Goal: Task Accomplishment & Management: Use online tool/utility

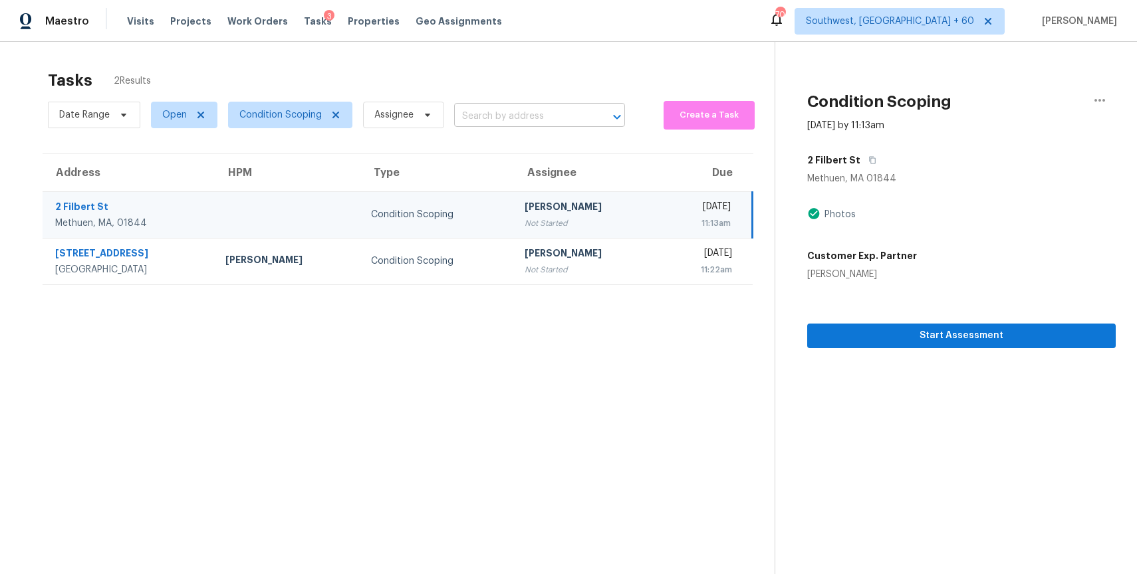
click at [542, 110] on input "text" at bounding box center [521, 116] width 134 height 21
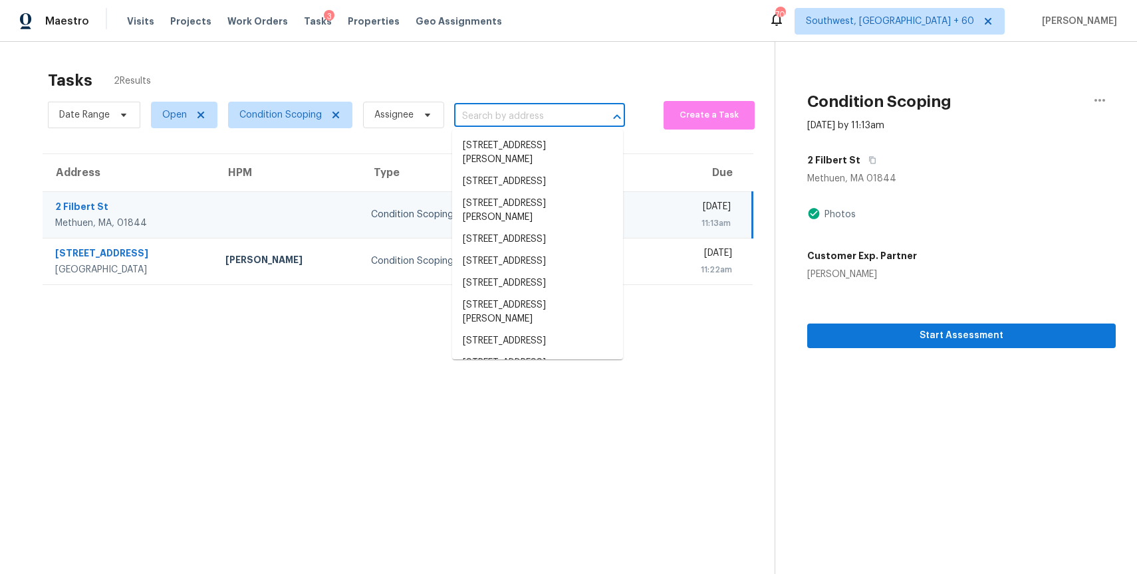
paste input "[STREET_ADDRESS]"
type input "[STREET_ADDRESS]"
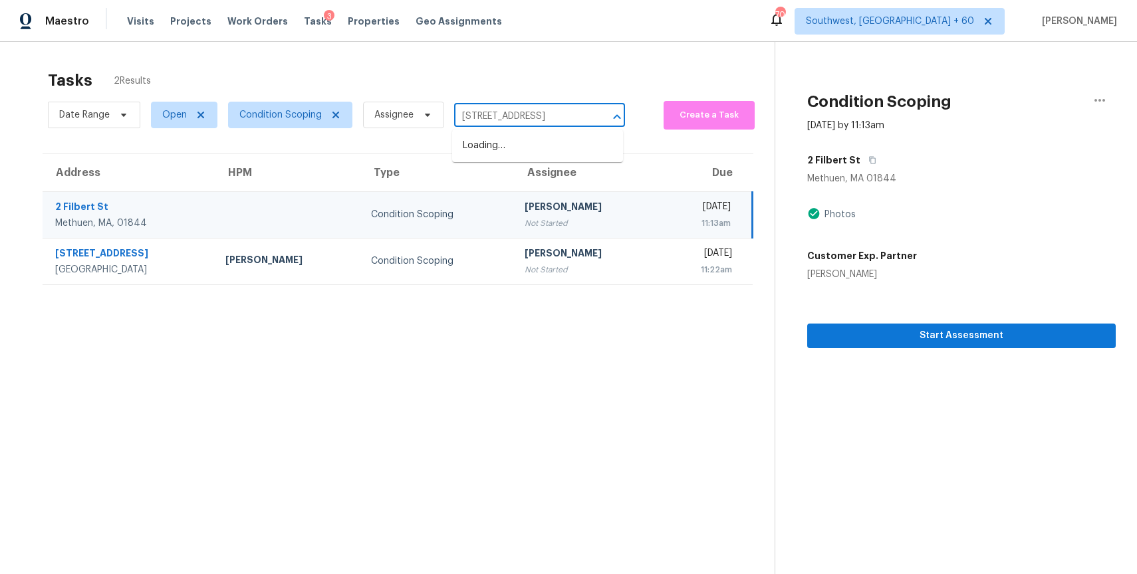
scroll to position [0, 37]
click at [566, 142] on li "[STREET_ADDRESS]" at bounding box center [537, 146] width 171 height 22
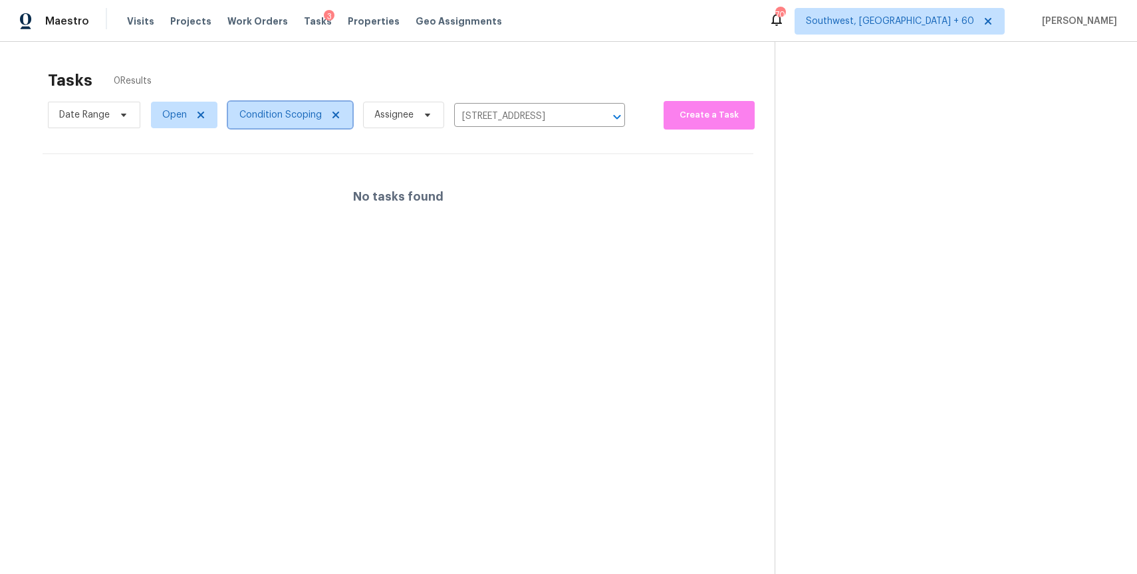
click at [291, 102] on span "Condition Scoping" at bounding box center [290, 115] width 124 height 27
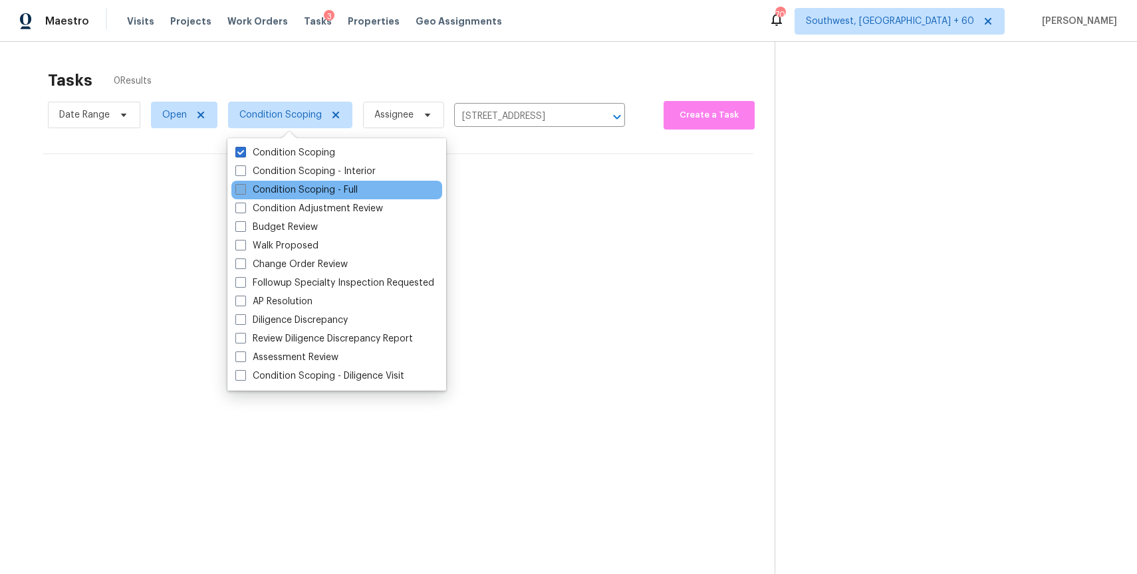
click at [338, 186] on label "Condition Scoping - Full" at bounding box center [296, 189] width 122 height 13
click at [244, 186] on input "Condition Scoping - Full" at bounding box center [239, 187] width 9 height 9
checkbox input "true"
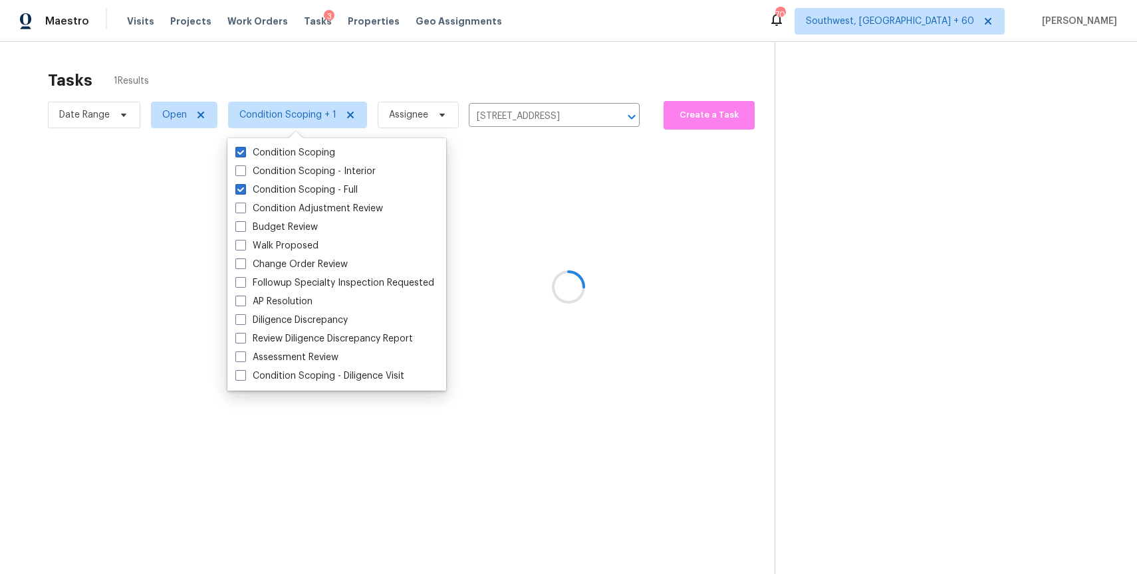
click at [429, 62] on div at bounding box center [568, 287] width 1137 height 574
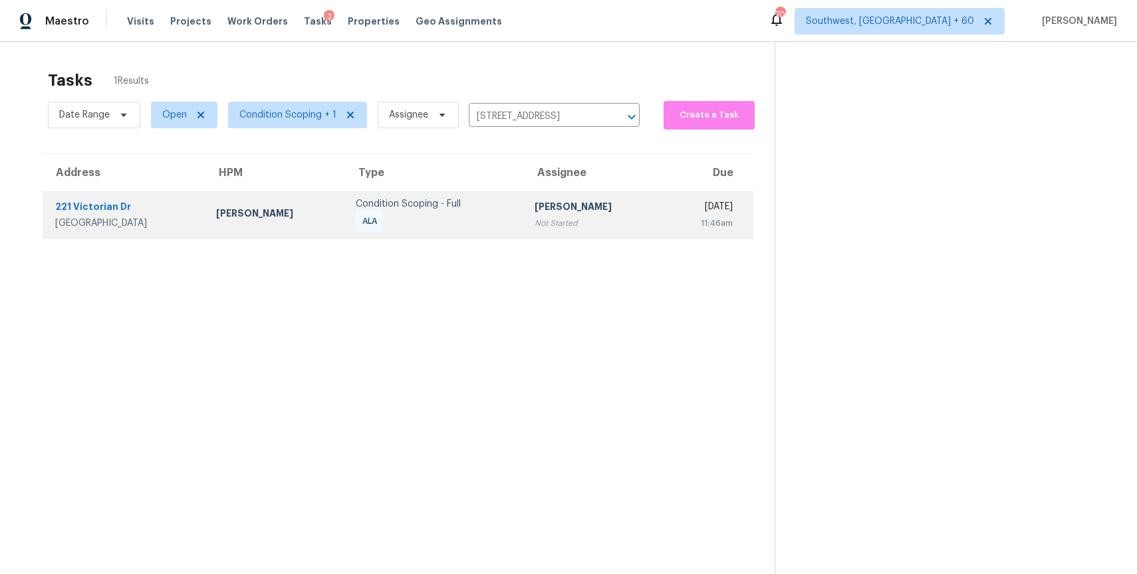
click at [524, 211] on td "[PERSON_NAME] P Not Started" at bounding box center [594, 214] width 140 height 47
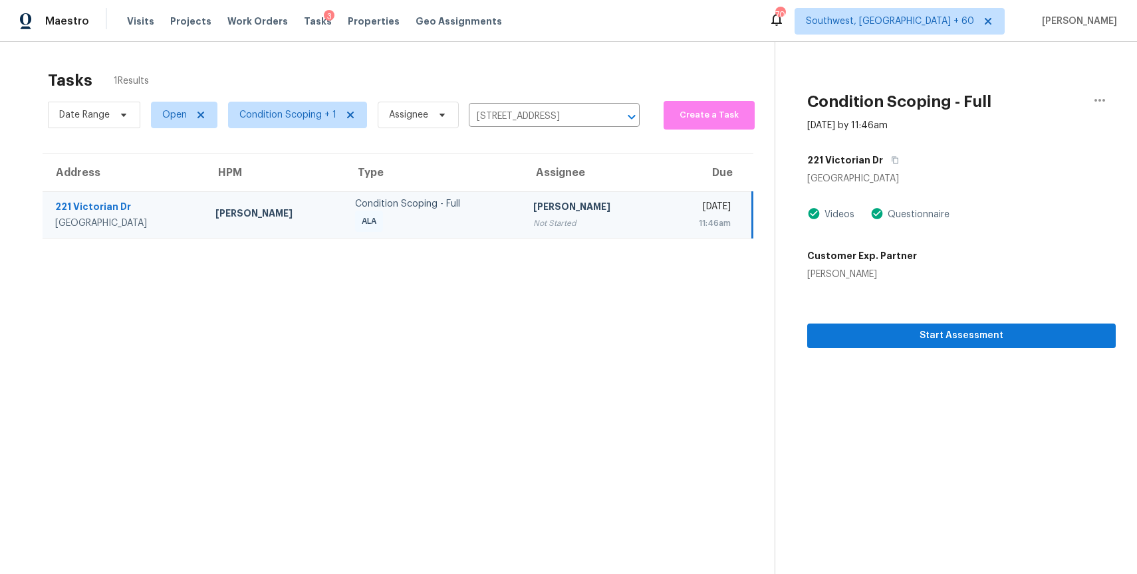
click at [1044, 318] on div "Start Assessment" at bounding box center [961, 314] width 308 height 67
click at [1035, 333] on span "Start Assessment" at bounding box center [961, 336] width 287 height 17
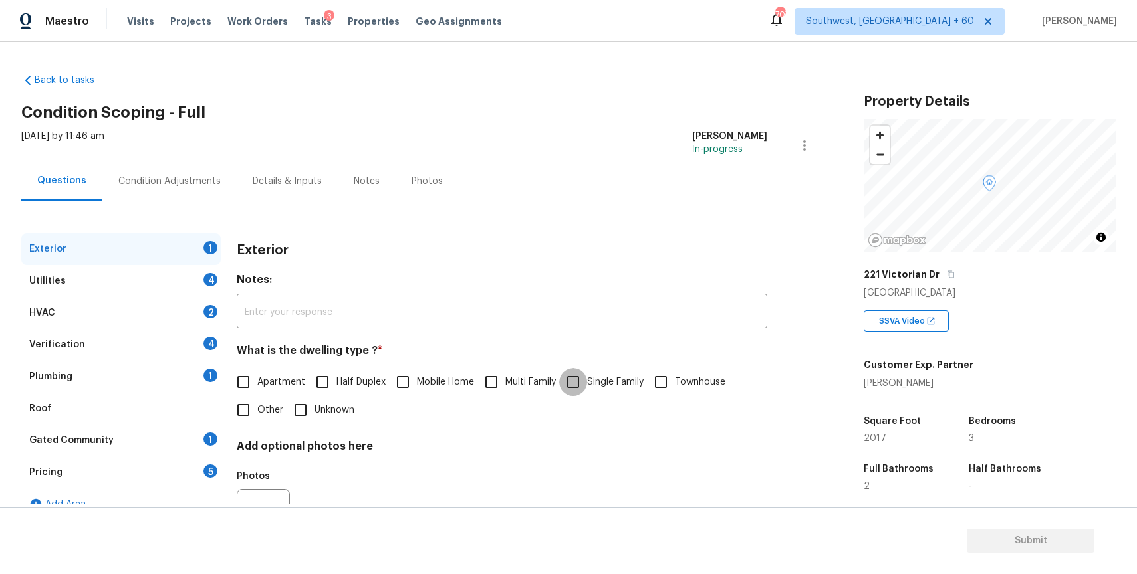
click at [587, 390] on input "Single Family" at bounding box center [573, 382] width 28 height 28
checkbox input "true"
click at [160, 285] on div "Utilities 4" at bounding box center [120, 281] width 199 height 32
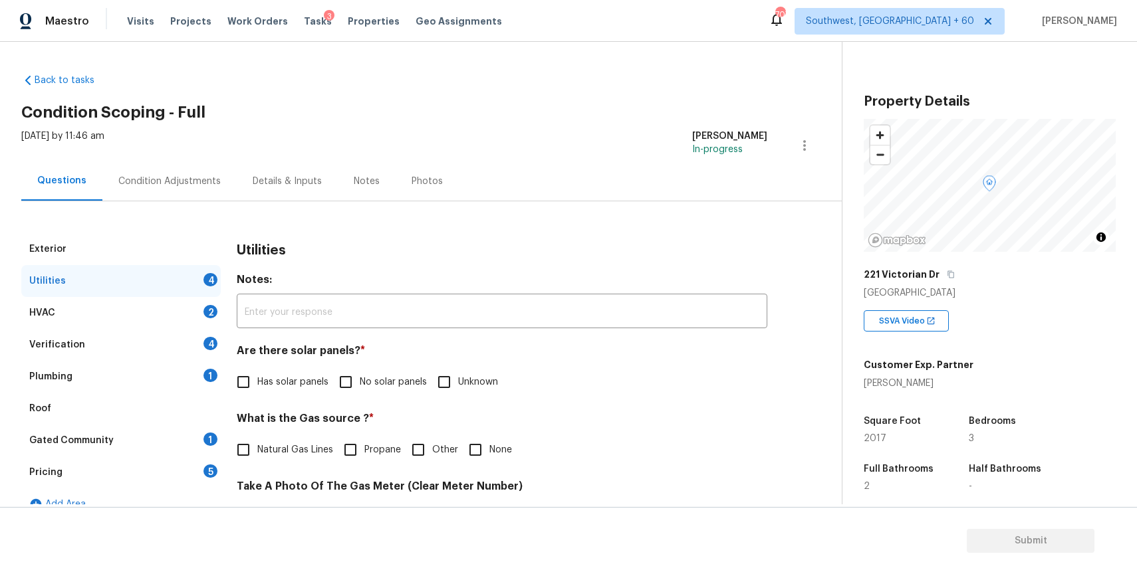
click at [374, 374] on label "No solar panels" at bounding box center [379, 382] width 95 height 28
click at [360, 374] on input "No solar panels" at bounding box center [346, 382] width 28 height 28
checkbox input "true"
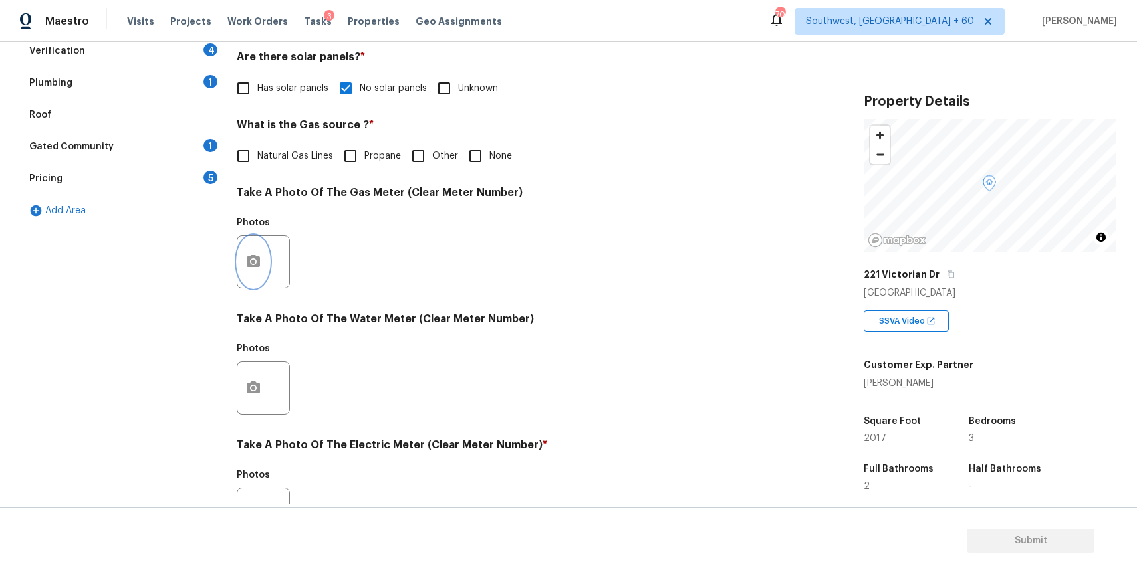
click at [254, 260] on icon "button" at bounding box center [253, 262] width 16 height 16
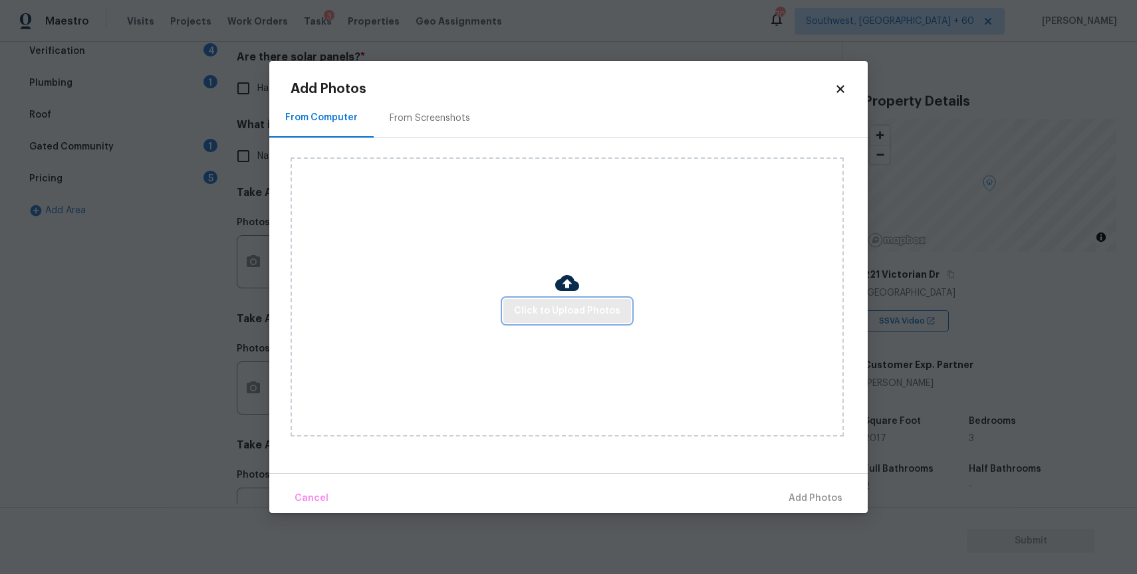
click at [568, 316] on span "Click to Upload Photos" at bounding box center [567, 311] width 106 height 17
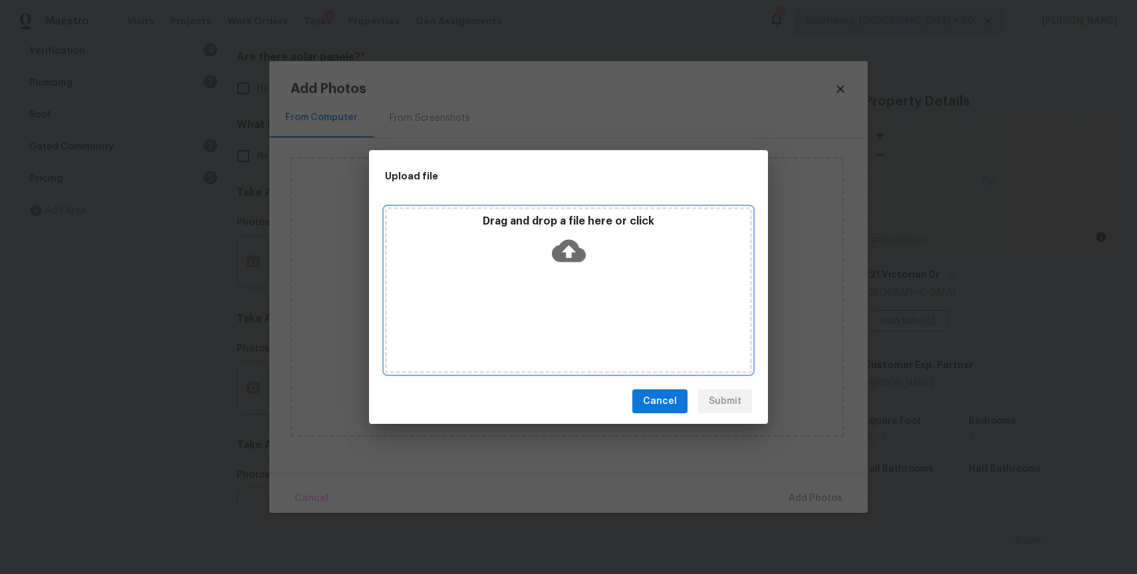
click at [568, 316] on div "Drag and drop a file here or click" at bounding box center [568, 290] width 367 height 166
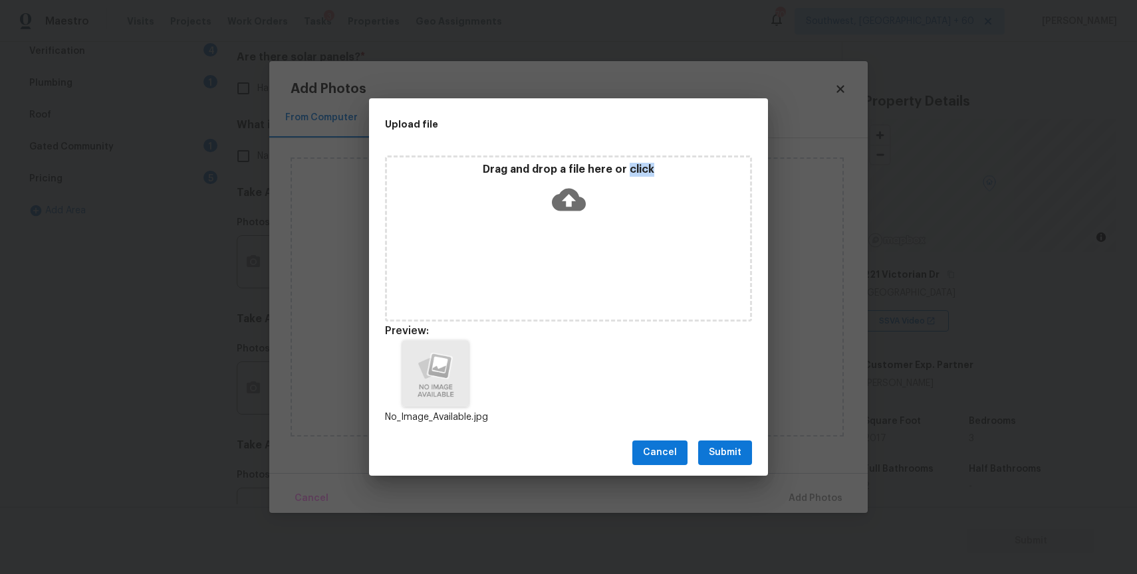
click at [742, 450] on button "Submit" at bounding box center [725, 453] width 54 height 25
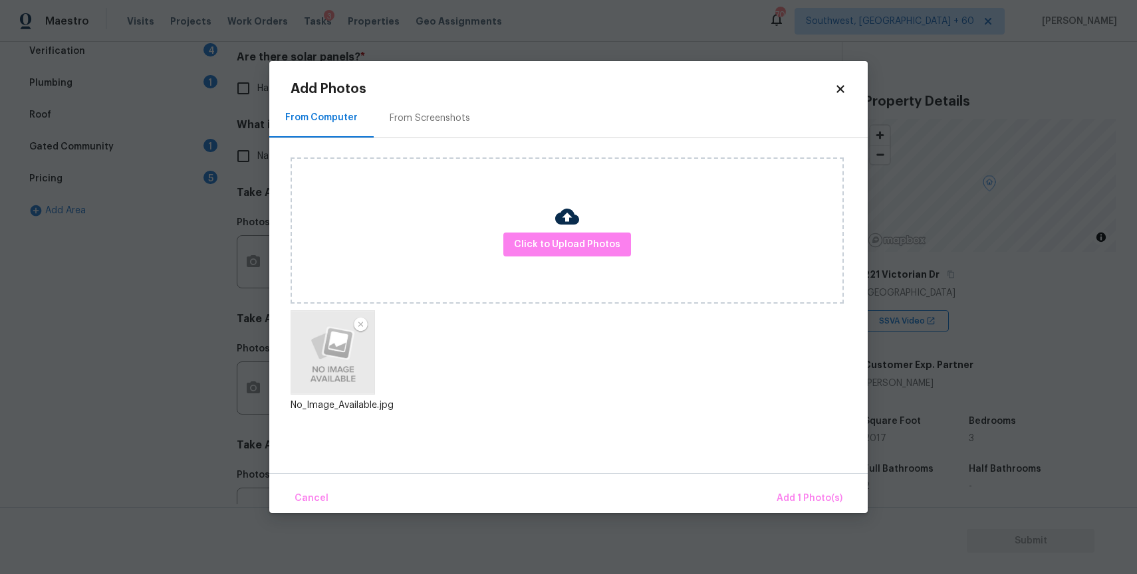
click at [824, 483] on div "Cancel Add 1 Photo(s)" at bounding box center [568, 493] width 598 height 40
click at [798, 494] on span "Add 1 Photo(s)" at bounding box center [809, 499] width 66 height 17
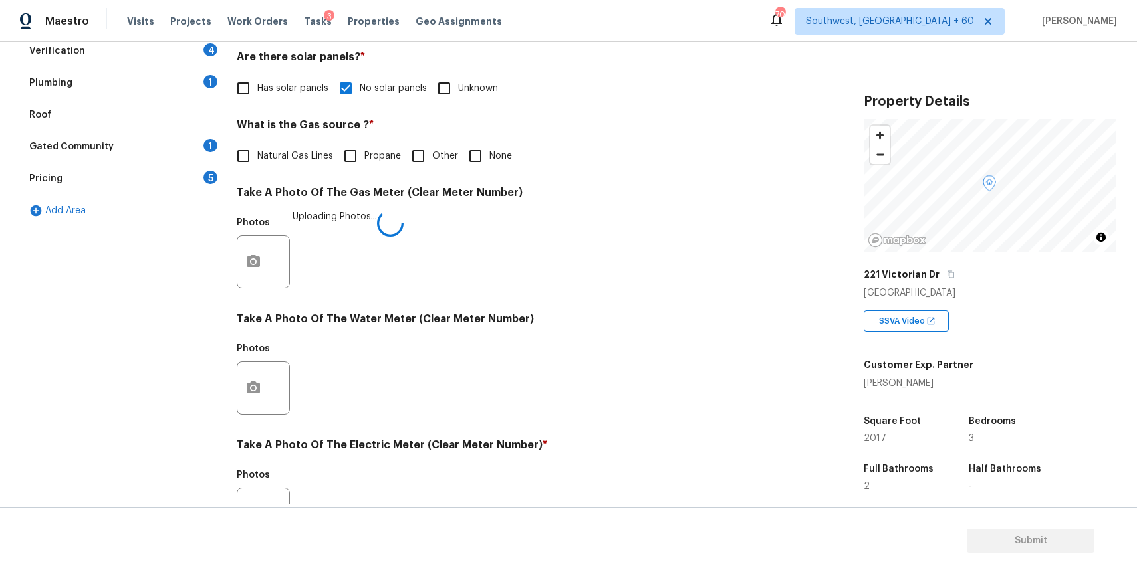
click at [798, 494] on div "Exterior Utilities 3 HVAC 2 Verification 4 Plumbing 1 Roof Gated Community 1 Pr…" at bounding box center [415, 286] width 788 height 693
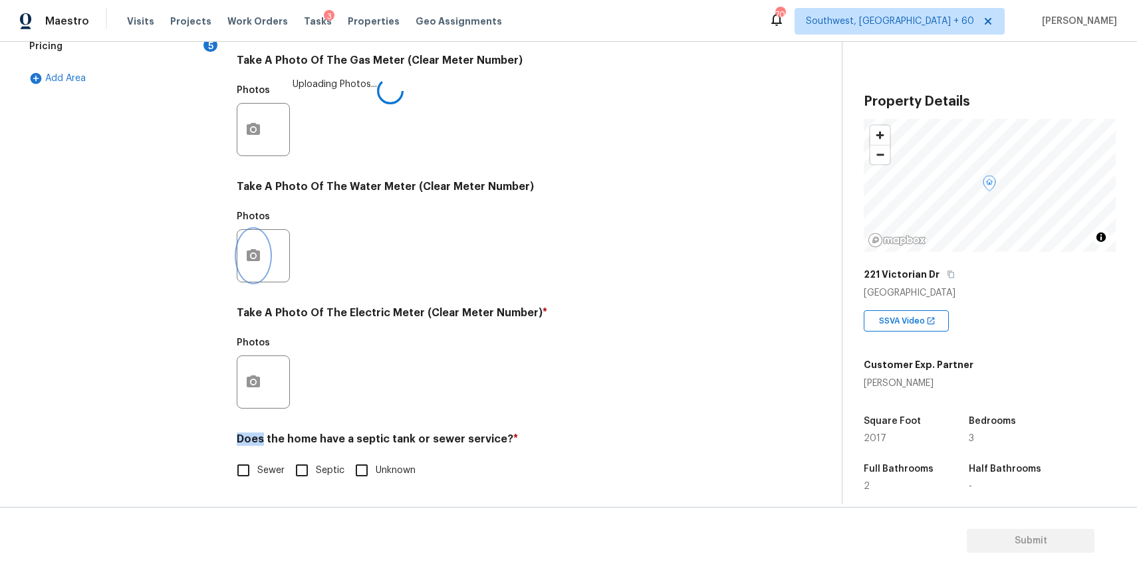
click at [254, 247] on button "button" at bounding box center [253, 256] width 32 height 52
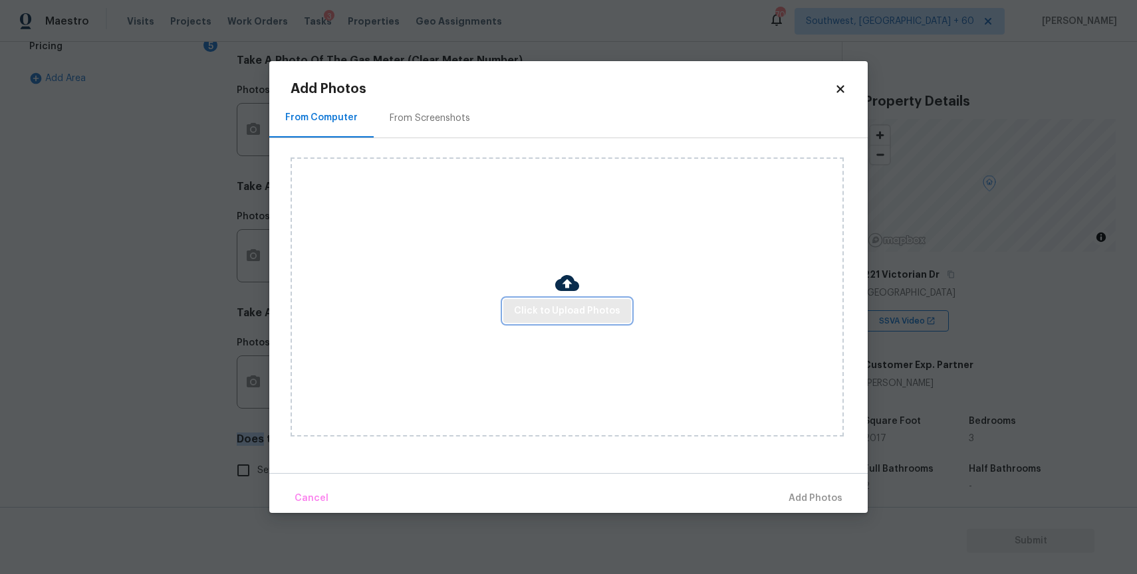
click at [572, 302] on button "Click to Upload Photos" at bounding box center [567, 311] width 128 height 25
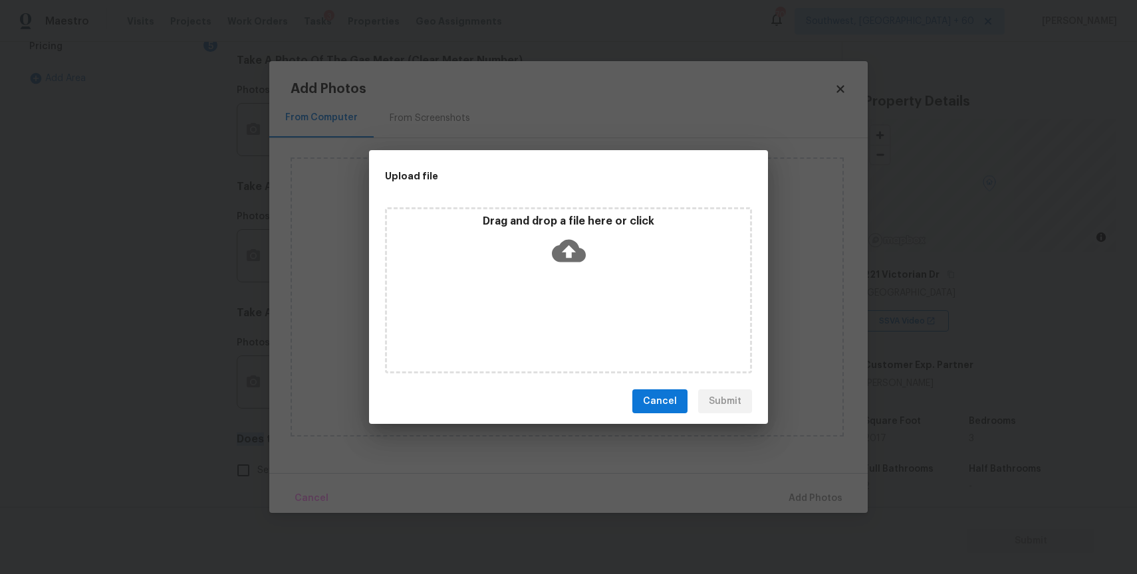
click at [572, 302] on div "Drag and drop a file here or click" at bounding box center [568, 290] width 367 height 166
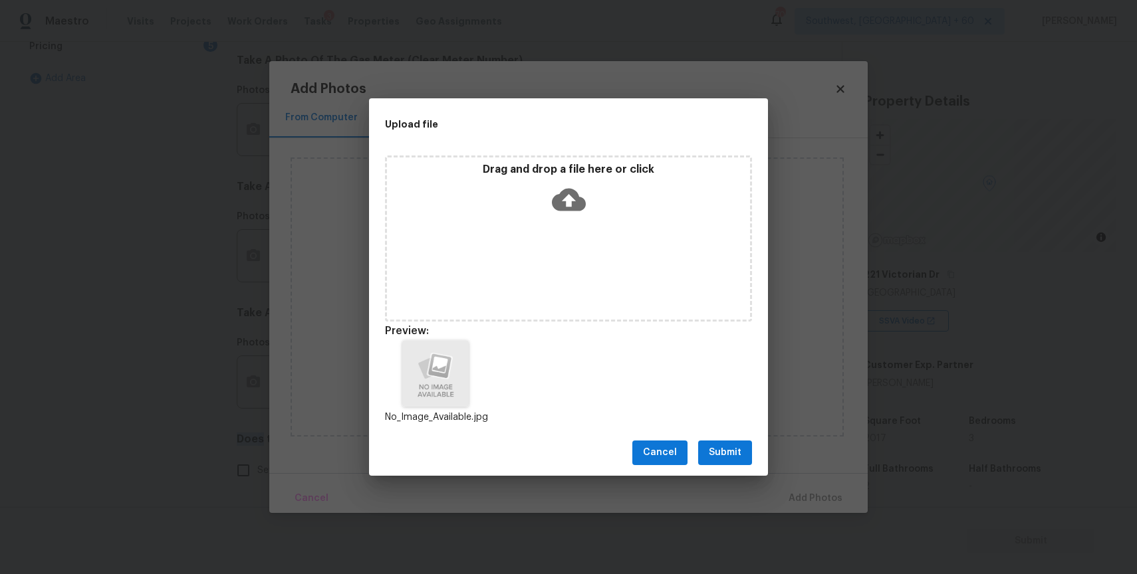
click at [723, 454] on span "Submit" at bounding box center [725, 453] width 33 height 17
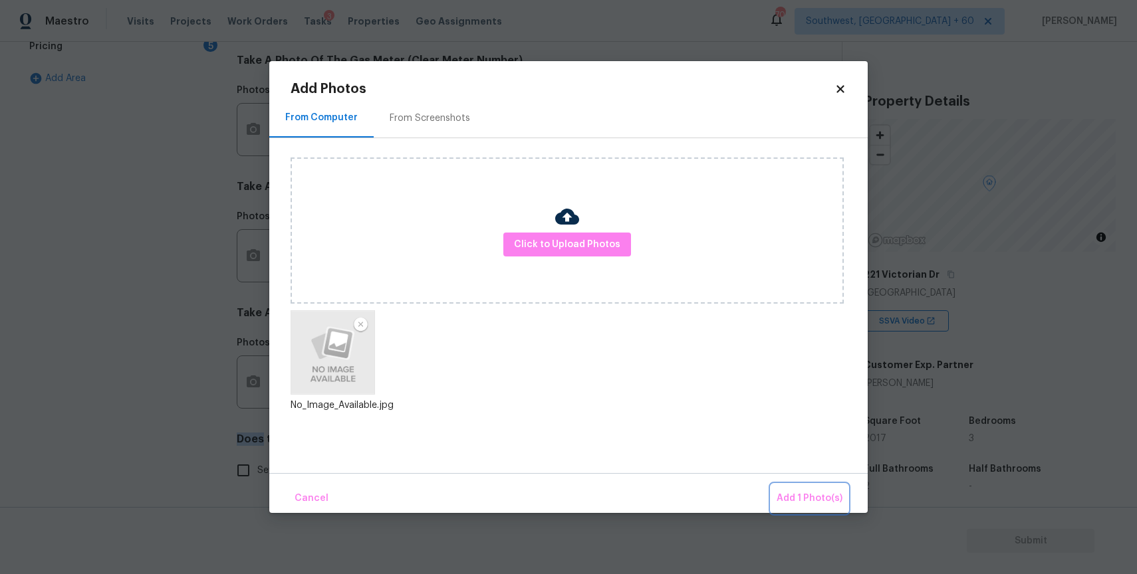
click at [802, 500] on span "Add 1 Photo(s)" at bounding box center [809, 499] width 66 height 17
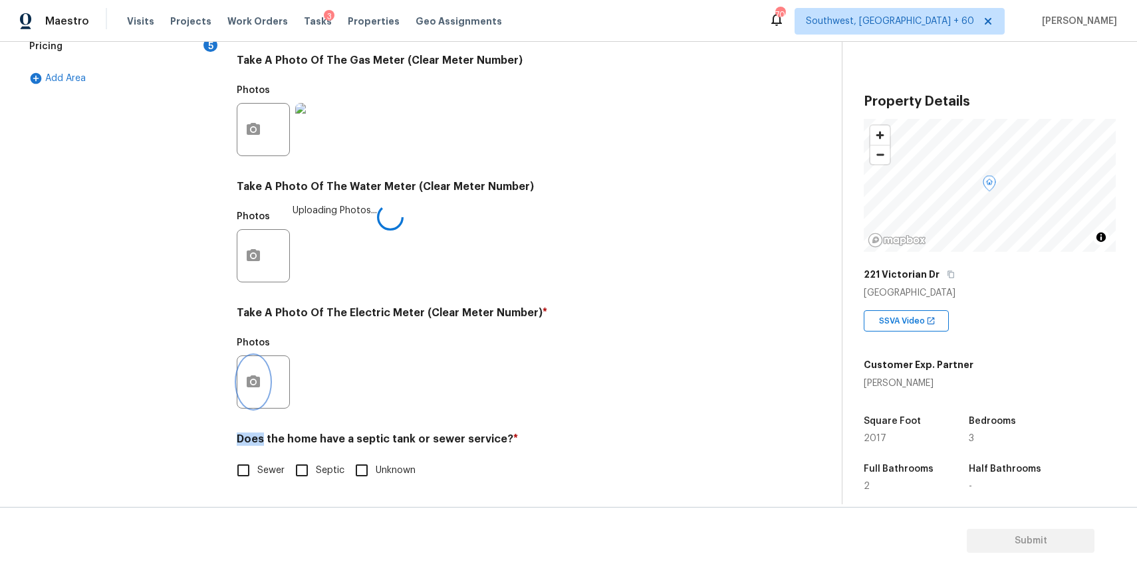
click at [264, 366] on button "button" at bounding box center [253, 382] width 32 height 52
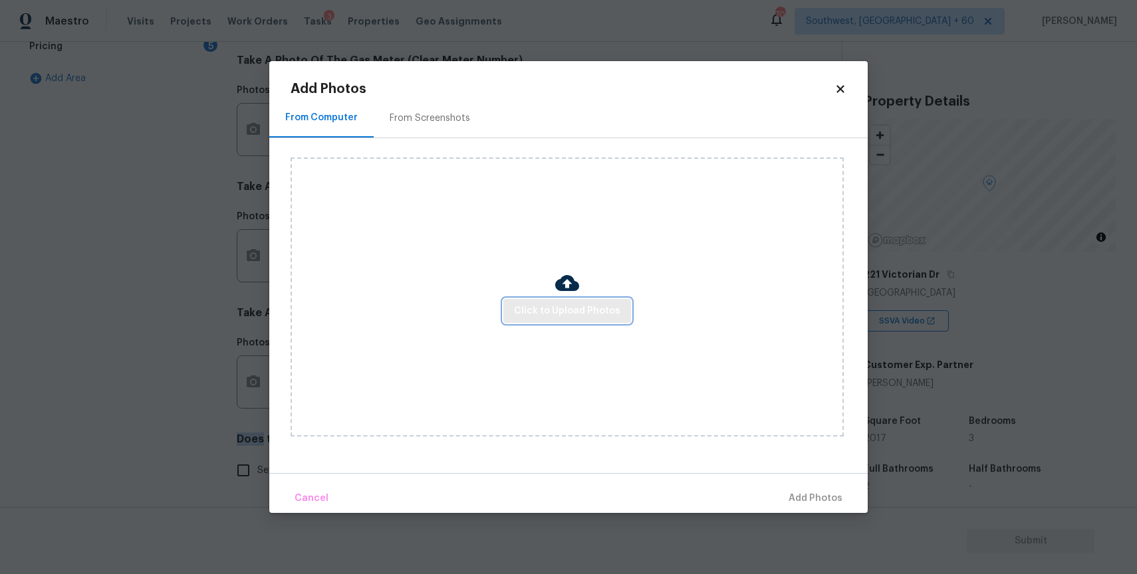
click at [600, 318] on span "Click to Upload Photos" at bounding box center [567, 311] width 106 height 17
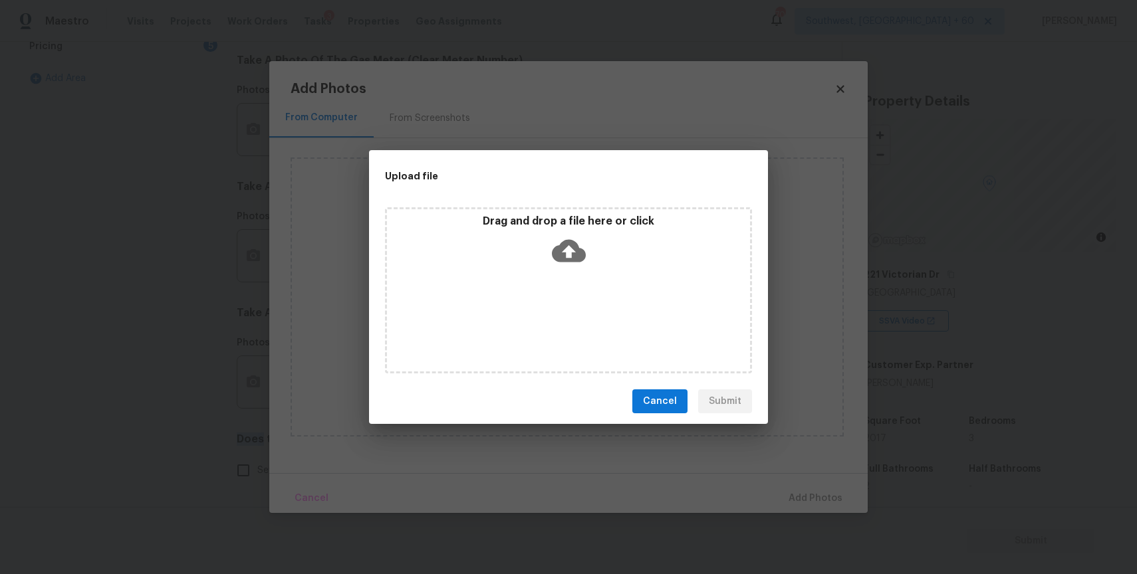
click at [600, 318] on div "Drag and drop a file here or click" at bounding box center [568, 290] width 367 height 166
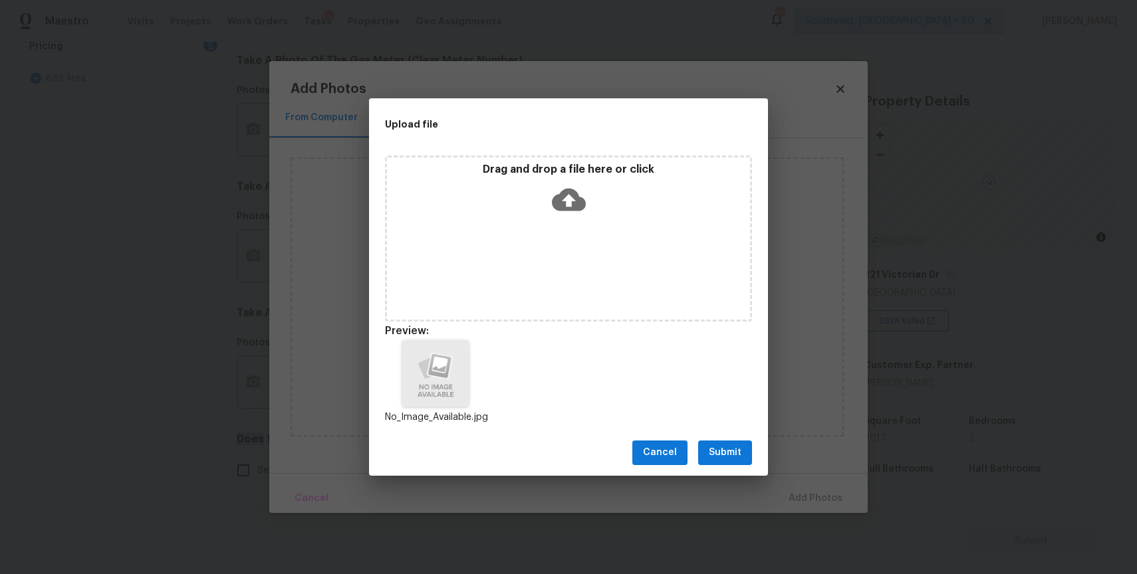
click at [722, 459] on span "Submit" at bounding box center [725, 453] width 33 height 17
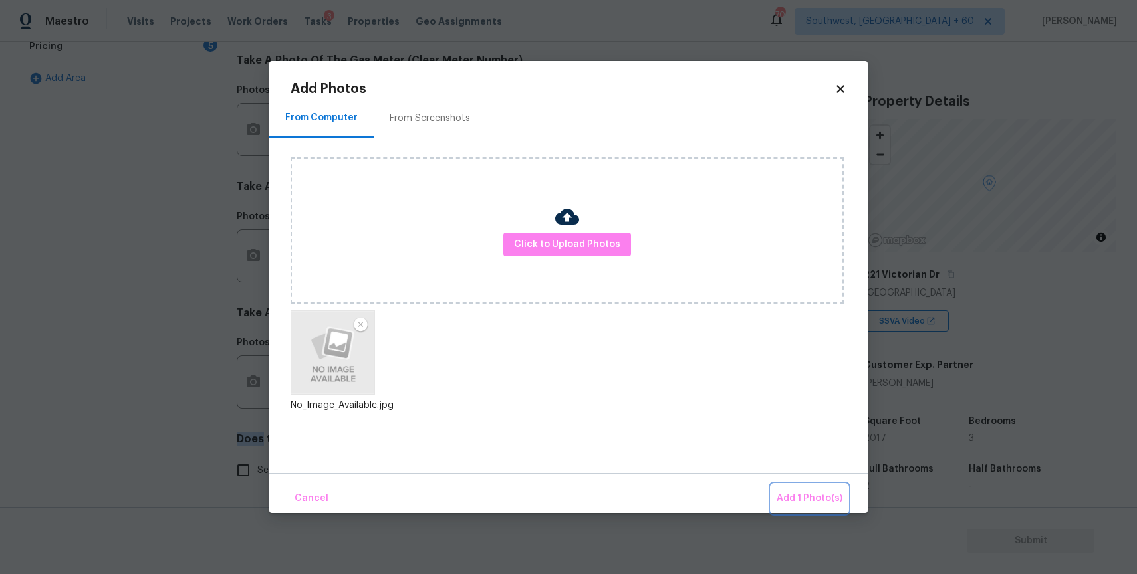
click at [791, 485] on button "Add 1 Photo(s)" at bounding box center [809, 499] width 76 height 29
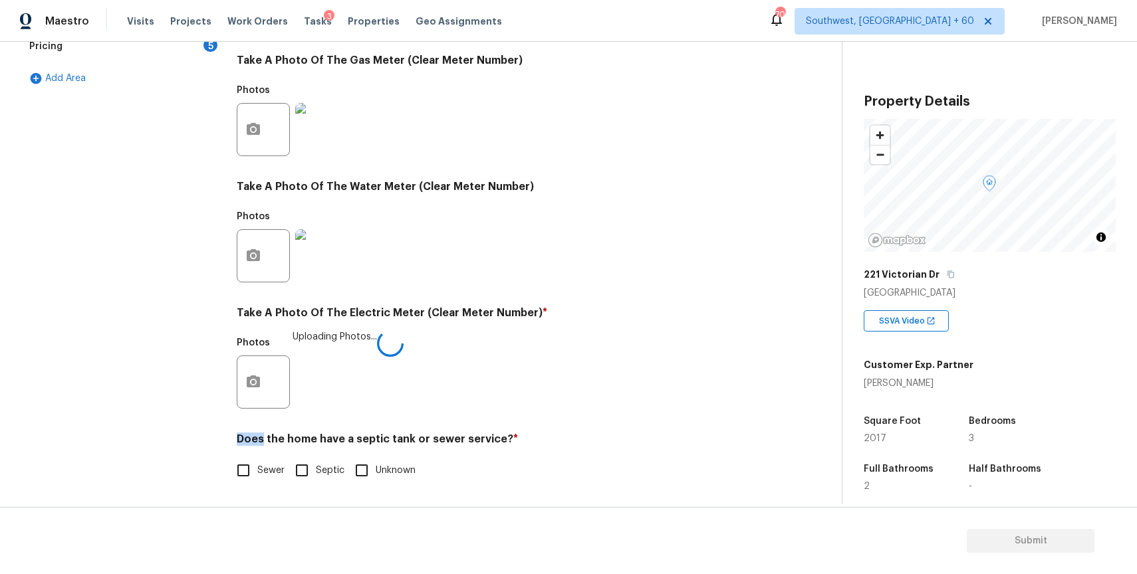
click at [271, 470] on span "Sewer" at bounding box center [270, 471] width 27 height 14
click at [257, 470] on input "Sewer" at bounding box center [243, 471] width 28 height 28
checkbox input "true"
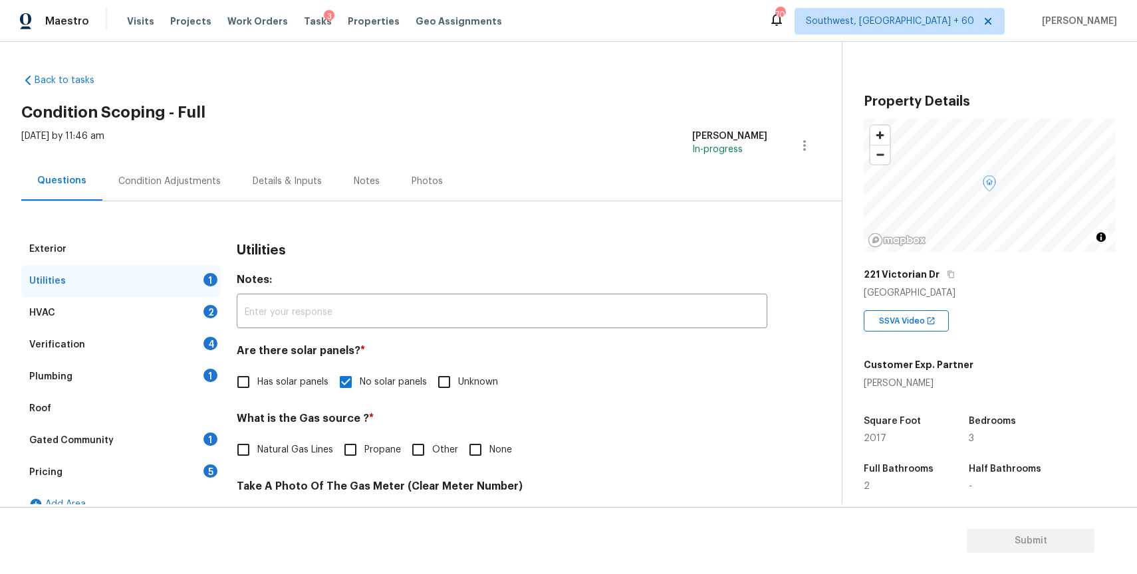
click at [209, 293] on div "Utilities 1" at bounding box center [120, 281] width 199 height 32
click at [211, 330] on div "Verification 4" at bounding box center [120, 345] width 199 height 32
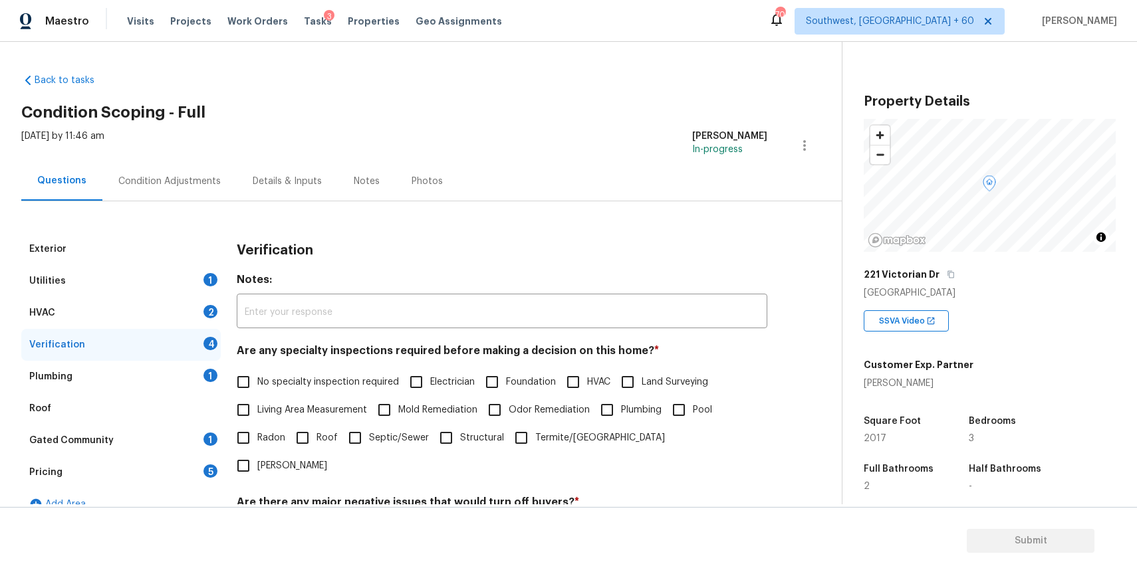
click at [269, 375] on label "No specialty inspection required" at bounding box center [314, 382] width 170 height 28
click at [257, 375] on input "No specialty inspection required" at bounding box center [243, 382] width 28 height 28
checkbox input "true"
click at [291, 520] on input "No" at bounding box center [290, 534] width 28 height 28
checkbox input "true"
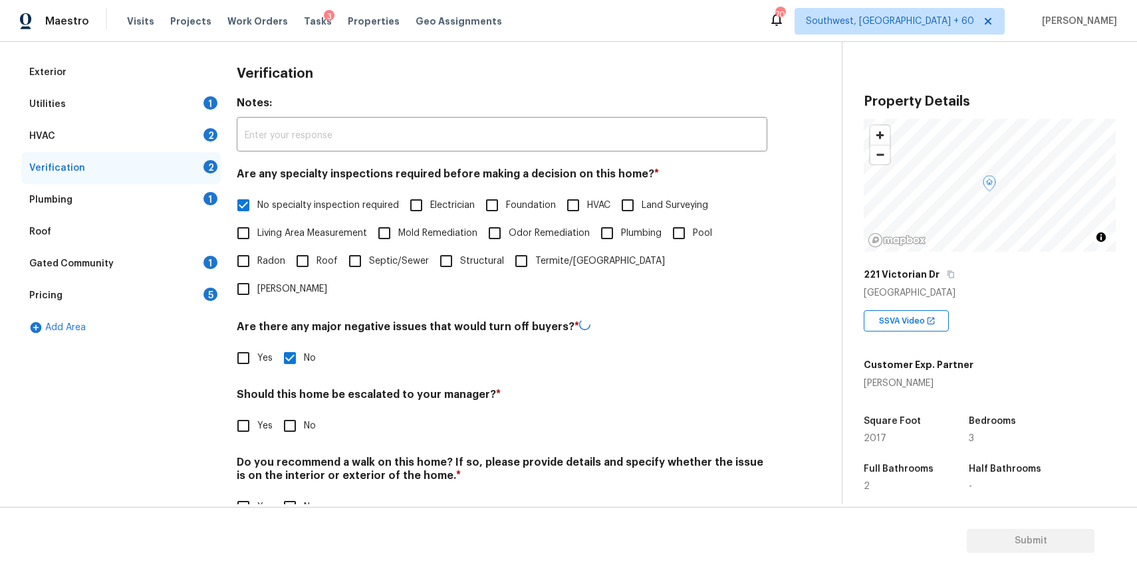
scroll to position [184, 0]
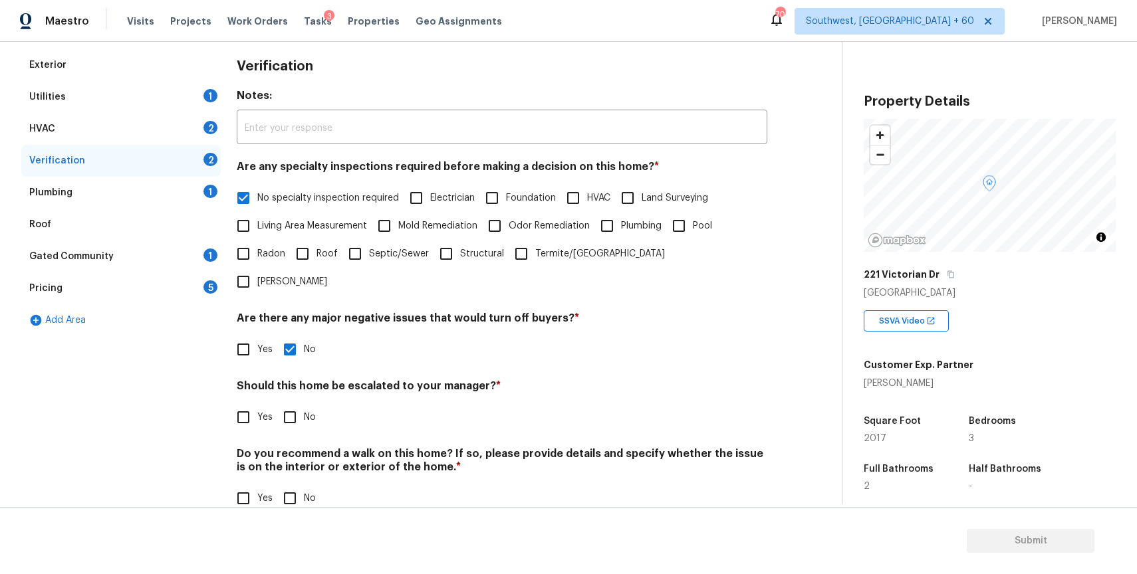
click at [291, 404] on input "No" at bounding box center [290, 418] width 28 height 28
checkbox input "true"
click at [308, 454] on div "Do you recommend a walk on this home? If so, please provide details and specify…" at bounding box center [502, 481] width 530 height 65
click at [304, 492] on span "No" at bounding box center [310, 499] width 12 height 14
click at [304, 485] on input "No" at bounding box center [290, 499] width 28 height 28
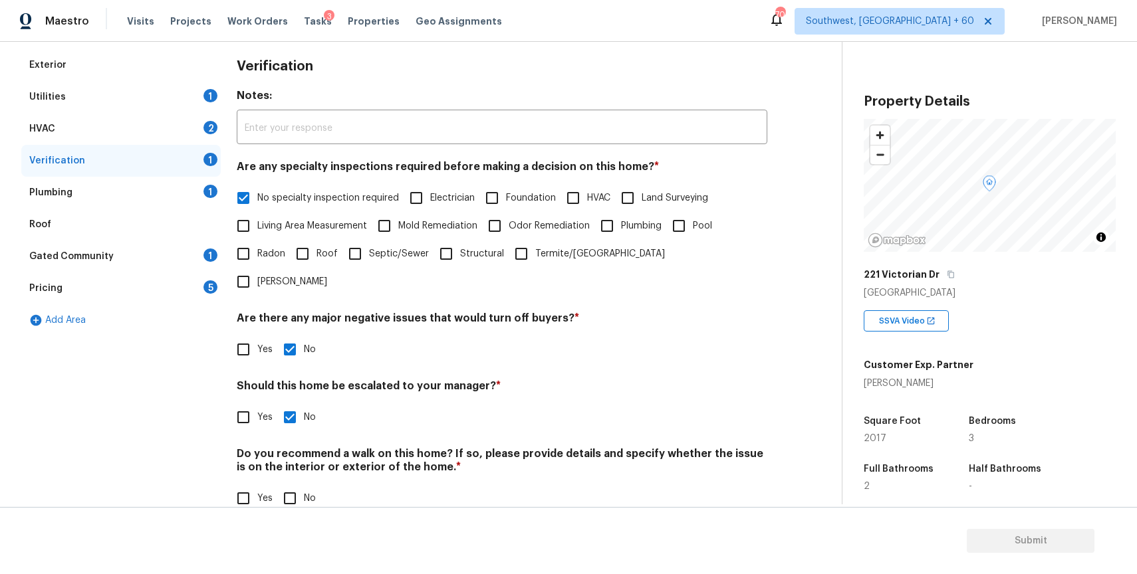
checkbox input "true"
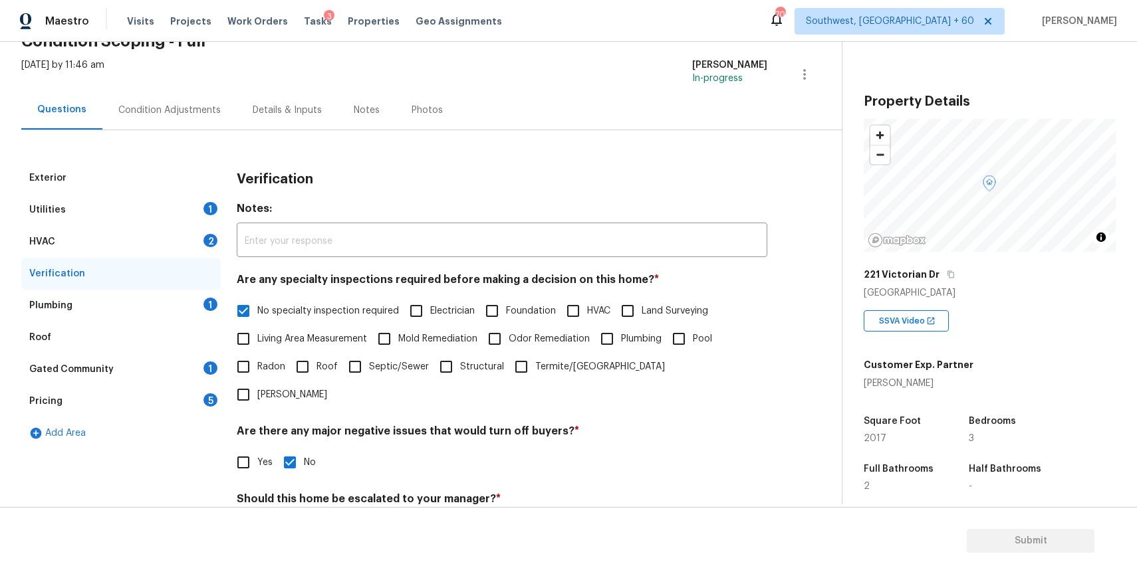
click at [193, 235] on div "HVAC 2" at bounding box center [120, 242] width 199 height 32
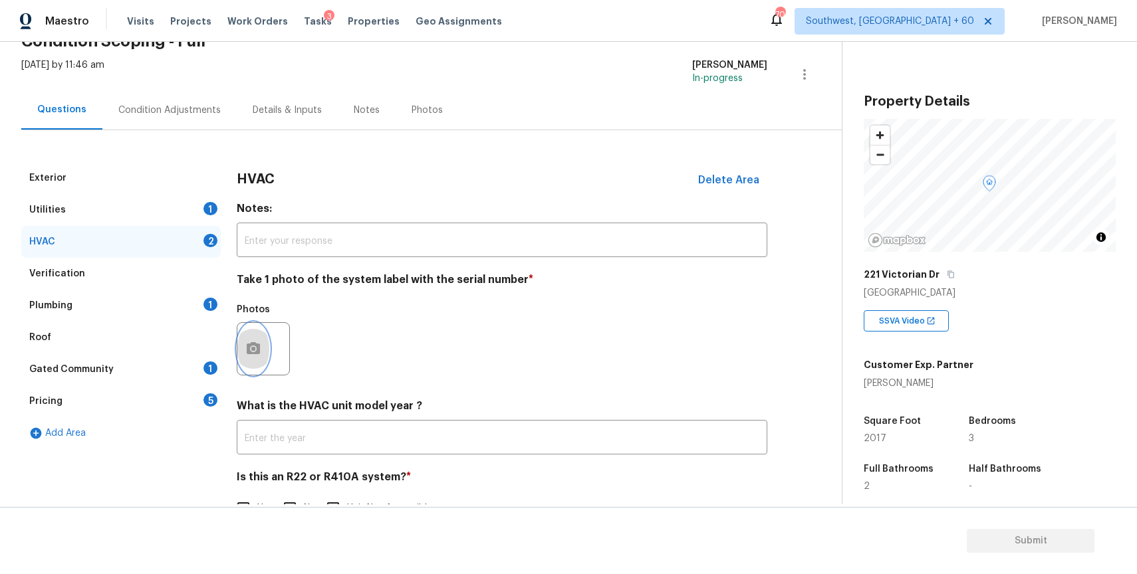
click at [253, 352] on icon "button" at bounding box center [253, 348] width 13 height 12
click at [253, 352] on body "Maestro Visits Projects Work Orders Tasks 3 Properties Geo Assignments 705 Sout…" at bounding box center [568, 287] width 1137 height 574
click at [245, 350] on icon "button" at bounding box center [253, 349] width 16 height 16
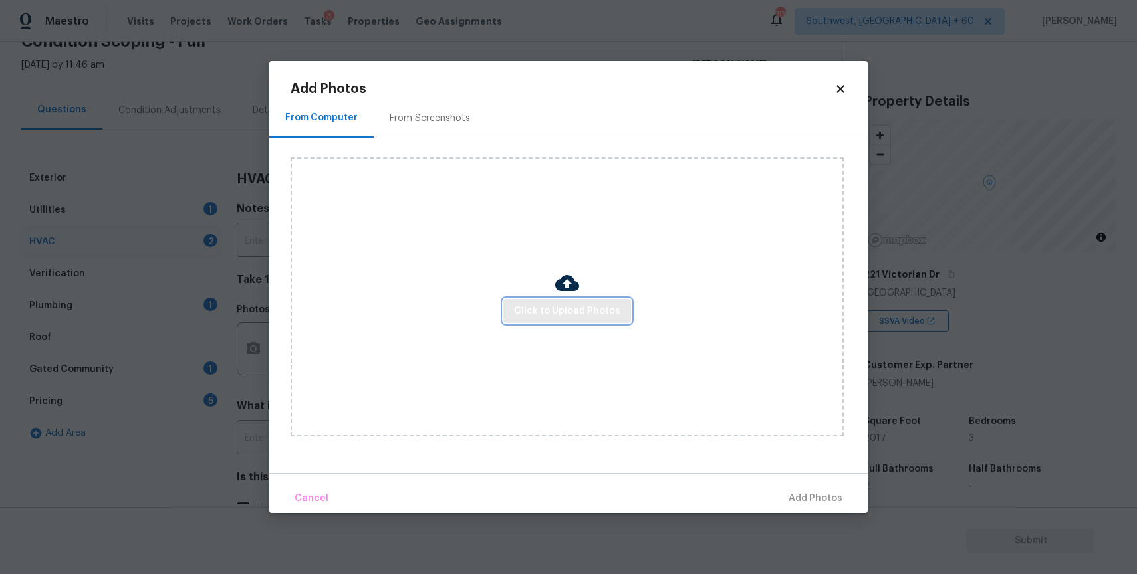
click at [536, 315] on span "Click to Upload Photos" at bounding box center [567, 311] width 106 height 17
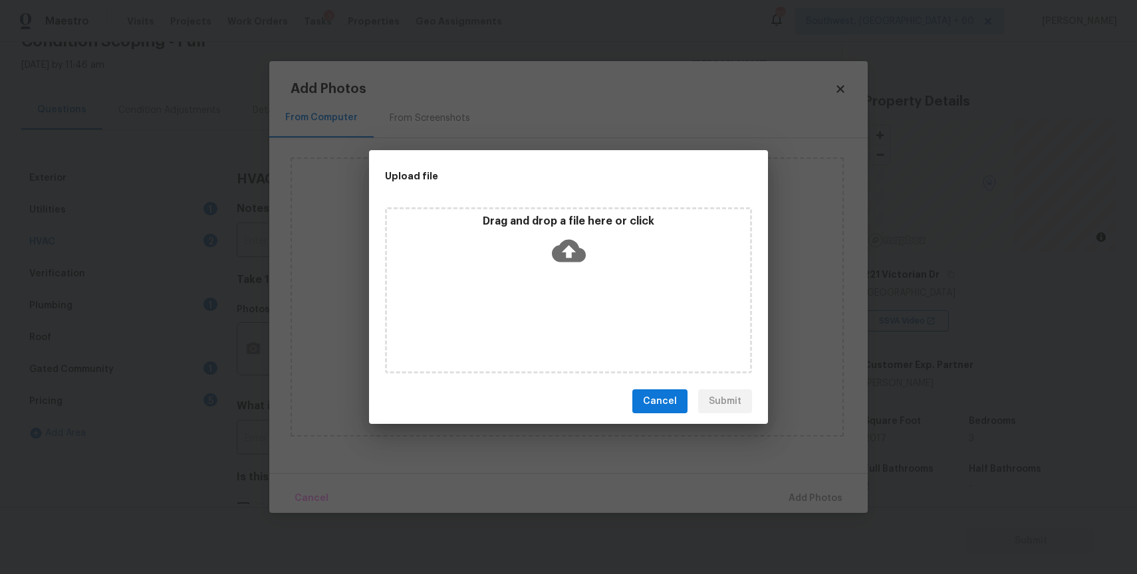
click at [536, 315] on div "Drag and drop a file here or click" at bounding box center [568, 290] width 367 height 166
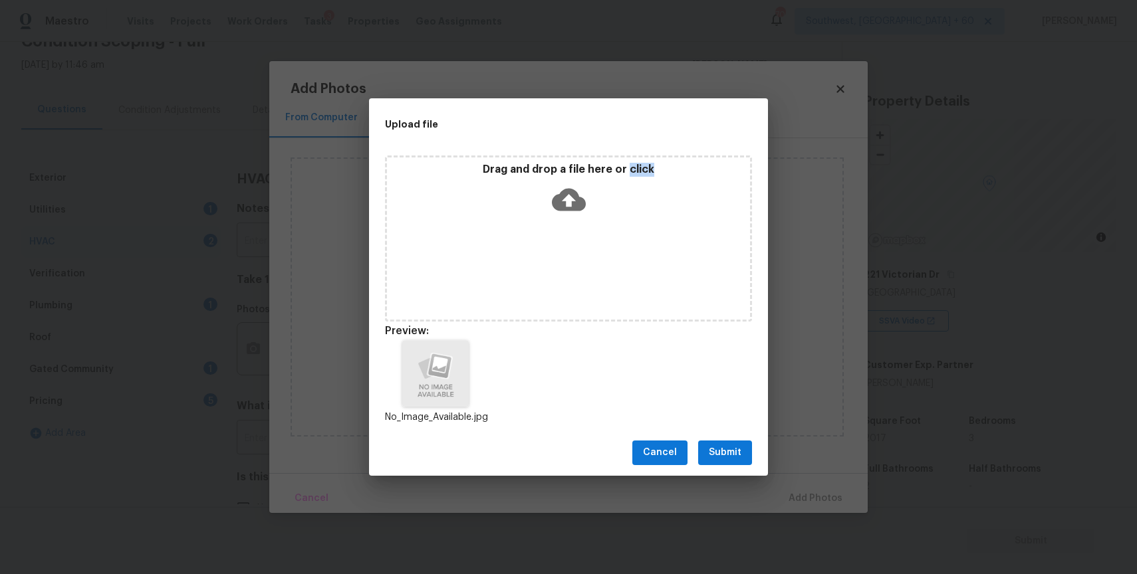
click at [721, 441] on button "Submit" at bounding box center [725, 453] width 54 height 25
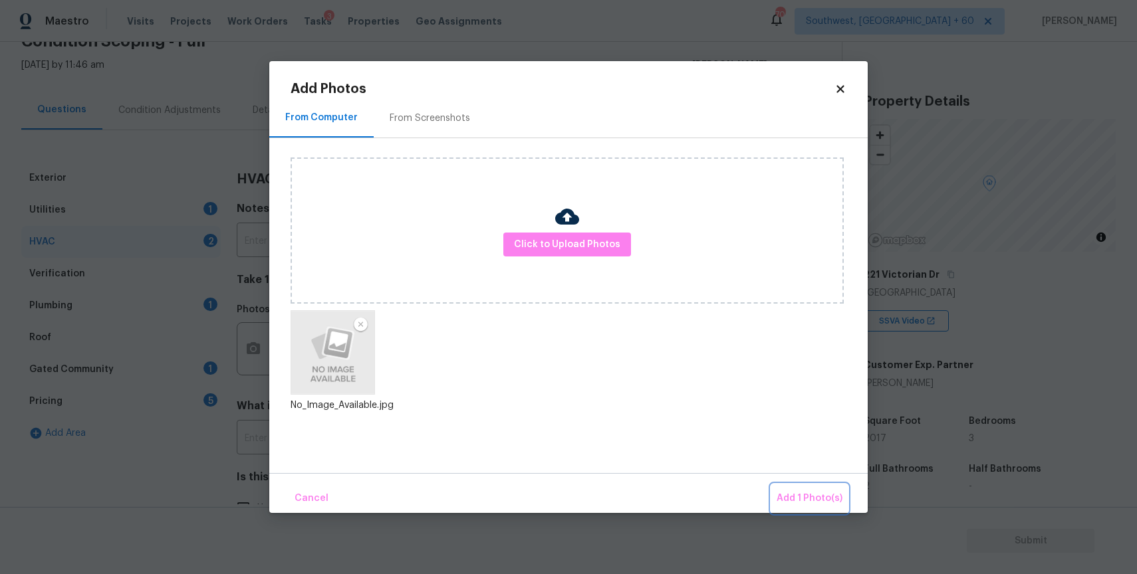
click at [831, 498] on span "Add 1 Photo(s)" at bounding box center [809, 499] width 66 height 17
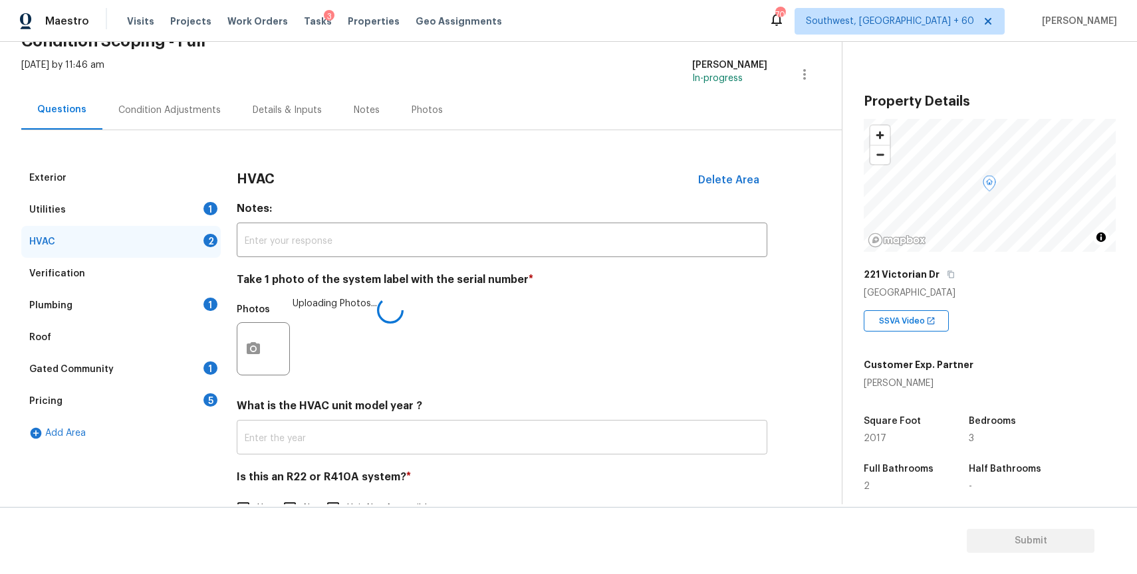
drag, startPoint x: 831, startPoint y: 498, endPoint x: 594, endPoint y: 436, distance: 245.2
click at [607, 441] on div "Back to tasks Condition Scoping - Full Tue, Oct 14 2025 by 11:46 am Ranjith Kum…" at bounding box center [431, 267] width 820 height 550
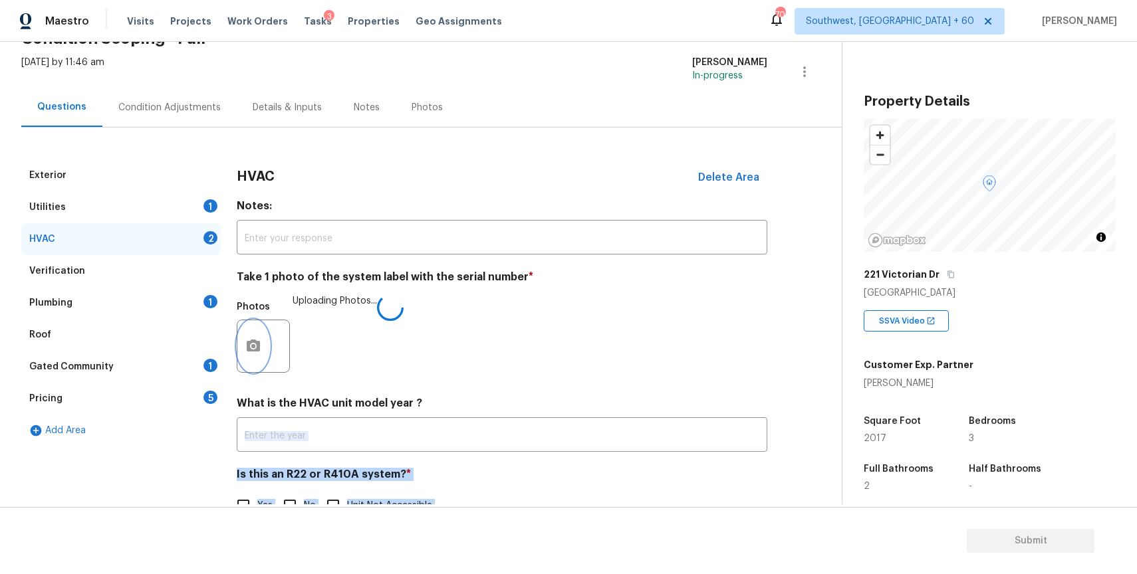
scroll to position [110, 0]
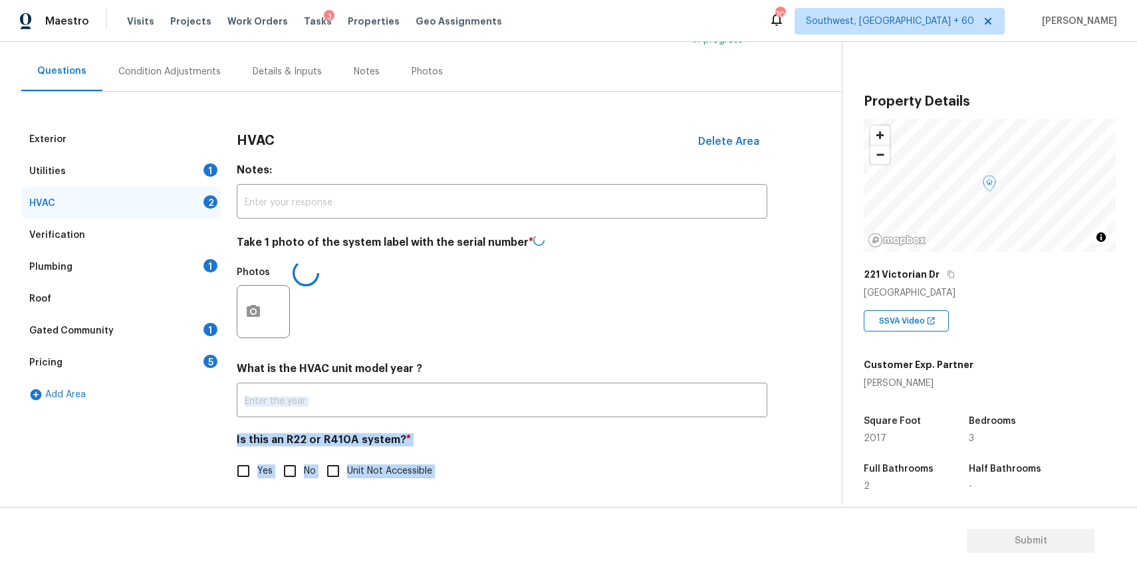
click at [301, 470] on input "No" at bounding box center [290, 471] width 28 height 28
checkbox input "true"
click at [178, 269] on div "Plumbing 1" at bounding box center [120, 268] width 199 height 32
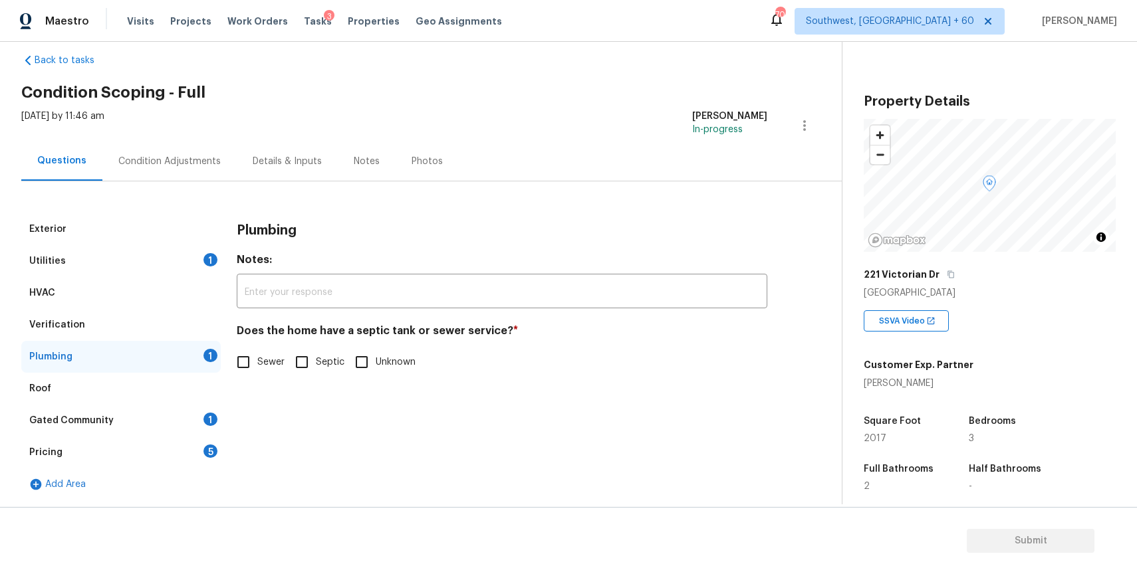
scroll to position [20, 0]
click at [273, 346] on div "Does the home have a septic tank or sewer service? * Sewer Septic Unknown" at bounding box center [502, 350] width 530 height 52
click at [271, 360] on span "Sewer" at bounding box center [270, 363] width 27 height 14
click at [257, 360] on input "Sewer" at bounding box center [243, 362] width 28 height 28
checkbox input "true"
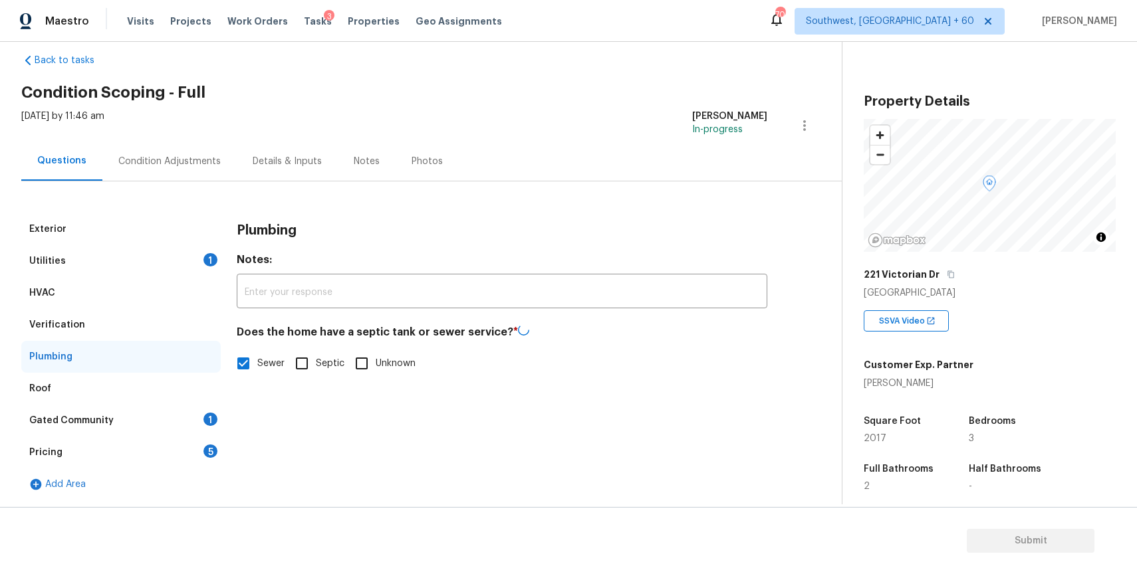
click at [200, 400] on div "Roof" at bounding box center [120, 389] width 199 height 32
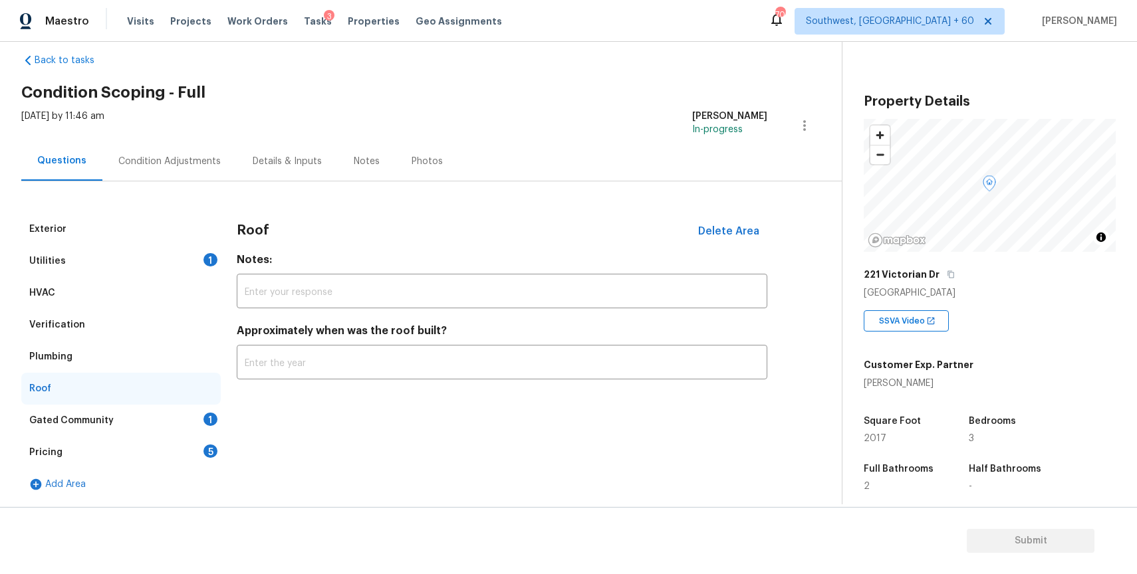
click at [206, 408] on div "Gated Community 1" at bounding box center [120, 421] width 199 height 32
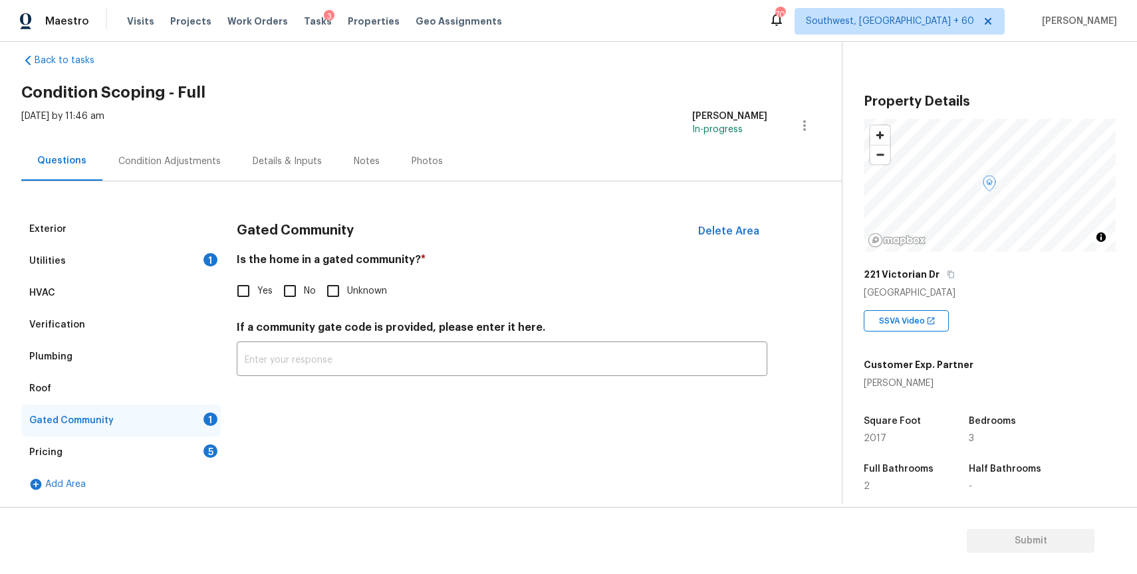
click at [290, 295] on input "No" at bounding box center [290, 291] width 28 height 28
checkbox input "true"
click at [164, 444] on div "Pricing 5" at bounding box center [120, 453] width 199 height 32
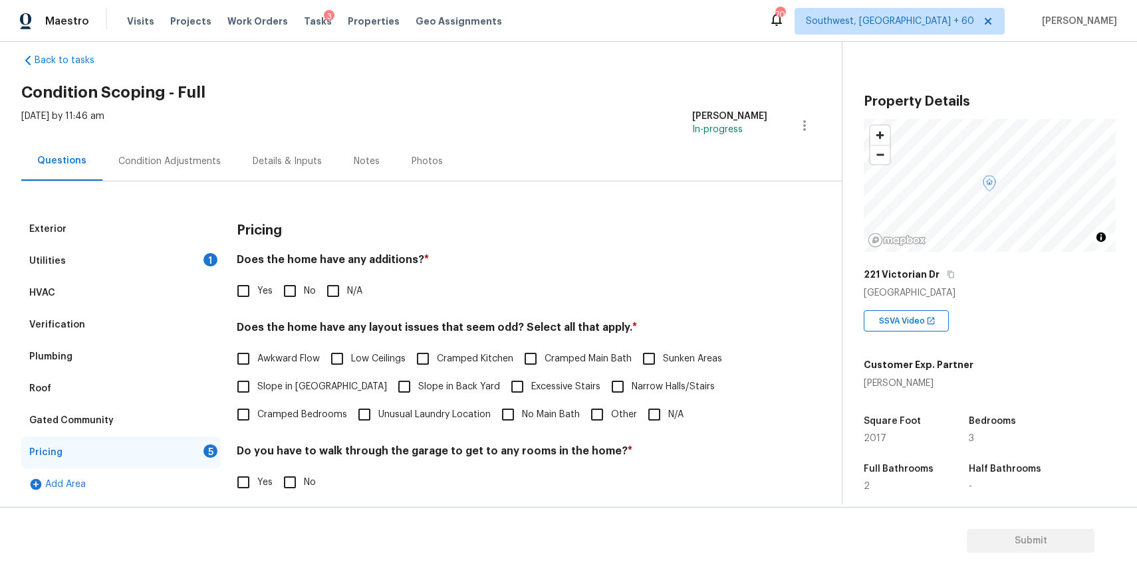
click at [324, 302] on input "N/A" at bounding box center [333, 291] width 28 height 28
checkbox input "true"
click at [660, 412] on input "N/A" at bounding box center [654, 415] width 28 height 28
checkbox input "true"
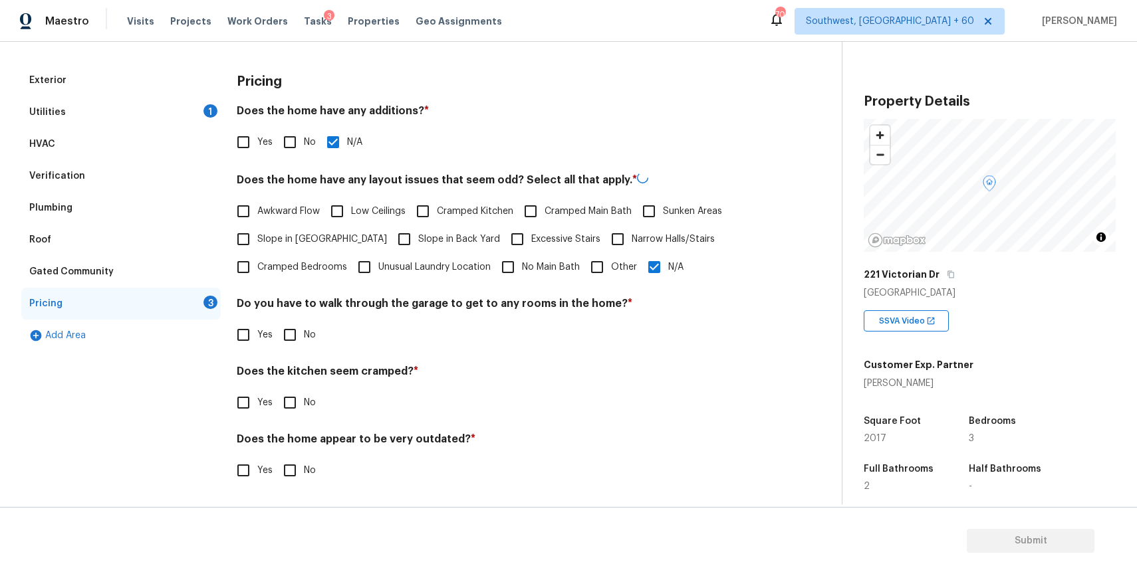
scroll to position [168, 0]
click at [316, 346] on div "Yes No" at bounding box center [502, 335] width 530 height 28
click at [297, 341] on input "No" at bounding box center [290, 335] width 28 height 28
checkbox input "true"
click at [289, 396] on input "No" at bounding box center [290, 403] width 28 height 28
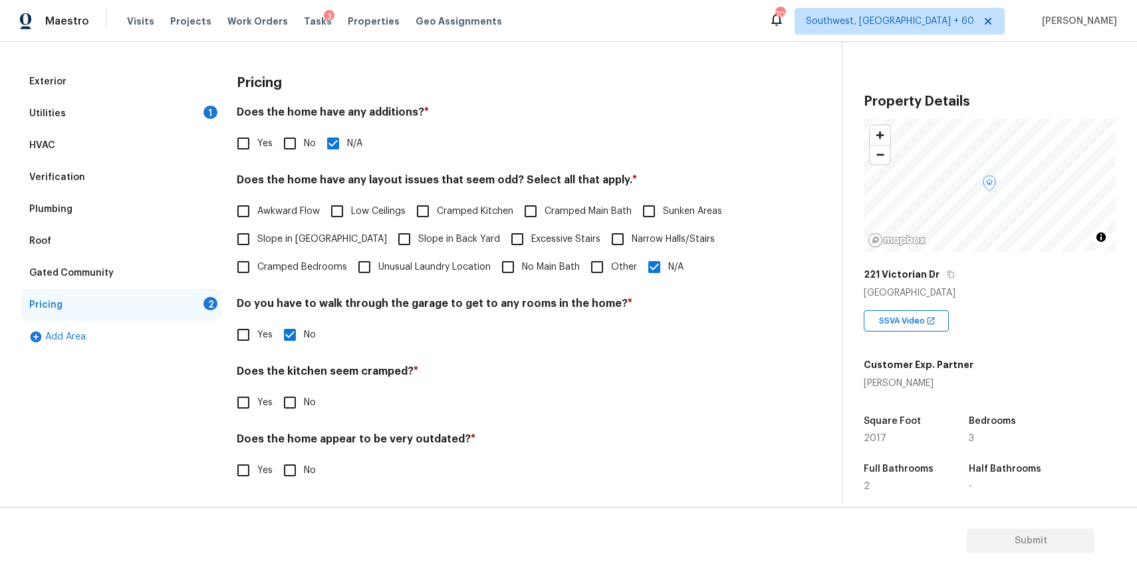
checkbox input "true"
click at [298, 470] on input "No" at bounding box center [290, 472] width 28 height 28
checkbox input "true"
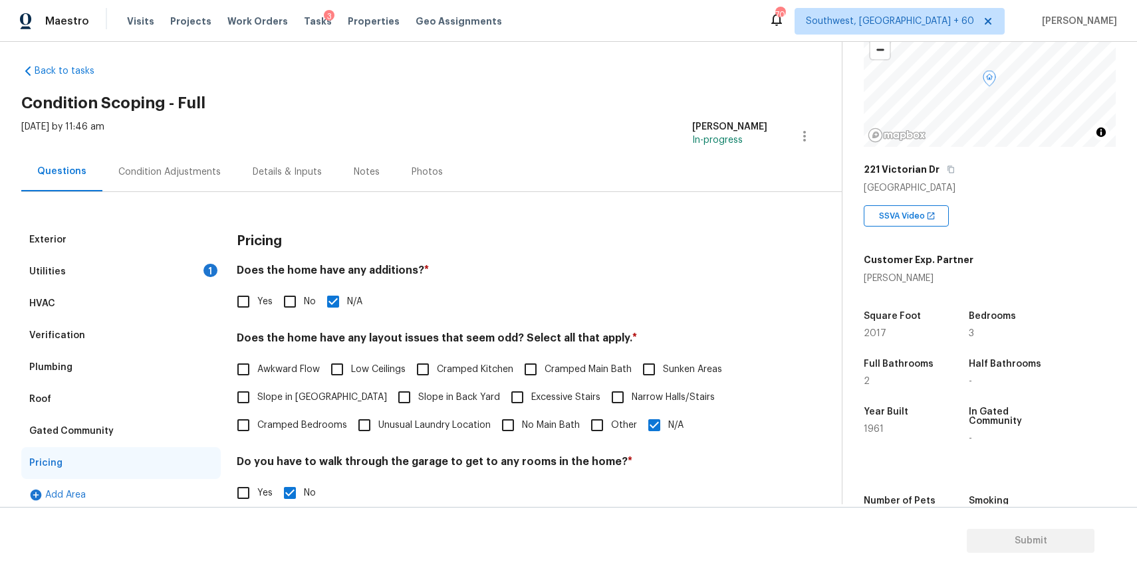
scroll to position [0, 0]
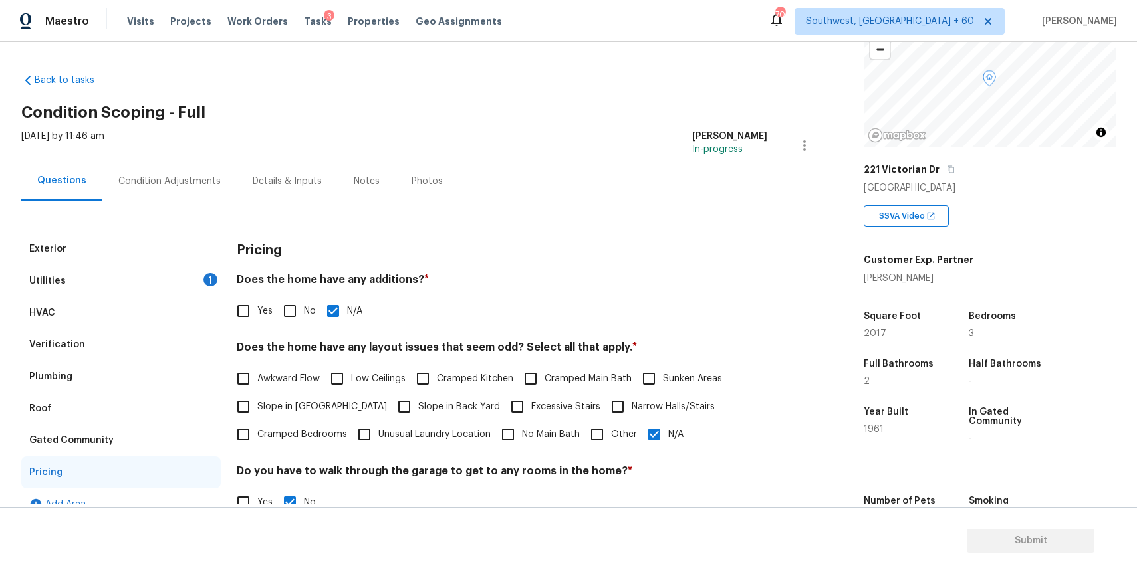
click at [175, 166] on div "Condition Adjustments" at bounding box center [169, 181] width 134 height 39
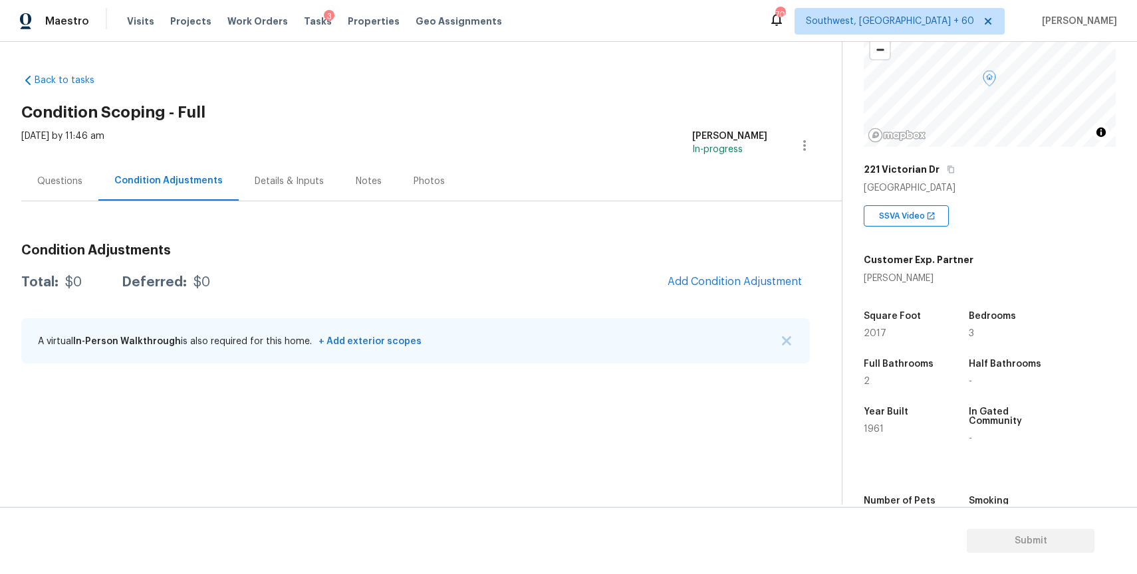
click at [613, 305] on div "Condition Adjustments Total: $0 Deferred: $0 Add Condition Adjustment A virtual…" at bounding box center [415, 304] width 788 height 142
click at [782, 286] on span "Add Condition Adjustment" at bounding box center [734, 282] width 134 height 12
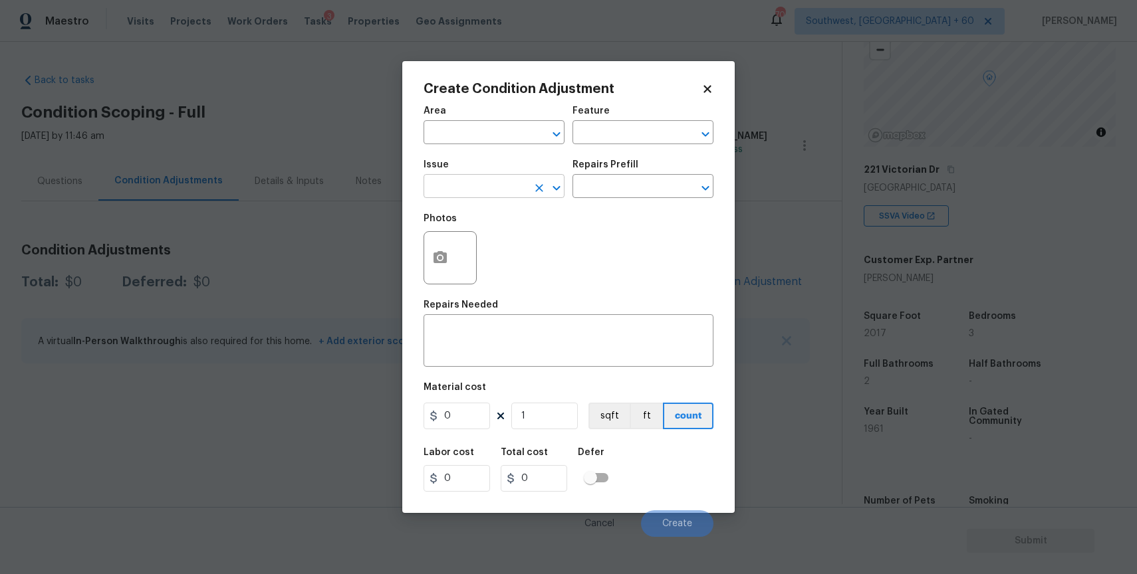
click at [469, 189] on input "text" at bounding box center [475, 187] width 104 height 21
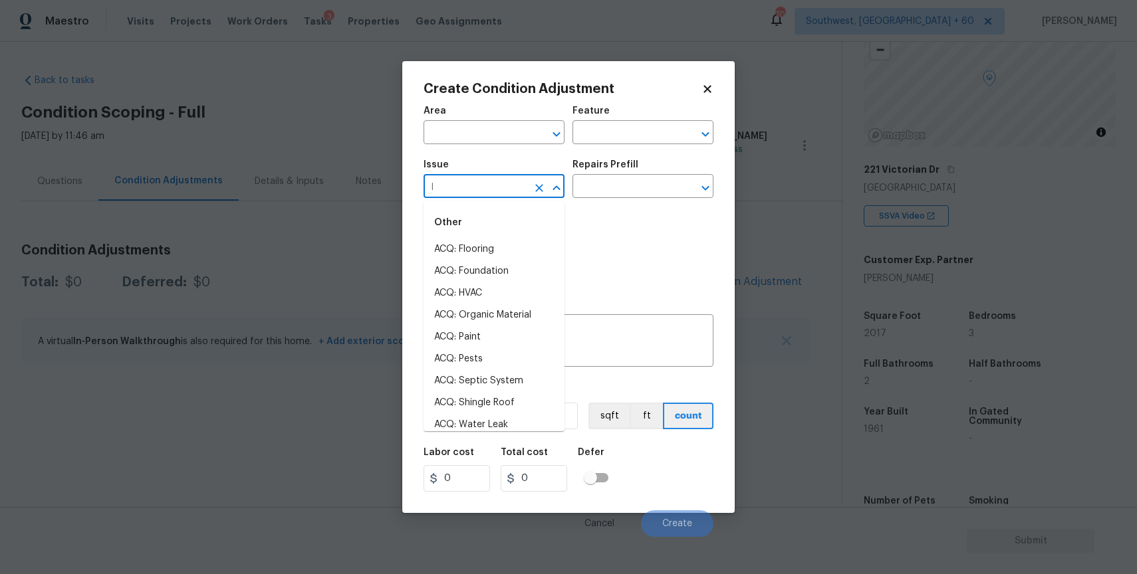
type input "la"
type input "n"
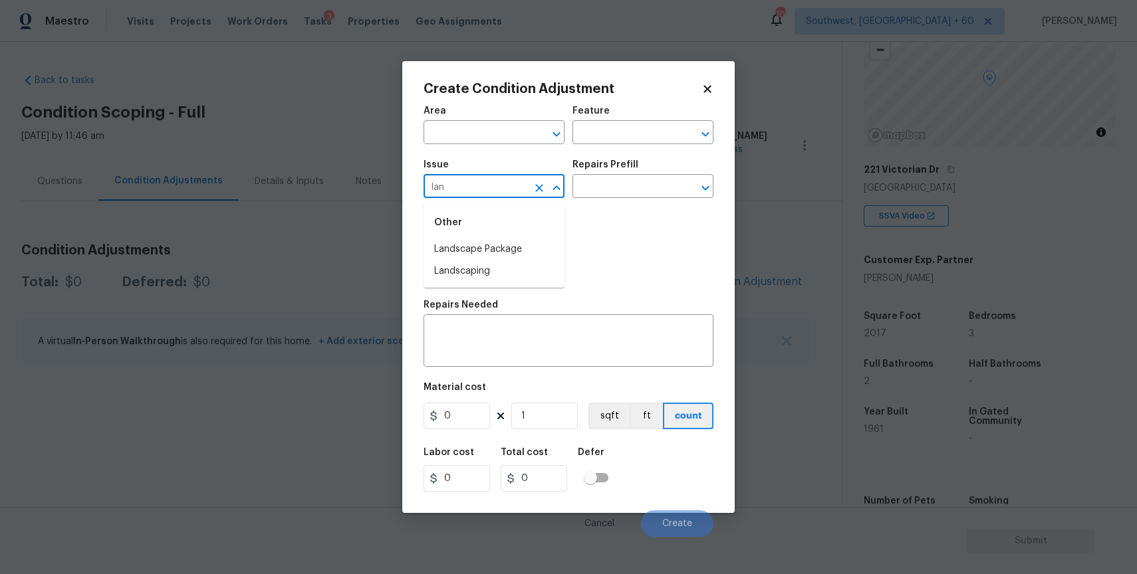
click at [497, 235] on div "Other" at bounding box center [493, 223] width 141 height 32
click at [518, 256] on li "Landscape Package" at bounding box center [493, 250] width 141 height 22
type input "Landscape Package"
click at [632, 174] on div "Repairs Prefill" at bounding box center [642, 168] width 141 height 17
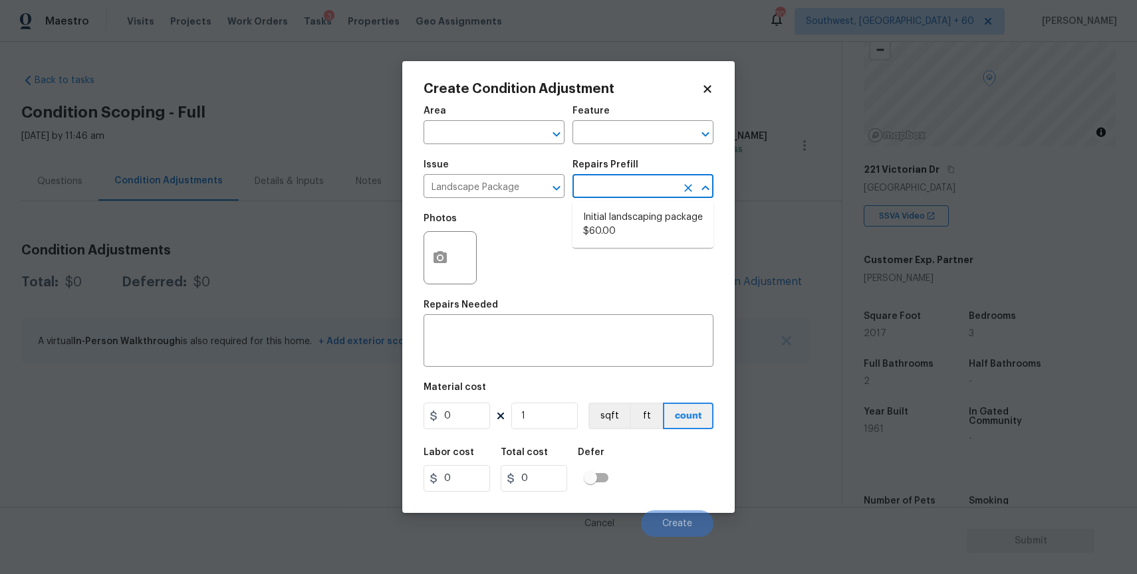
click at [661, 184] on input "text" at bounding box center [624, 187] width 104 height 21
click at [623, 213] on li "Initial landscaping package $60.00" at bounding box center [642, 225] width 141 height 36
type input "Home Readiness Packages"
type textarea "Mowing of grass up to 6" in height. Mow, edge along driveways & sidewalks, trim…"
type input "60"
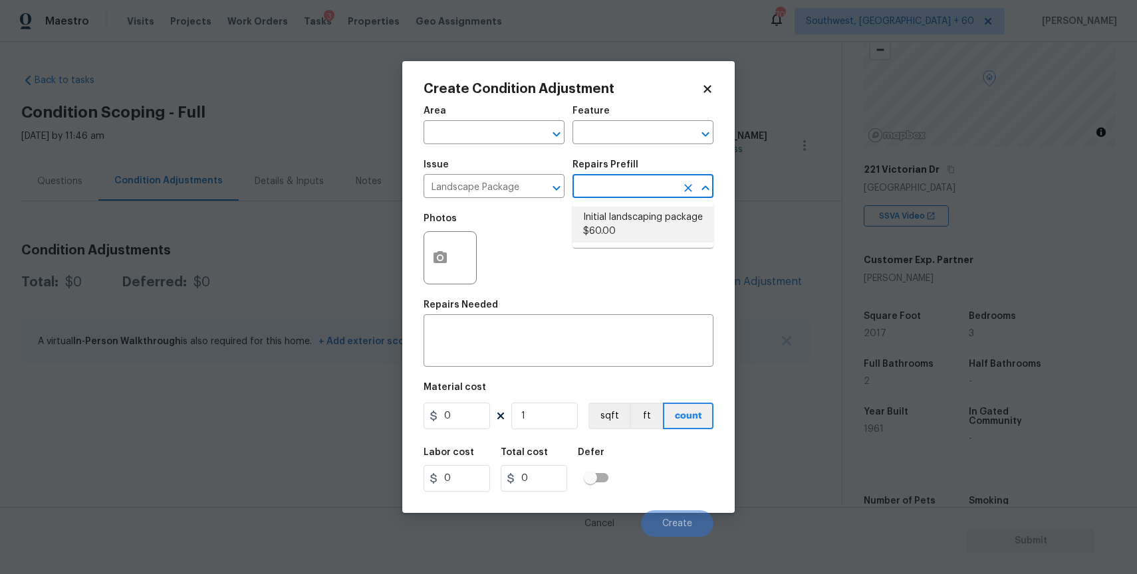
type input "60"
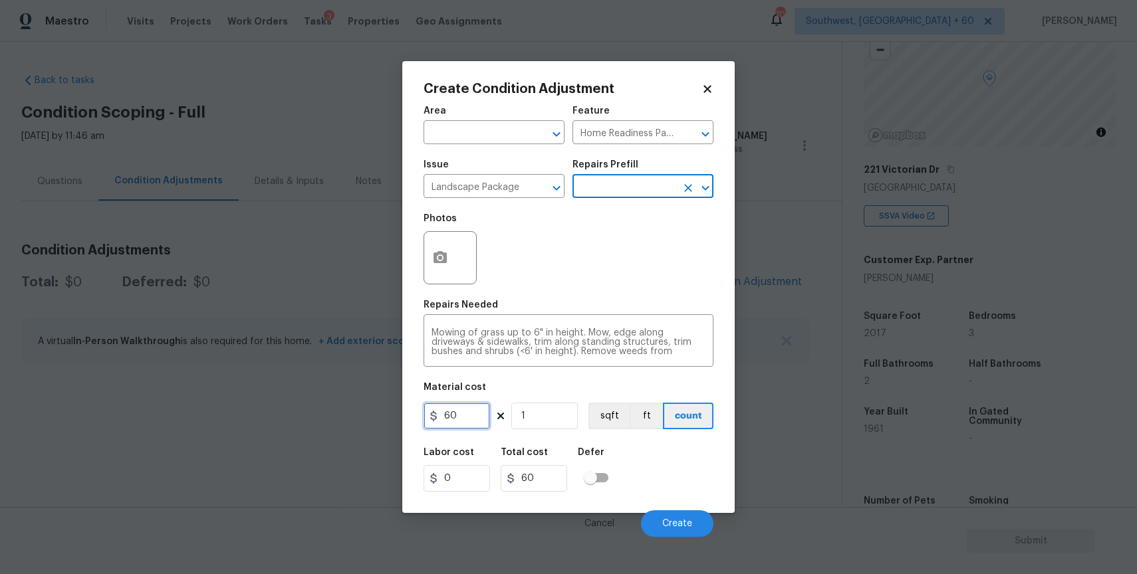
click at [481, 423] on input "60" at bounding box center [456, 416] width 66 height 27
type input "750"
click at [433, 255] on icon "button" at bounding box center [439, 257] width 13 height 12
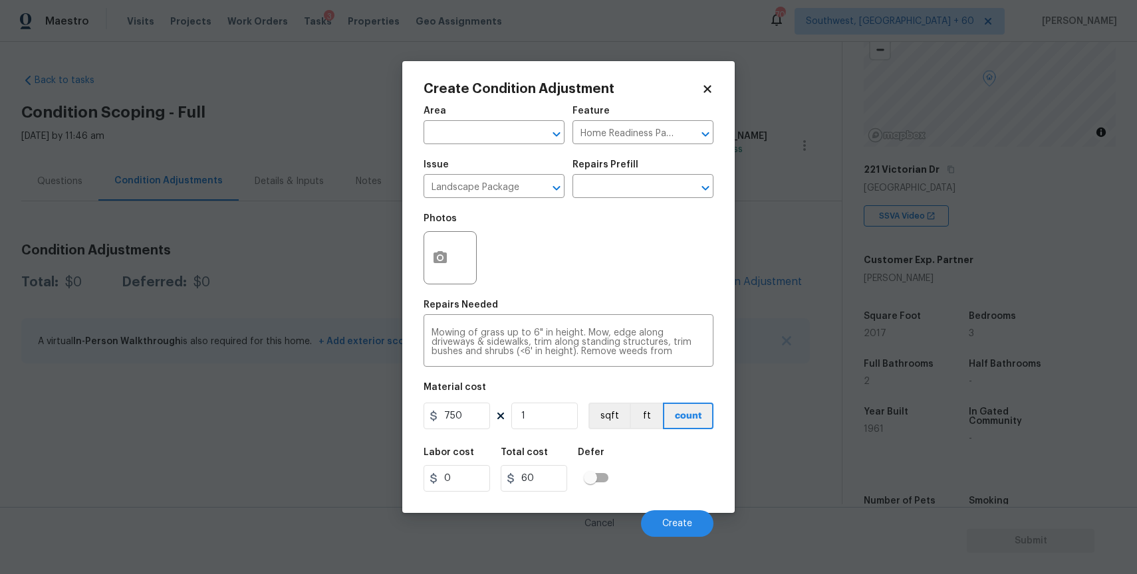
type input "750"
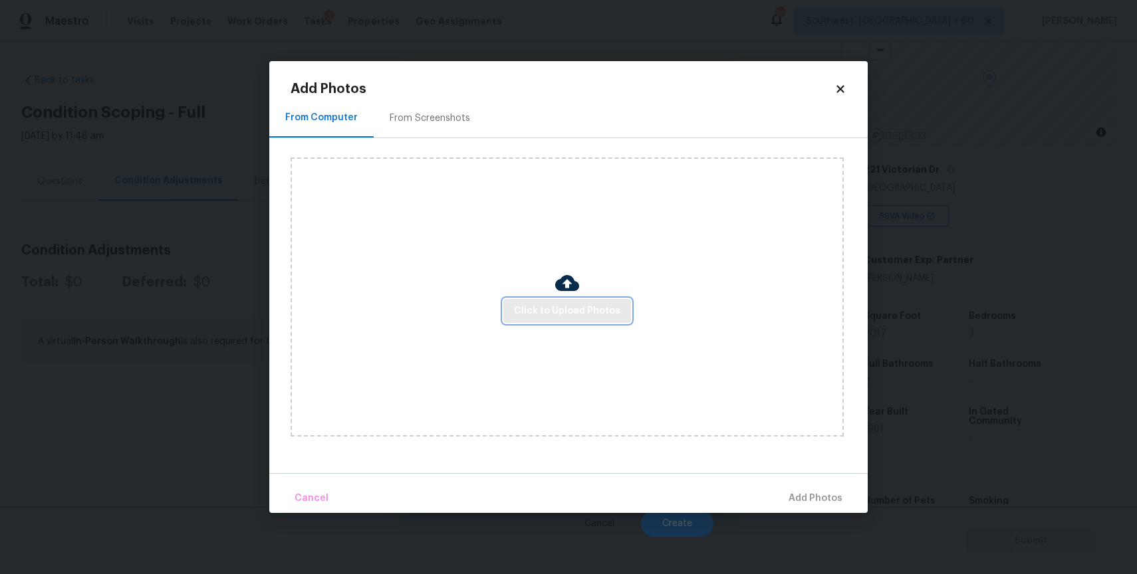
click at [572, 301] on button "Click to Upload Photos" at bounding box center [567, 311] width 128 height 25
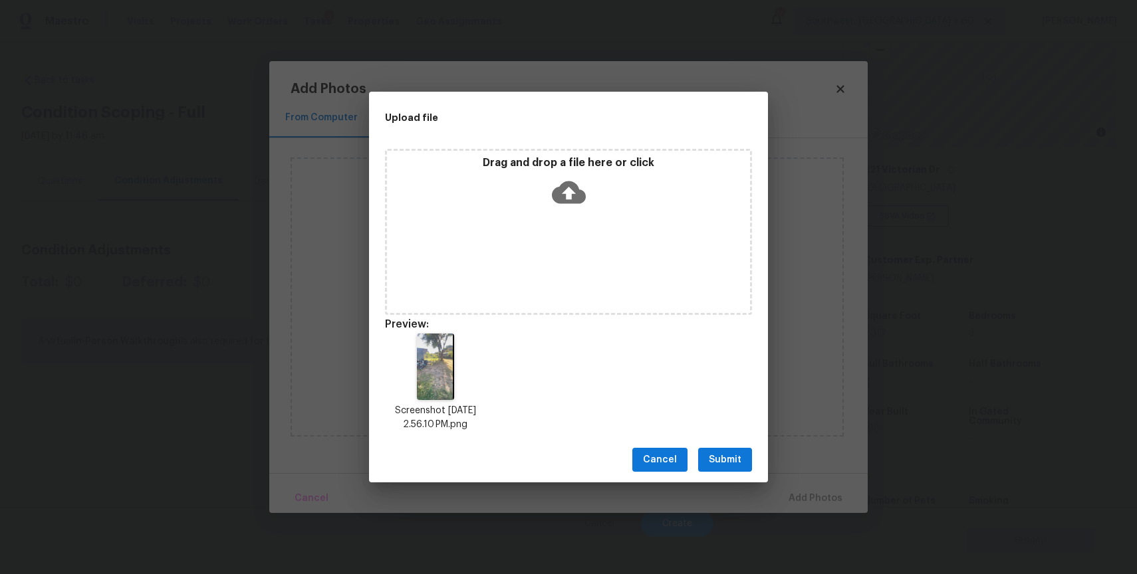
click at [751, 427] on div "Screenshot 2025-10-13 at 2.56.10 PM.png" at bounding box center [568, 383] width 399 height 130
click at [737, 455] on span "Submit" at bounding box center [725, 460] width 33 height 17
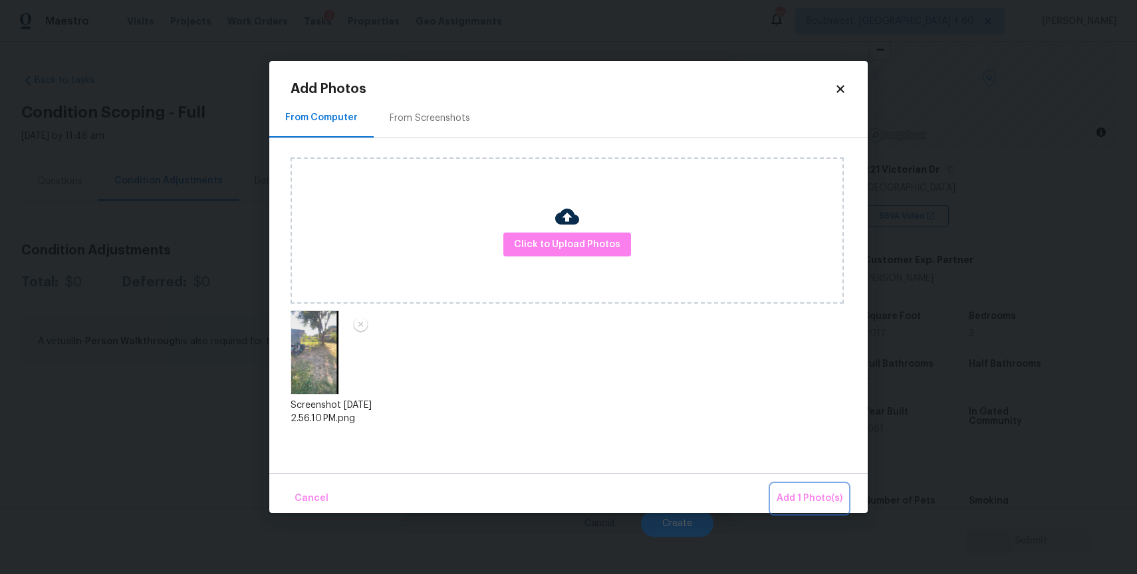
click at [827, 493] on span "Add 1 Photo(s)" at bounding box center [809, 499] width 66 height 17
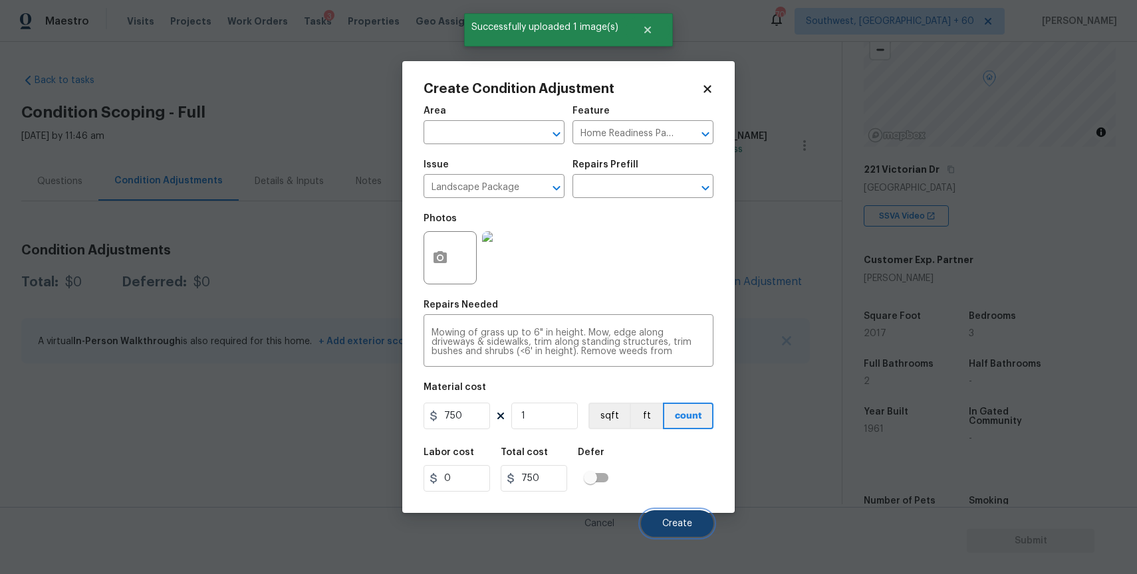
click at [676, 523] on span "Create" at bounding box center [677, 524] width 30 height 10
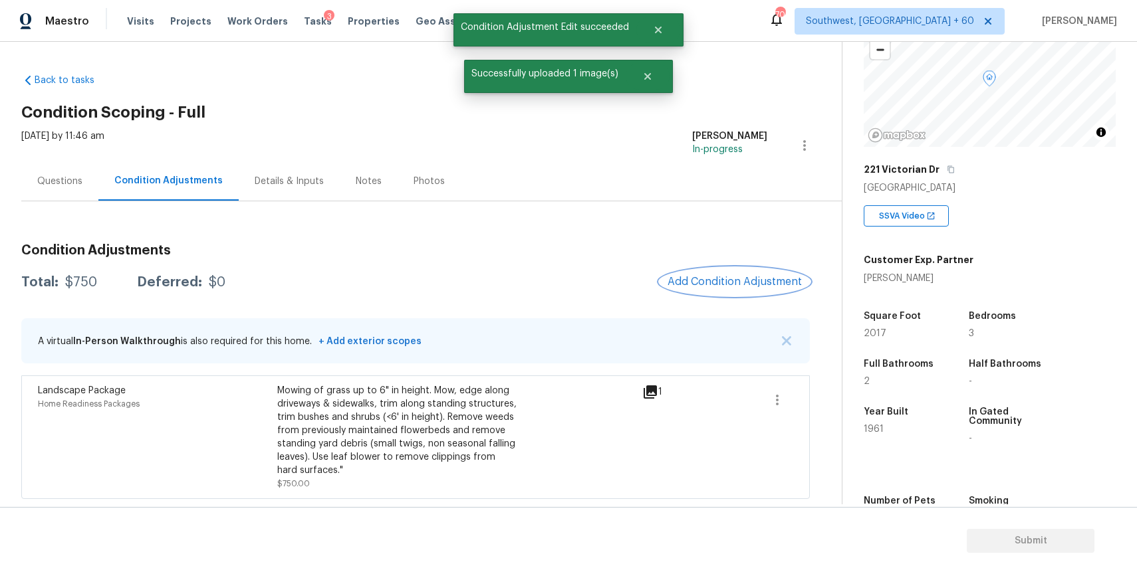
click at [730, 277] on span "Add Condition Adjustment" at bounding box center [734, 282] width 134 height 12
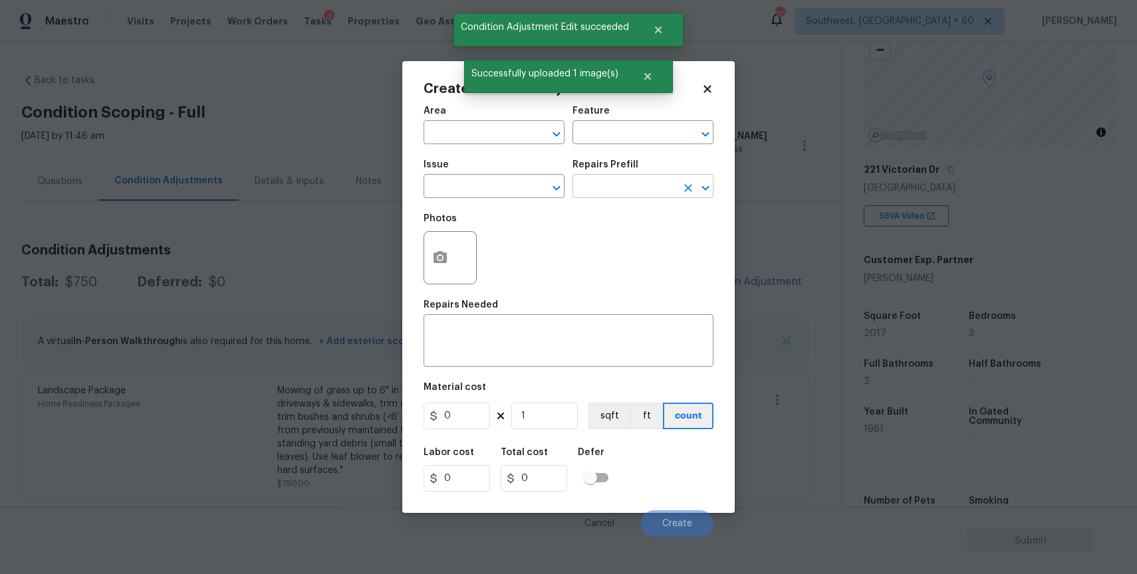
drag, startPoint x: 730, startPoint y: 277, endPoint x: 570, endPoint y: 234, distance: 165.8
click at [576, 235] on div "Create Condition Adjustment Area ​ Feature ​ Issue ​ Repairs Prefill ​ Photos R…" at bounding box center [568, 287] width 1137 height 574
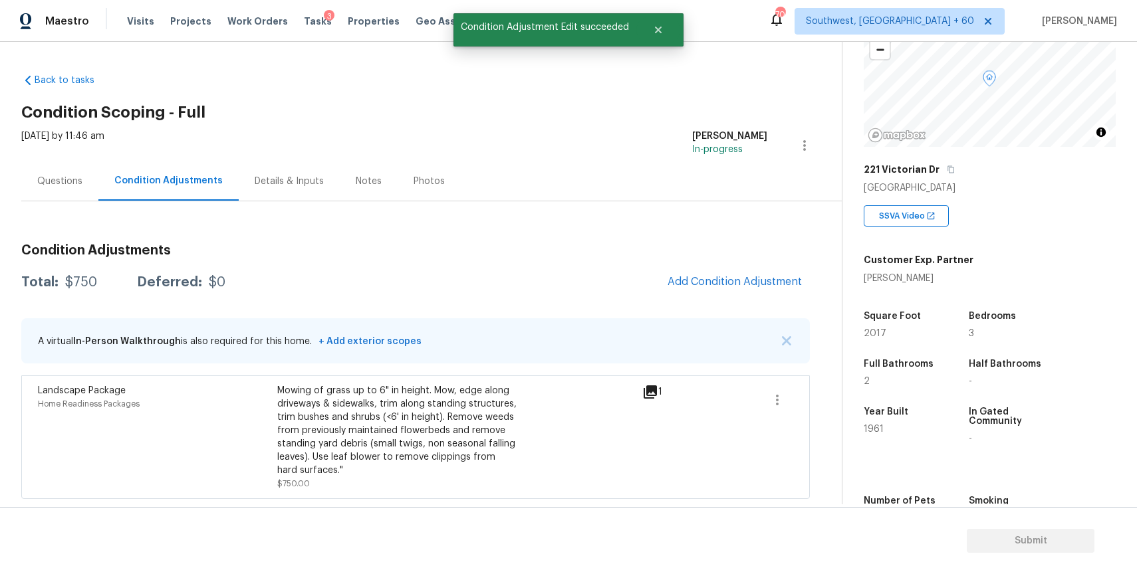
click at [717, 303] on div "Condition Adjustments Total: $750 Deferred: $0 Add Condition Adjustment A virtu…" at bounding box center [415, 366] width 788 height 266
click at [741, 284] on span "Add Condition Adjustment" at bounding box center [734, 282] width 134 height 12
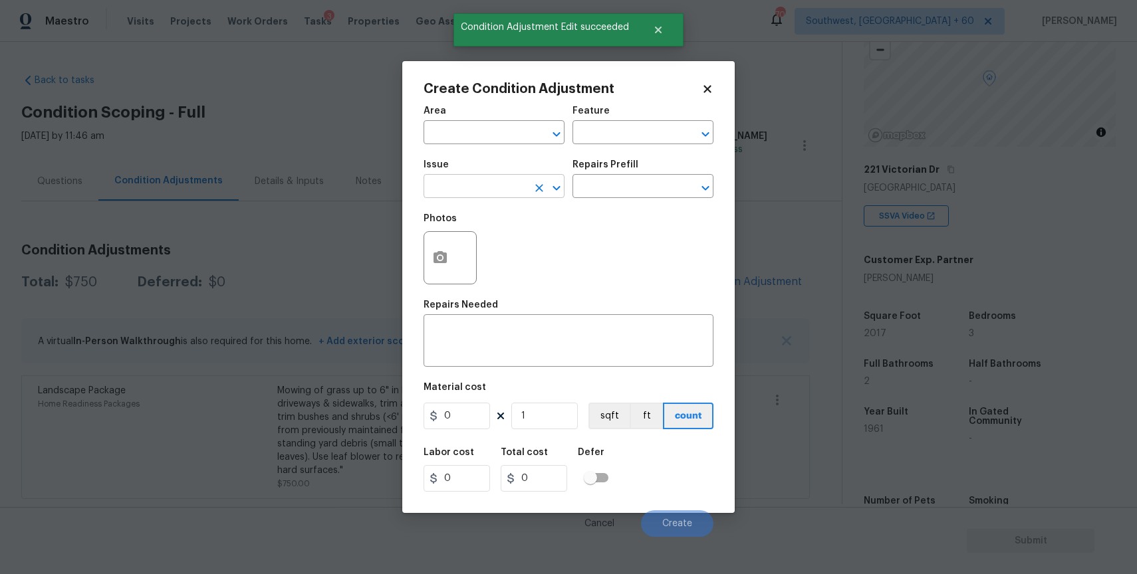
click at [521, 189] on input "text" at bounding box center [475, 187] width 104 height 21
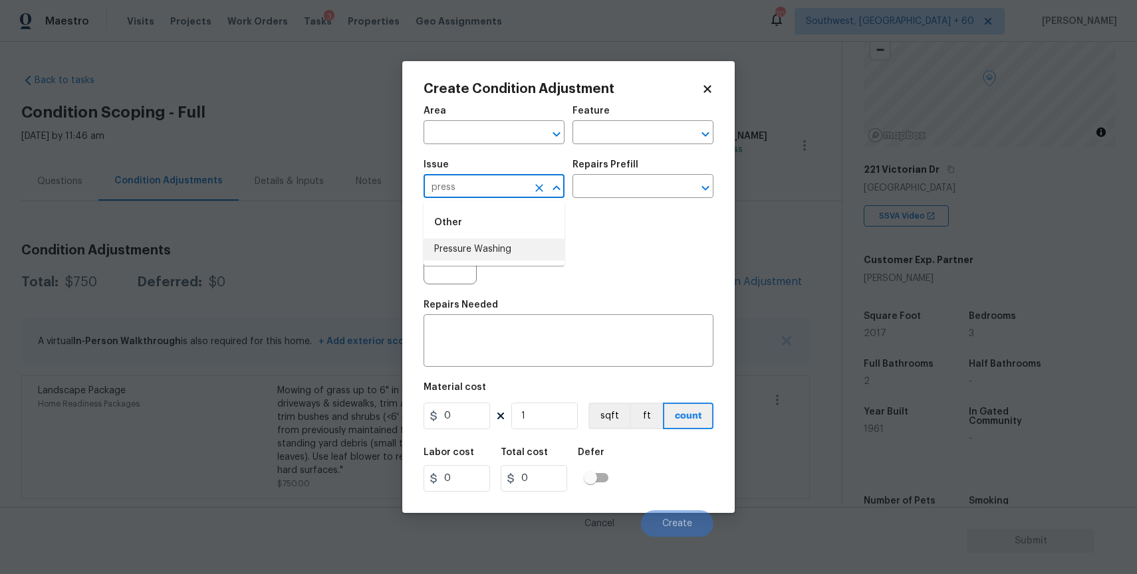
click at [486, 253] on li "Pressure Washing" at bounding box center [493, 250] width 141 height 22
type input "Pressure Washing"
click at [640, 166] on div "Repairs Prefill" at bounding box center [642, 168] width 141 height 17
click at [644, 193] on input "text" at bounding box center [624, 187] width 104 height 21
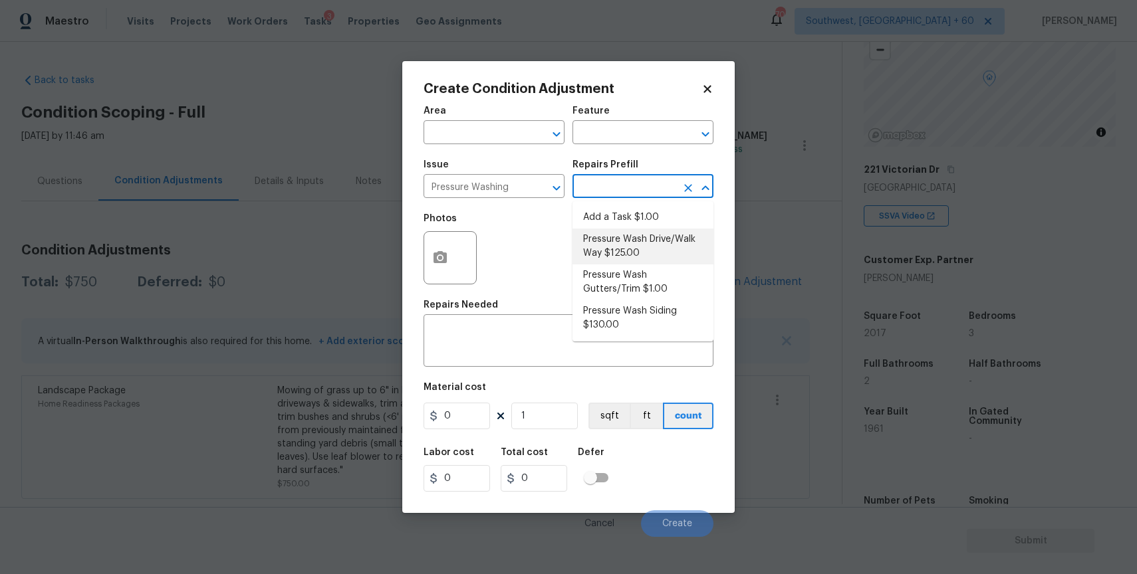
click at [679, 247] on li "Pressure Wash Drive/Walk Way $125.00" at bounding box center [642, 247] width 141 height 36
type input "Siding"
type textarea "Pressure wash the driveways/walkways as directed by the PM. Ensure that all deb…"
type input "125"
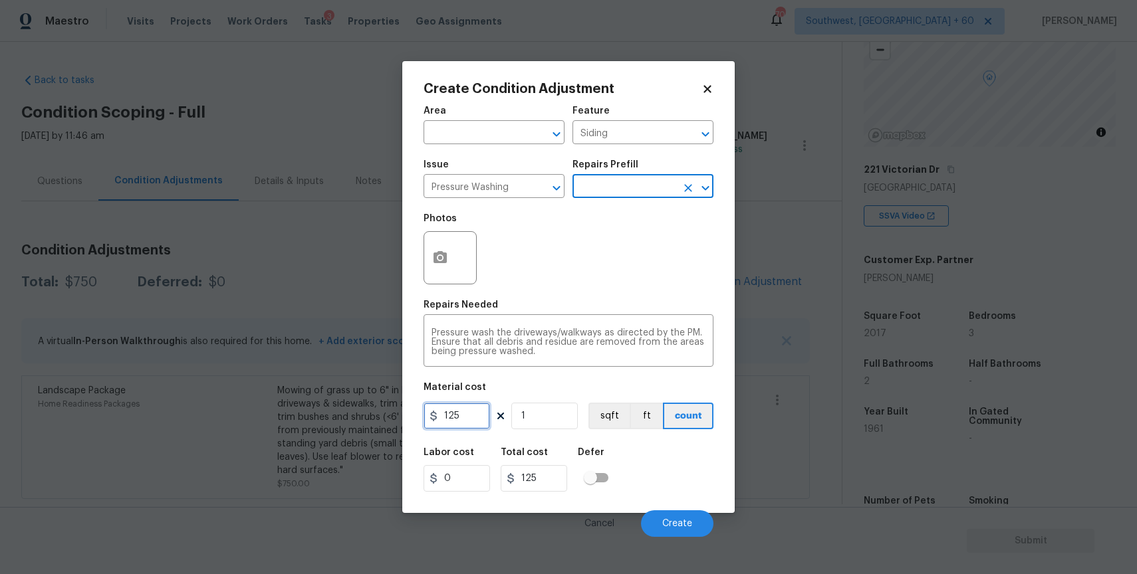
click at [476, 411] on input "125" at bounding box center [456, 416] width 66 height 27
type input "300"
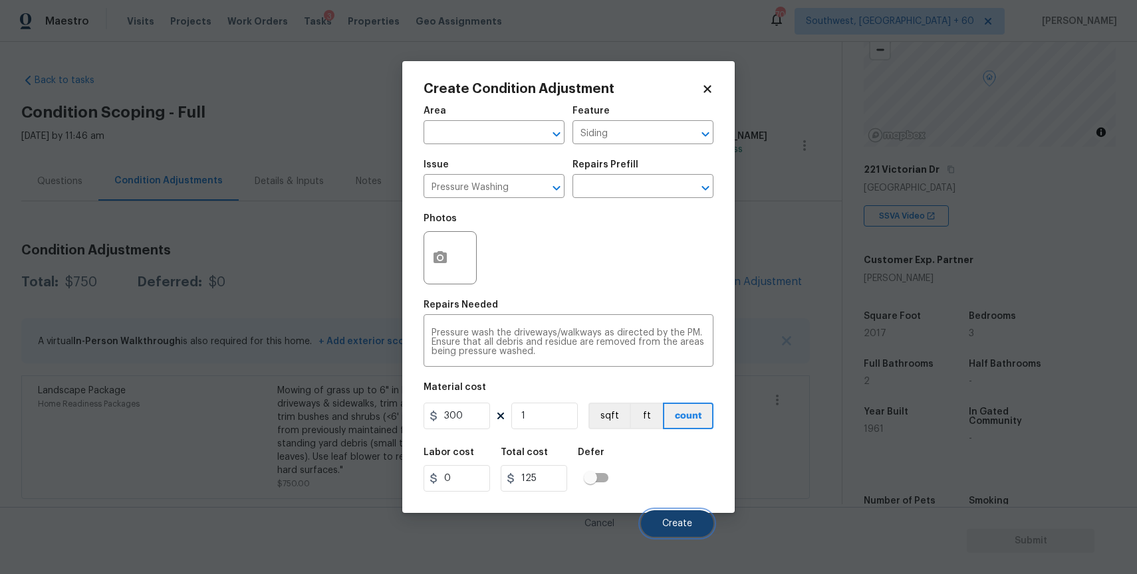
type input "300"
click at [693, 531] on button "Create" at bounding box center [677, 524] width 72 height 27
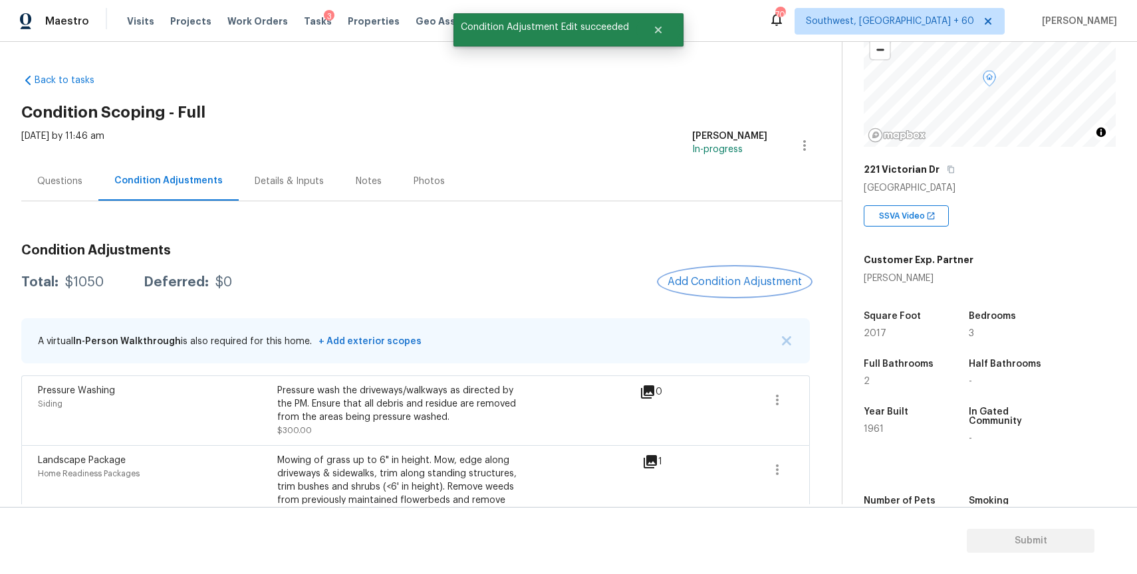
click at [751, 291] on button "Add Condition Adjustment" at bounding box center [734, 282] width 150 height 28
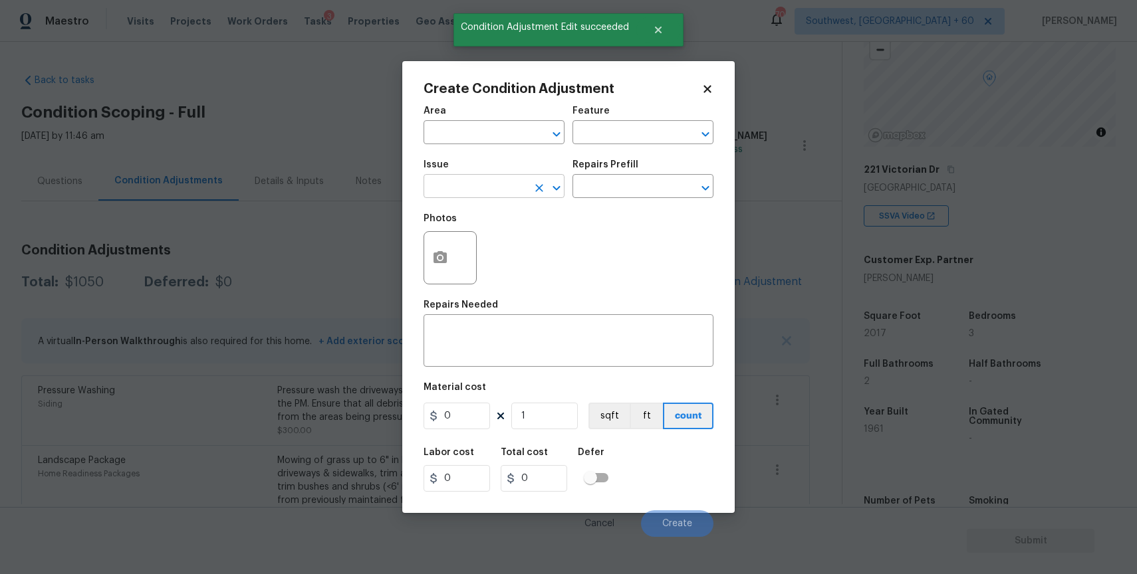
click at [511, 179] on input "text" at bounding box center [475, 187] width 104 height 21
click at [529, 242] on li "Debris/garbage on site" at bounding box center [493, 250] width 141 height 22
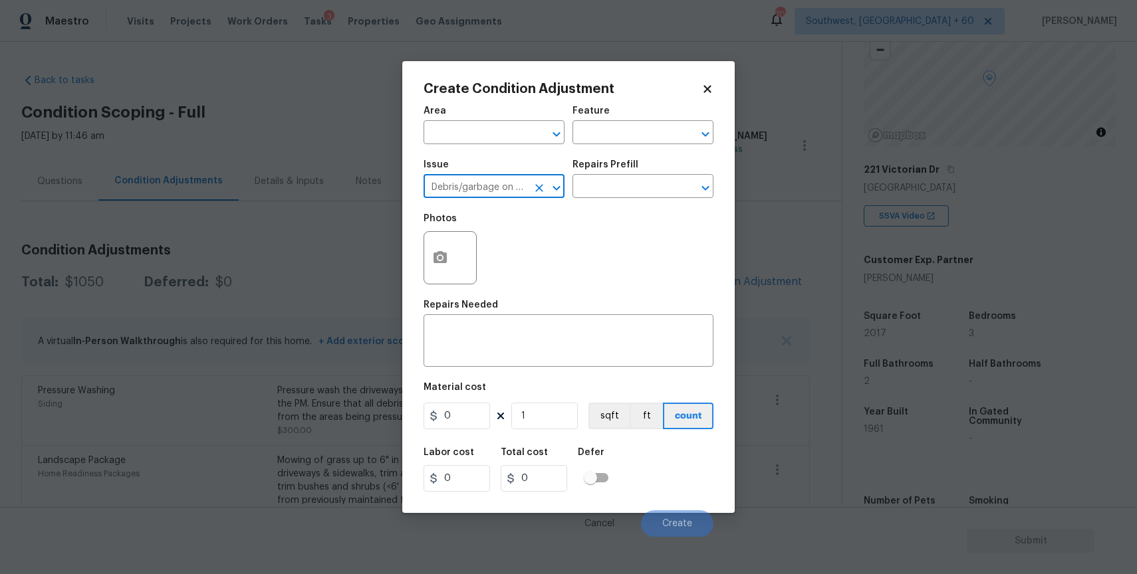
type input "Debris/garbage on site"
click at [465, 260] on div at bounding box center [449, 257] width 53 height 53
click at [433, 260] on icon "button" at bounding box center [439, 257] width 13 height 12
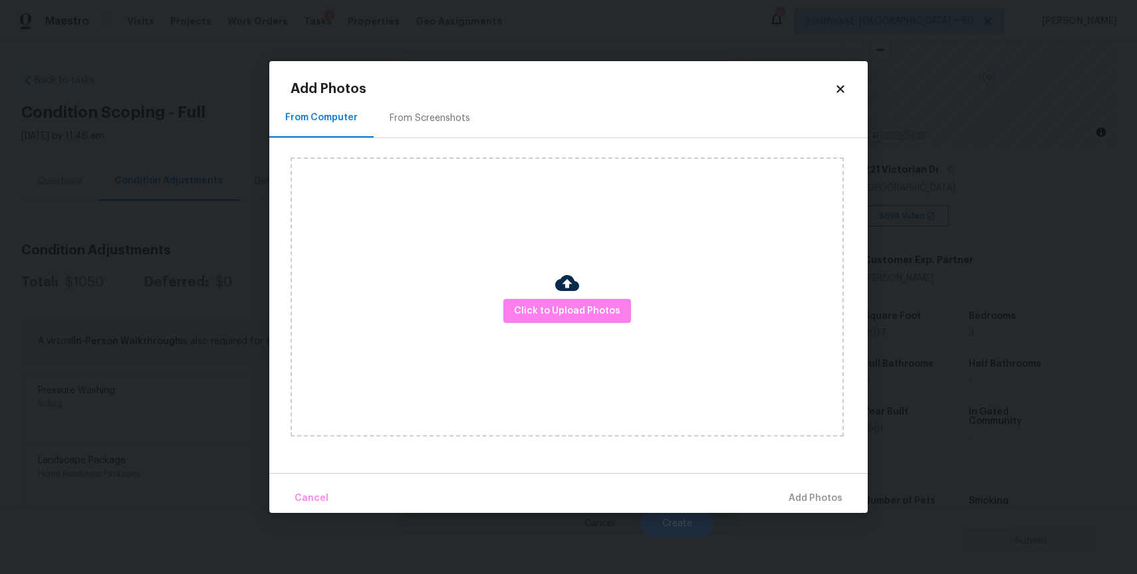
click at [568, 297] on div at bounding box center [567, 285] width 24 height 28
click at [572, 306] on span "Click to Upload Photos" at bounding box center [567, 311] width 106 height 17
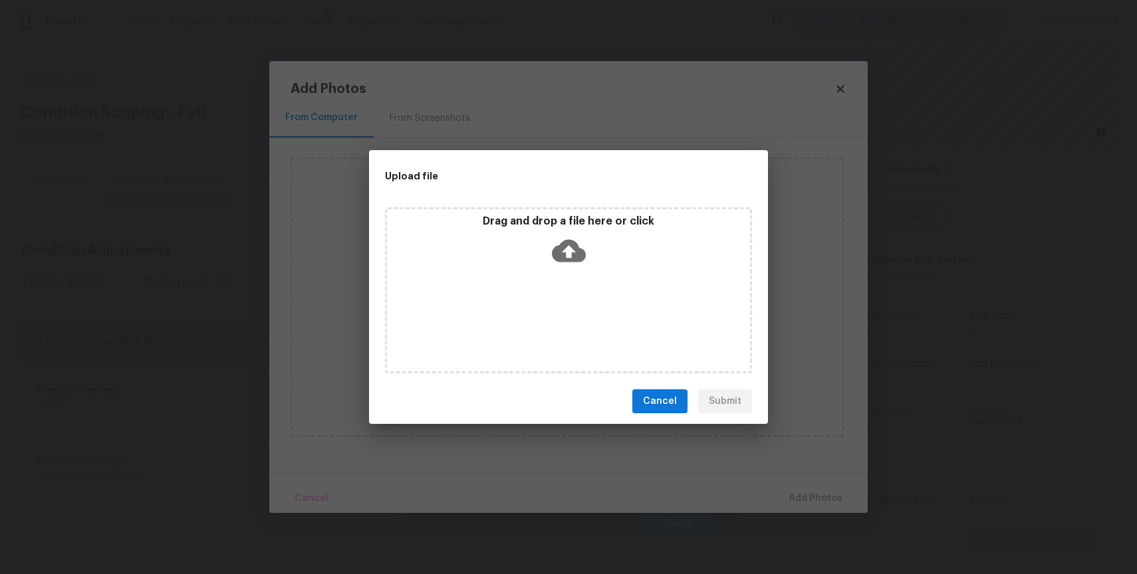
click at [572, 306] on div "Drag and drop a file here or click" at bounding box center [568, 290] width 367 height 166
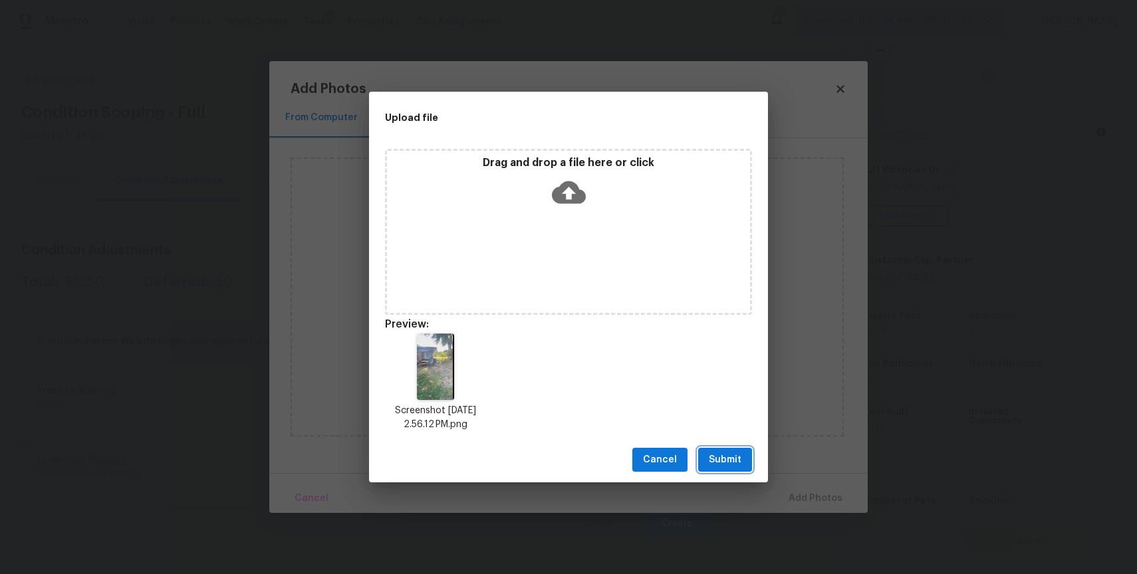
click at [741, 463] on button "Submit" at bounding box center [725, 460] width 54 height 25
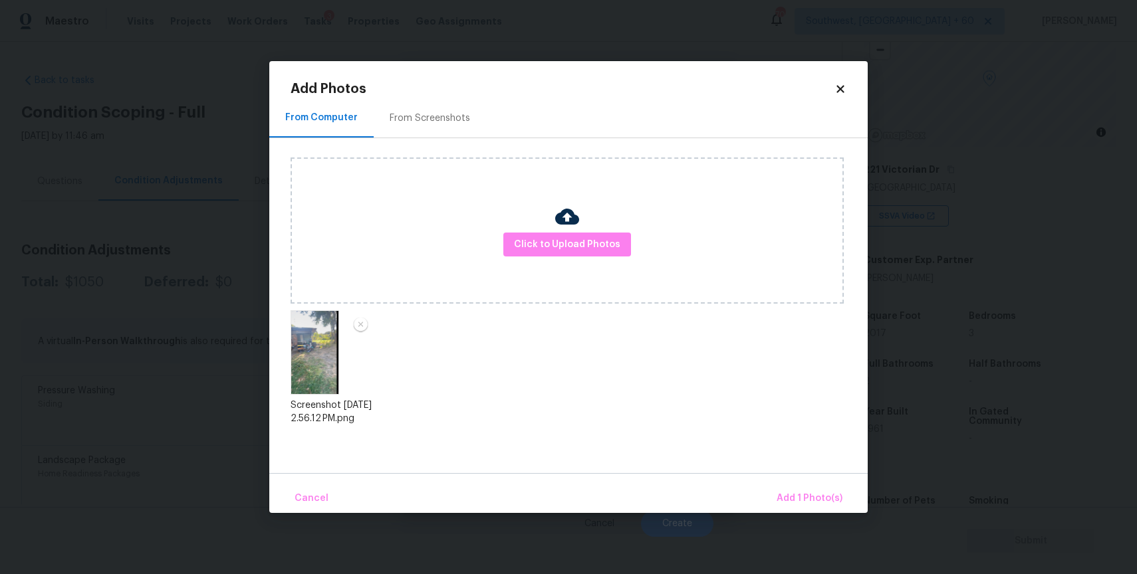
click at [813, 483] on div "Cancel Add 1 Photo(s)" at bounding box center [568, 493] width 598 height 40
click at [820, 492] on span "Add 1 Photo(s)" at bounding box center [809, 499] width 66 height 17
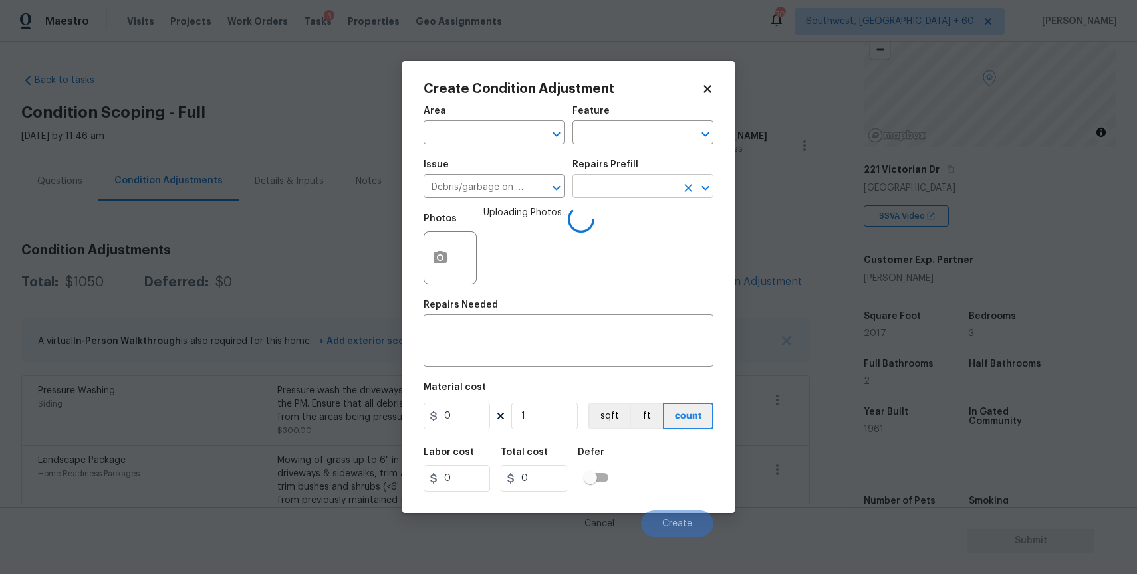
click at [622, 190] on input "text" at bounding box center [624, 187] width 104 height 21
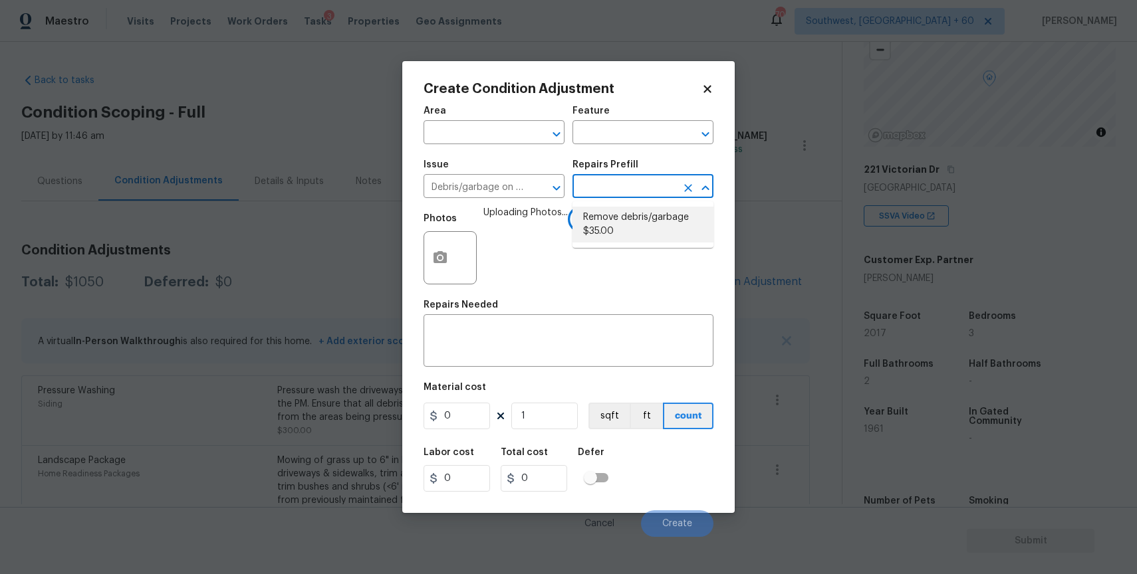
click at [657, 225] on li "Remove debris/garbage $35.00" at bounding box center [642, 225] width 141 height 36
type textarea "Remove, haul off, and properly dispose of any debris left by seller to offsite …"
type input "35"
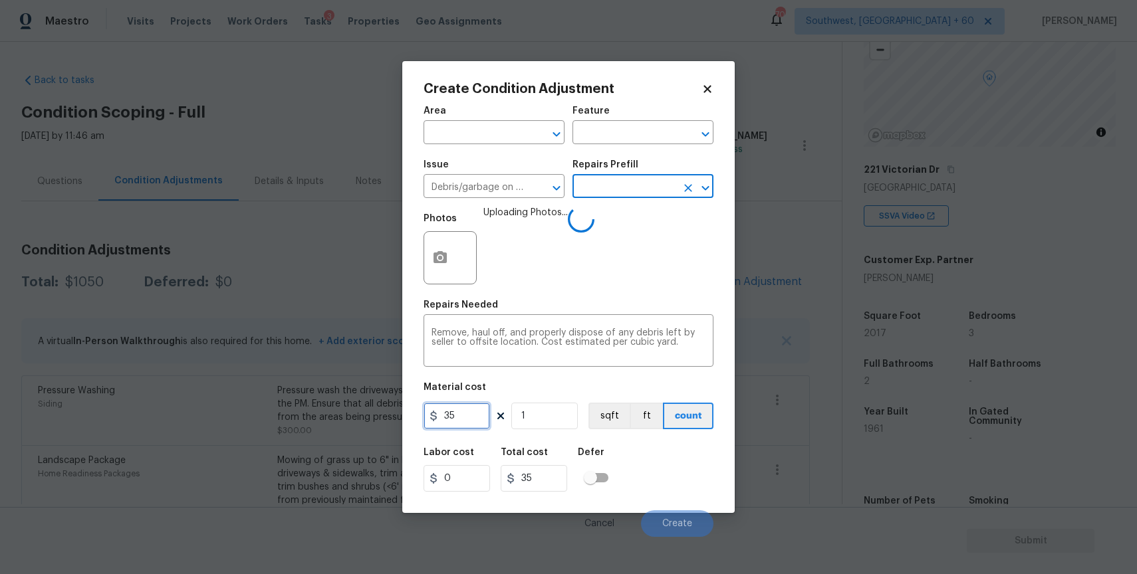
click at [476, 411] on input "35" at bounding box center [456, 416] width 66 height 27
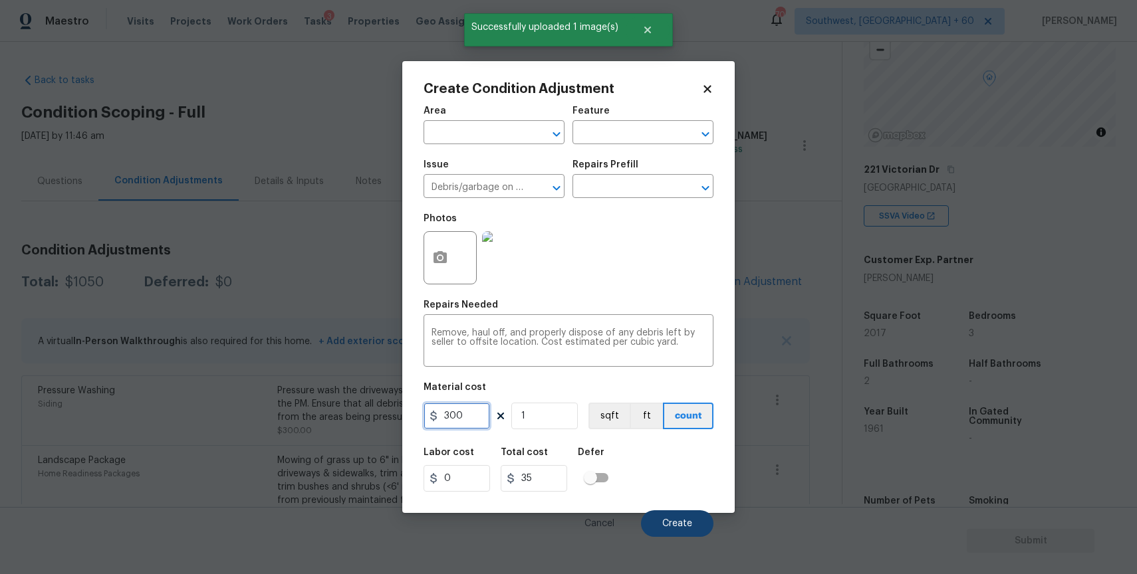
type input "300"
click at [663, 516] on button "Create" at bounding box center [677, 524] width 72 height 27
type input "300"
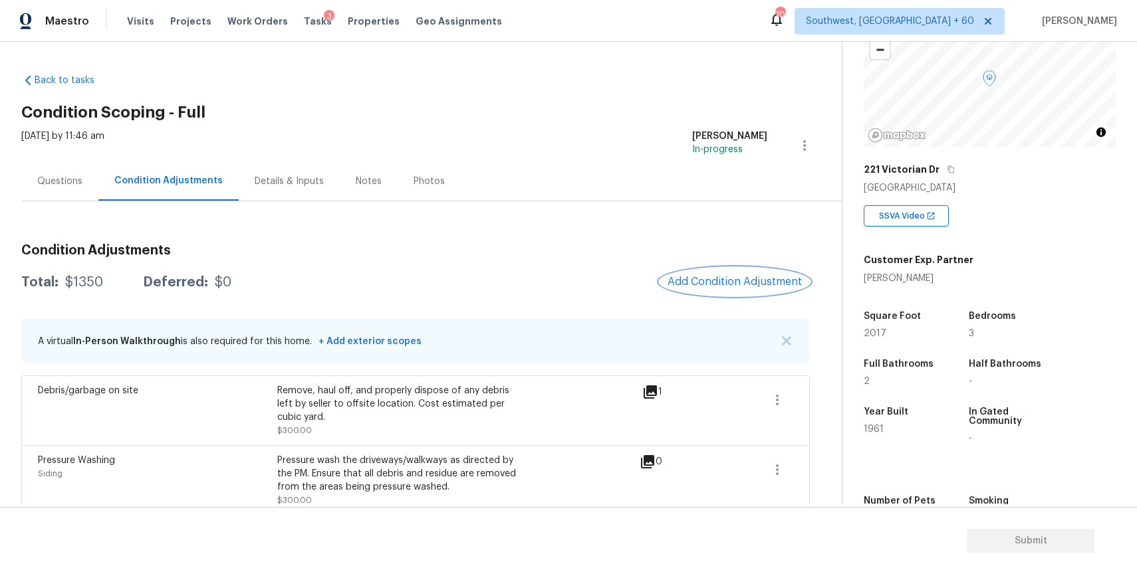
click at [759, 279] on span "Add Condition Adjustment" at bounding box center [734, 282] width 134 height 12
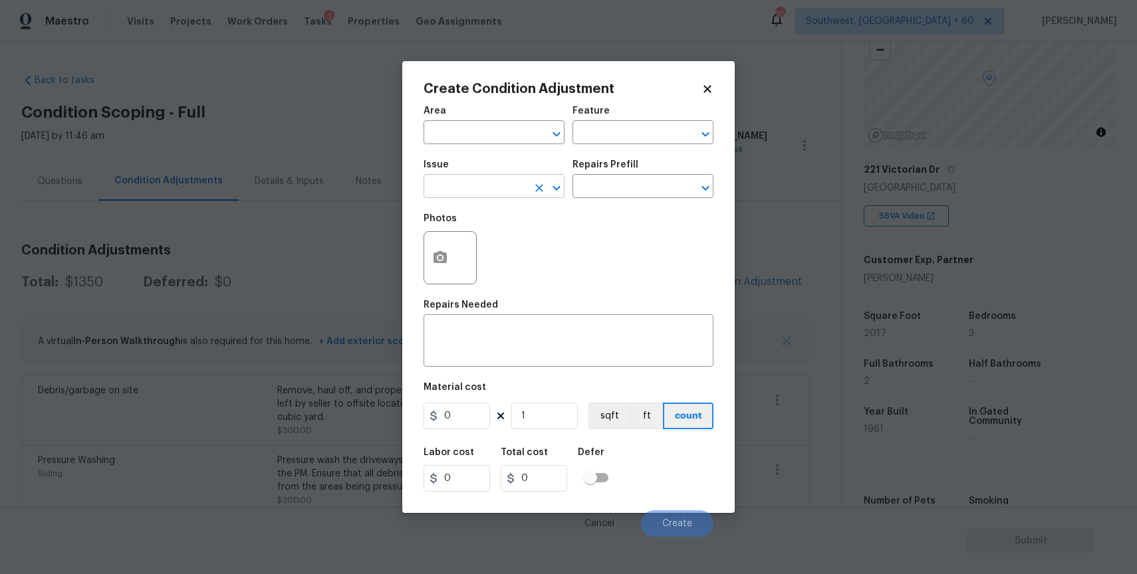
click at [505, 191] on input "text" at bounding box center [475, 187] width 104 height 21
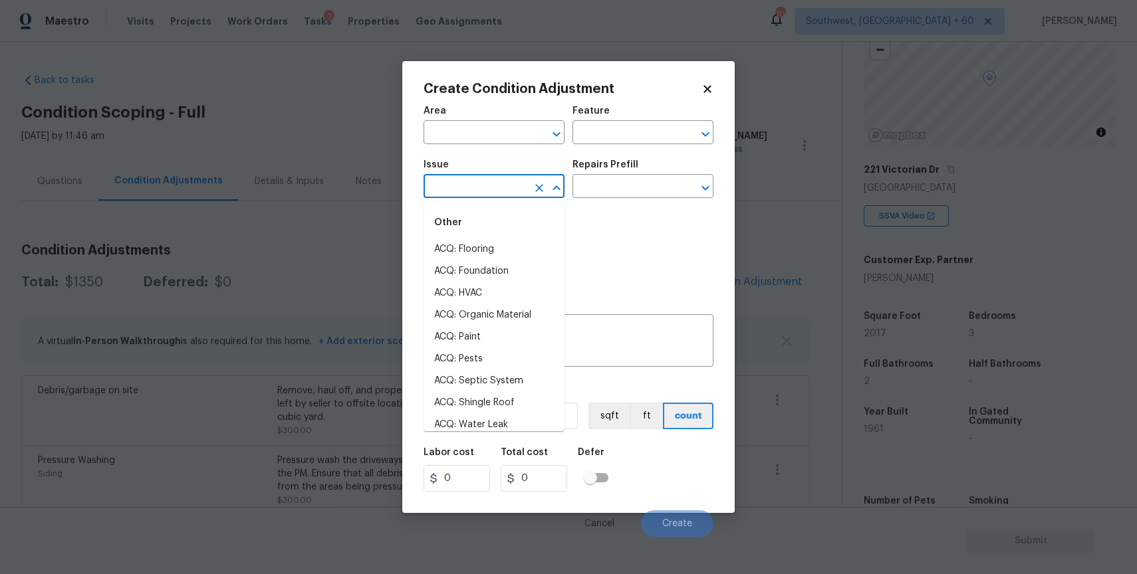
click at [515, 207] on div "Other" at bounding box center [493, 223] width 141 height 32
type input "e"
click at [629, 132] on input "text" at bounding box center [624, 134] width 104 height 21
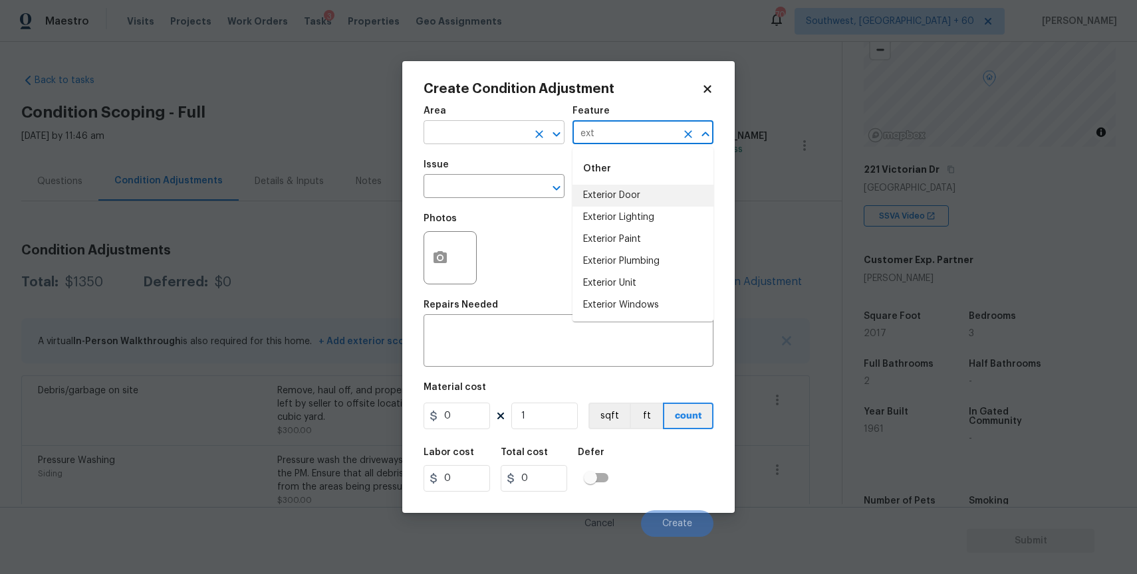
type input "ext"
click at [501, 125] on input "text" at bounding box center [475, 134] width 104 height 21
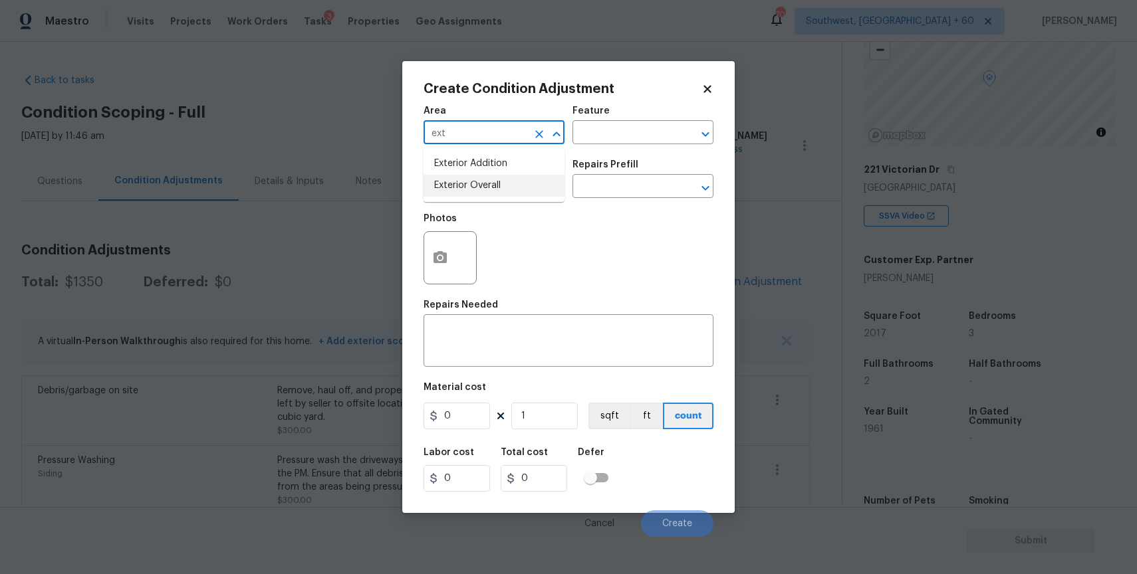
click at [497, 187] on li "Exterior Overall" at bounding box center [493, 186] width 141 height 22
type input "Exterior Overall"
click at [473, 348] on textarea at bounding box center [568, 342] width 274 height 28
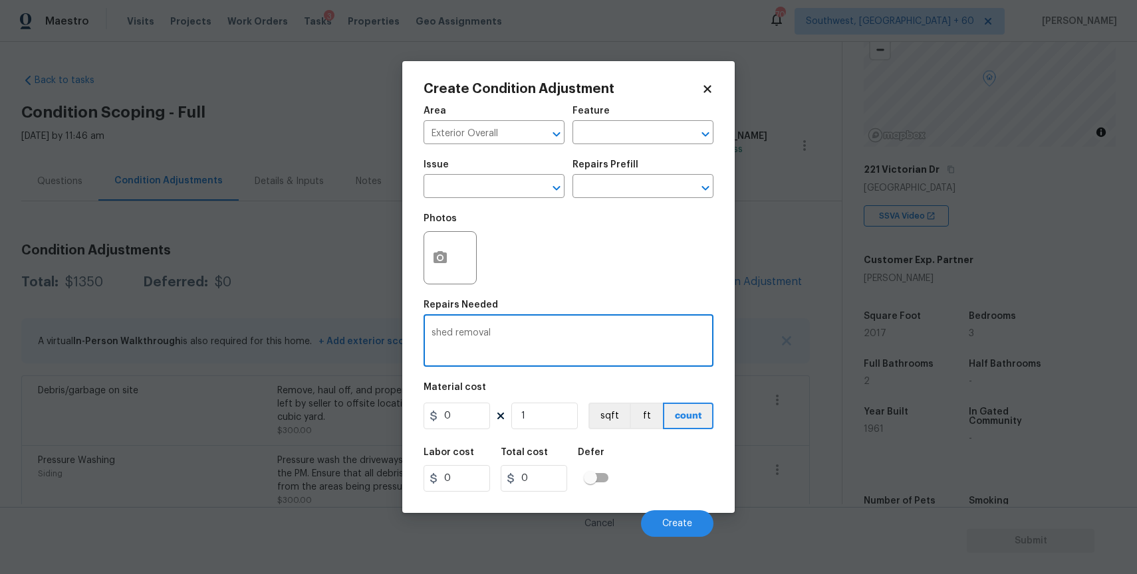
type textarea "shed removal"
click at [450, 415] on input "0" at bounding box center [456, 416] width 66 height 27
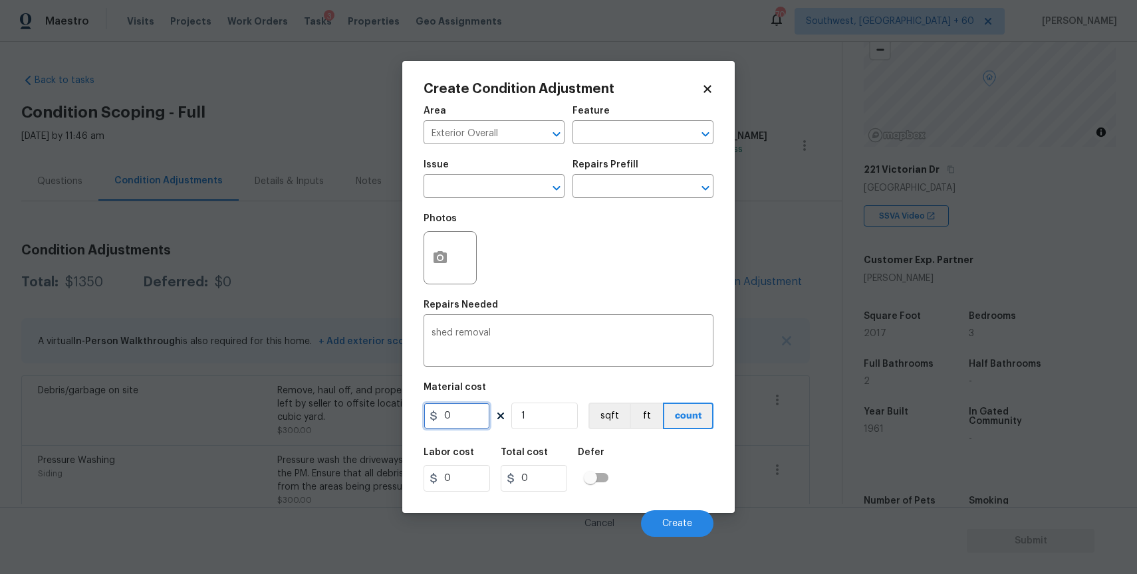
click at [450, 415] on input "0" at bounding box center [456, 416] width 66 height 27
type input "1500"
click at [454, 240] on div at bounding box center [449, 257] width 53 height 53
type input "1500"
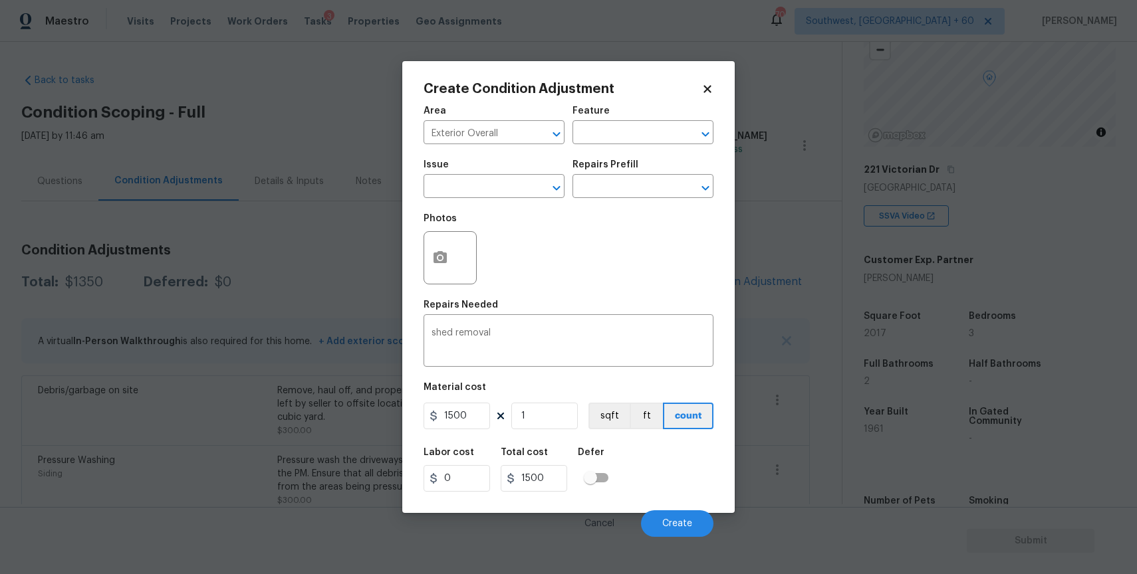
click at [421, 257] on div "Create Condition Adjustment Area Exterior Overall ​ Feature ​ Issue ​ Repairs P…" at bounding box center [568, 287] width 332 height 452
click at [442, 262] on icon "button" at bounding box center [439, 257] width 13 height 12
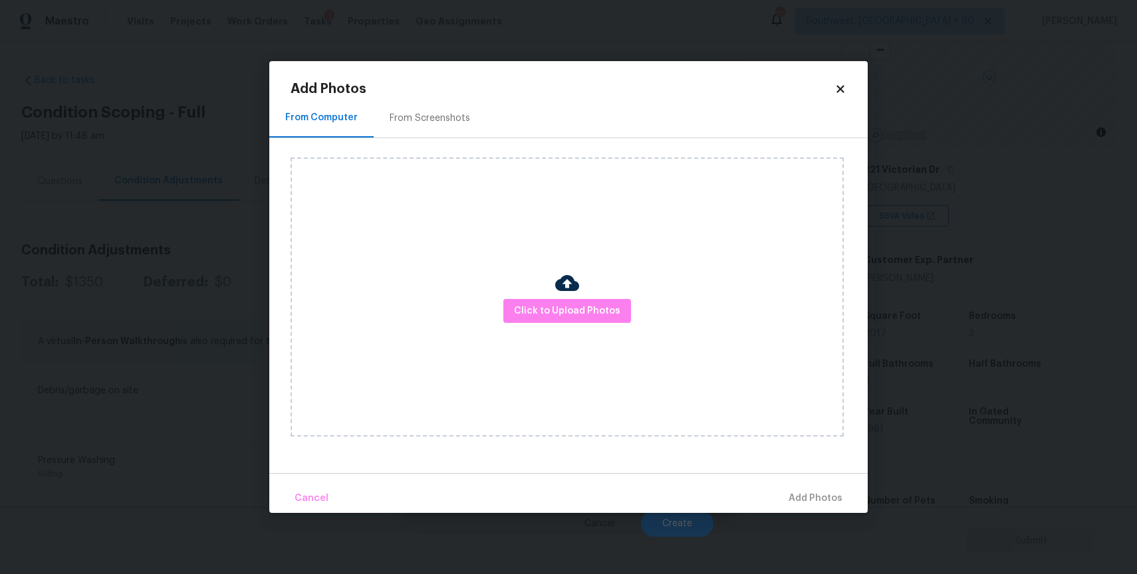
click at [506, 297] on div "Click to Upload Photos" at bounding box center [567, 297] width 553 height 279
click at [538, 312] on span "Click to Upload Photos" at bounding box center [567, 311] width 106 height 17
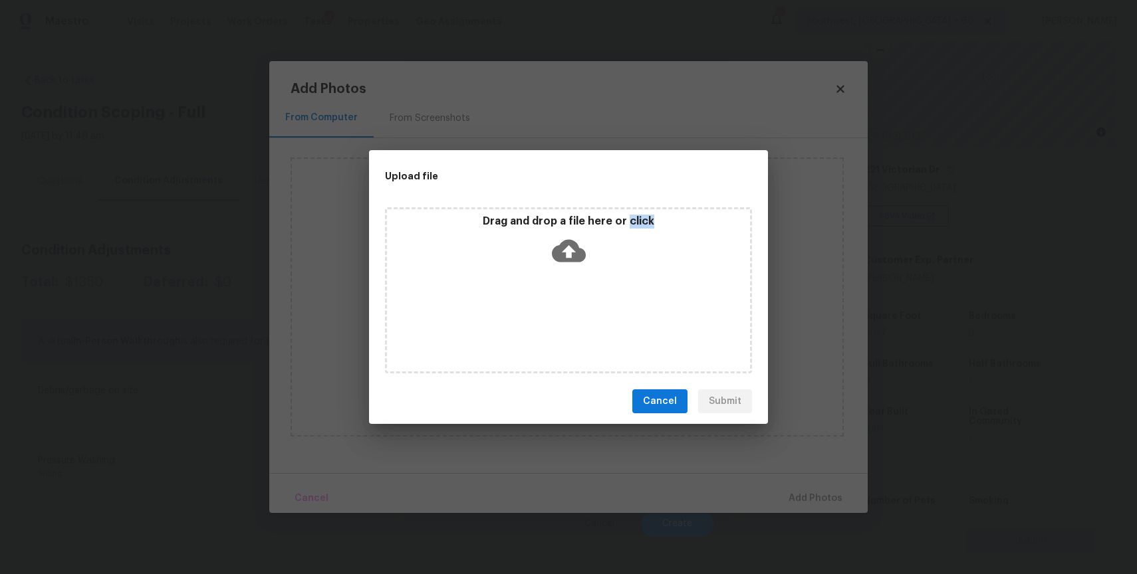
click at [514, 386] on div "Upload file Drag and drop a file here or click Cancel Submit" at bounding box center [568, 287] width 399 height 275
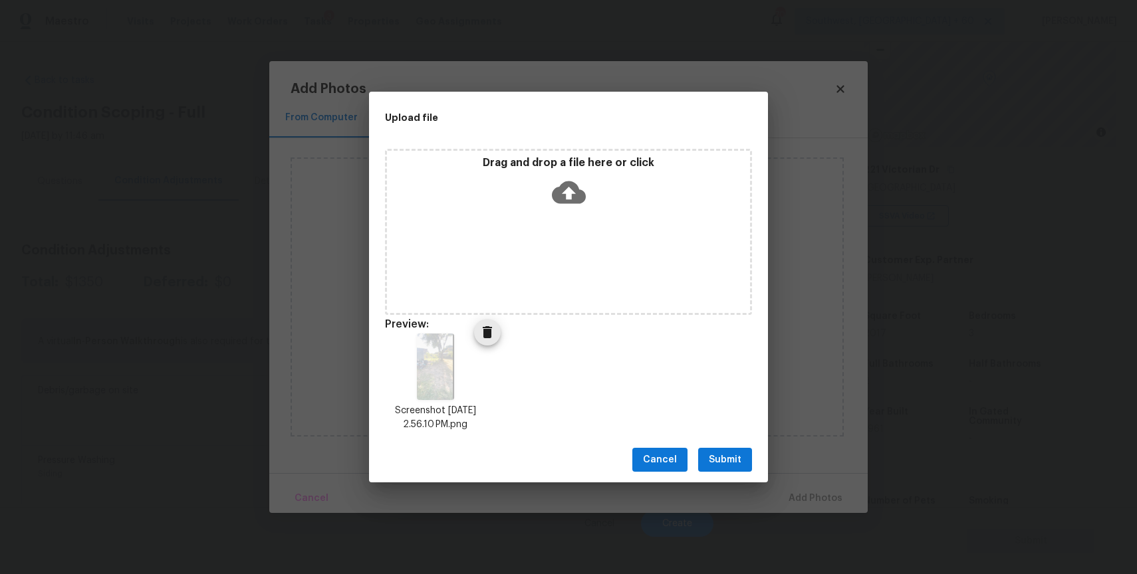
click at [493, 326] on icon "Delete" at bounding box center [487, 332] width 16 height 16
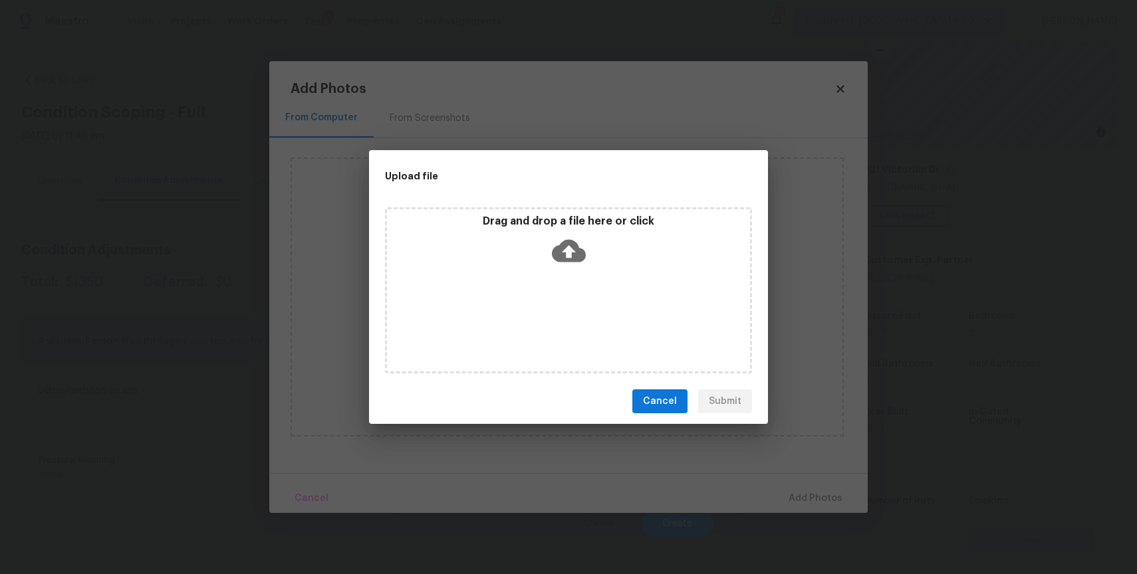
click at [552, 237] on icon at bounding box center [569, 251] width 34 height 34
click at [556, 254] on icon at bounding box center [569, 251] width 34 height 23
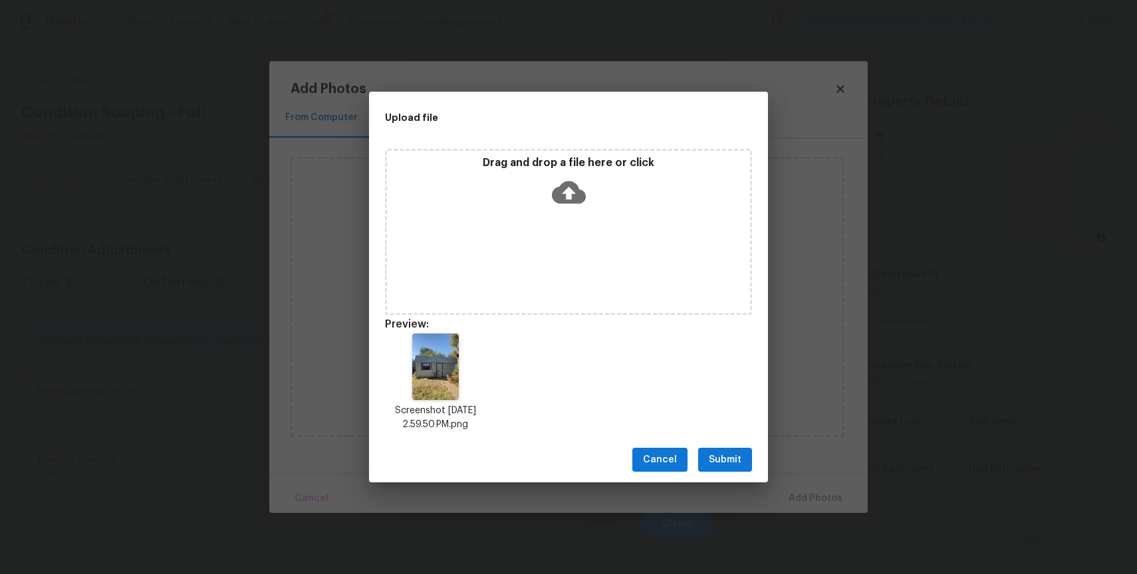
scroll to position [105, 0]
click at [729, 446] on div "Cancel Submit" at bounding box center [568, 460] width 399 height 46
click at [738, 463] on span "Submit" at bounding box center [725, 460] width 33 height 17
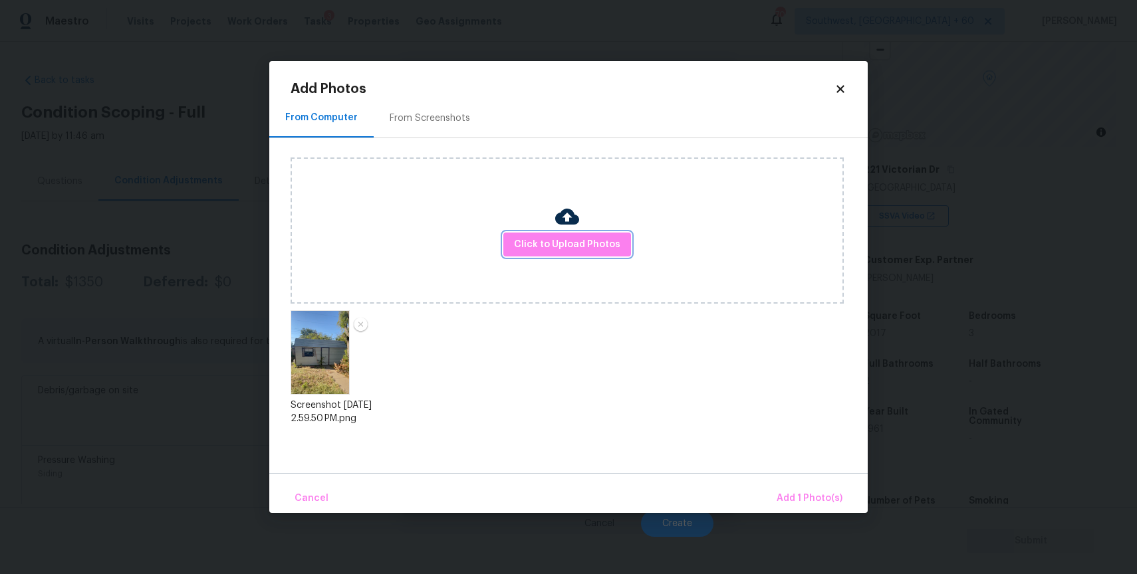
click at [811, 473] on div "Cancel Add 1 Photo(s)" at bounding box center [568, 493] width 598 height 40
click at [810, 494] on span "Add 1 Photo(s)" at bounding box center [809, 499] width 66 height 17
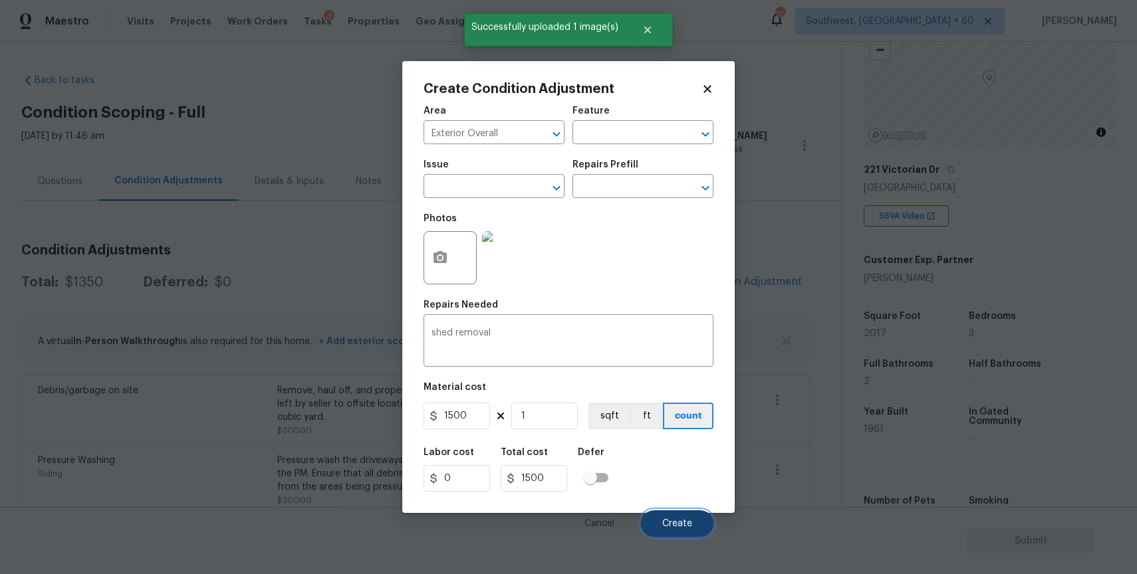
click at [677, 514] on button "Create" at bounding box center [677, 524] width 72 height 27
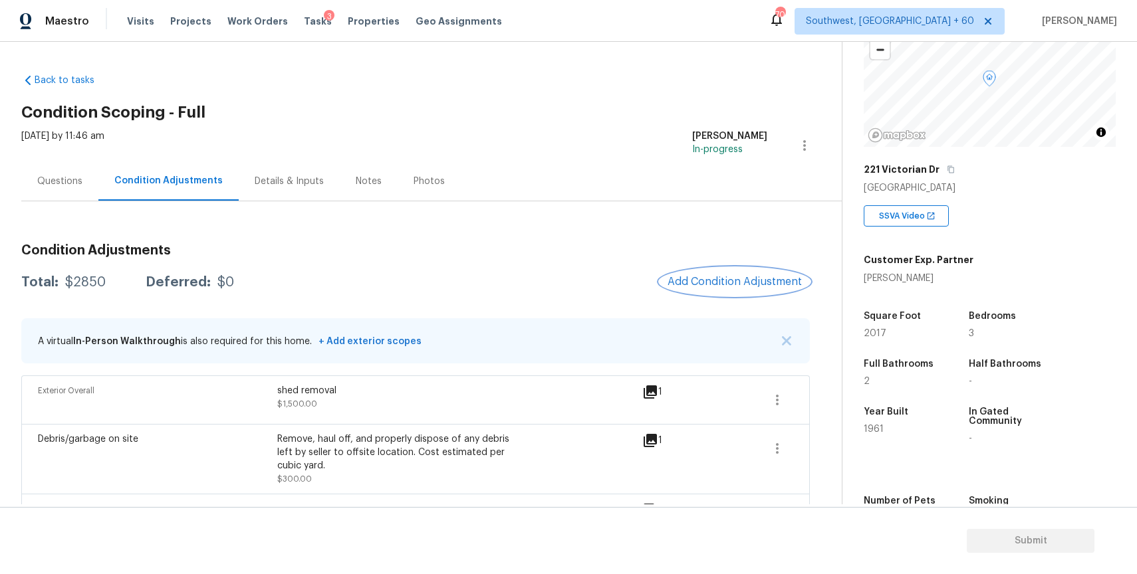
click at [723, 271] on button "Add Condition Adjustment" at bounding box center [734, 282] width 150 height 28
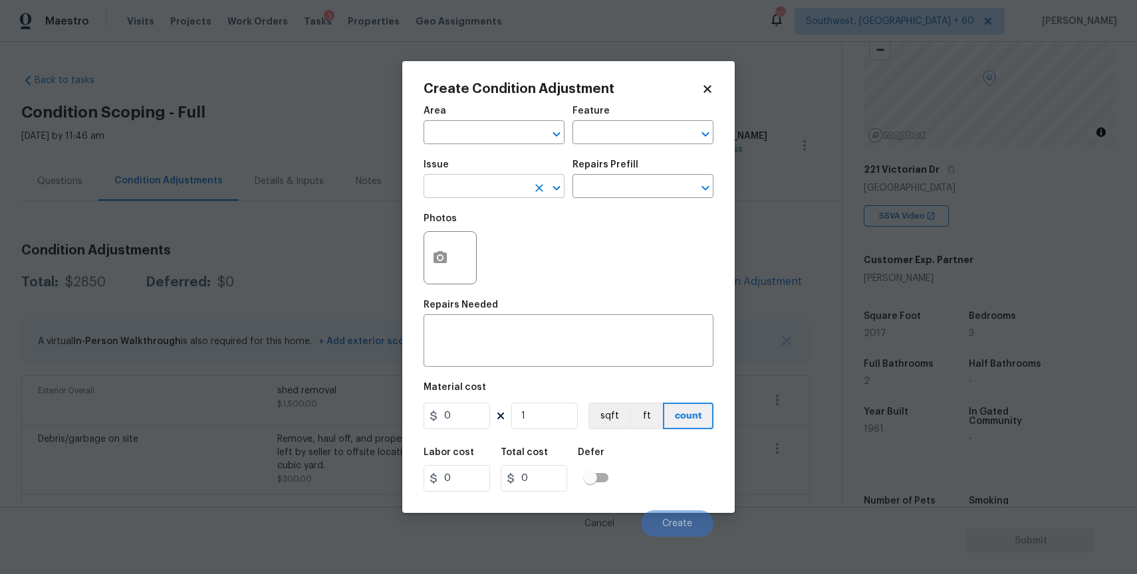
click at [458, 191] on input "text" at bounding box center [475, 187] width 104 height 21
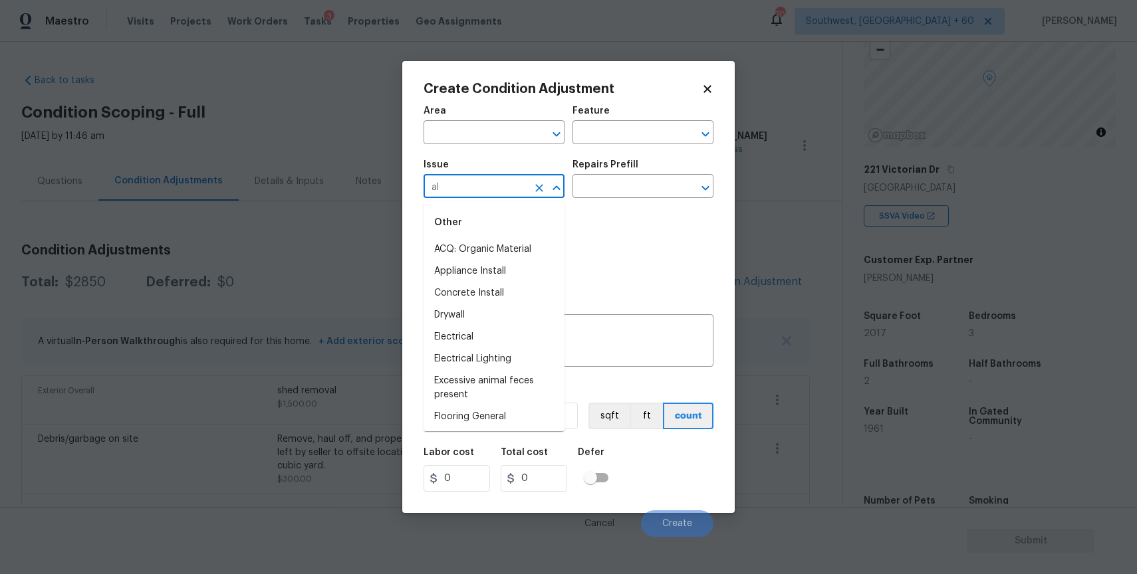
type input "a"
click at [663, 223] on div "Photos" at bounding box center [568, 249] width 290 height 86
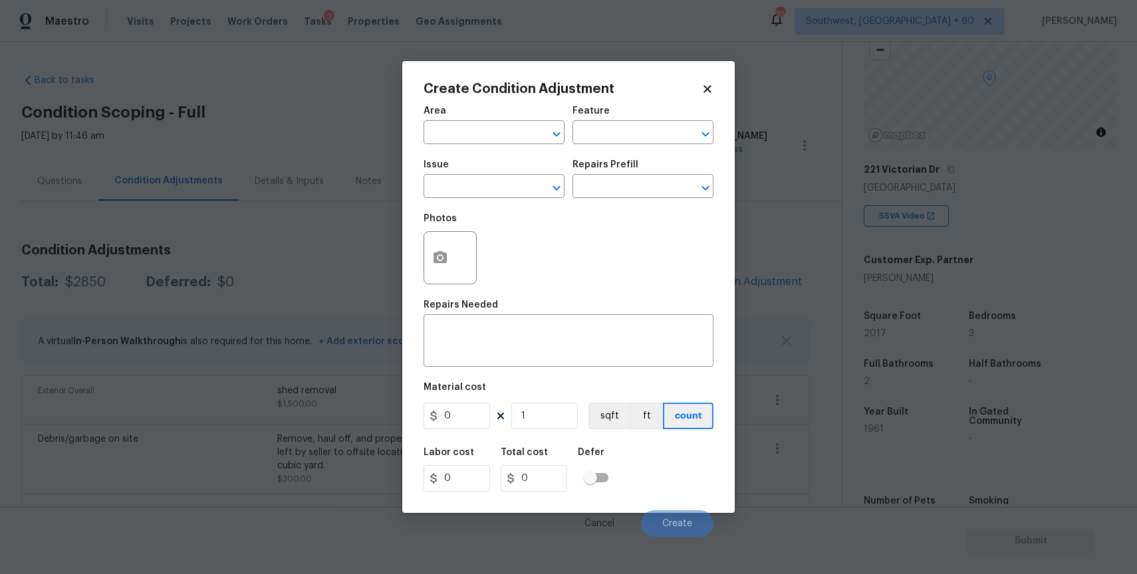
click at [721, 234] on div "Create Condition Adjustment Area ​ Feature ​ Issue ​ Repairs Prefill ​ Photos R…" at bounding box center [568, 287] width 332 height 452
click at [536, 184] on icon "Clear" at bounding box center [538, 187] width 13 height 13
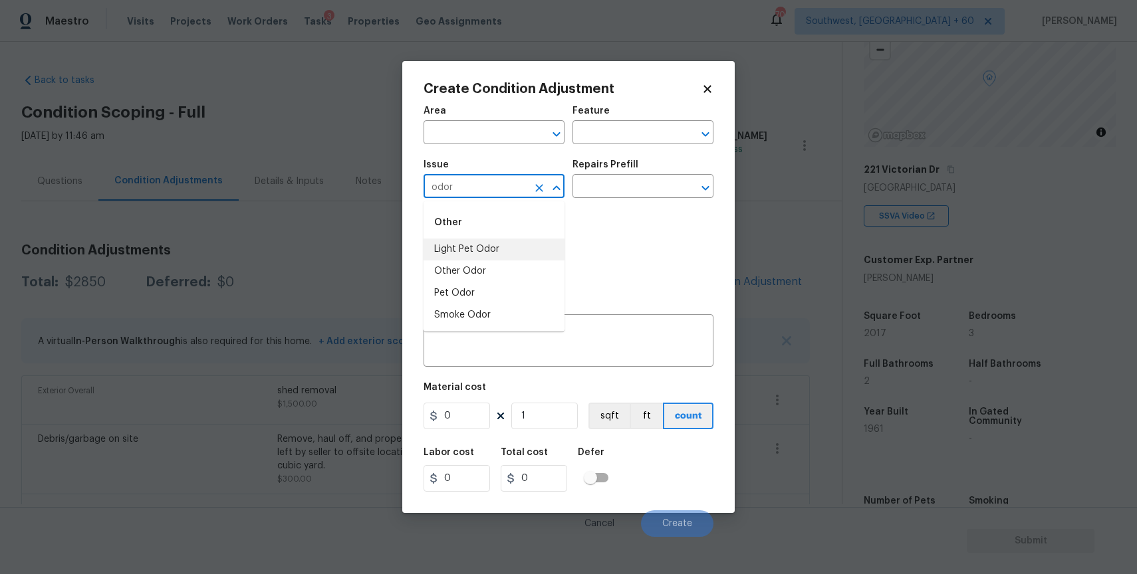
click at [538, 255] on li "Light Pet Odor" at bounding box center [493, 250] width 141 height 22
type input "Light Pet Odor"
click at [620, 183] on input "text" at bounding box center [624, 187] width 104 height 21
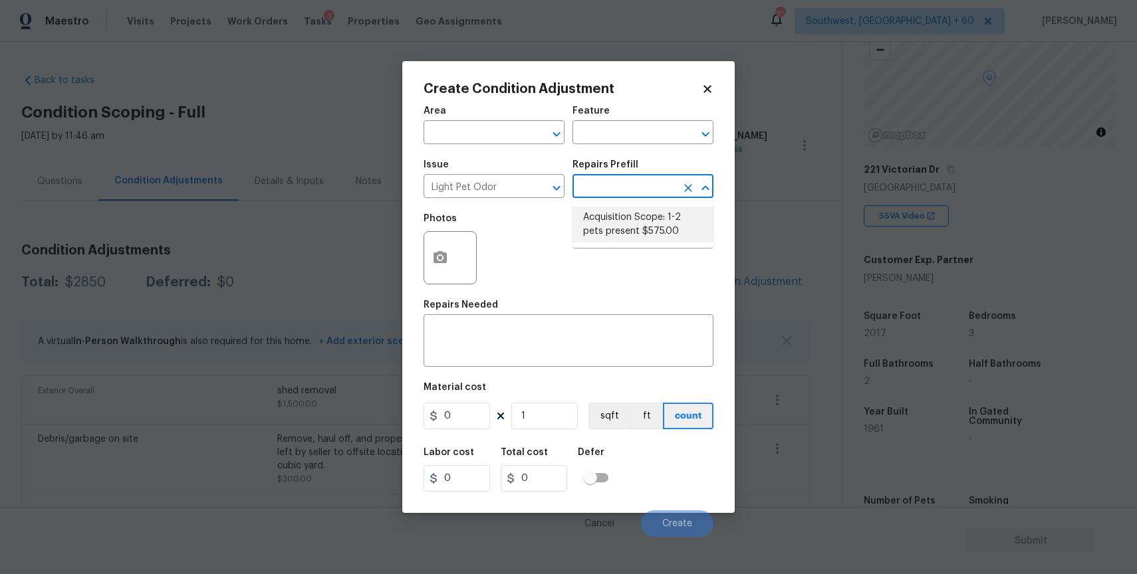
click at [602, 222] on li "Acquisition Scope: 1-2 pets present $575.00" at bounding box center [642, 225] width 141 height 36
type textarea "Acquisition Scope: 1-2 pets present"
type input "575"
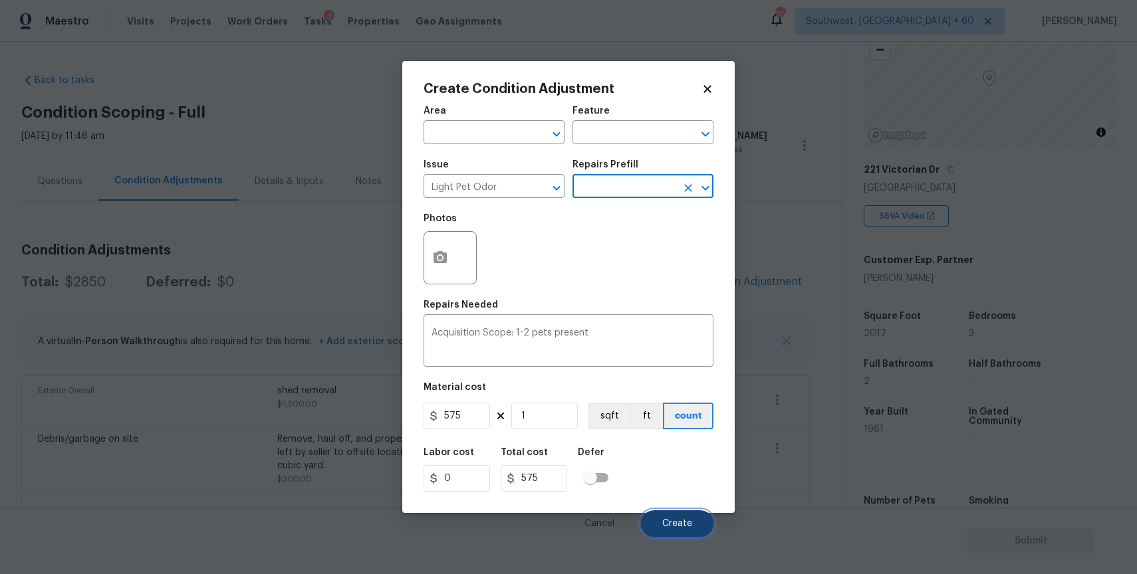
click at [667, 519] on button "Create" at bounding box center [677, 524] width 72 height 27
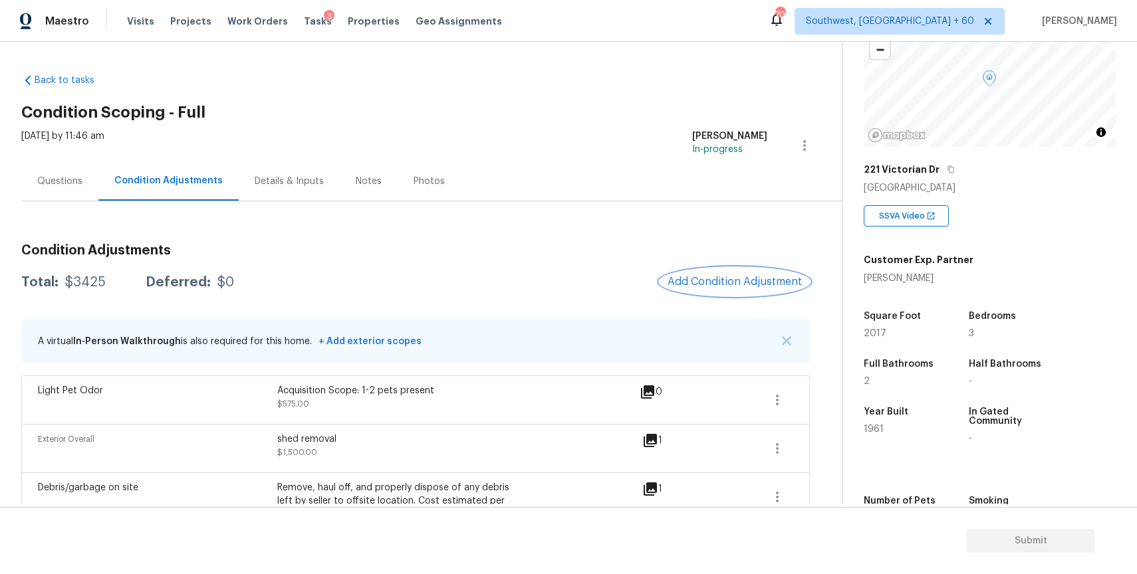
click at [724, 271] on button "Add Condition Adjustment" at bounding box center [734, 282] width 150 height 28
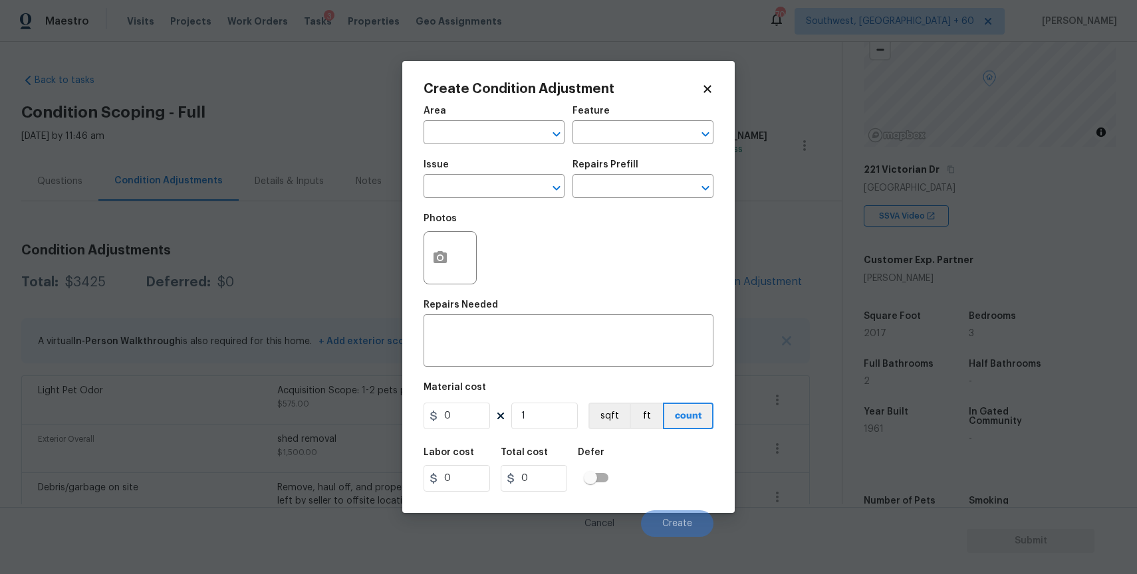
click at [459, 164] on div "Issue" at bounding box center [493, 168] width 141 height 17
click at [474, 179] on input "text" at bounding box center [475, 187] width 104 height 21
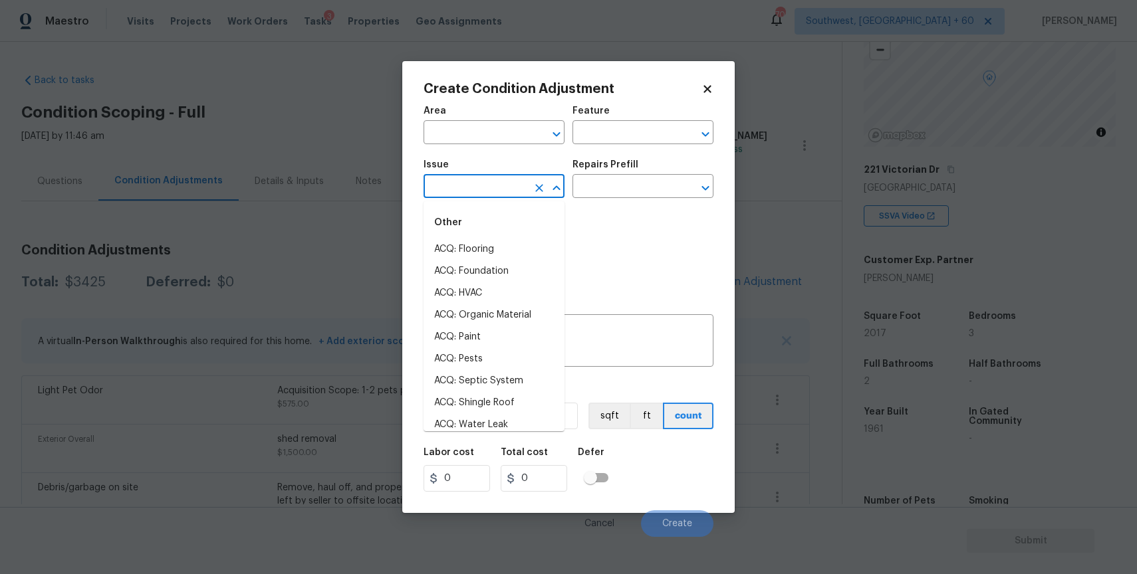
click at [487, 185] on input "text" at bounding box center [475, 187] width 104 height 21
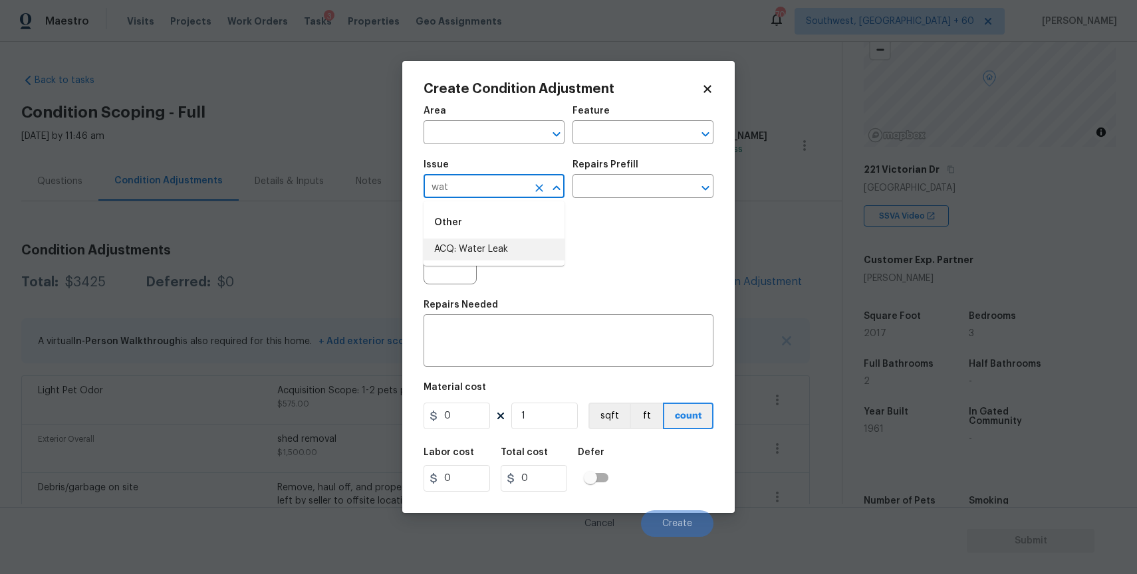
click at [488, 247] on li "ACQ: Water Leak" at bounding box center [493, 250] width 141 height 22
type input "ACQ: Water Leak"
click at [599, 189] on input "text" at bounding box center [624, 187] width 104 height 21
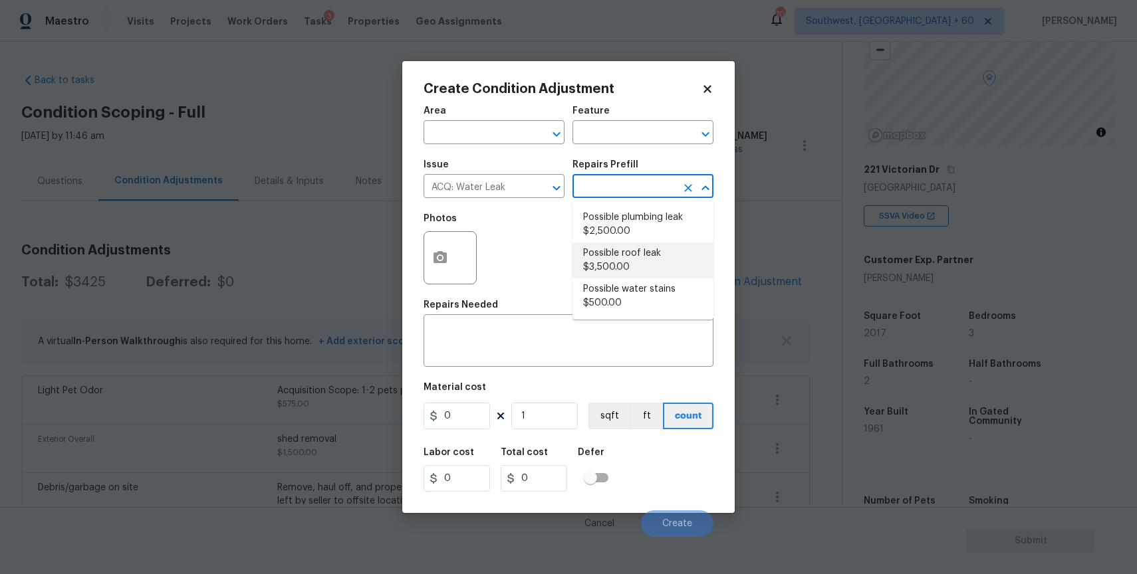
click at [642, 256] on li "Possible roof leak $3,500.00" at bounding box center [642, 261] width 141 height 36
type input "Acquisition"
type textarea "Acquisition Scope: Possible roof leak"
type input "3500"
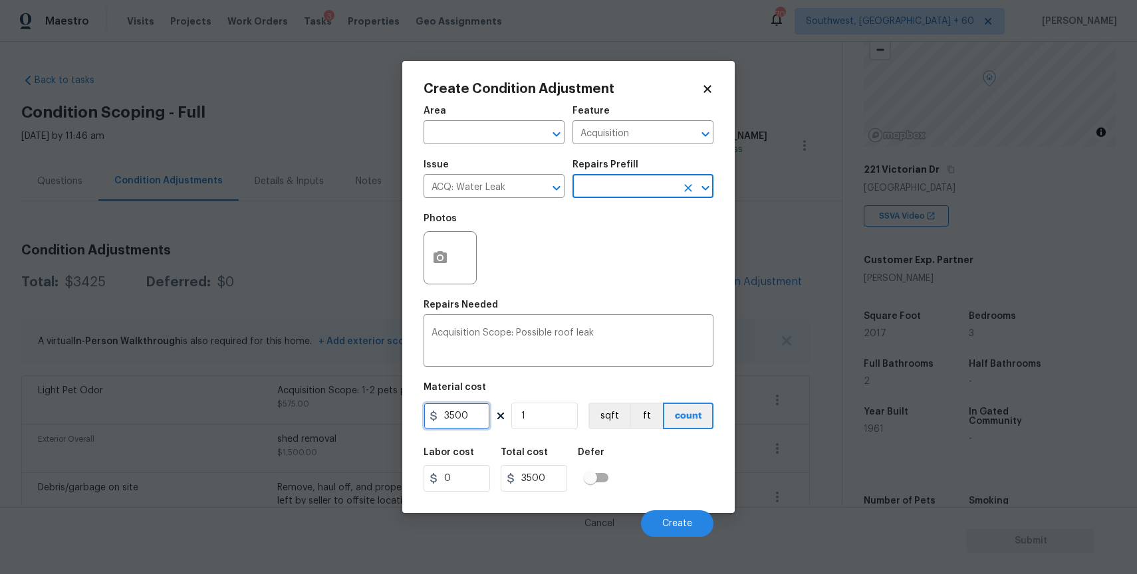
click at [448, 424] on input "3500" at bounding box center [456, 416] width 66 height 27
type input "2500"
click at [449, 279] on button "button" at bounding box center [440, 258] width 32 height 52
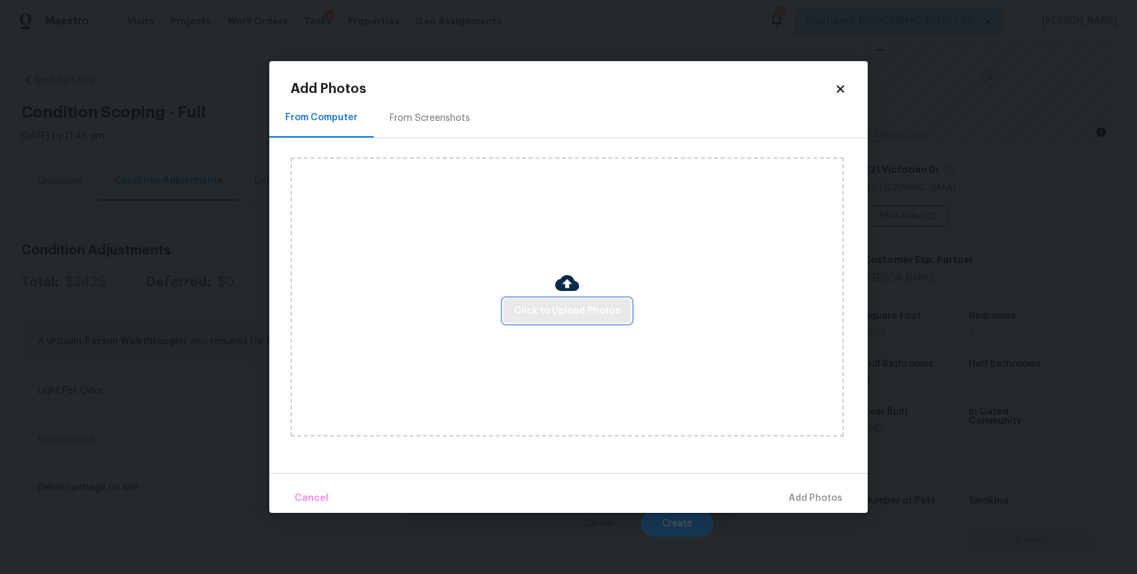
click at [522, 312] on span "Click to Upload Photos" at bounding box center [567, 311] width 106 height 17
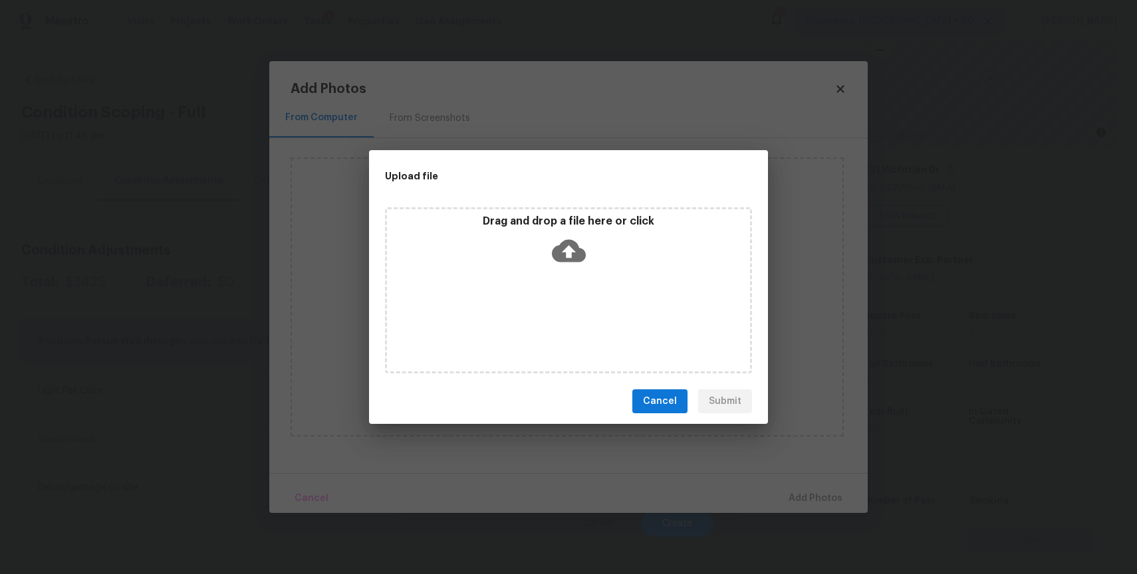
click at [522, 312] on div "Drag and drop a file here or click" at bounding box center [568, 290] width 367 height 166
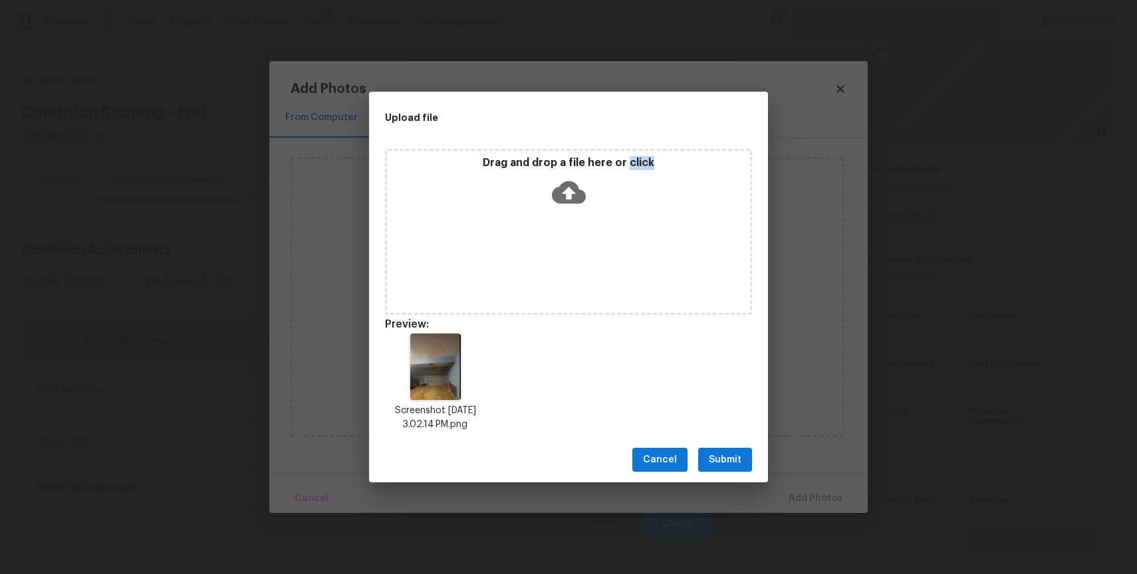
click at [721, 453] on span "Submit" at bounding box center [725, 460] width 33 height 17
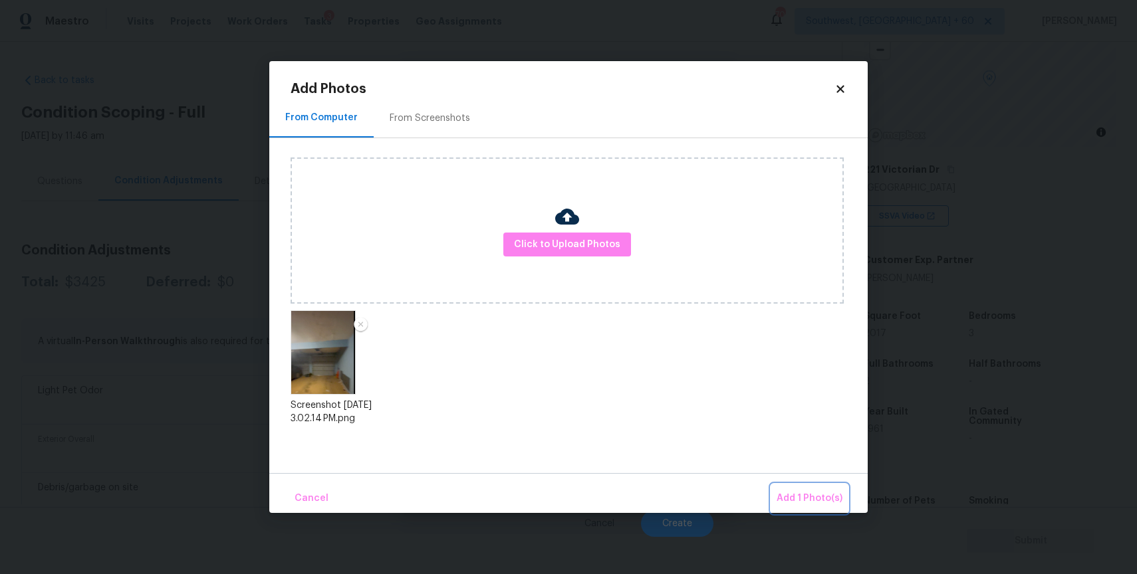
click at [798, 492] on span "Add 1 Photo(s)" at bounding box center [809, 499] width 66 height 17
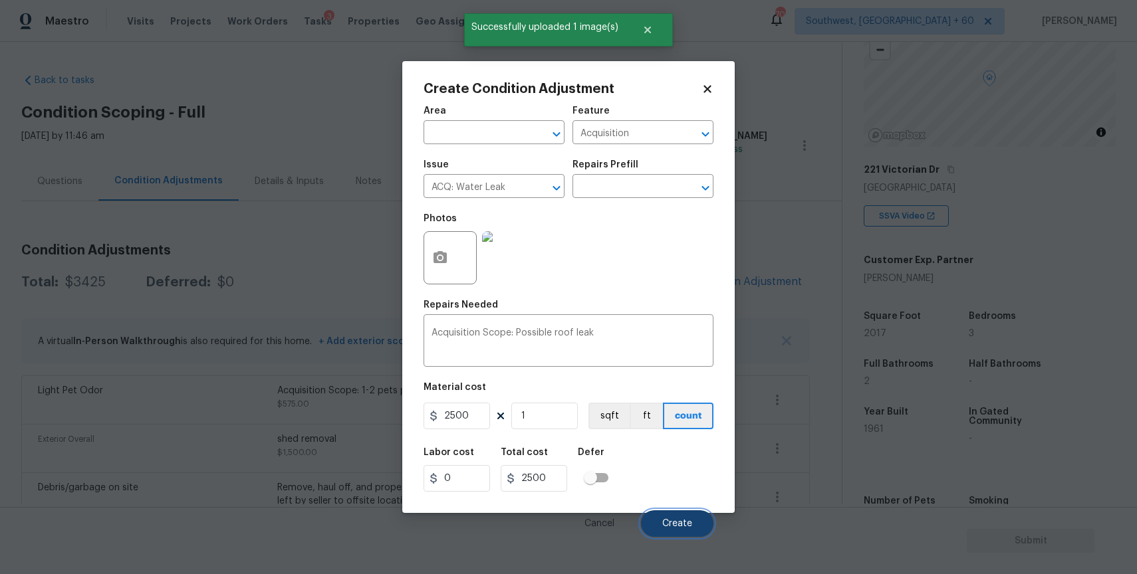
click at [681, 519] on button "Create" at bounding box center [677, 524] width 72 height 27
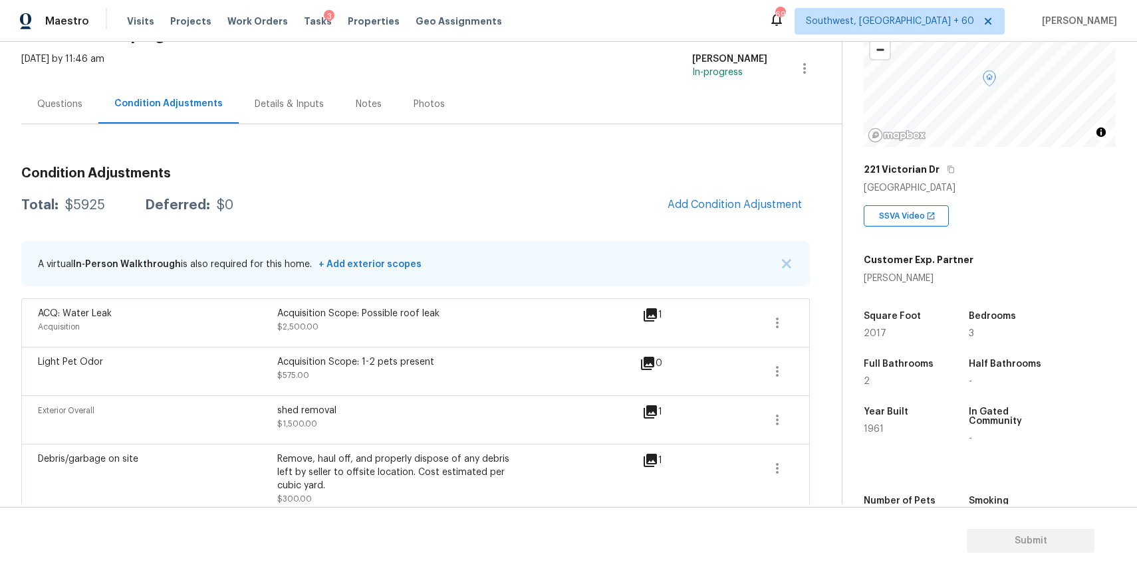
scroll to position [0, 0]
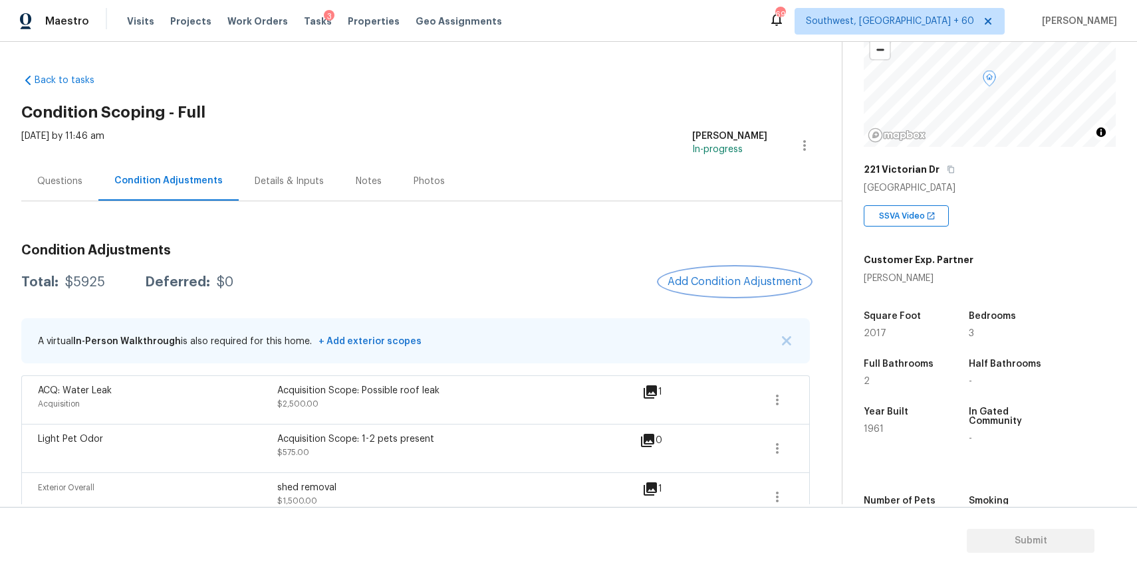
click at [774, 273] on button "Add Condition Adjustment" at bounding box center [734, 282] width 150 height 28
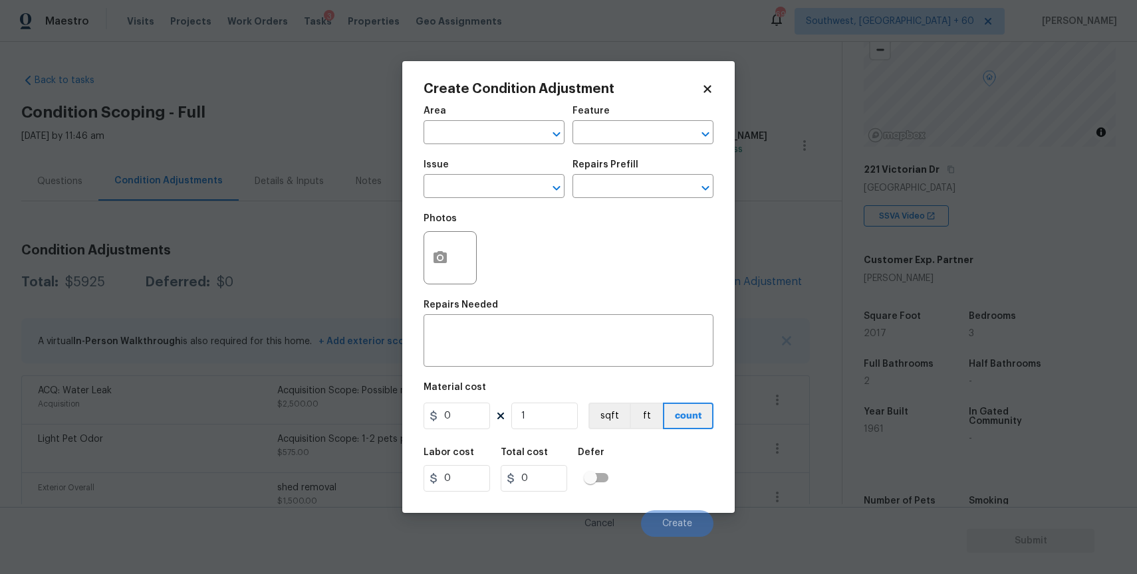
click at [368, 121] on body "Maestro Visits Projects Work Orders Tasks 3 Properties Geo Assignments 699 Sout…" at bounding box center [568, 287] width 1137 height 574
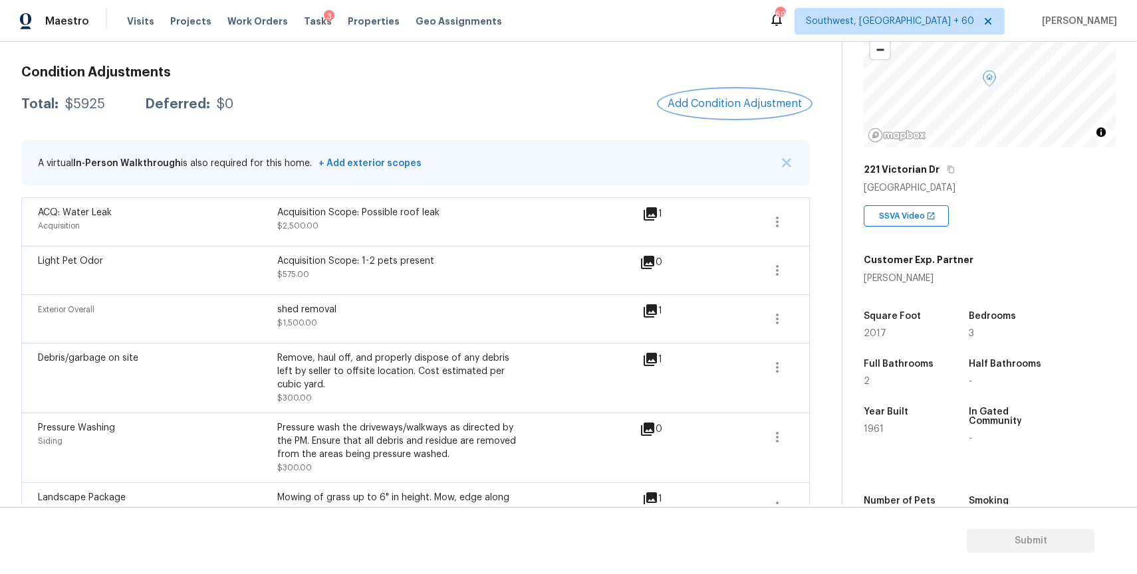
scroll to position [180, 0]
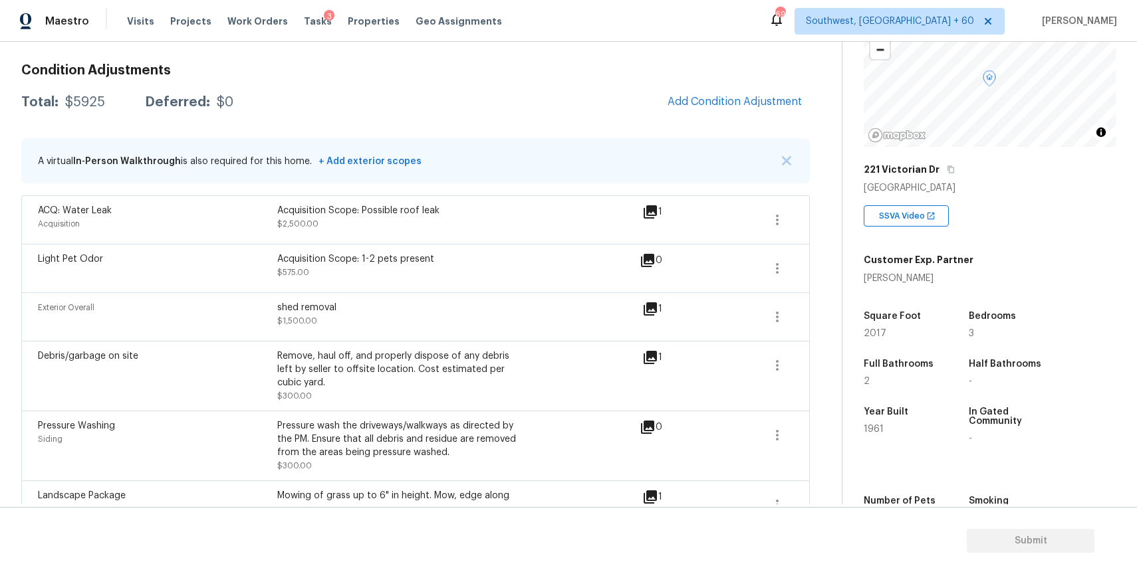
click at [706, 116] on span "Add Condition Adjustment" at bounding box center [734, 102] width 150 height 29
click at [747, 83] on div "Condition Adjustments Total: $5925 Deferred: $0 Add Condition Adjustment A virt…" at bounding box center [415, 328] width 788 height 551
click at [749, 98] on span "Add Condition Adjustment" at bounding box center [734, 102] width 134 height 12
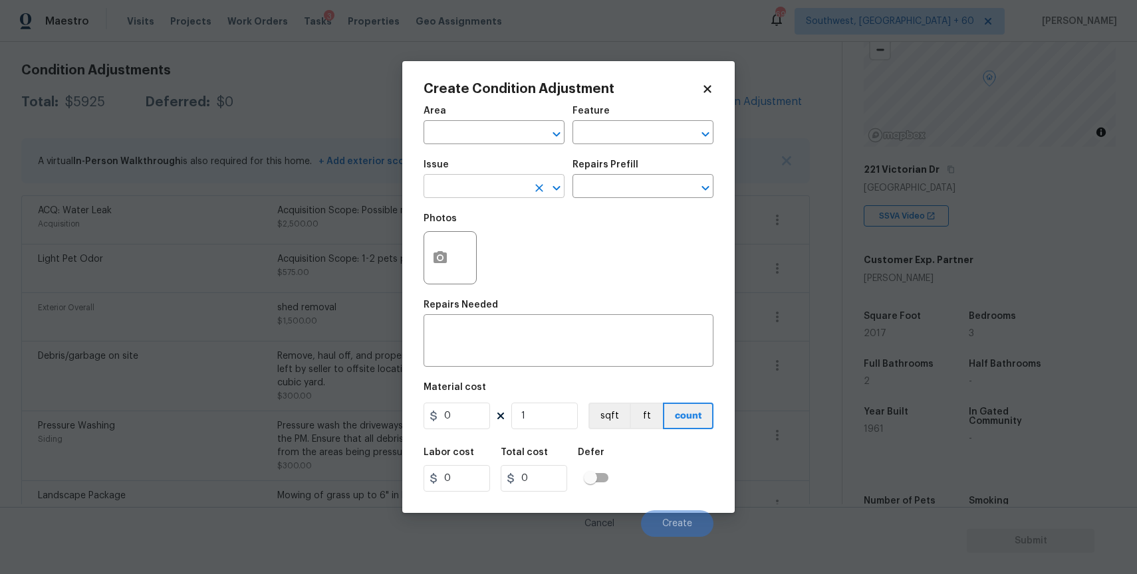
click at [495, 189] on input "text" at bounding box center [475, 187] width 104 height 21
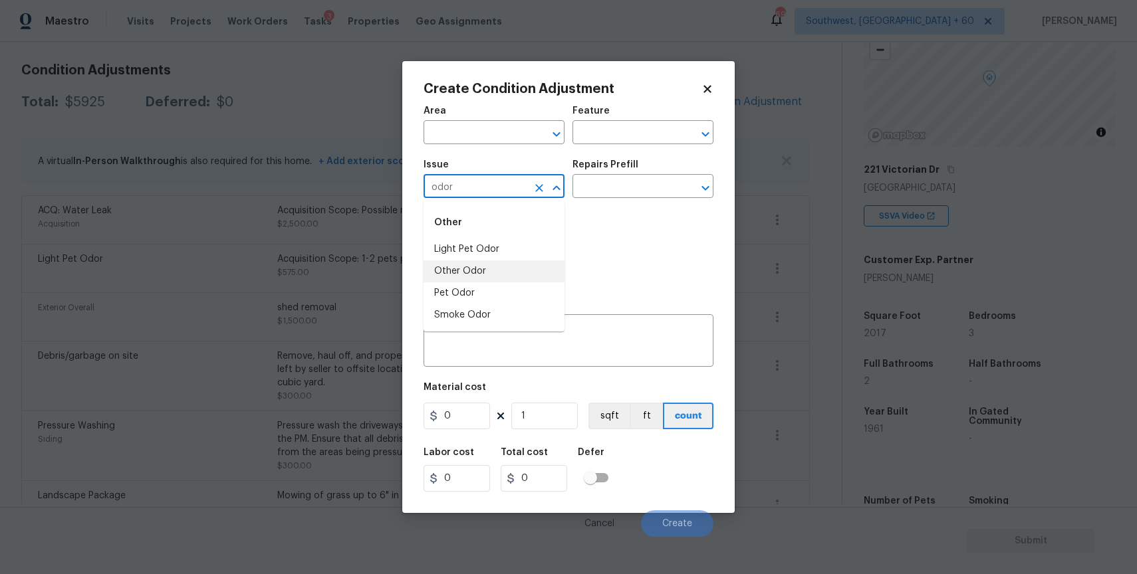
click at [472, 272] on li "Other Odor" at bounding box center [493, 272] width 141 height 22
type input "Other Odor"
click at [573, 191] on input "text" at bounding box center [624, 187] width 104 height 21
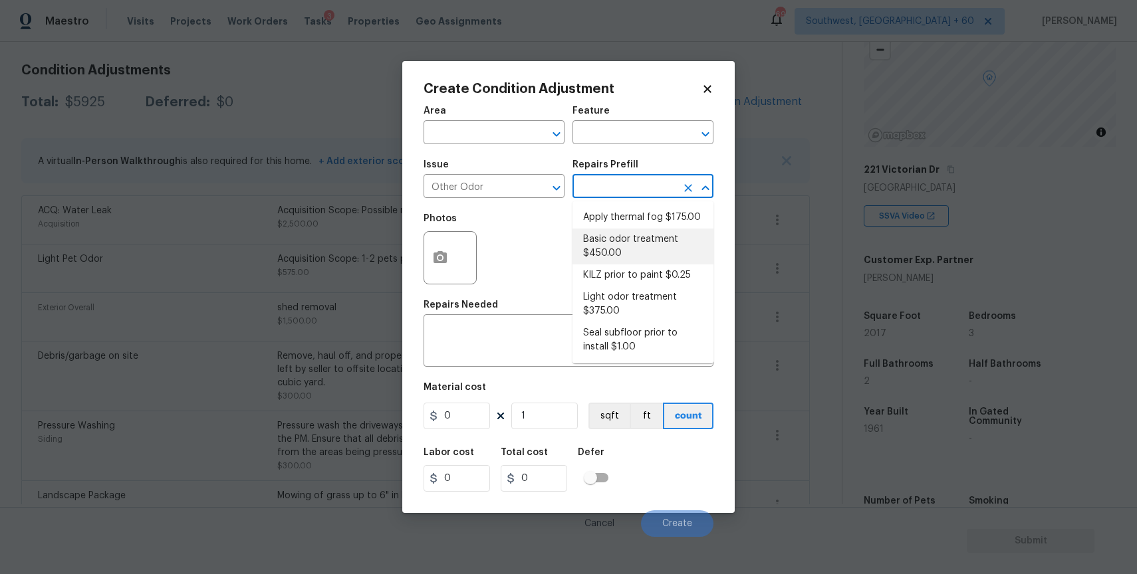
click at [612, 249] on li "Basic odor treatment $450.00" at bounding box center [642, 247] width 141 height 36
type textarea "OD Odor Protocol: Heavy Odor present. Remediate home odor. Including but not li…"
type input "450"
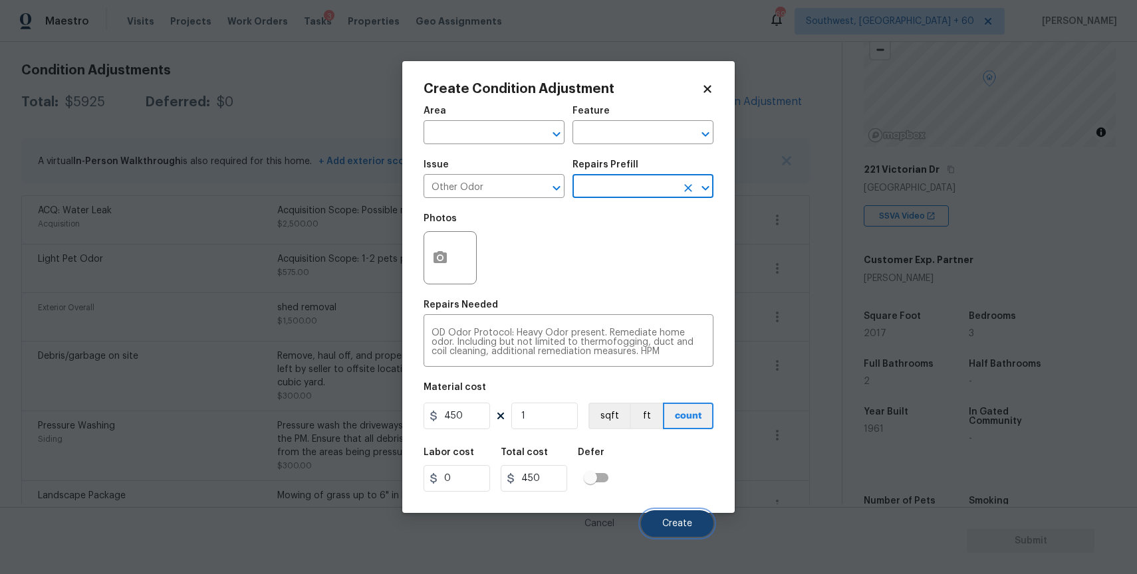
click at [679, 524] on span "Create" at bounding box center [677, 524] width 30 height 10
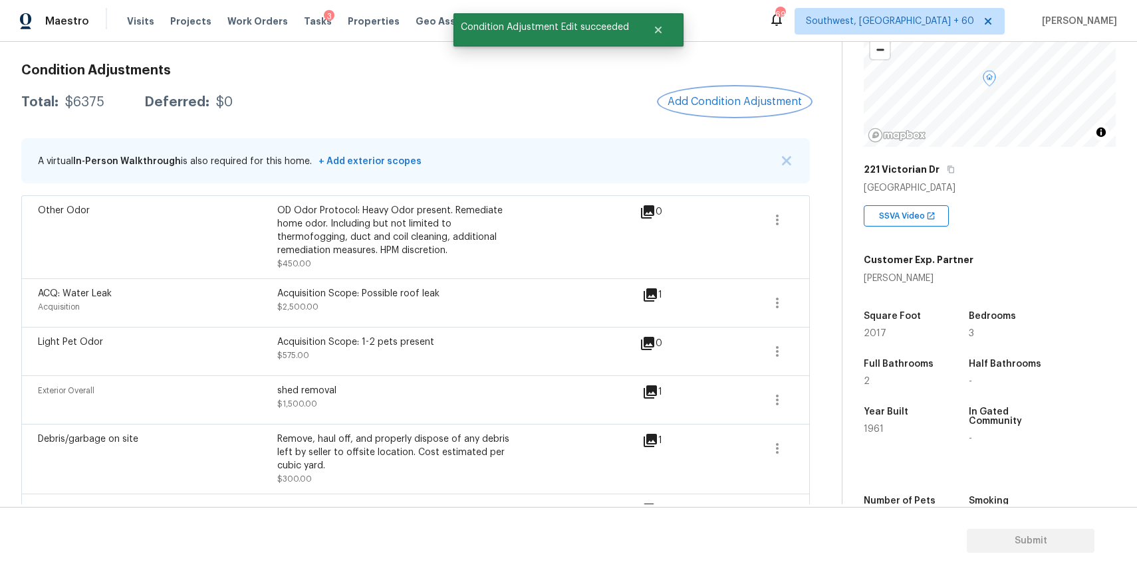
click at [735, 90] on button "Add Condition Adjustment" at bounding box center [734, 102] width 150 height 28
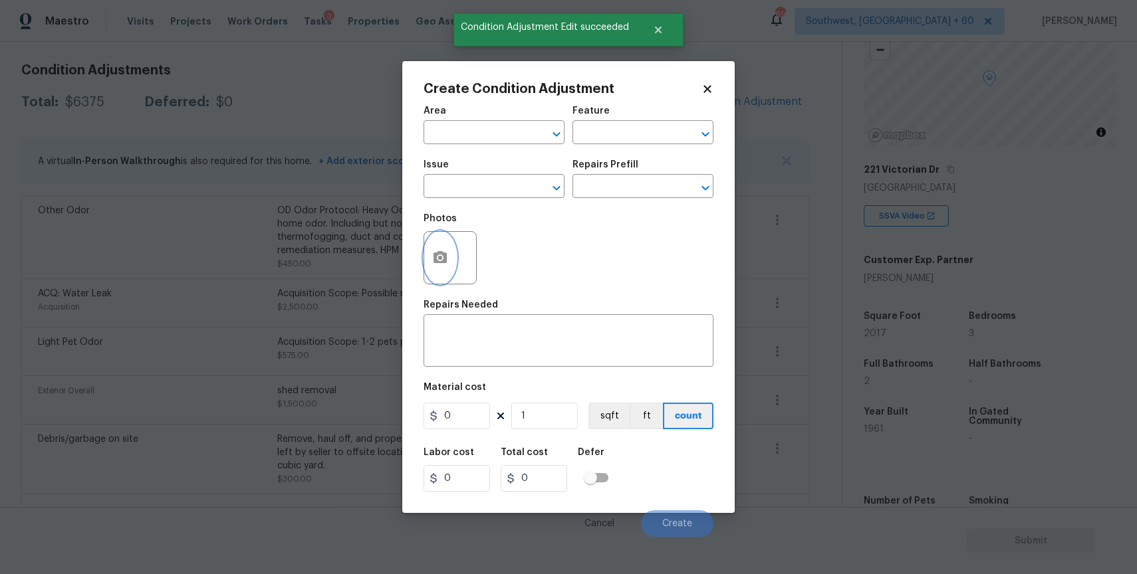
click at [435, 270] on button "button" at bounding box center [440, 258] width 32 height 52
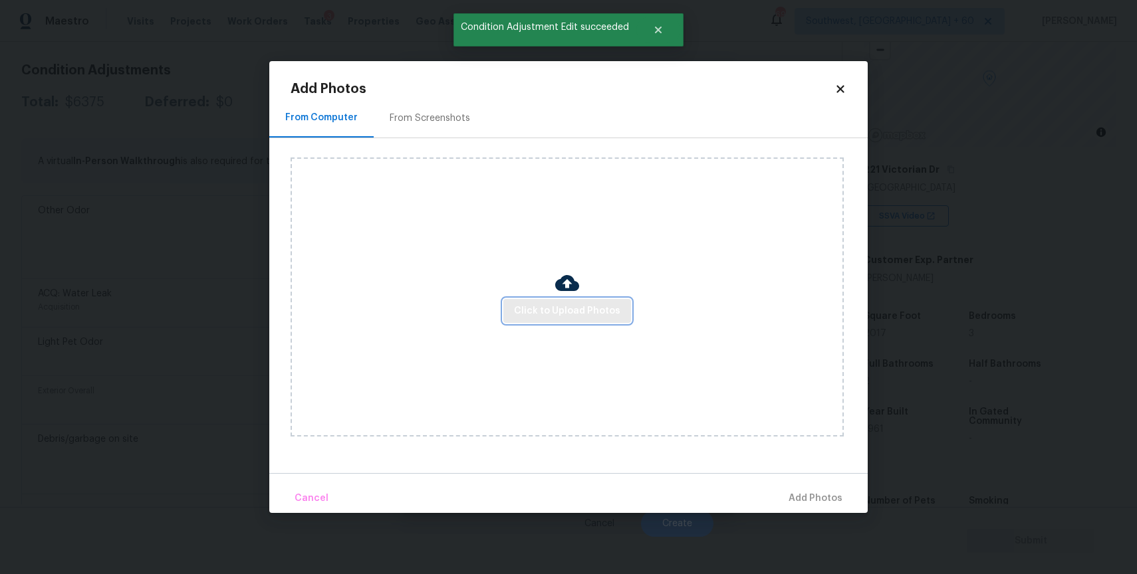
click at [542, 314] on span "Click to Upload Photos" at bounding box center [567, 311] width 106 height 17
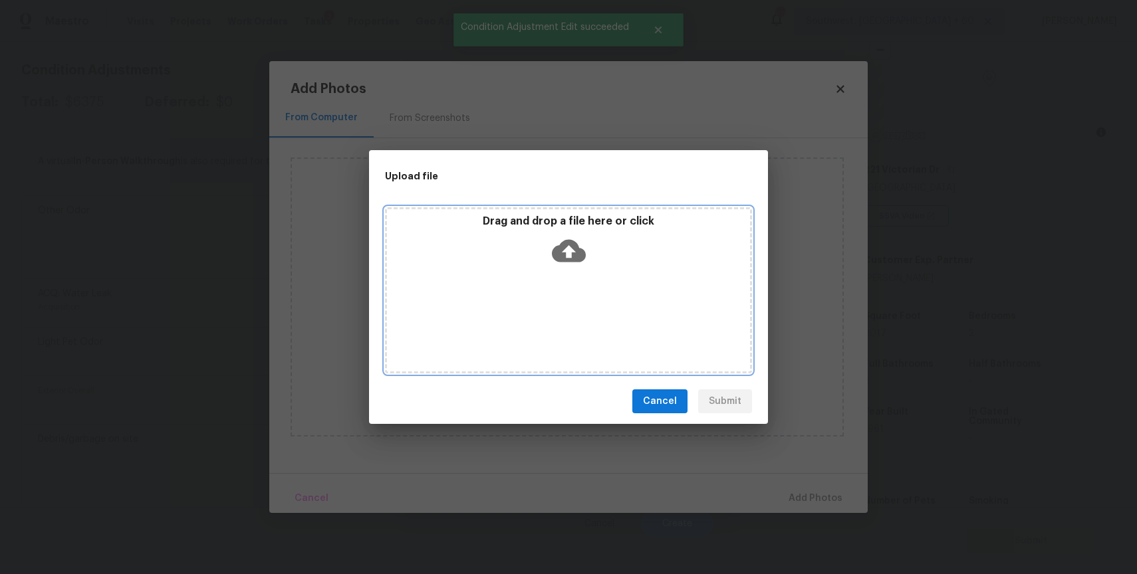
click at [542, 314] on div "Drag and drop a file here or click" at bounding box center [568, 290] width 367 height 166
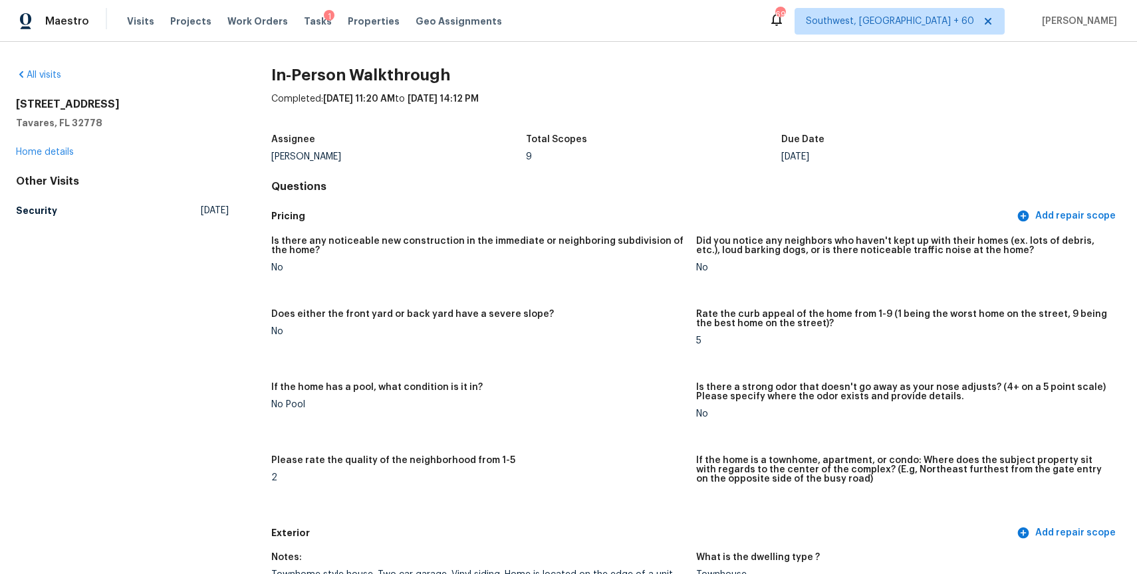
click at [304, 27] on div "Tasks 1" at bounding box center [318, 22] width 28 height 14
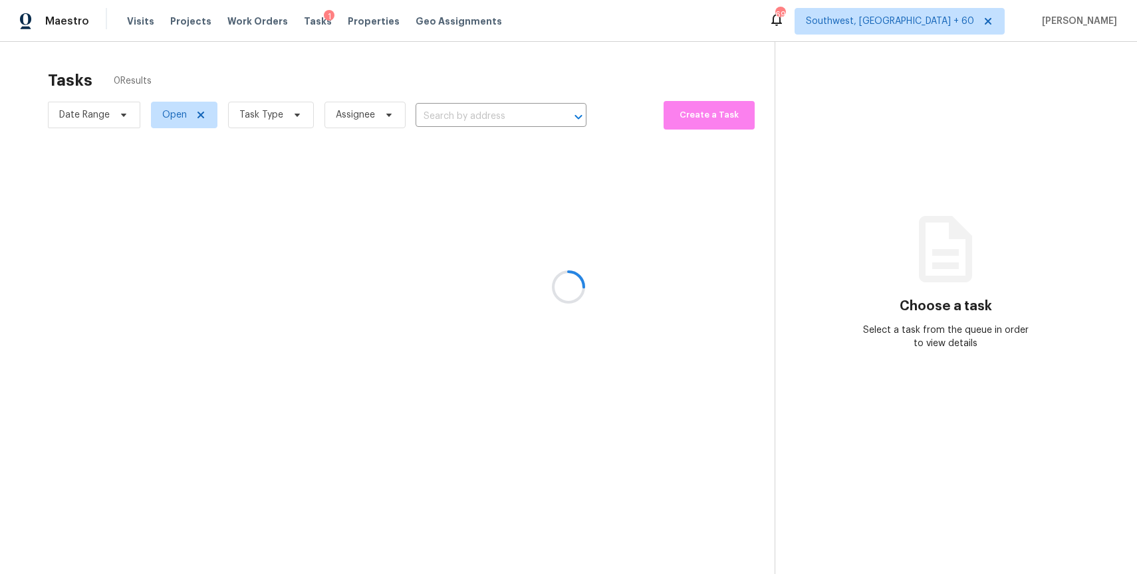
click at [319, 83] on div at bounding box center [568, 287] width 1137 height 574
click at [276, 84] on div at bounding box center [568, 287] width 1137 height 574
click at [338, 70] on div at bounding box center [568, 287] width 1137 height 574
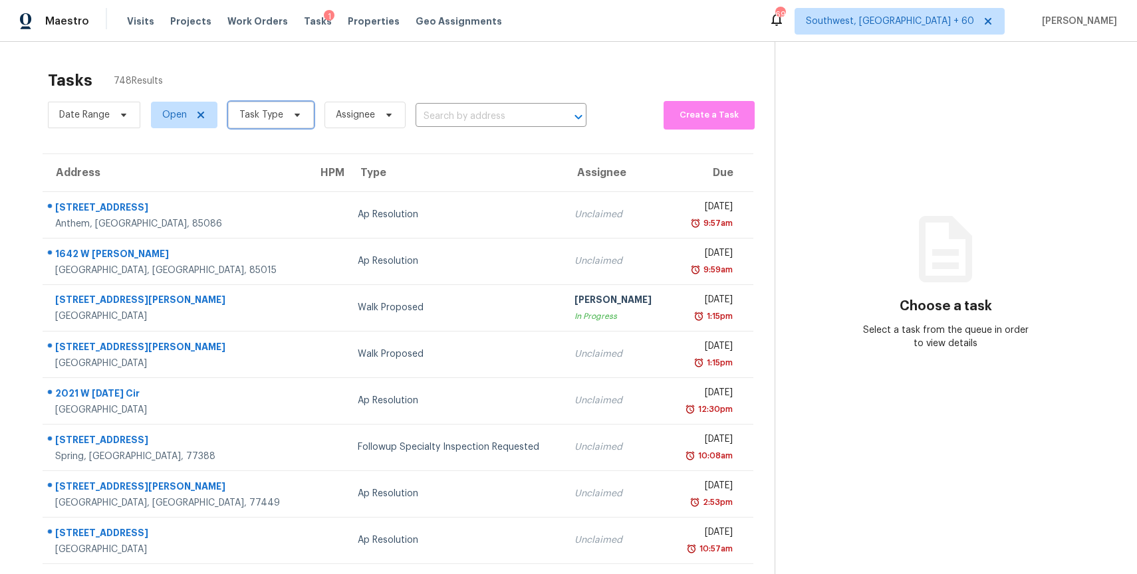
click at [273, 123] on span "Task Type" at bounding box center [271, 115] width 86 height 27
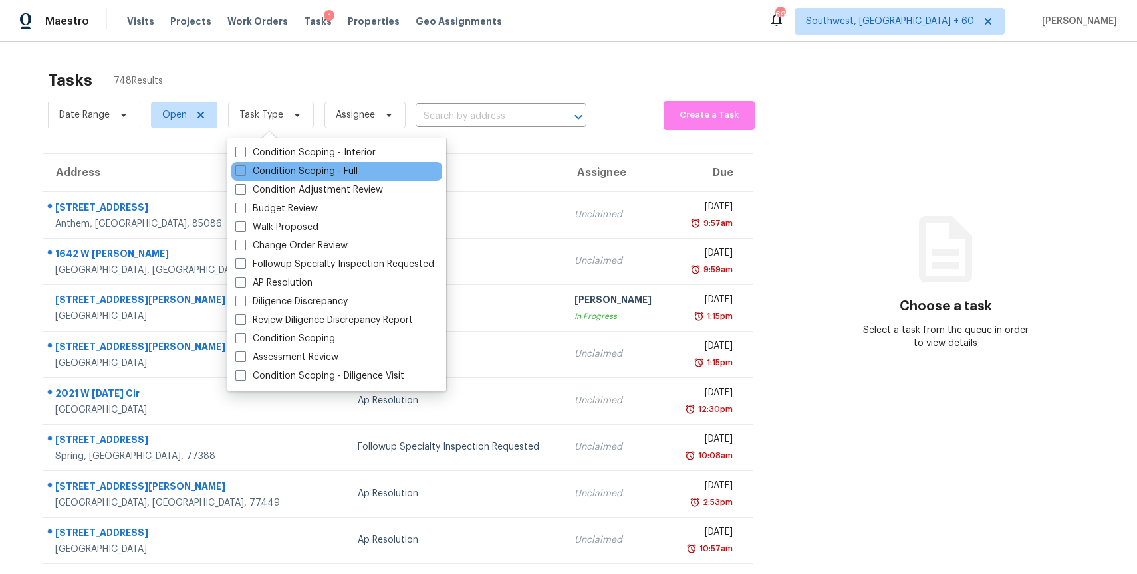
click at [298, 163] on div "Condition Scoping - Full" at bounding box center [336, 171] width 211 height 19
click at [303, 165] on label "Condition Scoping - Full" at bounding box center [296, 171] width 122 height 13
click at [244, 165] on input "Condition Scoping - Full" at bounding box center [239, 169] width 9 height 9
checkbox input "true"
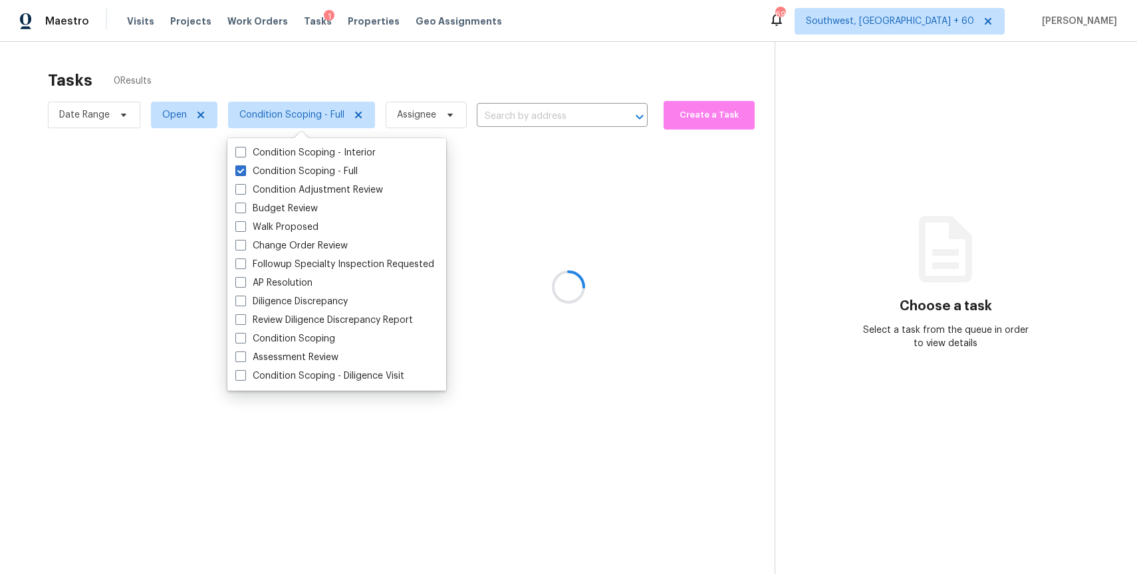
click at [300, 73] on div at bounding box center [568, 287] width 1137 height 574
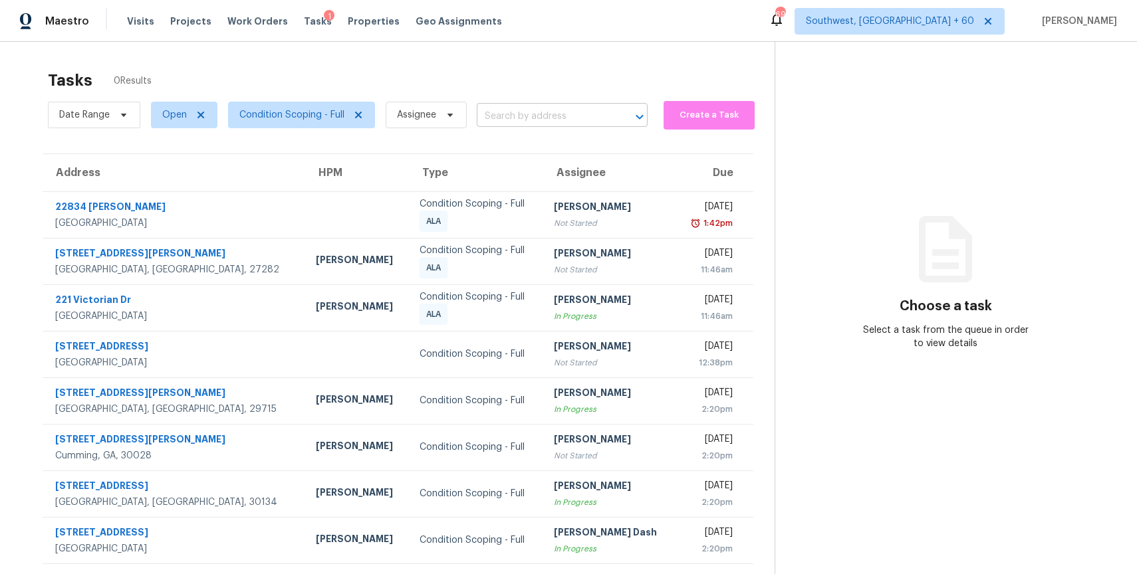
click at [557, 122] on input "text" at bounding box center [544, 116] width 134 height 21
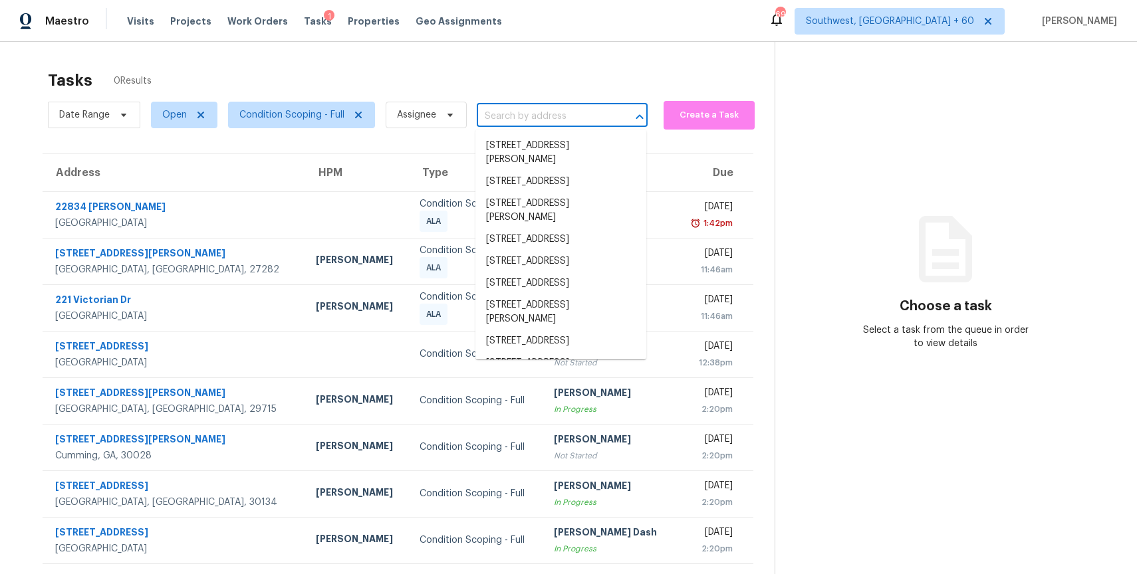
click at [557, 122] on input "text" at bounding box center [544, 116] width 134 height 21
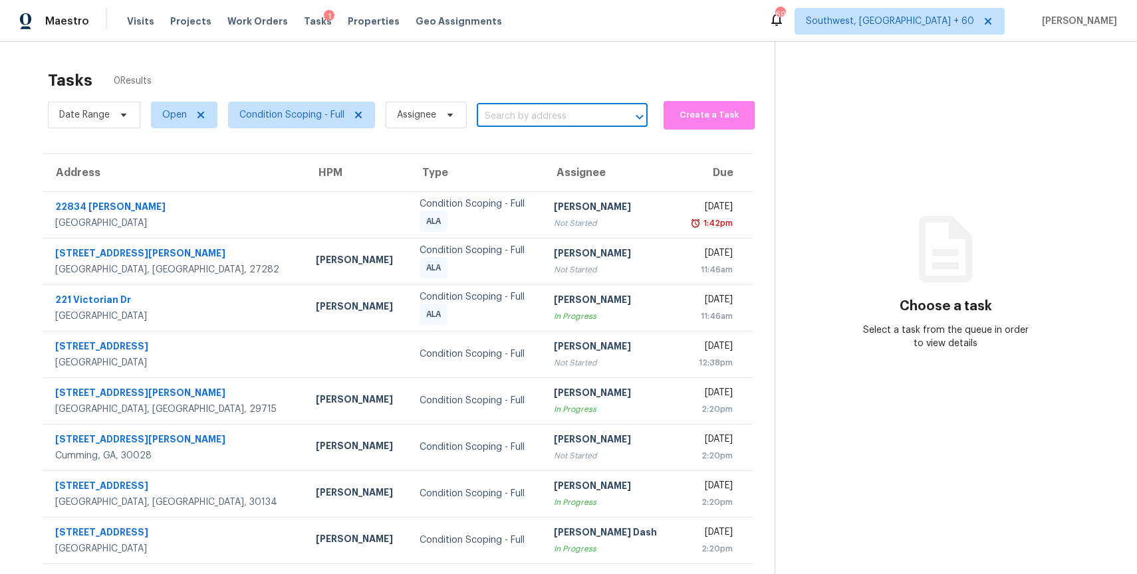
paste input "1324 Lamboll Ave, Jacksonville, FL 32205"
type input "1324 Lamboll Ave, Jacksonville, FL 32205"
click at [472, 74] on div "Tasks 0 Results" at bounding box center [411, 80] width 727 height 35
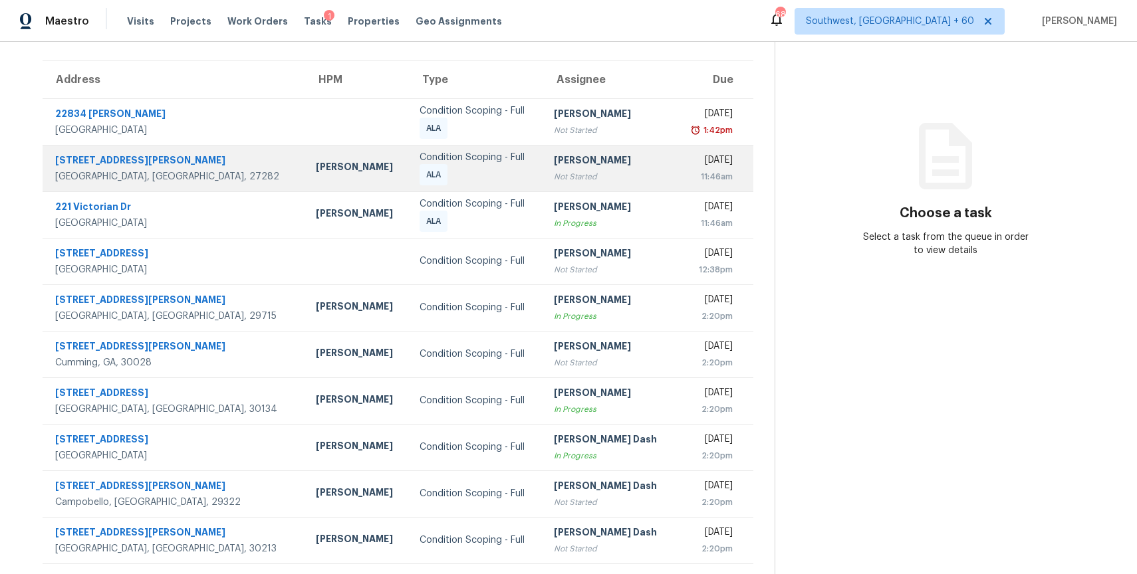
scroll to position [0, 0]
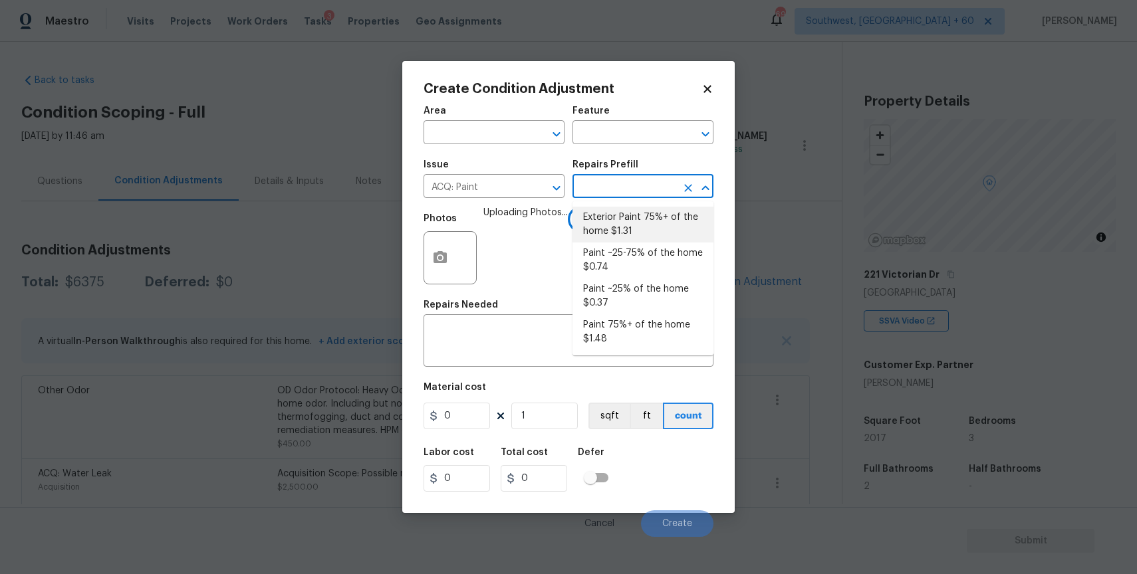
scroll to position [105, 0]
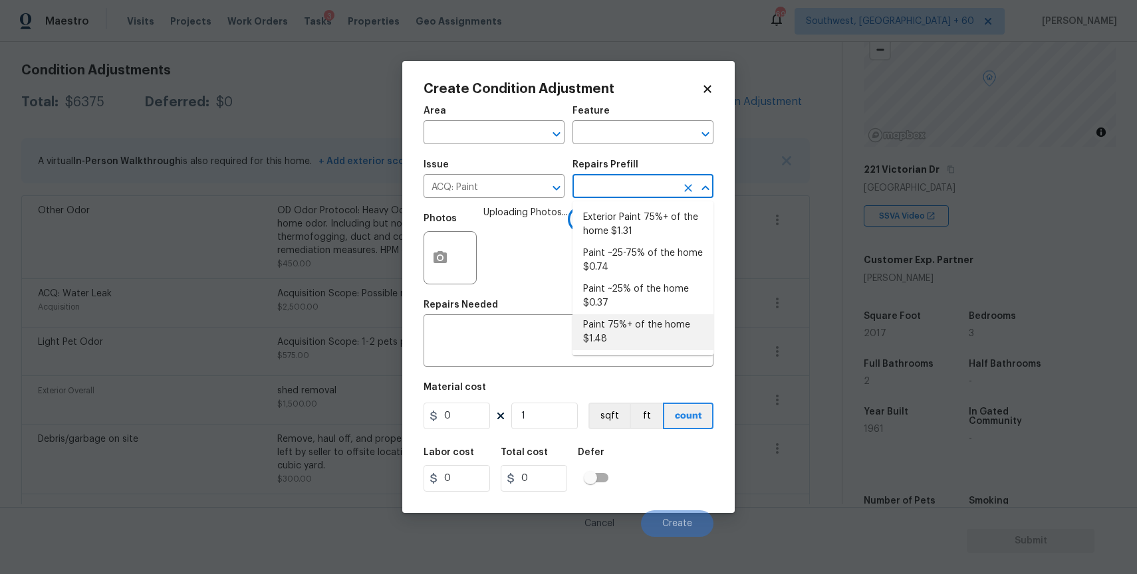
click at [634, 331] on li "Paint 75%+ of the home $1.48" at bounding box center [642, 332] width 141 height 36
type input "Acquisition"
type input "1.48"
click at [628, 331] on li "Paint 75%+ of the home $1.48" at bounding box center [642, 332] width 141 height 36
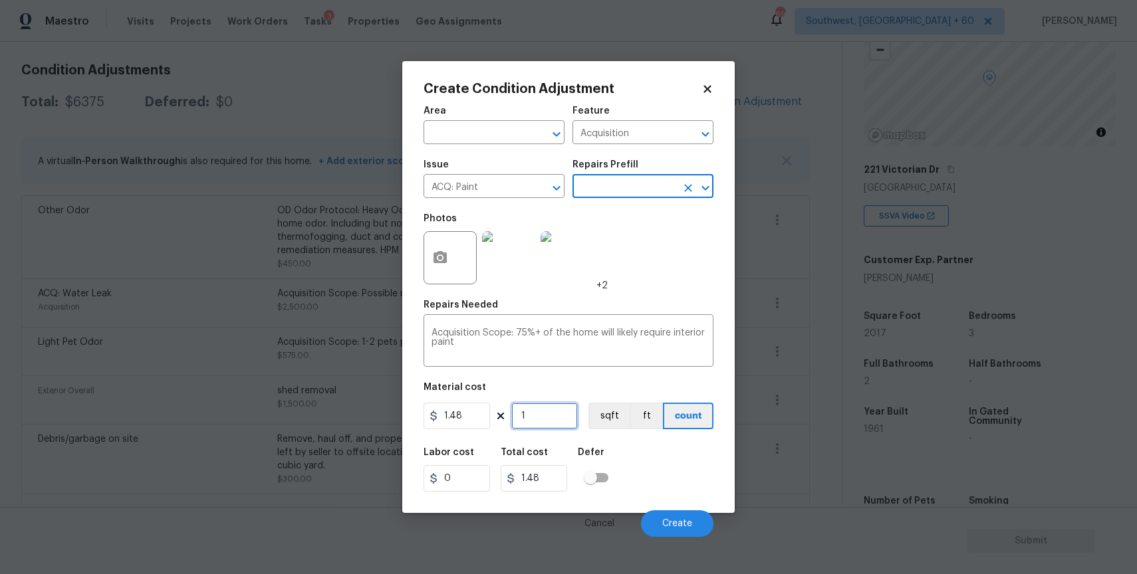
click at [532, 418] on input "1" at bounding box center [544, 416] width 66 height 27
type input "0"
type input "2"
type input "2.96"
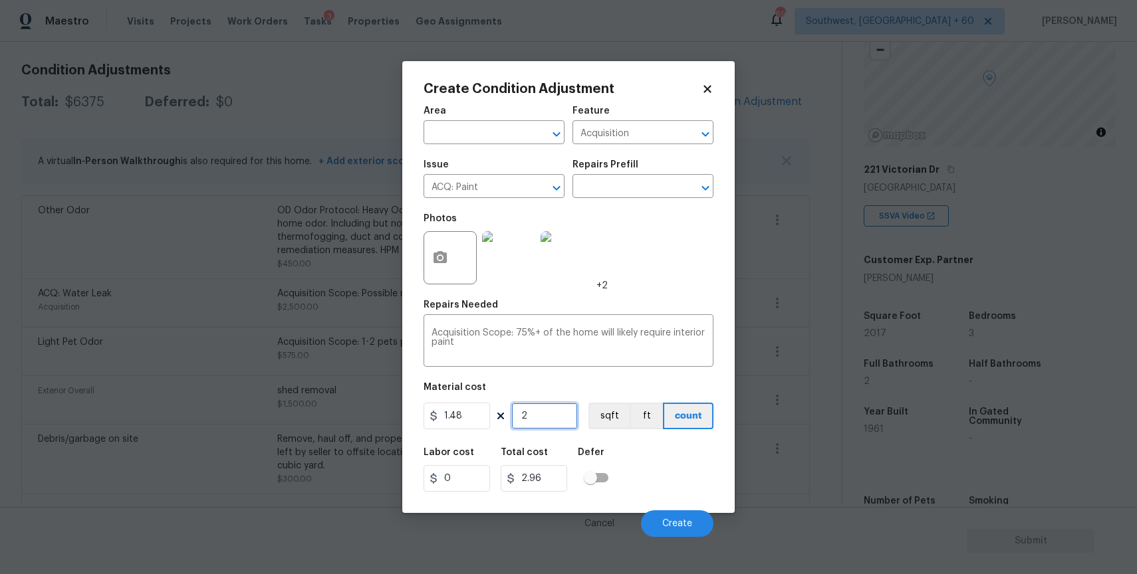
type input "20"
type input "29.6"
type input "201"
type input "297.48"
type input "2017"
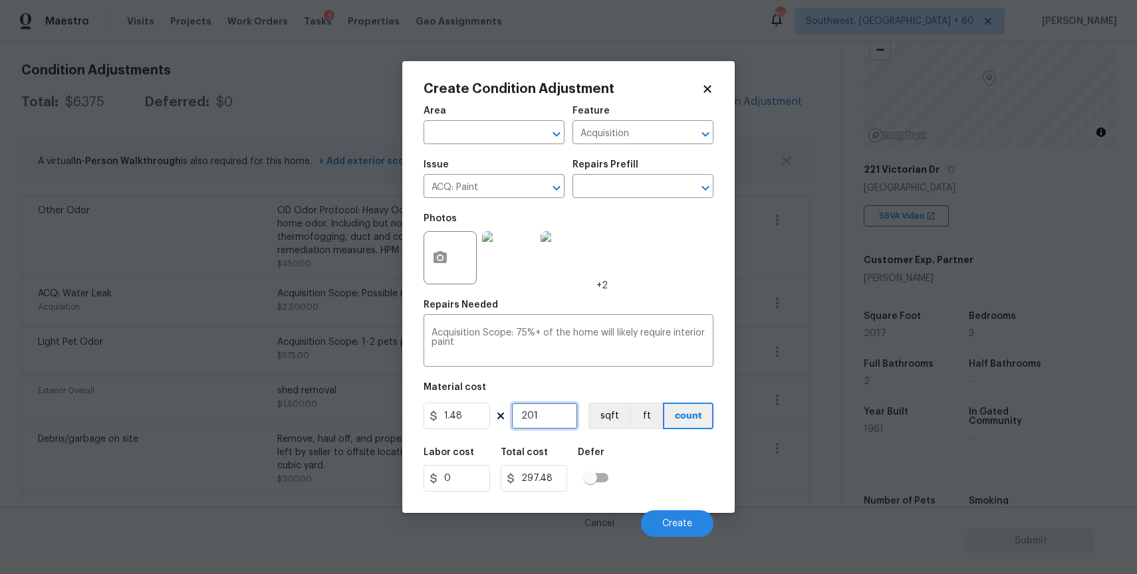
type input "2985.16"
type input "2017"
click at [674, 519] on span "Create" at bounding box center [677, 524] width 30 height 10
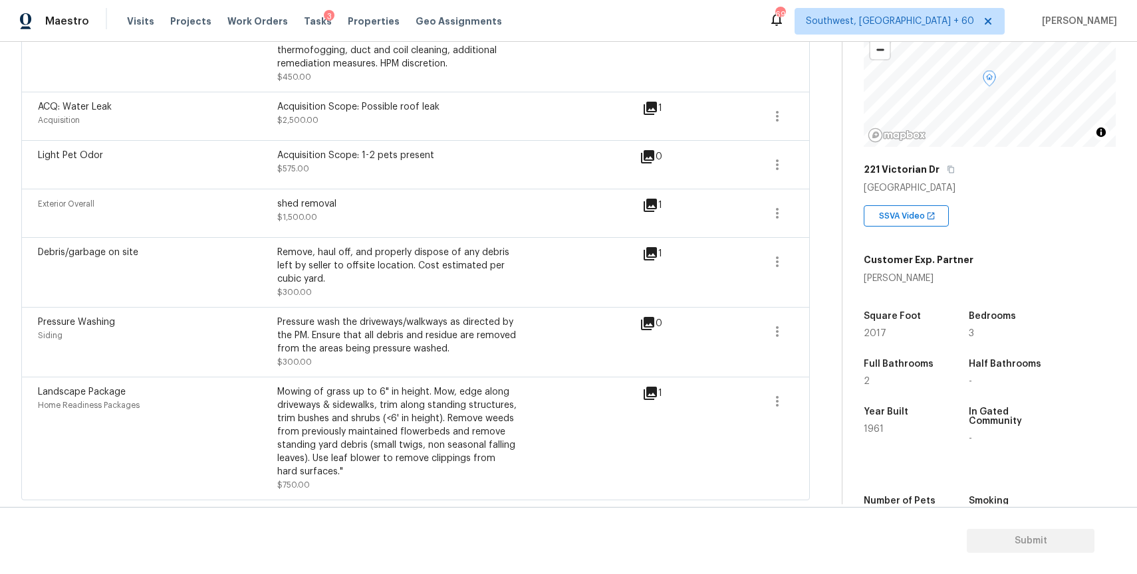
scroll to position [151, 0]
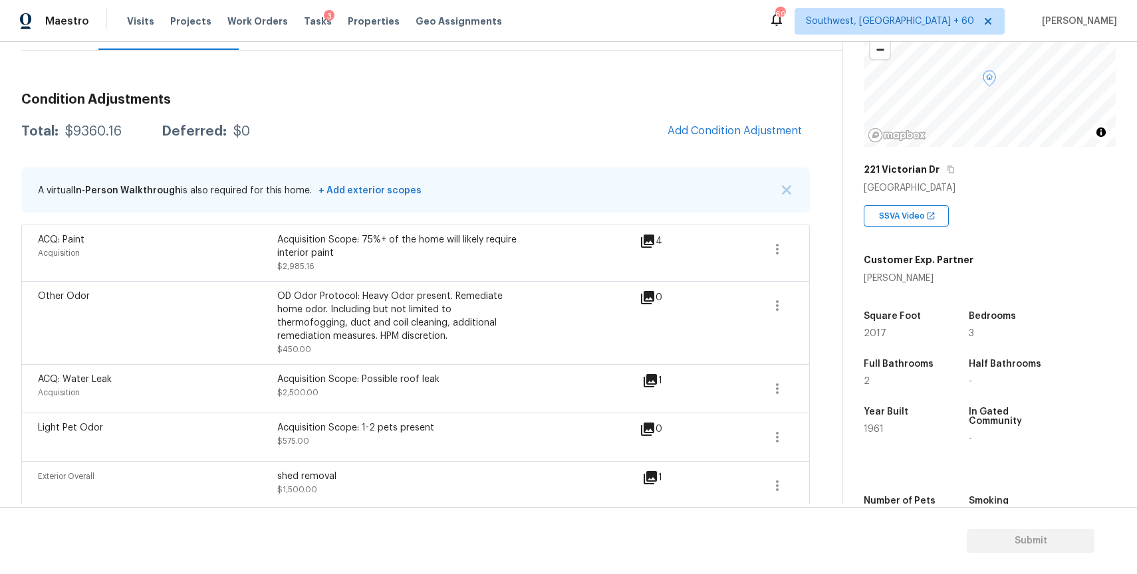
click at [791, 194] on div "A virtual In-Person Walkthrough is also required for this home. + Add exterior …" at bounding box center [415, 190] width 788 height 45
click at [772, 191] on div "A virtual In-Person Walkthrough is also required for this home. + Add exterior …" at bounding box center [415, 190] width 788 height 45
click at [780, 189] on button "button" at bounding box center [786, 189] width 13 height 13
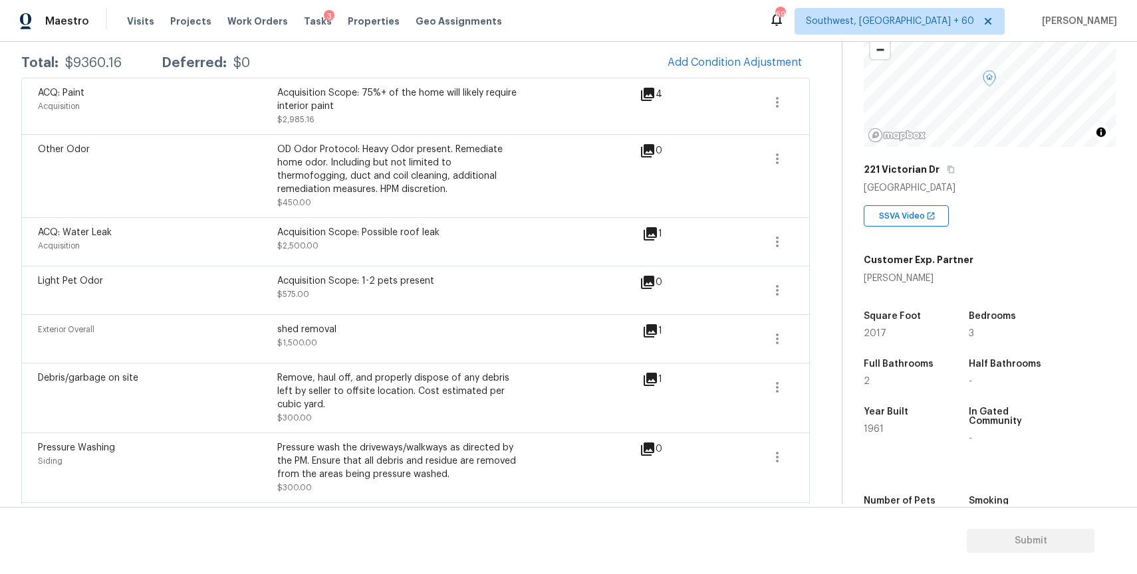
scroll to position [0, 0]
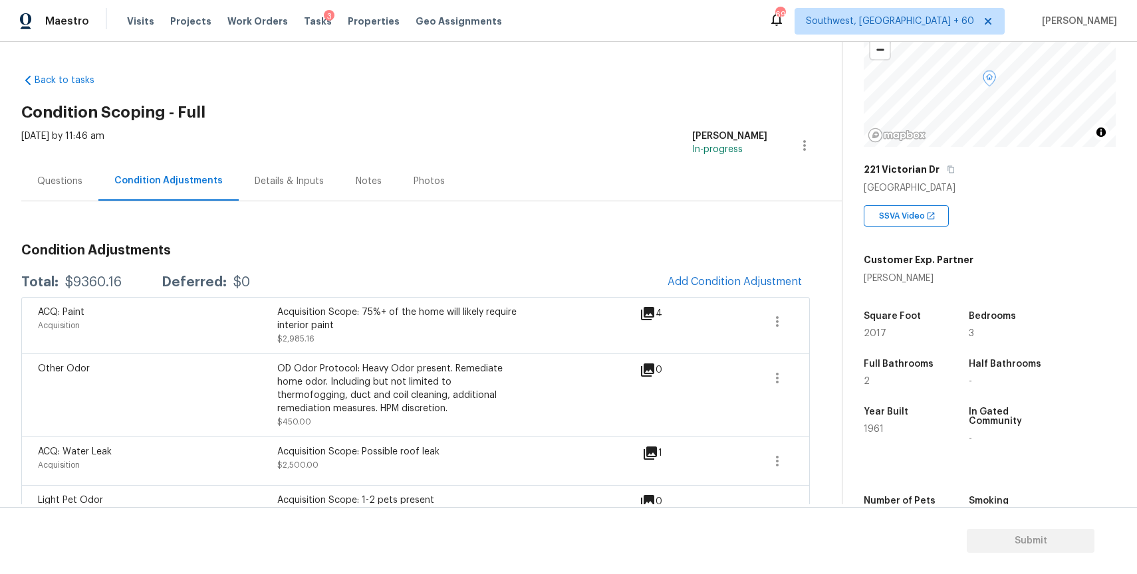
click at [43, 188] on div "Questions" at bounding box center [59, 181] width 77 height 39
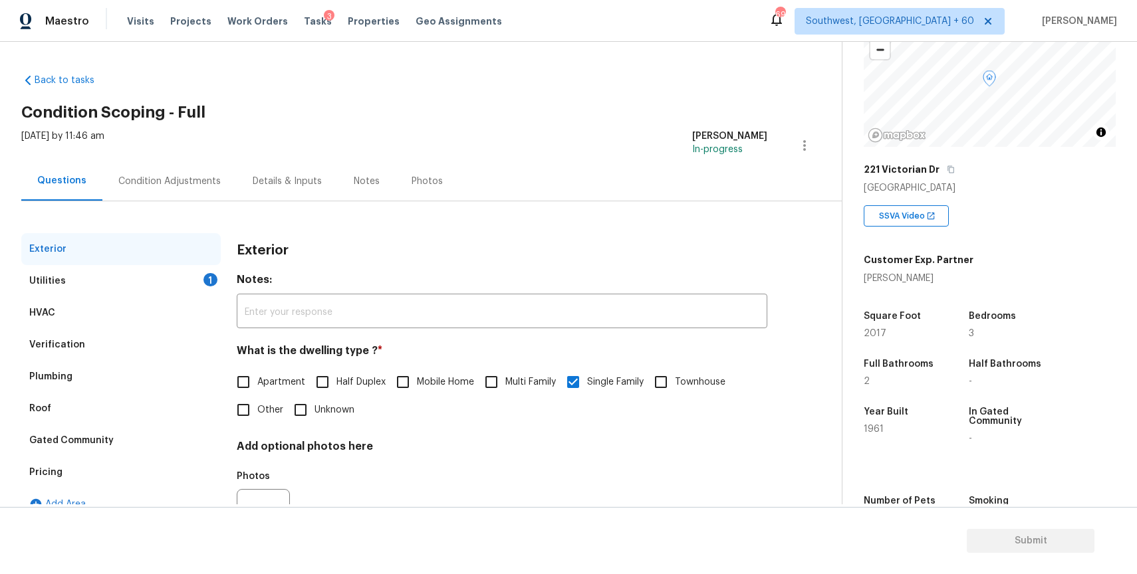
click at [112, 388] on div "Plumbing" at bounding box center [120, 377] width 199 height 32
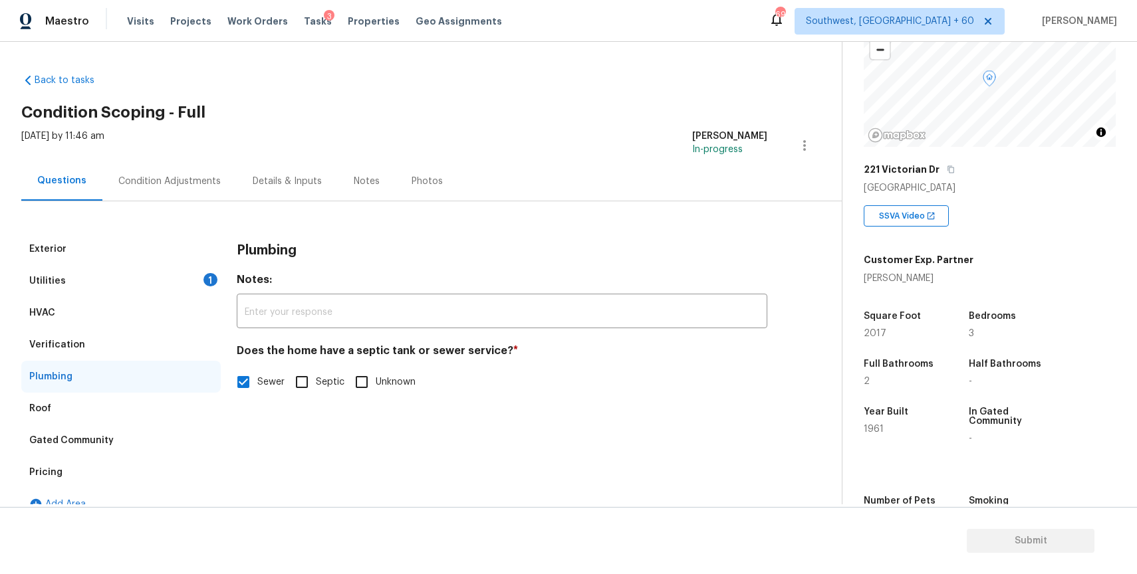
click at [124, 426] on div "Gated Community" at bounding box center [120, 441] width 199 height 32
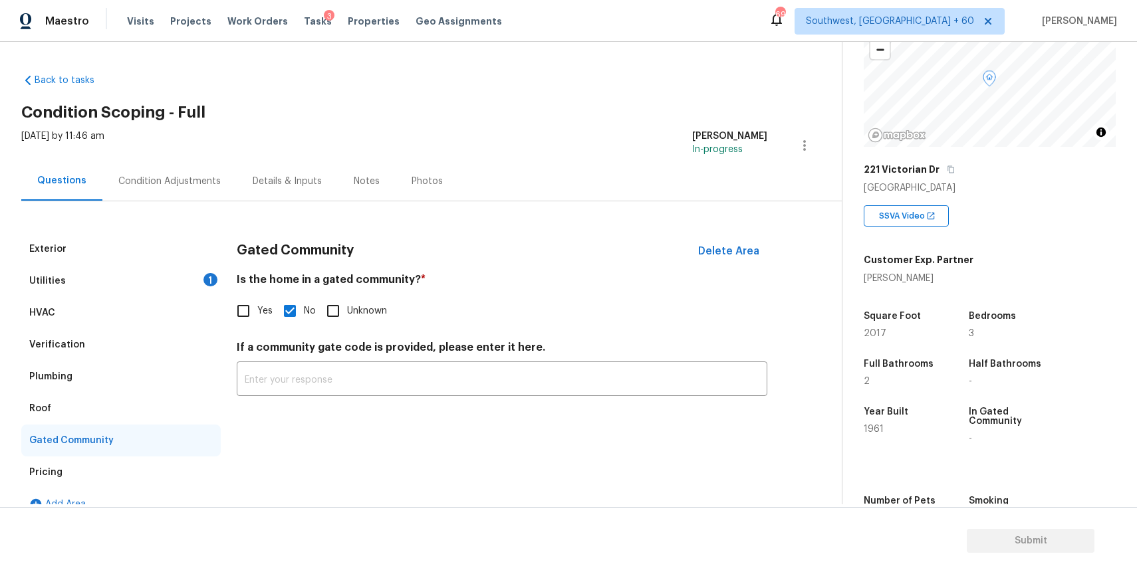
click at [120, 363] on div "Plumbing" at bounding box center [120, 377] width 199 height 32
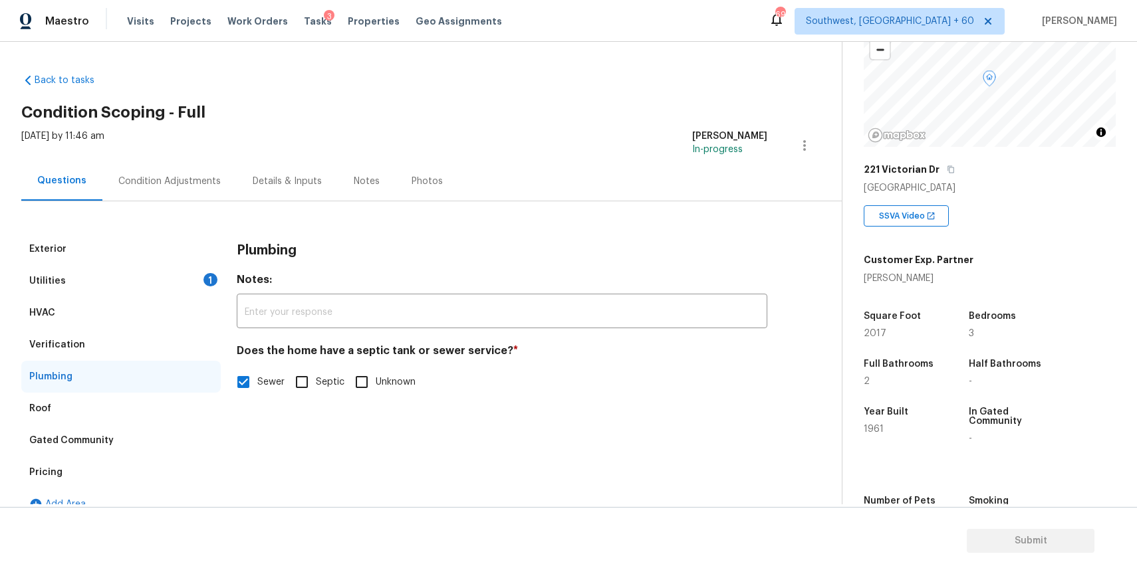
click at [141, 356] on div "Verification" at bounding box center [120, 345] width 199 height 32
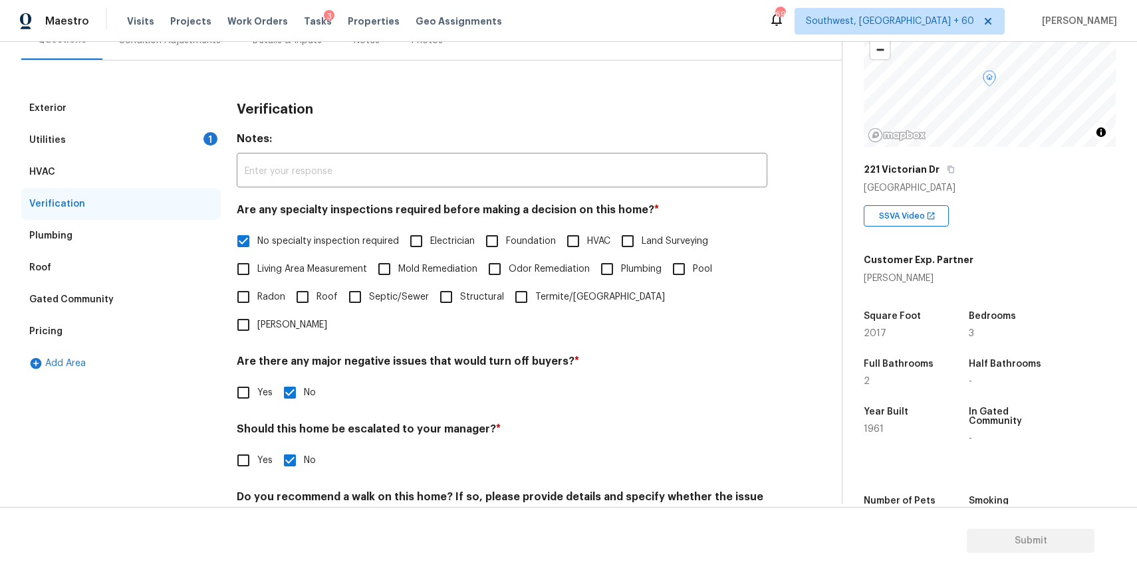
scroll to position [184, 0]
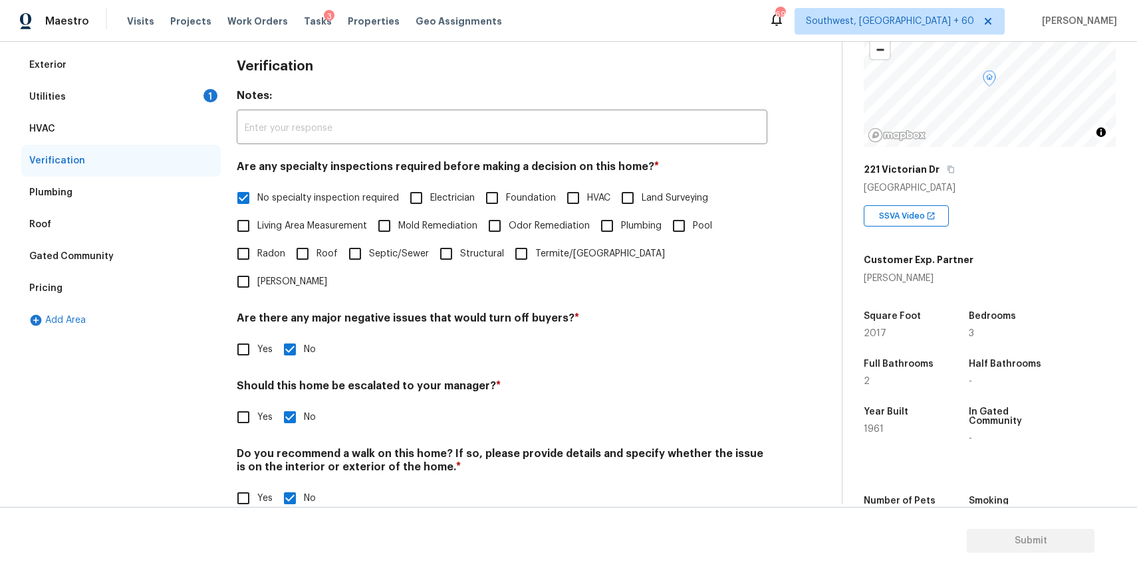
click at [252, 404] on input "Yes" at bounding box center [243, 418] width 28 height 28
checkbox input "true"
checkbox input "false"
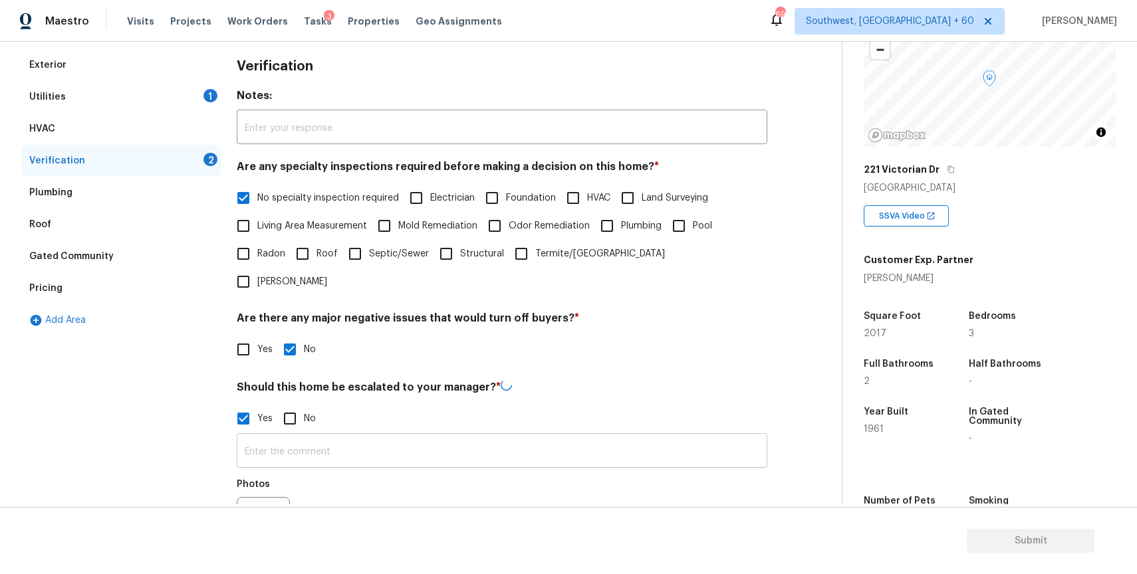
click at [359, 437] on input "text" at bounding box center [502, 452] width 530 height 31
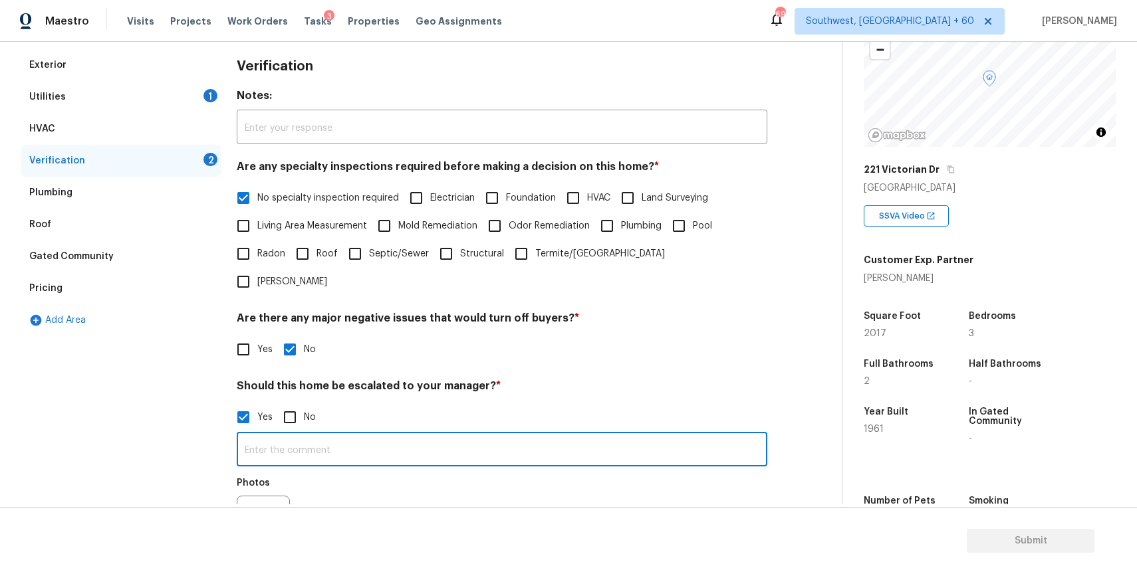
click at [370, 436] on input "text" at bounding box center [502, 450] width 530 height 31
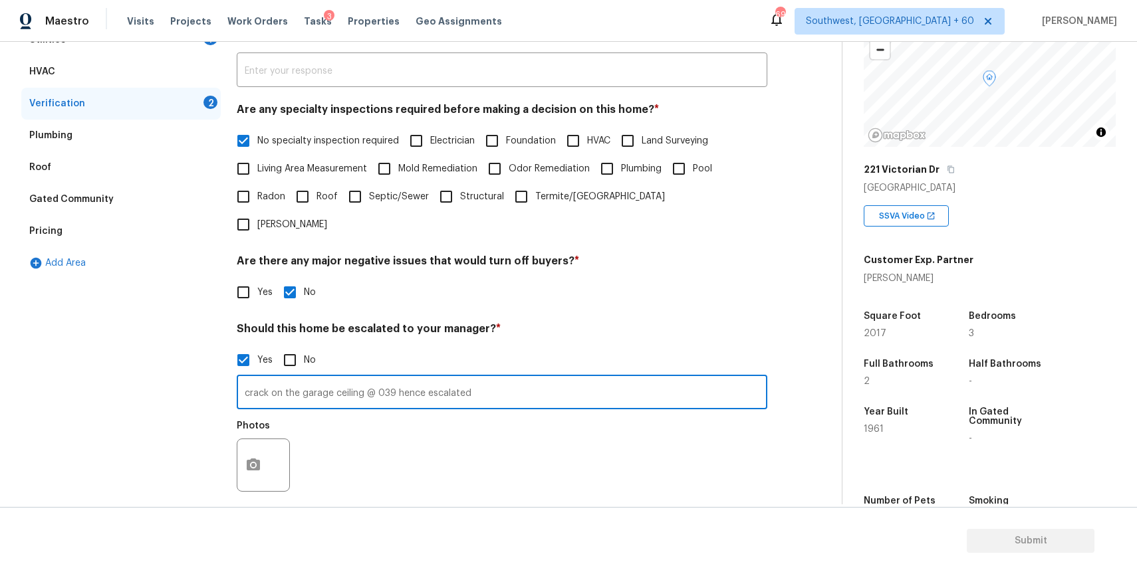
scroll to position [251, 0]
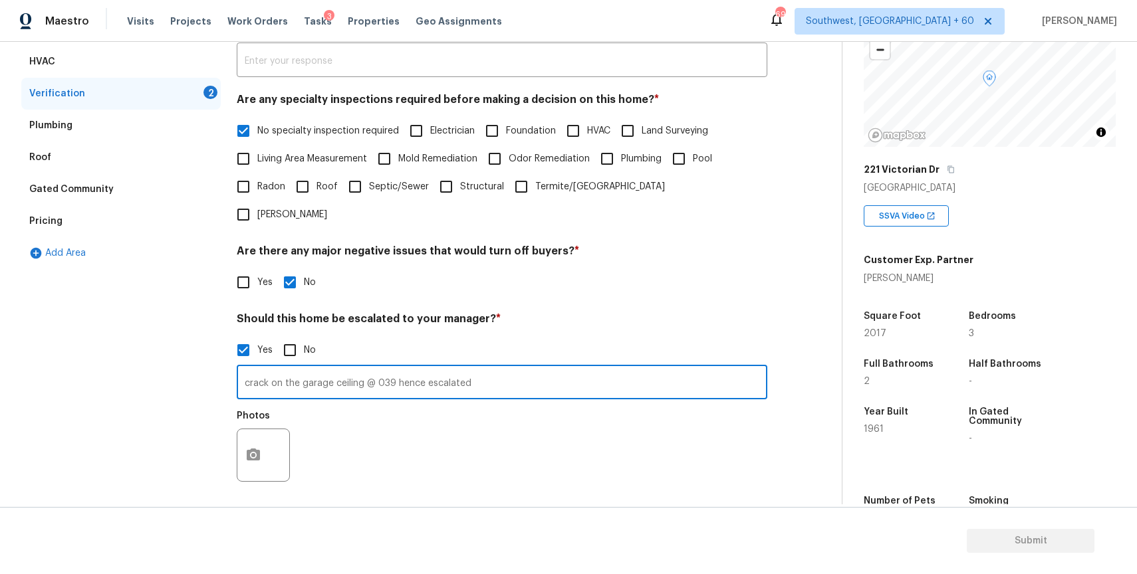
type input "crack on the garage ceiling @ 039 hence escalated"
click at [249, 449] on icon "button" at bounding box center [253, 455] width 13 height 12
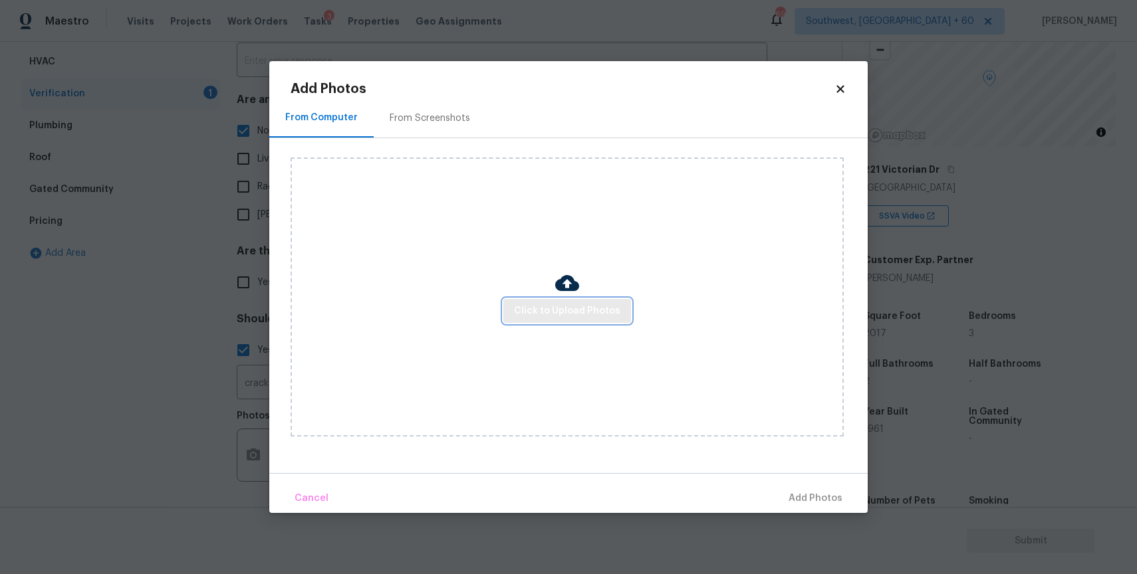
click at [566, 310] on span "Click to Upload Photos" at bounding box center [567, 311] width 106 height 17
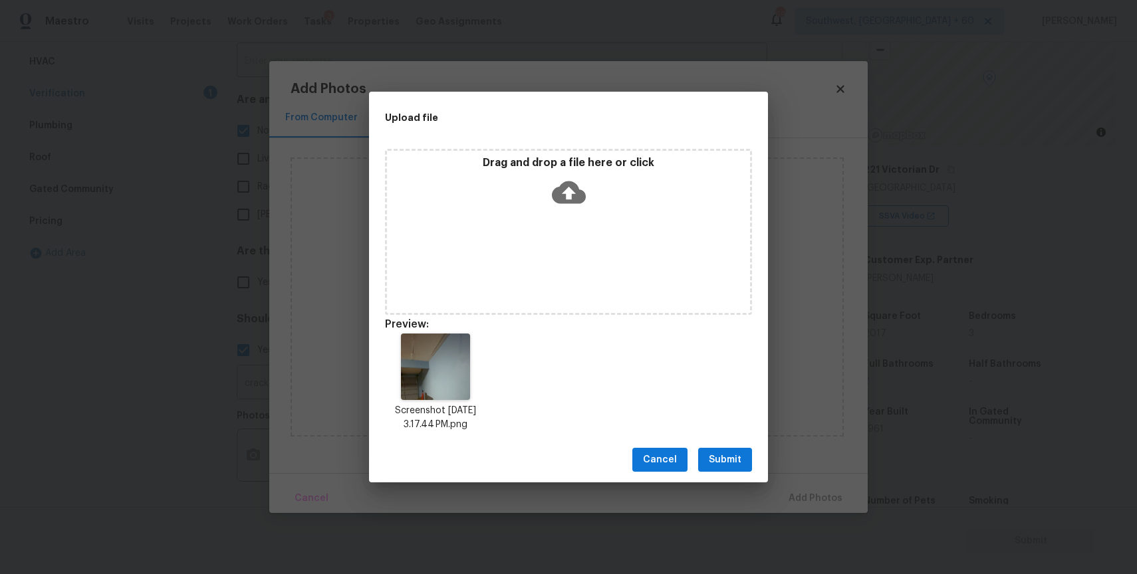
click at [716, 468] on button "Submit" at bounding box center [725, 460] width 54 height 25
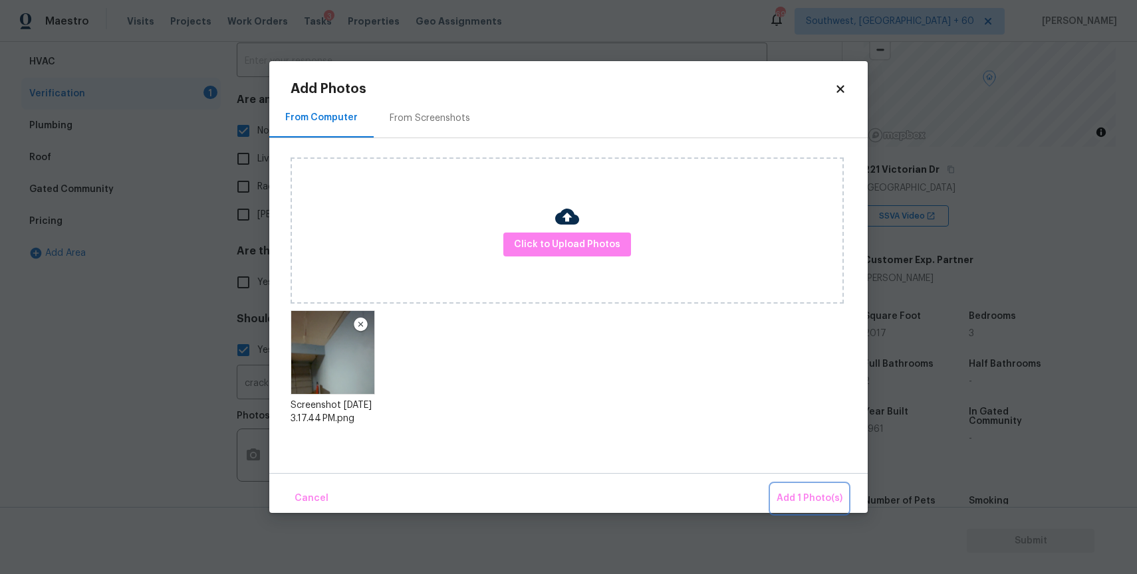
click at [790, 486] on button "Add 1 Photo(s)" at bounding box center [809, 499] width 76 height 29
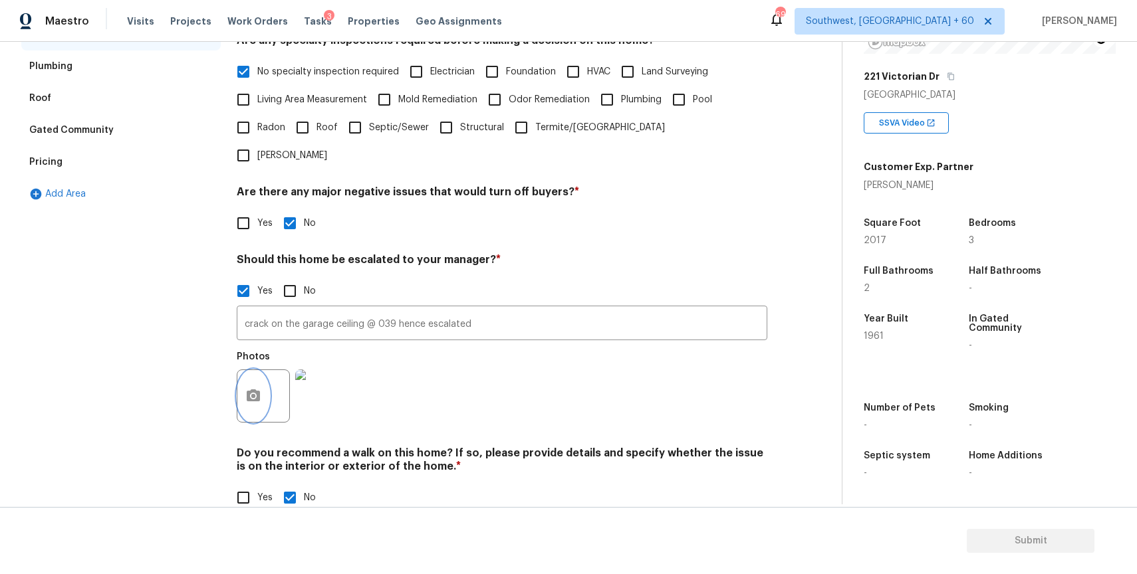
scroll to position [0, 0]
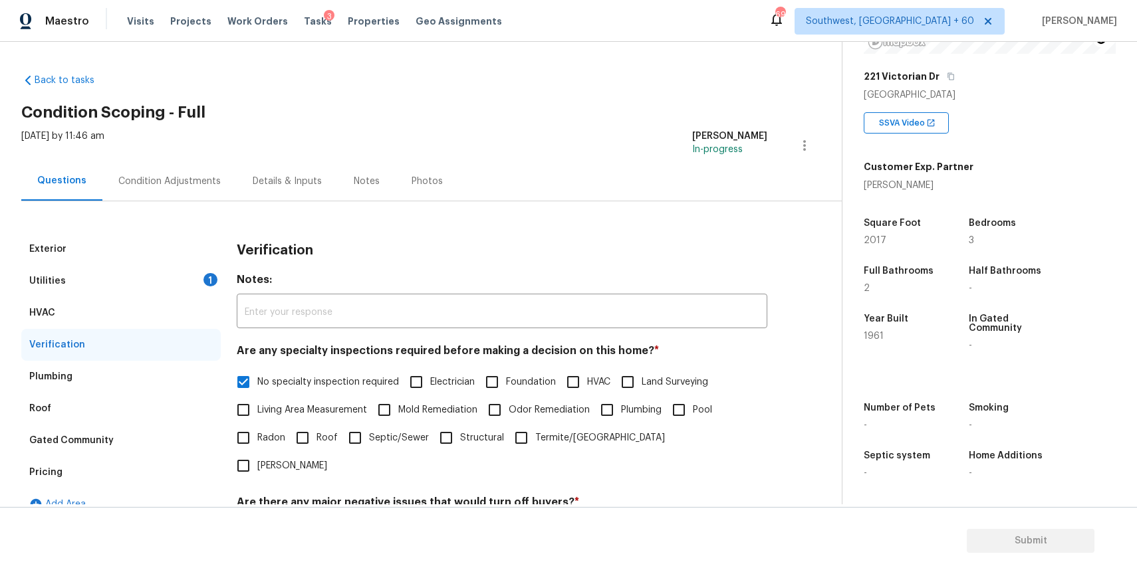
click at [199, 190] on div "Condition Adjustments" at bounding box center [169, 181] width 134 height 39
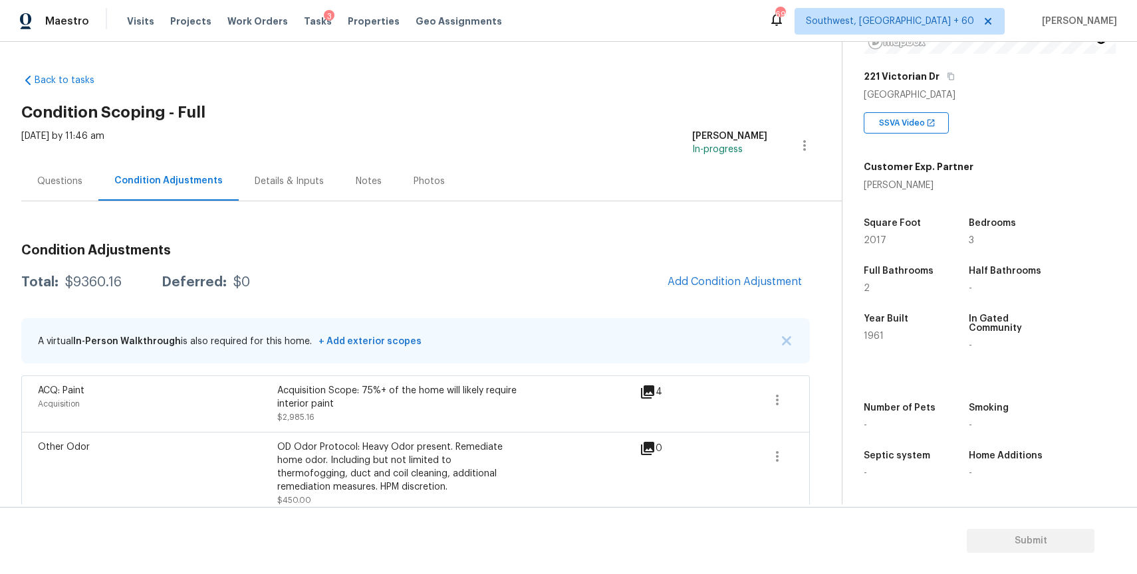
click at [690, 270] on span "Add Condition Adjustment" at bounding box center [734, 282] width 150 height 29
click at [763, 284] on span "Add Condition Adjustment" at bounding box center [734, 282] width 134 height 12
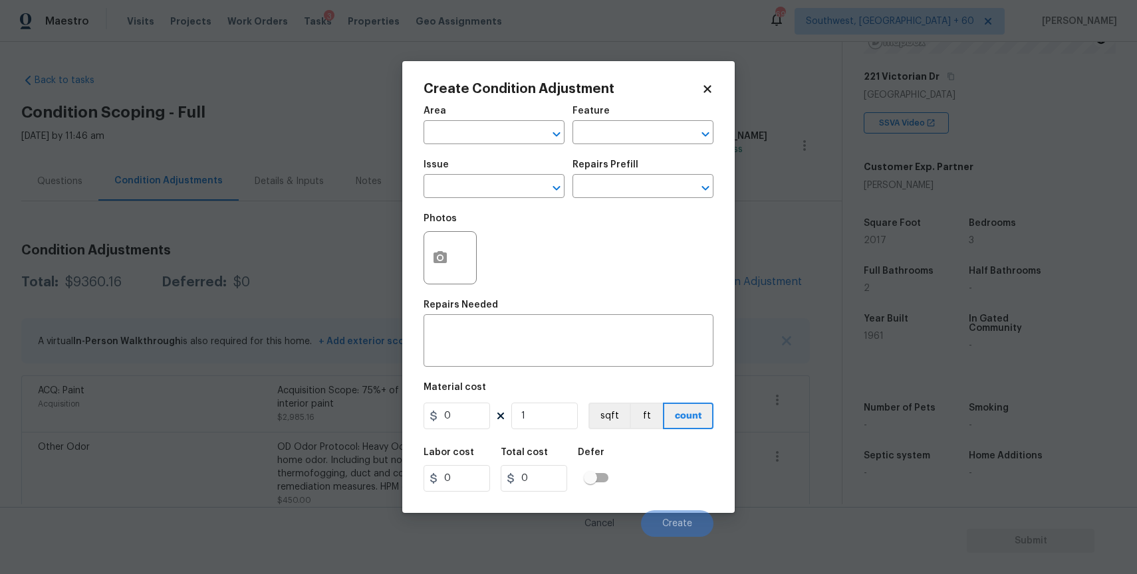
click at [269, 217] on body "Maestro Visits Projects Work Orders Tasks 3 Properties Geo Assignments 692 Sout…" at bounding box center [568, 287] width 1137 height 574
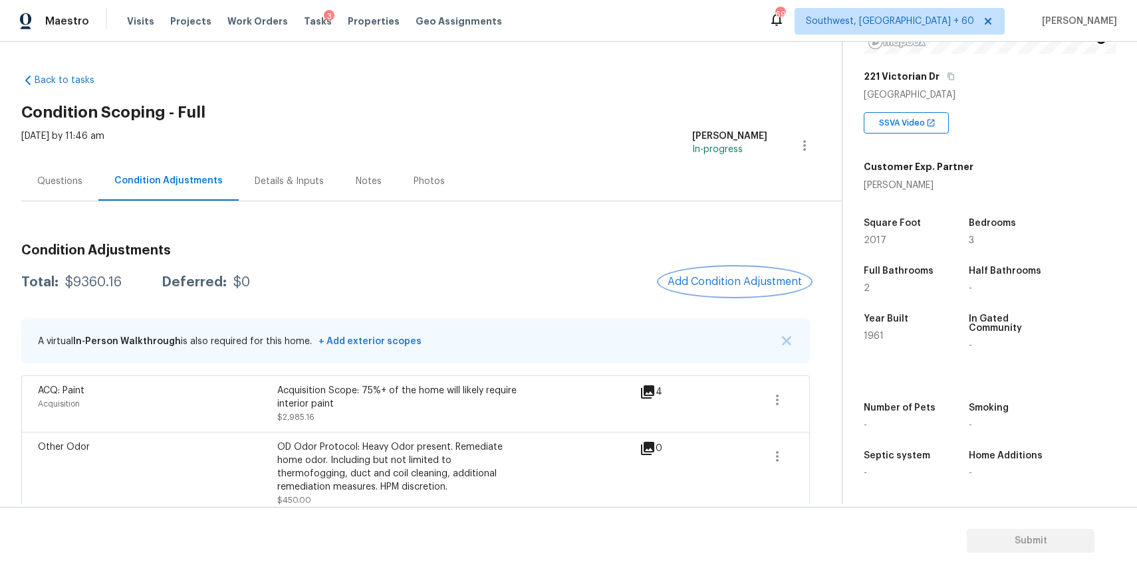
click at [752, 283] on span "Add Condition Adjustment" at bounding box center [734, 282] width 134 height 12
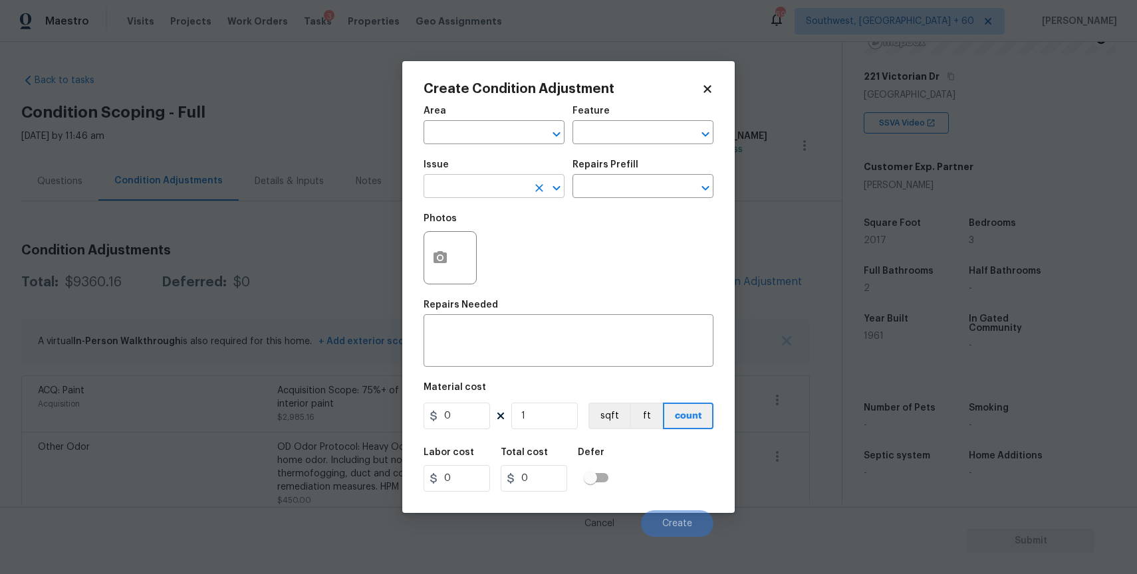
click at [490, 182] on input "text" at bounding box center [475, 187] width 104 height 21
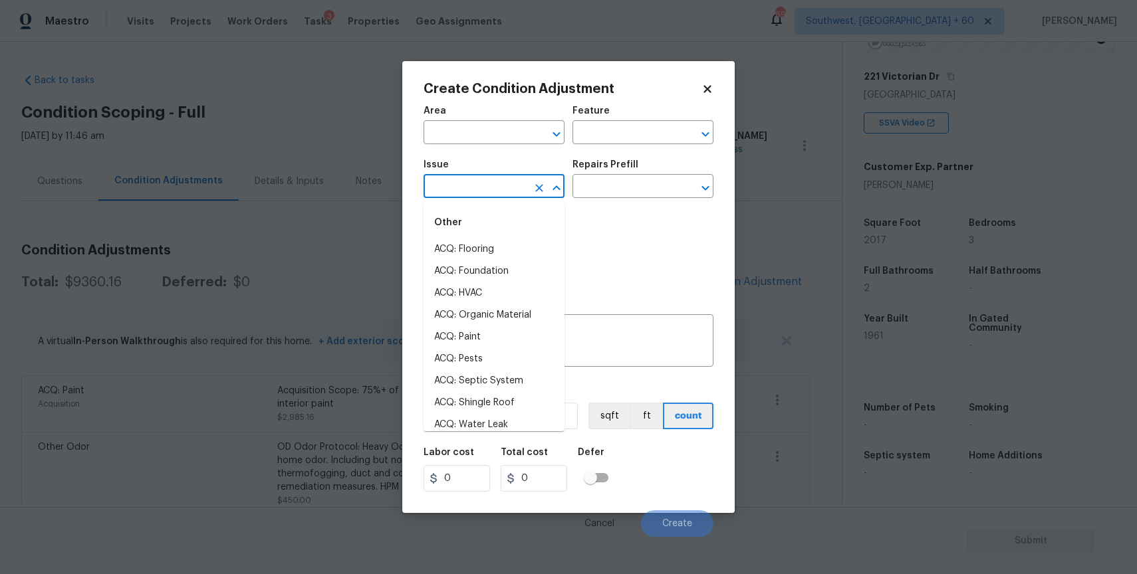
click at [515, 194] on input "text" at bounding box center [475, 187] width 104 height 21
type input "p"
click at [321, 240] on body "Maestro Visits Projects Work Orders Tasks 3 Properties Geo Assignments 692 Sout…" at bounding box center [568, 287] width 1137 height 574
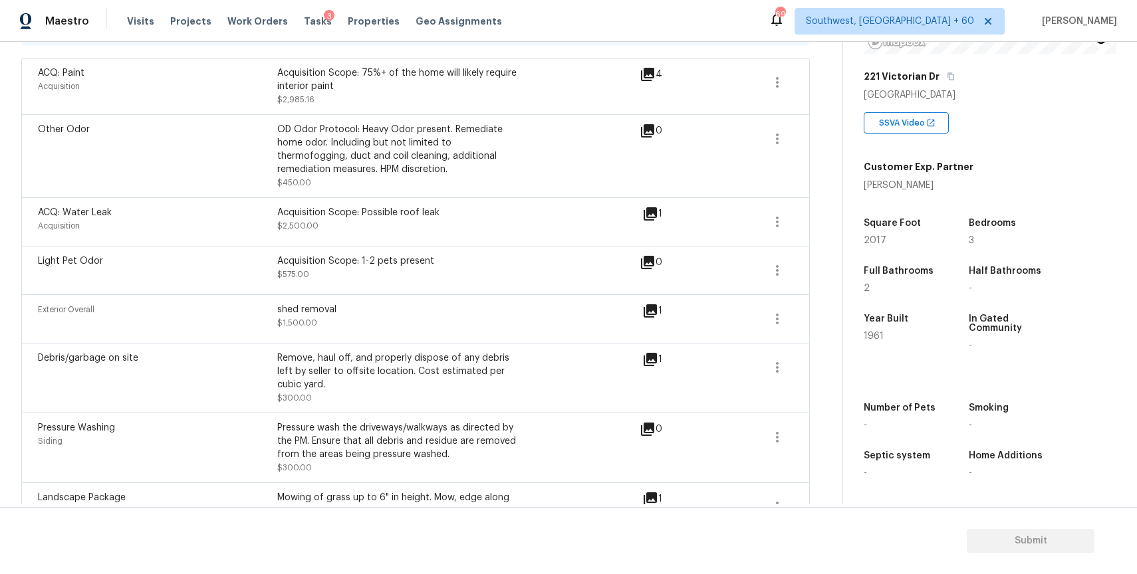
scroll to position [195, 0]
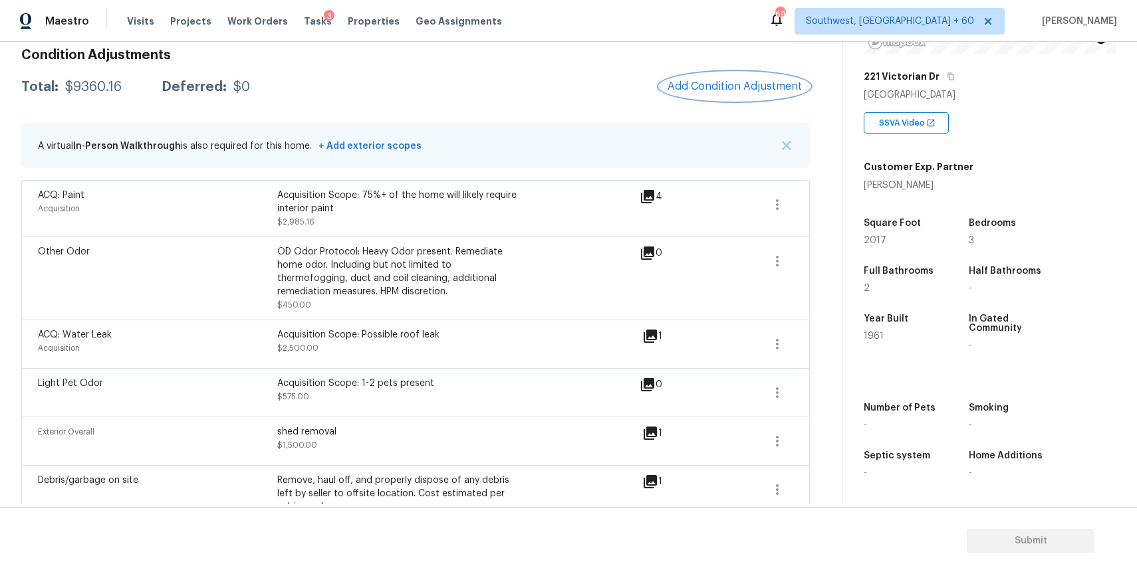
click at [732, 88] on span "Add Condition Adjustment" at bounding box center [734, 86] width 134 height 12
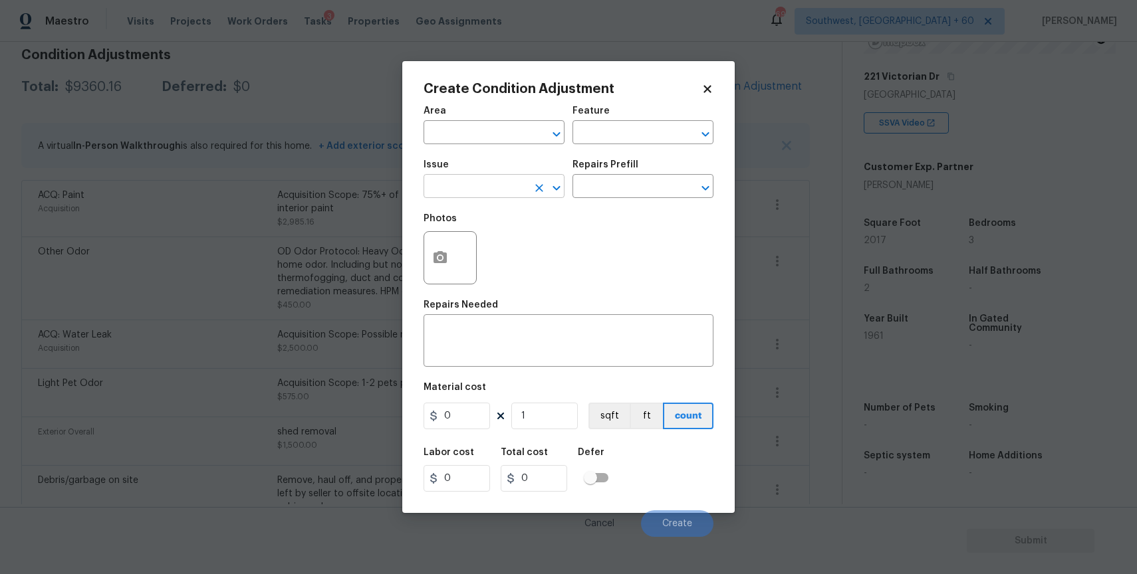
click at [451, 185] on input "text" at bounding box center [475, 187] width 104 height 21
click at [520, 244] on li "ACQ: Foundation" at bounding box center [493, 250] width 141 height 22
type input "ACQ: Foundation"
click at [643, 174] on div "Repairs Prefill" at bounding box center [642, 168] width 141 height 17
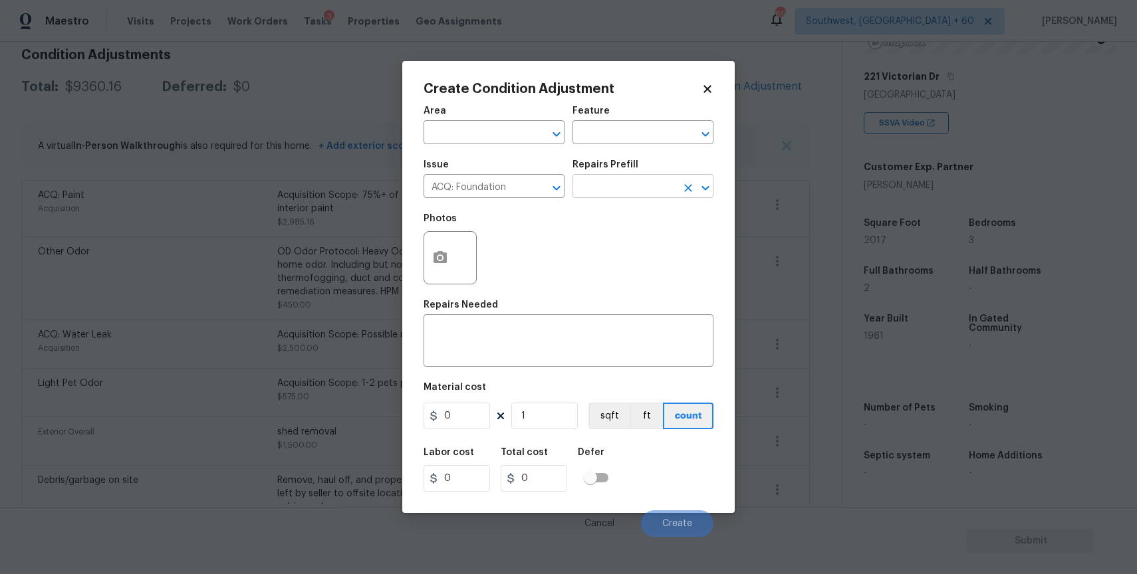
click at [651, 191] on input "text" at bounding box center [624, 187] width 104 height 21
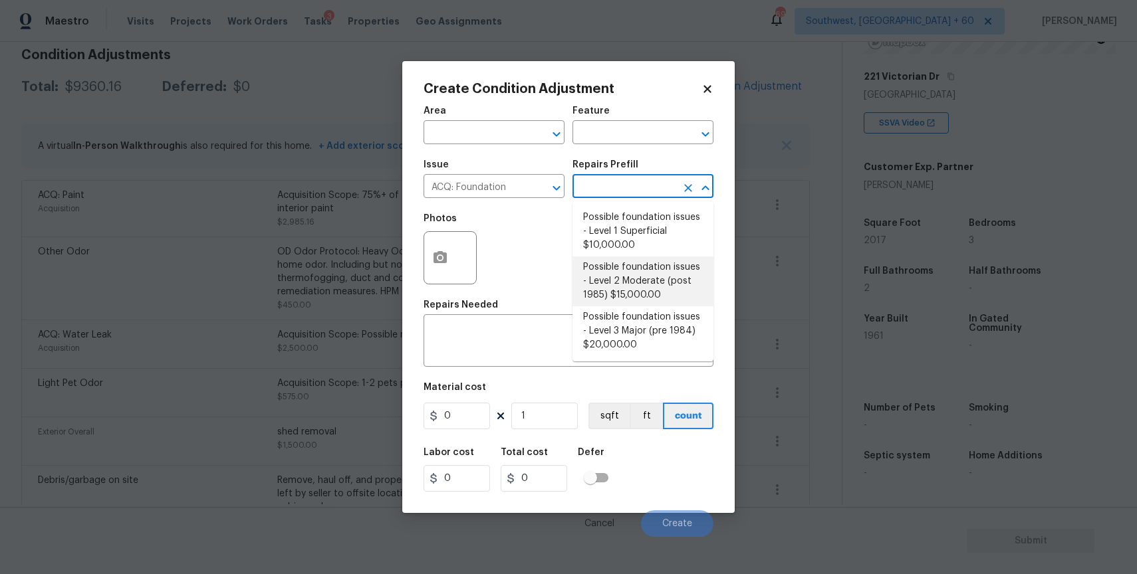
click at [652, 283] on li "Possible foundation issues - Level 2 Moderate (post 1985) $15,000.00" at bounding box center [642, 282] width 141 height 50
type input "Acquisition"
type textarea "Possible foundation issues - Level 2 Moderate: Disclaimer: This is NOT a techni…"
type input "15000"
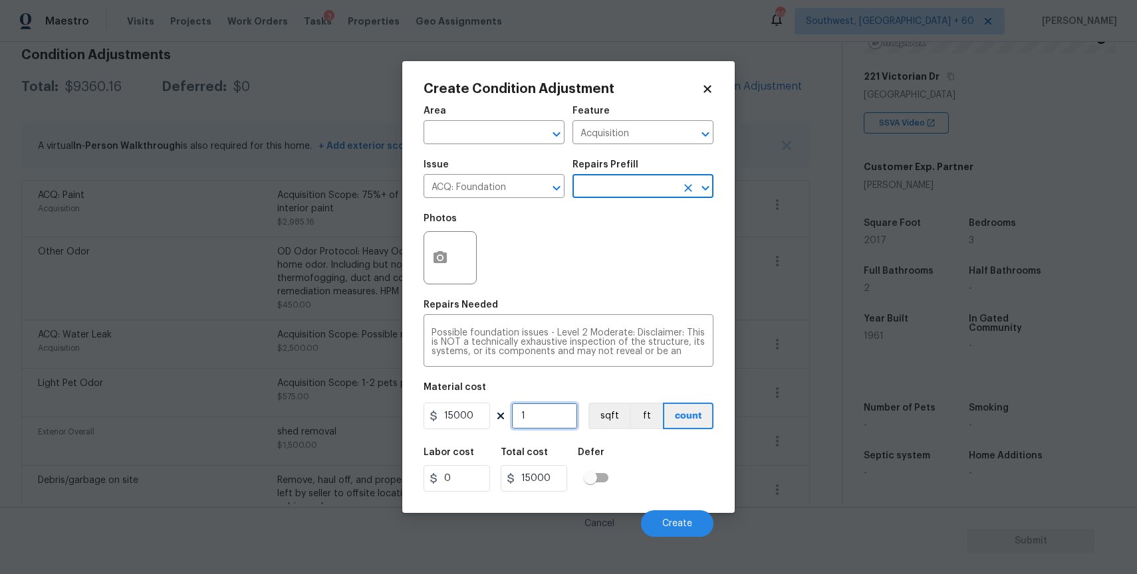
click at [555, 421] on input "1" at bounding box center [544, 416] width 66 height 27
type input "0"
click at [605, 196] on input "text" at bounding box center [624, 187] width 104 height 21
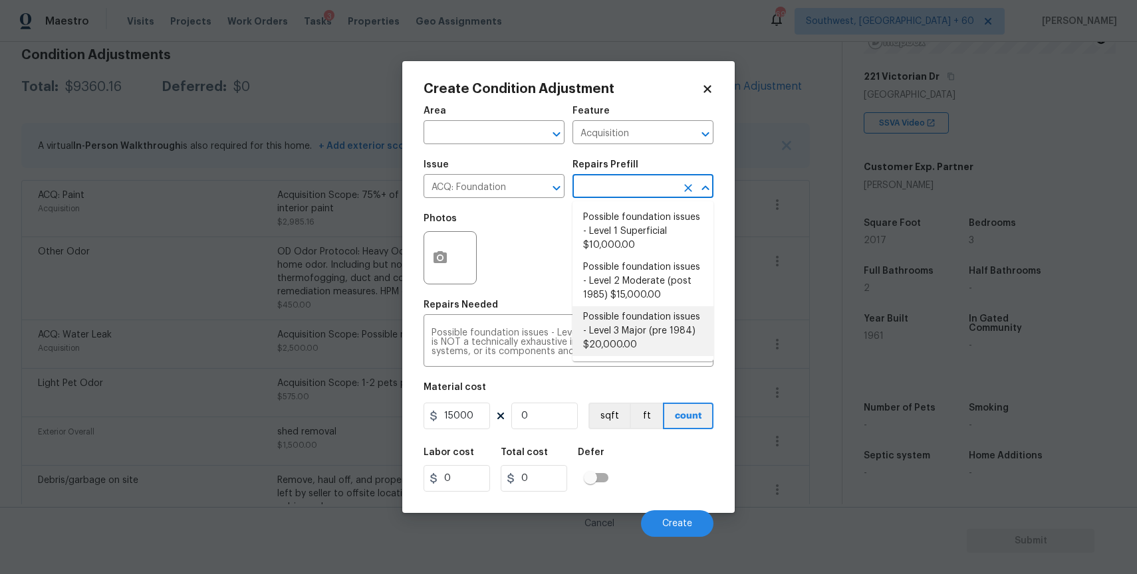
click at [646, 337] on li "Possible foundation issues - Level 3 Major (pre 1984) $20,000.00" at bounding box center [642, 331] width 141 height 50
type textarea "Possible foundation issues - Level 3 Major: Disclaimer: This is NOT a technical…"
type input "20000"
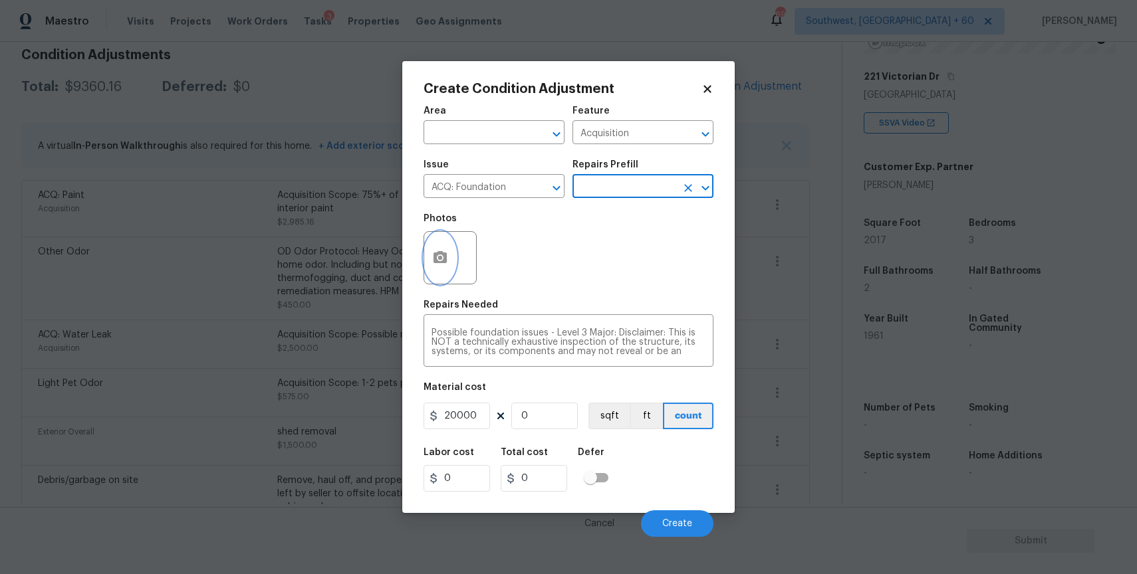
click at [432, 272] on button "button" at bounding box center [440, 258] width 32 height 52
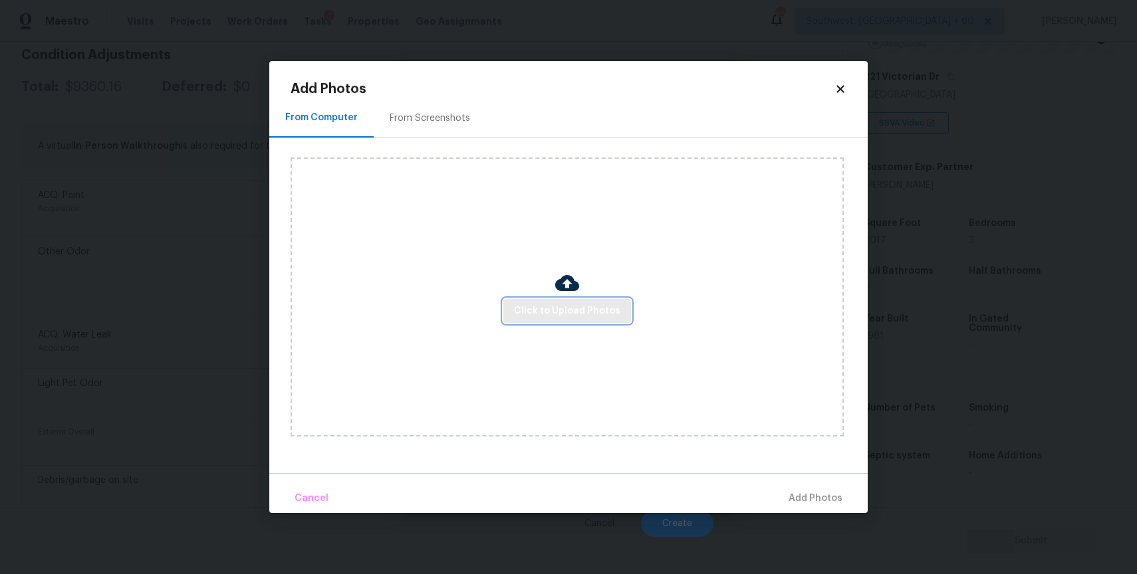
click at [572, 311] on span "Click to Upload Photos" at bounding box center [567, 311] width 106 height 17
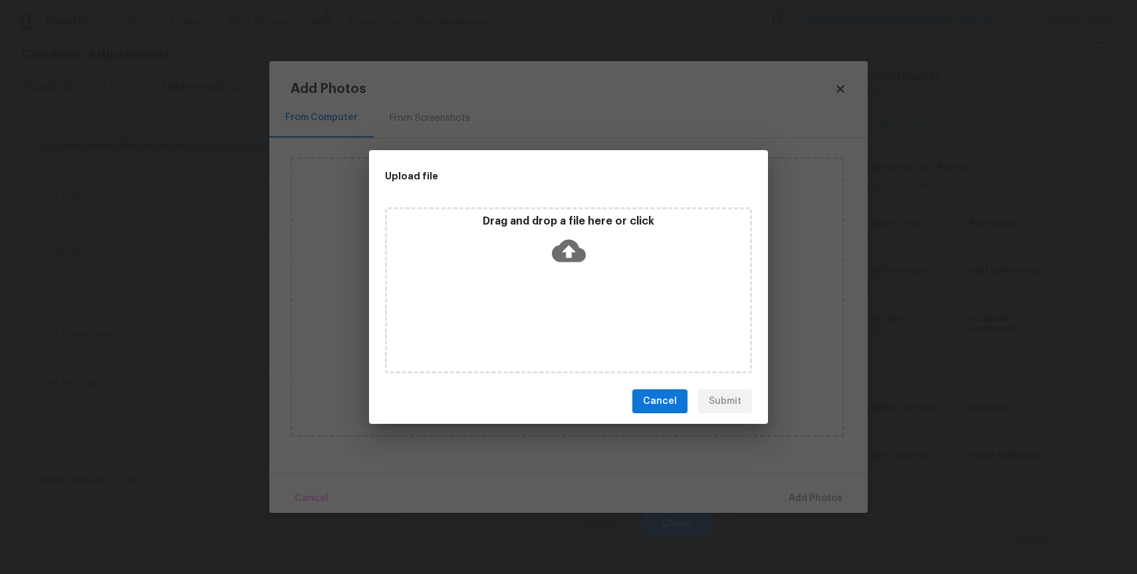
click at [572, 311] on div "Drag and drop a file here or click" at bounding box center [568, 290] width 367 height 166
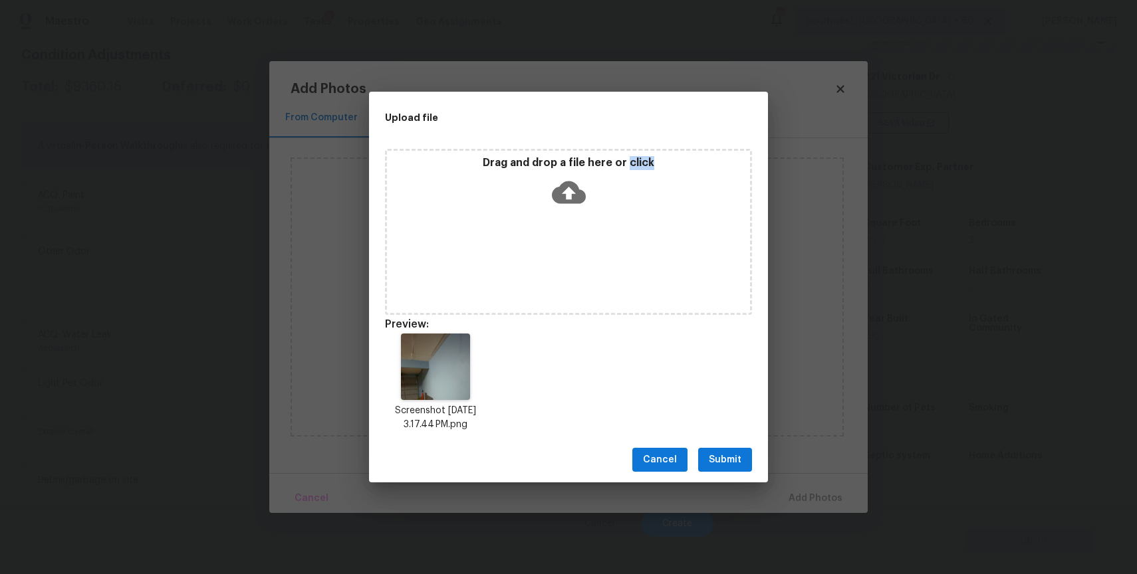
click at [734, 462] on span "Submit" at bounding box center [725, 460] width 33 height 17
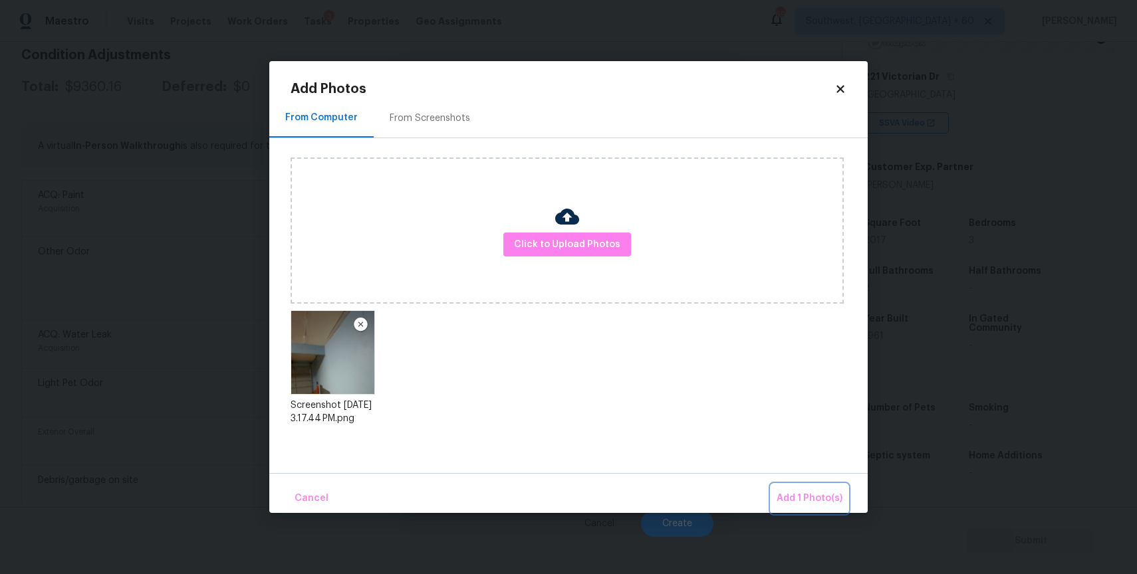
click at [818, 495] on span "Add 1 Photo(s)" at bounding box center [809, 499] width 66 height 17
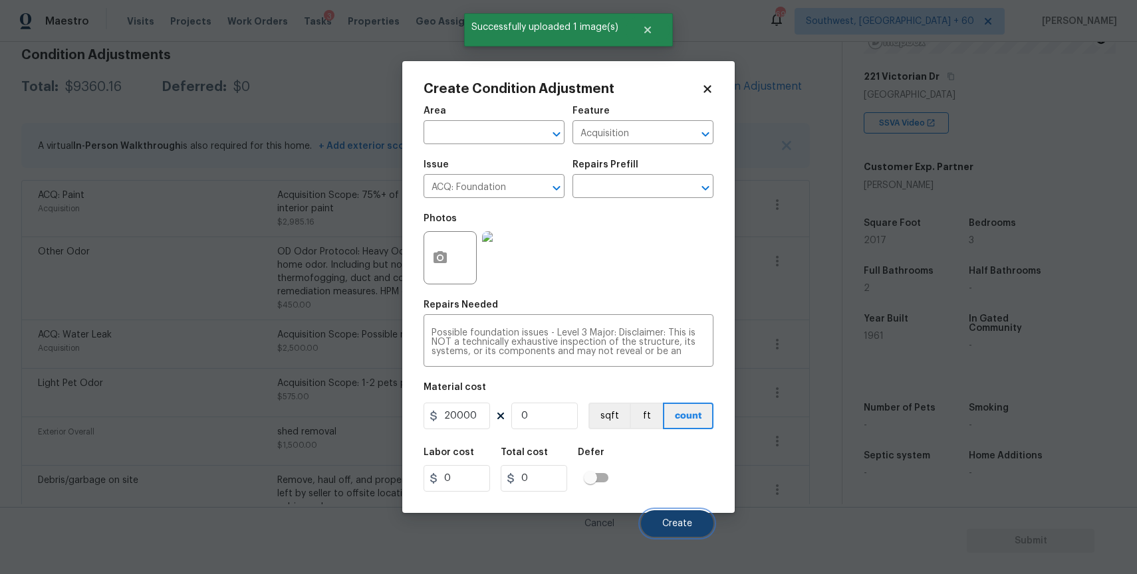
click at [661, 536] on button "Create" at bounding box center [677, 524] width 72 height 27
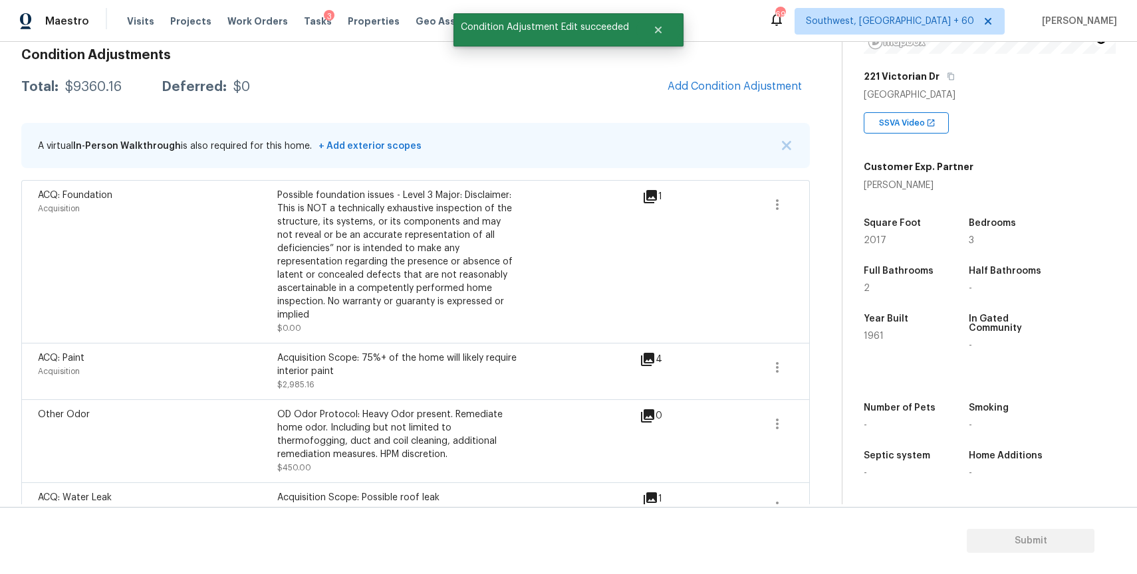
click at [783, 233] on span at bounding box center [777, 262] width 32 height 146
click at [780, 214] on button "button" at bounding box center [777, 205] width 32 height 32
click at [820, 214] on ul "Edit" at bounding box center [853, 202] width 120 height 27
click at [820, 204] on div "Edit" at bounding box center [853, 201] width 104 height 13
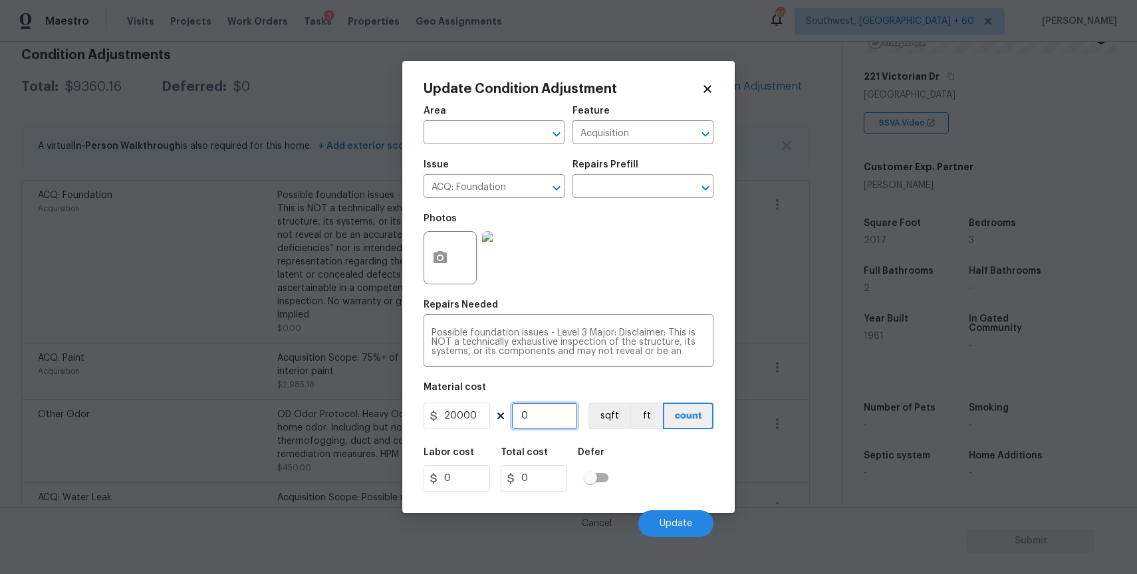
click at [530, 421] on input "0" at bounding box center [544, 416] width 66 height 27
type input "1"
type input "20000"
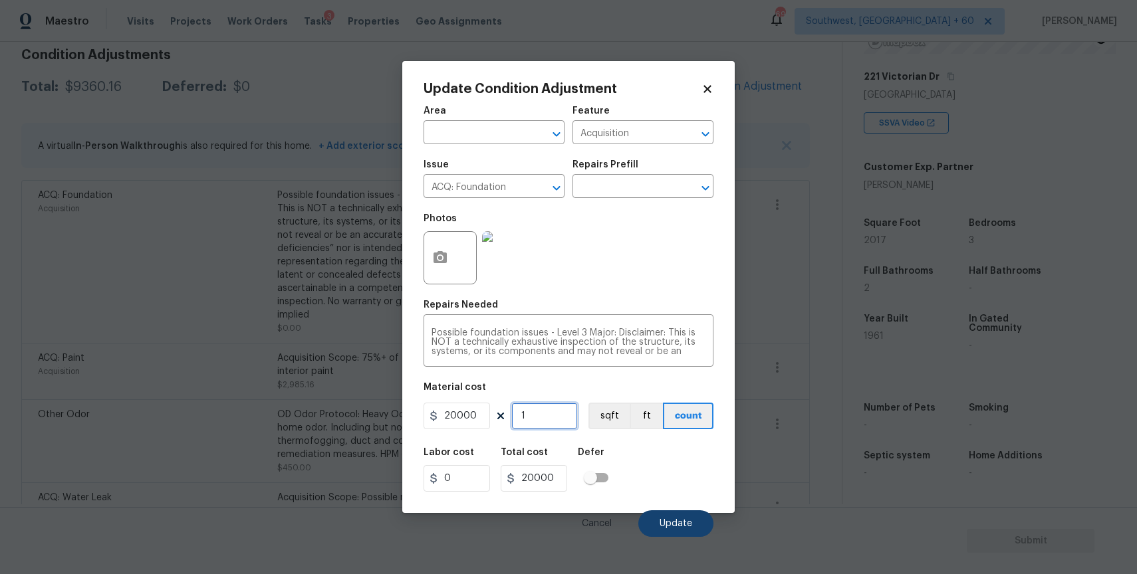
type input "1"
click at [701, 524] on button "Update" at bounding box center [675, 524] width 75 height 27
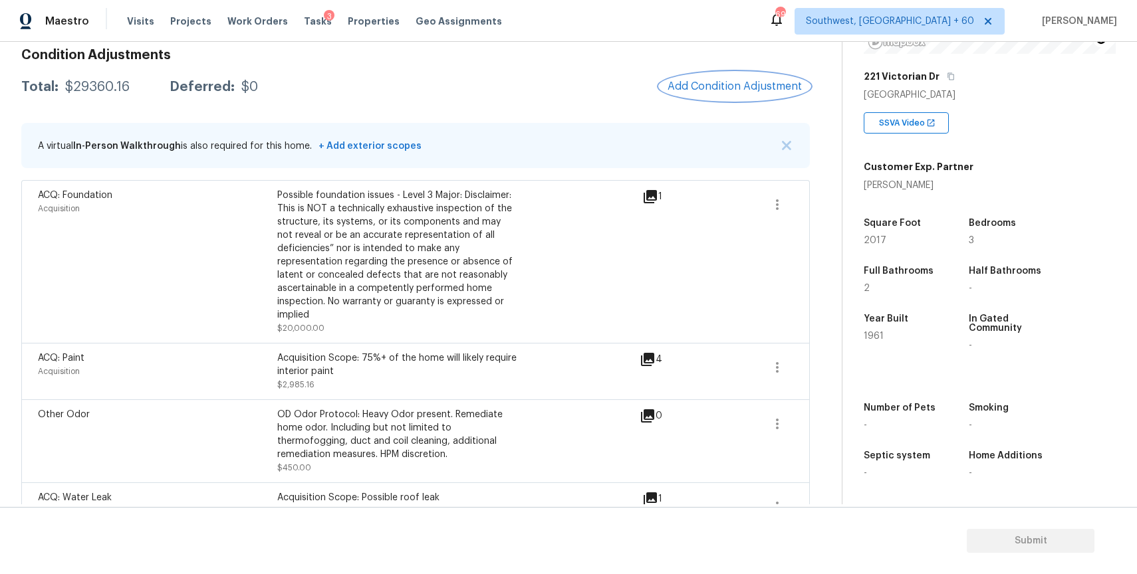
click at [749, 84] on span "Add Condition Adjustment" at bounding box center [734, 86] width 134 height 12
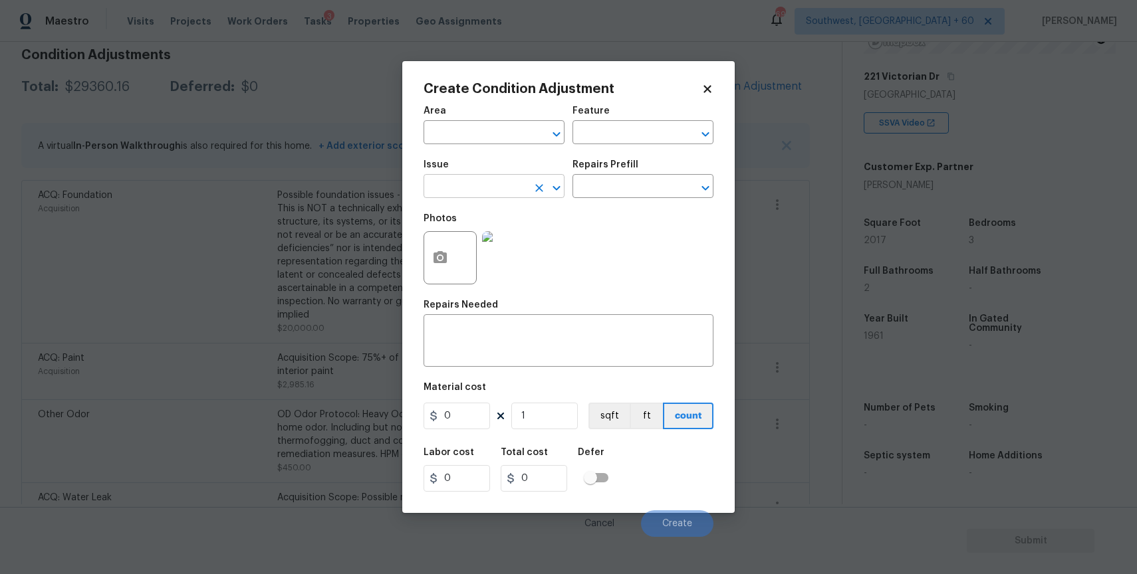
click at [478, 181] on input "text" at bounding box center [475, 187] width 104 height 21
click at [479, 183] on input "text" at bounding box center [475, 187] width 104 height 21
type input "o"
type input "k"
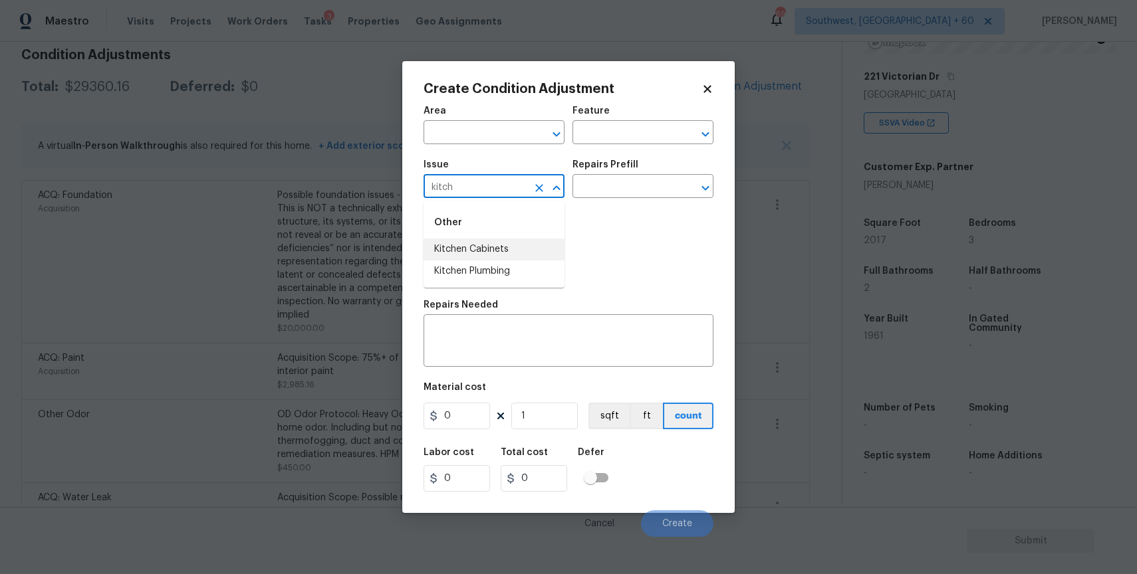
click at [501, 251] on li "Kitchen Cabinets" at bounding box center [493, 250] width 141 height 22
type input "Kitchen Cabinets"
click at [622, 191] on input "text" at bounding box center [624, 187] width 104 height 21
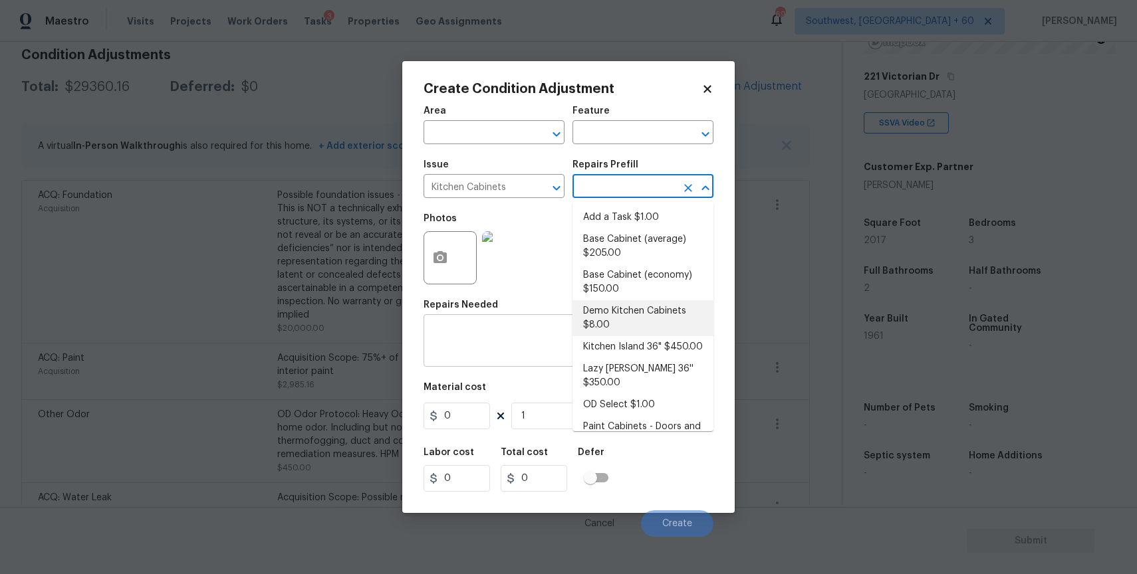
click at [527, 359] on div "x ​" at bounding box center [568, 342] width 290 height 49
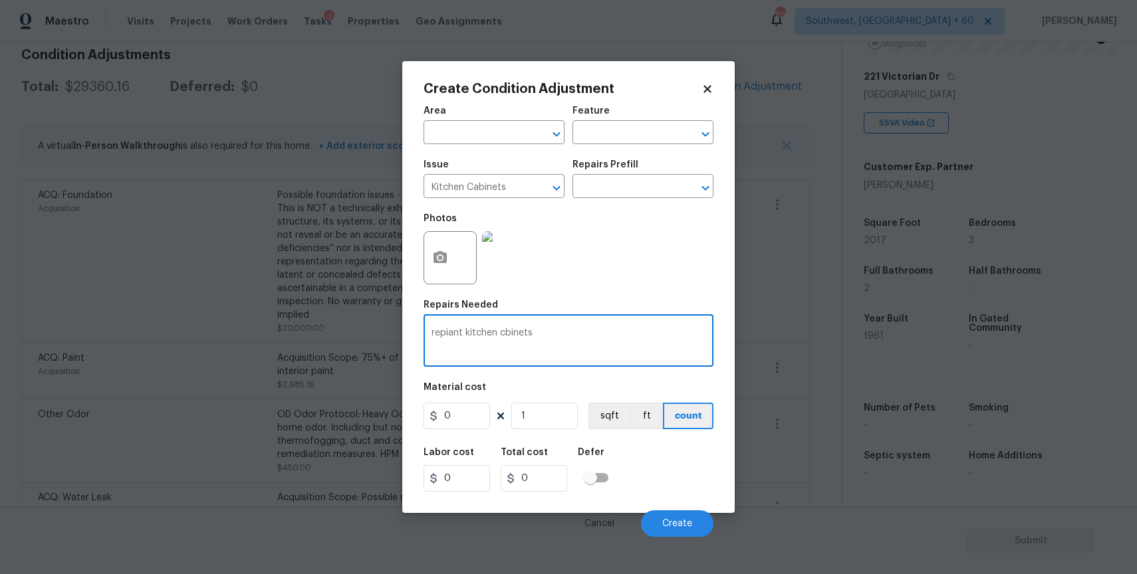
click at [503, 328] on textarea "repiant kitchen cbinets" at bounding box center [568, 342] width 274 height 28
click at [504, 336] on textarea "repiant kitchen cbinets" at bounding box center [568, 342] width 274 height 28
click at [456, 415] on input "0" at bounding box center [456, 416] width 66 height 27
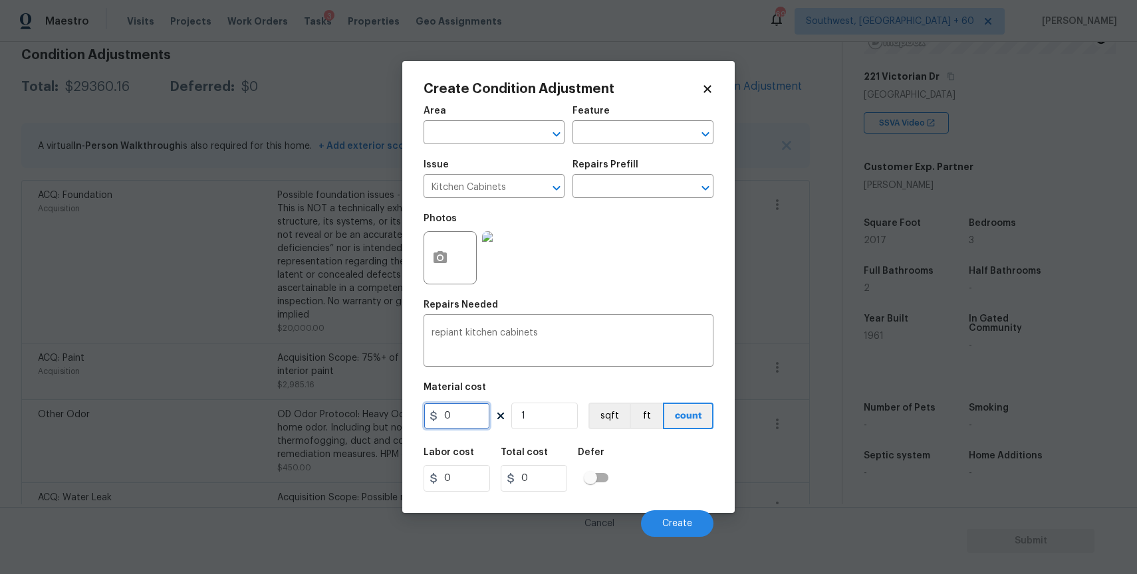
click at [456, 415] on input "0" at bounding box center [456, 416] width 66 height 27
click at [444, 332] on textarea "repiant kitchen cabinets" at bounding box center [568, 342] width 274 height 28
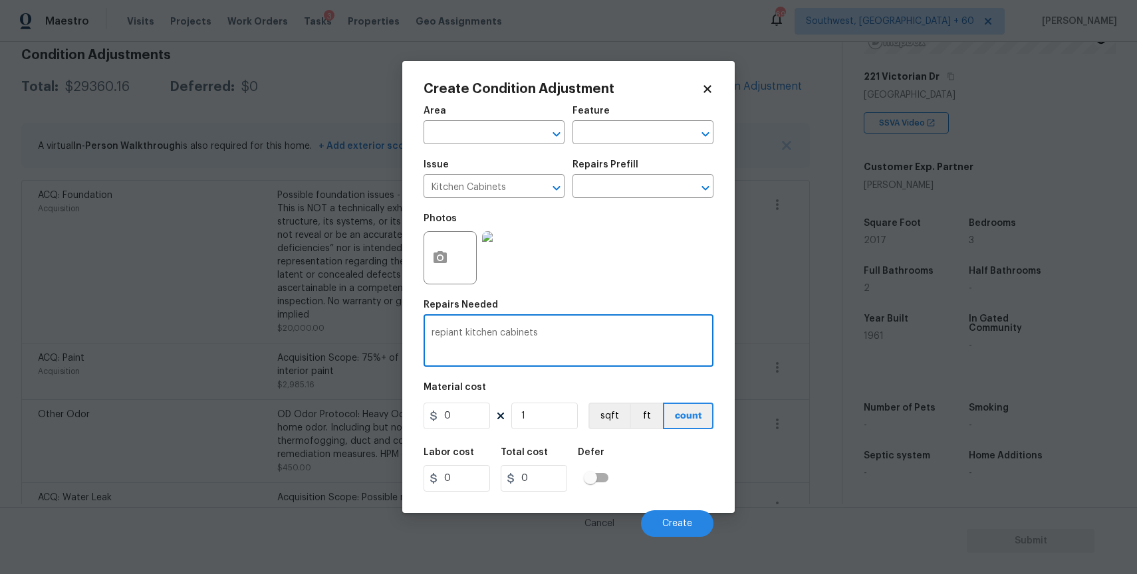
click at [452, 333] on textarea "repiant kitchen cabinets" at bounding box center [568, 342] width 274 height 28
type textarea "repaint kitchen cabinets"
click at [447, 423] on input "0" at bounding box center [456, 416] width 66 height 27
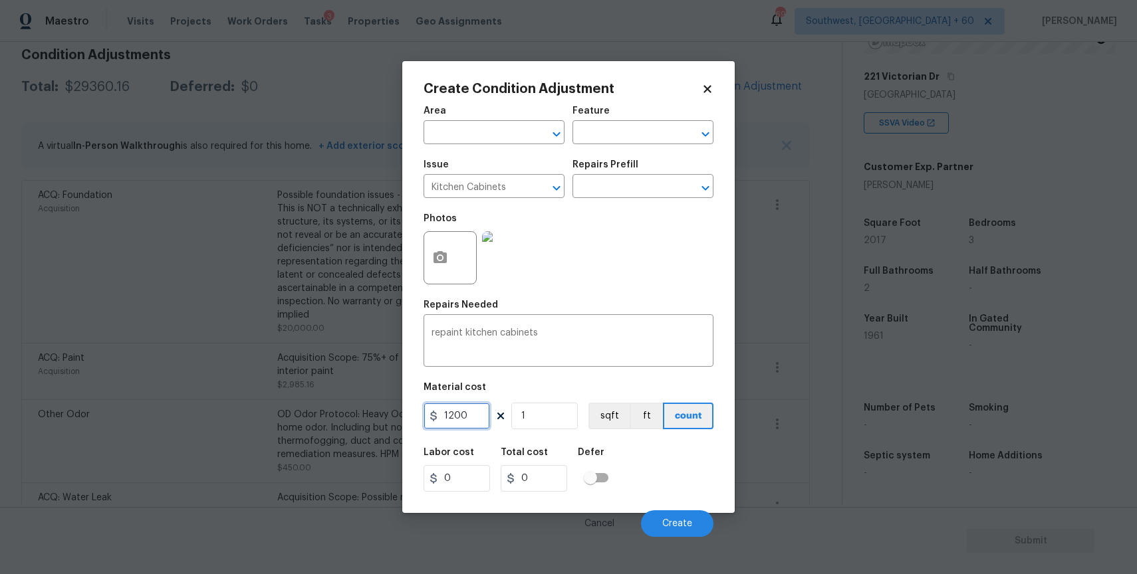
type input "1200"
click at [435, 246] on button "button" at bounding box center [440, 258] width 32 height 52
type input "1200"
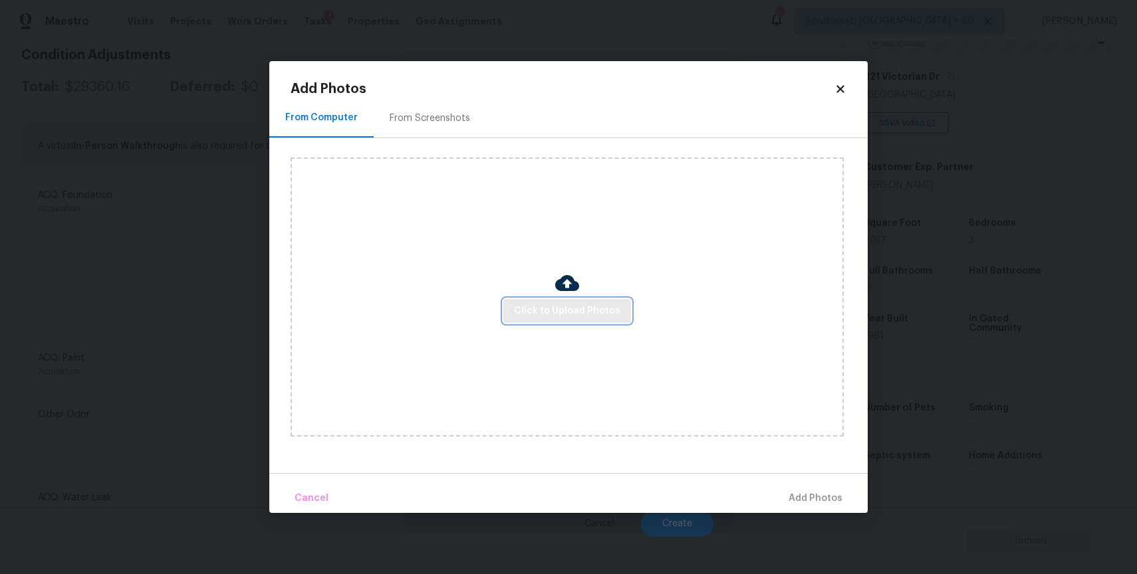
click at [576, 318] on span "Click to Upload Photos" at bounding box center [567, 311] width 106 height 17
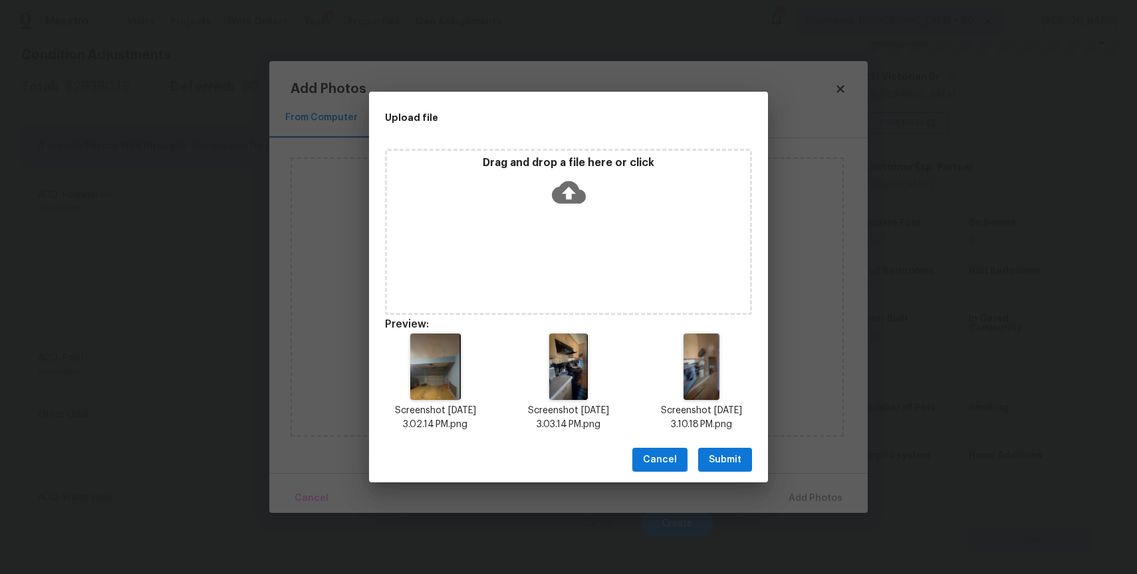
click at [719, 471] on button "Submit" at bounding box center [725, 460] width 54 height 25
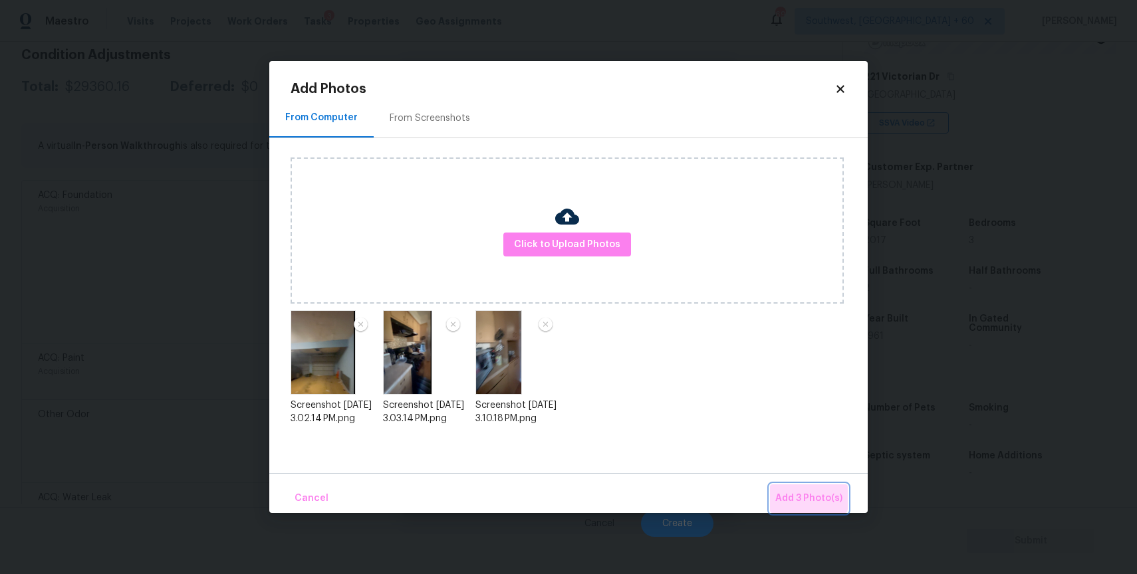
click at [803, 494] on span "Add 3 Photo(s)" at bounding box center [808, 499] width 67 height 17
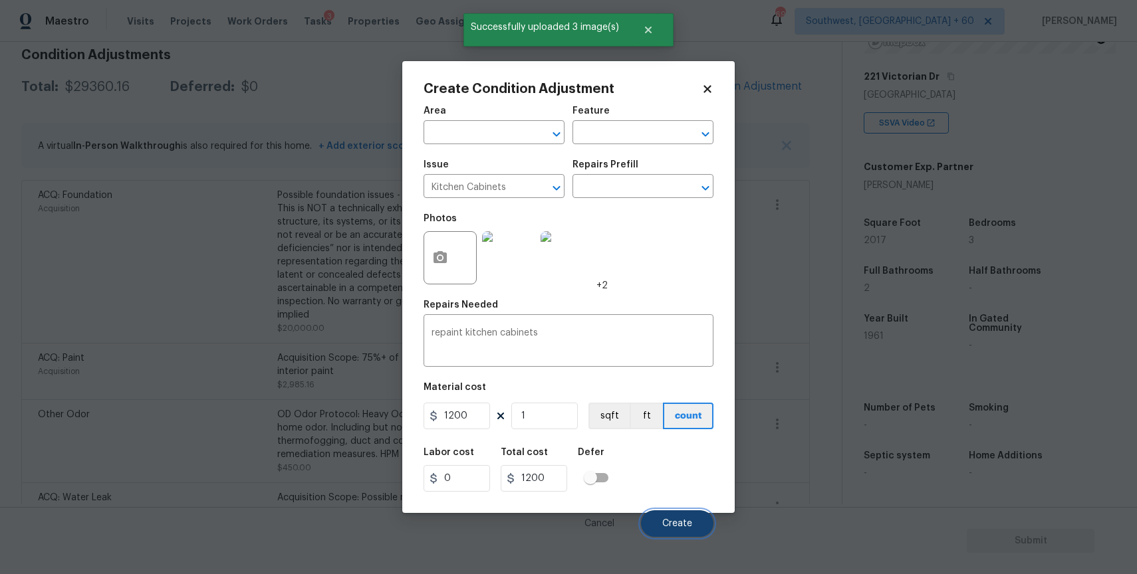
click at [681, 513] on button "Create" at bounding box center [677, 524] width 72 height 27
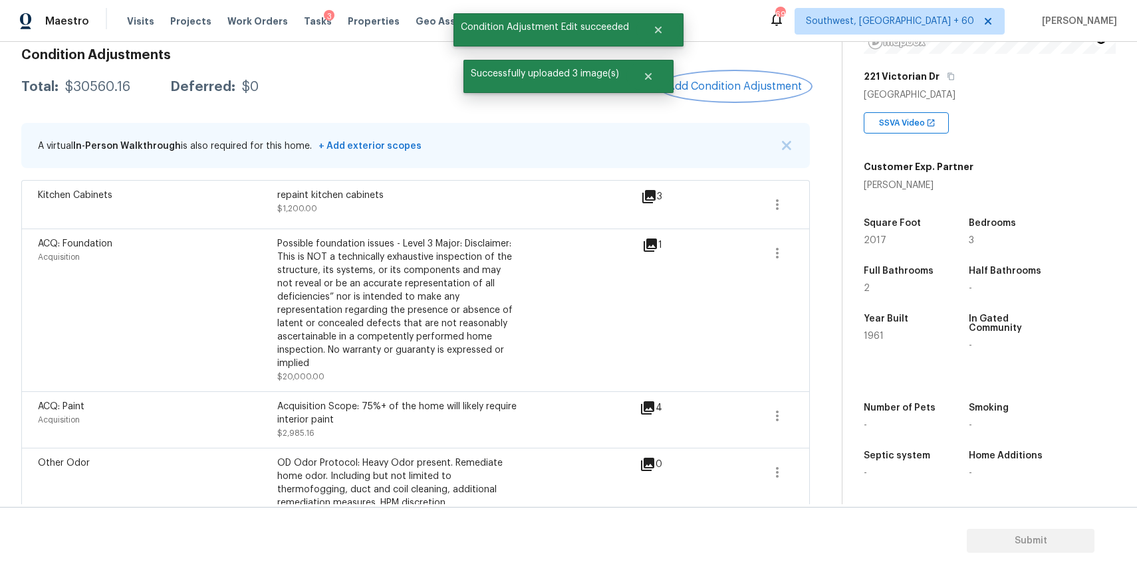
scroll to position [119, 0]
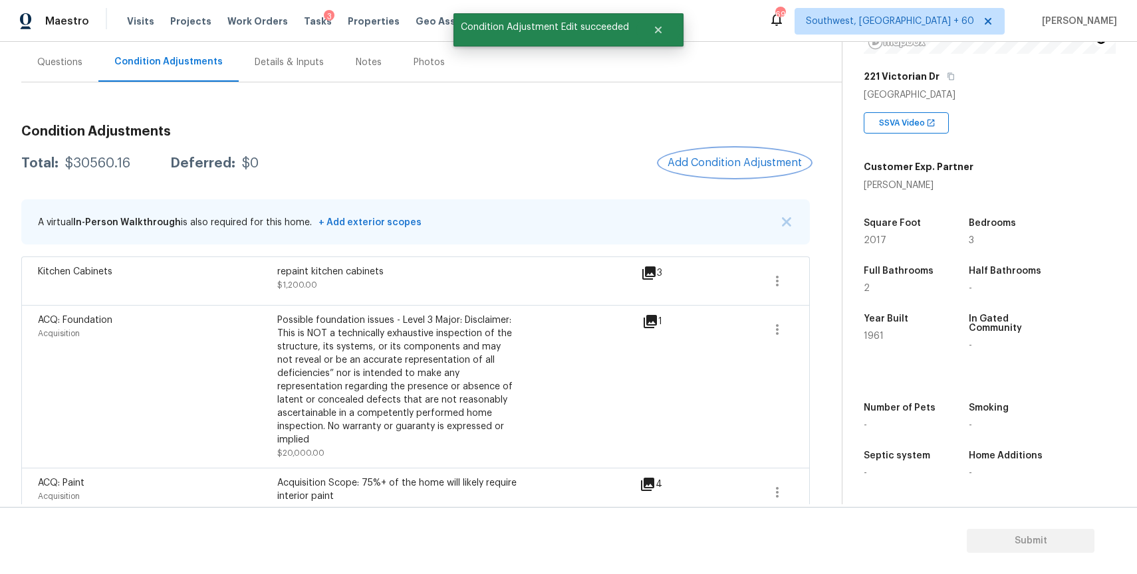
click at [738, 163] on span "Add Condition Adjustment" at bounding box center [734, 163] width 134 height 12
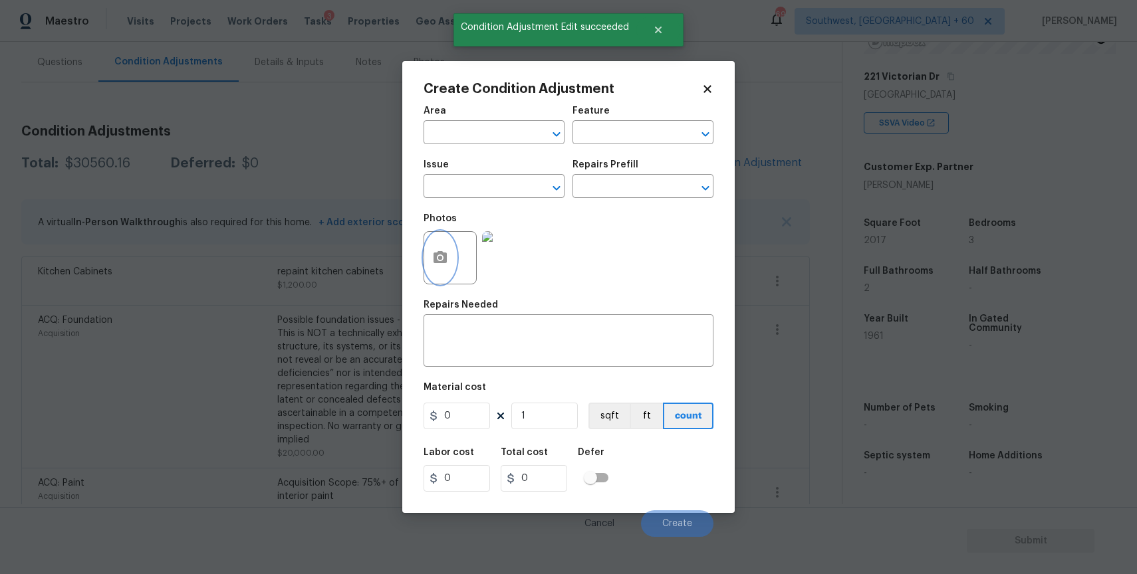
click at [435, 261] on icon "button" at bounding box center [439, 257] width 13 height 12
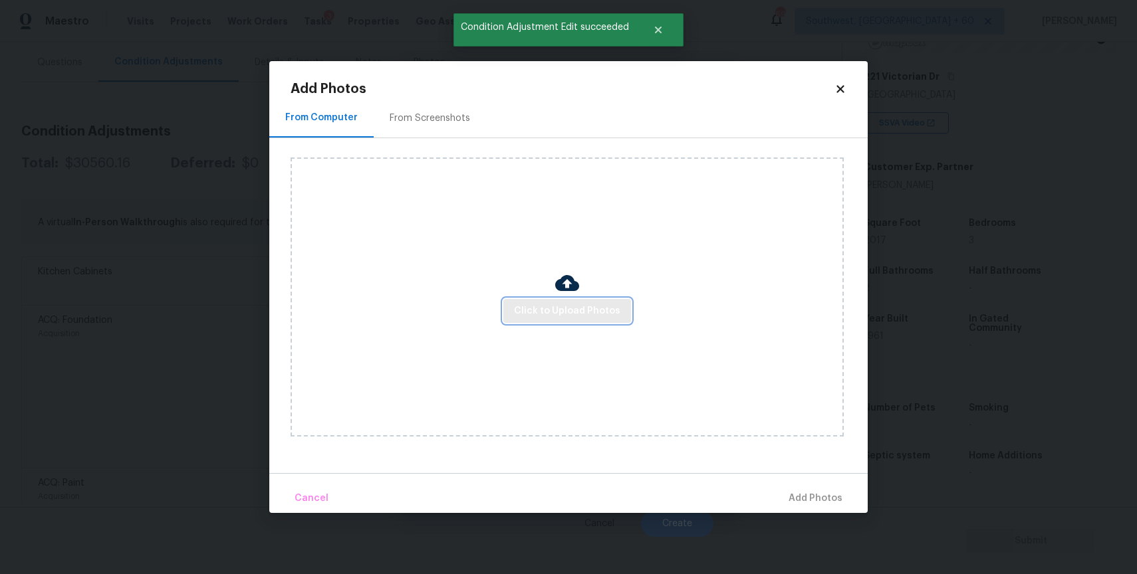
click at [559, 312] on span "Click to Upload Photos" at bounding box center [567, 311] width 106 height 17
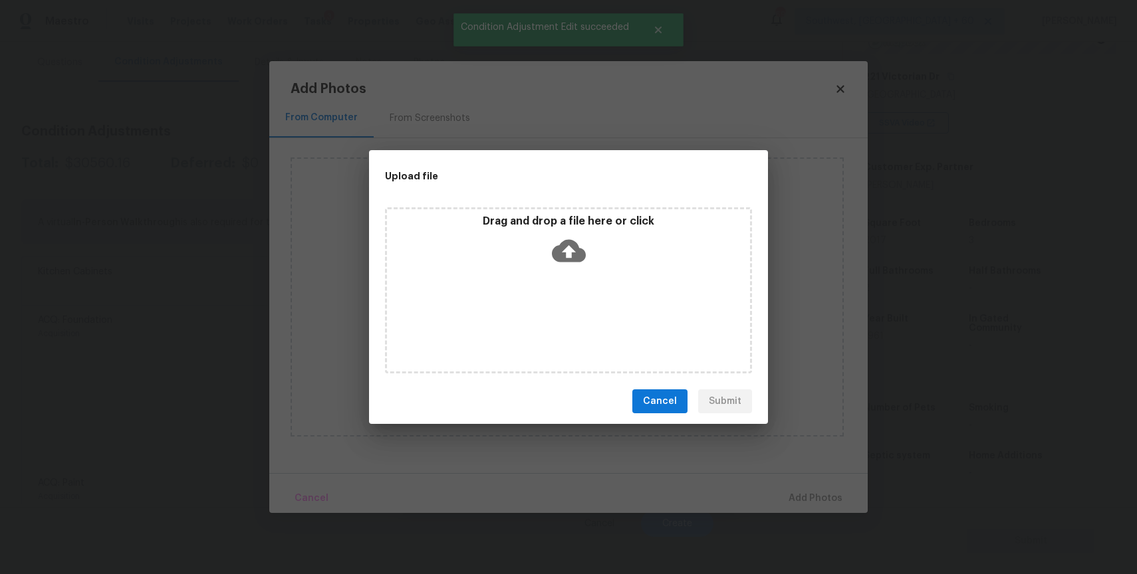
click at [559, 312] on div "Drag and drop a file here or click" at bounding box center [568, 290] width 367 height 166
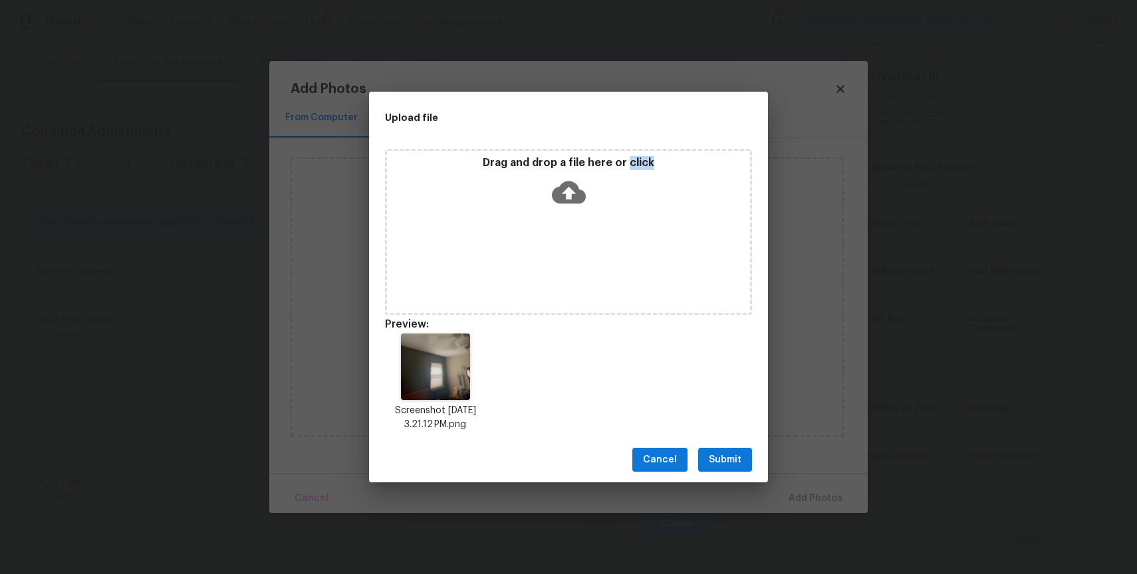
click at [719, 465] on span "Submit" at bounding box center [725, 460] width 33 height 17
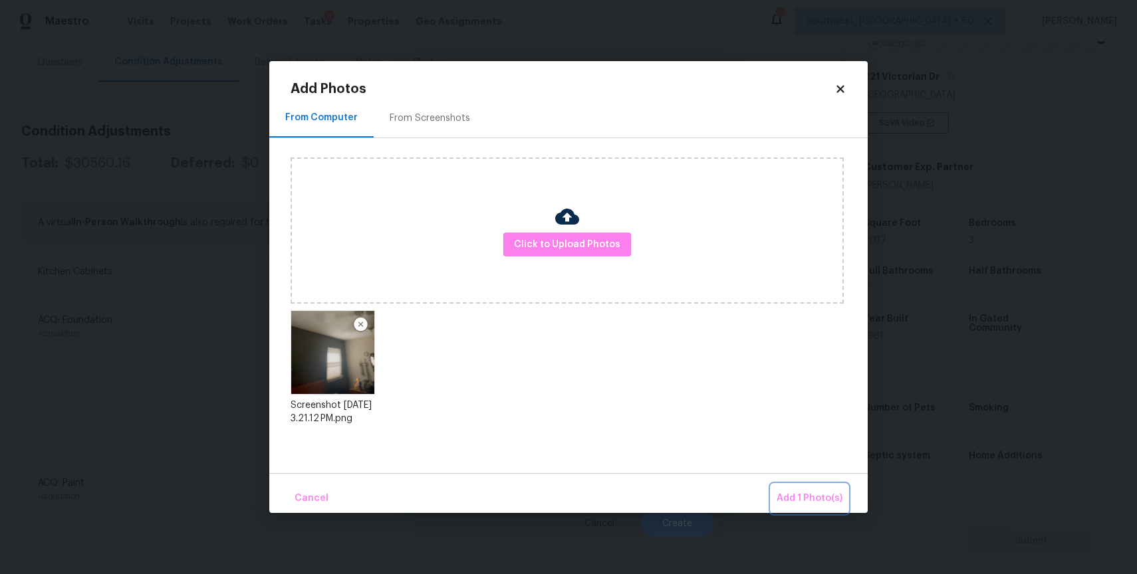
click at [830, 497] on span "Add 1 Photo(s)" at bounding box center [809, 499] width 66 height 17
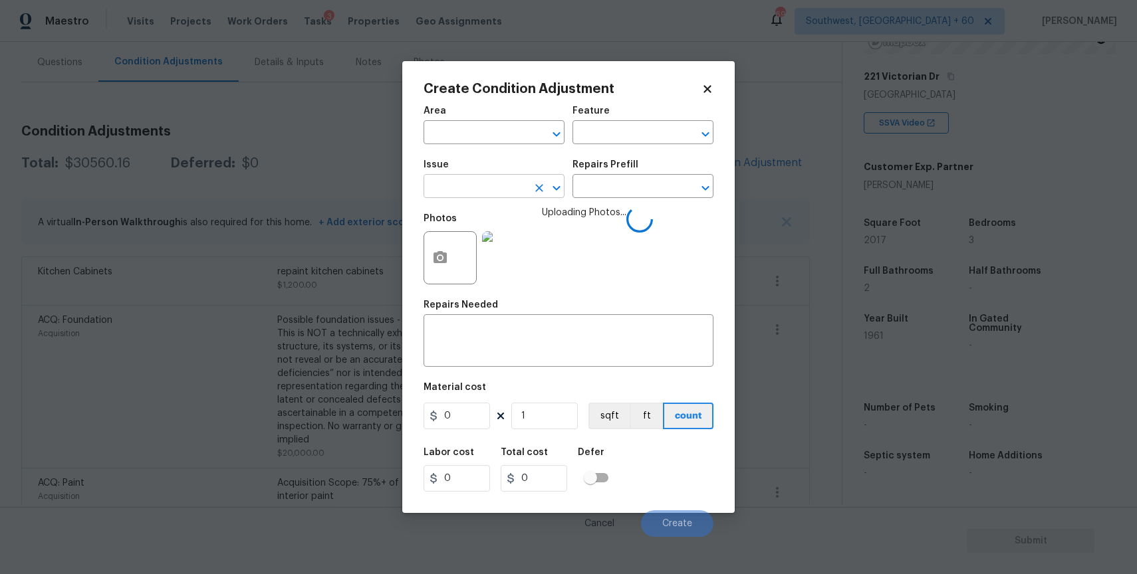
click at [508, 191] on input "text" at bounding box center [475, 187] width 104 height 21
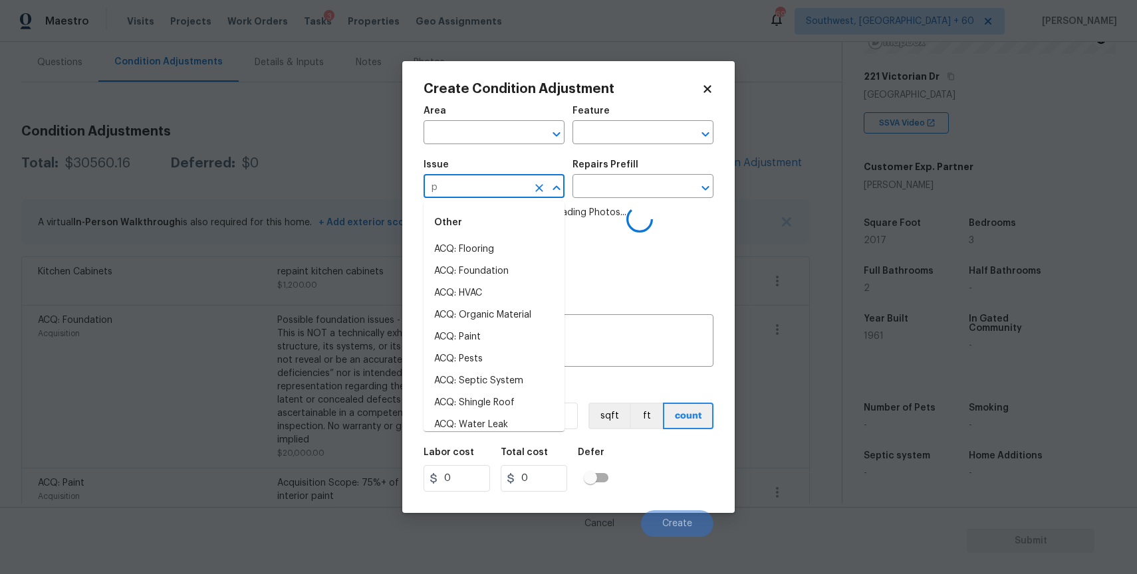
type input "pa"
type input "in"
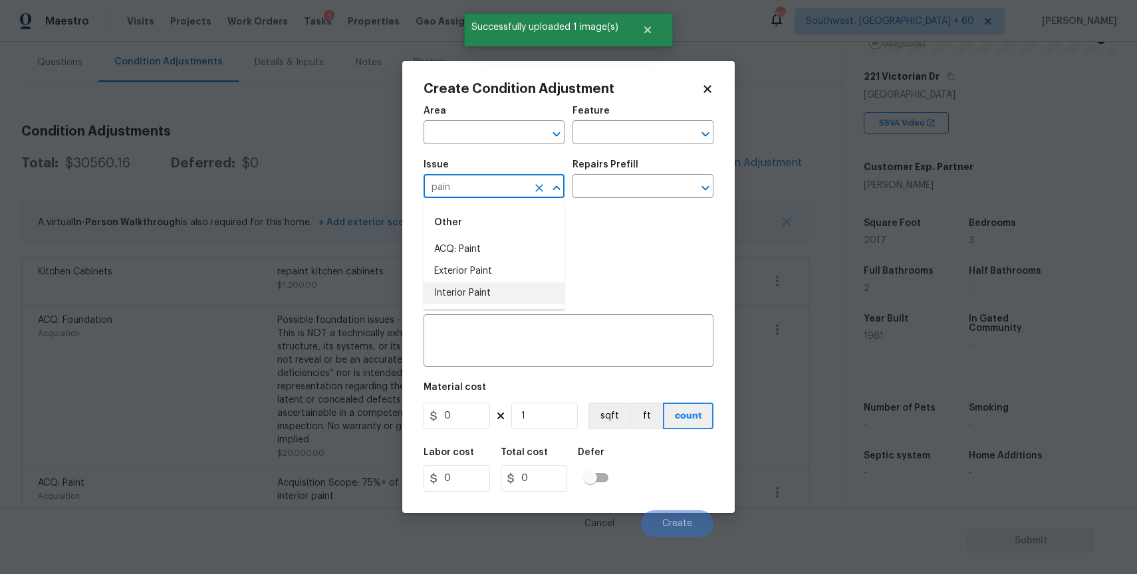
click at [485, 300] on li "Interior Paint" at bounding box center [493, 294] width 141 height 22
type input "Interior Paint"
click at [628, 216] on div "Photos" at bounding box center [568, 249] width 290 height 86
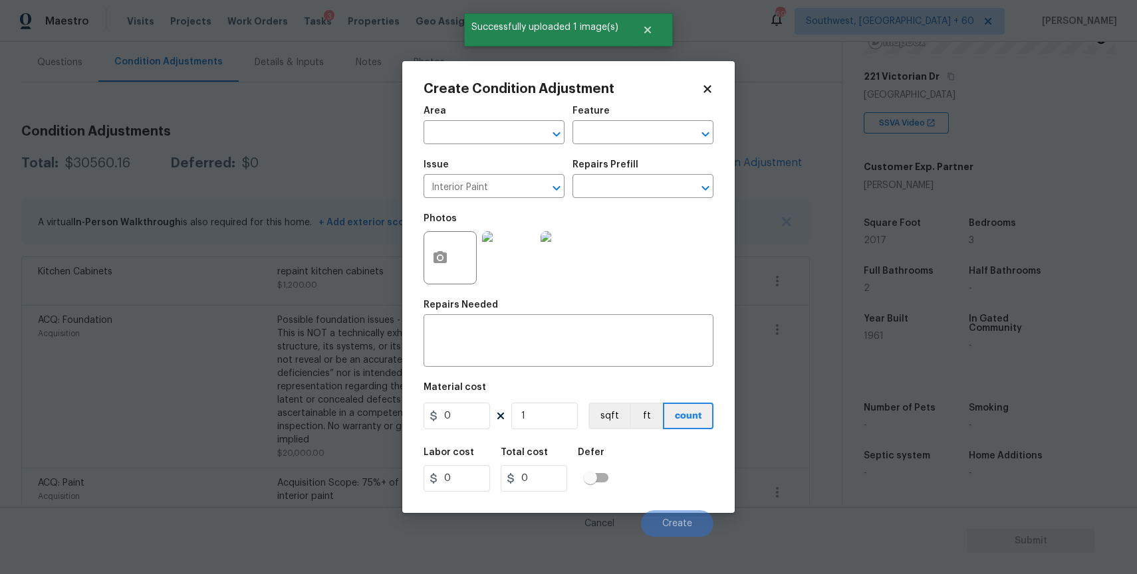
click at [636, 200] on div "Issue Interior Paint ​ Repairs Prefill ​" at bounding box center [568, 179] width 290 height 54
click at [632, 191] on input "text" at bounding box center [624, 187] width 104 height 21
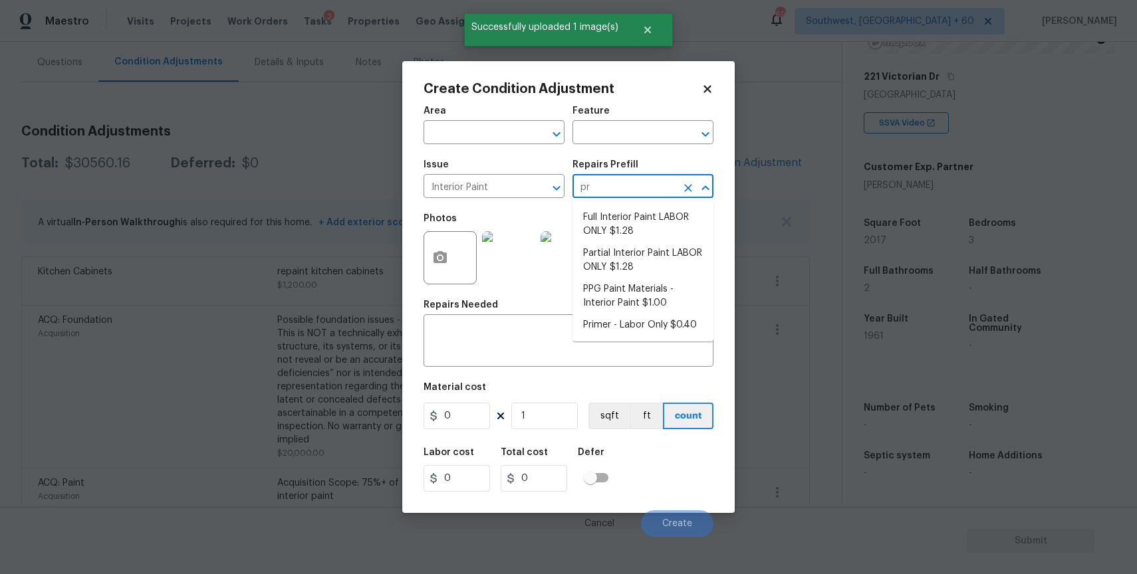
type input "pri"
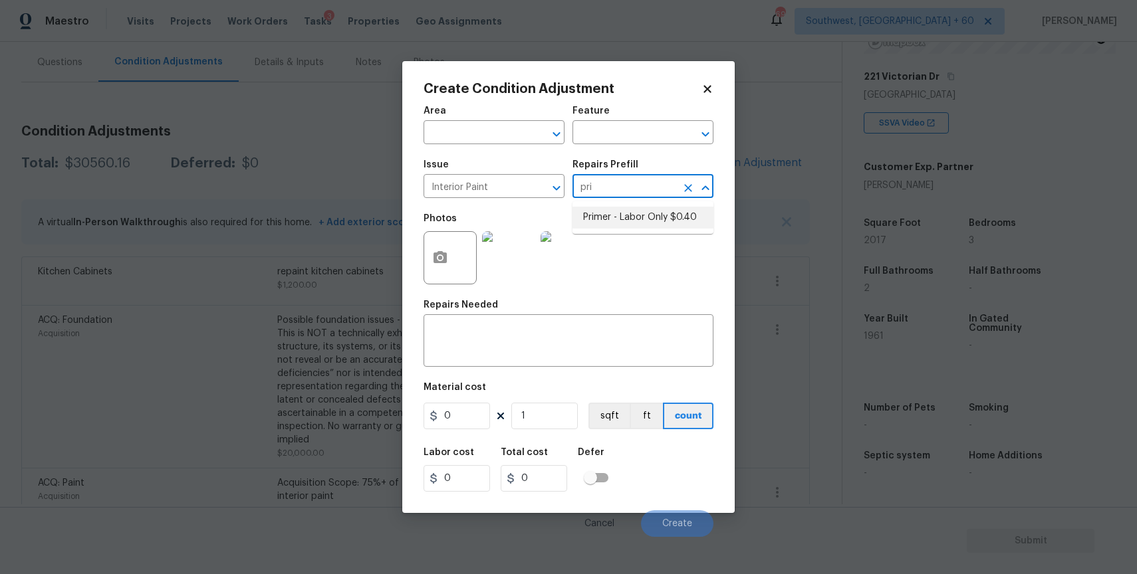
click at [626, 214] on li "Primer - Labor Only $0.40" at bounding box center [642, 218] width 141 height 22
type input "Overall Paint"
type textarea "Interior primer - PRIMER PROVIDED BY OPENDOOR - All nails, screws, drywall anch…"
type input "0.4"
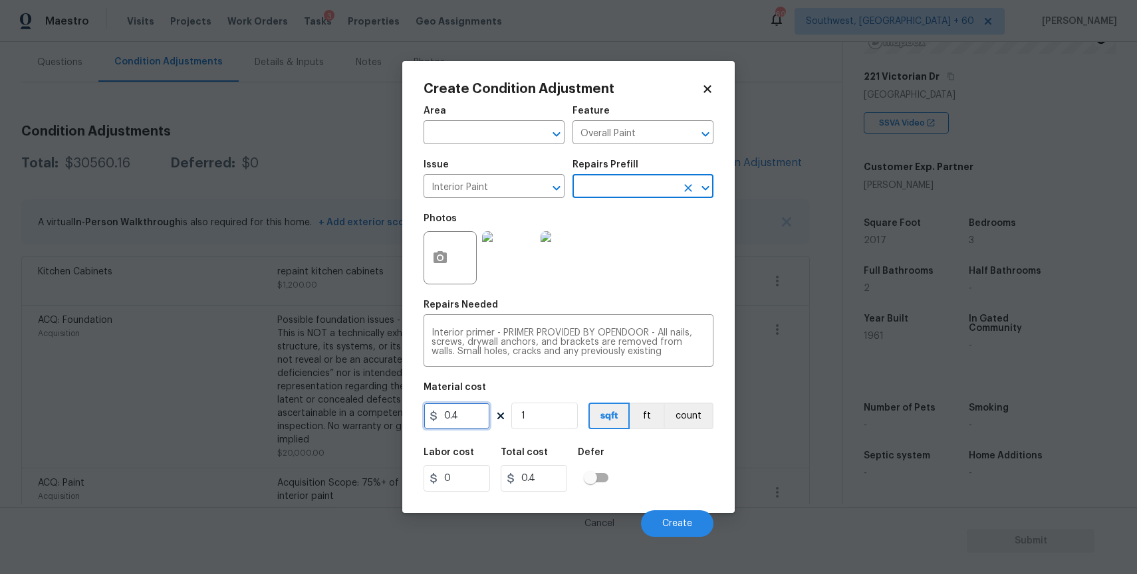
click at [473, 412] on input "0.4" at bounding box center [456, 416] width 66 height 27
type input "200"
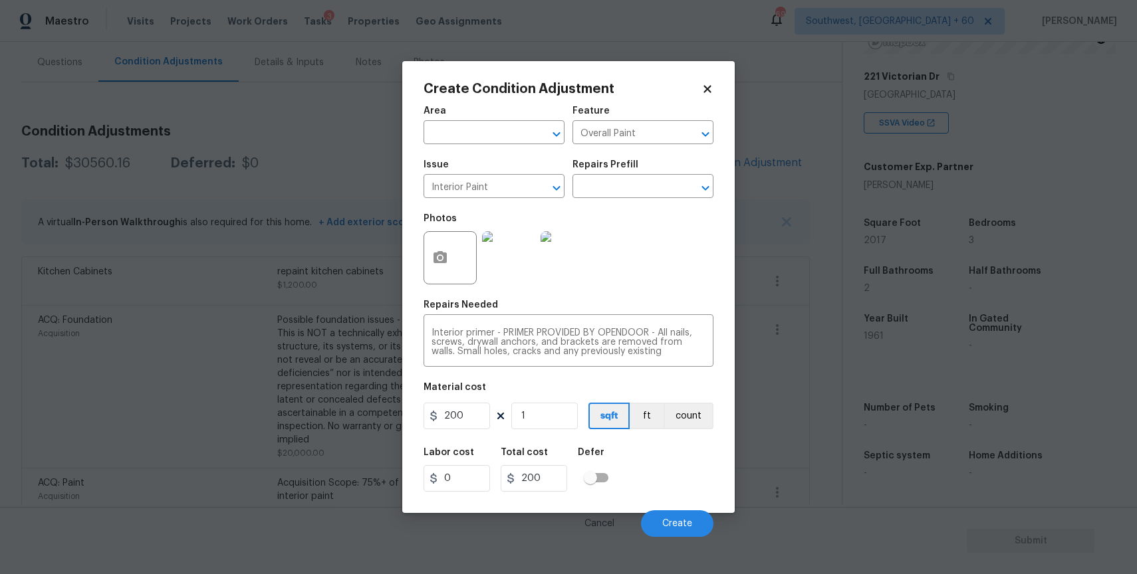
click at [415, 261] on div "Create Condition Adjustment Area ​ Feature Overall Paint ​ Issue Interior Paint…" at bounding box center [568, 287] width 332 height 452
click at [440, 254] on icon "button" at bounding box center [439, 257] width 13 height 12
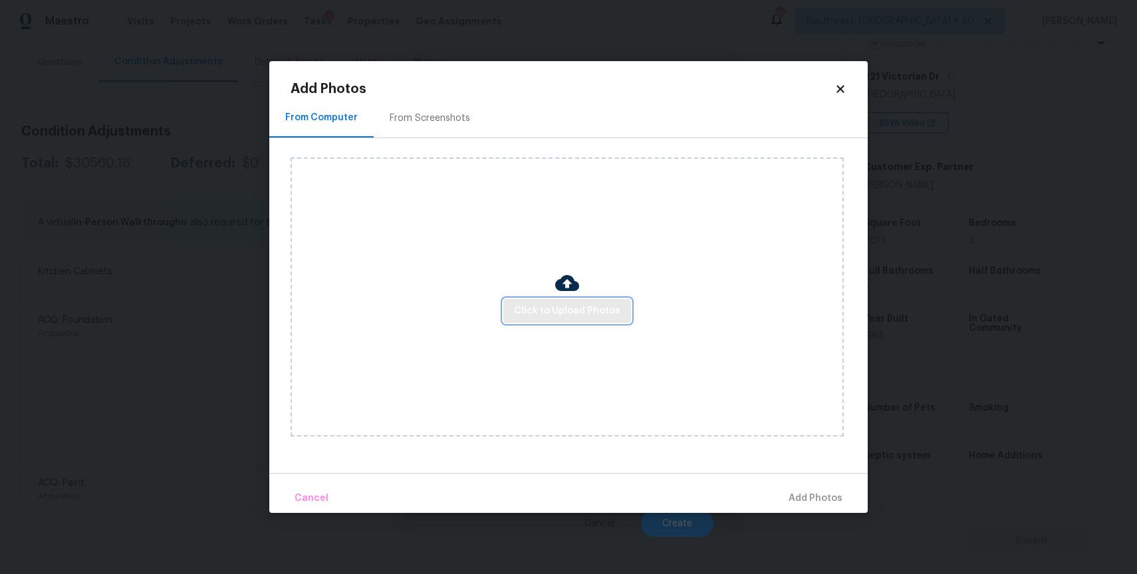
click at [542, 311] on span "Click to Upload Photos" at bounding box center [567, 311] width 106 height 17
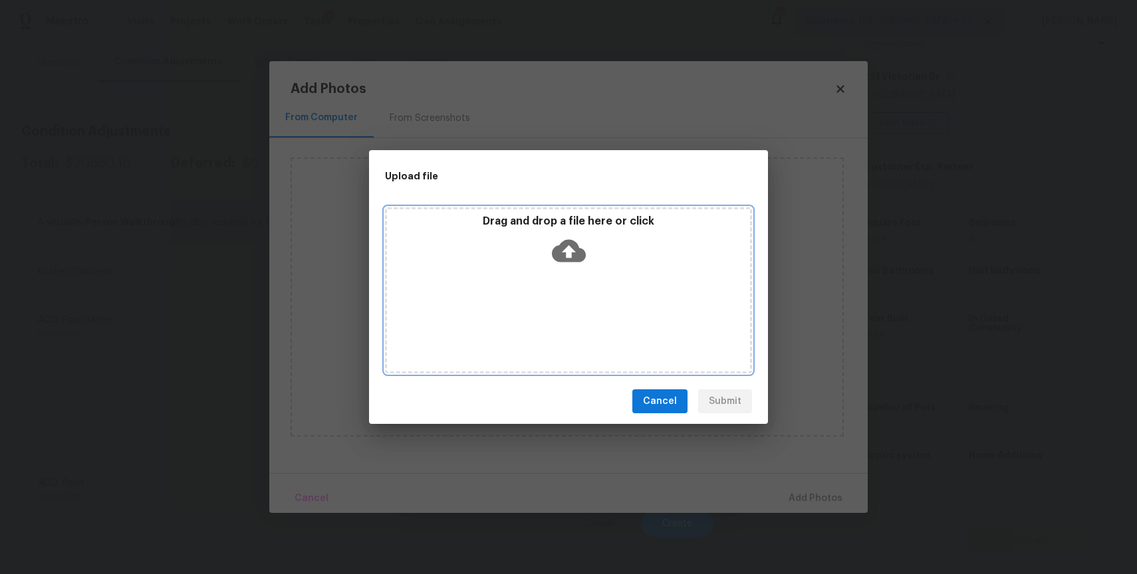
click at [542, 311] on div "Drag and drop a file here or click" at bounding box center [568, 290] width 367 height 166
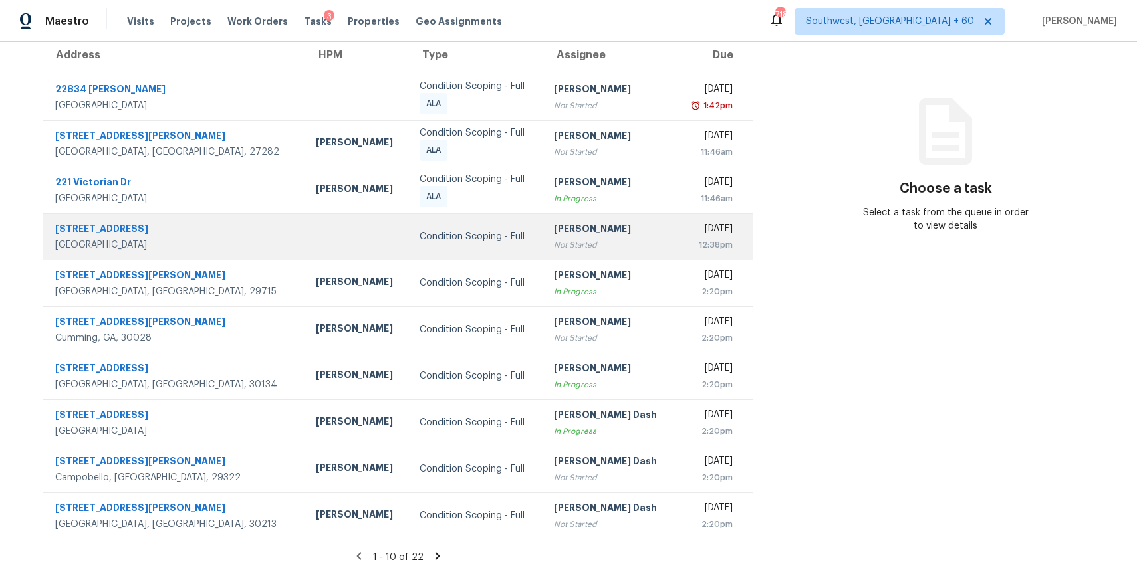
scroll to position [118, 0]
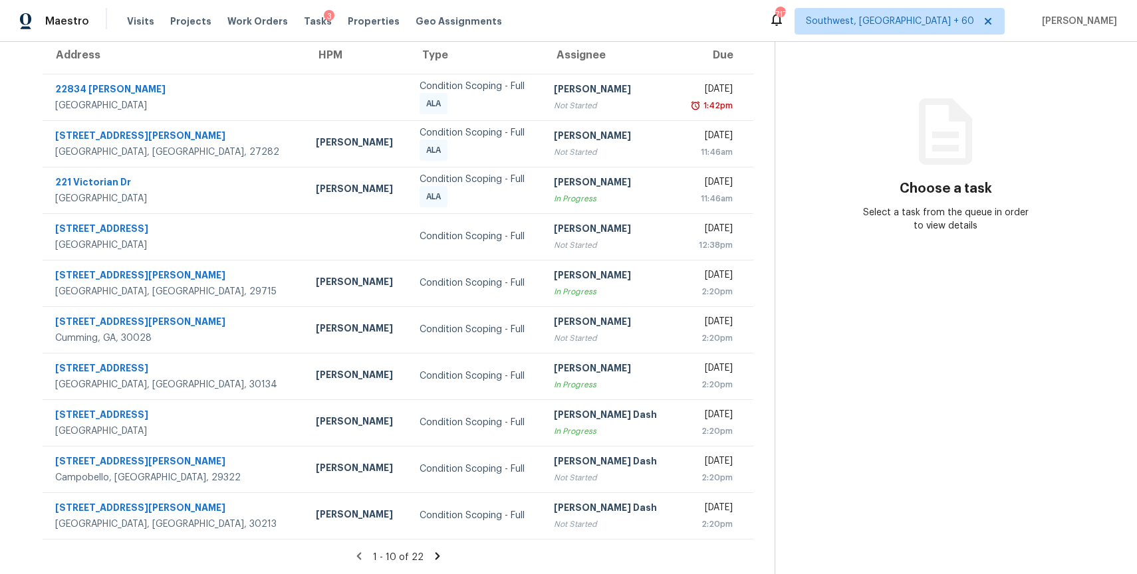
click at [437, 556] on icon at bounding box center [437, 556] width 12 height 12
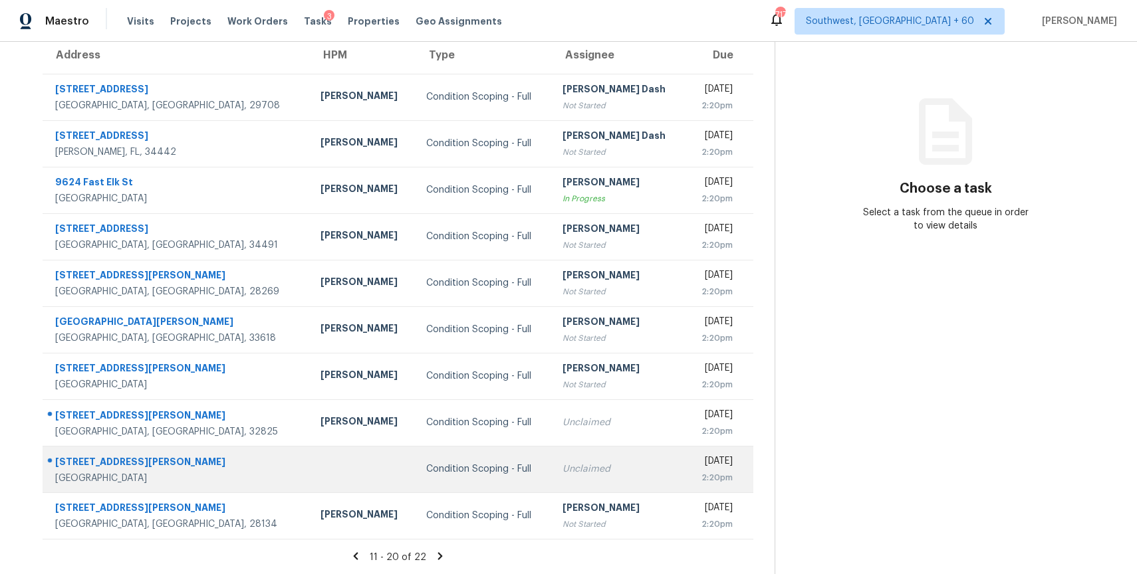
click at [552, 454] on td "Unclaimed" at bounding box center [619, 469] width 134 height 47
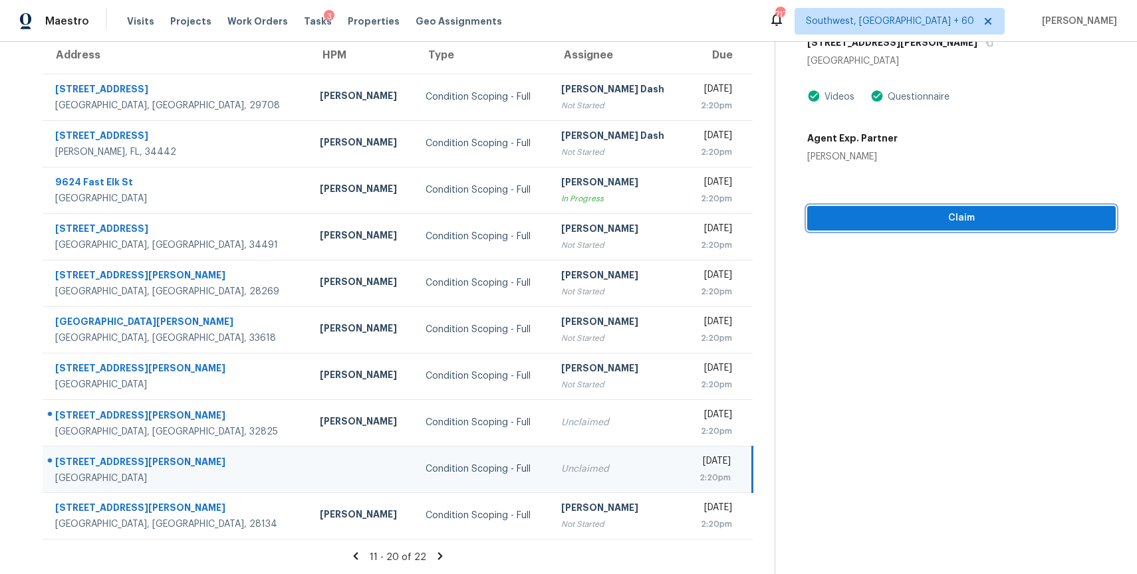
click at [983, 221] on span "Claim" at bounding box center [961, 218] width 287 height 17
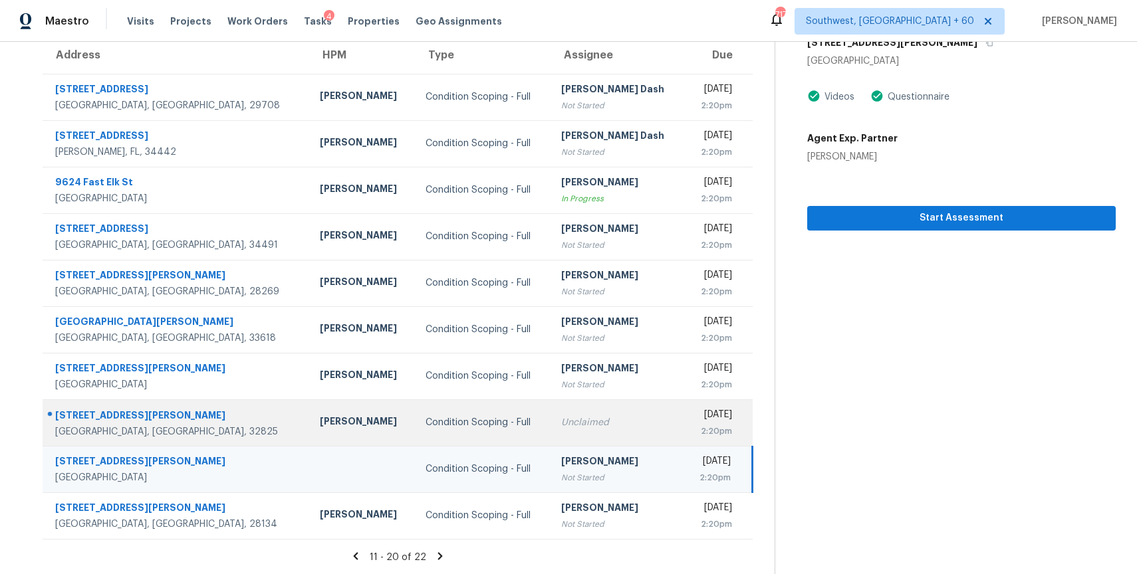
click at [550, 440] on td "Unclaimed" at bounding box center [617, 423] width 134 height 47
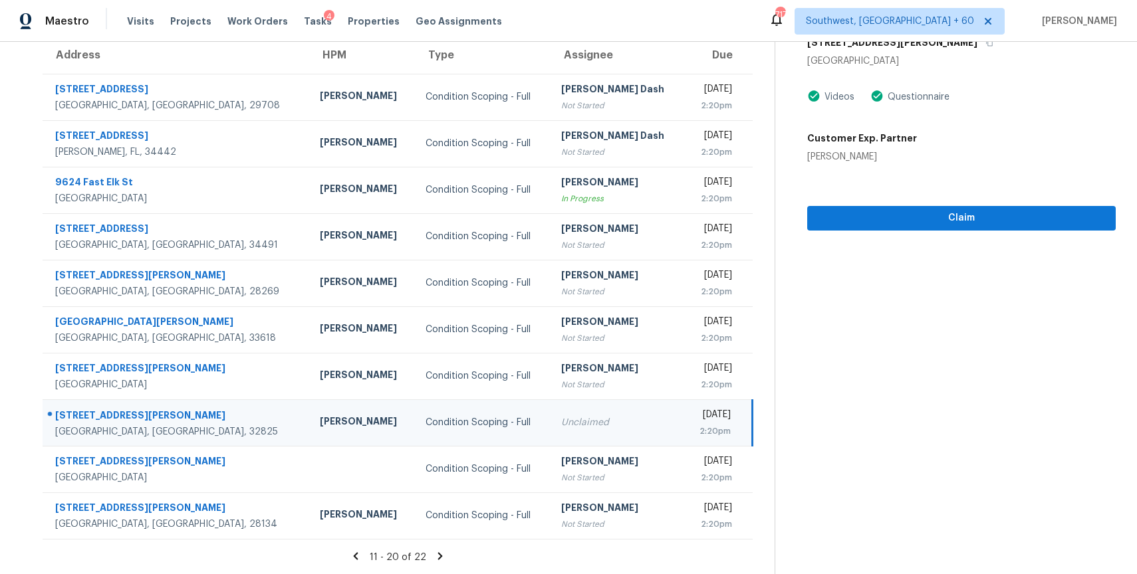
click at [951, 231] on section "Condition Scoping - Full [DATE] by 2:20pm [STREET_ADDRESS][PERSON_NAME] Videos …" at bounding box center [944, 249] width 341 height 651
click at [969, 227] on button "Claim" at bounding box center [961, 218] width 308 height 25
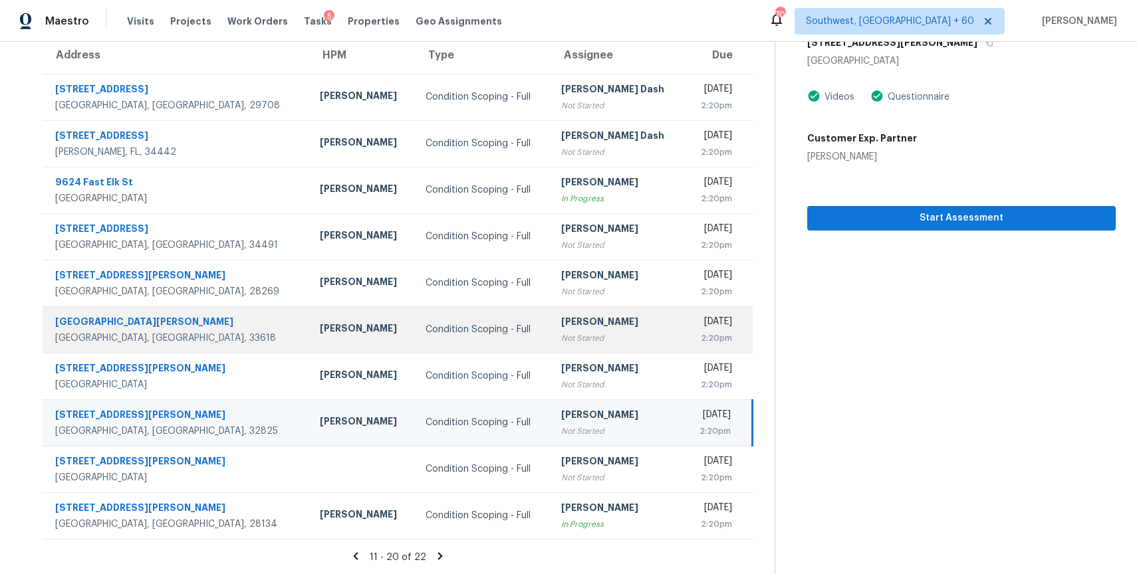
scroll to position [0, 0]
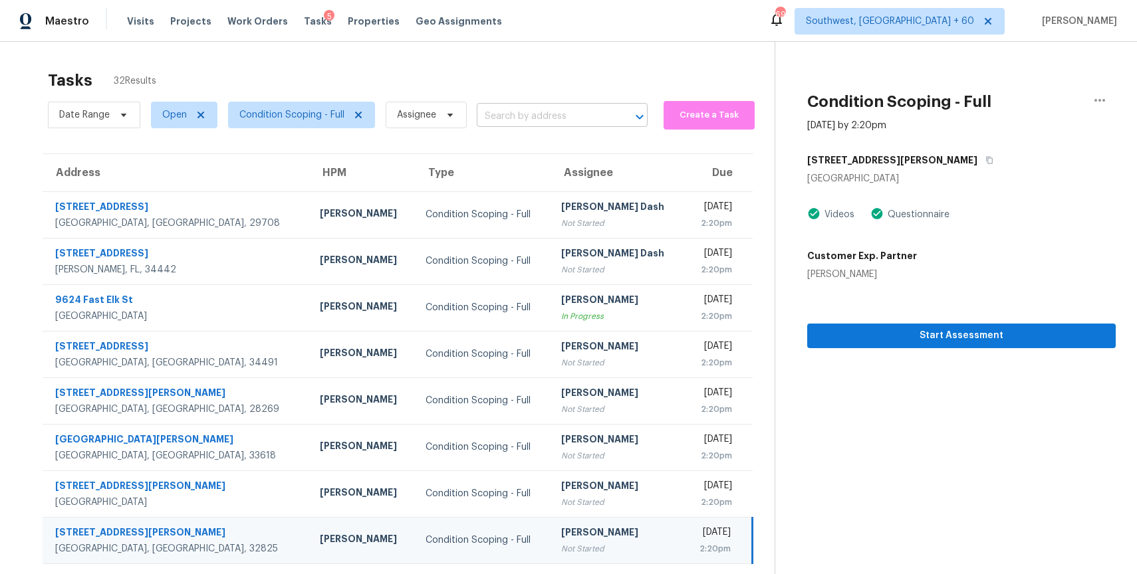
click at [479, 123] on input "text" at bounding box center [544, 116] width 134 height 21
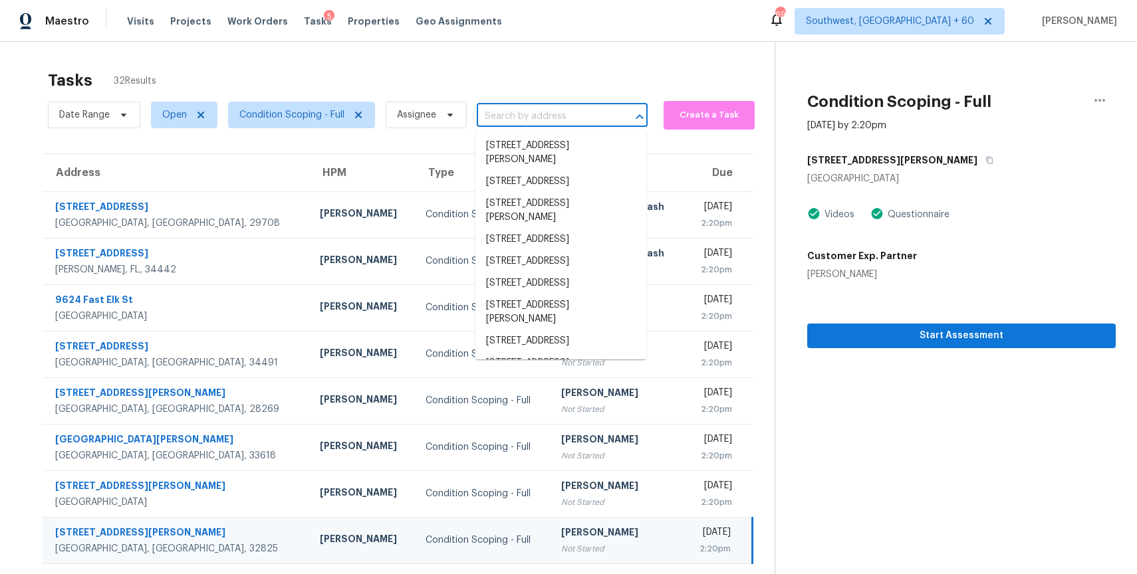
paste input "[STREET_ADDRESS]"
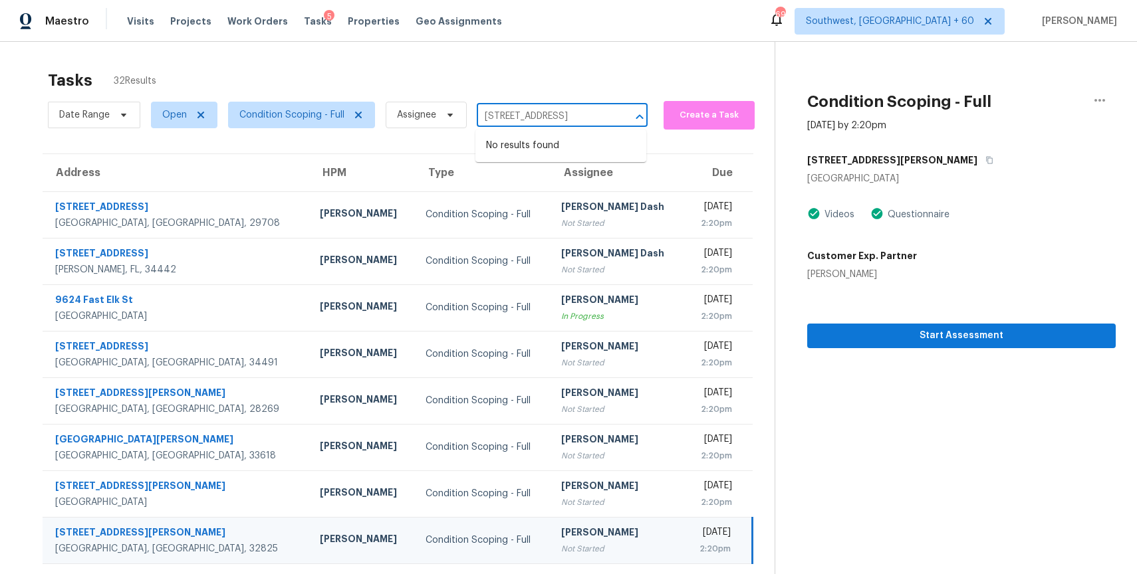
type input "[STREET_ADDRESS]"
click at [291, 113] on span "Condition Scoping - Full" at bounding box center [291, 114] width 105 height 13
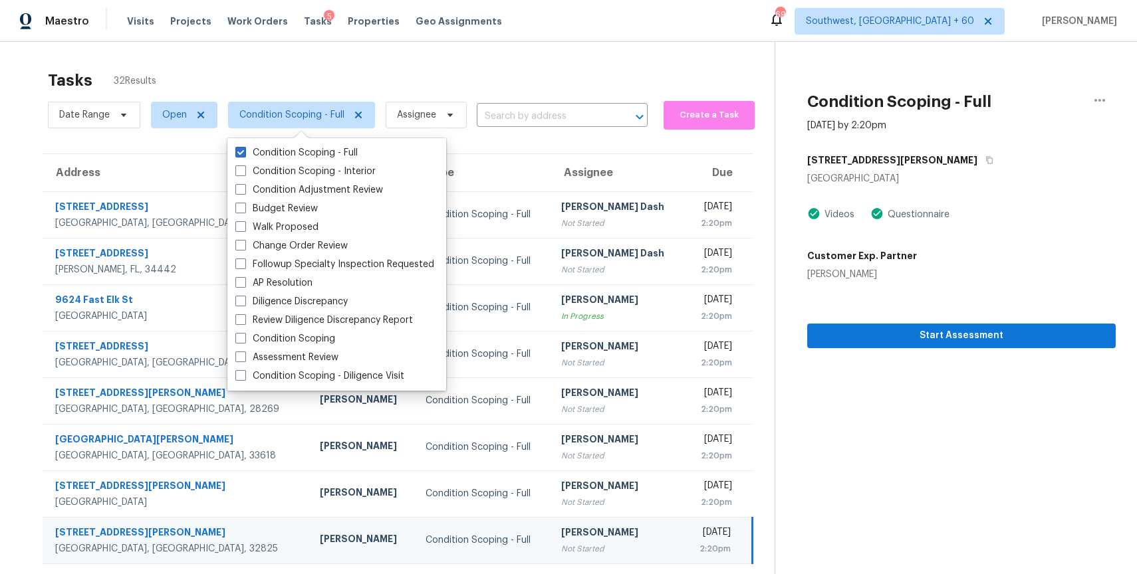
scroll to position [0, 0]
click at [320, 168] on label "Condition Scoping - Interior" at bounding box center [305, 171] width 140 height 13
click at [244, 168] on input "Condition Scoping - Interior" at bounding box center [239, 169] width 9 height 9
checkbox input "true"
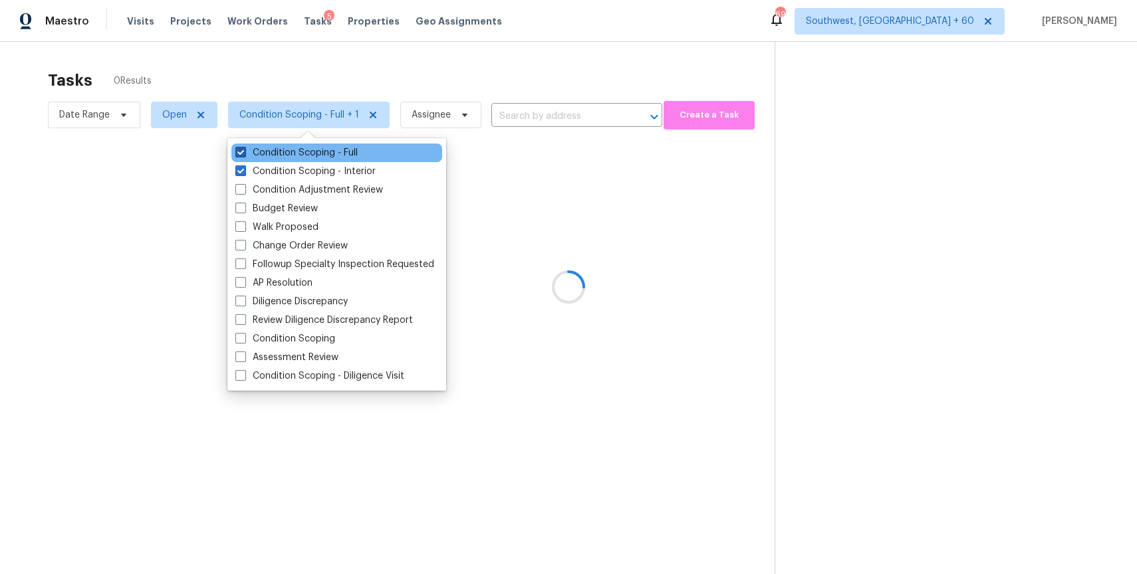
click at [314, 158] on label "Condition Scoping - Full" at bounding box center [296, 152] width 122 height 13
click at [244, 155] on input "Condition Scoping - Full" at bounding box center [239, 150] width 9 height 9
checkbox input "false"
click at [399, 78] on div at bounding box center [568, 287] width 1137 height 574
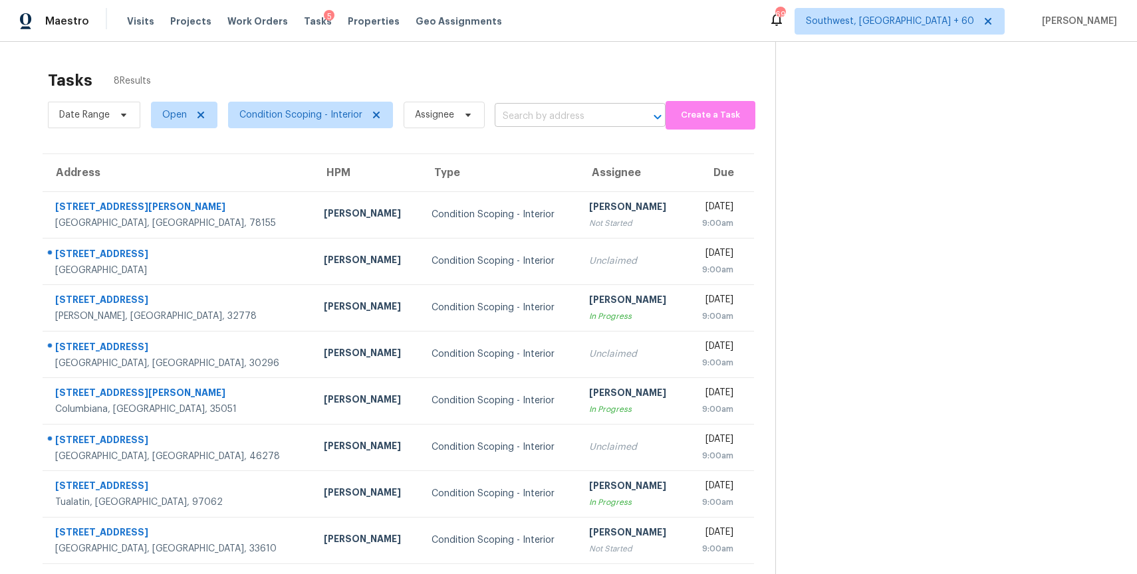
click at [549, 118] on input "text" at bounding box center [562, 116] width 134 height 21
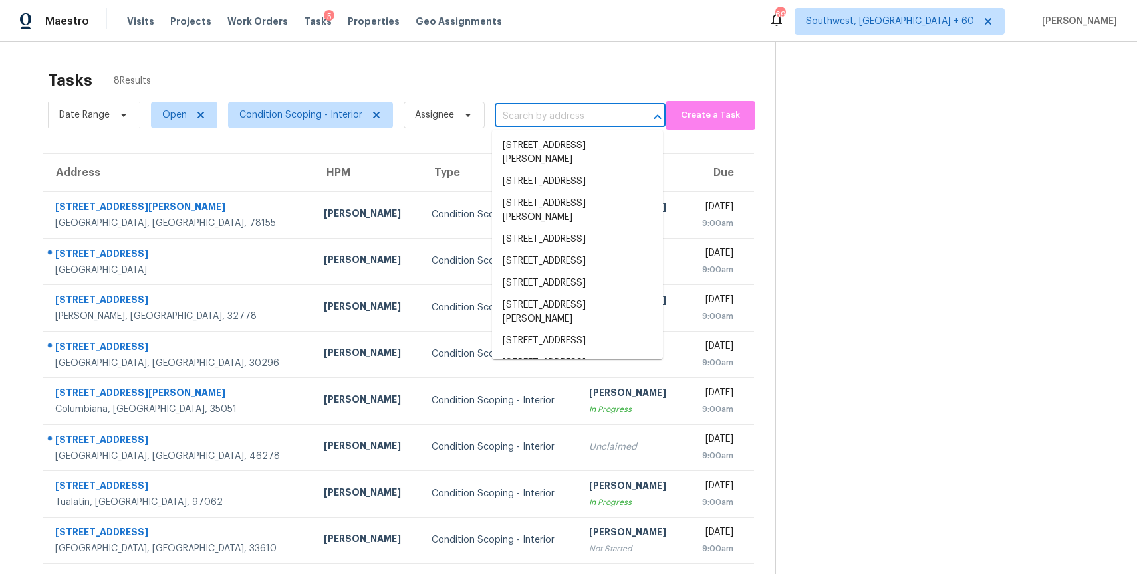
paste input "[STREET_ADDRESS][PERSON_NAME]"
type input "[STREET_ADDRESS][PERSON_NAME]"
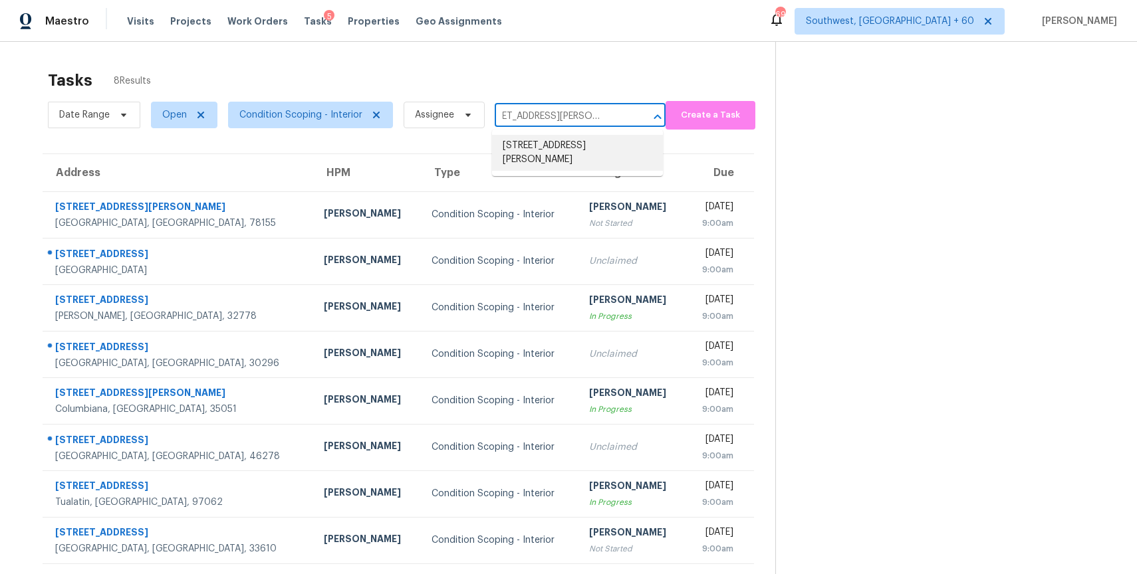
click at [583, 152] on li "[STREET_ADDRESS][PERSON_NAME]" at bounding box center [577, 153] width 171 height 36
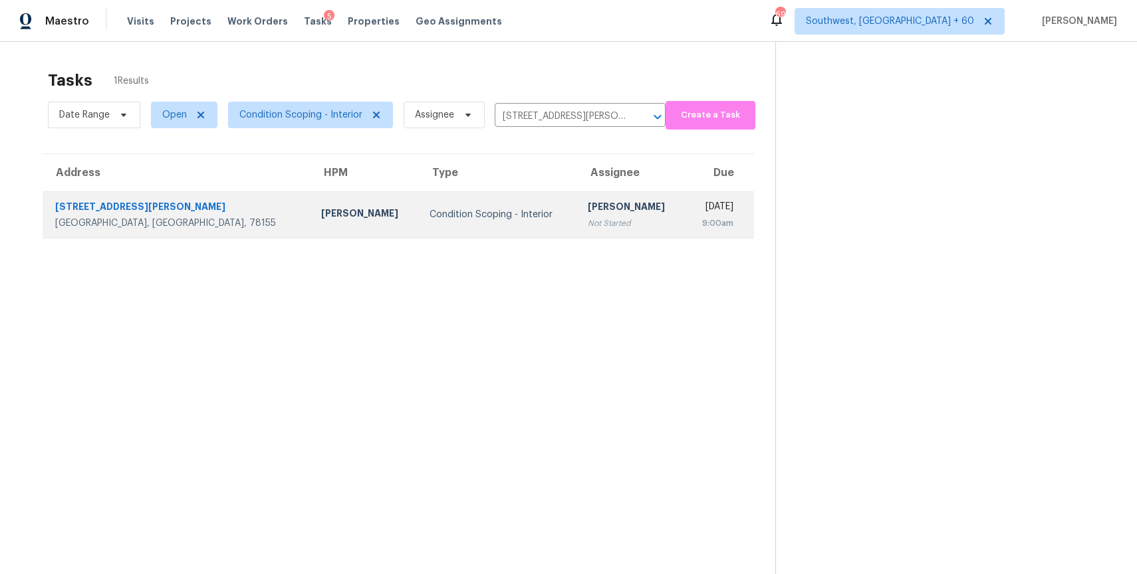
click at [588, 223] on div "Not Started" at bounding box center [631, 223] width 87 height 13
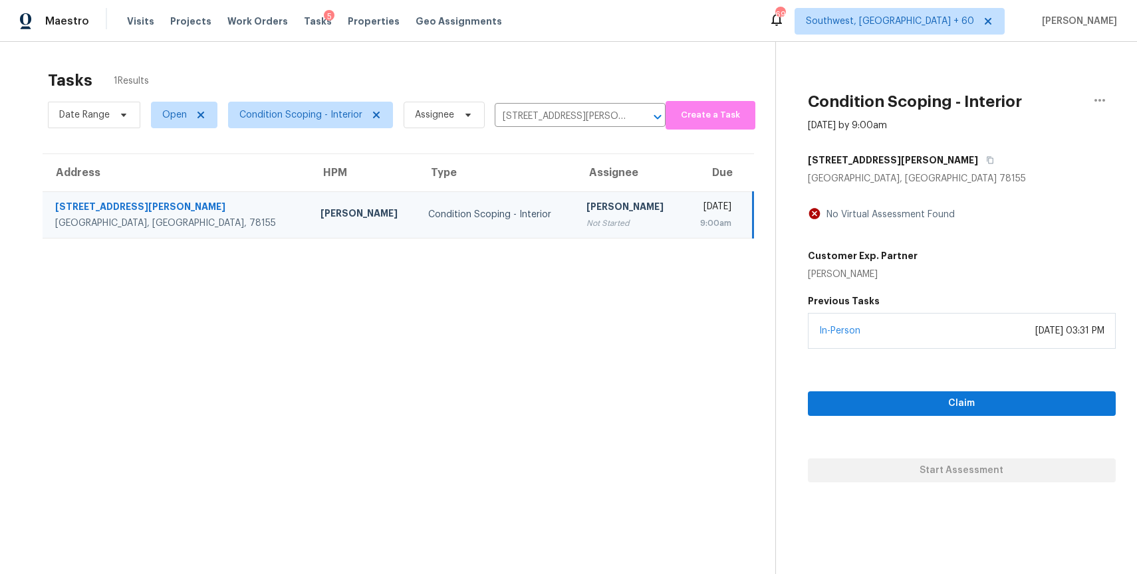
click at [580, 104] on div "Date Range Open Condition Scoping - Interior Assignee [STREET_ADDRESS][PERSON_N…" at bounding box center [357, 115] width 618 height 35
click at [592, 115] on input "[STREET_ADDRESS][PERSON_NAME]" at bounding box center [562, 116] width 134 height 21
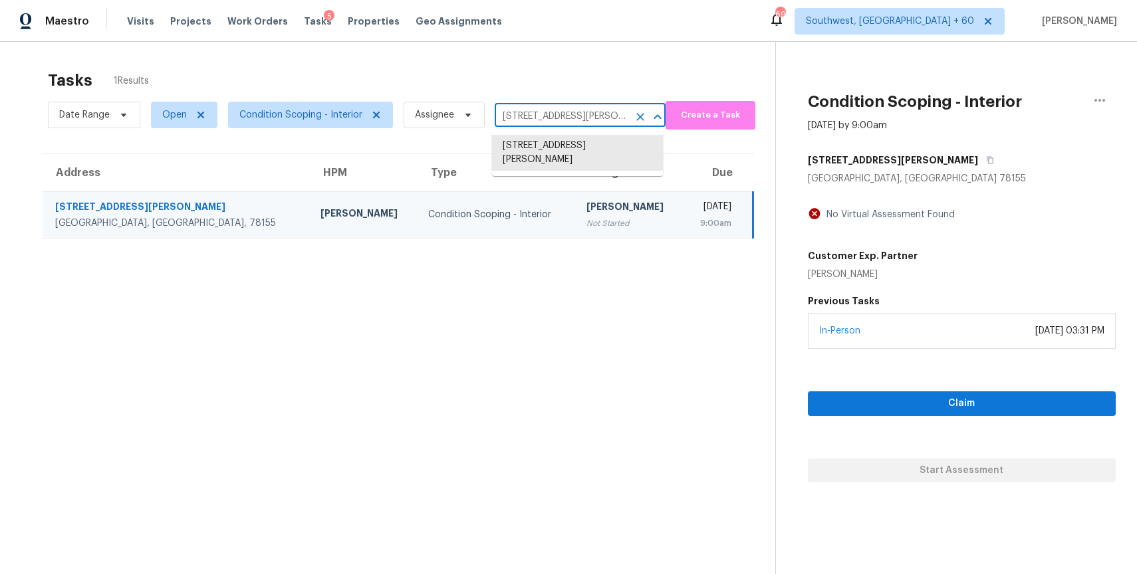
click at [592, 115] on input "[STREET_ADDRESS][PERSON_NAME]" at bounding box center [562, 116] width 134 height 21
paste input "[STREET_ADDRESS]"
type input "[STREET_ADDRESS]"
click at [580, 142] on li "[STREET_ADDRESS]" at bounding box center [577, 146] width 171 height 22
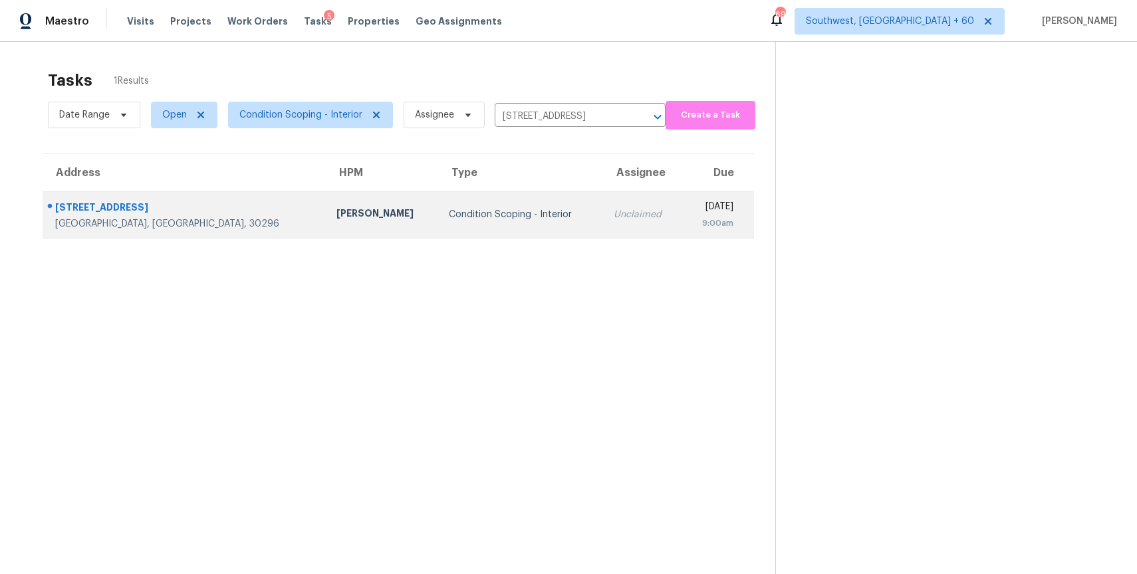
click at [614, 211] on div "Unclaimed" at bounding box center [643, 214] width 58 height 13
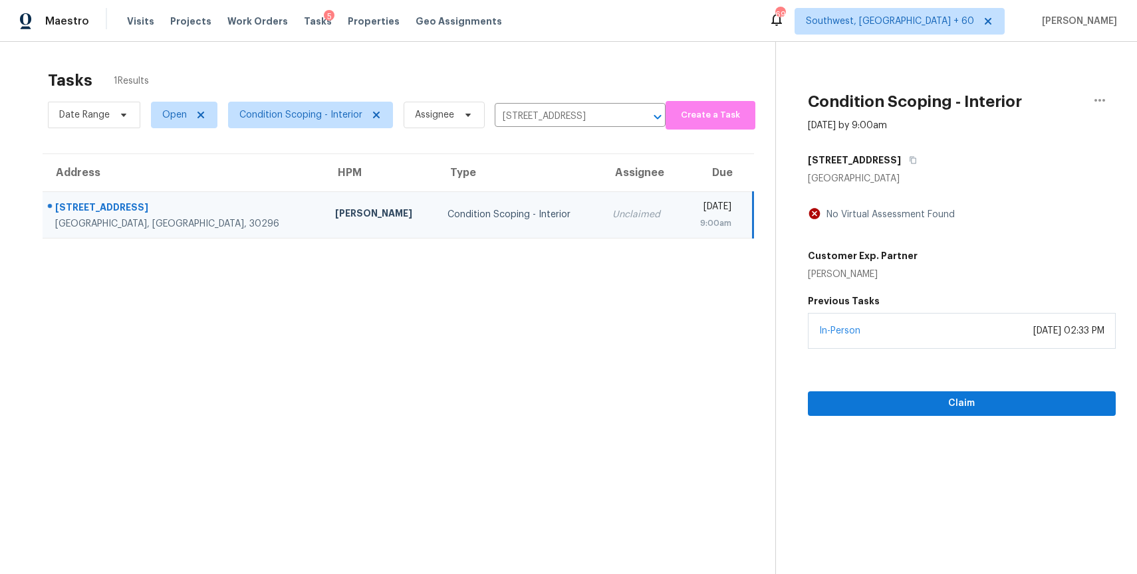
click at [973, 328] on div "In-Person [DATE] 02:33 PM" at bounding box center [962, 331] width 308 height 36
click at [963, 406] on span "Claim" at bounding box center [961, 404] width 287 height 17
click at [577, 120] on input "[STREET_ADDRESS]" at bounding box center [562, 116] width 134 height 21
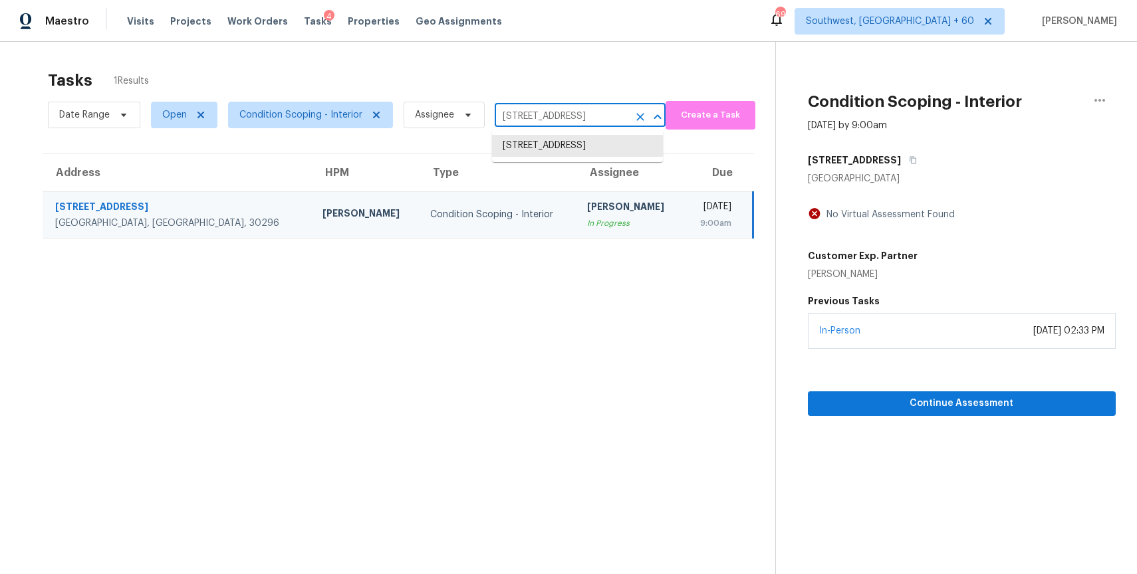
paste input "[STREET_ADDRESS]"
type input "[STREET_ADDRESS]"
click at [586, 157] on li "[STREET_ADDRESS]" at bounding box center [577, 146] width 171 height 22
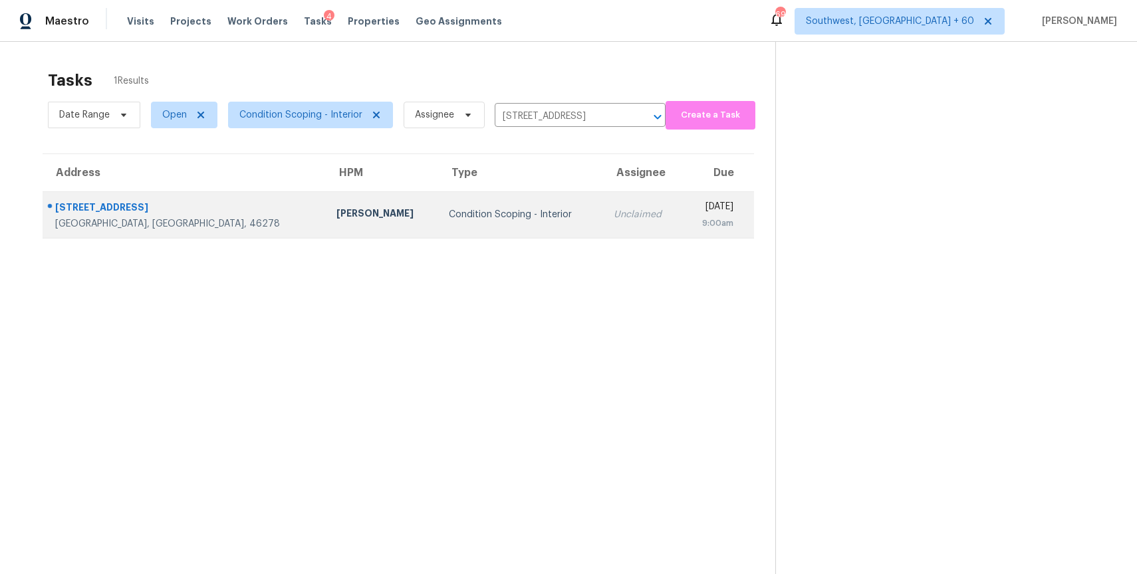
click at [603, 217] on td "Unclaimed" at bounding box center [642, 214] width 79 height 47
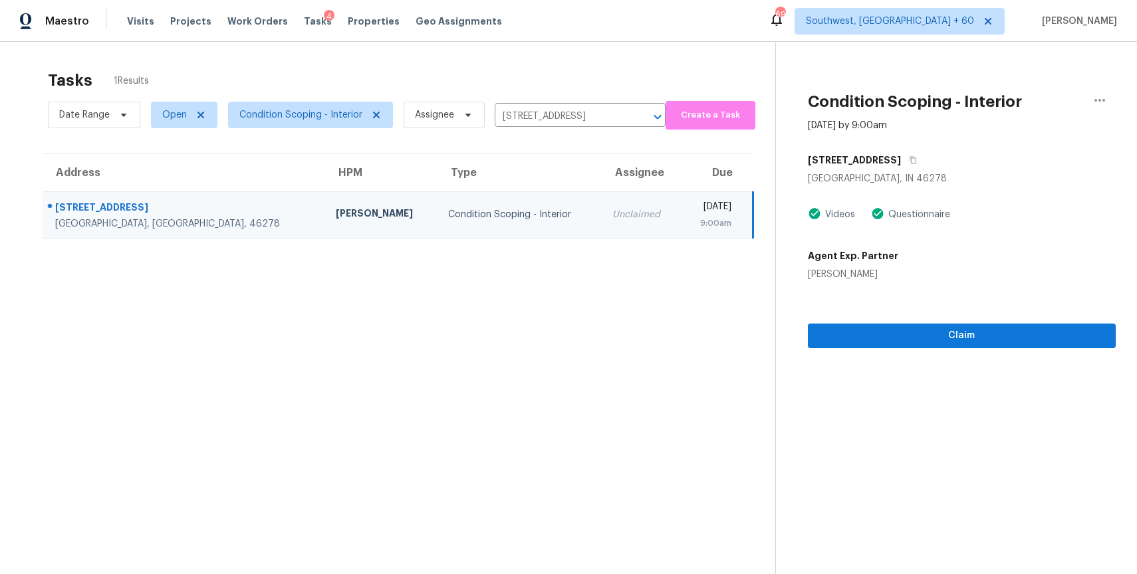
click at [969, 348] on div "Claim" at bounding box center [962, 314] width 308 height 67
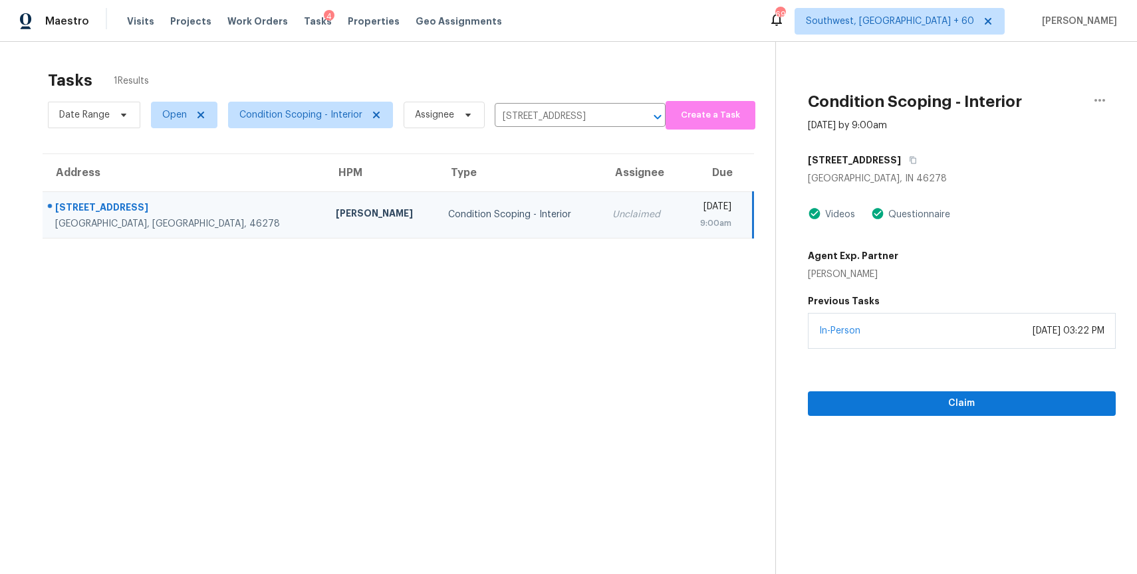
click at [977, 390] on div "Claim" at bounding box center [962, 382] width 308 height 67
click at [989, 415] on button "Claim" at bounding box center [962, 404] width 308 height 25
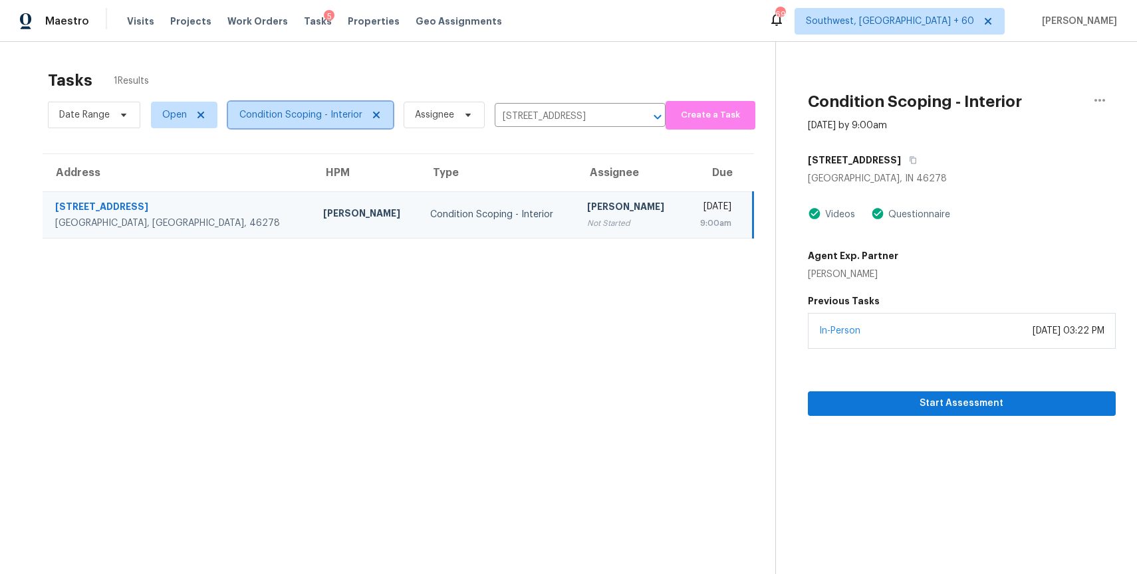
click at [316, 114] on span "Condition Scoping - Interior" at bounding box center [300, 114] width 123 height 13
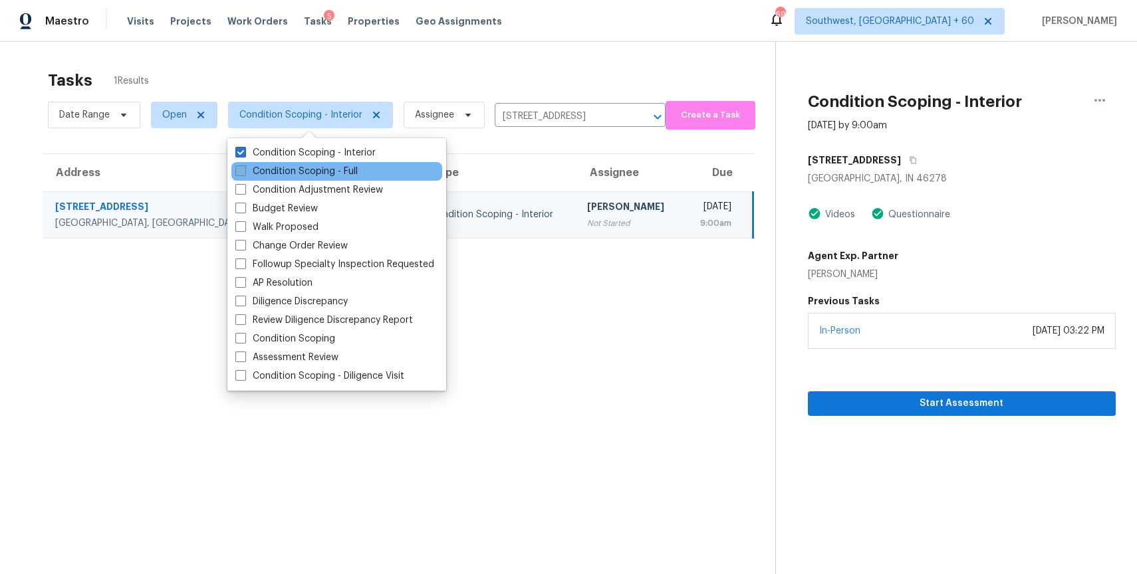
click at [340, 172] on label "Condition Scoping - Full" at bounding box center [296, 171] width 122 height 13
click at [244, 172] on input "Condition Scoping - Full" at bounding box center [239, 169] width 9 height 9
checkbox input "true"
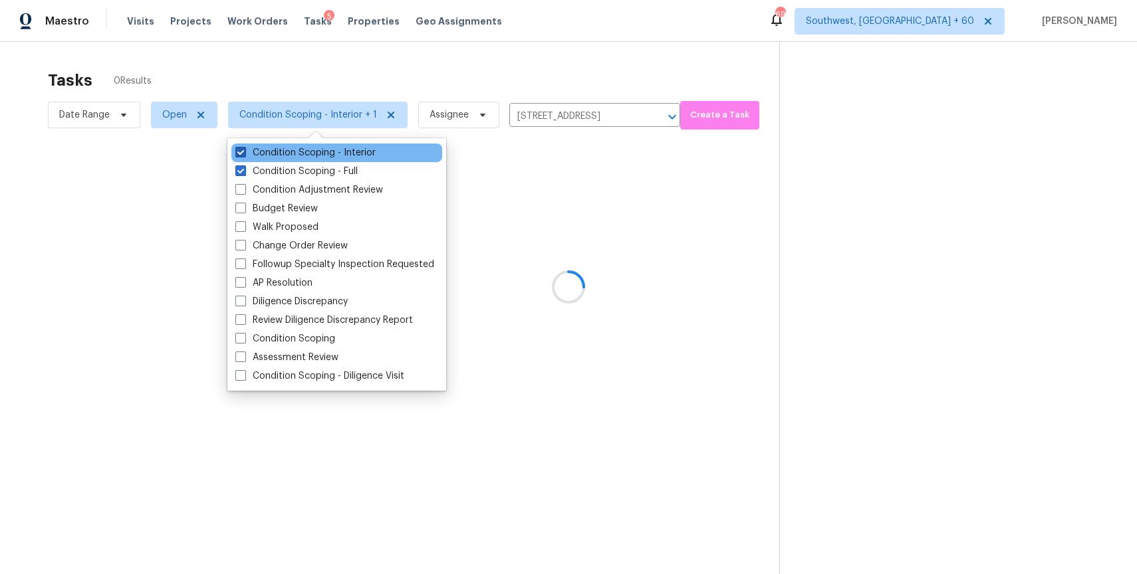
click at [326, 156] on label "Condition Scoping - Interior" at bounding box center [305, 152] width 140 height 13
click at [244, 155] on input "Condition Scoping - Interior" at bounding box center [239, 150] width 9 height 9
checkbox input "false"
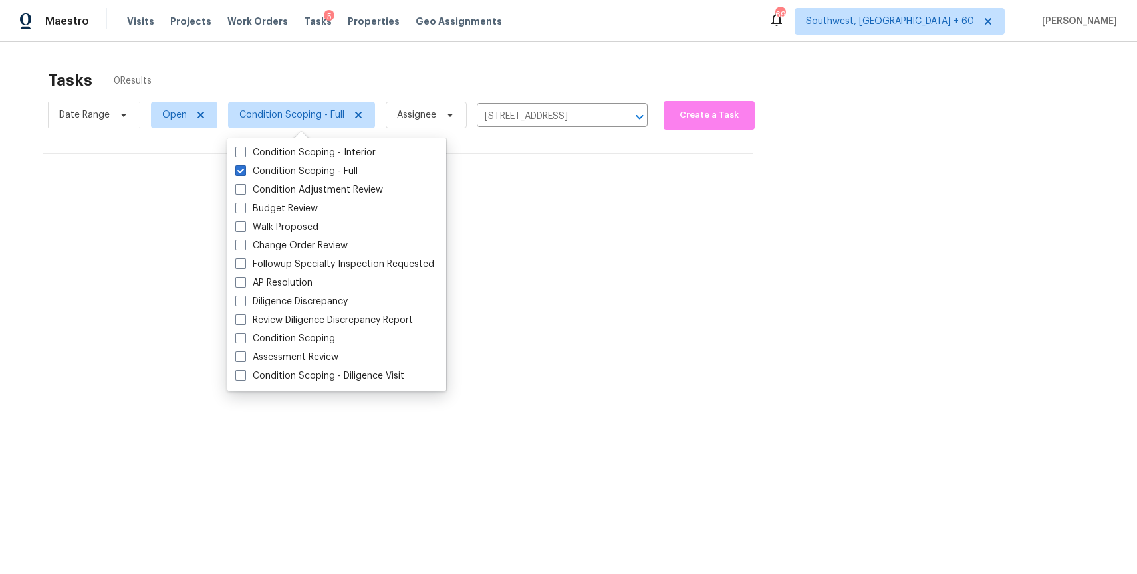
click at [389, 67] on div "Tasks 0 Results" at bounding box center [411, 80] width 727 height 35
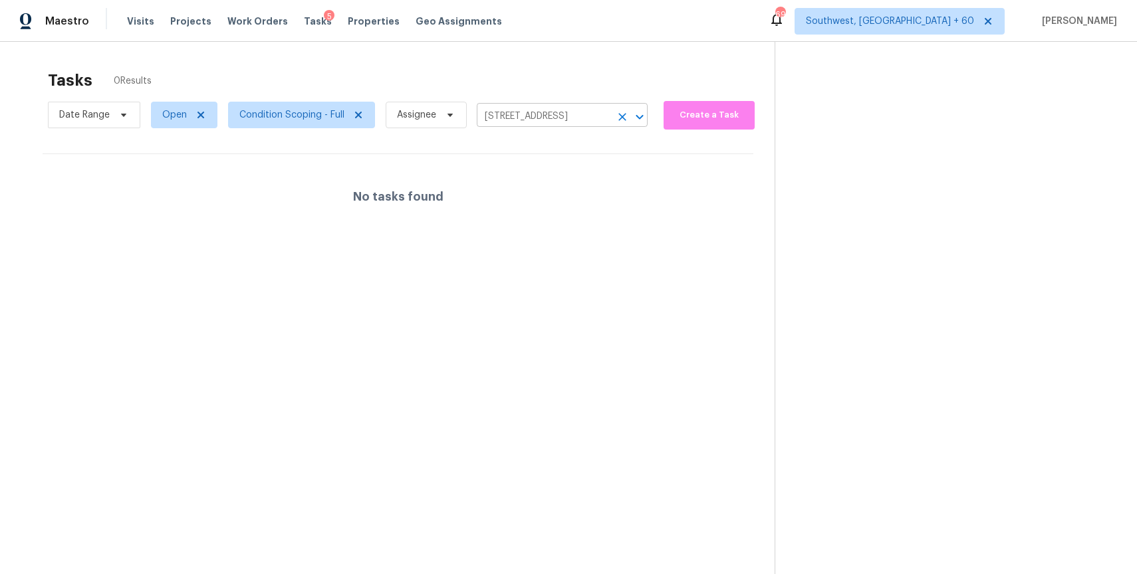
click at [625, 115] on icon "Clear" at bounding box center [622, 116] width 13 height 13
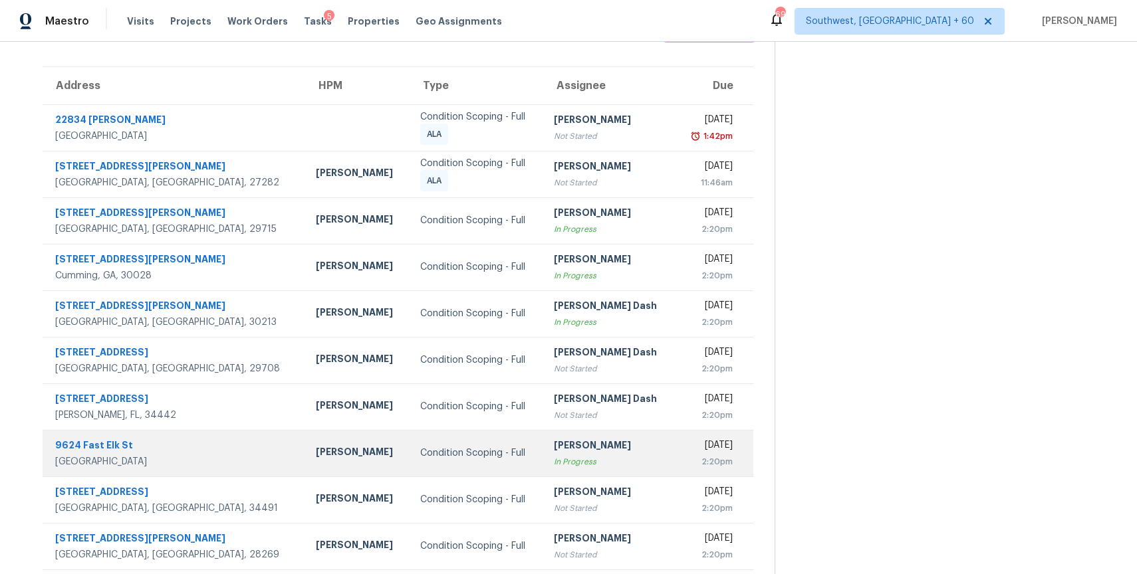
scroll to position [118, 0]
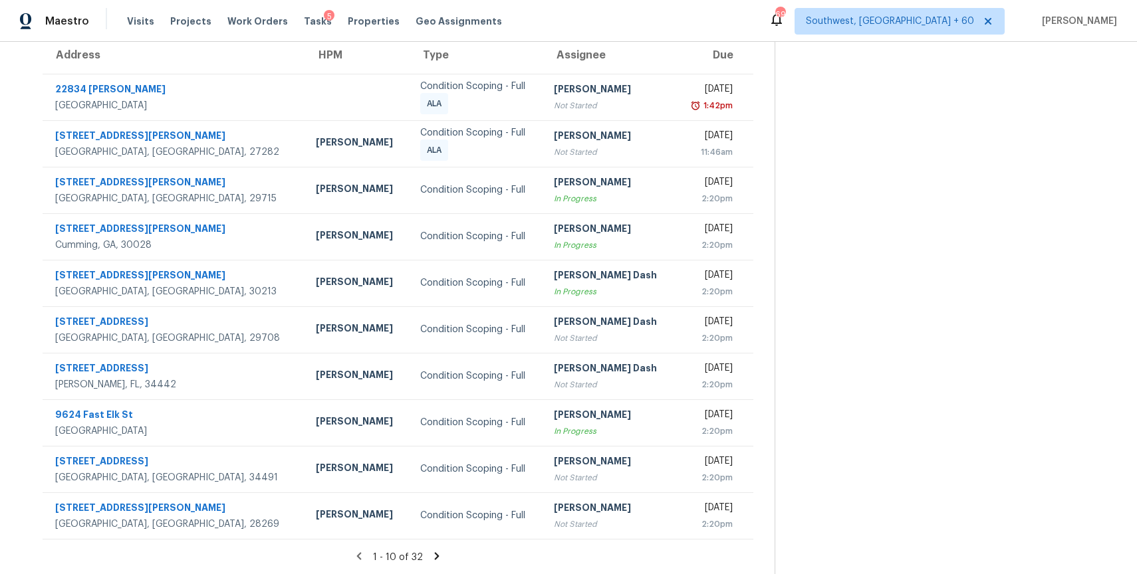
click at [435, 560] on icon at bounding box center [437, 556] width 12 height 12
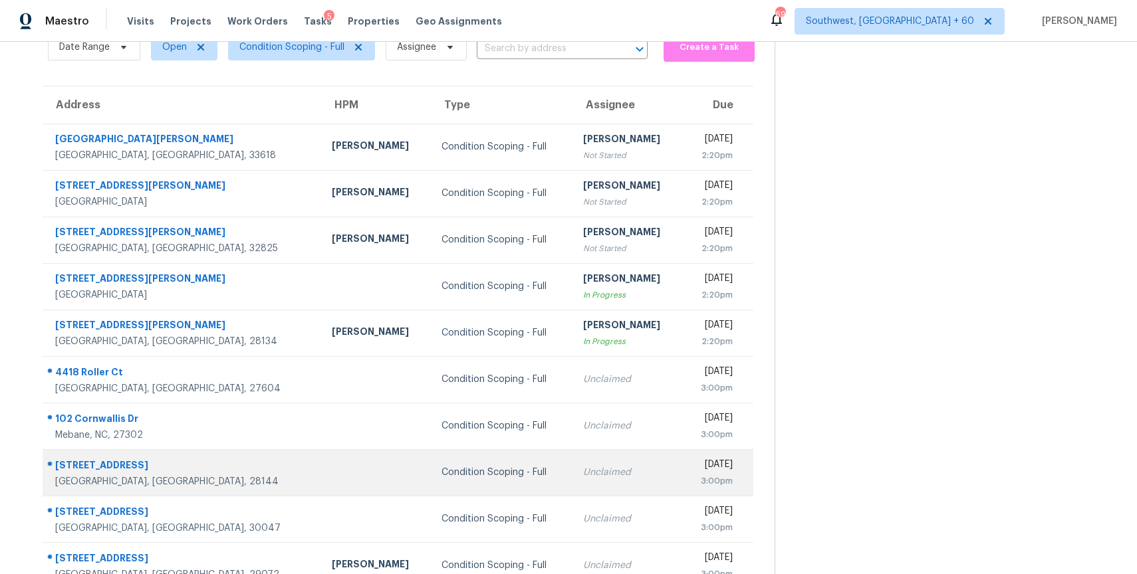
scroll to position [59, 0]
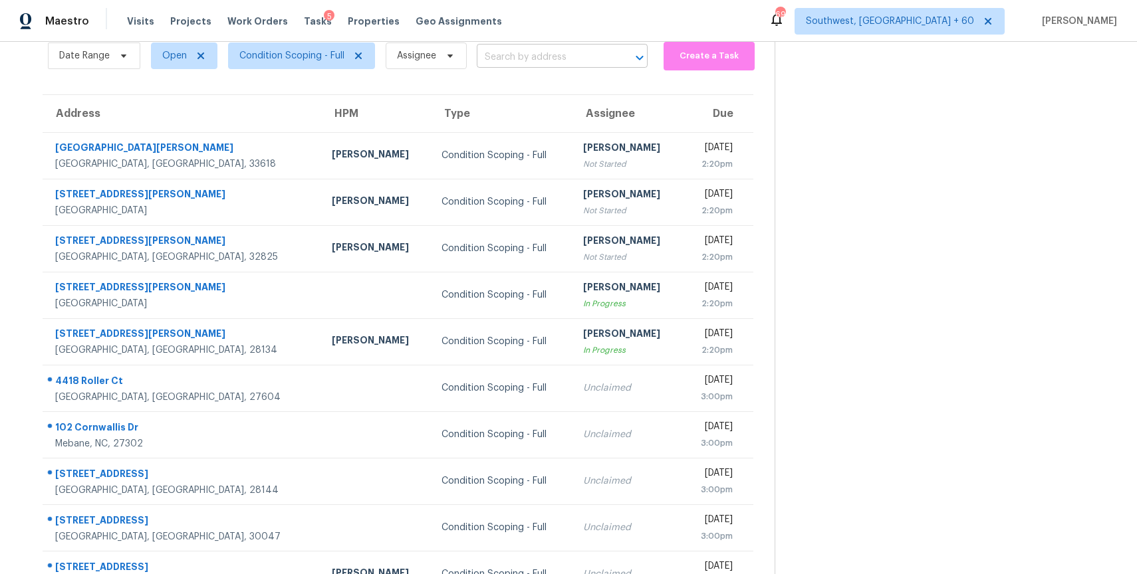
click at [542, 53] on input "text" at bounding box center [544, 57] width 134 height 21
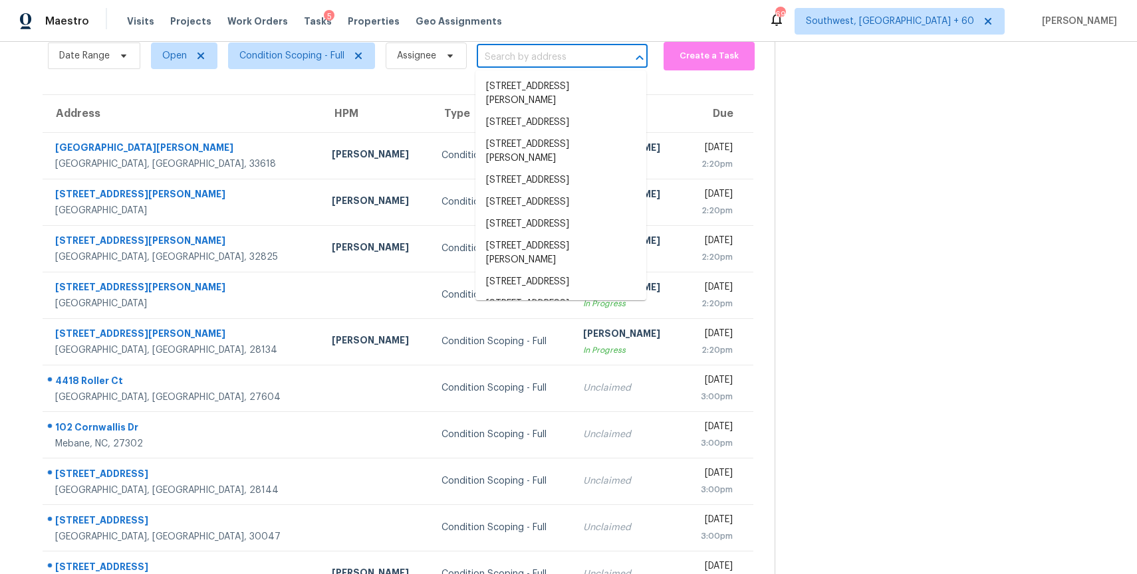
paste input "4418 Roller Ct Raleigh, NC, 27604"
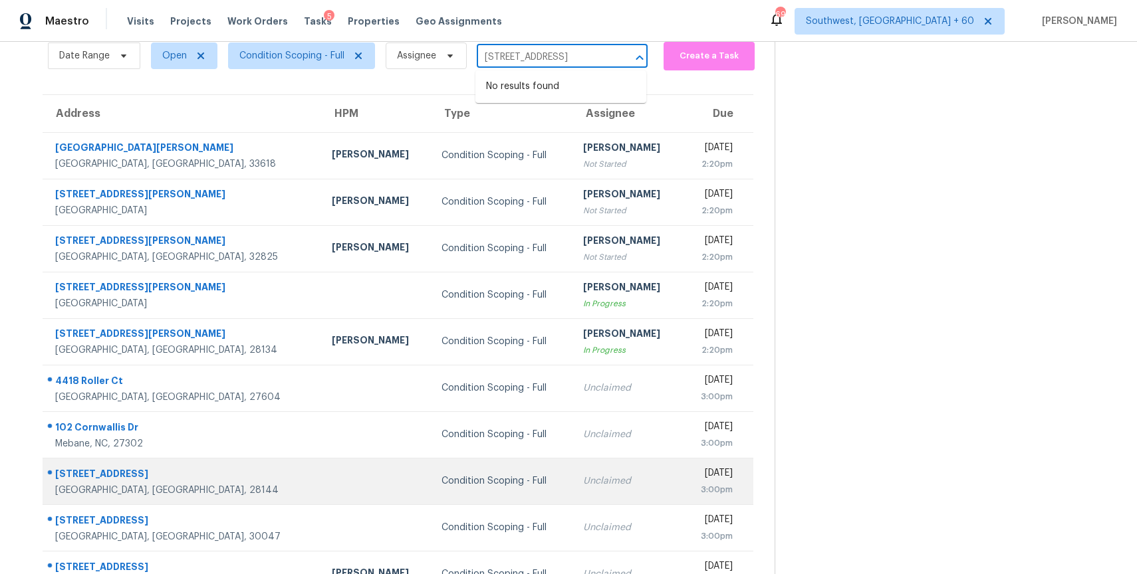
scroll to position [104, 0]
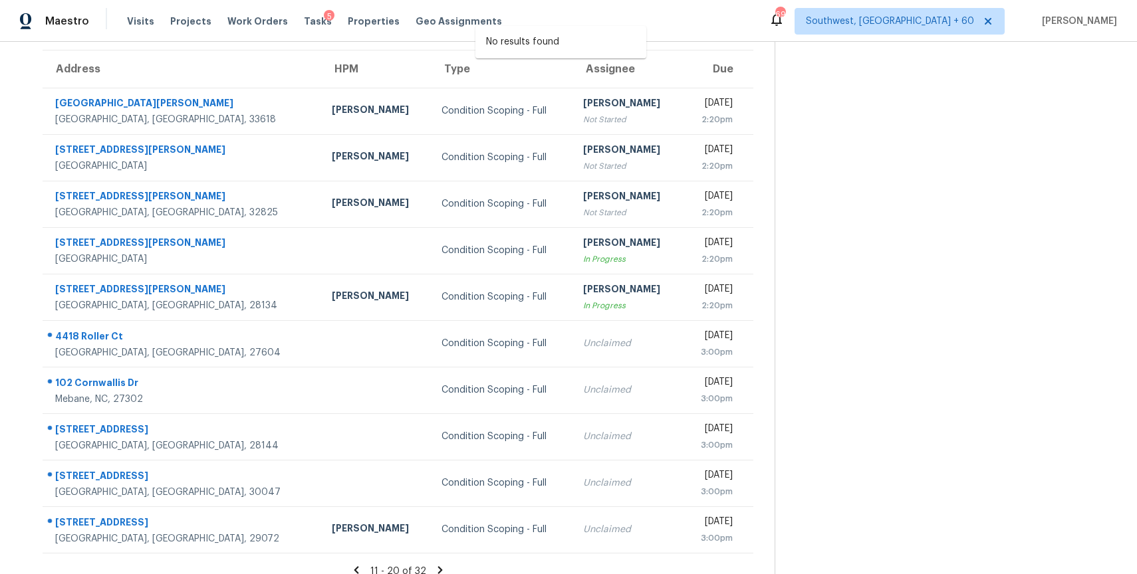
type input "4418 Roller Ct Raleigh, NC, 27604"
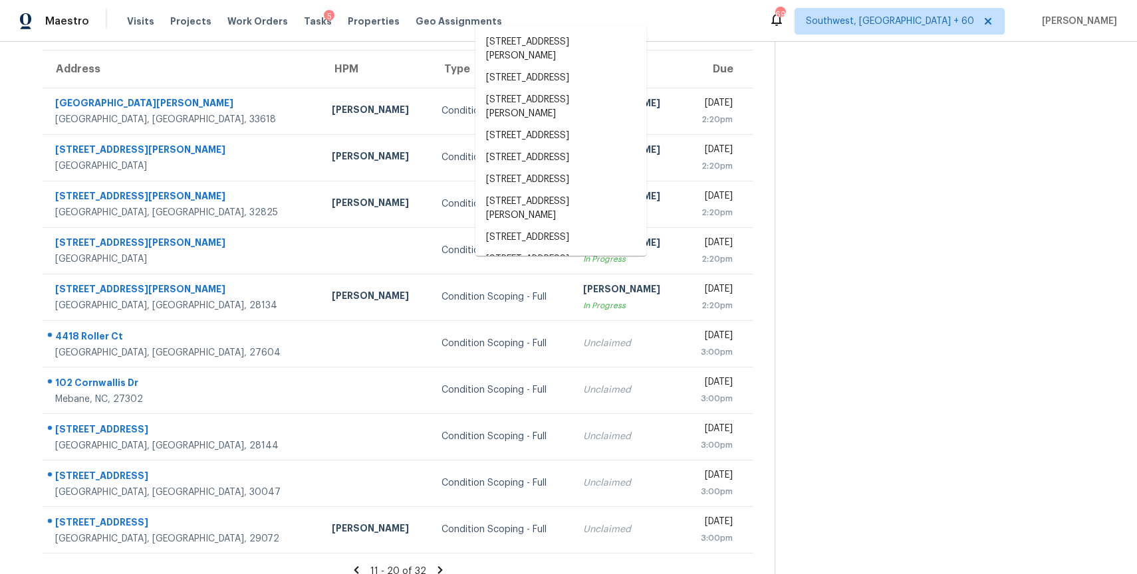
scroll to position [0, 0]
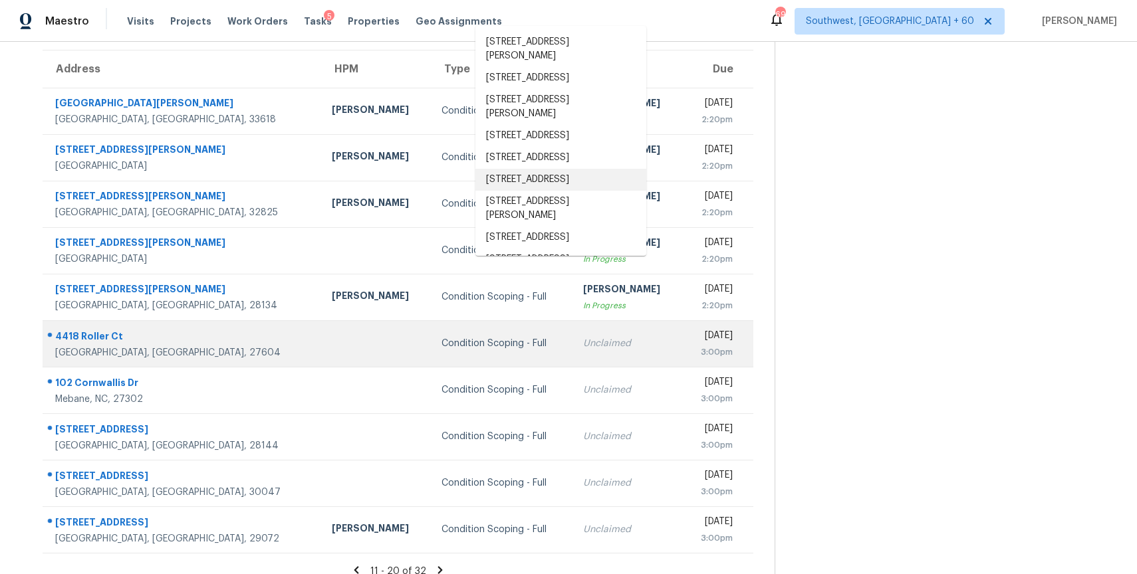
click at [441, 349] on div "Condition Scoping - Full" at bounding box center [501, 343] width 120 height 13
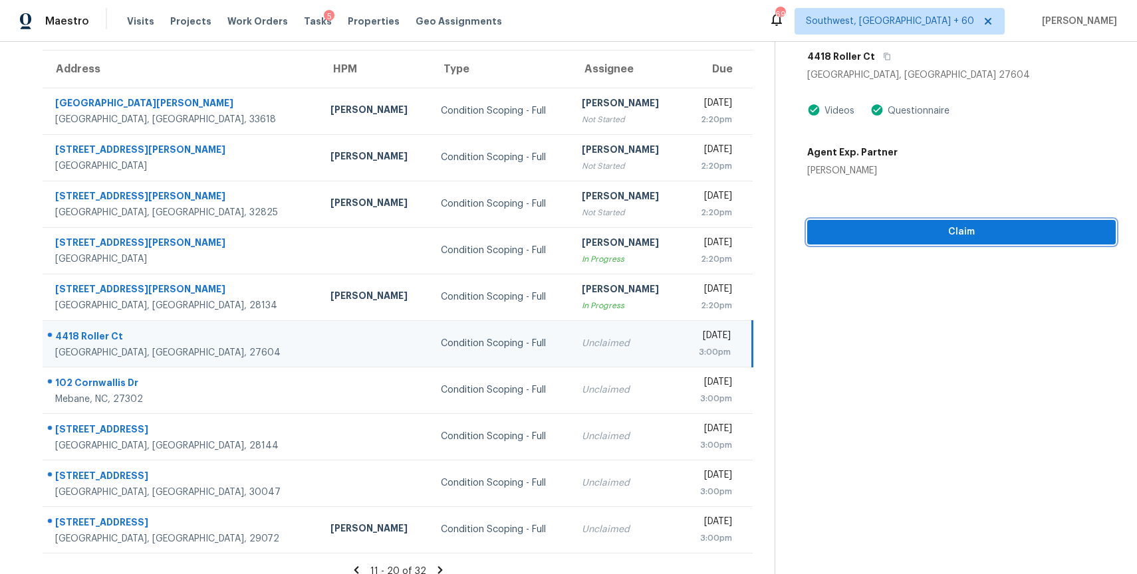
click at [977, 230] on span "Claim" at bounding box center [961, 232] width 287 height 17
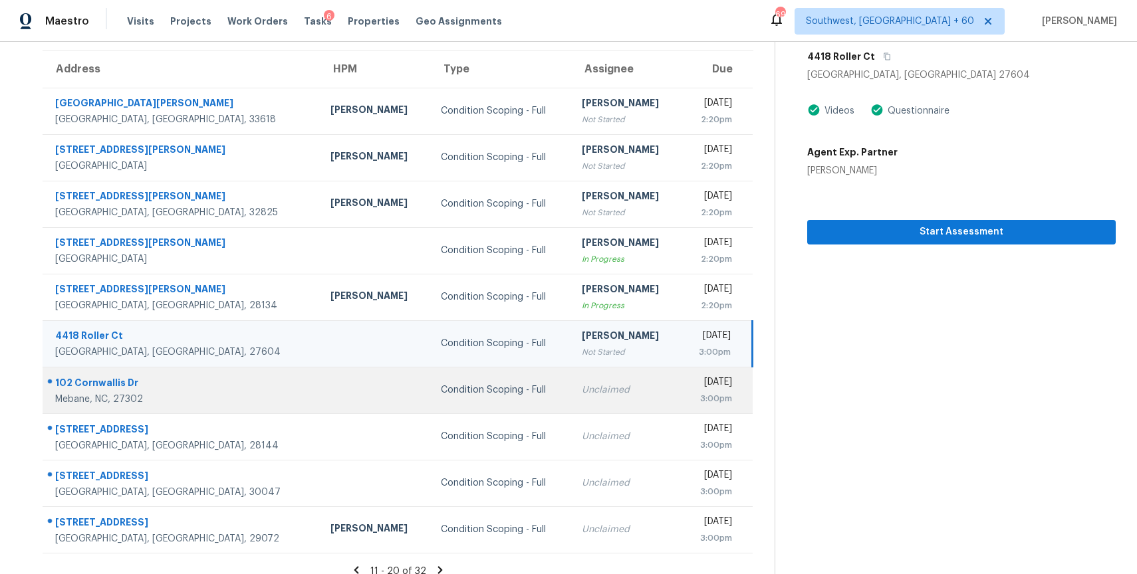
click at [571, 398] on td "Unclaimed" at bounding box center [626, 390] width 110 height 47
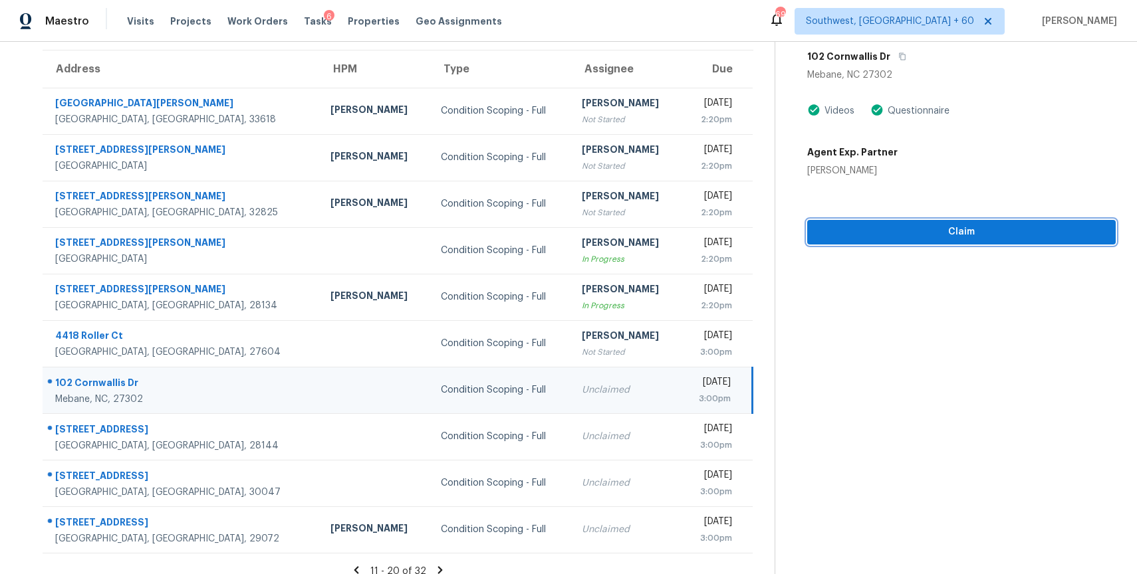
click at [928, 242] on button "Claim" at bounding box center [961, 232] width 308 height 25
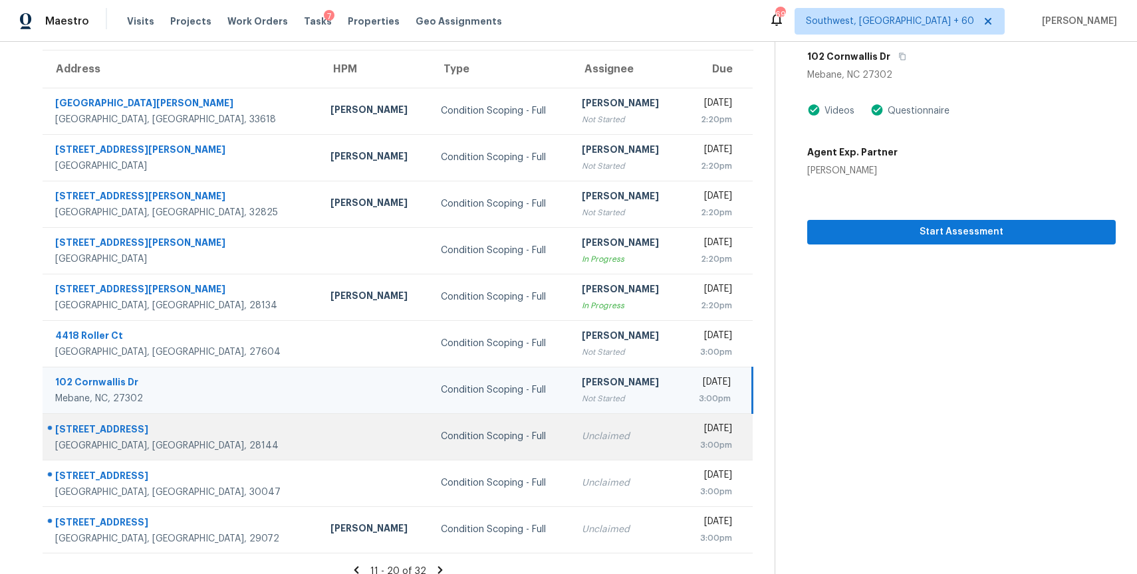
click at [441, 439] on div "Condition Scoping - Full" at bounding box center [501, 436] width 120 height 13
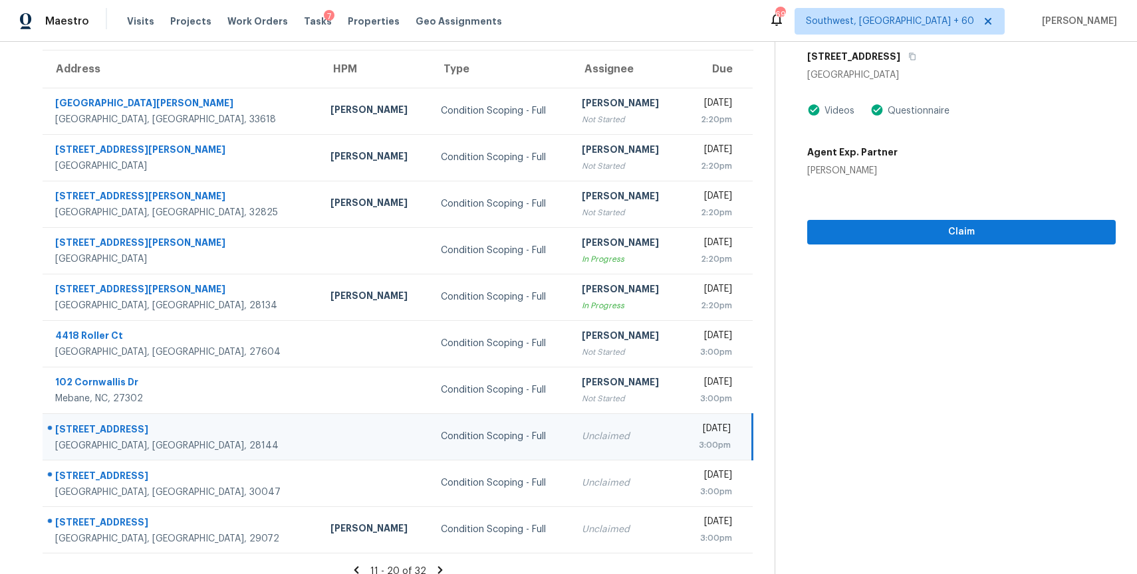
click at [922, 244] on section "Condition Scoping - Full Oct 14th 2025 by 3:00pm 203 W 11th St Salisbury, NC 28…" at bounding box center [944, 263] width 341 height 651
click at [919, 239] on span "Claim" at bounding box center [961, 232] width 287 height 17
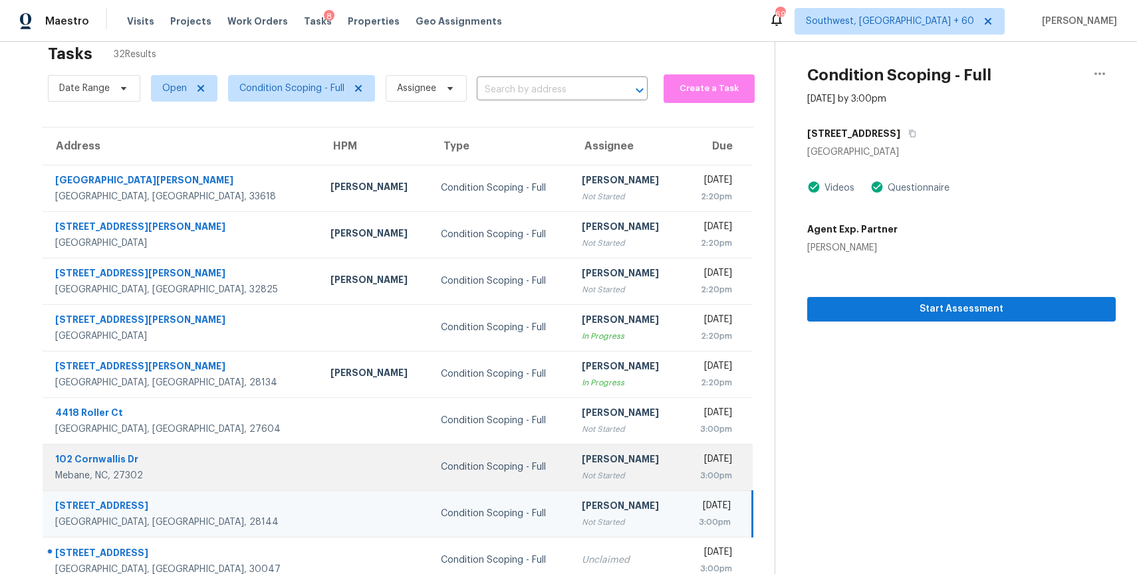
scroll to position [118, 0]
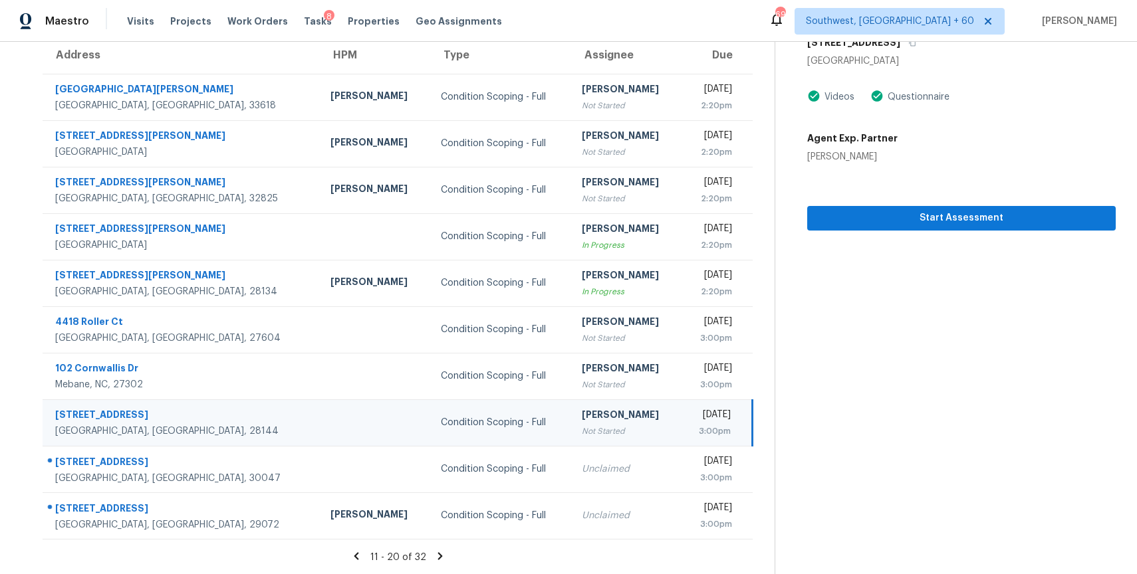
click at [434, 556] on icon at bounding box center [440, 556] width 12 height 12
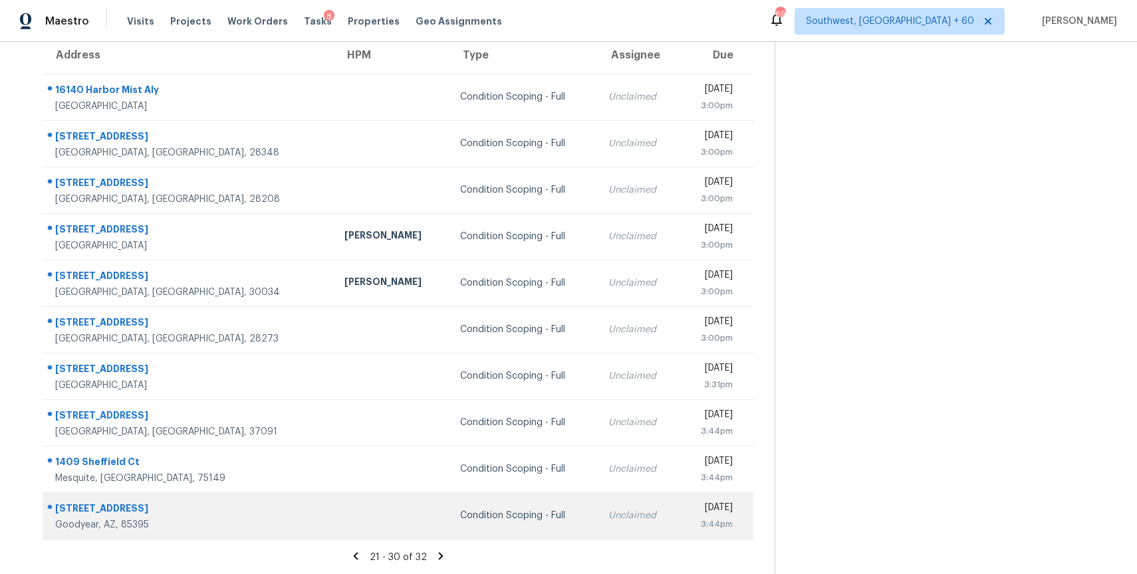
click at [334, 529] on td at bounding box center [392, 516] width 116 height 47
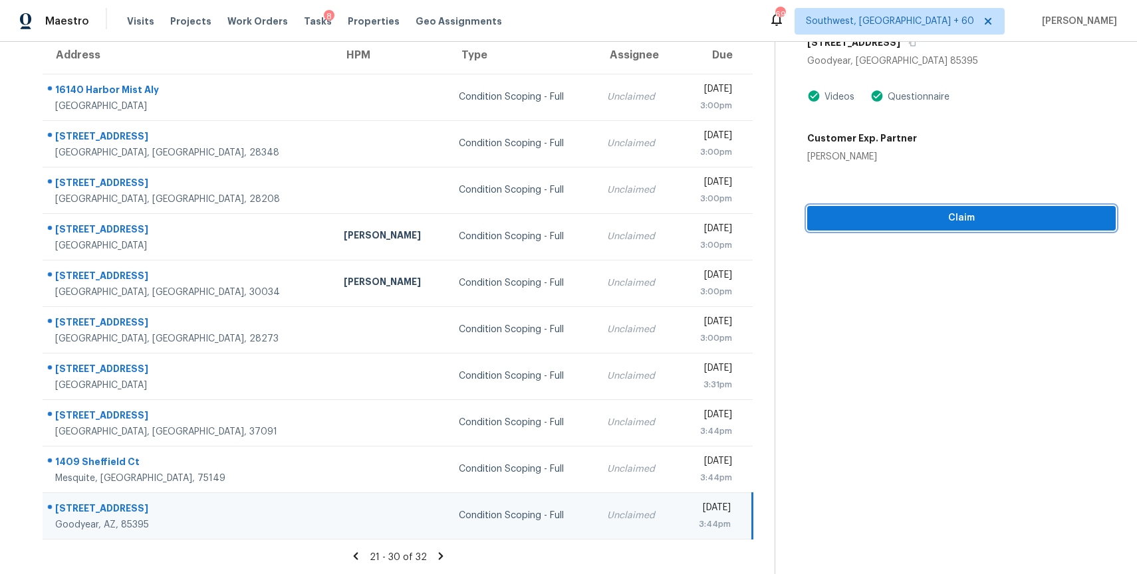
click at [884, 214] on span "Claim" at bounding box center [961, 218] width 287 height 17
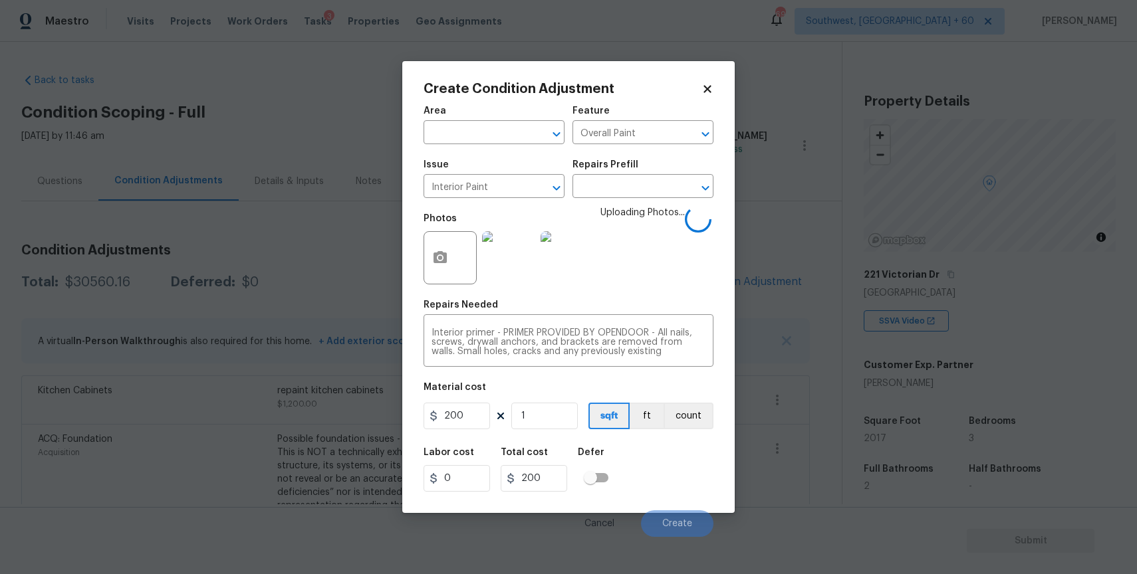
scroll to position [198, 0]
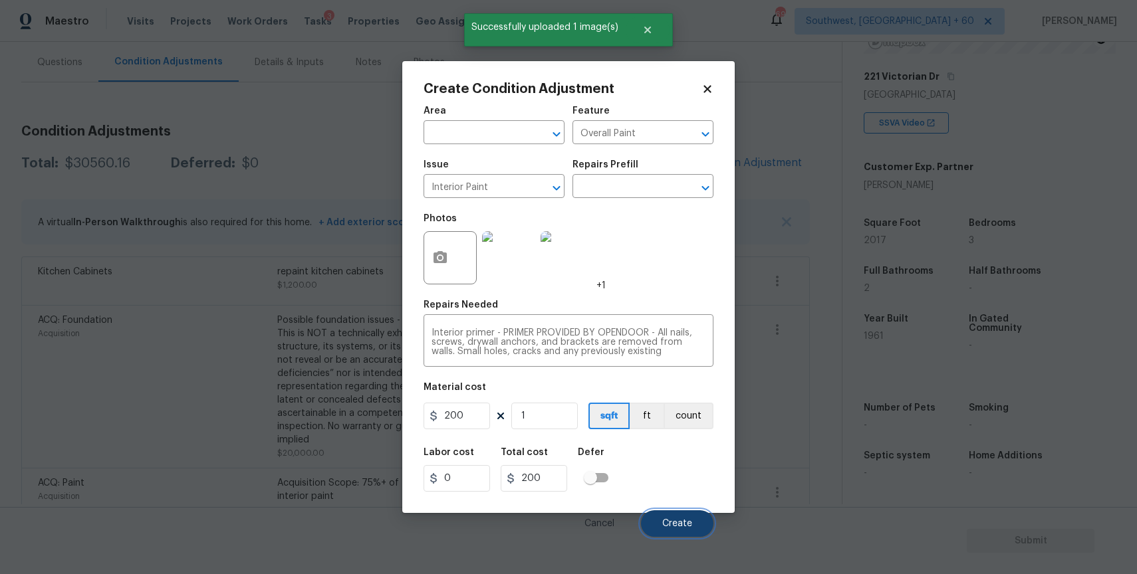
click at [692, 515] on button "Create" at bounding box center [677, 524] width 72 height 27
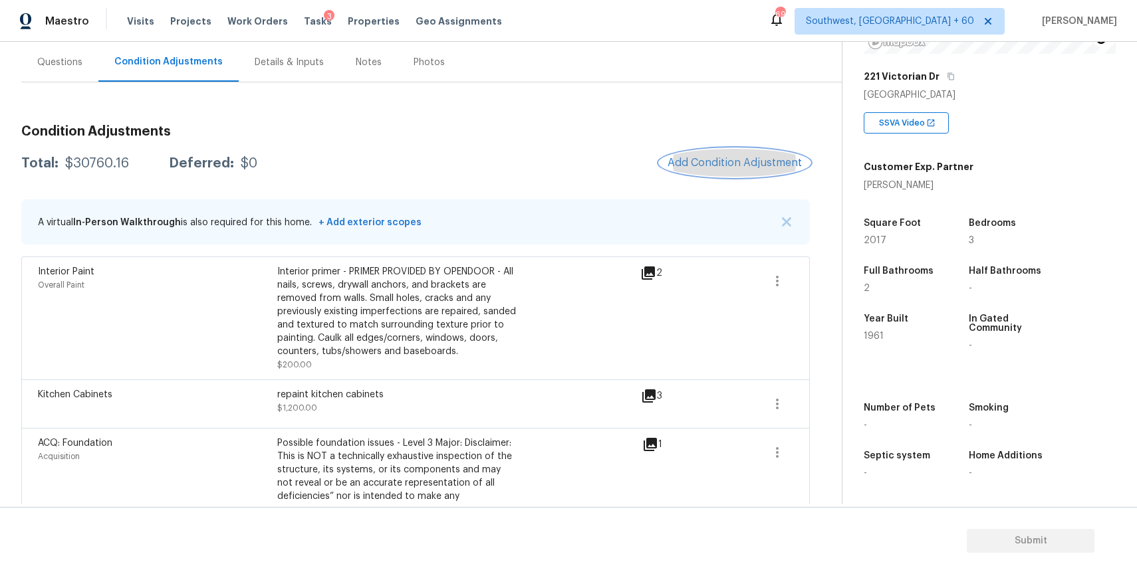
click at [762, 159] on span "Add Condition Adjustment" at bounding box center [734, 163] width 134 height 12
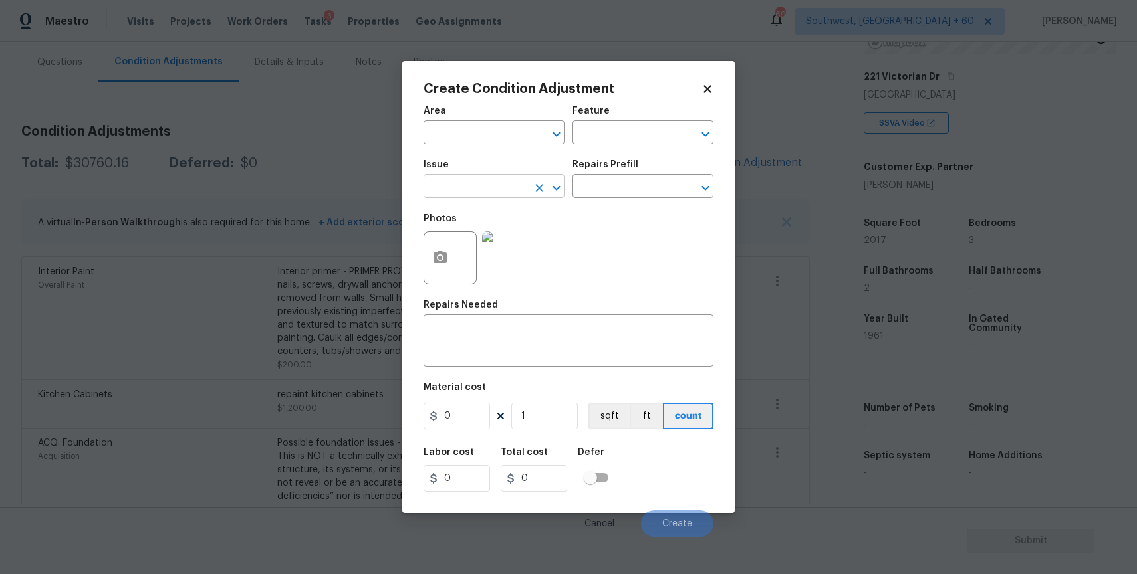
click at [453, 187] on input "text" at bounding box center [475, 187] width 104 height 21
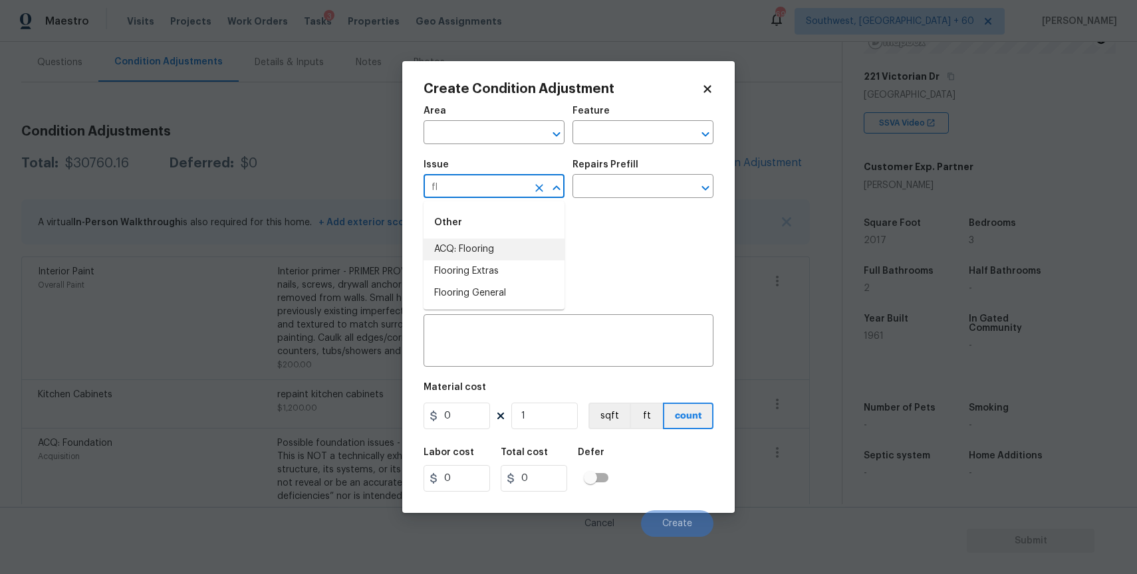
click at [548, 247] on li "ACQ: Flooring" at bounding box center [493, 250] width 141 height 22
type input "ACQ: Flooring"
click at [640, 173] on div "Repairs Prefill" at bounding box center [642, 168] width 141 height 17
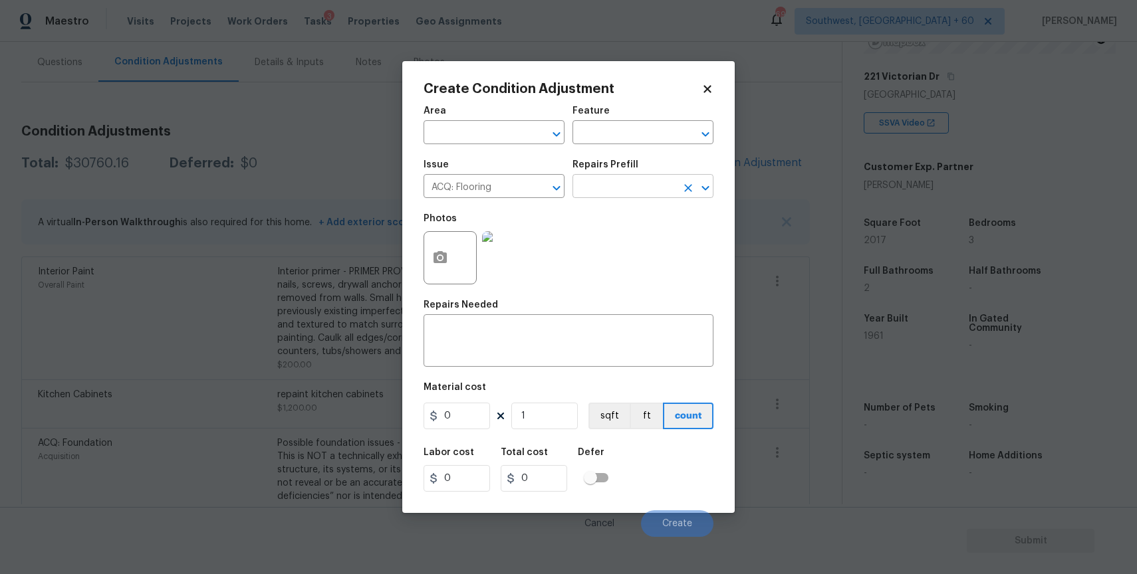
click at [646, 182] on input "text" at bounding box center [624, 187] width 104 height 21
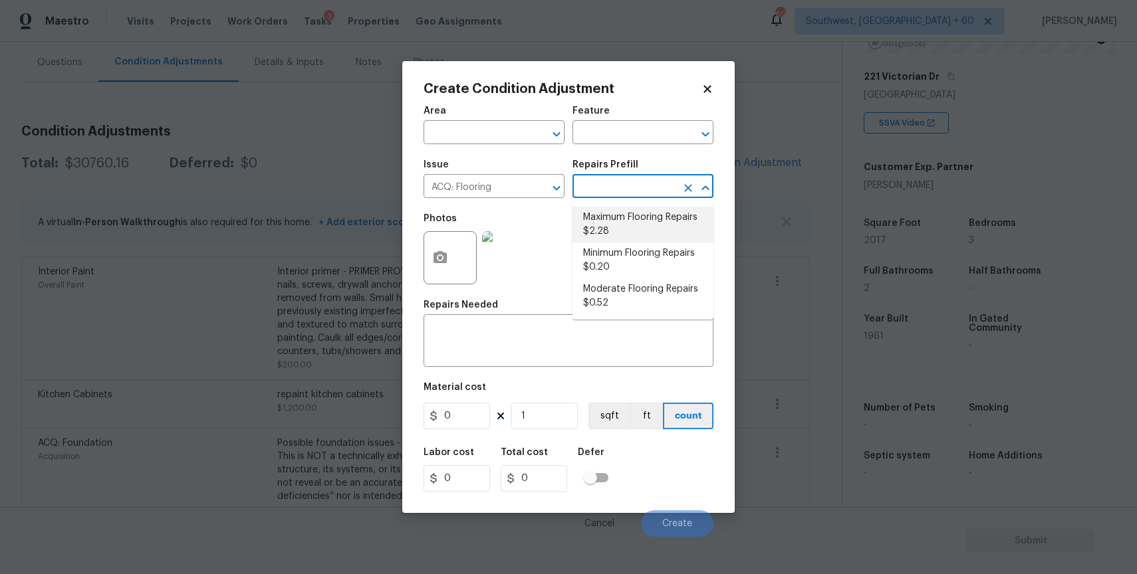
click at [638, 221] on li "Maximum Flooring Repairs $2.28" at bounding box center [642, 225] width 141 height 36
type input "Acquisition"
type textarea "Acquisition Scope: Maximum flooring repairs"
type input "2.28"
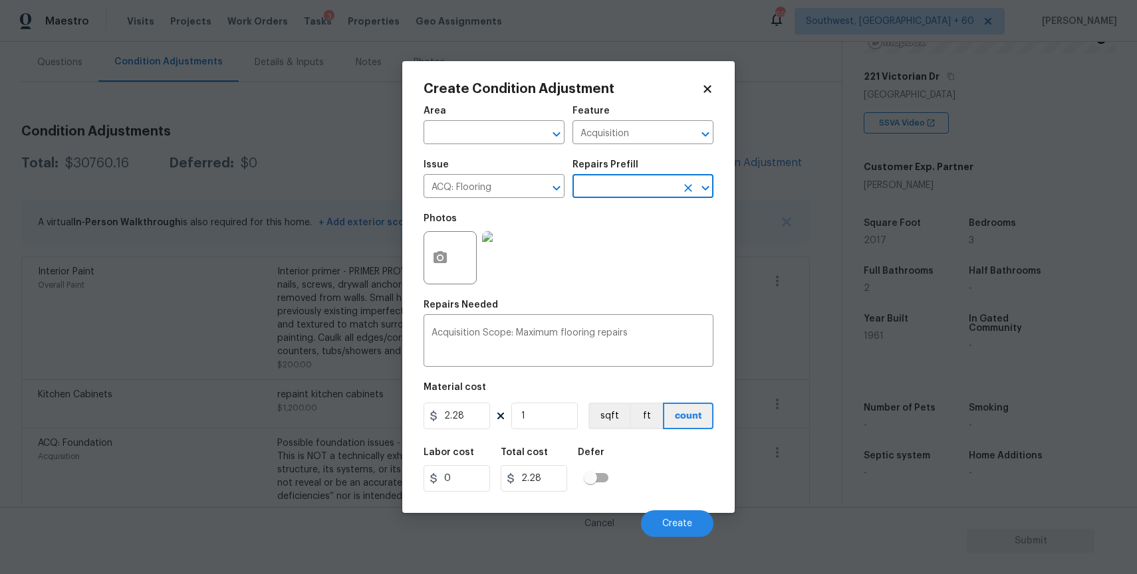
click at [631, 187] on input "text" at bounding box center [624, 187] width 104 height 21
click at [642, 263] on li "Minimum Flooring Repairs $0.20" at bounding box center [642, 261] width 141 height 36
type textarea "Acquisition Scope: Minimum flooring repairs"
type input "0.2"
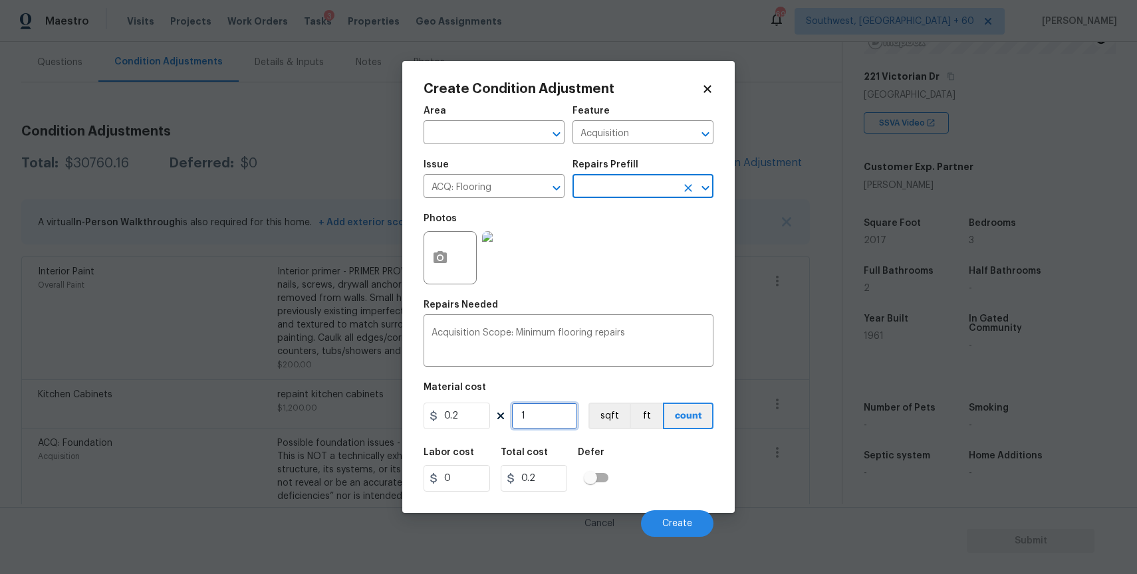
click at [532, 416] on input "1" at bounding box center [544, 416] width 66 height 27
type input "10"
type input "2"
type input "101"
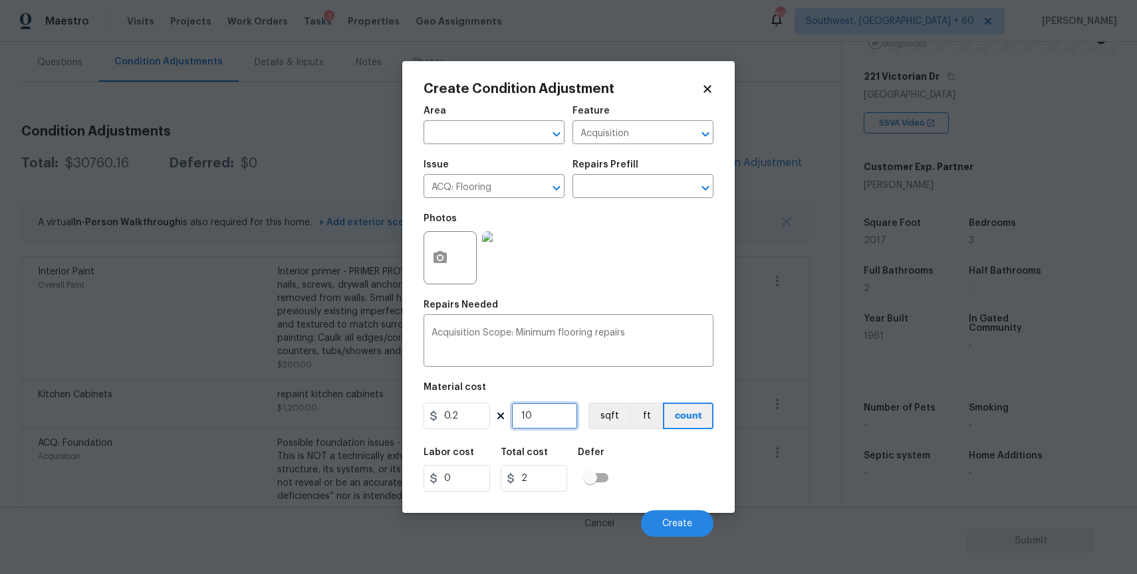
type input "20.2"
type input "1017"
type input "203.4"
type input "1017"
click at [660, 518] on button "Create" at bounding box center [677, 524] width 72 height 27
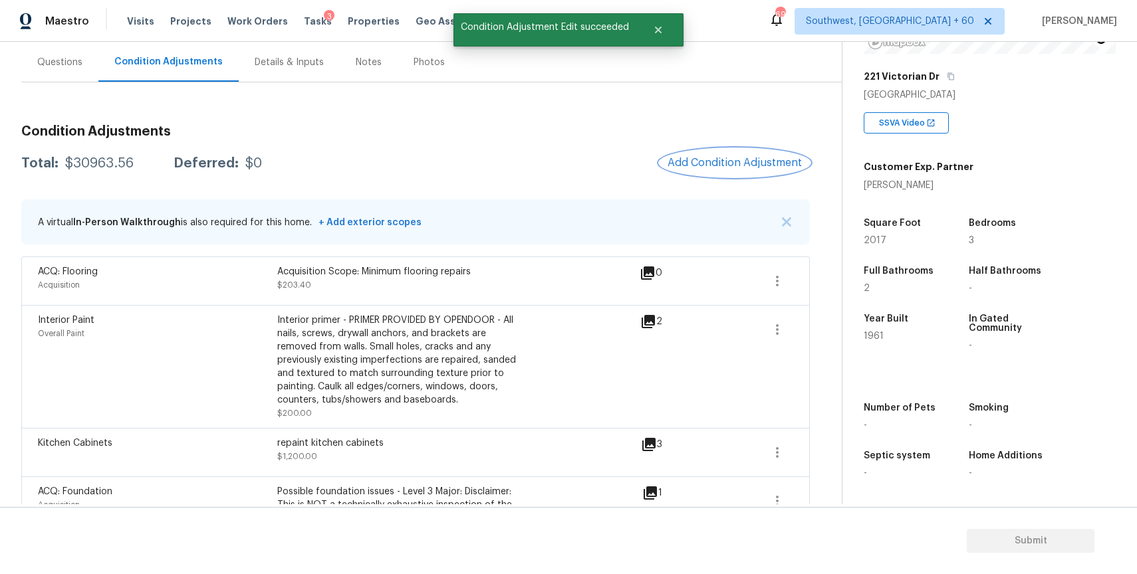
click at [707, 161] on span "Add Condition Adjustment" at bounding box center [734, 163] width 134 height 12
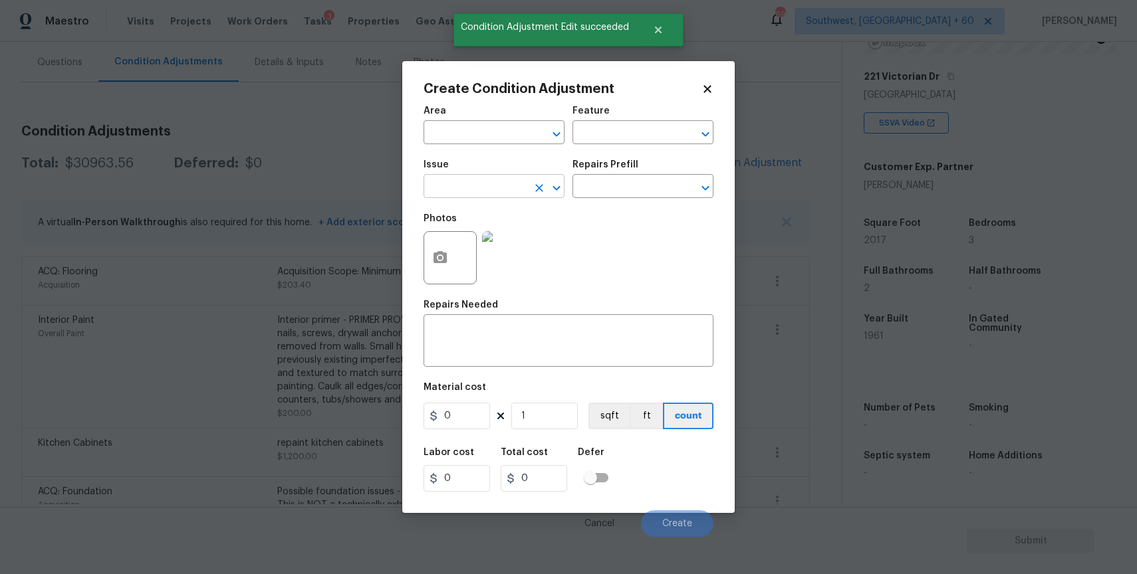
click at [498, 190] on input "text" at bounding box center [475, 187] width 104 height 21
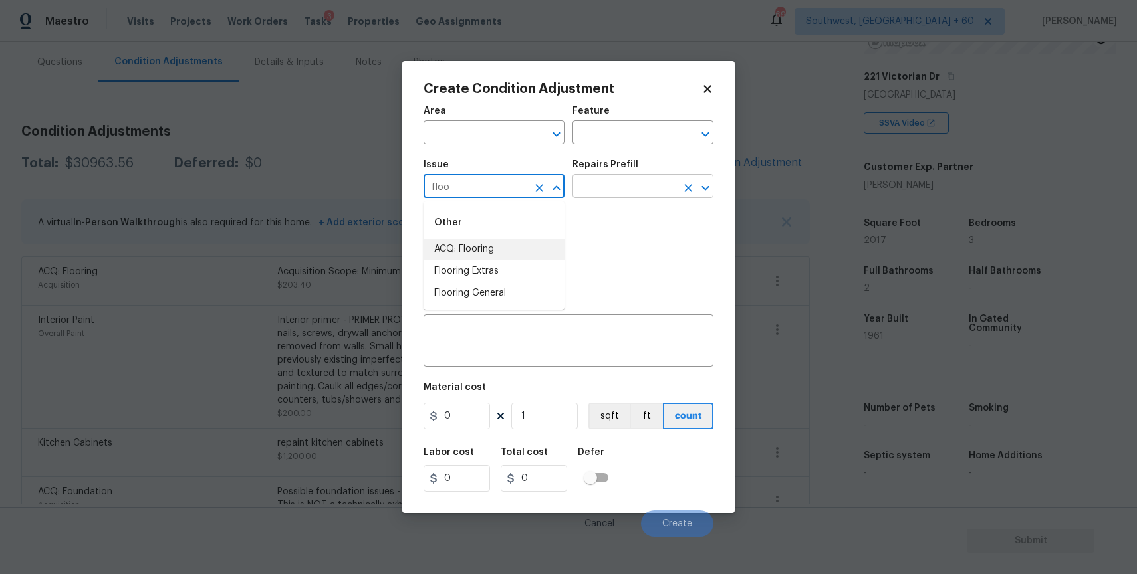
type input "floo"
click at [606, 194] on input "text" at bounding box center [624, 187] width 104 height 21
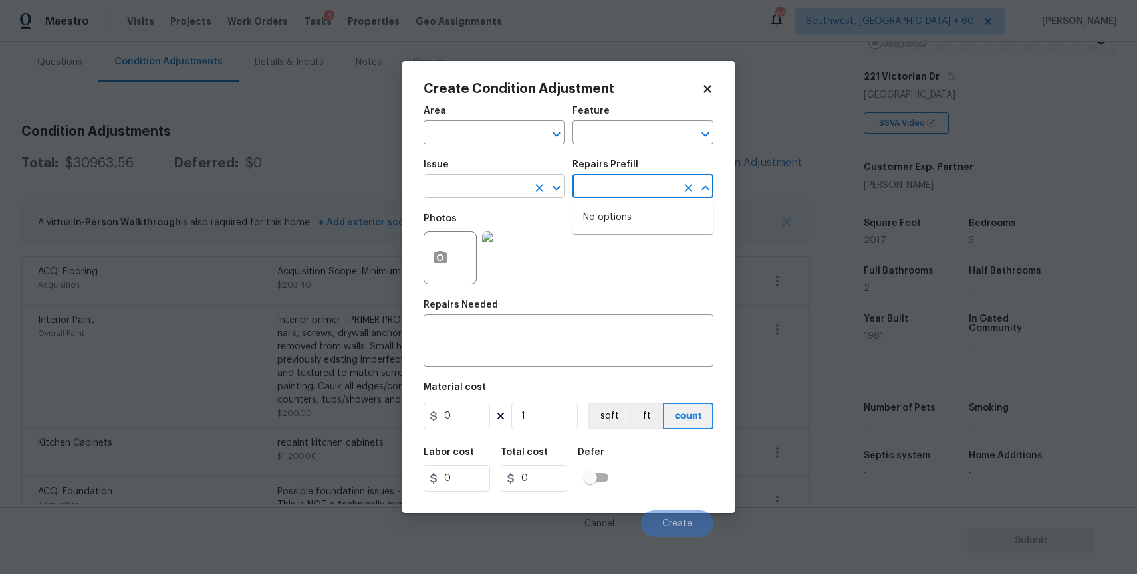
click at [461, 192] on input "text" at bounding box center [475, 187] width 104 height 21
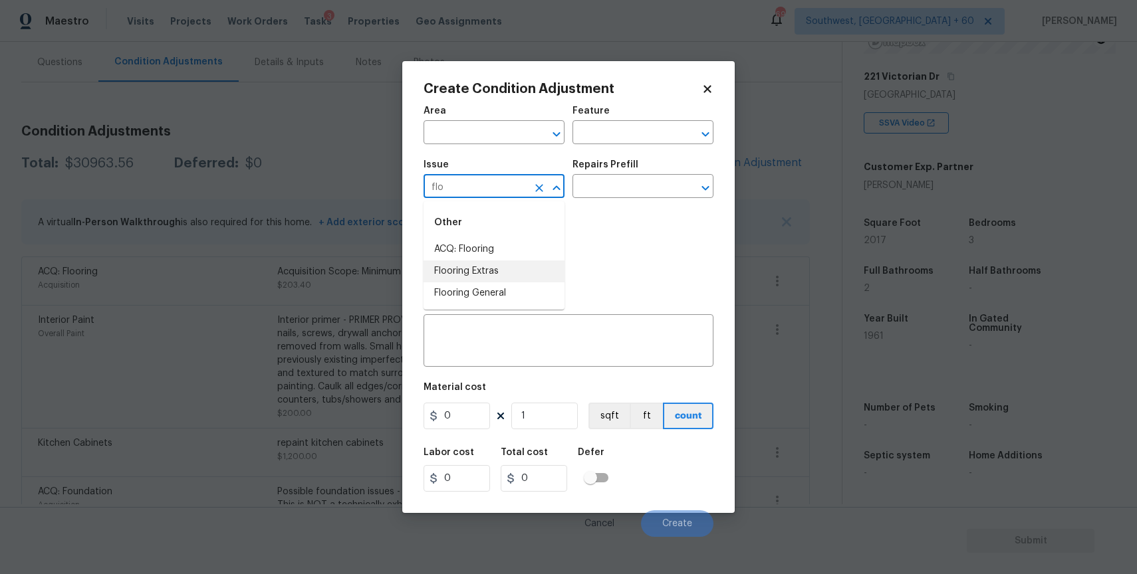
click at [499, 270] on li "Flooring Extras" at bounding box center [493, 272] width 141 height 22
type input "Flooring Extras"
click at [647, 179] on input "text" at bounding box center [624, 187] width 104 height 21
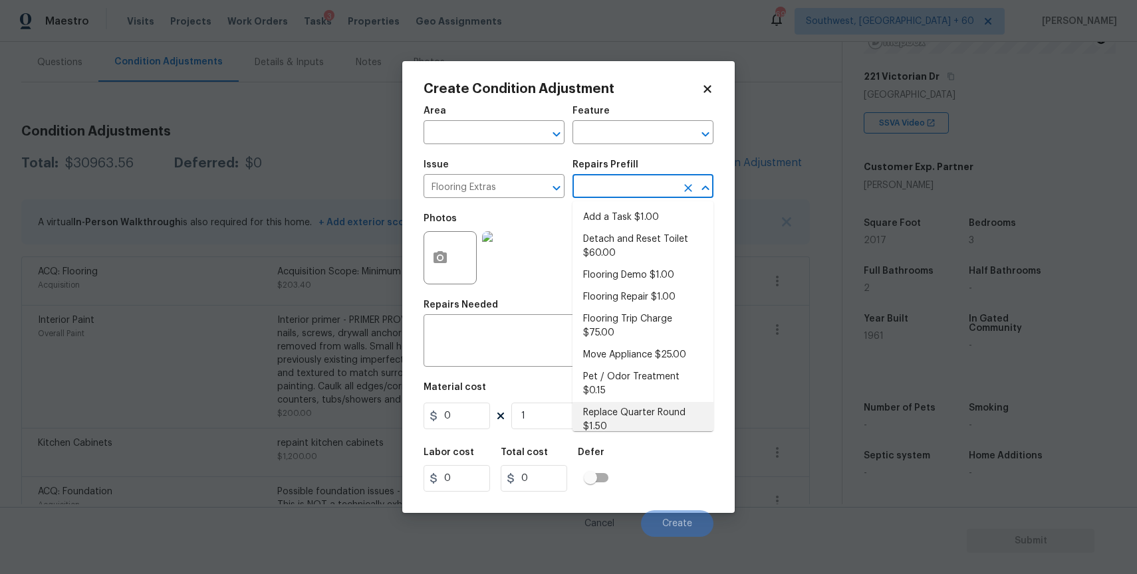
scroll to position [78, 0]
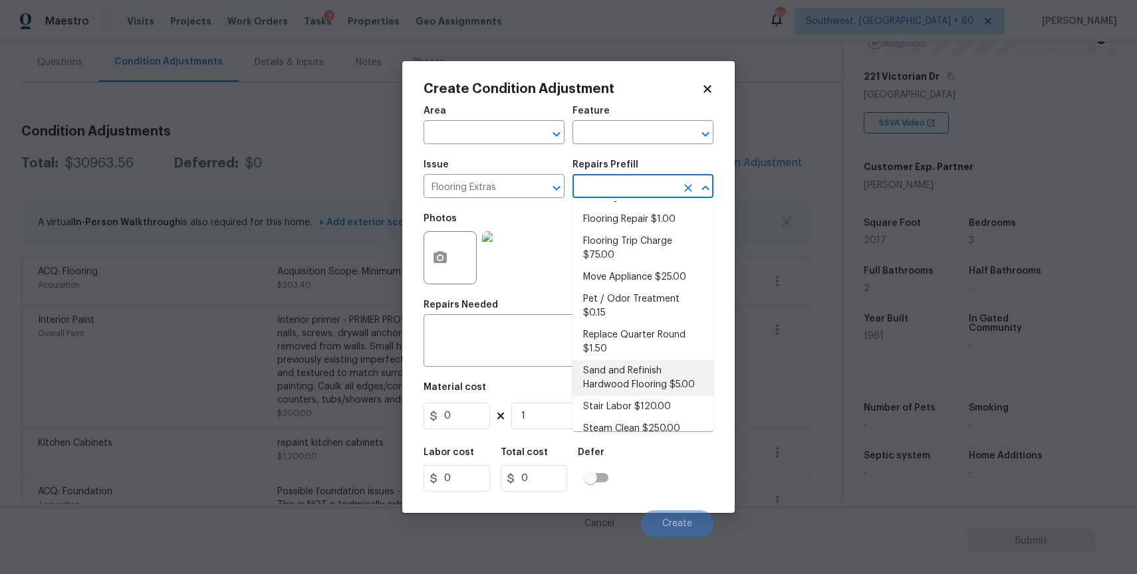
click at [640, 372] on li "Sand and Refinish Hardwood Flooring $5.00" at bounding box center [642, 378] width 141 height 36
type input "Overall Flooring"
type textarea "Sand and refinish the existing hardwood floors. PM to confirm color/sheen."
type input "5"
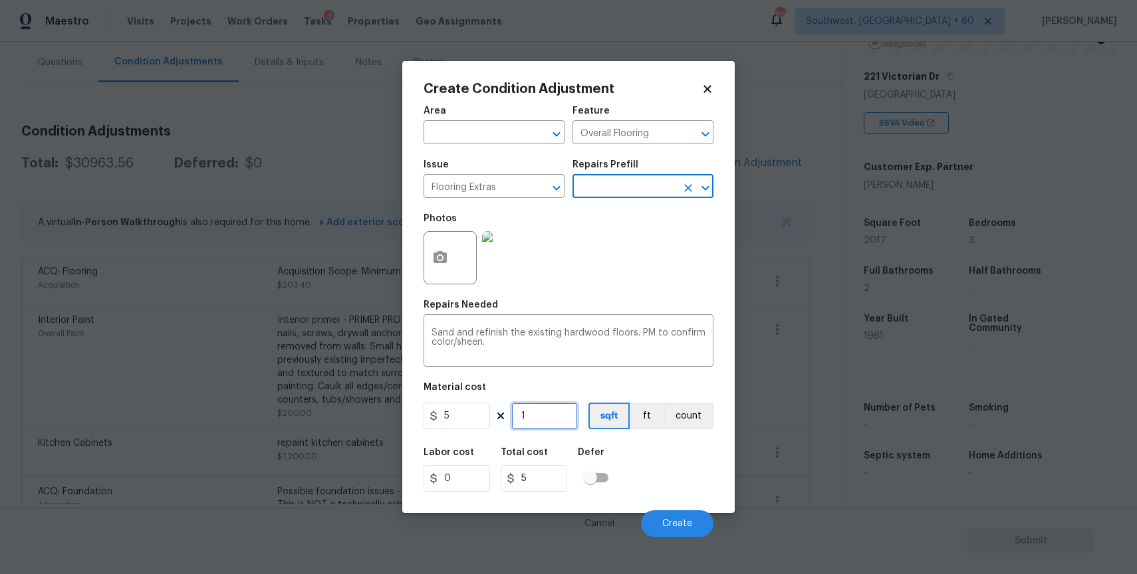
click at [534, 403] on input "1" at bounding box center [544, 416] width 66 height 27
click at [543, 414] on input "1" at bounding box center [544, 416] width 66 height 27
type input "10"
type input "50"
type input "100"
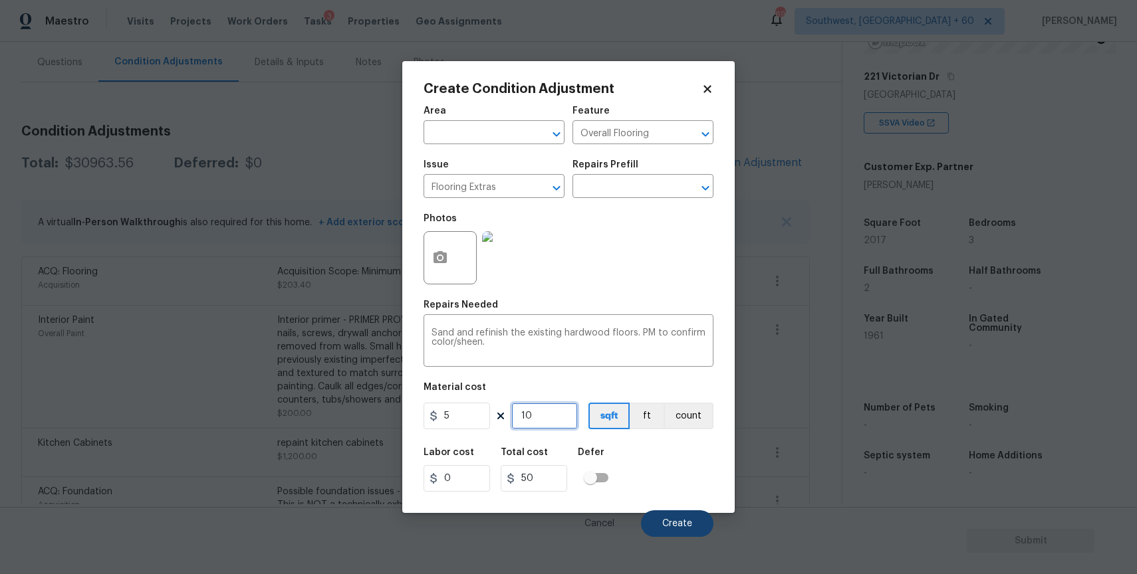
type input "500"
type input "1000"
type input "5000"
type input "1000"
click at [442, 253] on icon "button" at bounding box center [439, 257] width 13 height 12
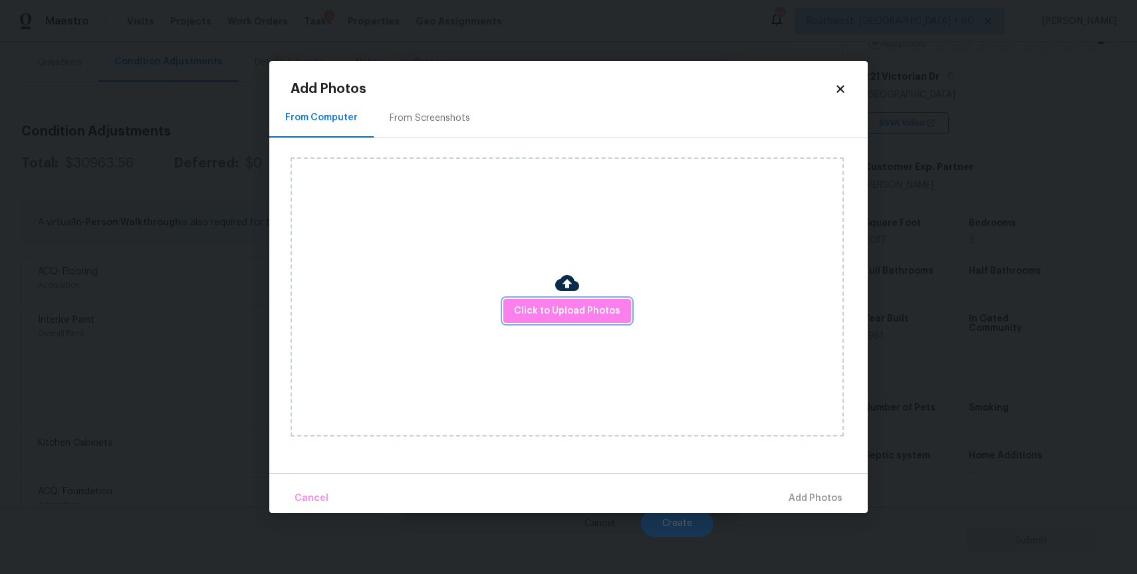
click at [551, 308] on span "Click to Upload Photos" at bounding box center [567, 311] width 106 height 17
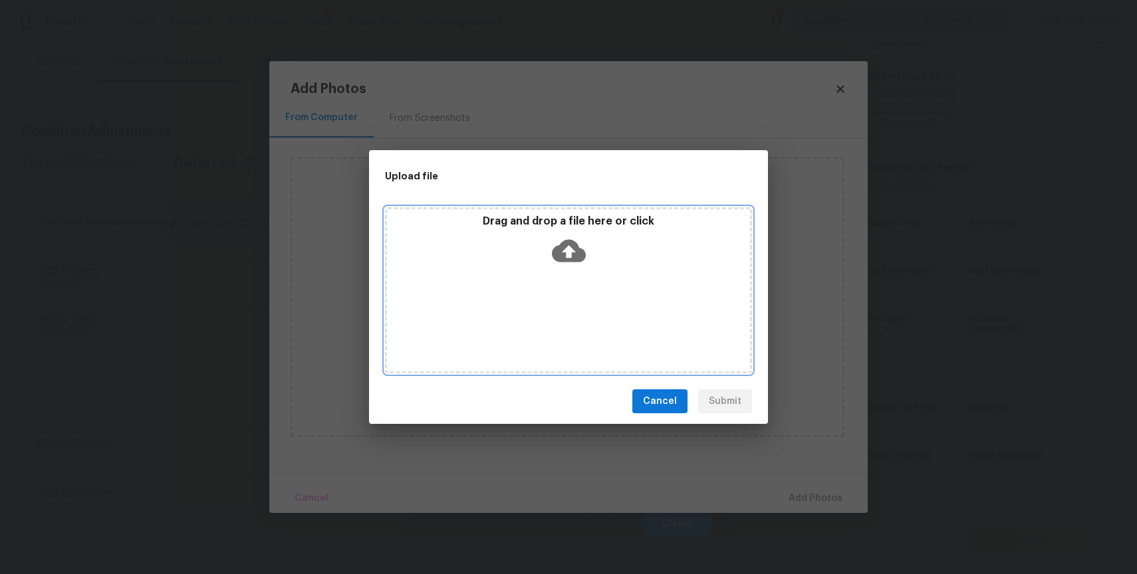
click at [551, 308] on div "Drag and drop a file here or click" at bounding box center [568, 290] width 367 height 166
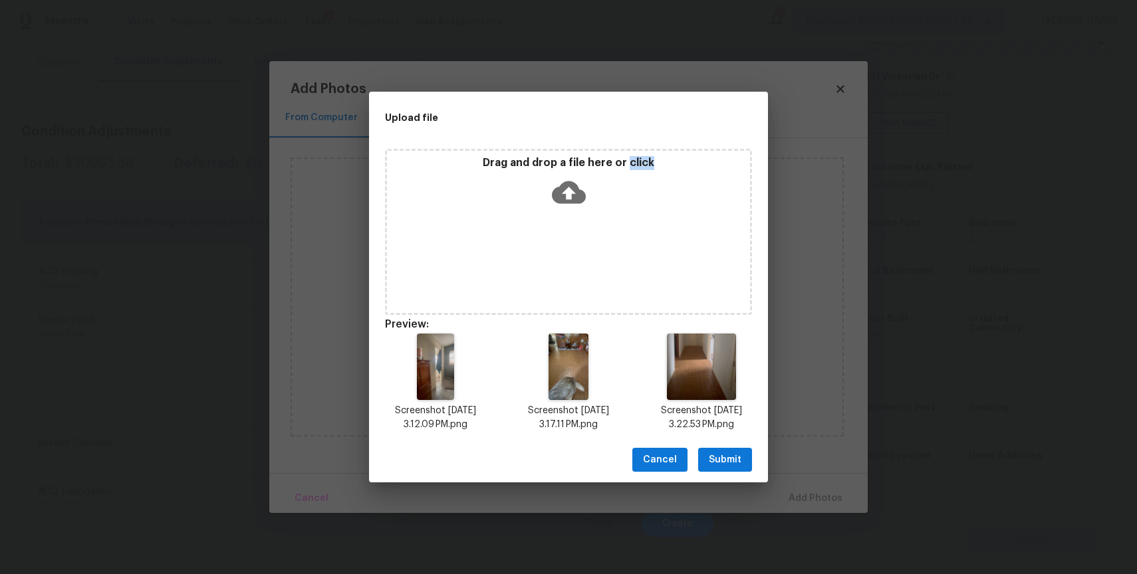
click at [724, 453] on span "Submit" at bounding box center [725, 460] width 33 height 17
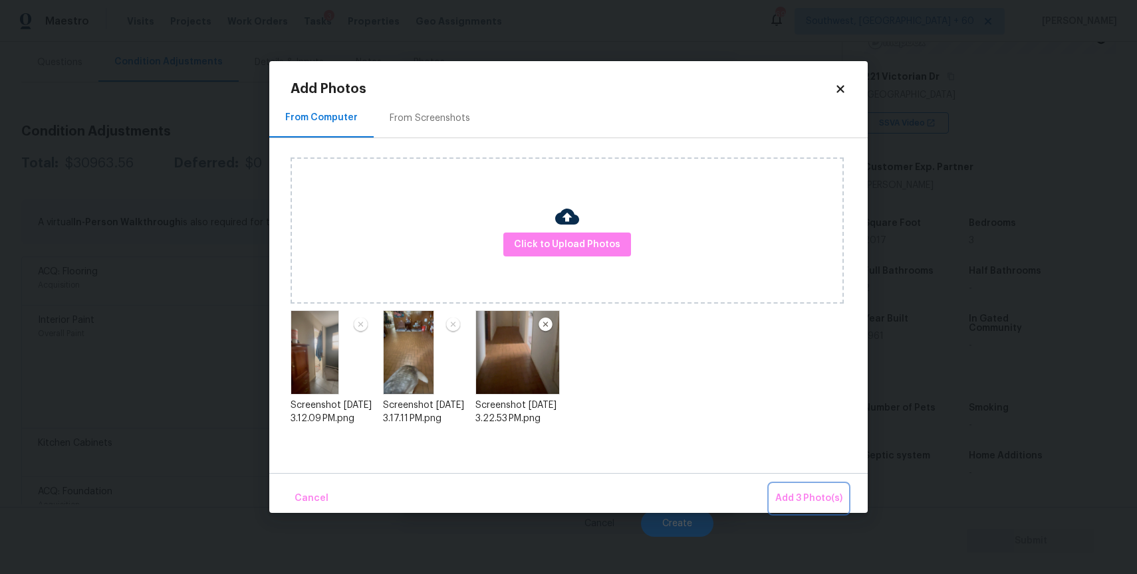
click at [792, 485] on button "Add 3 Photo(s)" at bounding box center [809, 499] width 78 height 29
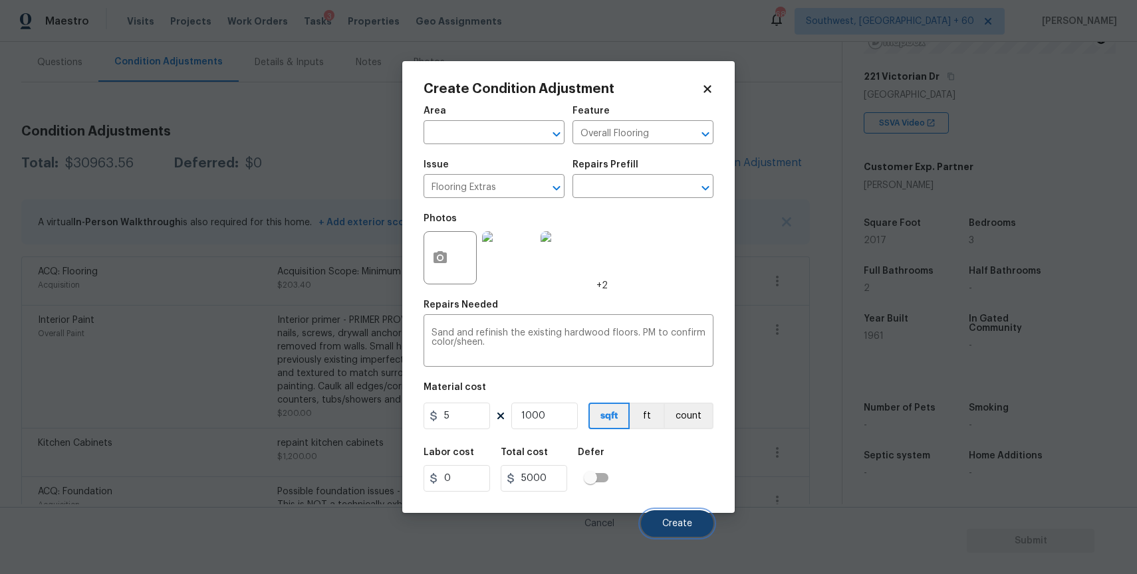
click at [658, 530] on button "Create" at bounding box center [677, 524] width 72 height 27
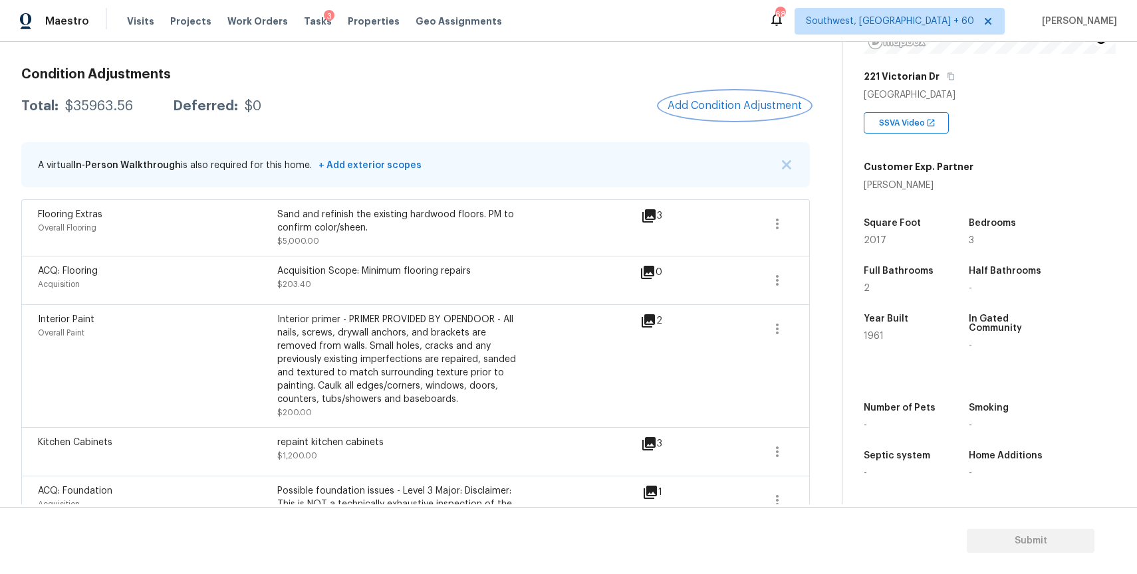
scroll to position [139, 0]
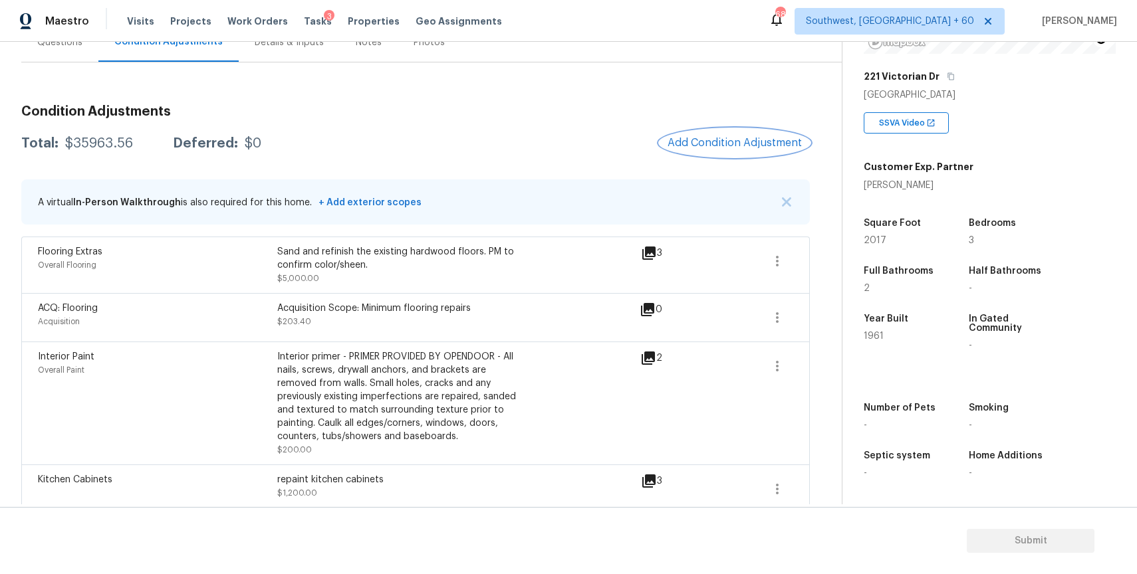
click at [721, 142] on span "Add Condition Adjustment" at bounding box center [734, 143] width 134 height 12
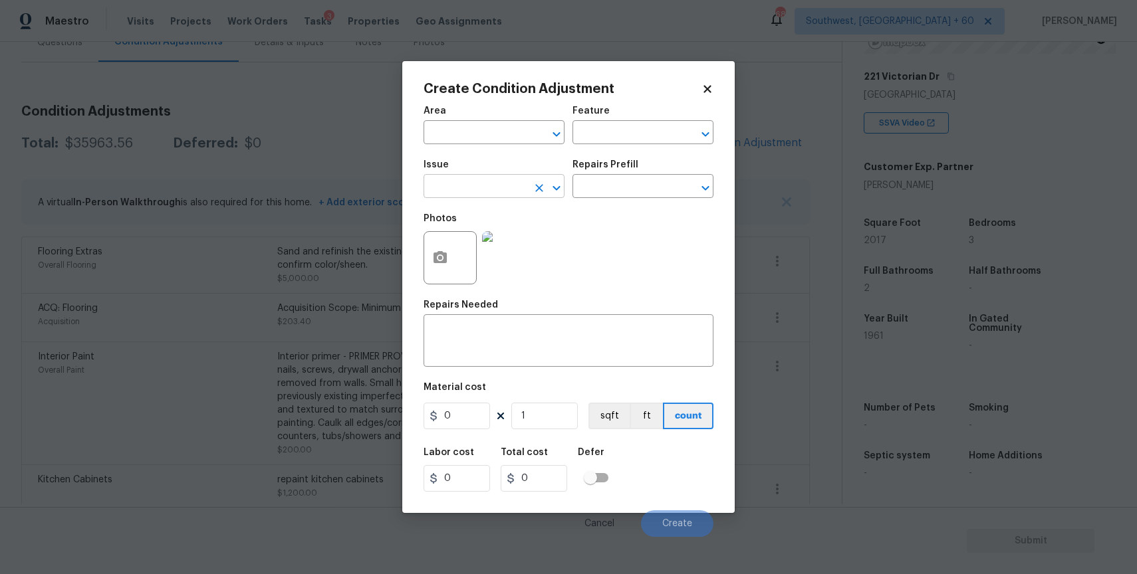
click at [487, 197] on input "text" at bounding box center [475, 187] width 104 height 21
type input "b"
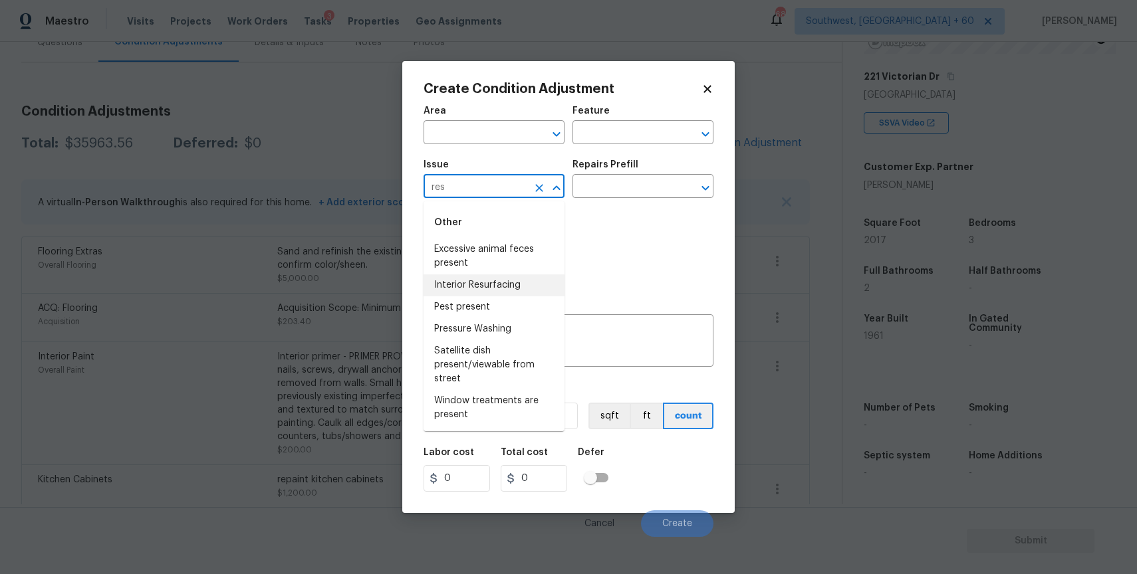
click at [529, 279] on li "Interior Resurfacing" at bounding box center [493, 286] width 141 height 22
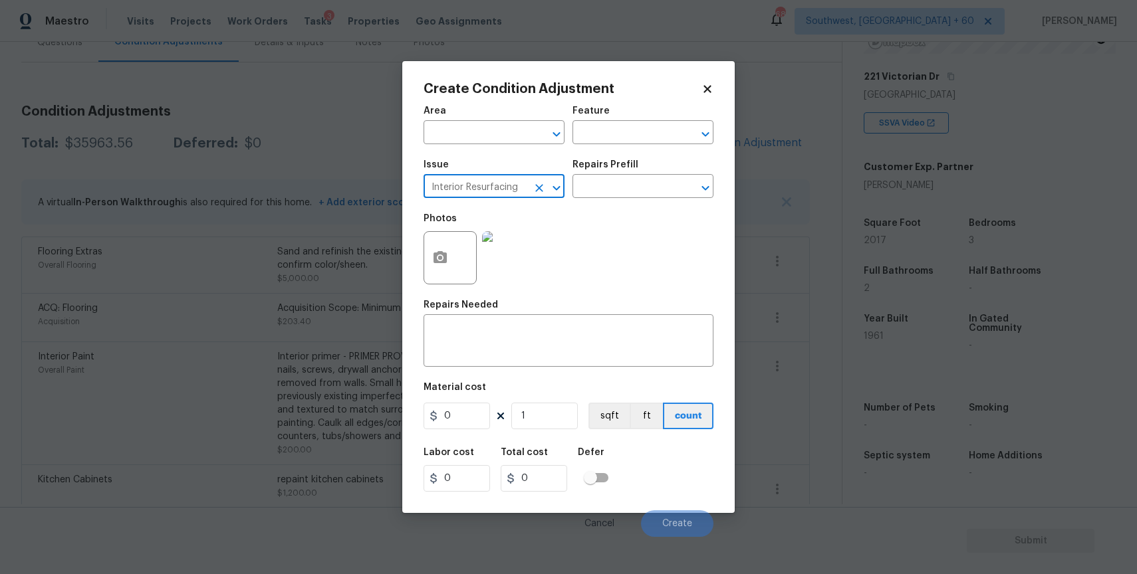
type input "Interior Resurfacing"
click at [620, 206] on div "Issue Interior Resurfacing ​ Repairs Prefill ​" at bounding box center [568, 179] width 290 height 54
click at [631, 190] on input "text" at bounding box center [624, 187] width 104 height 21
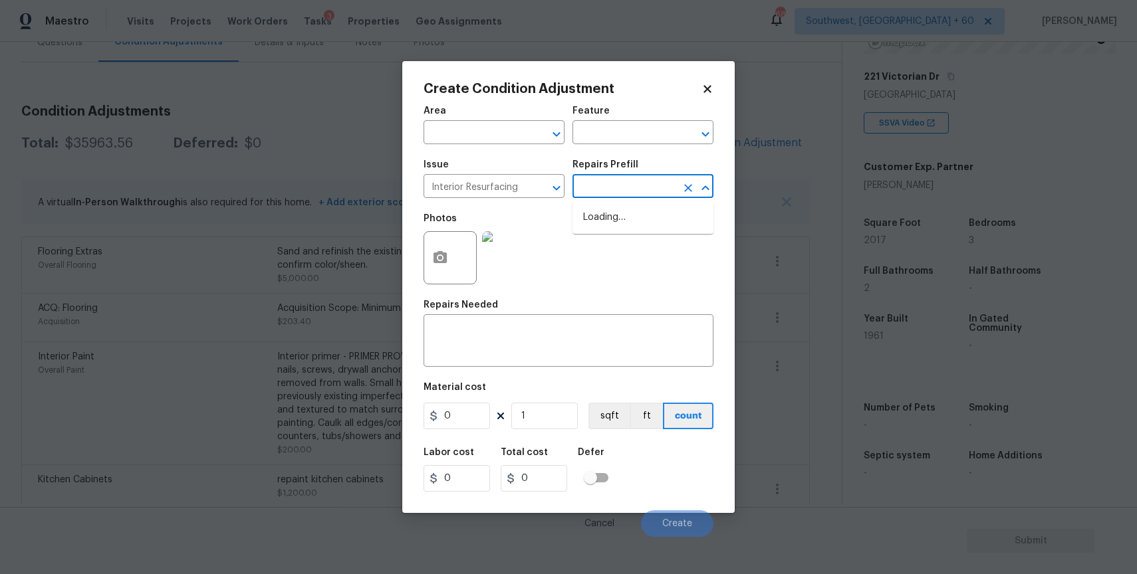
click at [631, 191] on input "text" at bounding box center [624, 187] width 104 height 21
type input "b"
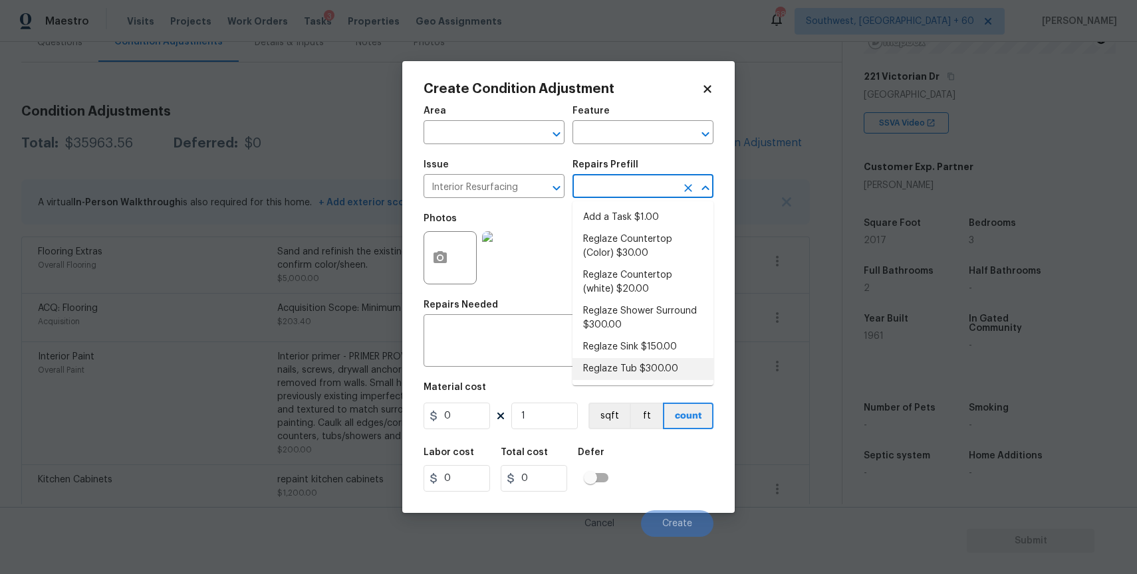
click at [638, 362] on li "Reglaze Tub $300.00" at bounding box center [642, 369] width 141 height 22
type textarea "Prep, mask, clean and reglaze the tub (white) both on the in and outer sides. H…"
type input "300"
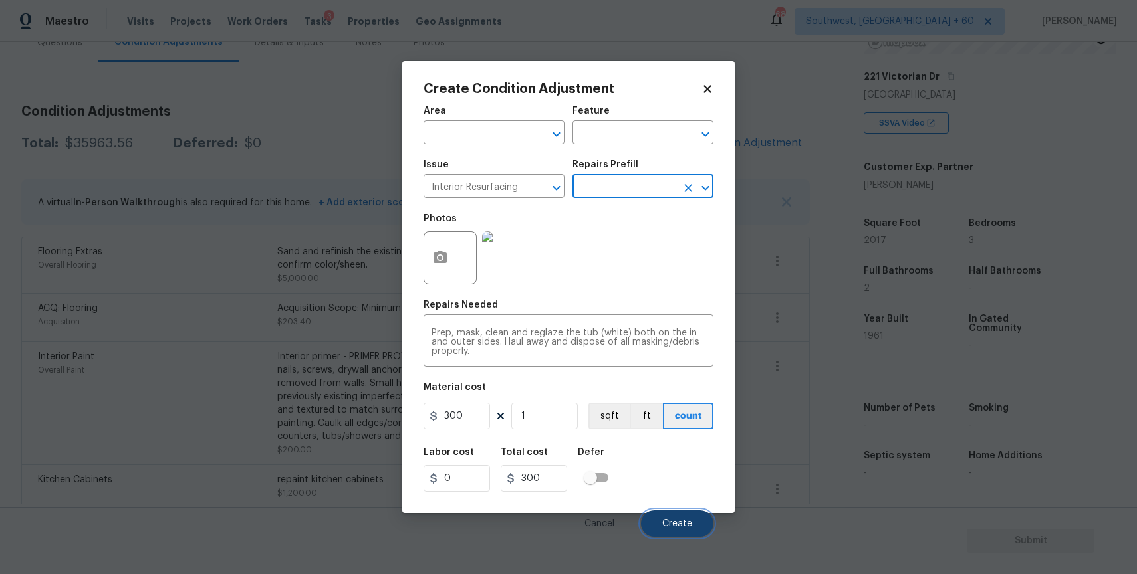
click at [677, 516] on button "Create" at bounding box center [677, 524] width 72 height 27
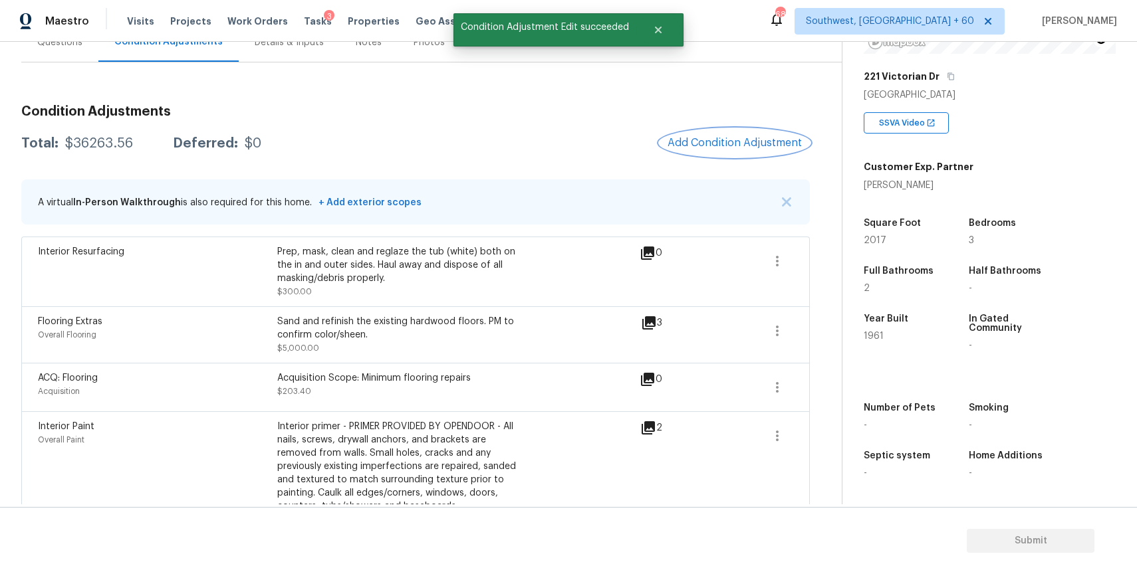
scroll to position [0, 0]
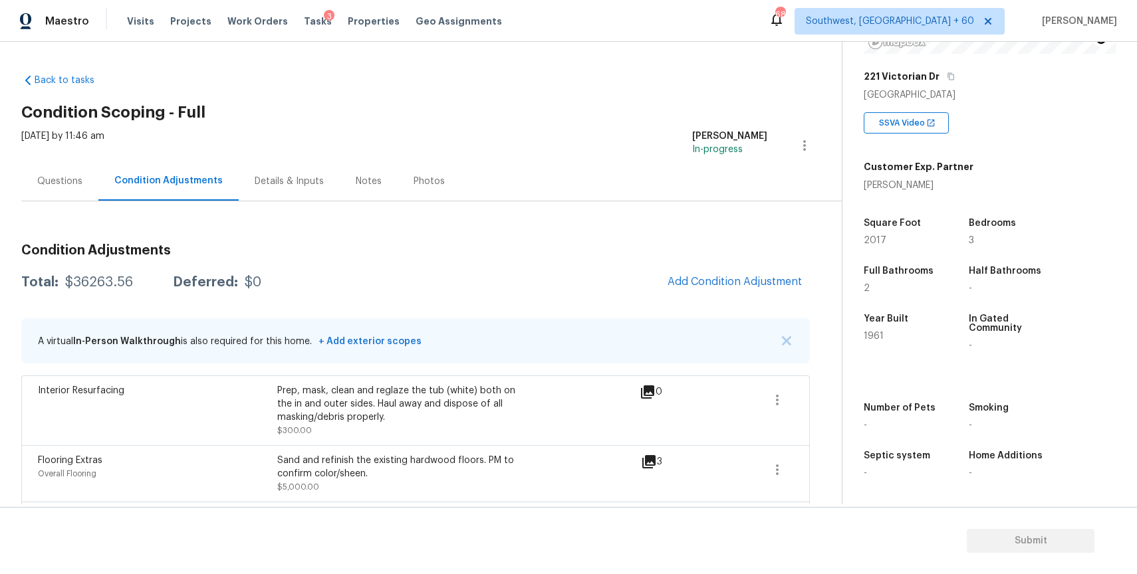
click at [62, 198] on div "Questions" at bounding box center [59, 181] width 77 height 39
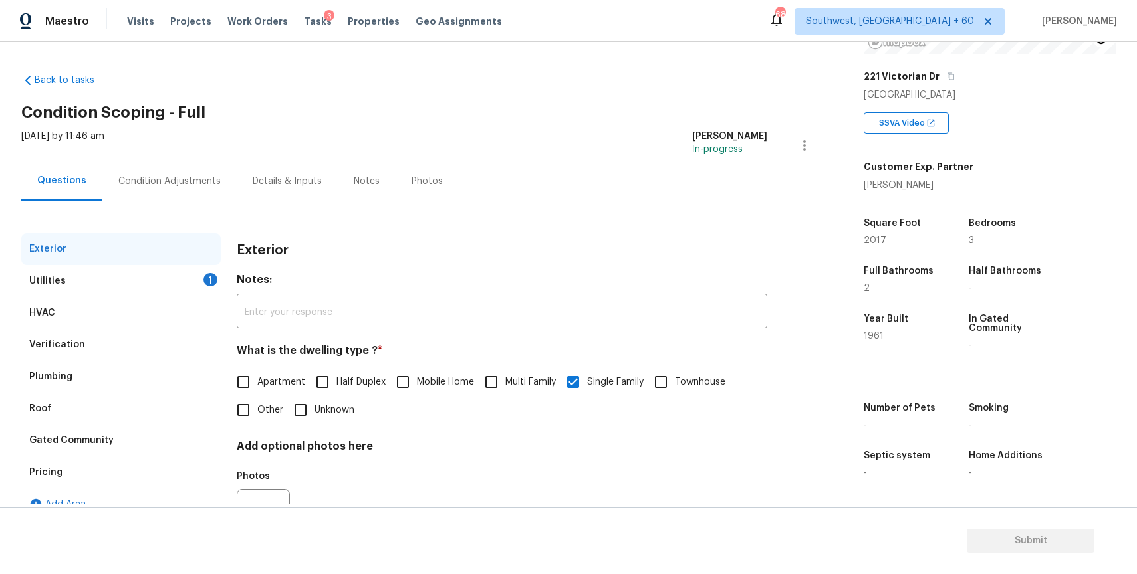
click at [182, 189] on div "Condition Adjustments" at bounding box center [169, 181] width 134 height 39
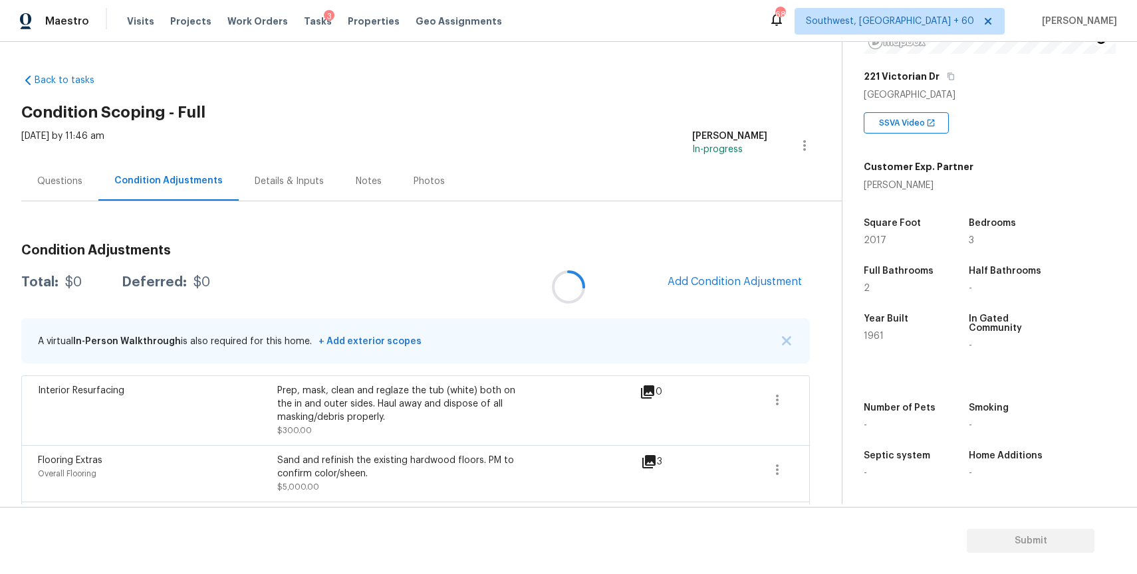
click at [80, 188] on div "Questions" at bounding box center [59, 181] width 77 height 39
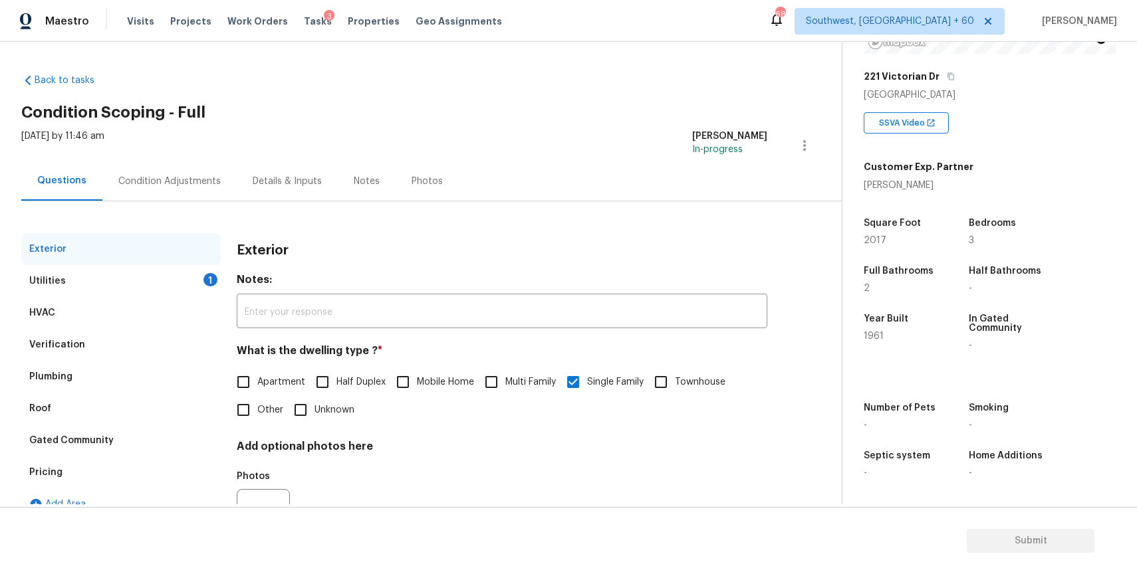
click at [126, 276] on div "Utilities 1" at bounding box center [120, 281] width 199 height 32
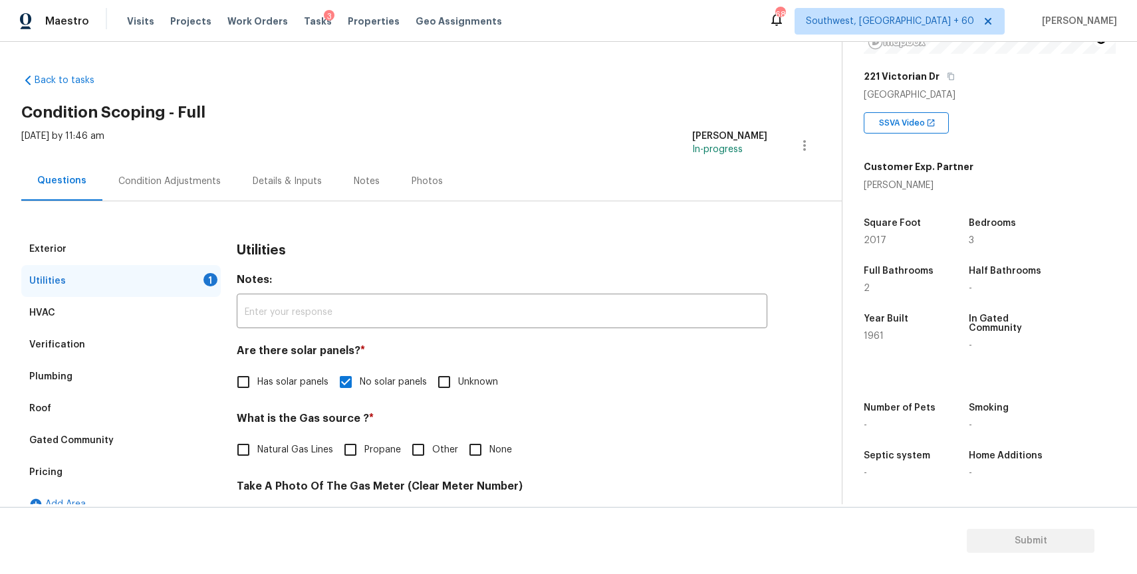
click at [302, 449] on span "Natural Gas Lines" at bounding box center [295, 450] width 76 height 14
click at [257, 449] on input "Natural Gas Lines" at bounding box center [243, 450] width 28 height 28
checkbox input "true"
click at [193, 175] on div "Condition Adjustments" at bounding box center [169, 181] width 102 height 13
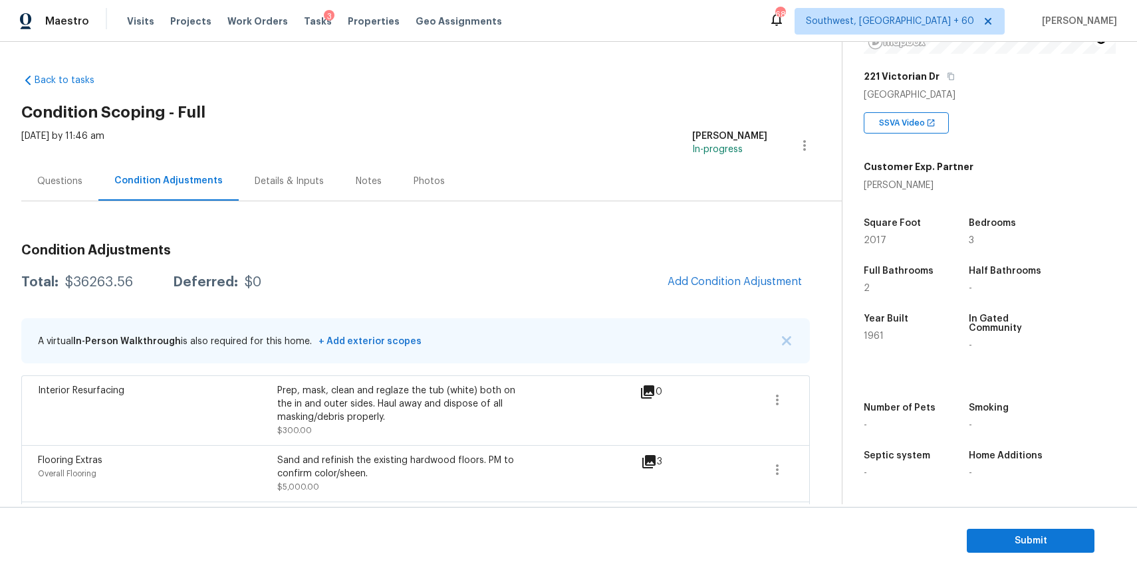
click at [98, 283] on div "$36263.56" at bounding box center [99, 282] width 68 height 13
copy div "$36263.56"
click at [53, 153] on div "Tue, Oct 14 2025 by 11:46 am" at bounding box center [62, 146] width 83 height 32
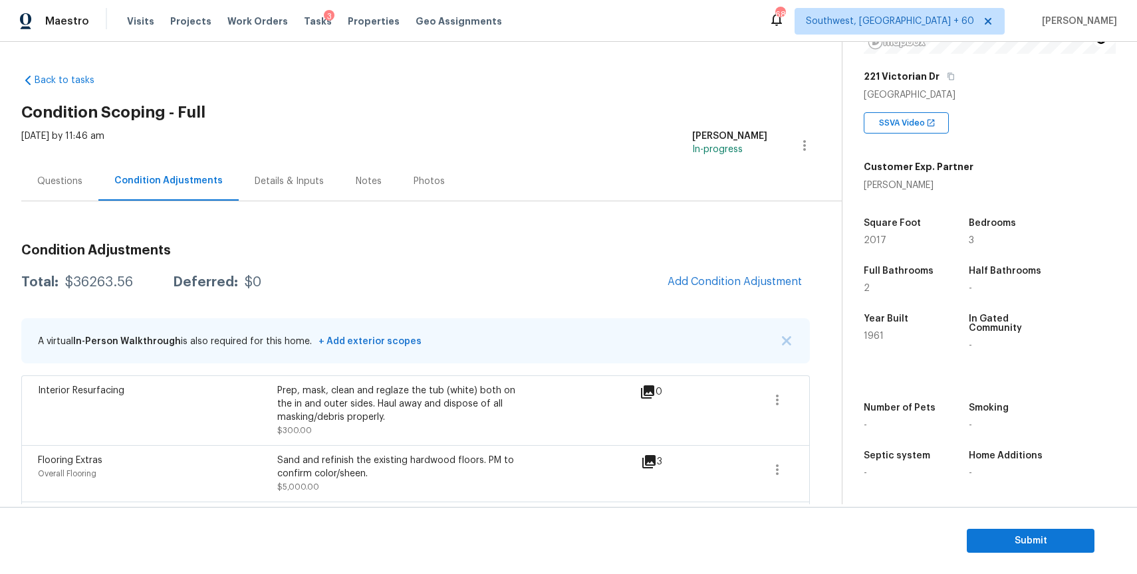
click at [74, 183] on div "Questions" at bounding box center [59, 181] width 45 height 13
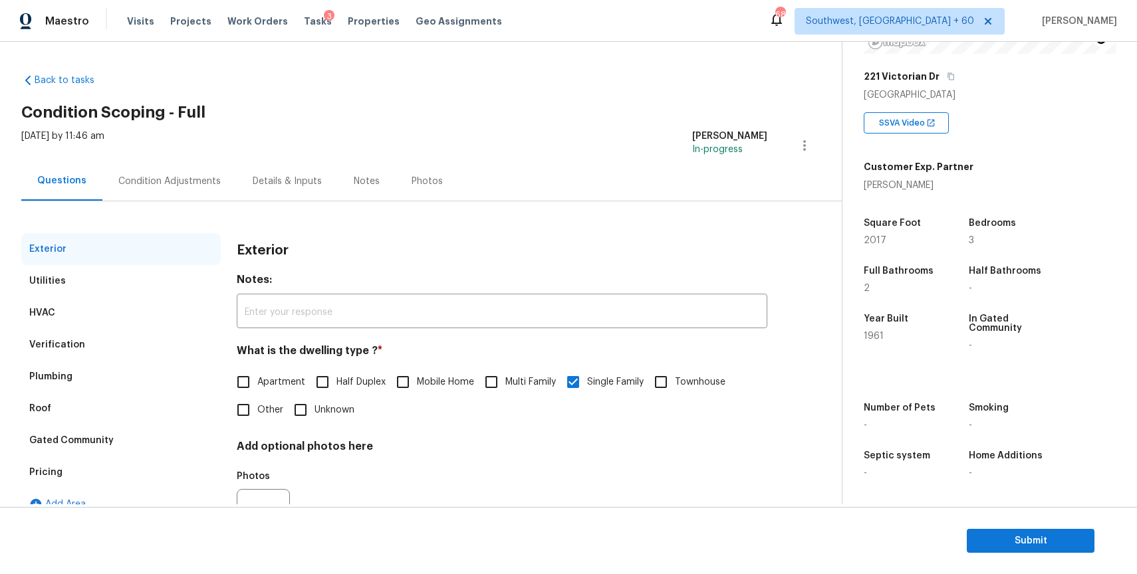
click at [108, 356] on div "Verification" at bounding box center [120, 345] width 199 height 32
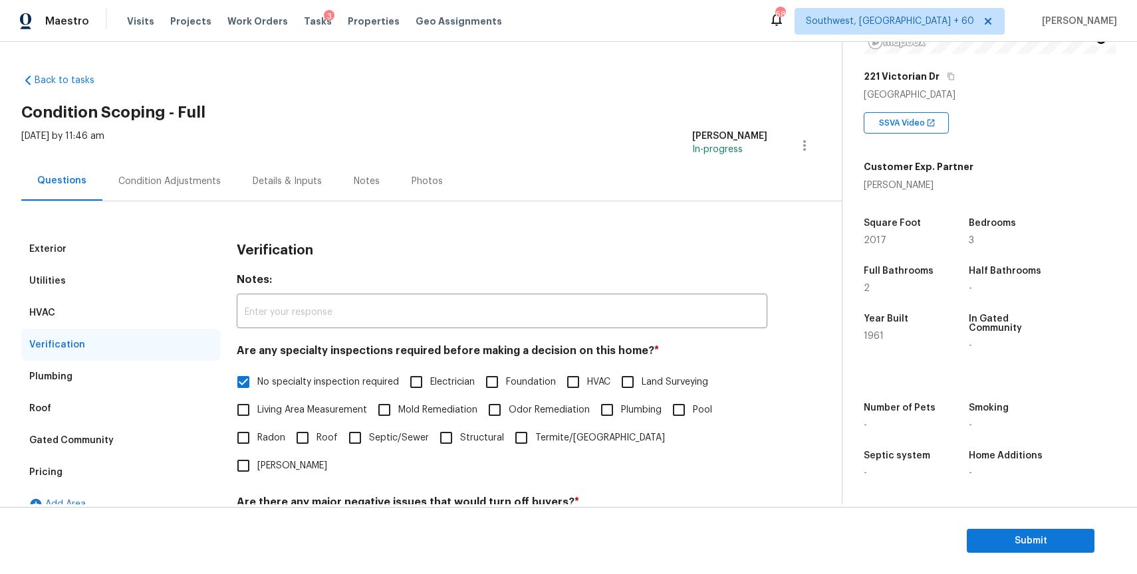
scroll to position [310, 0]
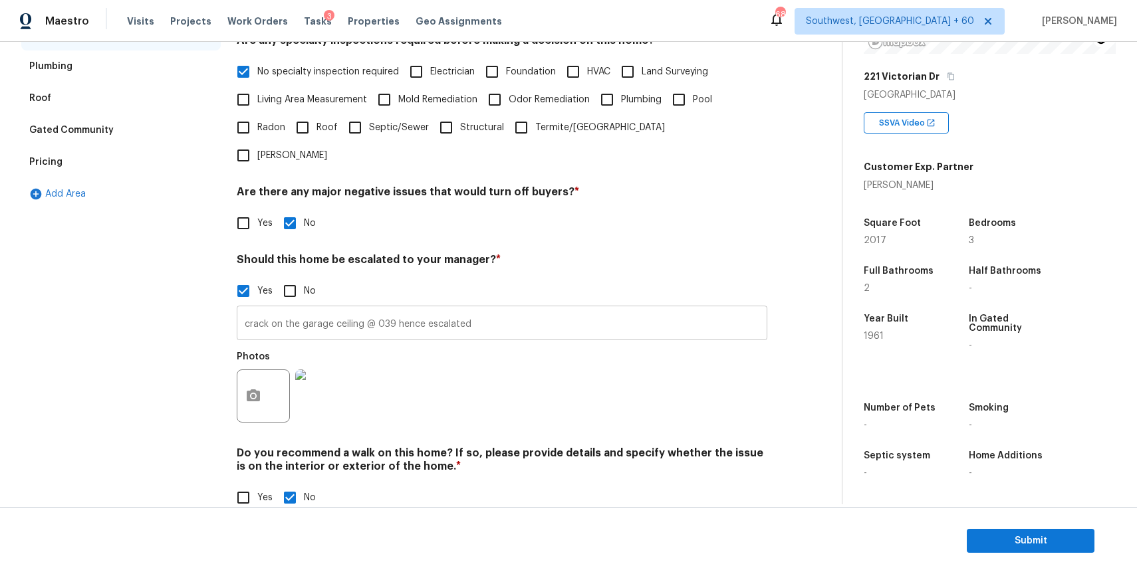
click at [346, 309] on input "crack on the garage ceiling @ 039 hence escalated" at bounding box center [502, 324] width 530 height 31
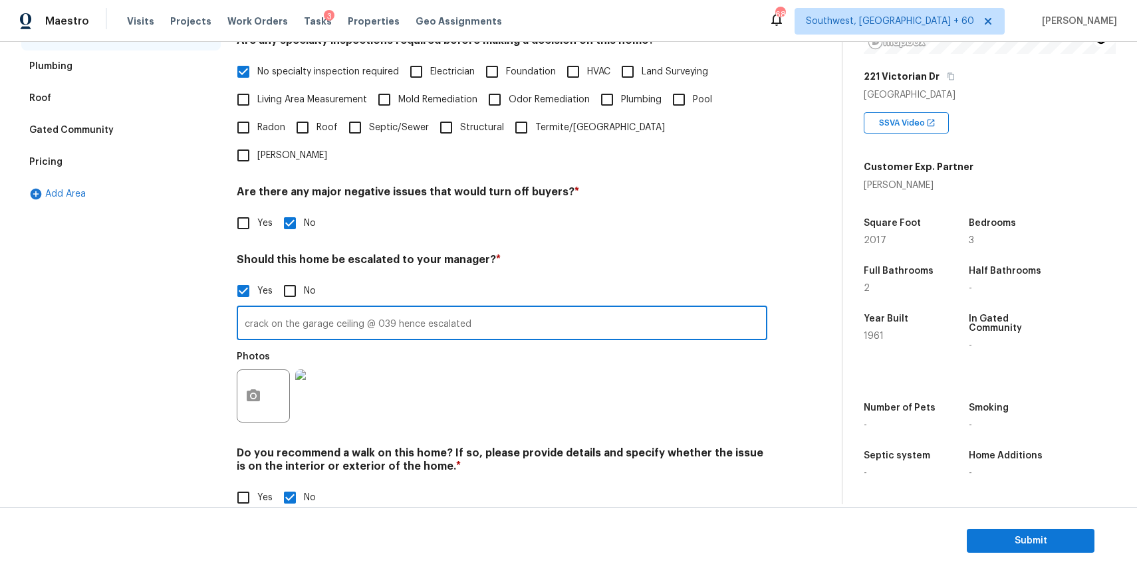
click at [346, 309] on input "crack on the garage ceiling @ 039 hence escalated" at bounding box center [502, 324] width 530 height 31
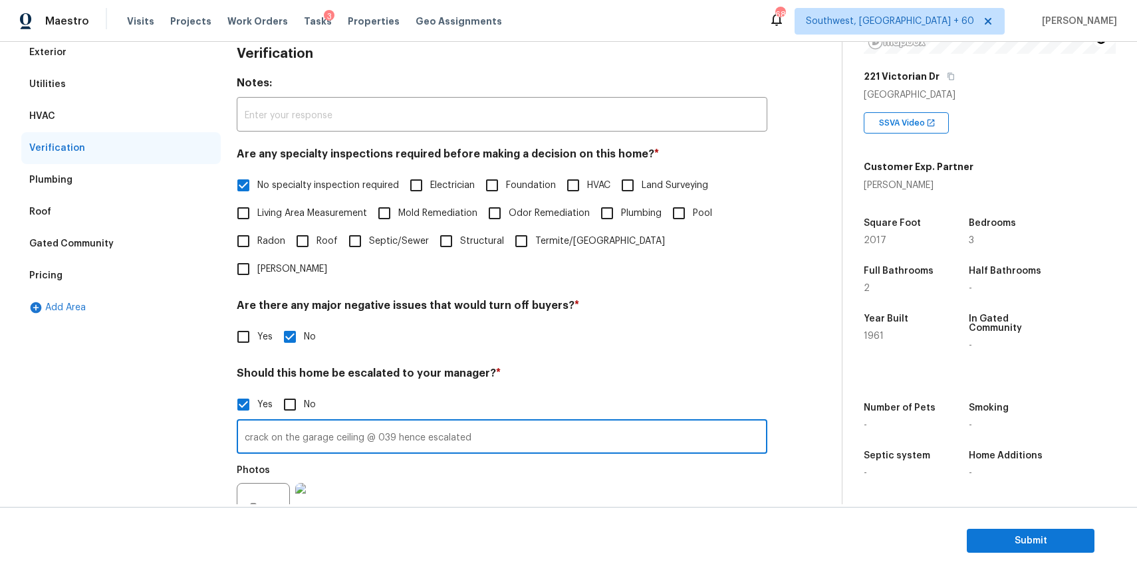
scroll to position [111, 0]
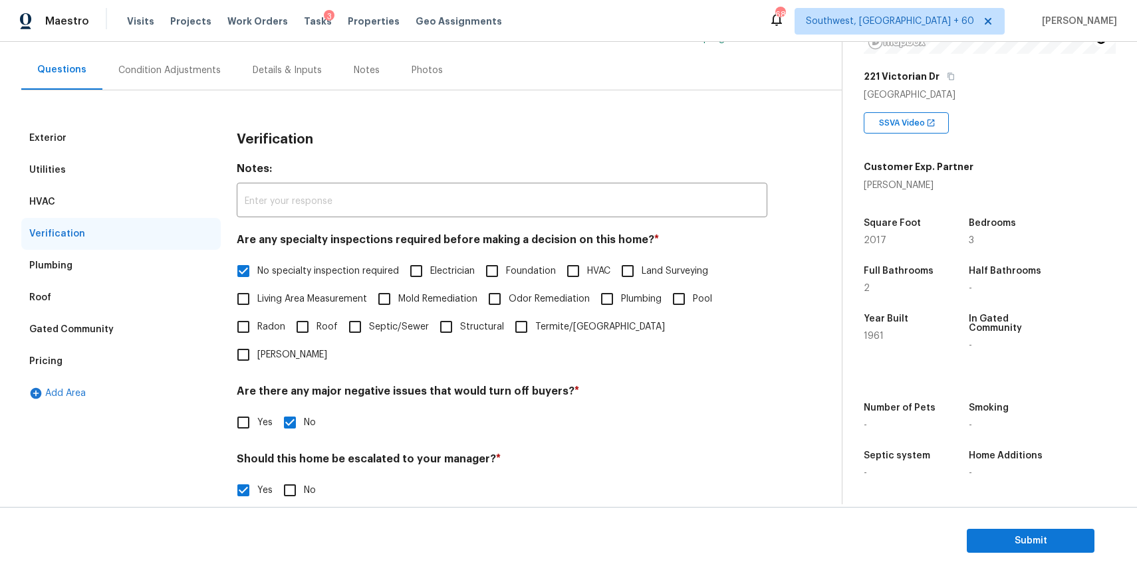
click at [123, 358] on div "Pricing" at bounding box center [120, 362] width 199 height 32
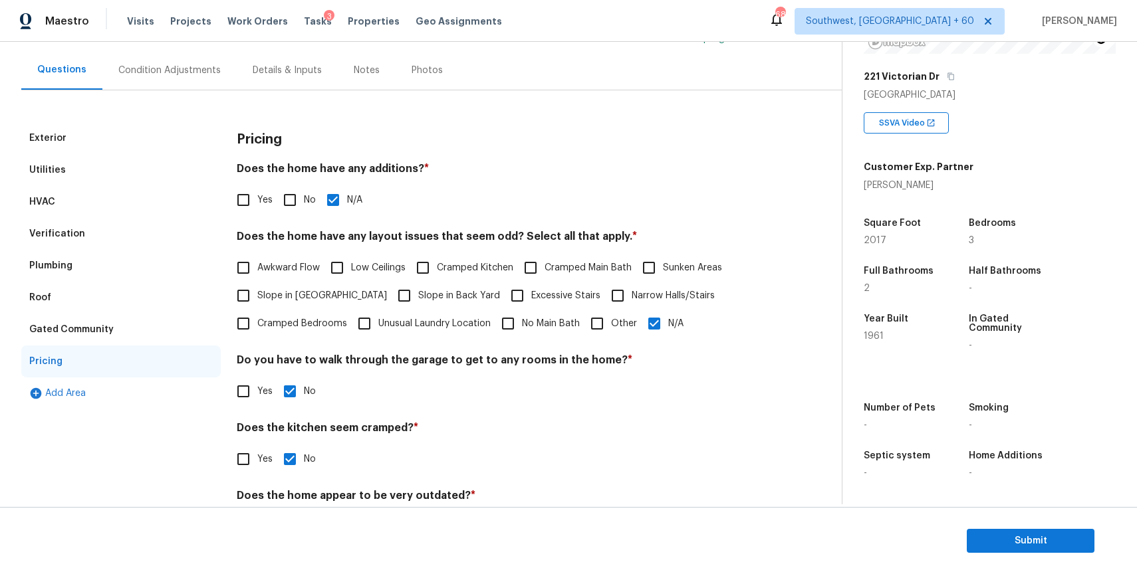
scroll to position [168, 0]
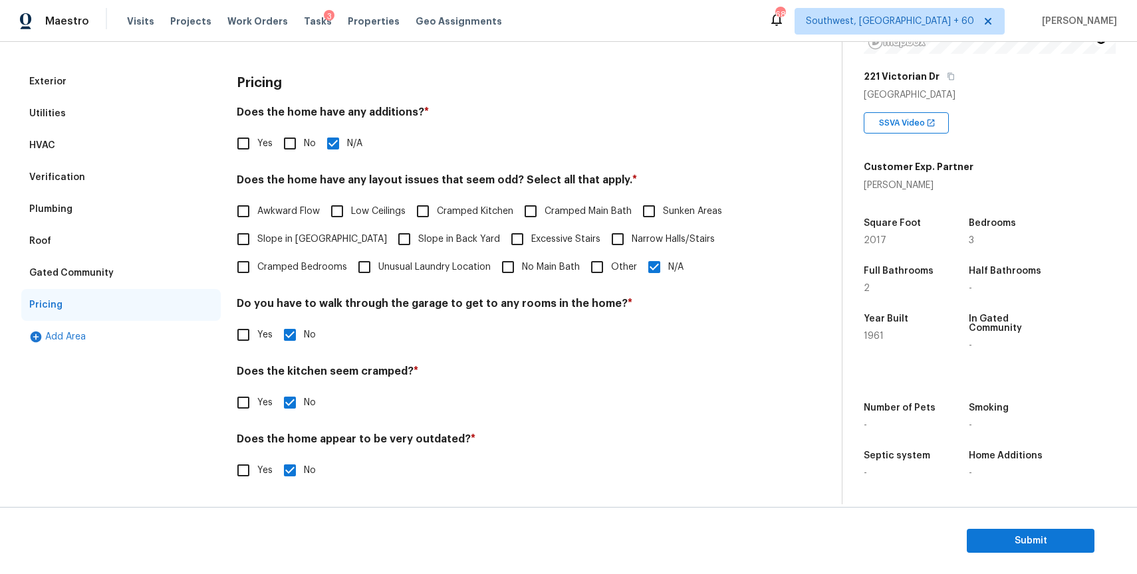
click at [588, 267] on input "Other" at bounding box center [597, 267] width 28 height 28
checkbox input "true"
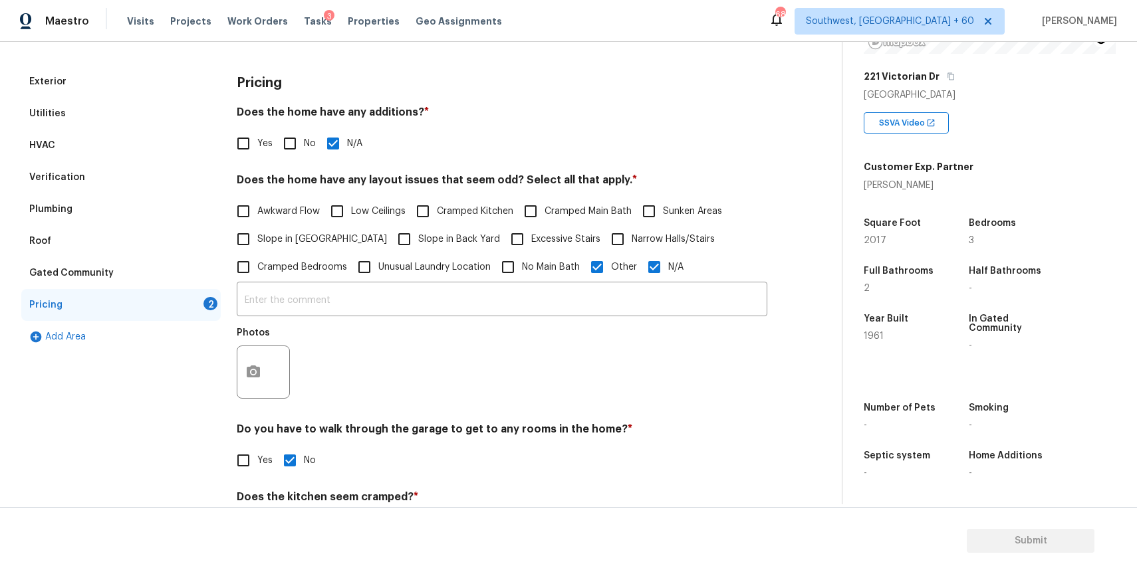
click at [654, 279] on input "N/A" at bounding box center [654, 267] width 28 height 28
checkbox input "false"
click at [571, 313] on input "text" at bounding box center [502, 300] width 530 height 31
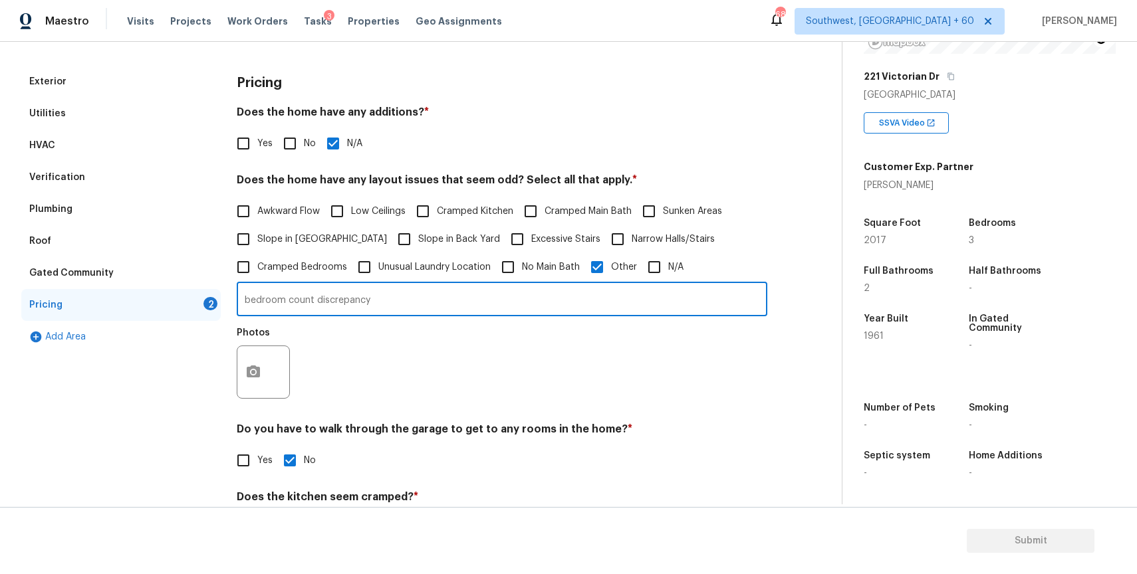
type input "bedroom count discrepancy"
click at [263, 381] on button "button" at bounding box center [253, 372] width 32 height 52
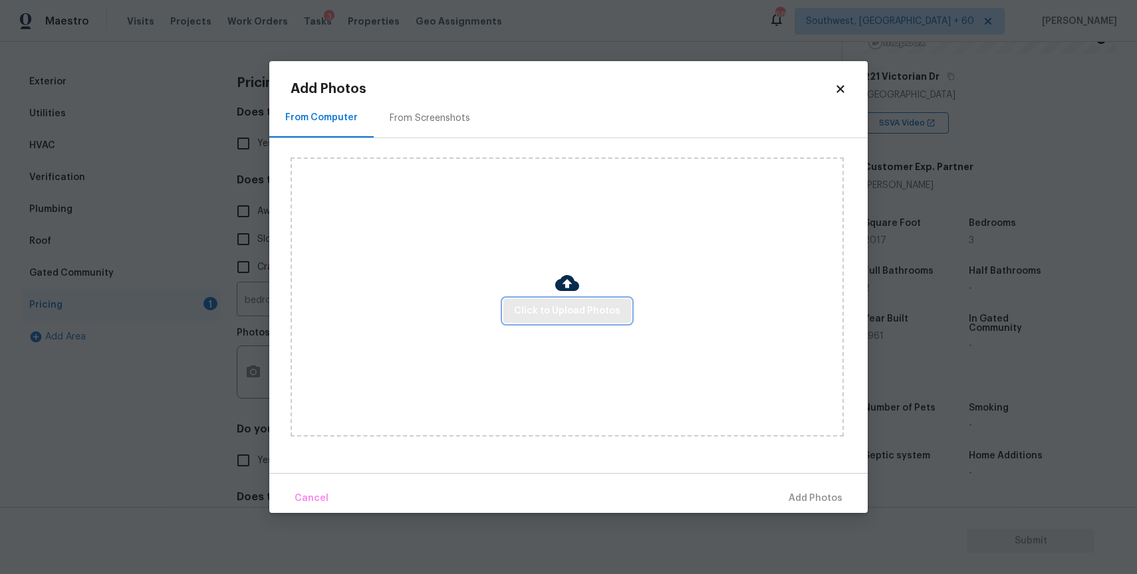
click at [562, 302] on button "Click to Upload Photos" at bounding box center [567, 311] width 128 height 25
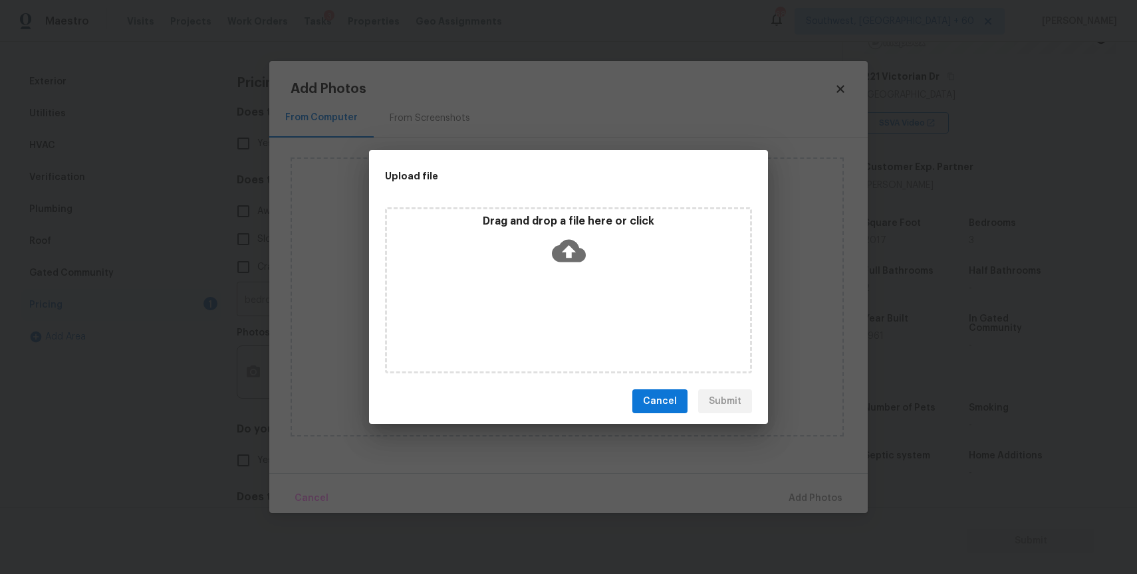
click at [536, 253] on div "Drag and drop a file here or click" at bounding box center [568, 243] width 363 height 57
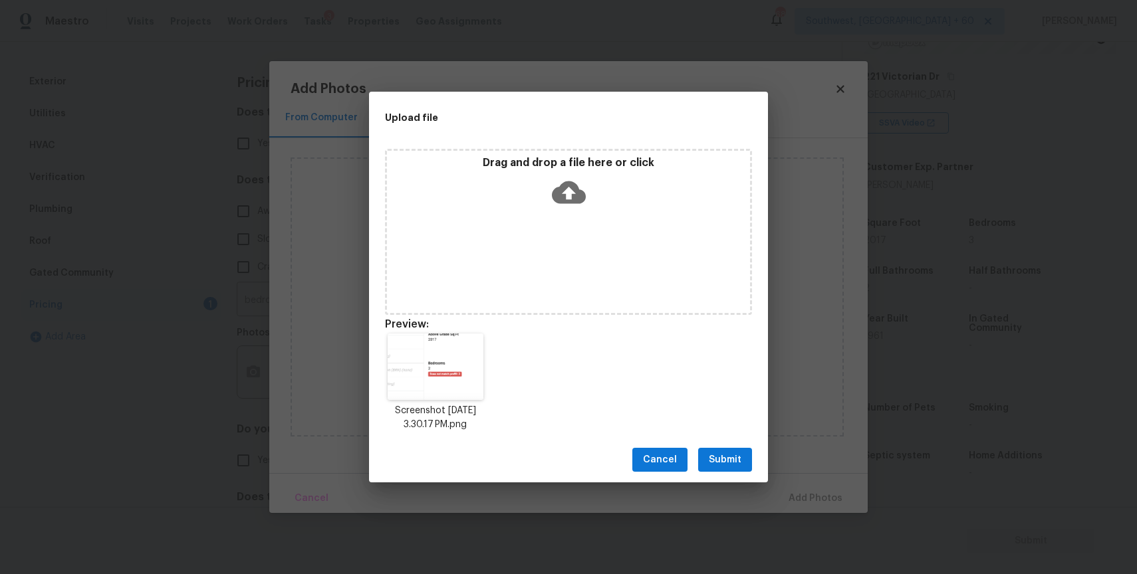
click at [734, 454] on span "Submit" at bounding box center [725, 460] width 33 height 17
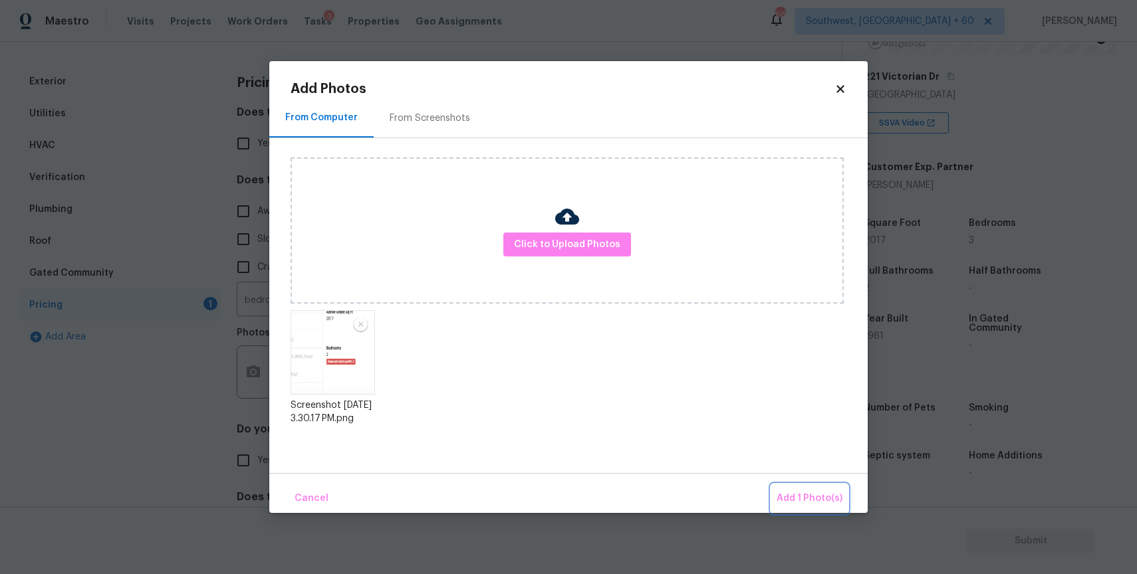
click at [826, 492] on span "Add 1 Photo(s)" at bounding box center [809, 499] width 66 height 17
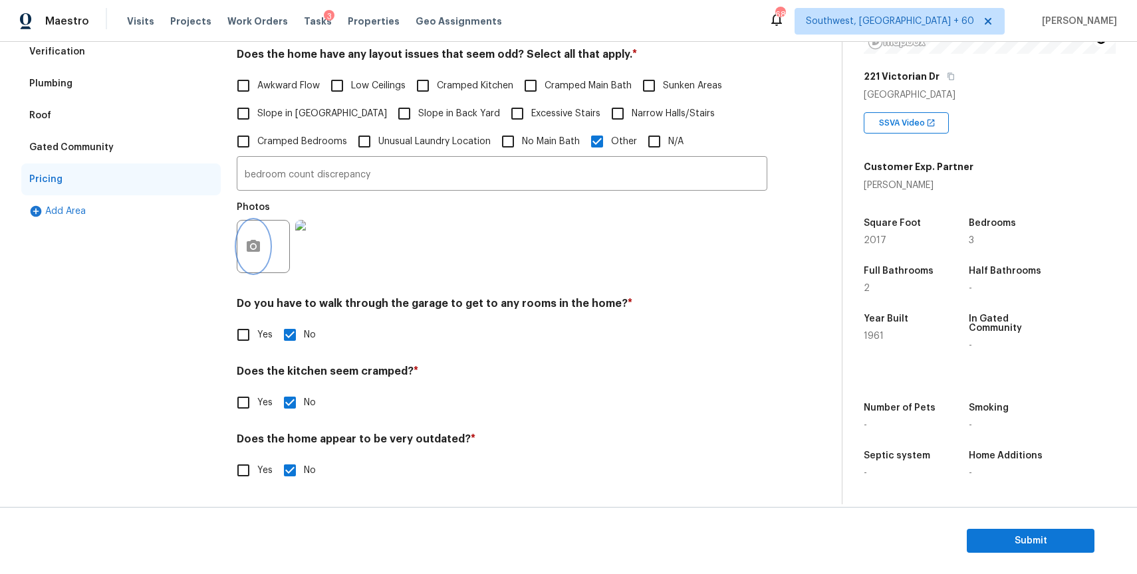
scroll to position [0, 0]
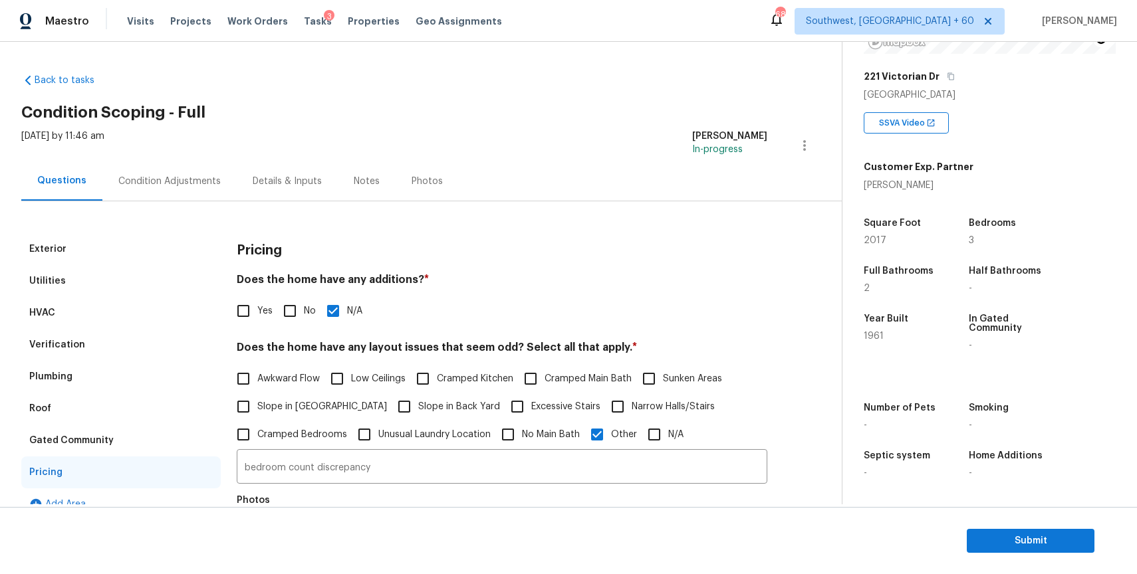
click at [253, 192] on div "Details & Inputs" at bounding box center [287, 181] width 101 height 39
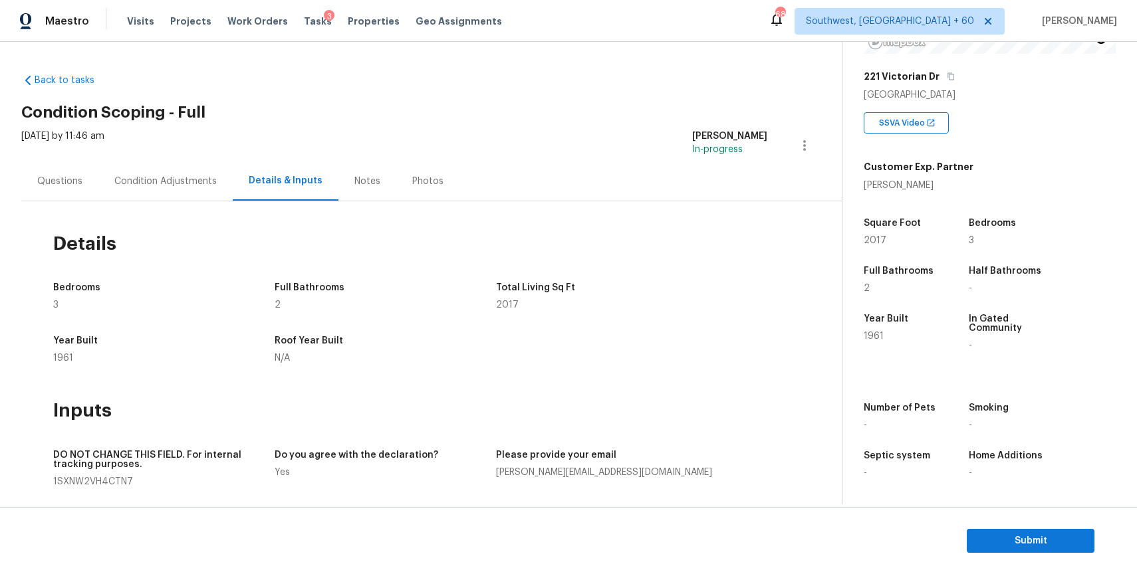
click at [187, 184] on div "Condition Adjustments" at bounding box center [165, 181] width 102 height 13
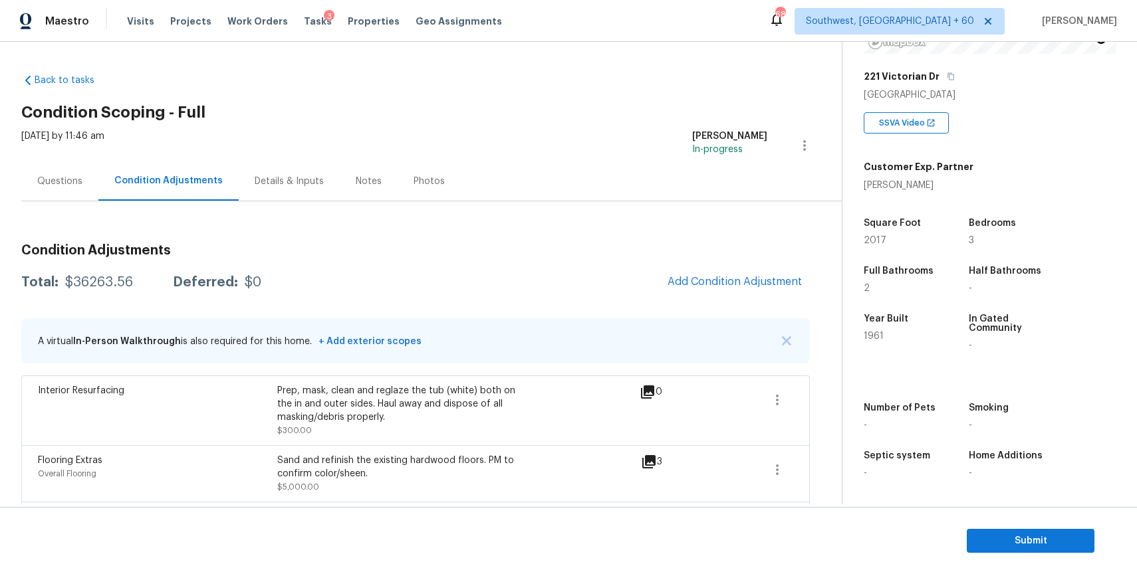
click at [64, 176] on div "Questions" at bounding box center [59, 181] width 45 height 13
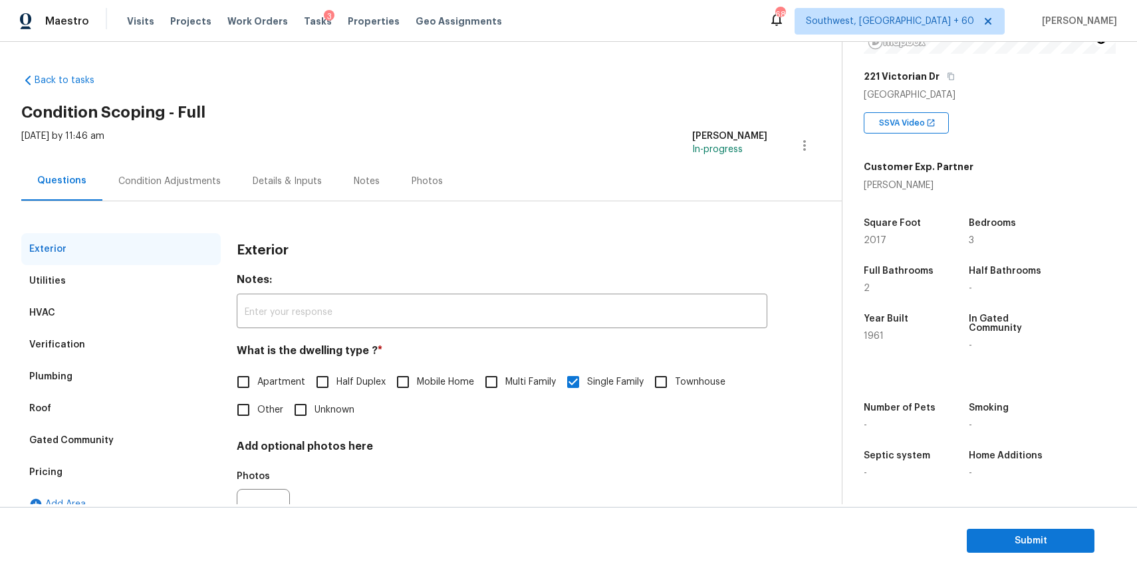
scroll to position [66, 0]
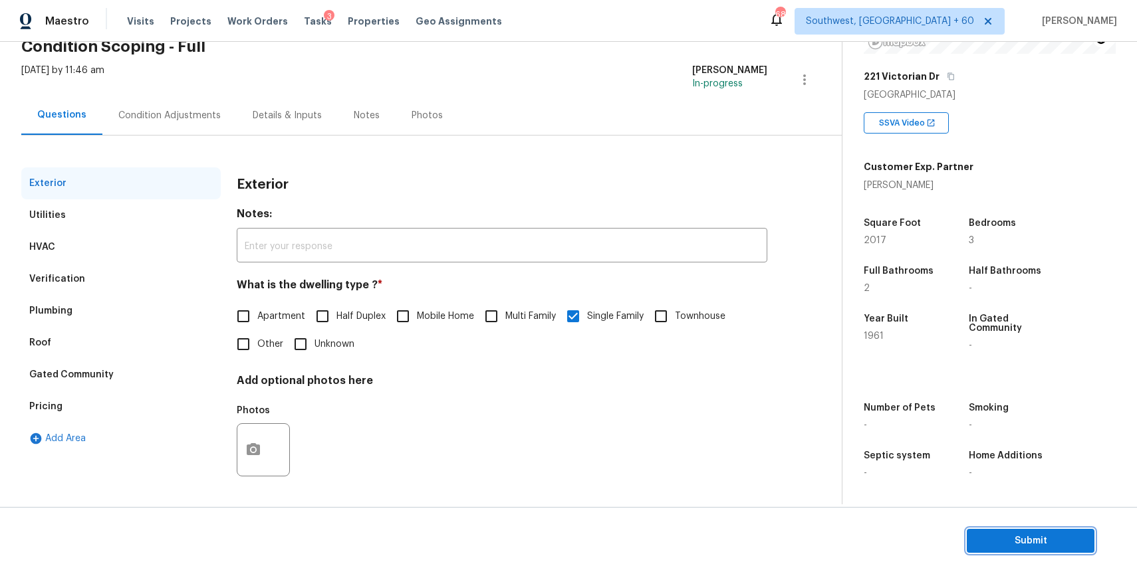
click at [1059, 545] on span "Submit" at bounding box center [1030, 541] width 106 height 17
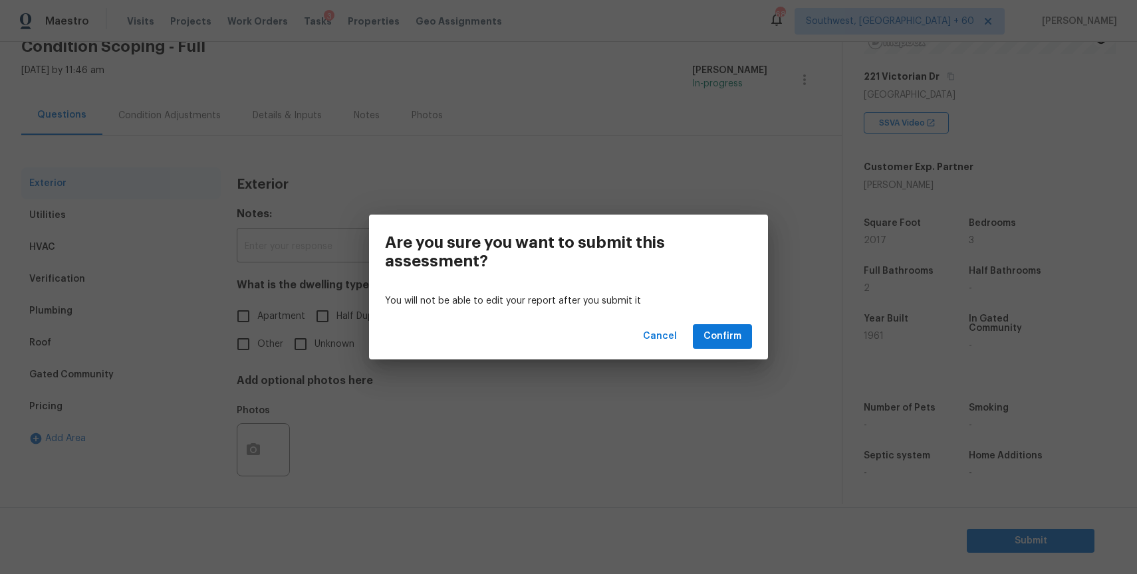
click at [758, 351] on div "Cancel Confirm" at bounding box center [568, 337] width 399 height 46
click at [735, 340] on span "Confirm" at bounding box center [722, 336] width 38 height 17
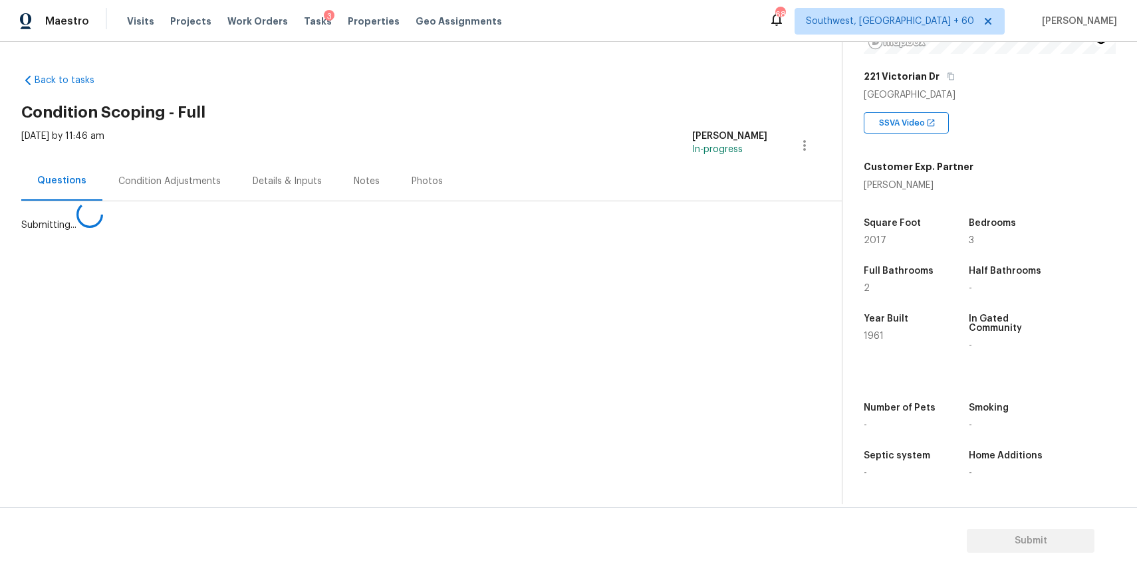
scroll to position [0, 0]
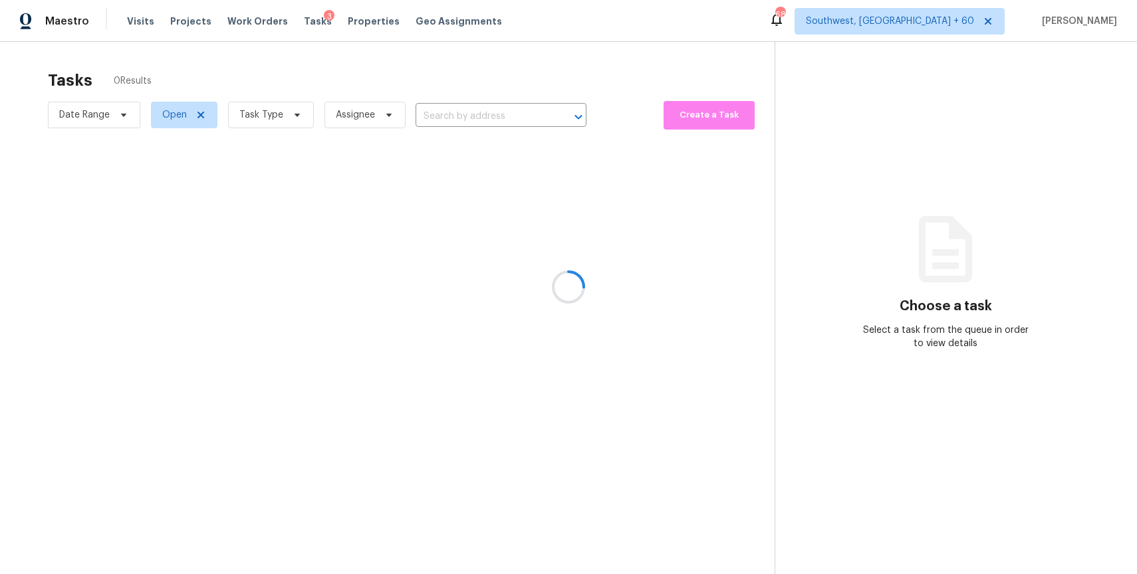
click at [480, 118] on div at bounding box center [568, 287] width 1137 height 574
click at [491, 99] on div at bounding box center [568, 287] width 1137 height 574
click at [491, 99] on div "Date Range Open Task Type Assignee ​" at bounding box center [317, 115] width 538 height 35
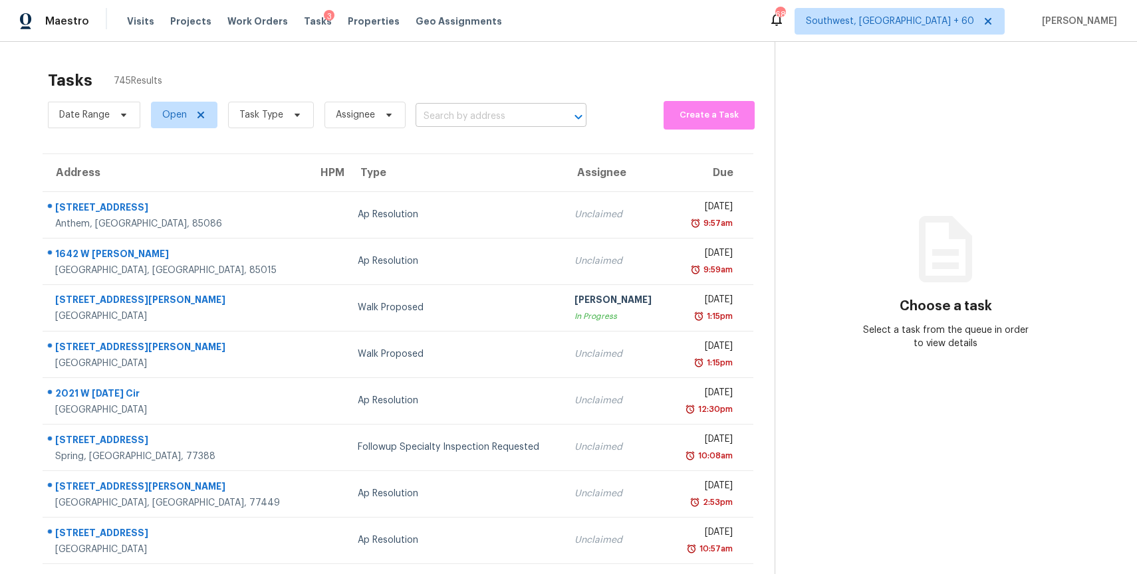
click at [491, 110] on input "text" at bounding box center [482, 116] width 134 height 21
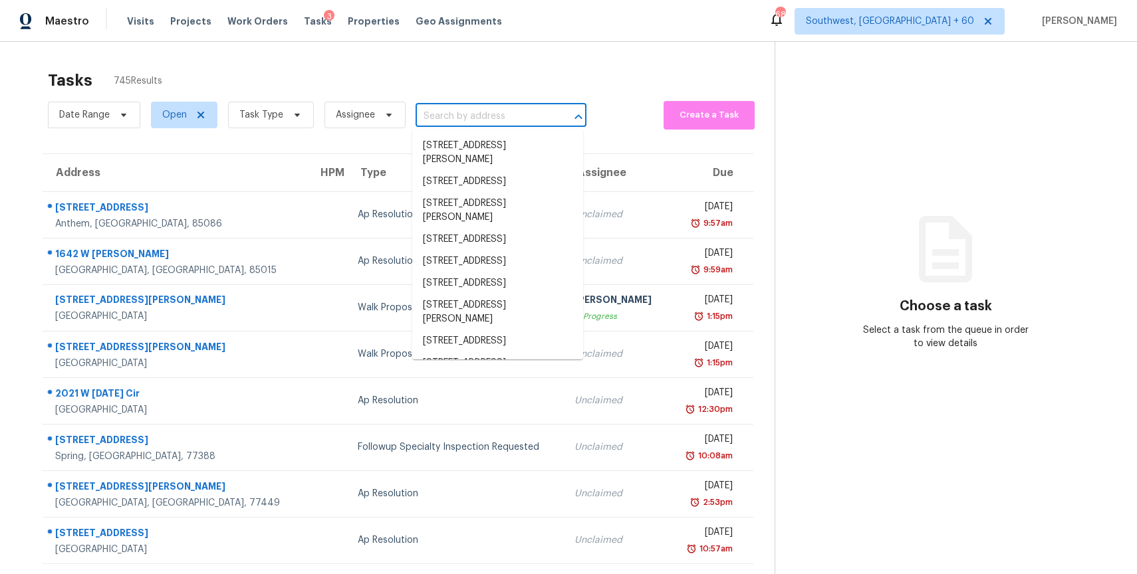
paste input "138 Baytree Blvd, Tavares, FL 32778"
type input "138 Baytree Blvd, Tavares, FL 32778"
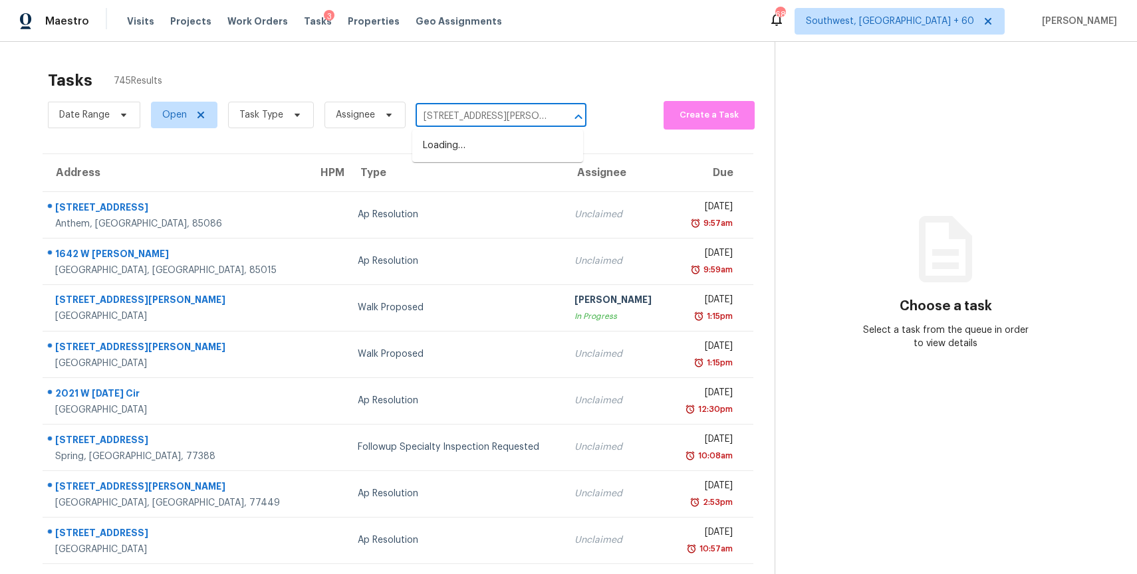
scroll to position [0, 27]
click at [491, 146] on li "138 Baytree Blvd, Tavares, FL 32778" at bounding box center [497, 153] width 171 height 36
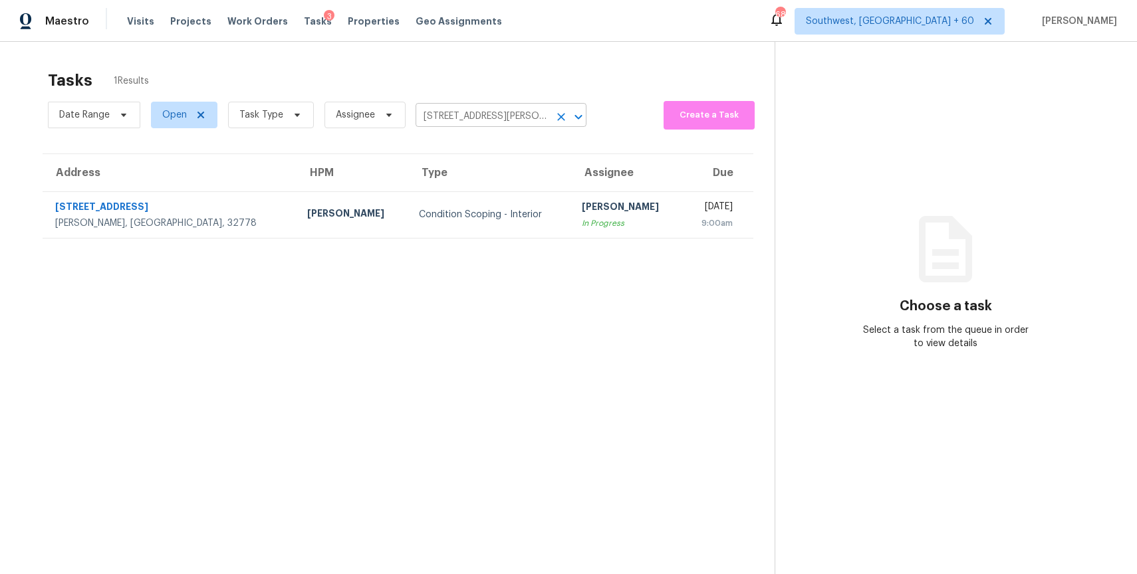
click at [464, 117] on input "138 Baytree Blvd, Tavares, FL 32778" at bounding box center [482, 116] width 134 height 21
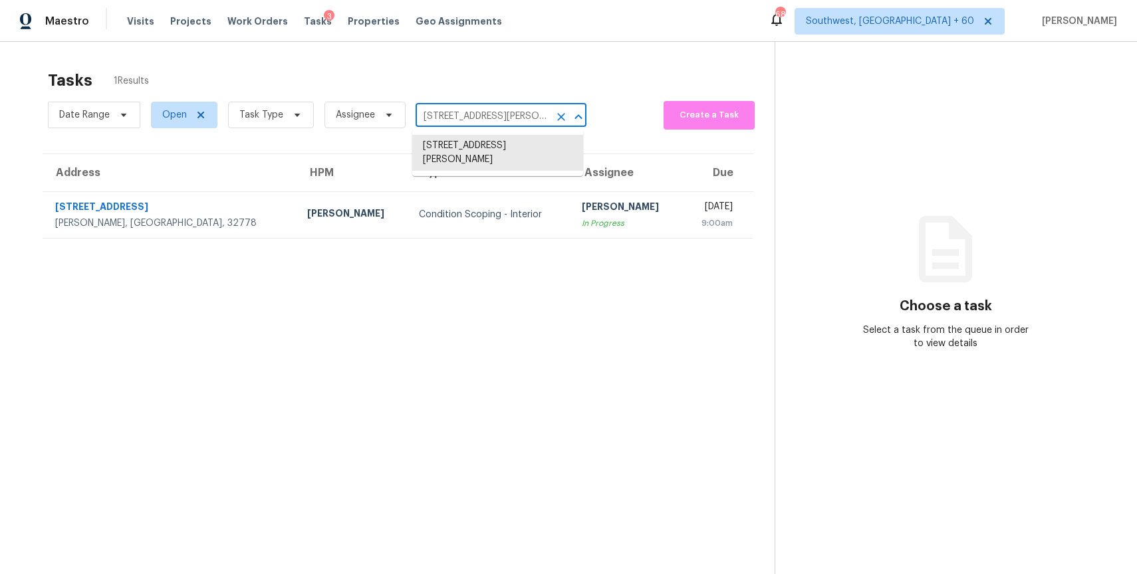
paste input "2 Filbert St, Methuen, MA 01844"
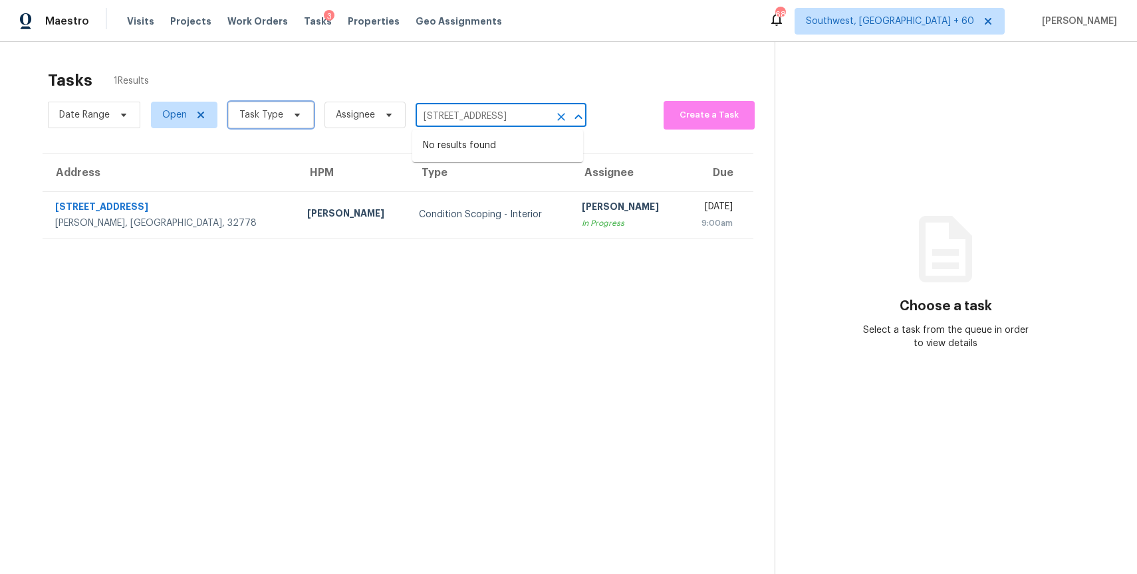
type input "138 Baytree Blvd, Tavares, FL 32778"
click at [249, 112] on span "Task Type" at bounding box center [261, 114] width 44 height 13
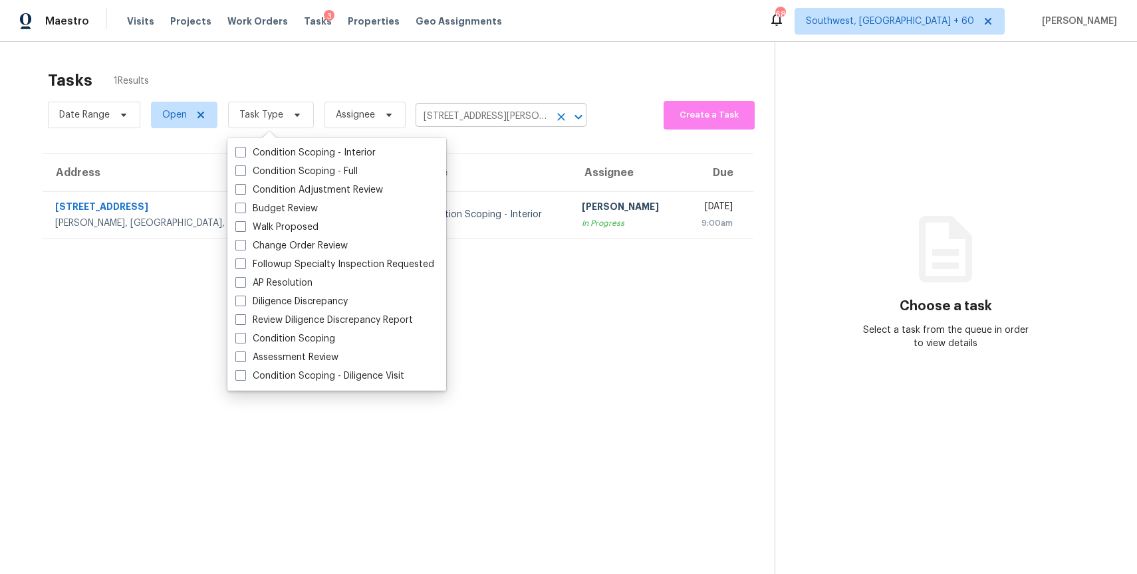
click at [523, 116] on input "138 Baytree Blvd, Tavares, FL 32778" at bounding box center [482, 116] width 134 height 21
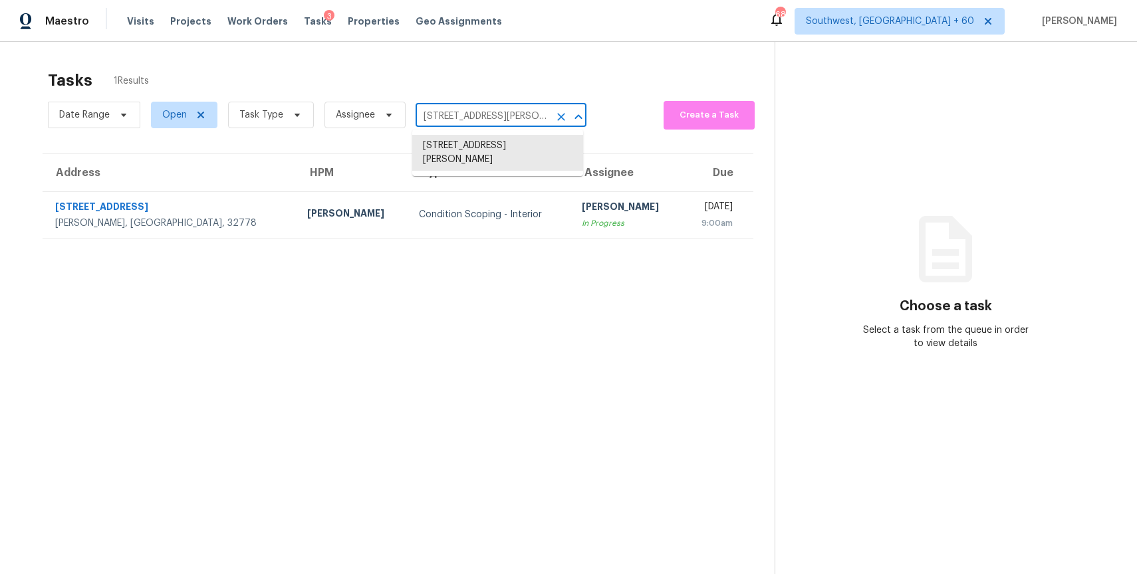
click at [523, 116] on input "138 Baytree Blvd, Tavares, FL 32778" at bounding box center [482, 116] width 134 height 21
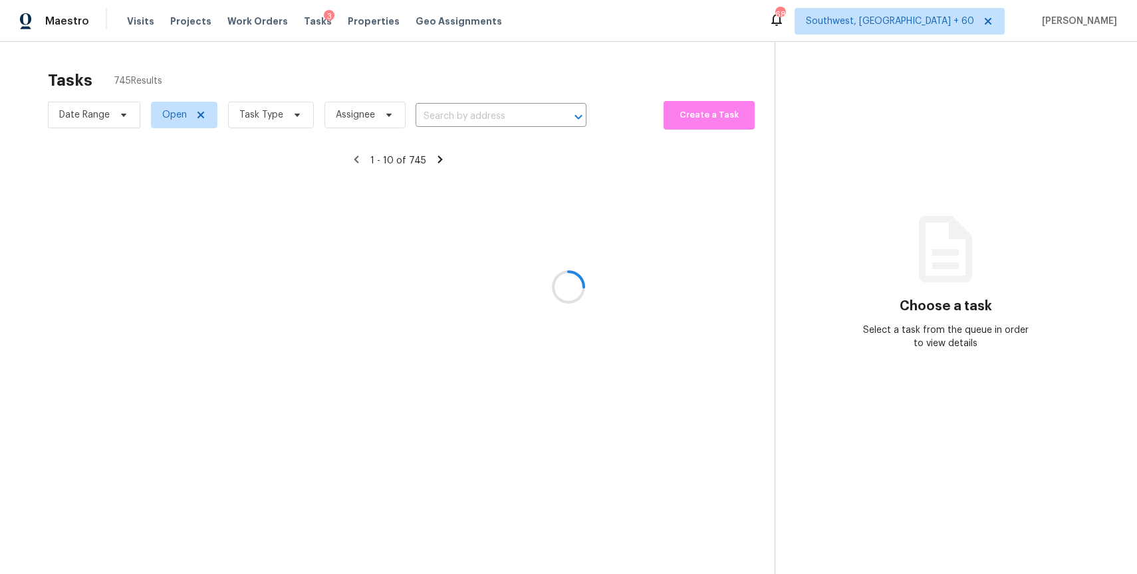
click at [282, 97] on div at bounding box center [568, 287] width 1137 height 574
click at [285, 115] on div at bounding box center [568, 287] width 1137 height 574
click at [251, 115] on div at bounding box center [568, 287] width 1137 height 574
click at [267, 119] on div at bounding box center [568, 287] width 1137 height 574
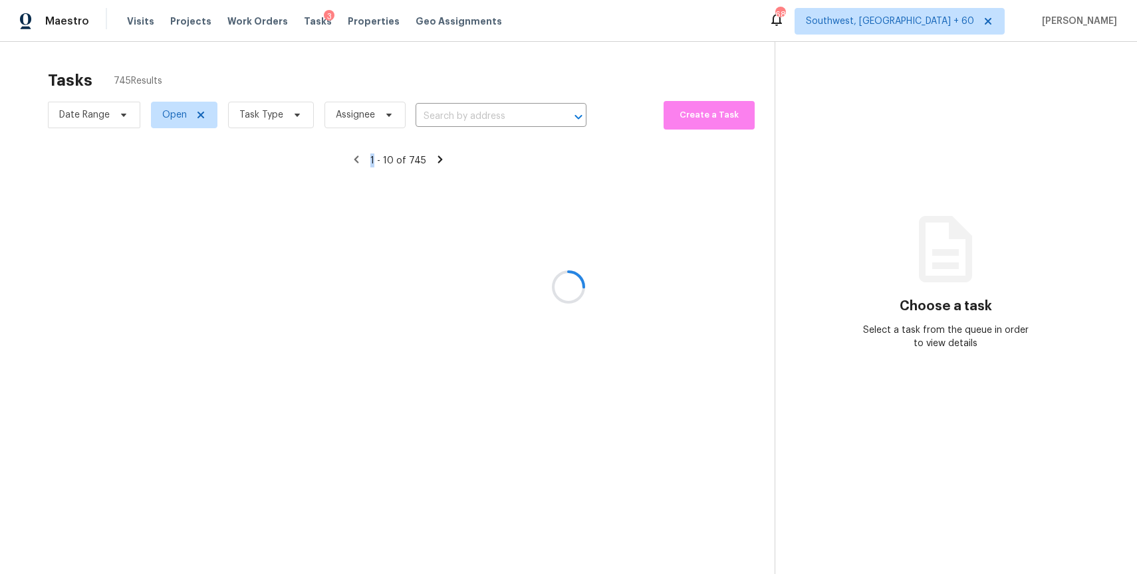
click at [267, 119] on div at bounding box center [568, 287] width 1137 height 574
click at [293, 120] on div at bounding box center [568, 287] width 1137 height 574
click at [289, 115] on div at bounding box center [568, 287] width 1137 height 574
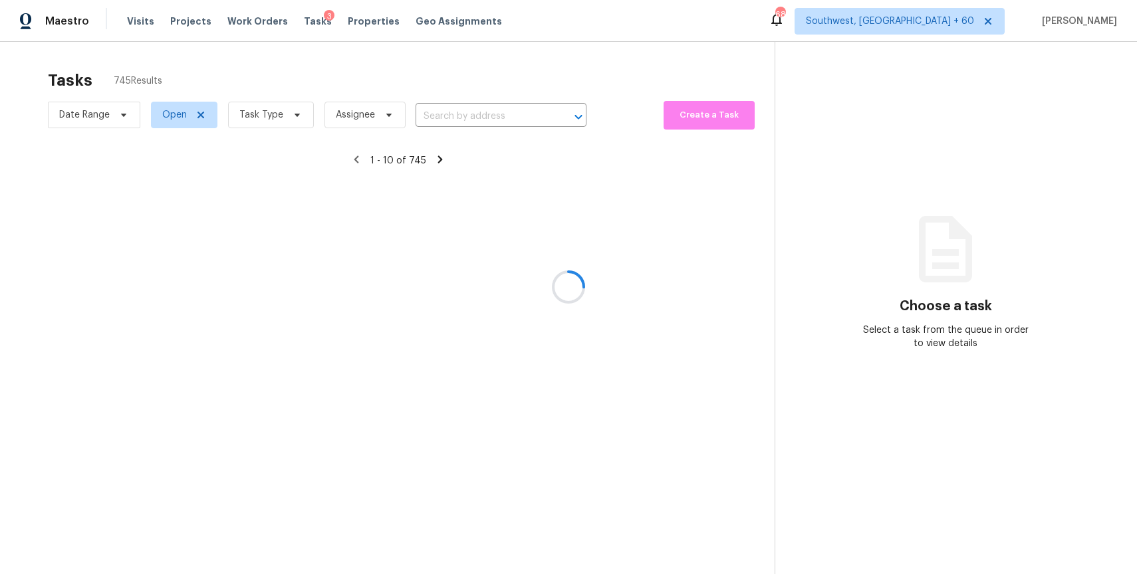
click at [289, 115] on div at bounding box center [568, 287] width 1137 height 574
click at [284, 108] on div at bounding box center [568, 287] width 1137 height 574
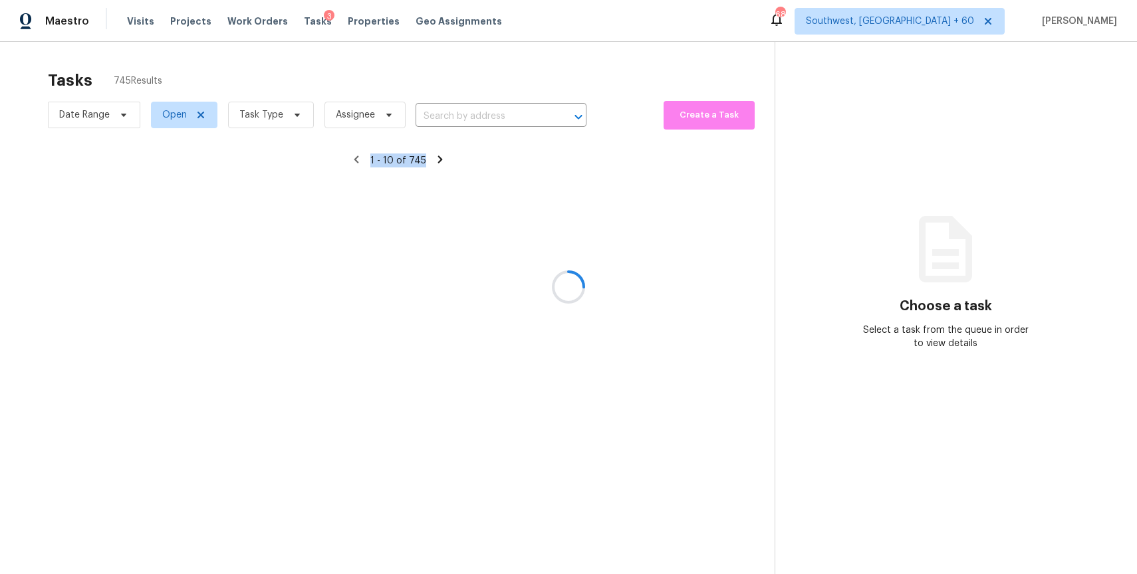
click at [284, 108] on div at bounding box center [568, 287] width 1137 height 574
click at [317, 134] on div at bounding box center [568, 287] width 1137 height 574
click at [298, 115] on div at bounding box center [568, 287] width 1137 height 574
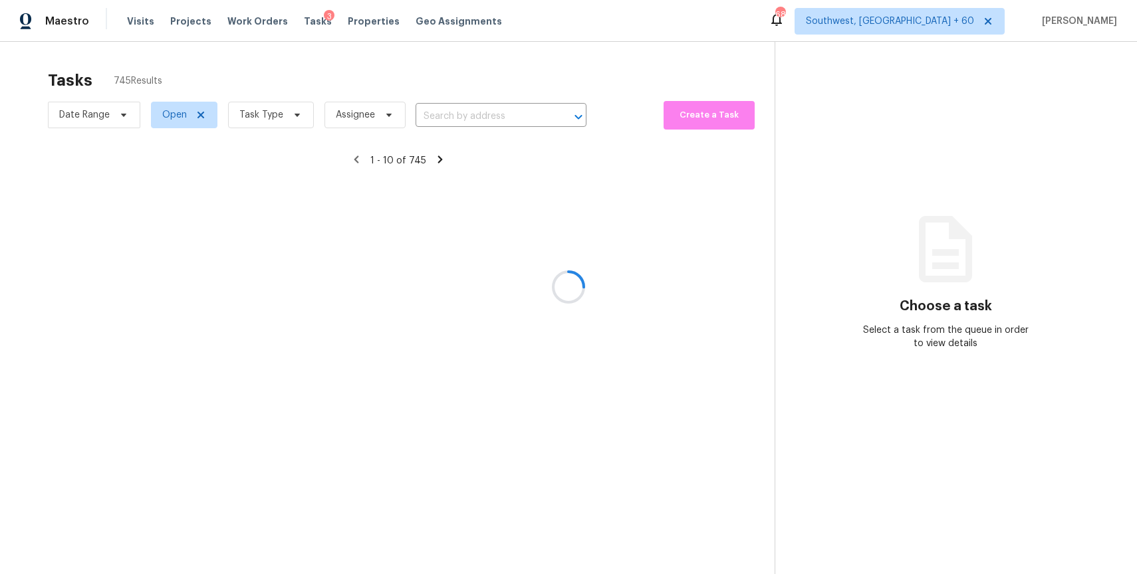
click at [298, 115] on div at bounding box center [568, 287] width 1137 height 574
click at [302, 115] on div at bounding box center [568, 287] width 1137 height 574
click at [293, 114] on div at bounding box center [568, 287] width 1137 height 574
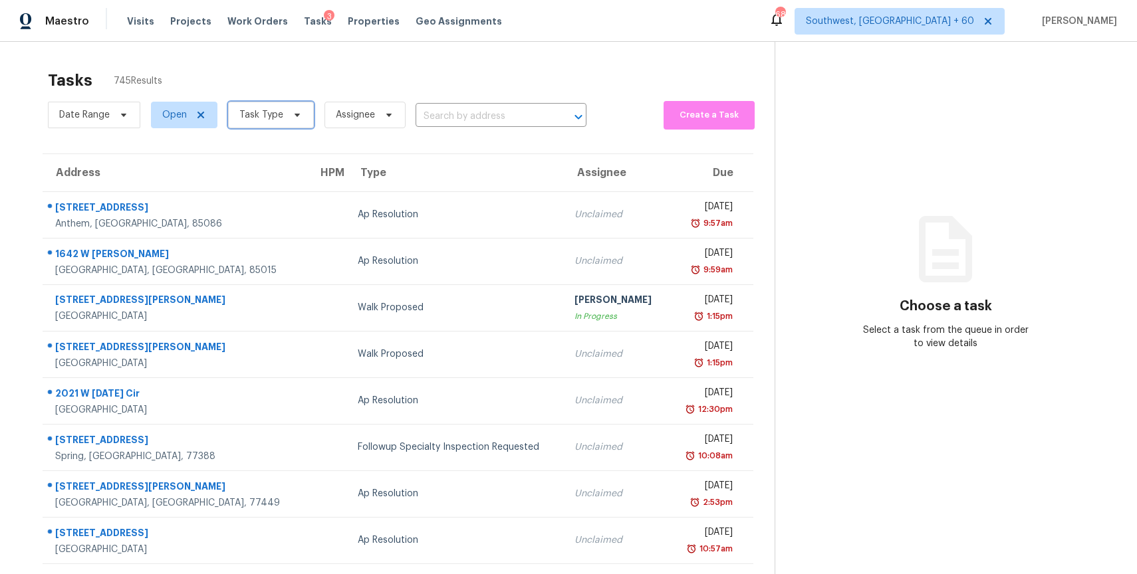
click at [288, 112] on span at bounding box center [295, 115] width 15 height 11
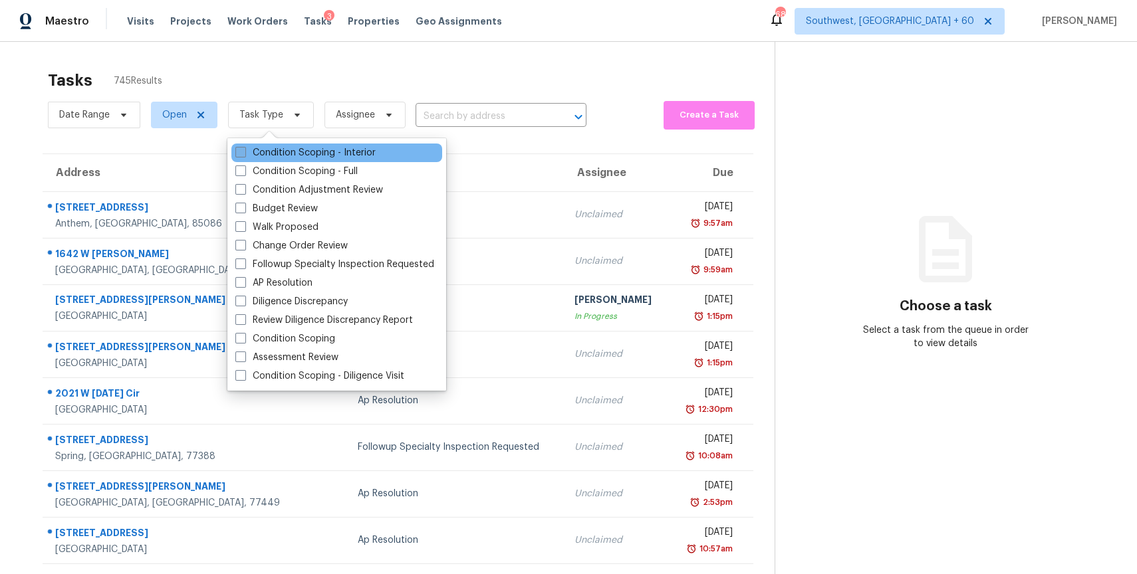
click at [330, 152] on label "Condition Scoping - Interior" at bounding box center [305, 152] width 140 height 13
click at [244, 152] on input "Condition Scoping - Interior" at bounding box center [239, 150] width 9 height 9
checkbox input "true"
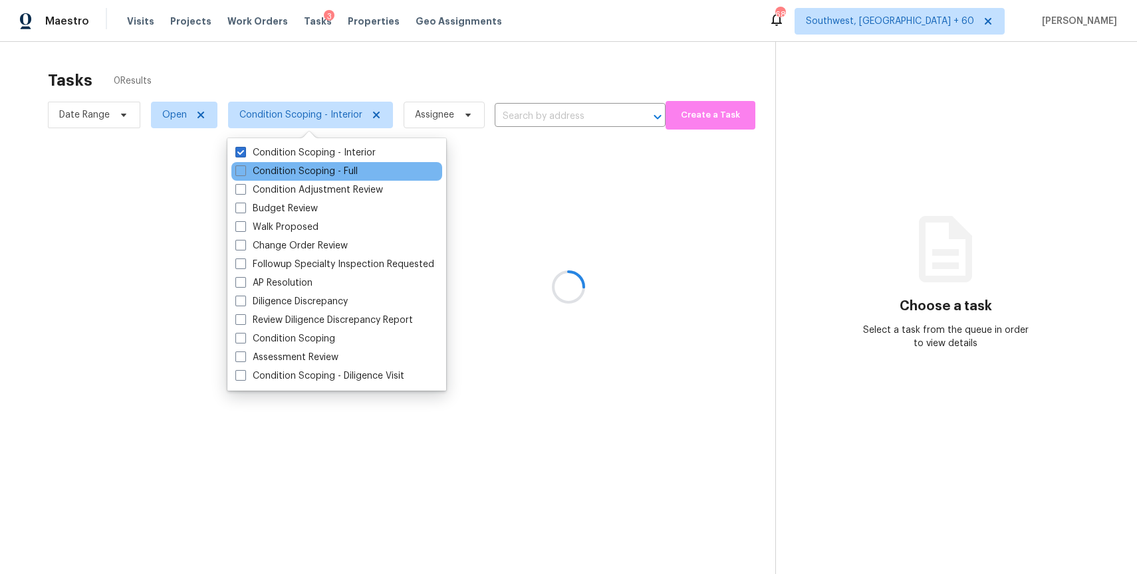
click at [330, 162] on div "Condition Scoping - Full" at bounding box center [336, 171] width 211 height 19
click at [335, 166] on label "Condition Scoping - Full" at bounding box center [296, 171] width 122 height 13
click at [244, 166] on input "Condition Scoping - Full" at bounding box center [239, 169] width 9 height 9
click at [335, 166] on label "Condition Scoping - Full" at bounding box center [296, 171] width 122 height 13
click at [244, 166] on input "Condition Scoping - Full" at bounding box center [239, 169] width 9 height 9
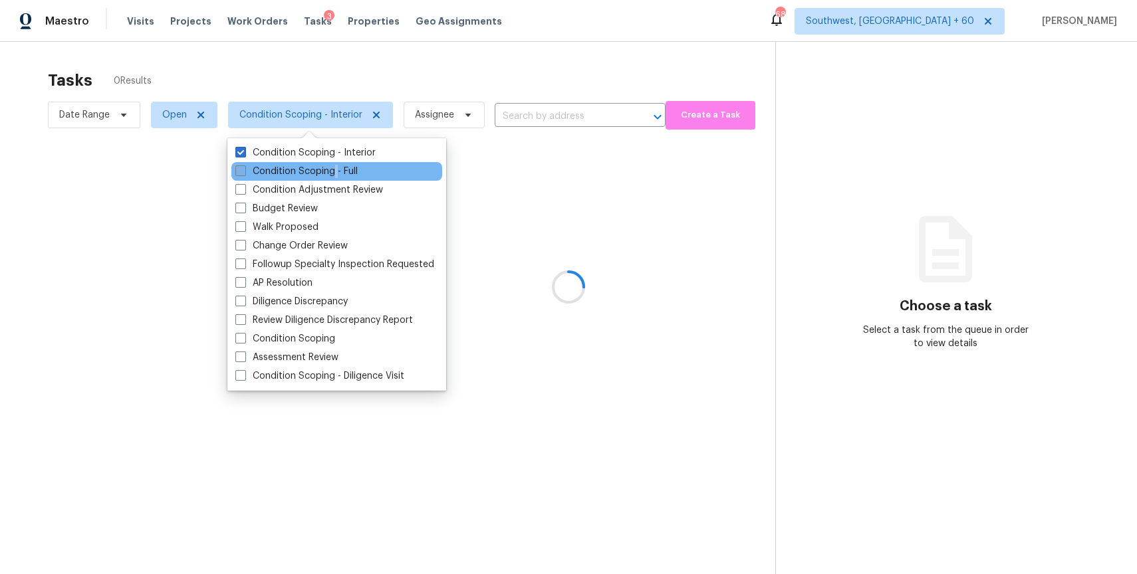
click at [339, 166] on label "Condition Scoping - Full" at bounding box center [296, 171] width 122 height 13
click at [244, 166] on input "Condition Scoping - Full" at bounding box center [239, 169] width 9 height 9
checkbox input "true"
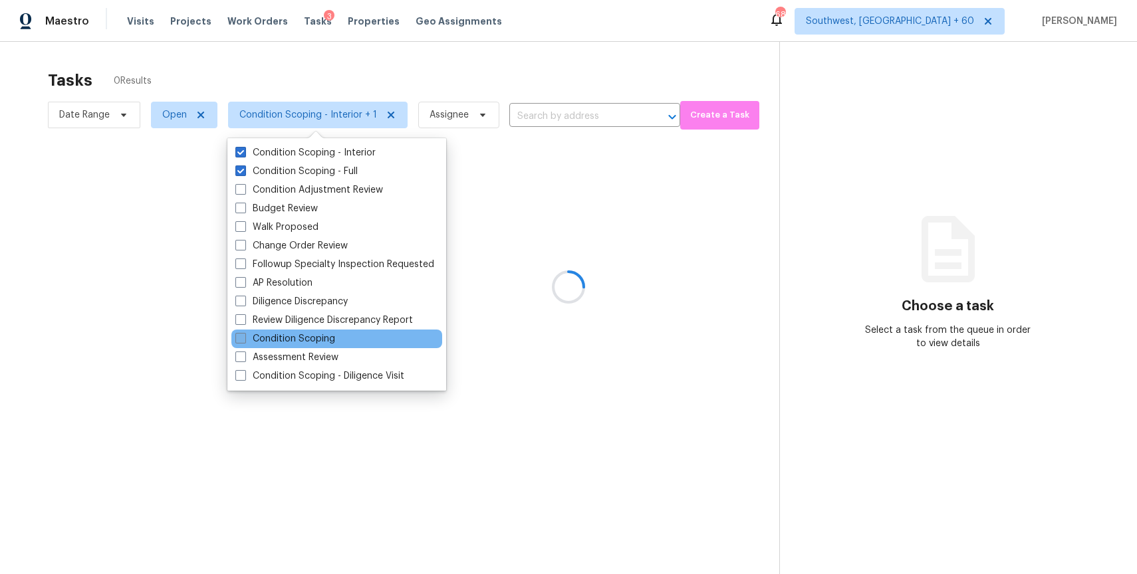
click at [310, 337] on label "Condition Scoping" at bounding box center [285, 338] width 100 height 13
click at [244, 337] on input "Condition Scoping" at bounding box center [239, 336] width 9 height 9
checkbox input "true"
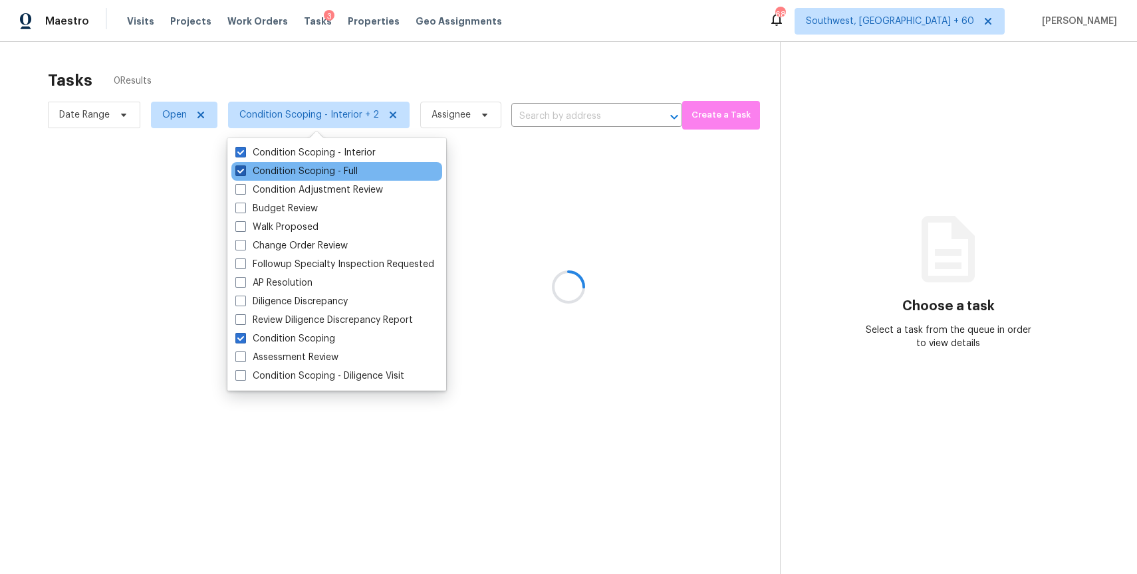
click at [331, 170] on label "Condition Scoping - Full" at bounding box center [296, 171] width 122 height 13
click at [244, 170] on input "Condition Scoping - Full" at bounding box center [239, 169] width 9 height 9
checkbox input "false"
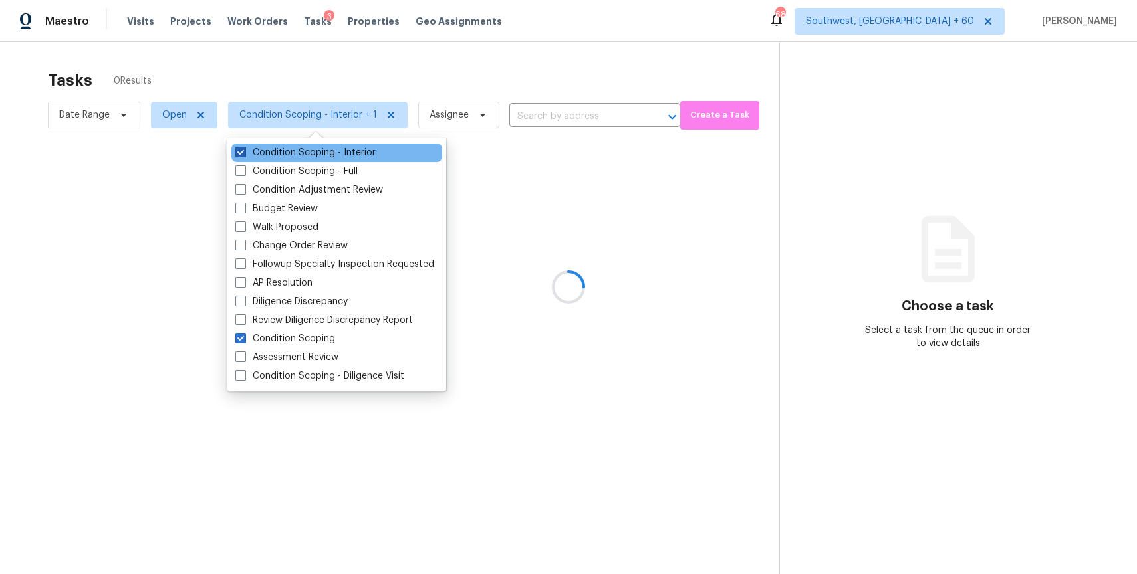
click at [328, 158] on label "Condition Scoping - Interior" at bounding box center [305, 152] width 140 height 13
click at [244, 155] on input "Condition Scoping - Interior" at bounding box center [239, 150] width 9 height 9
click at [328, 158] on label "Condition Scoping - Interior" at bounding box center [305, 152] width 140 height 13
click at [244, 155] on input "Condition Scoping - Interior" at bounding box center [239, 150] width 9 height 9
click at [328, 158] on label "Condition Scoping - Interior" at bounding box center [305, 152] width 140 height 13
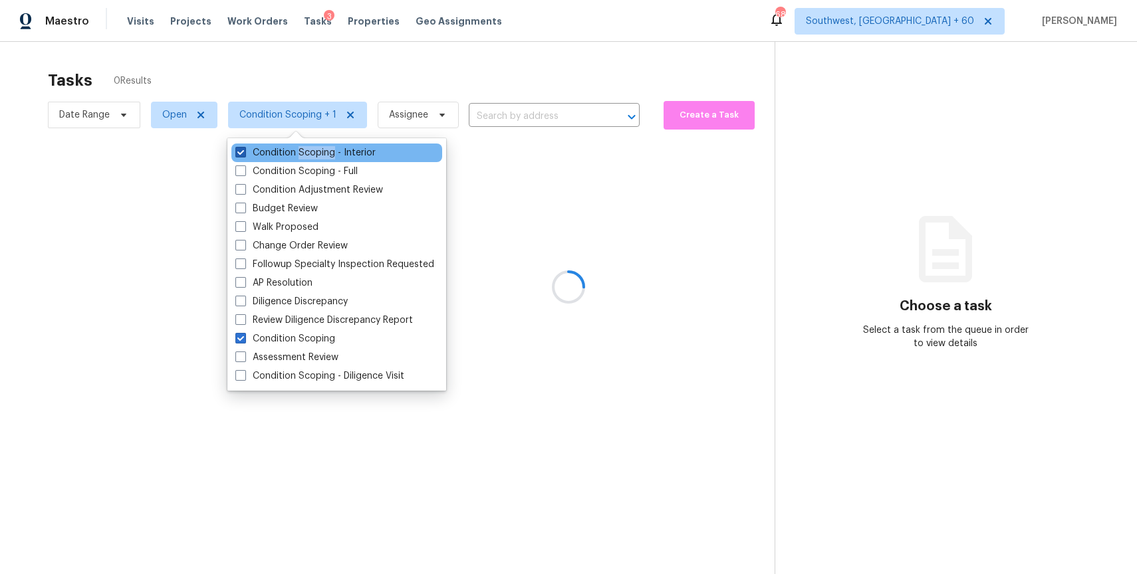
click at [244, 155] on input "Condition Scoping - Interior" at bounding box center [239, 150] width 9 height 9
checkbox input "false"
click at [363, 86] on div at bounding box center [568, 287] width 1137 height 574
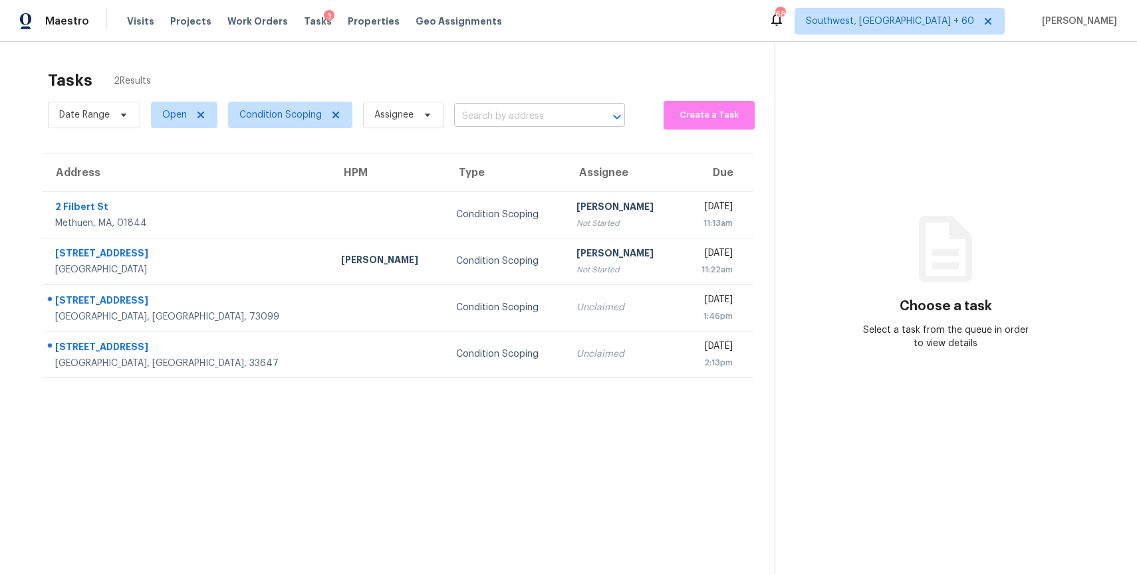
click at [525, 117] on input "text" at bounding box center [521, 116] width 134 height 21
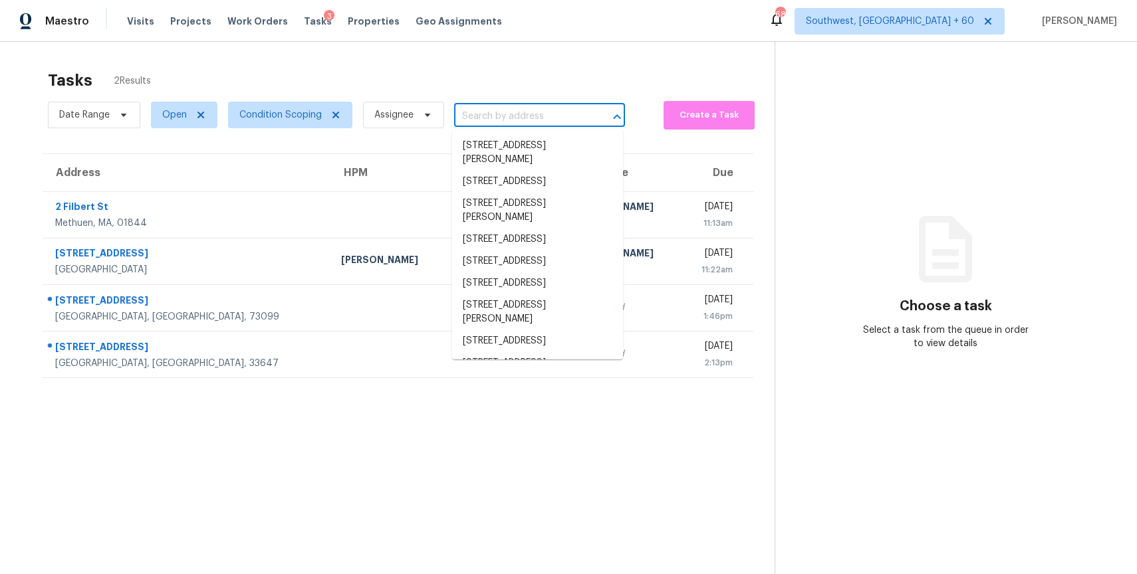
paste input "1324 Lamboll Ave, Jacksonville, FL 32205"
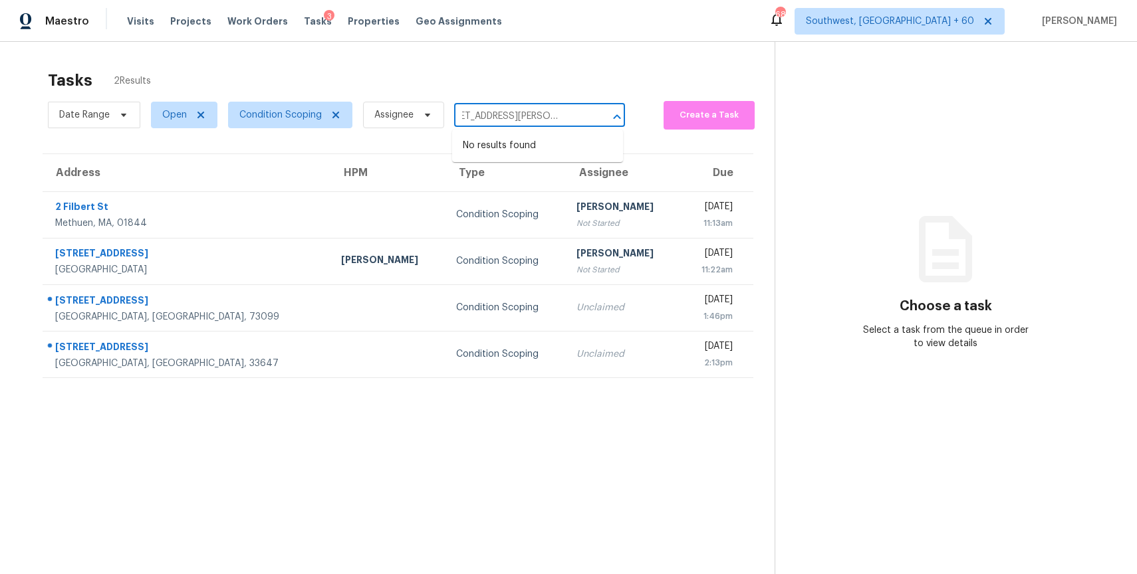
type input "1324 Lamboll Ave, Jacksonville, FL 32205"
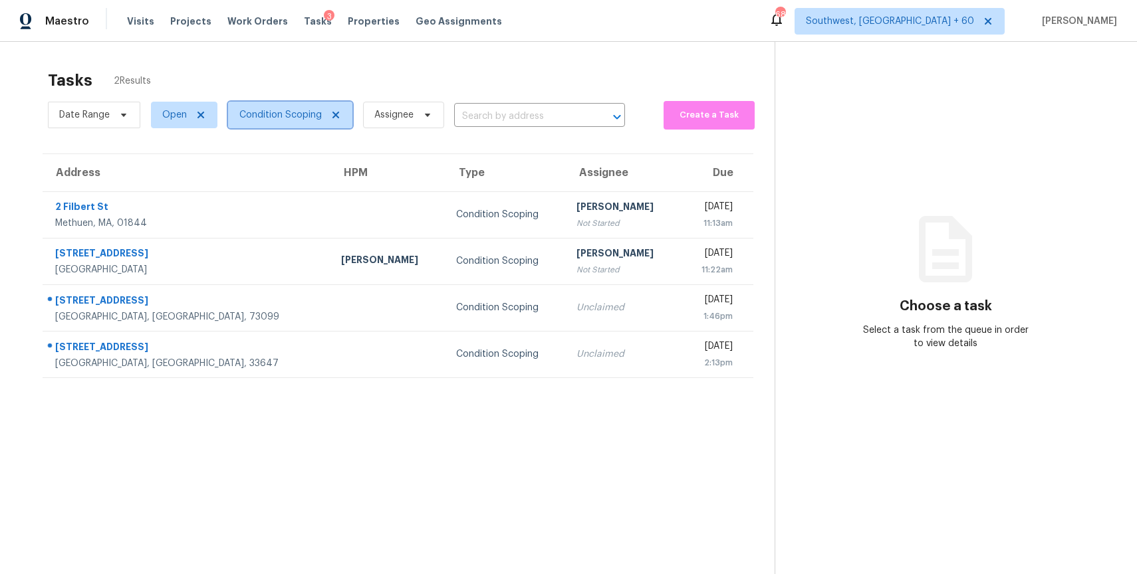
click at [295, 120] on span "Condition Scoping" at bounding box center [280, 114] width 82 height 13
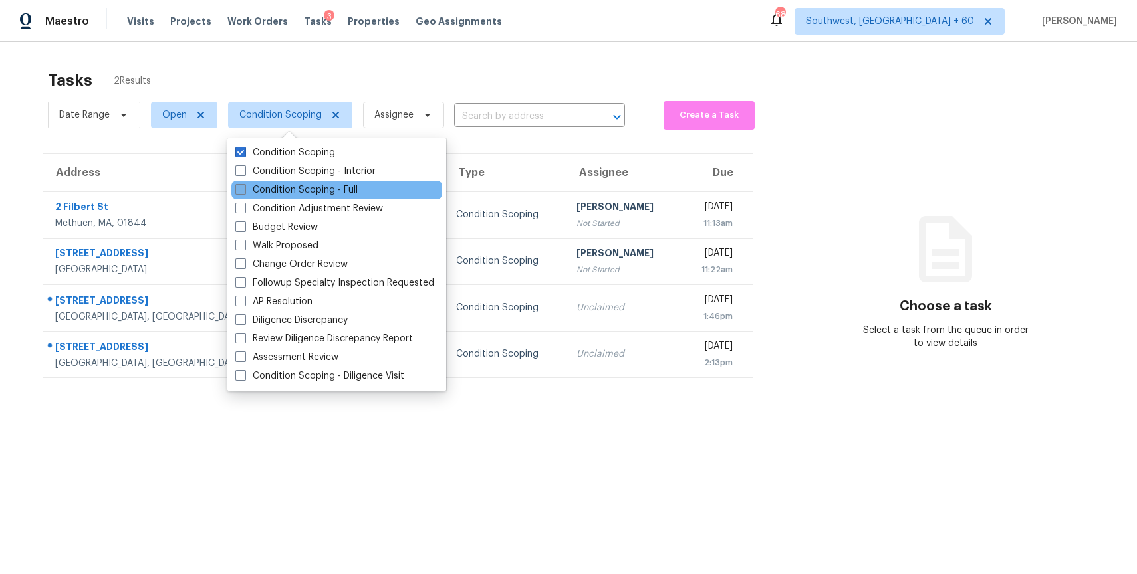
click at [339, 187] on label "Condition Scoping - Full" at bounding box center [296, 189] width 122 height 13
click at [244, 187] on input "Condition Scoping - Full" at bounding box center [239, 187] width 9 height 9
checkbox input "true"
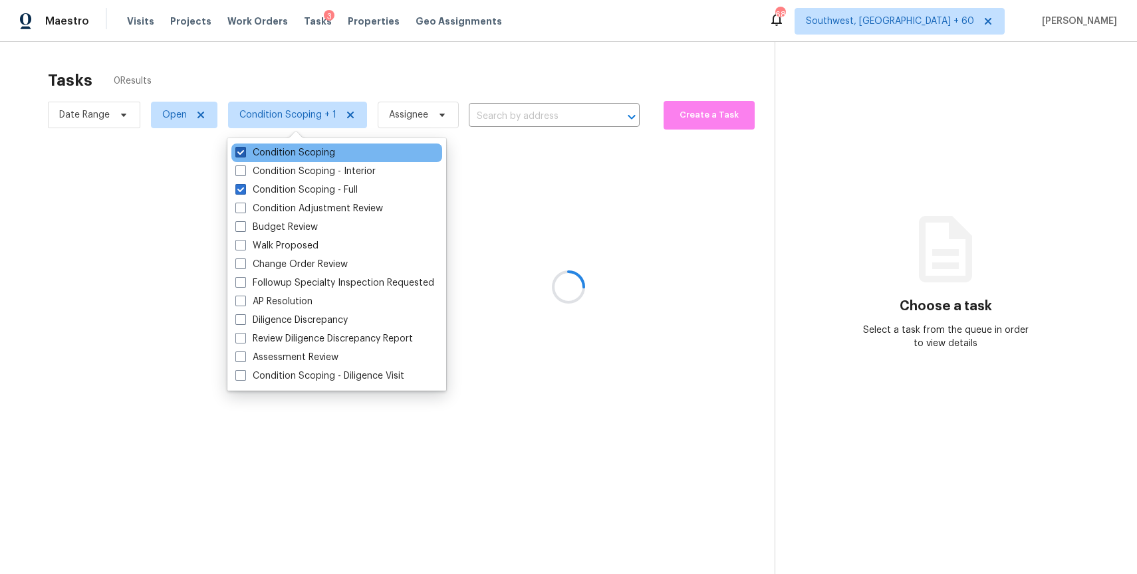
click at [304, 150] on label "Condition Scoping" at bounding box center [285, 152] width 100 height 13
click at [244, 150] on input "Condition Scoping" at bounding box center [239, 150] width 9 height 9
checkbox input "false"
click at [372, 74] on div at bounding box center [568, 287] width 1137 height 574
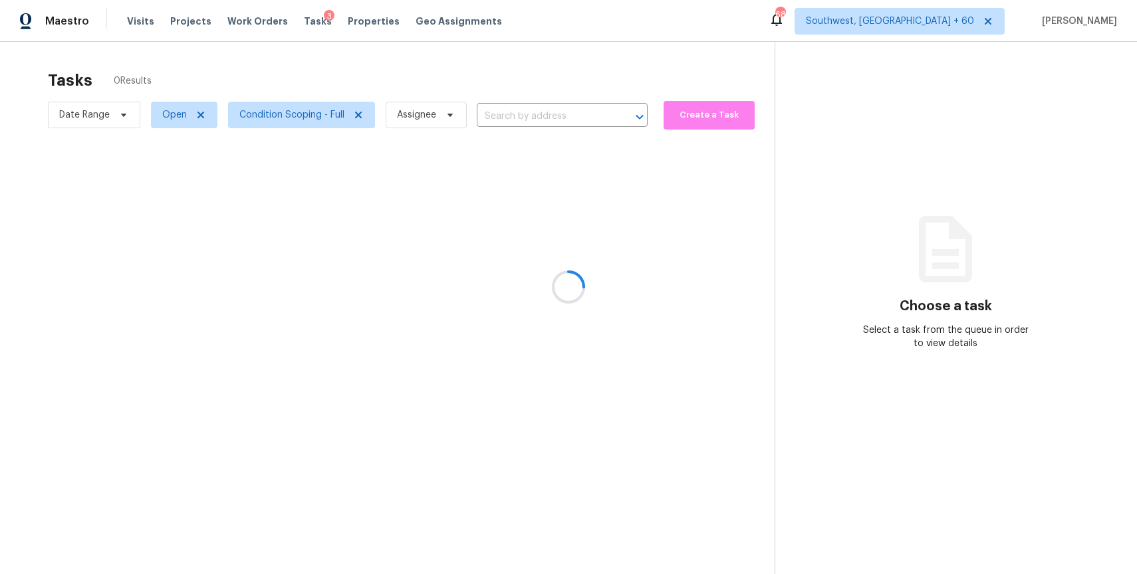
click at [521, 114] on div at bounding box center [568, 287] width 1137 height 574
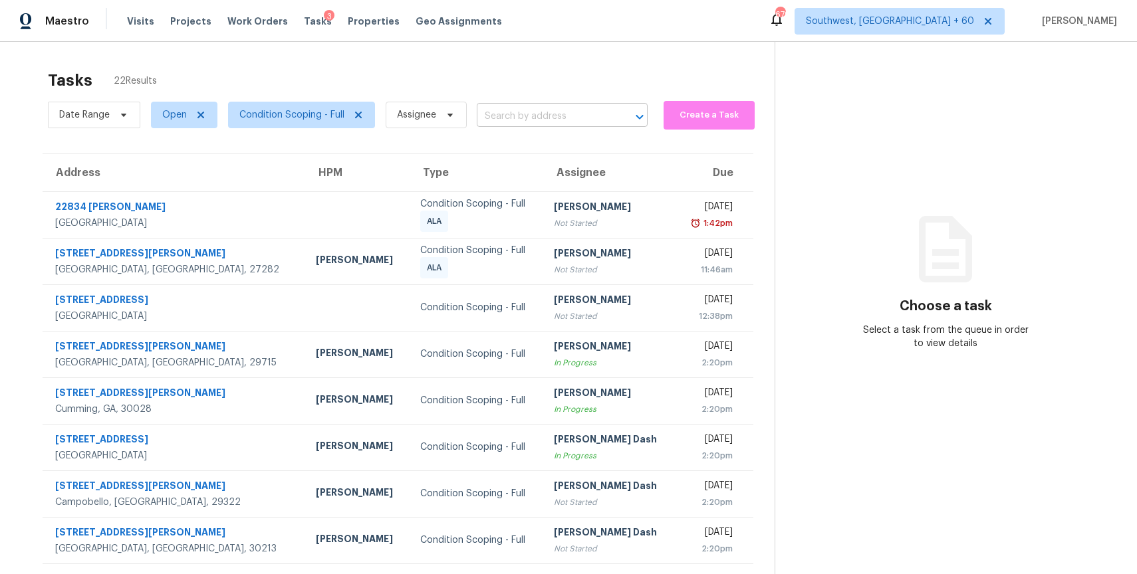
click at [522, 110] on input "text" at bounding box center [544, 116] width 134 height 21
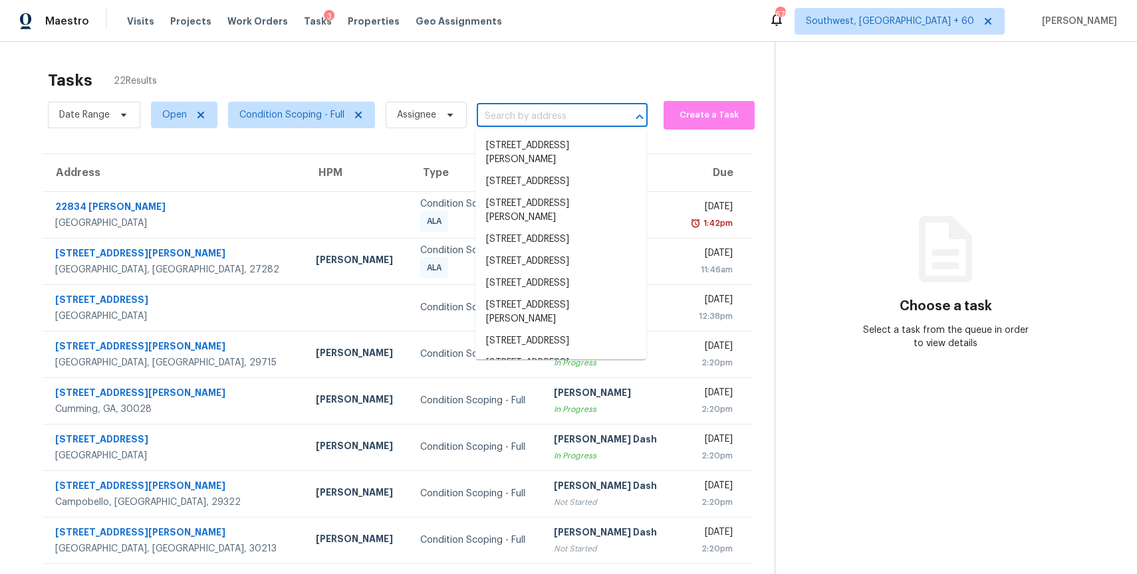
paste input "1324 Lamboll Ave, Jacksonville, FL 32205"
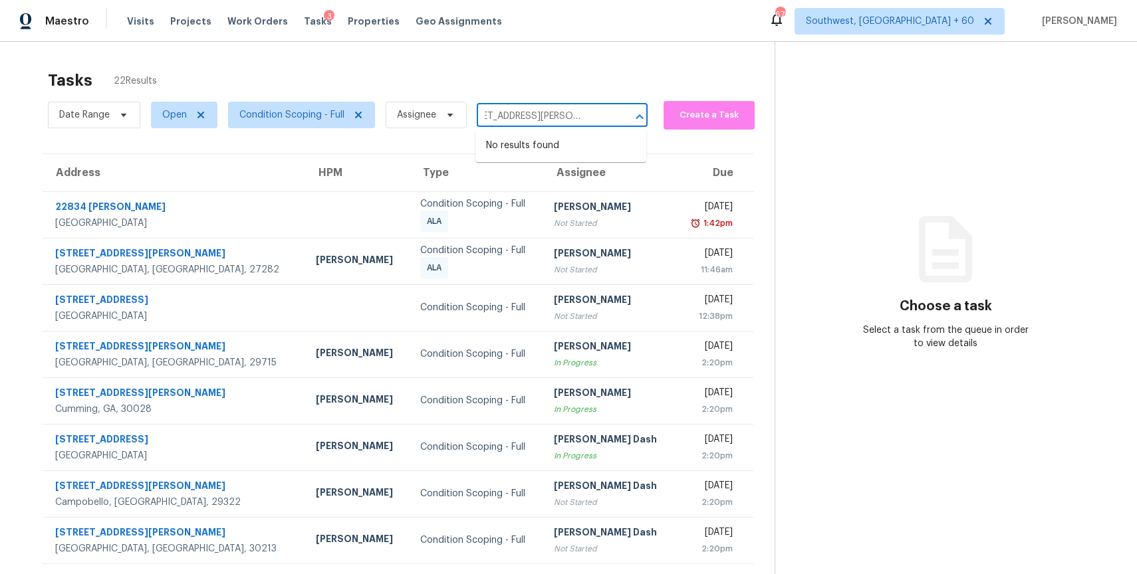
click at [522, 110] on input "1324 Lamboll Ave, Jacksonville, FL 32205" at bounding box center [544, 116] width 134 height 21
type input "1324 Lamboll Ave, Jacksonville, FL 32205"
click at [586, 116] on input "text" at bounding box center [544, 116] width 134 height 21
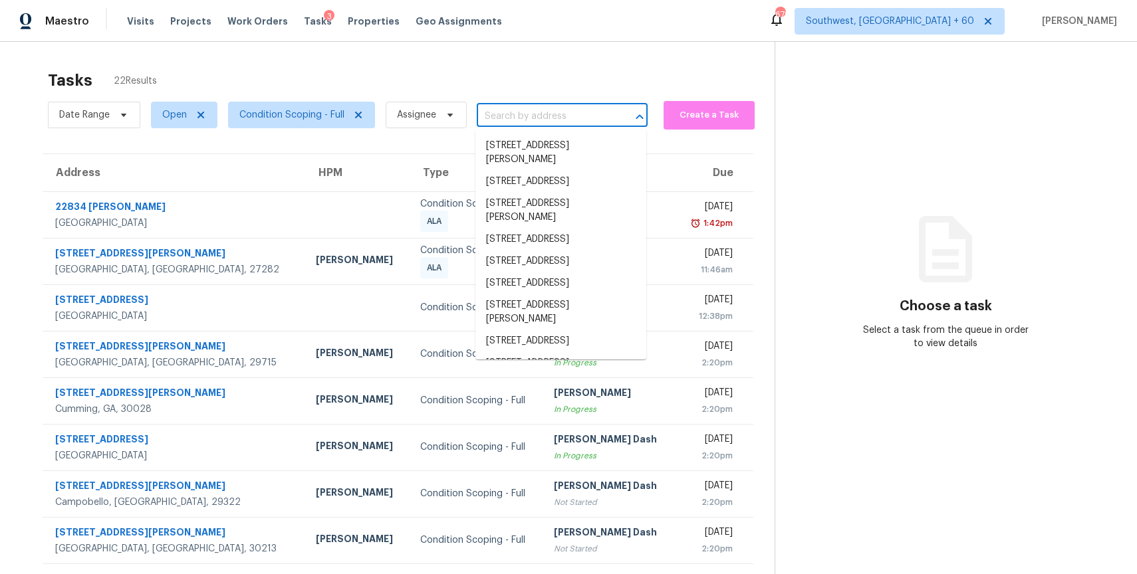
click at [538, 114] on input "text" at bounding box center [544, 116] width 134 height 21
paste input "1324 Lamboll Ave, Jacksonville, FL 32205"
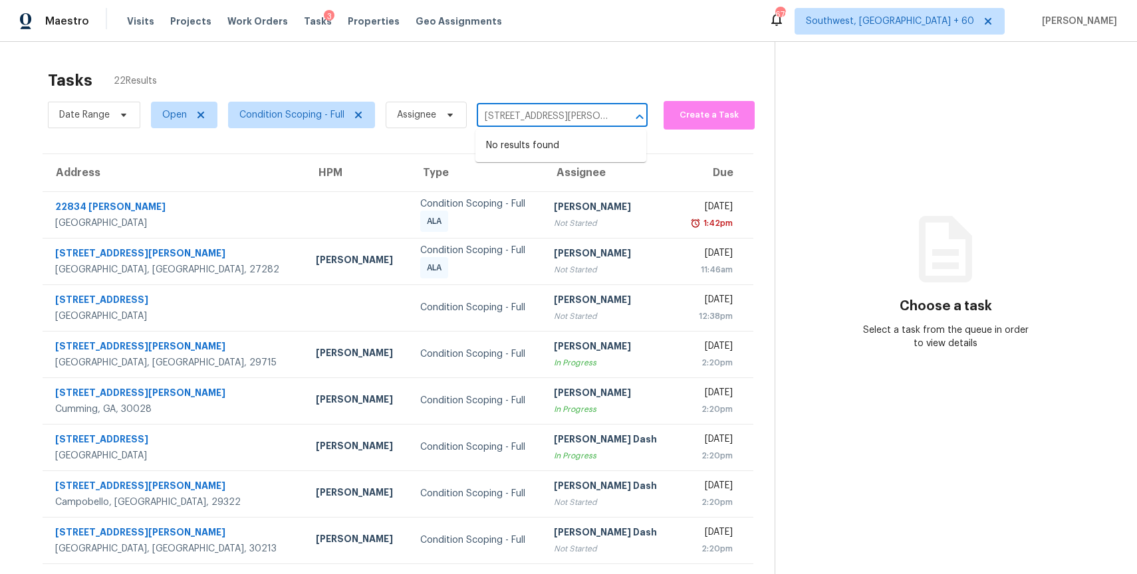
type input "[STREET_ADDRESS][PERSON_NAME]"
click at [590, 72] on div "Tasks 22 Results" at bounding box center [411, 80] width 727 height 35
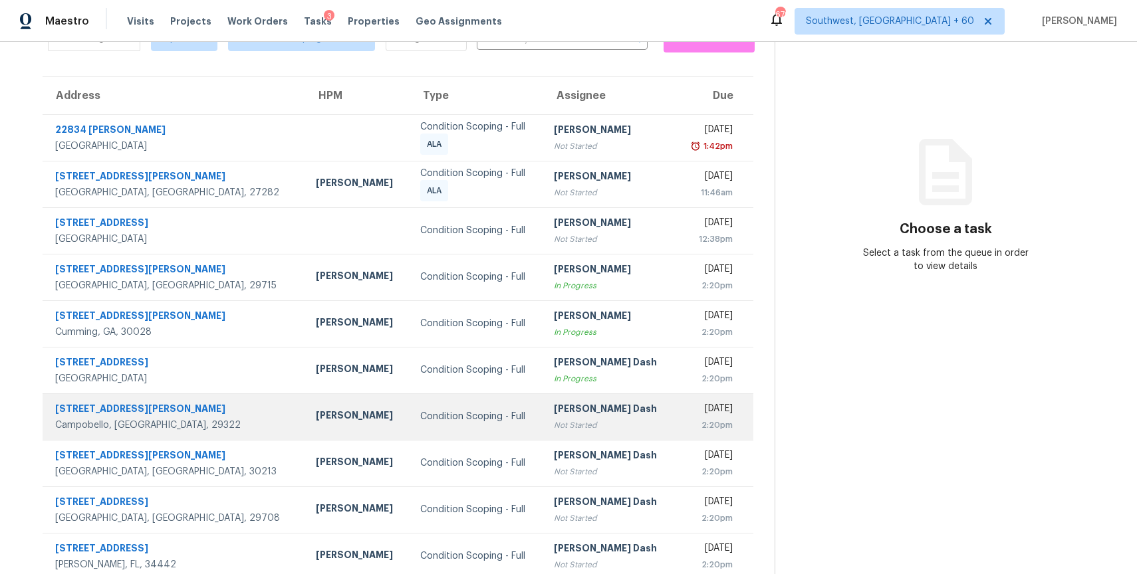
scroll to position [118, 0]
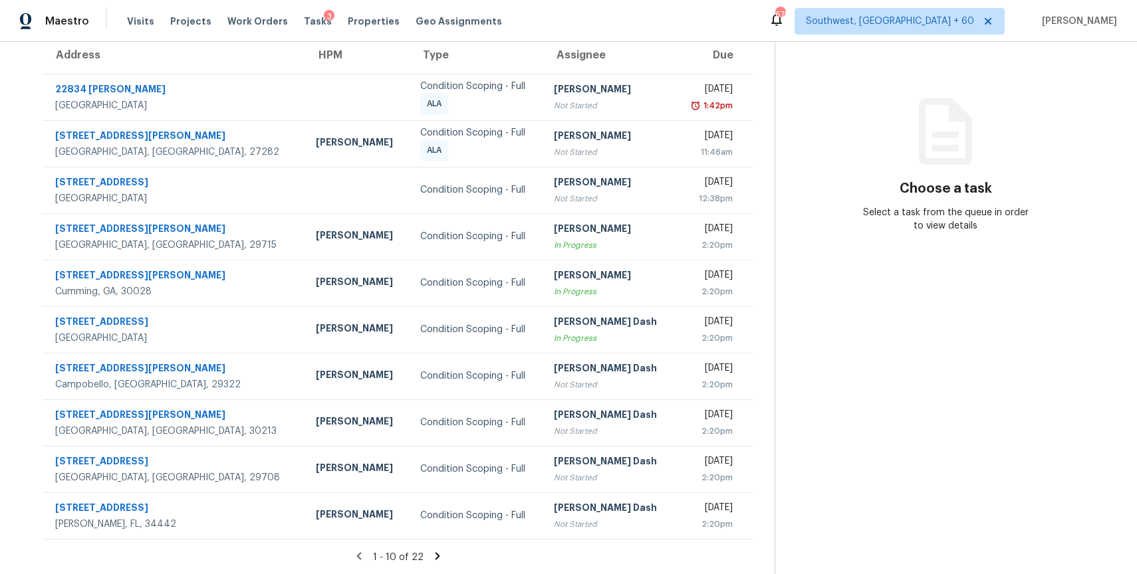
click at [431, 560] on icon at bounding box center [437, 556] width 12 height 12
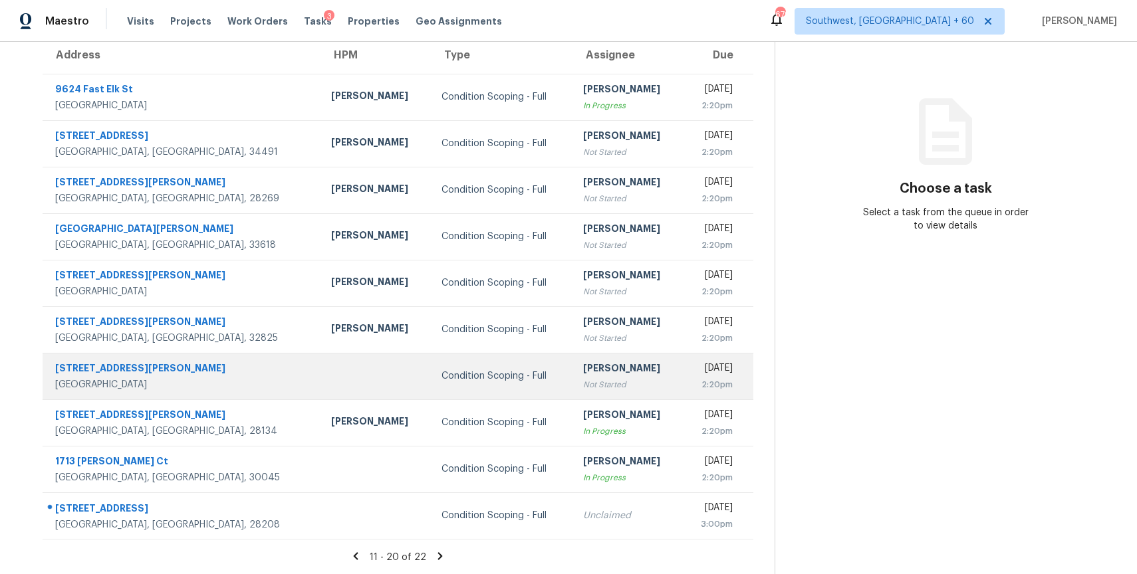
click at [320, 385] on td at bounding box center [375, 376] width 110 height 47
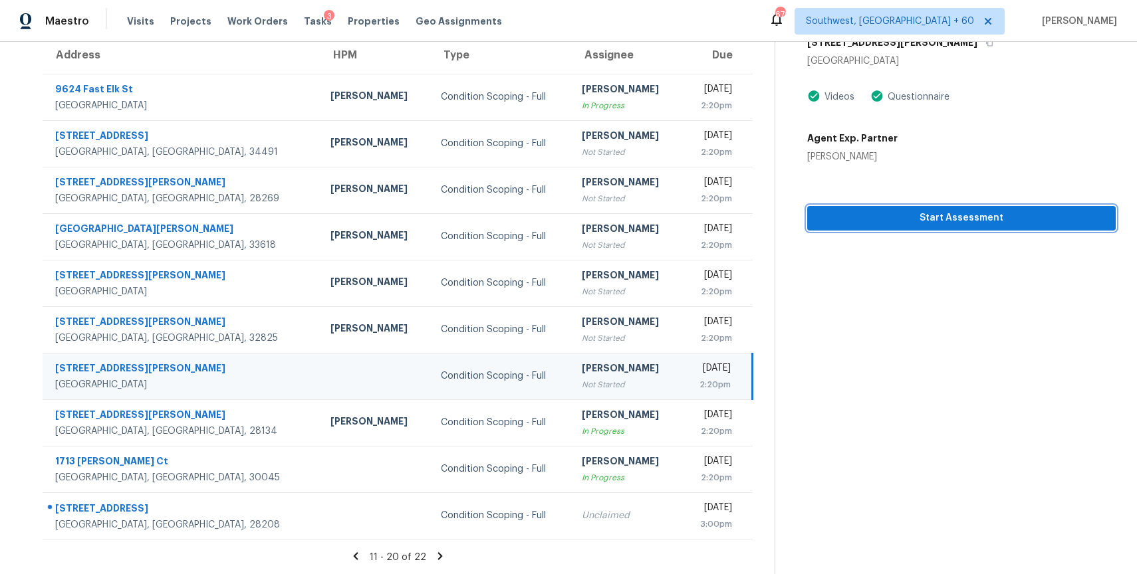
click at [957, 213] on span "Start Assessment" at bounding box center [961, 218] width 287 height 17
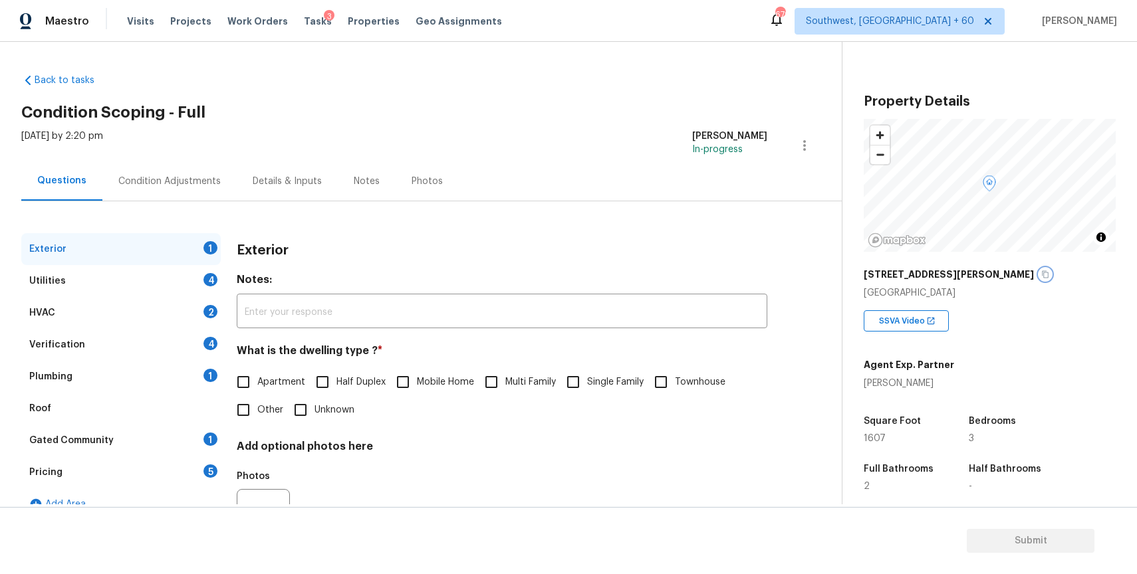
click at [1039, 279] on button "button" at bounding box center [1045, 275] width 12 height 12
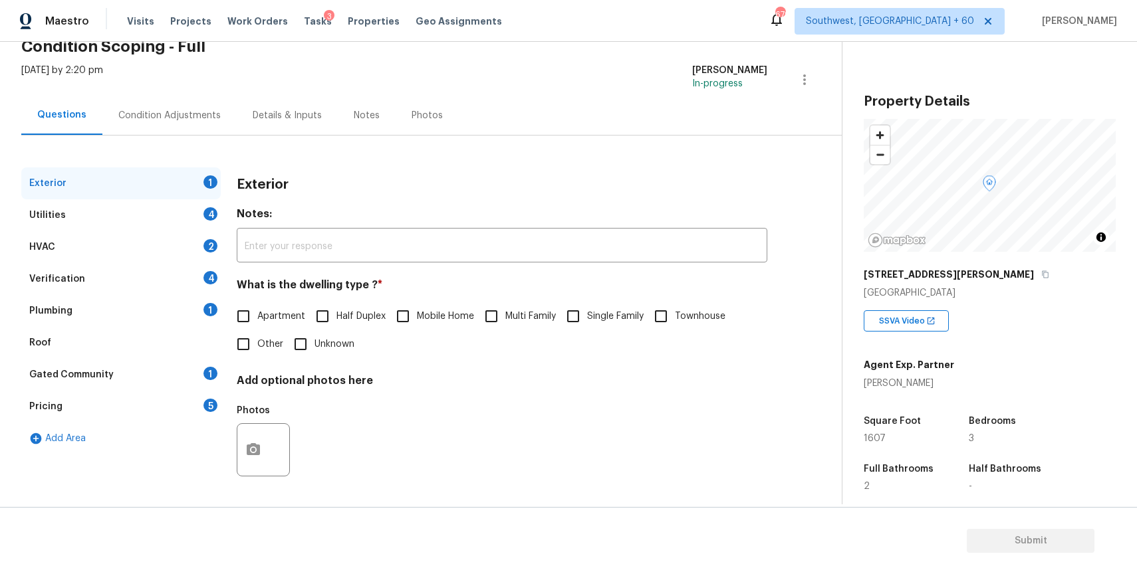
click at [134, 399] on div "Pricing 5" at bounding box center [120, 407] width 199 height 32
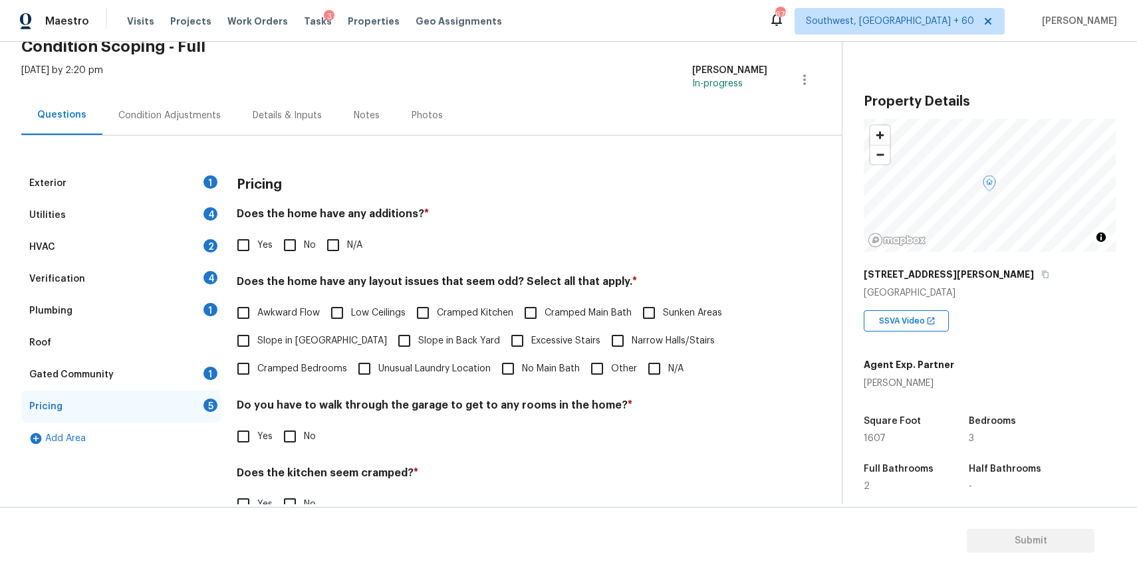
click at [619, 360] on label "Other" at bounding box center [610, 369] width 54 height 28
click at [611, 360] on input "Other" at bounding box center [597, 369] width 28 height 28
checkbox input "true"
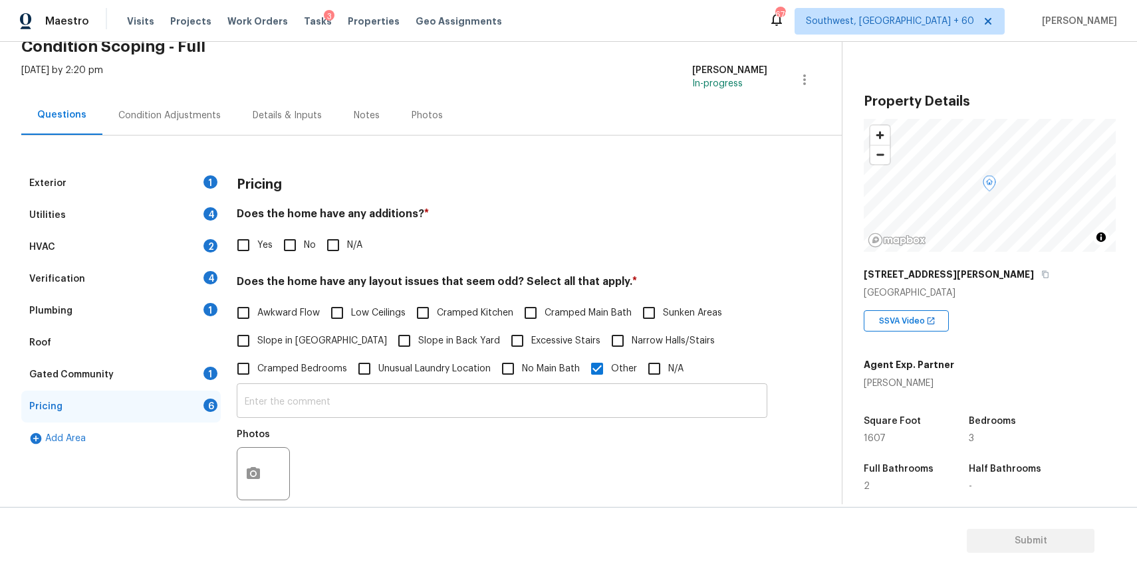
click at [594, 400] on input "text" at bounding box center [502, 402] width 530 height 31
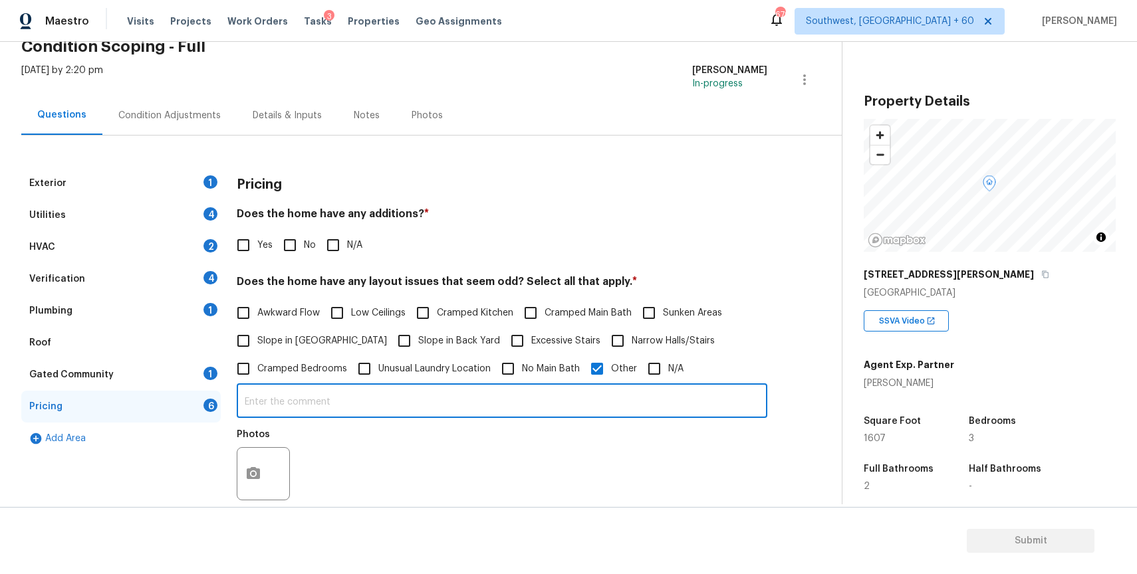
click at [594, 400] on input "text" at bounding box center [502, 402] width 530 height 31
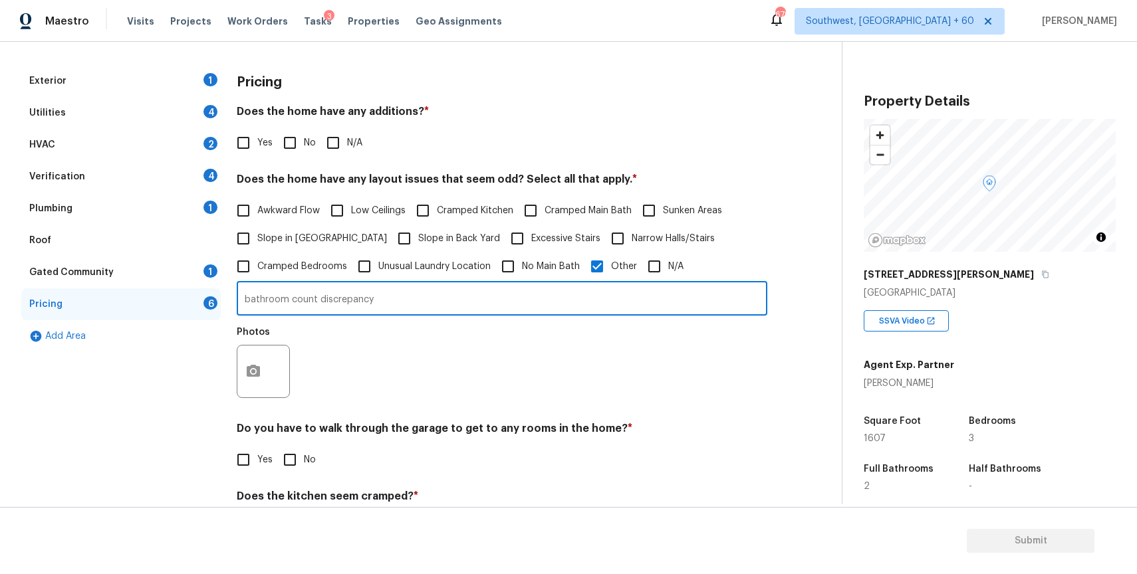
type input "bathroom count discrepancy"
click at [245, 369] on icon "button" at bounding box center [253, 372] width 16 height 16
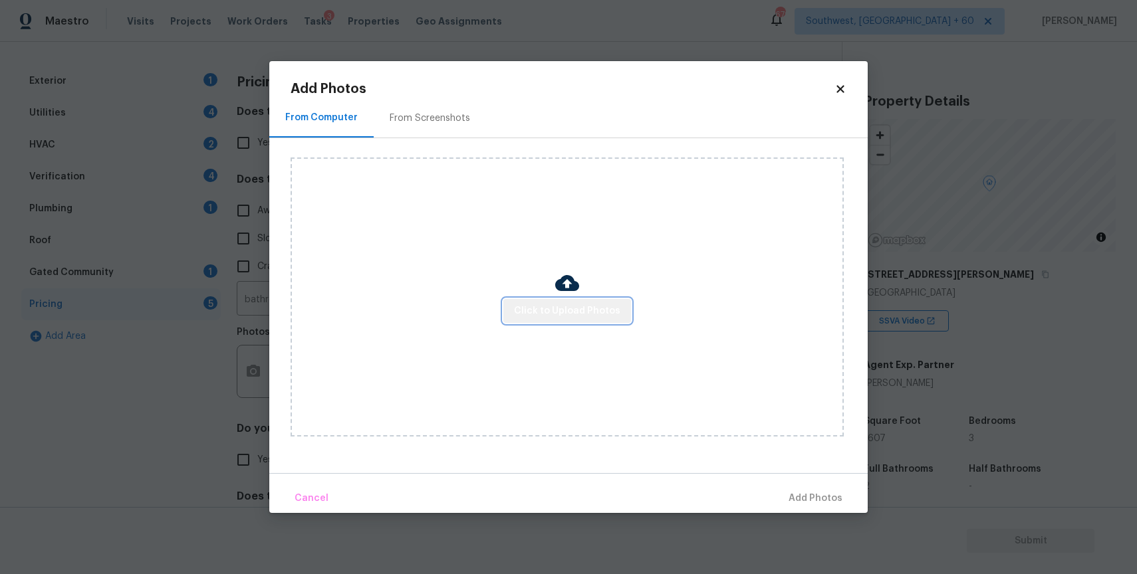
click at [628, 303] on button "Click to Upload Photos" at bounding box center [567, 311] width 128 height 25
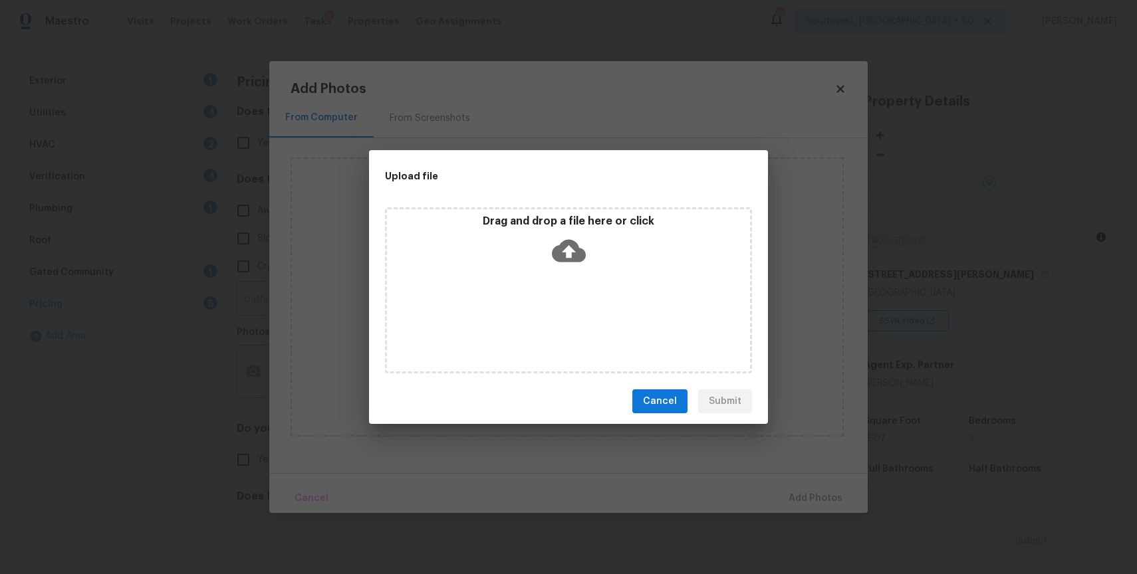
click at [598, 303] on div "Drag and drop a file here or click" at bounding box center [568, 290] width 367 height 166
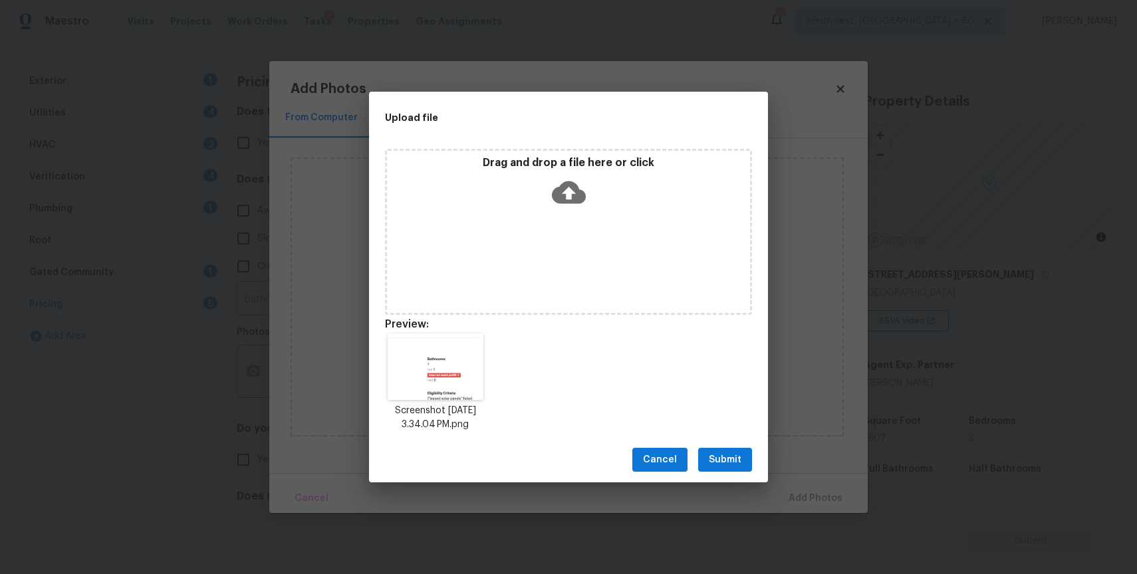
click at [732, 467] on span "Submit" at bounding box center [725, 460] width 33 height 17
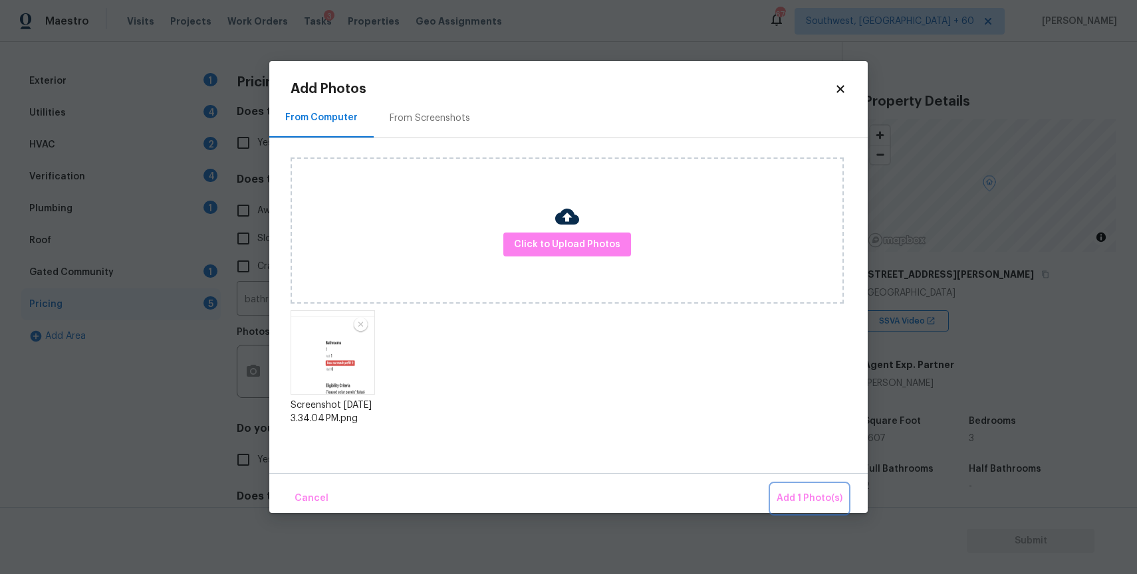
click at [790, 495] on span "Add 1 Photo(s)" at bounding box center [809, 499] width 66 height 17
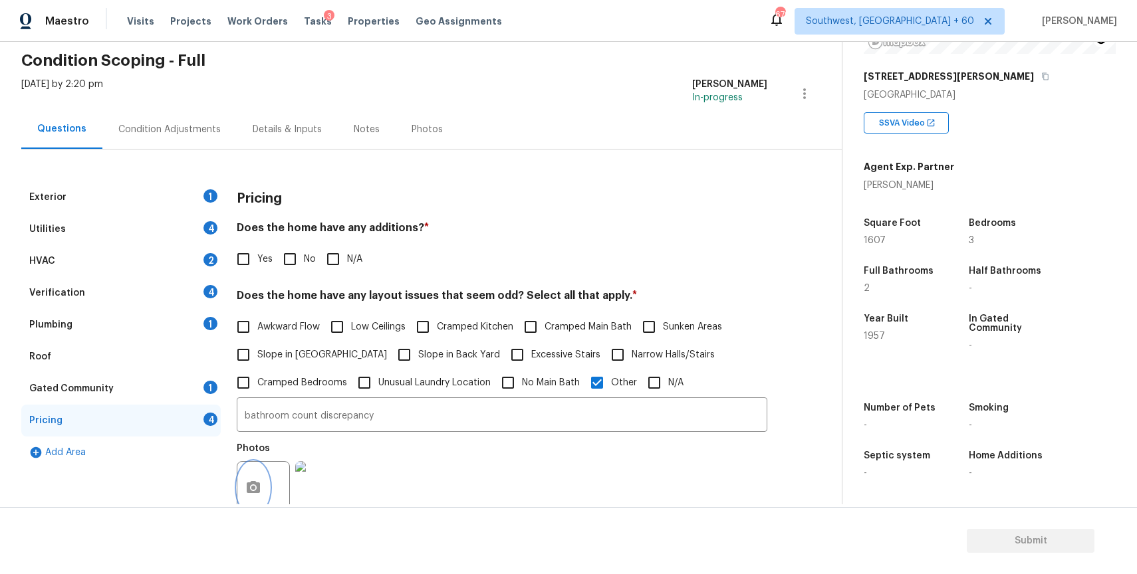
scroll to position [0, 0]
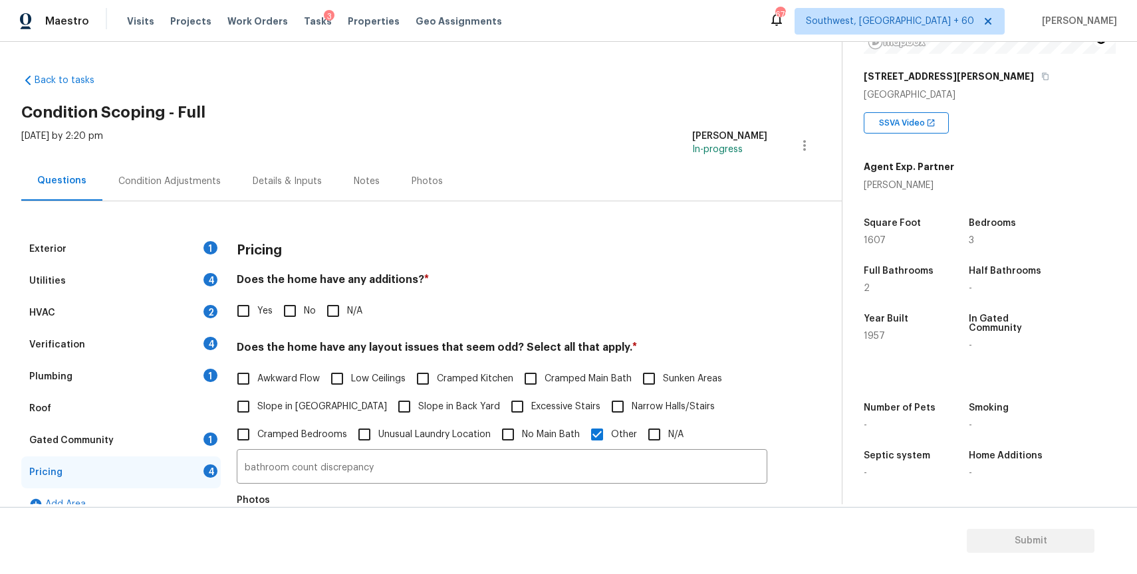
click at [183, 232] on div "Exterior 1 Utilities 4 HVAC 2 Verification 4 Plumbing 1 Roof Gated Community 1 …" at bounding box center [415, 497] width 788 height 592
click at [196, 245] on div "Exterior 1" at bounding box center [120, 249] width 199 height 32
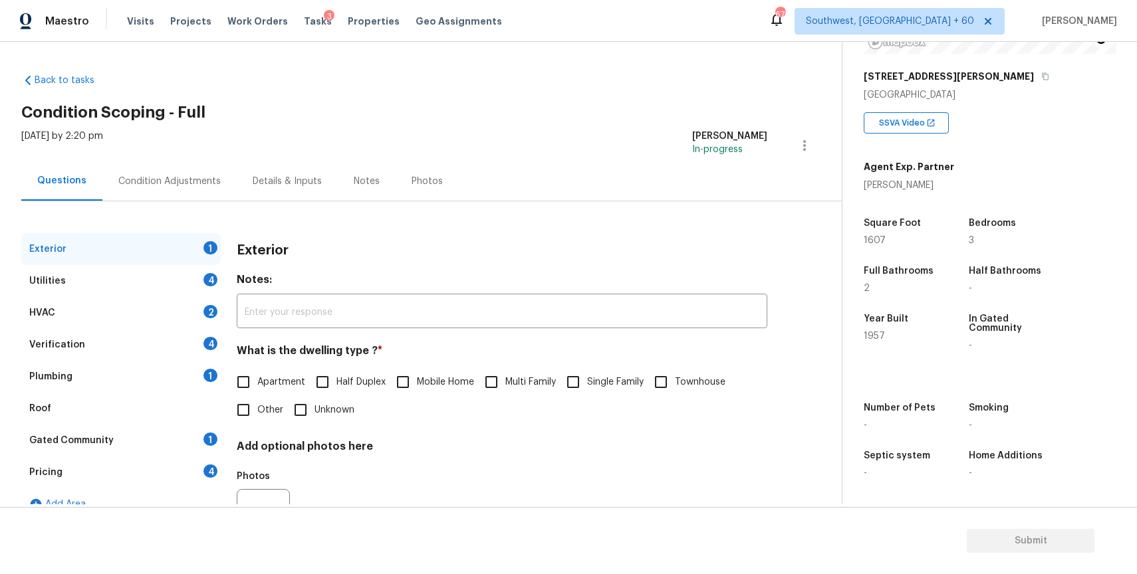
scroll to position [66, 0]
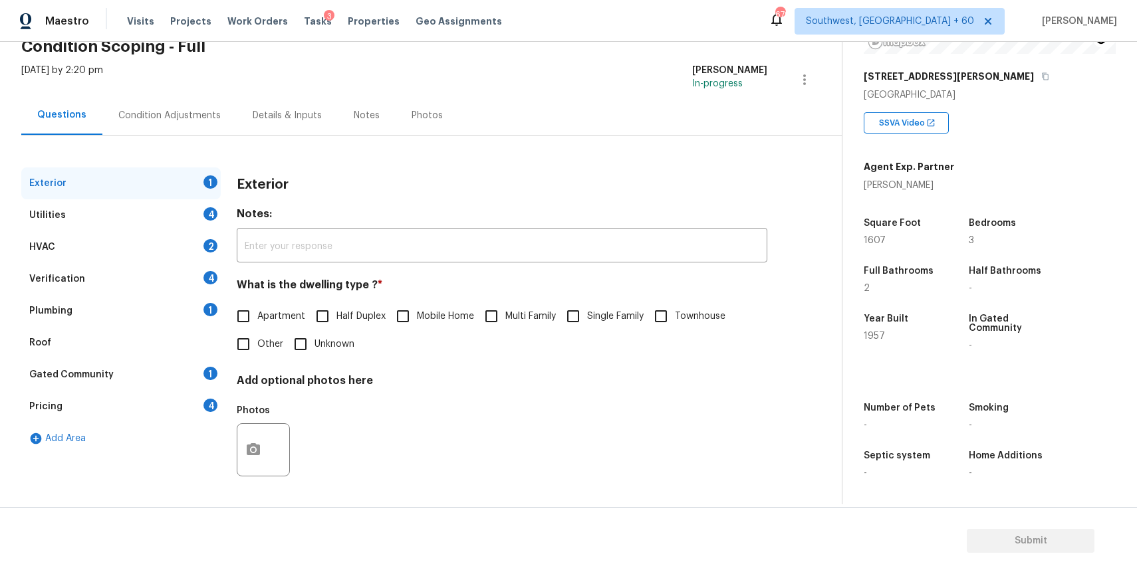
click at [596, 314] on span "Single Family" at bounding box center [615, 317] width 57 height 14
click at [587, 314] on input "Single Family" at bounding box center [573, 316] width 28 height 28
checkbox input "true"
click at [172, 102] on div "Condition Adjustments" at bounding box center [169, 115] width 134 height 39
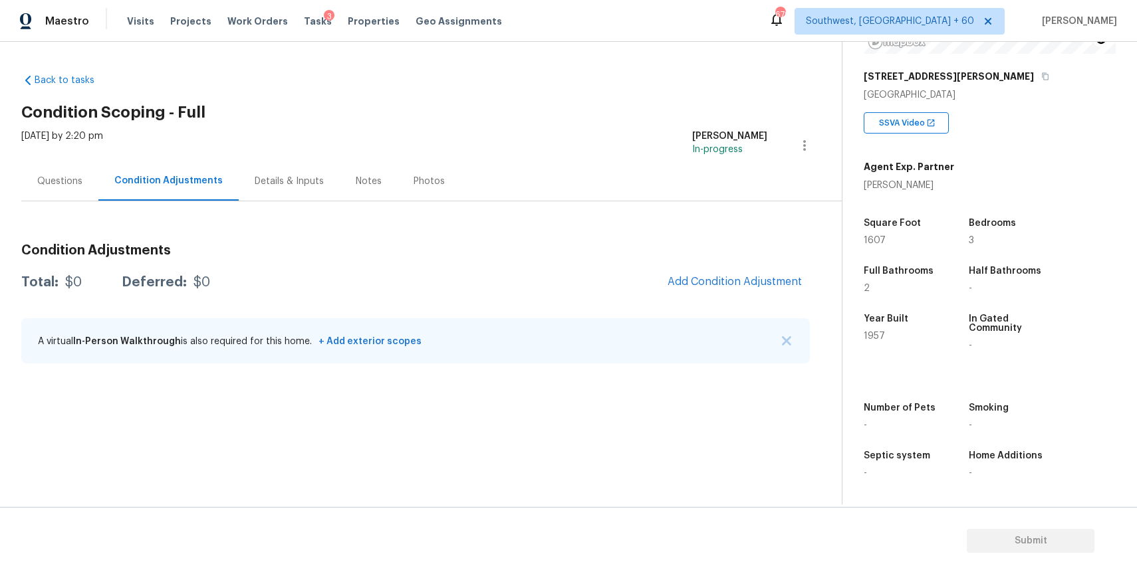
click at [779, 334] on div "A virtual In-Person Walkthrough is also required for this home. + Add exterior …" at bounding box center [415, 340] width 788 height 45
click at [790, 350] on div "A virtual In-Person Walkthrough is also required for this home. + Add exterior …" at bounding box center [415, 340] width 788 height 45
click at [780, 325] on div "A virtual In-Person Walkthrough is also required for this home. + Add exterior …" at bounding box center [415, 340] width 788 height 45
click at [784, 339] on img "button" at bounding box center [786, 340] width 9 height 9
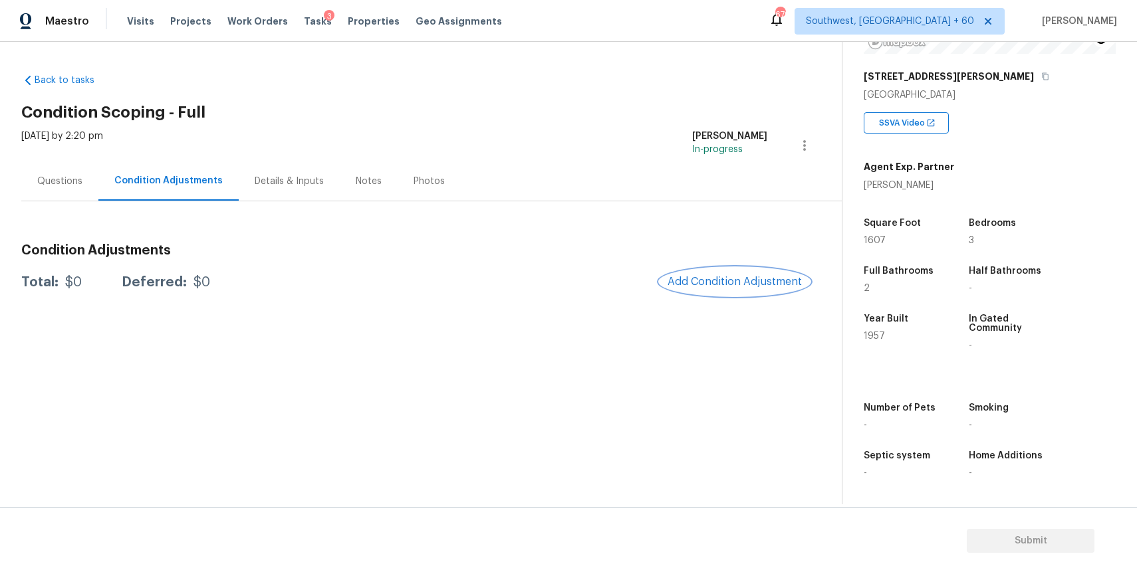
click at [762, 294] on button "Add Condition Adjustment" at bounding box center [734, 282] width 150 height 28
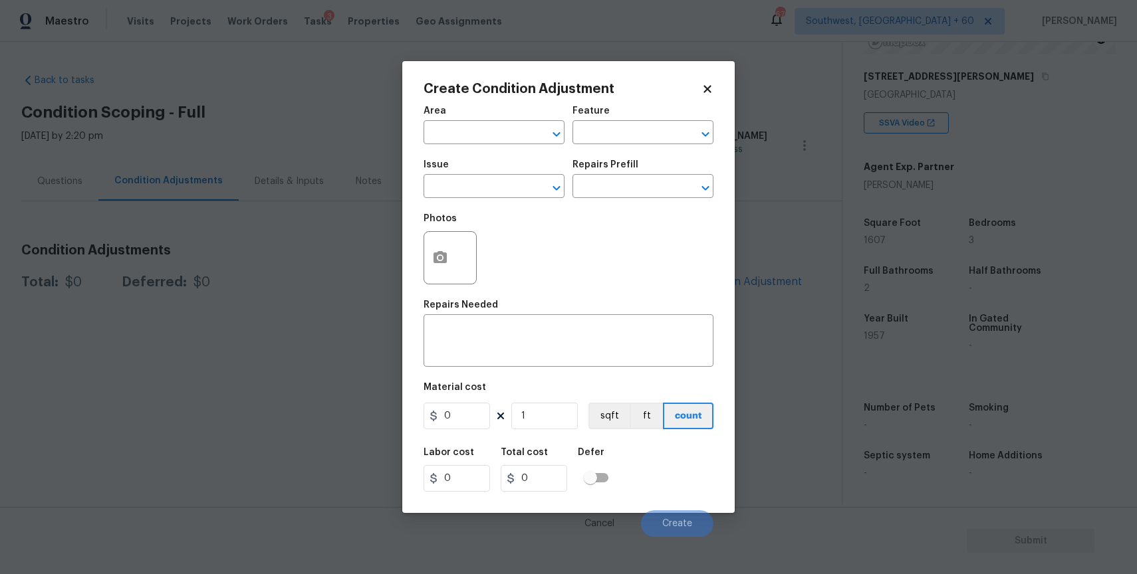
click at [445, 168] on h5 "Issue" at bounding box center [435, 164] width 25 height 9
click at [464, 191] on input "text" at bounding box center [475, 187] width 104 height 21
click at [507, 256] on li "Appliances" at bounding box center [493, 250] width 141 height 22
type input "Appliances"
click at [509, 348] on textarea at bounding box center [568, 342] width 274 height 28
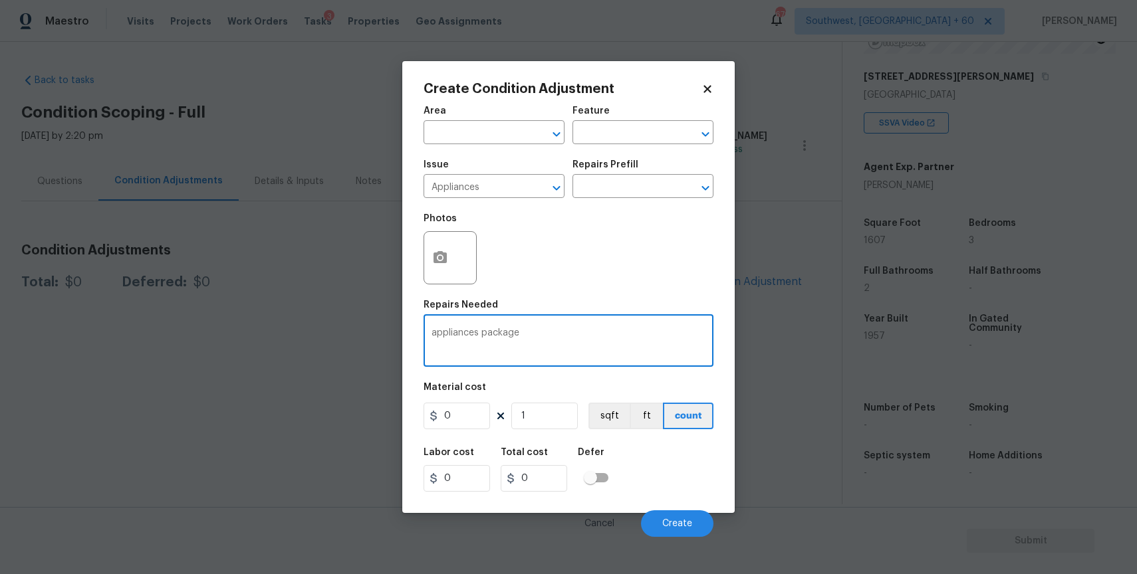
type textarea "appliances package"
drag, startPoint x: 561, startPoint y: 384, endPoint x: 536, endPoint y: 384, distance: 24.6
click at [550, 384] on div "Material cost" at bounding box center [568, 391] width 290 height 17
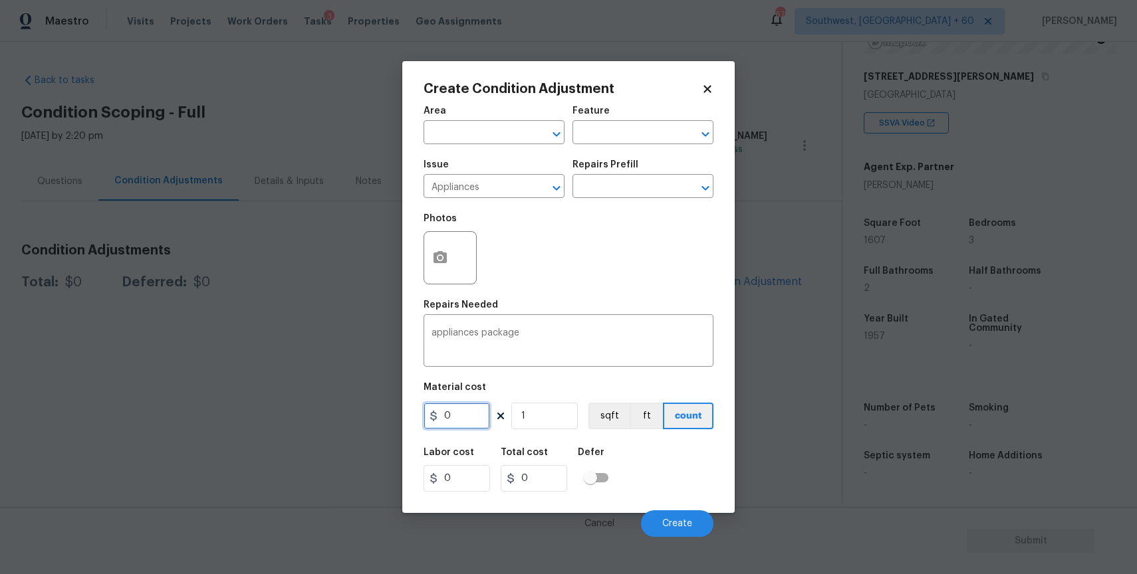
click at [456, 404] on input "0" at bounding box center [456, 416] width 66 height 27
click at [445, 421] on input "0" at bounding box center [456, 416] width 66 height 27
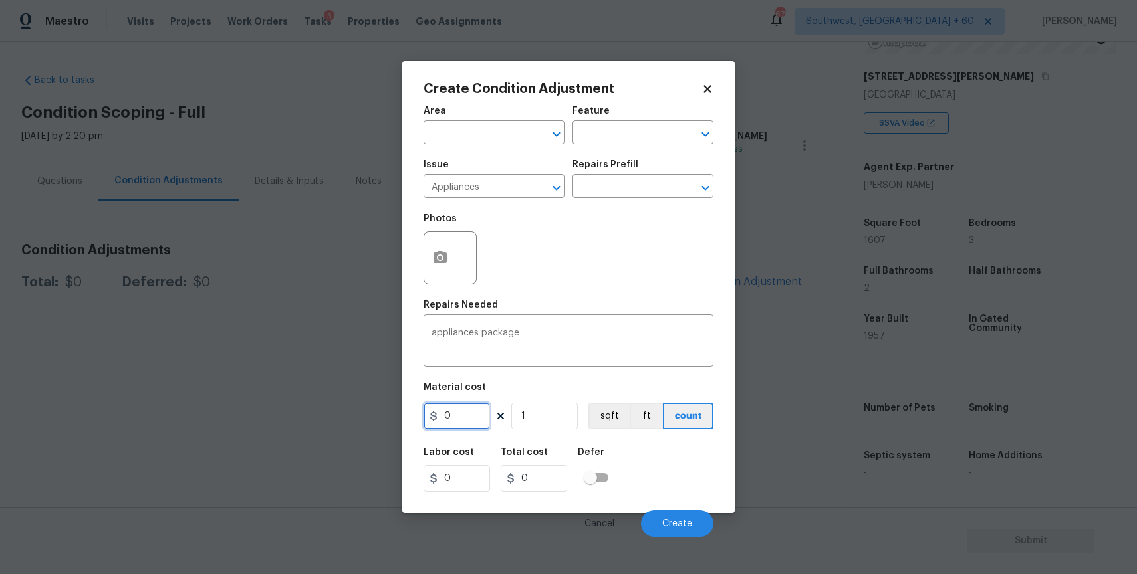
click at [445, 421] on input "0" at bounding box center [456, 416] width 66 height 27
type input "3000"
click at [692, 516] on button "Create" at bounding box center [677, 524] width 72 height 27
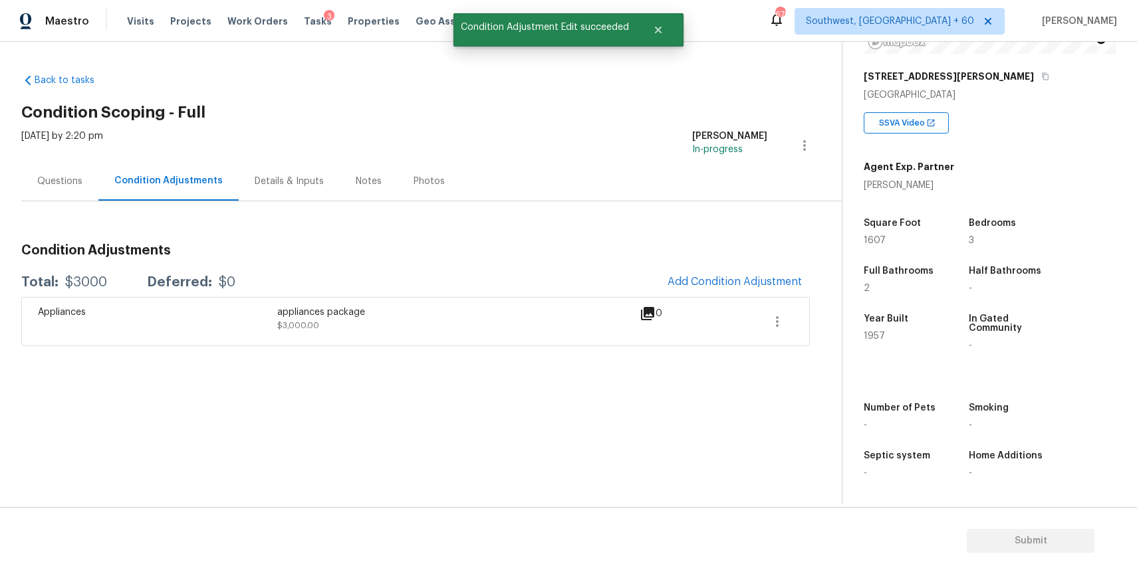
click at [879, 347] on div "Year Built 1957" at bounding box center [914, 332] width 100 height 57
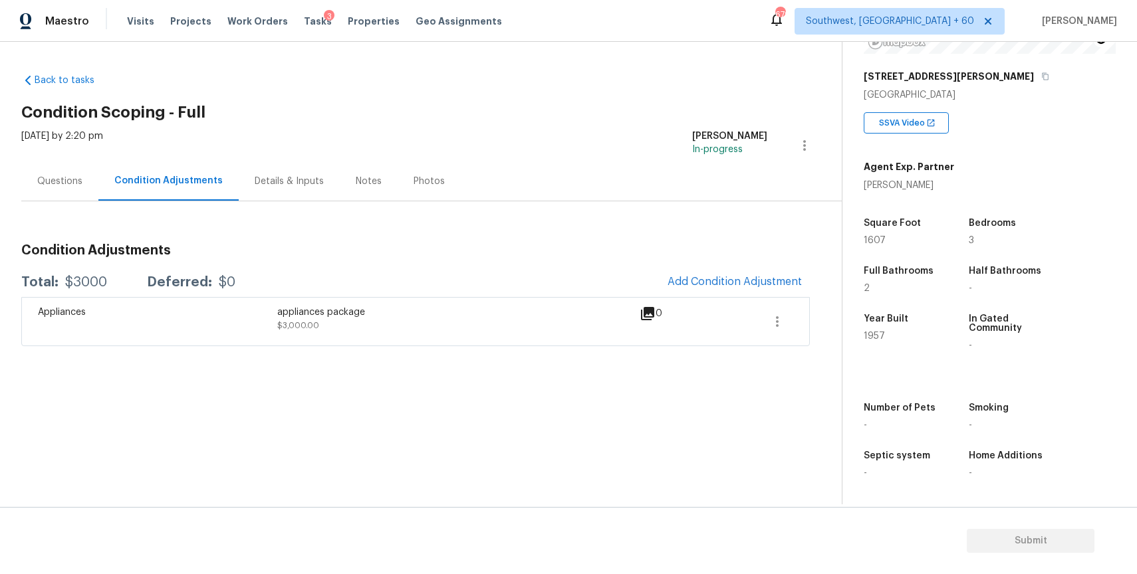
click at [698, 257] on div "Condition Adjustments Total: $3000 Deferred: $0 Add Condition Adjustment Applia…" at bounding box center [415, 289] width 788 height 113
click at [739, 277] on span "Add Condition Adjustment" at bounding box center [734, 282] width 134 height 12
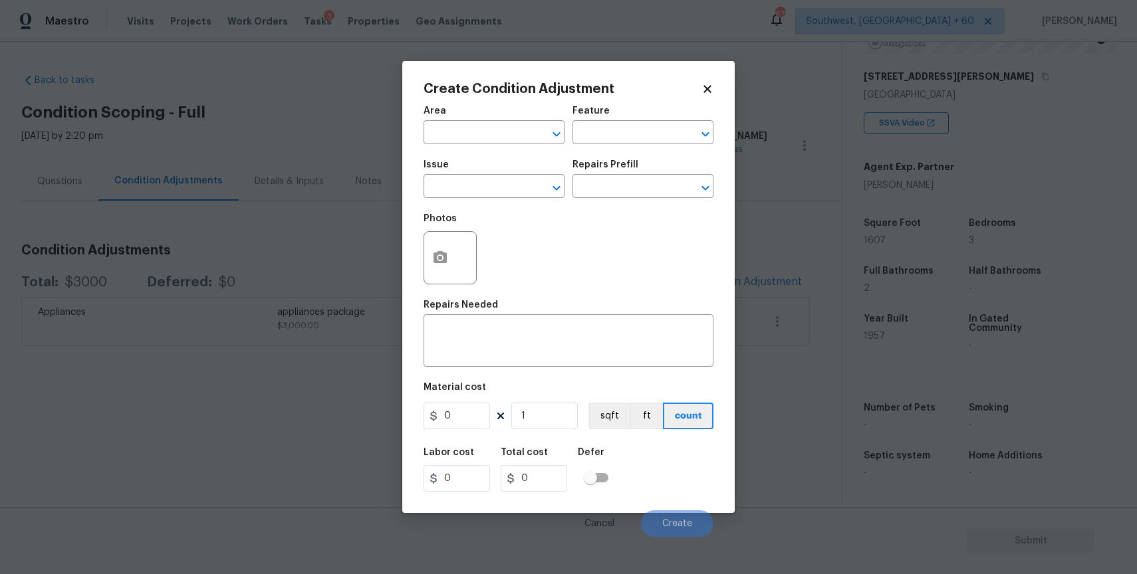
click at [485, 177] on div "Issue" at bounding box center [493, 168] width 141 height 17
click at [489, 187] on input "text" at bounding box center [475, 187] width 104 height 21
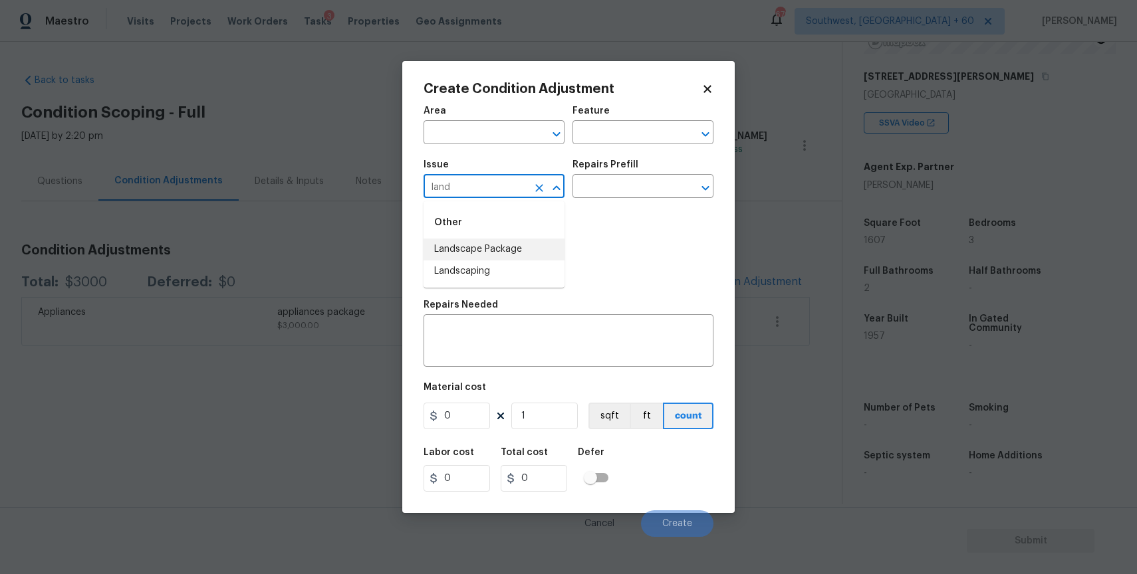
click at [511, 240] on li "Landscape Package" at bounding box center [493, 250] width 141 height 22
type input "Landscape Package"
click at [612, 174] on div "Repairs Prefill" at bounding box center [642, 168] width 141 height 17
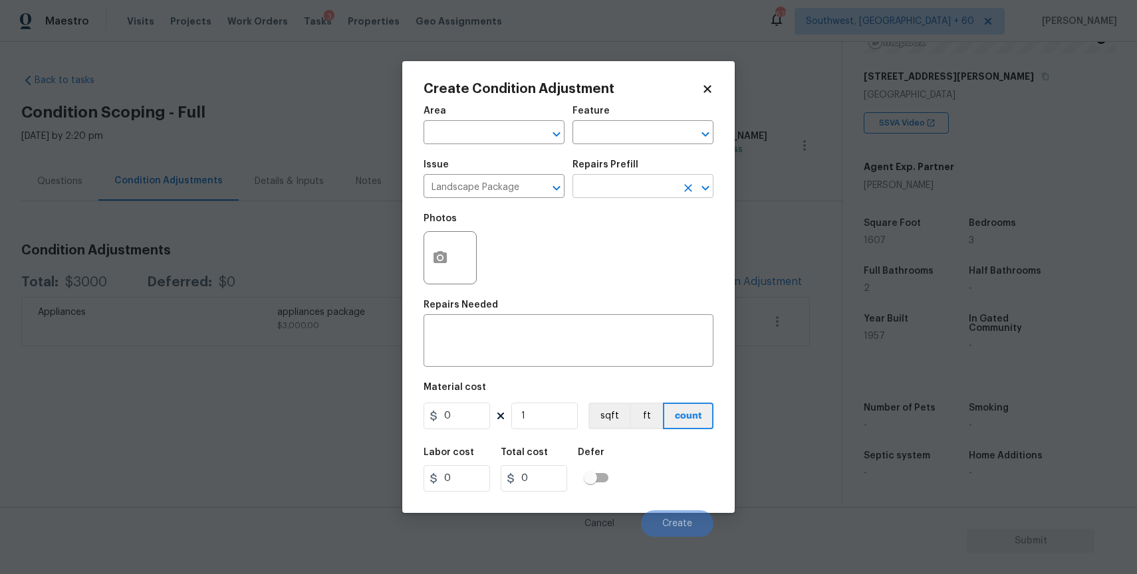
click at [640, 186] on input "text" at bounding box center [624, 187] width 104 height 21
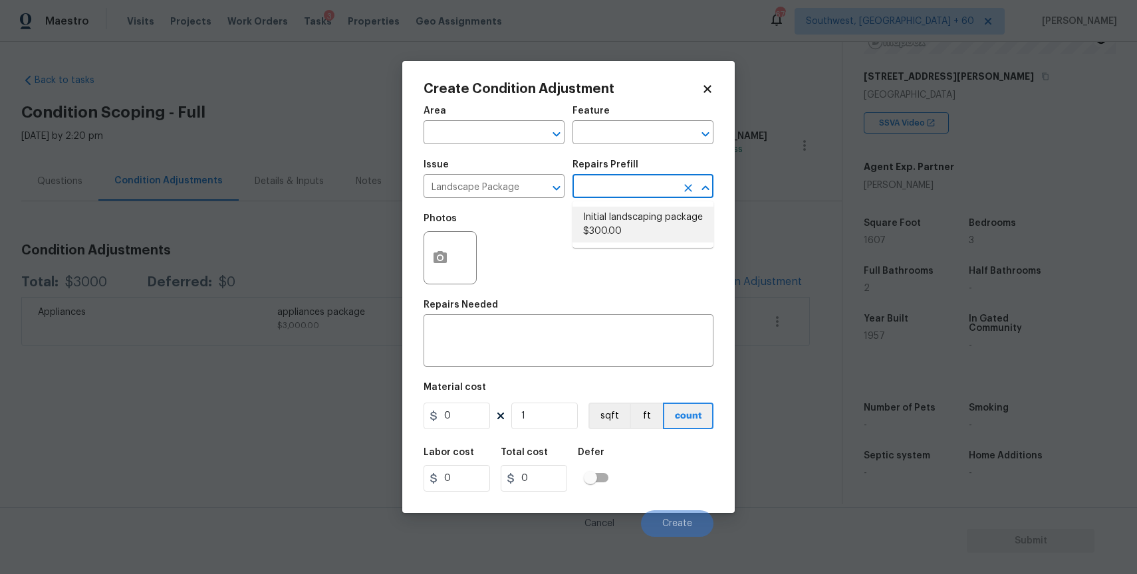
click at [631, 211] on li "Initial landscaping package $300.00" at bounding box center [642, 225] width 141 height 36
type input "Home Readiness Packages"
type textarea "Mowing of grass up to 6" in height. Mow, edge along driveways & sidewalks, trim…"
type input "300"
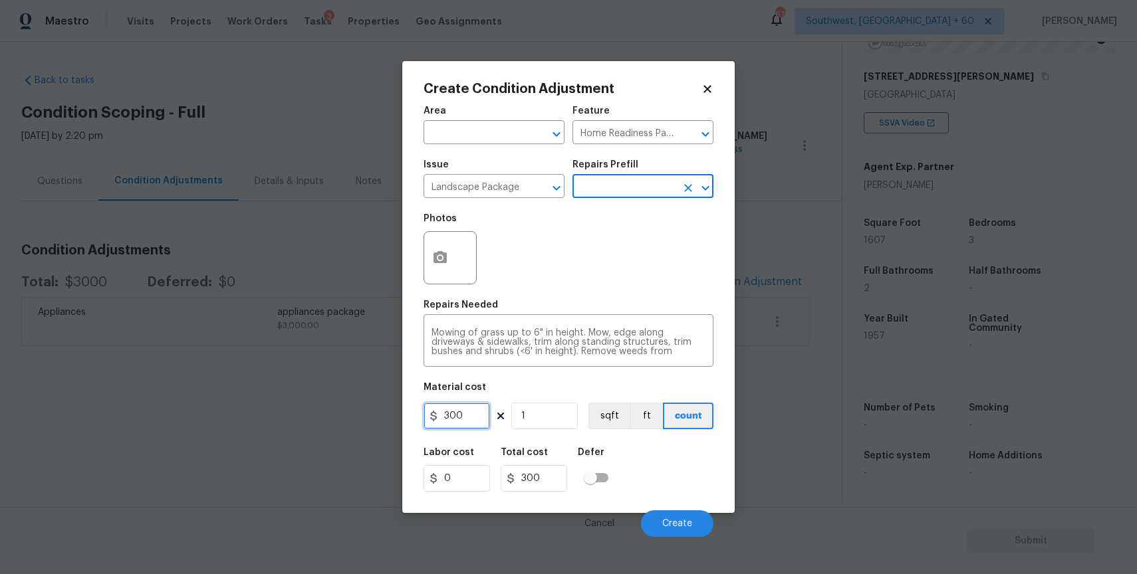
click at [468, 424] on input "300" at bounding box center [456, 416] width 66 height 27
type input "2000"
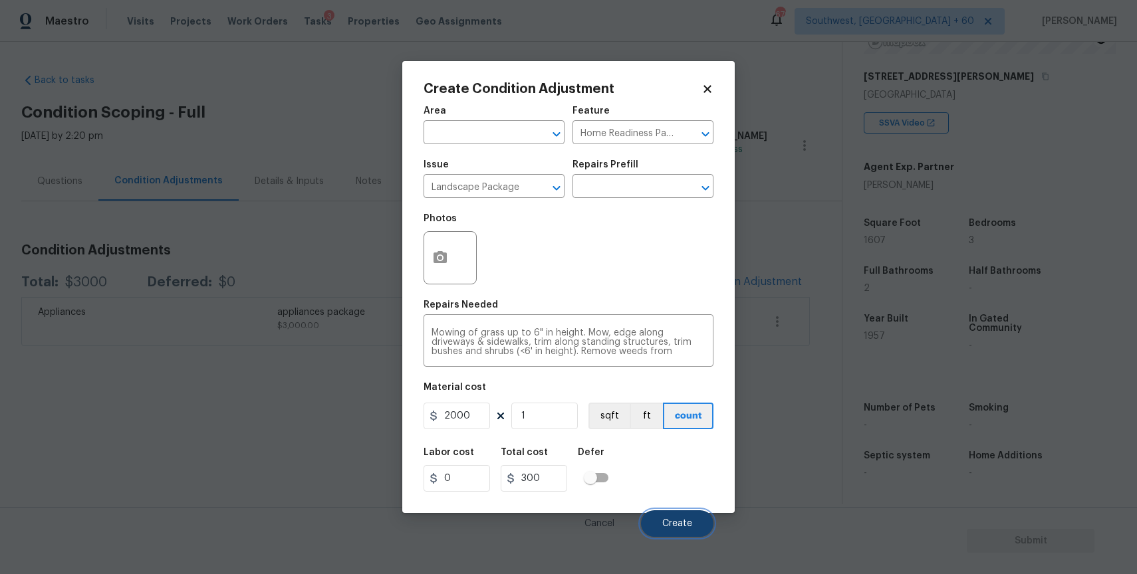
type input "2000"
click at [669, 515] on button "Create" at bounding box center [677, 524] width 72 height 27
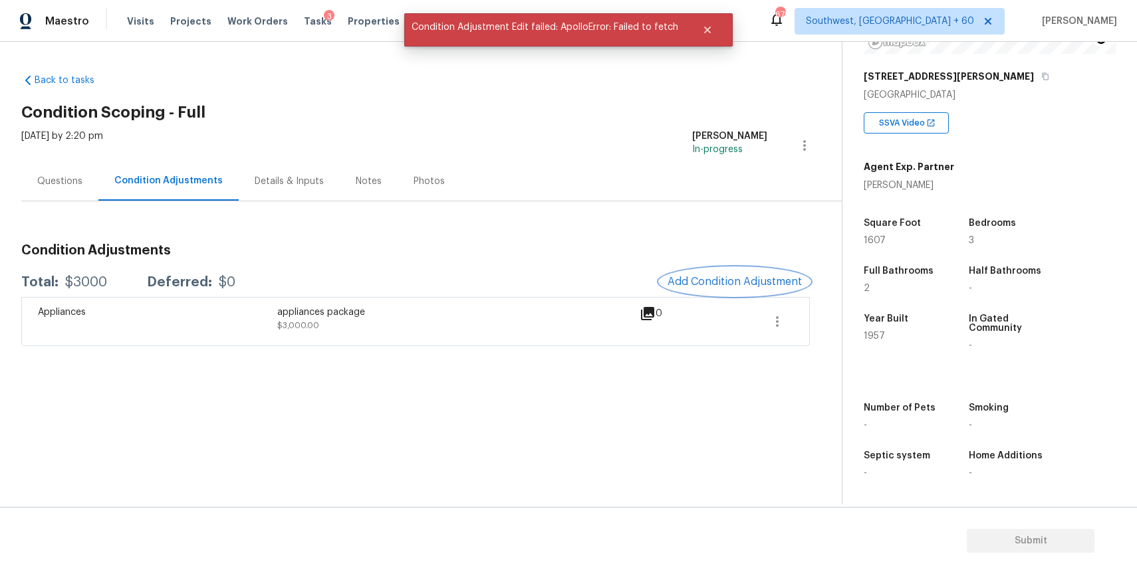
click at [722, 277] on span "Add Condition Adjustment" at bounding box center [734, 282] width 134 height 12
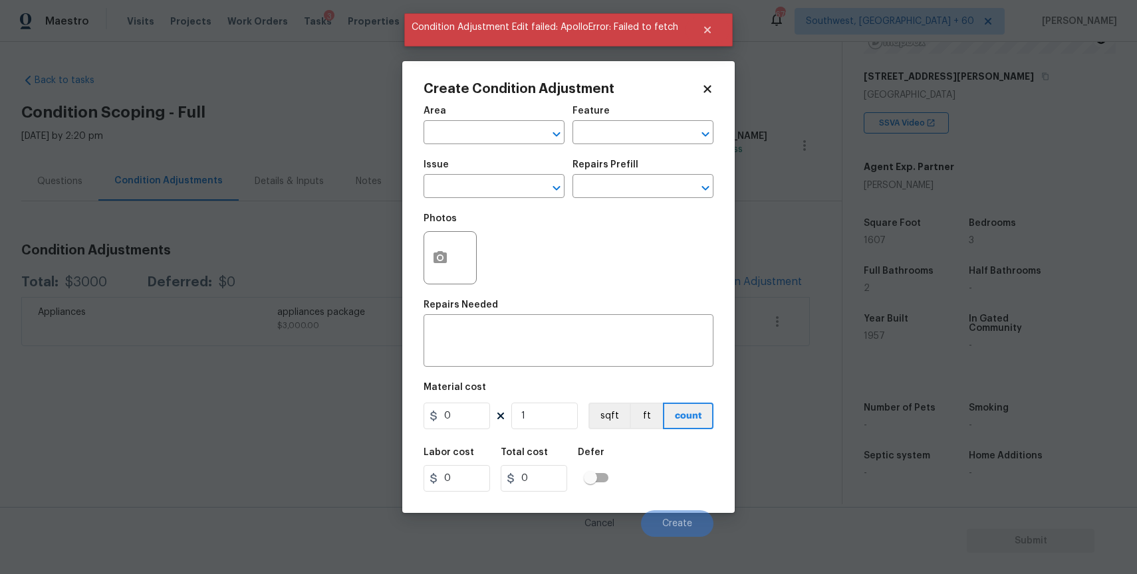
click at [374, 241] on body "Maestro Visits Projects Work Orders Tasks 3 Properties Geo Assignments 679 Sout…" at bounding box center [568, 287] width 1137 height 574
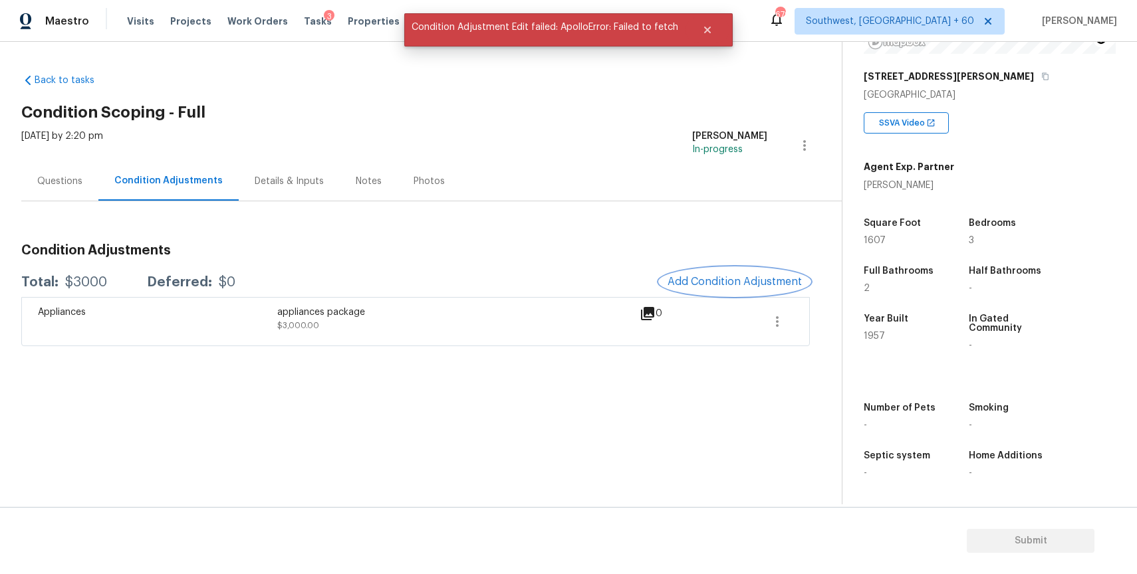
click at [709, 276] on span "Add Condition Adjustment" at bounding box center [734, 282] width 134 height 12
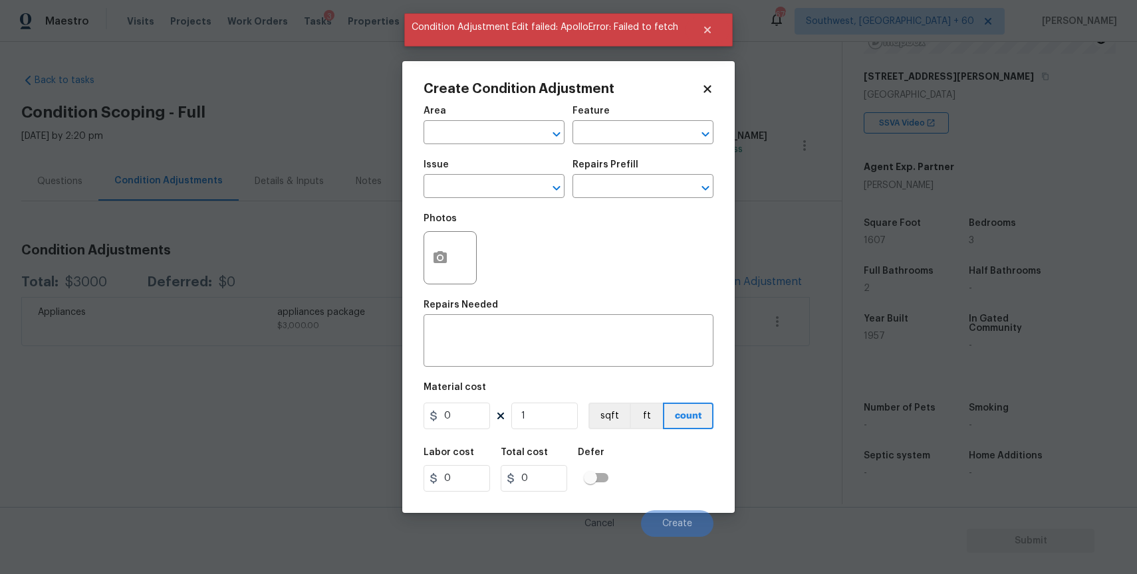
click at [521, 174] on div "Issue" at bounding box center [493, 168] width 141 height 17
click at [523, 192] on input "text" at bounding box center [475, 187] width 104 height 21
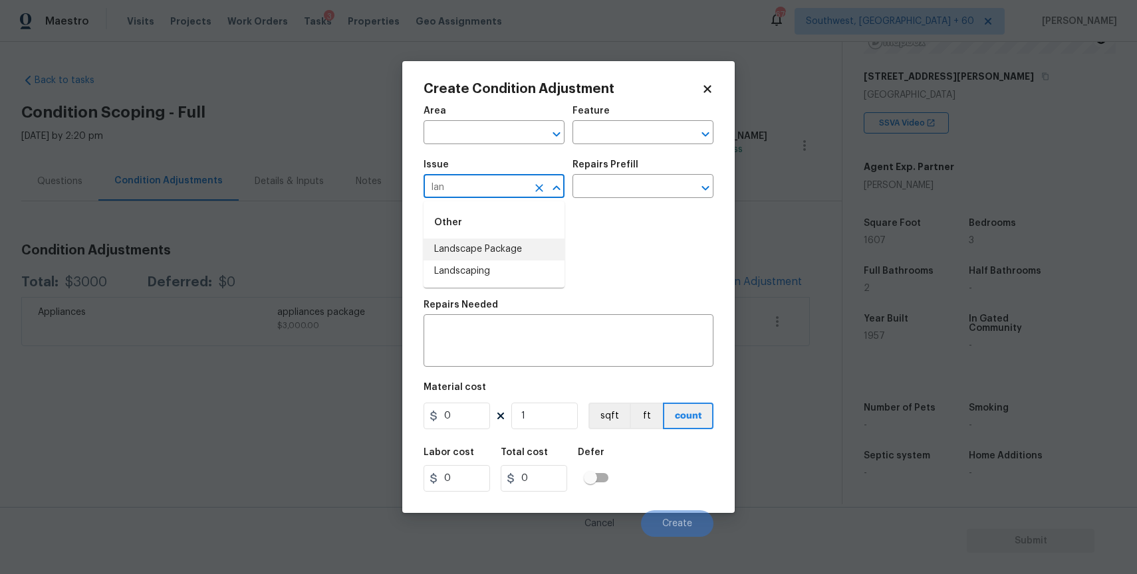
click at [529, 247] on li "Landscape Package" at bounding box center [493, 250] width 141 height 22
type input "Landscape Package"
click at [645, 163] on div "Repairs Prefill" at bounding box center [642, 168] width 141 height 17
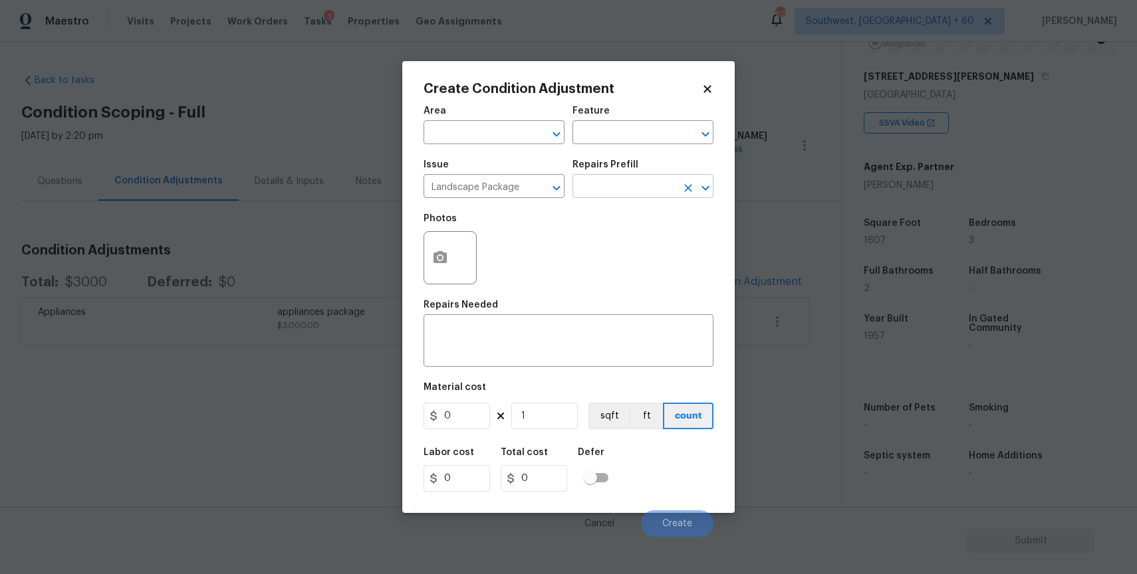
click at [647, 181] on input "text" at bounding box center [624, 187] width 104 height 21
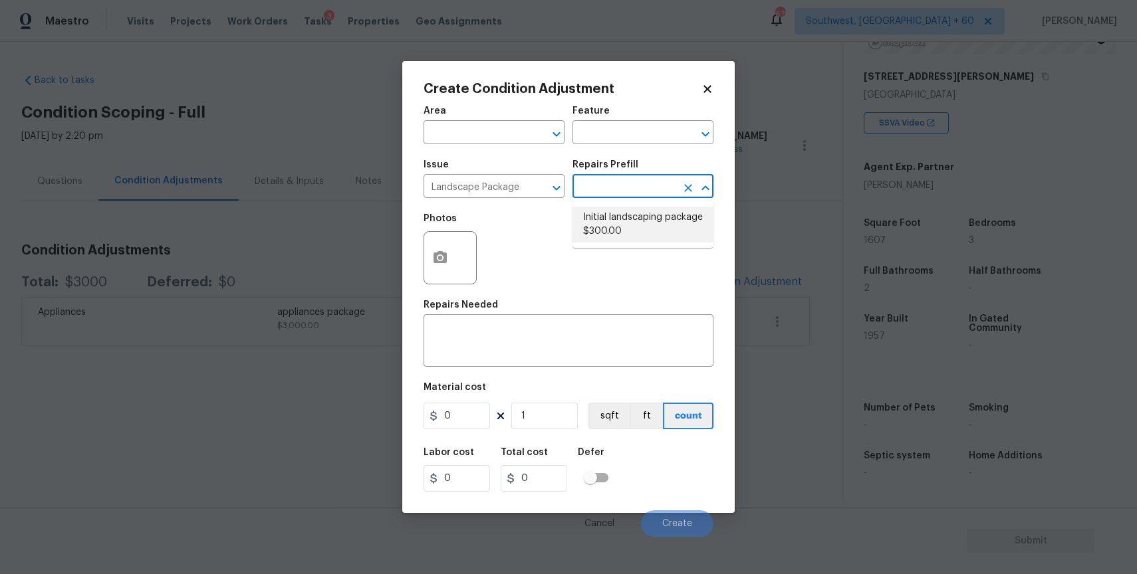
click at [623, 221] on li "Initial landscaping package $300.00" at bounding box center [642, 225] width 141 height 36
type input "Home Readiness Packages"
type textarea "Mowing of grass up to 6" in height. Mow, edge along driveways & sidewalks, trim…"
type input "300"
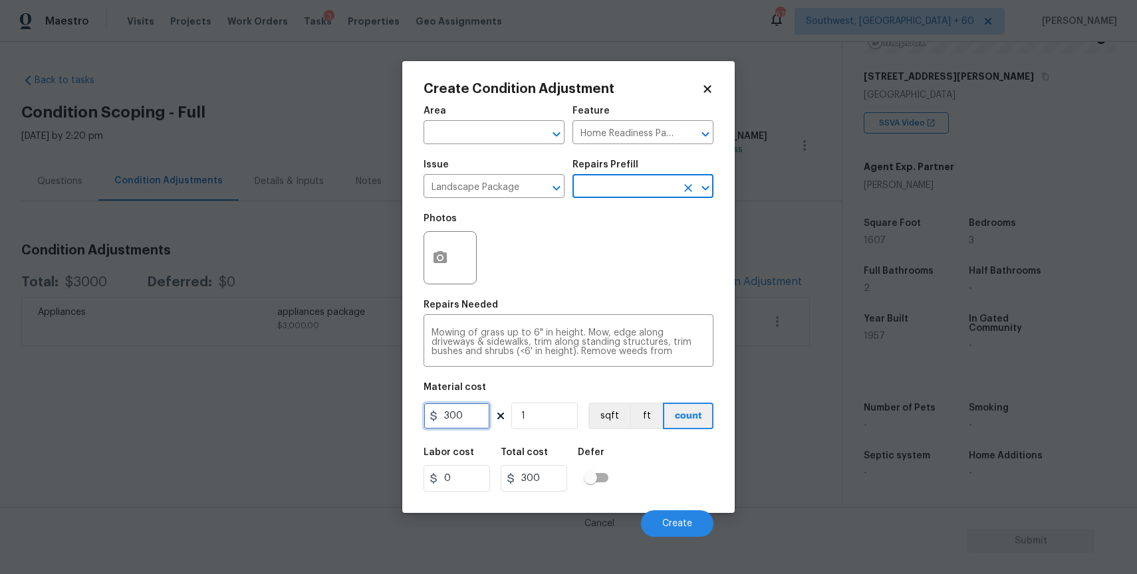
click at [461, 415] on input "300" at bounding box center [456, 416] width 66 height 27
type input "2000"
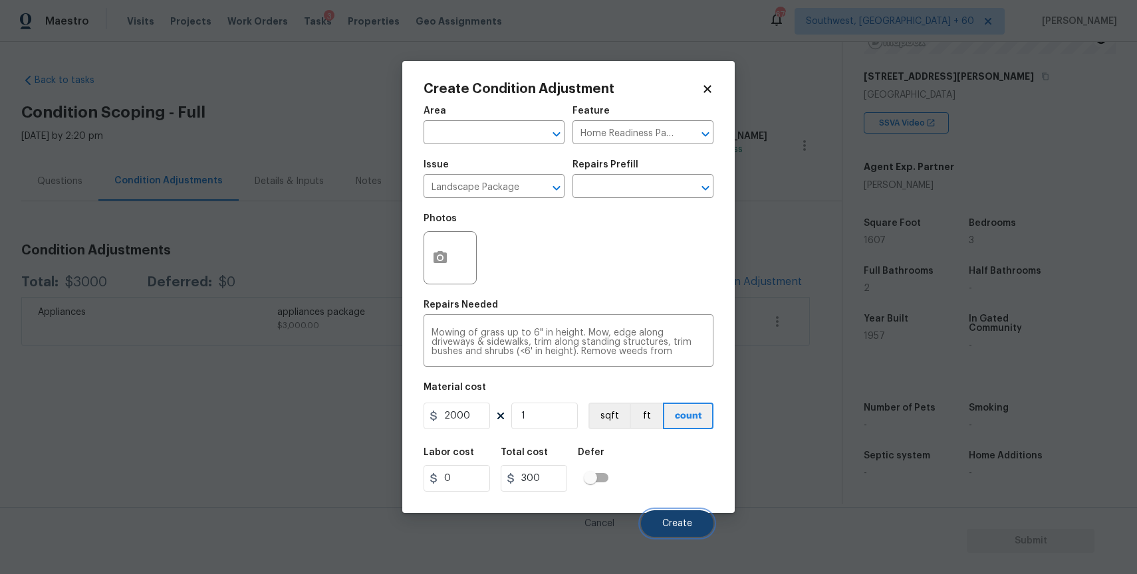
click at [671, 515] on button "Create" at bounding box center [677, 524] width 72 height 27
type input "2000"
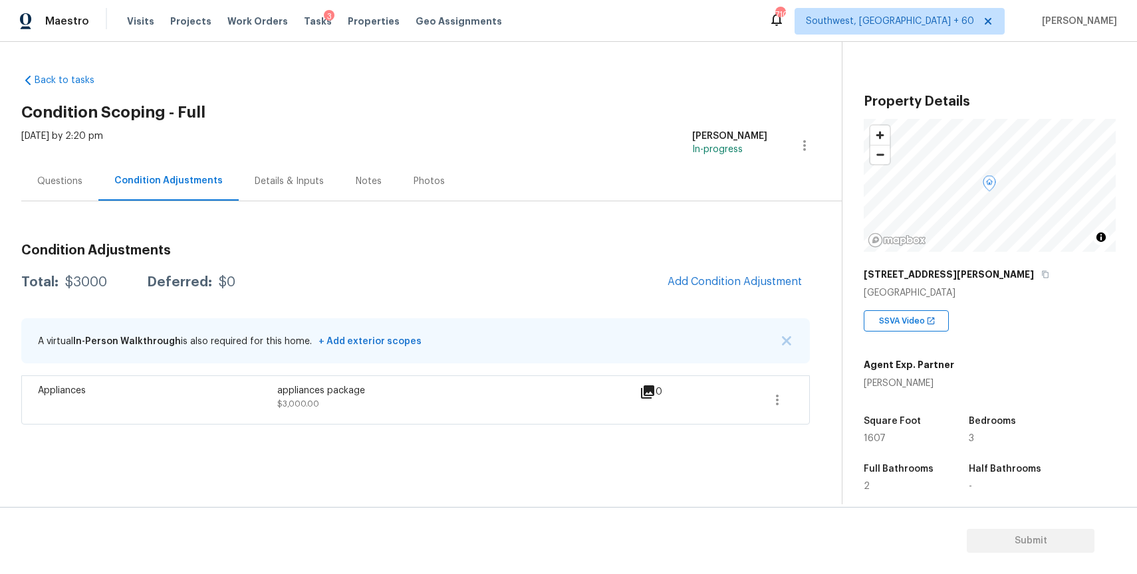
click at [726, 299] on div "Condition Adjustments Total: $3000 Deferred: $0 Add Condition Adjustment A virt…" at bounding box center [415, 328] width 788 height 191
click at [716, 271] on button "Add Condition Adjustment" at bounding box center [734, 282] width 150 height 28
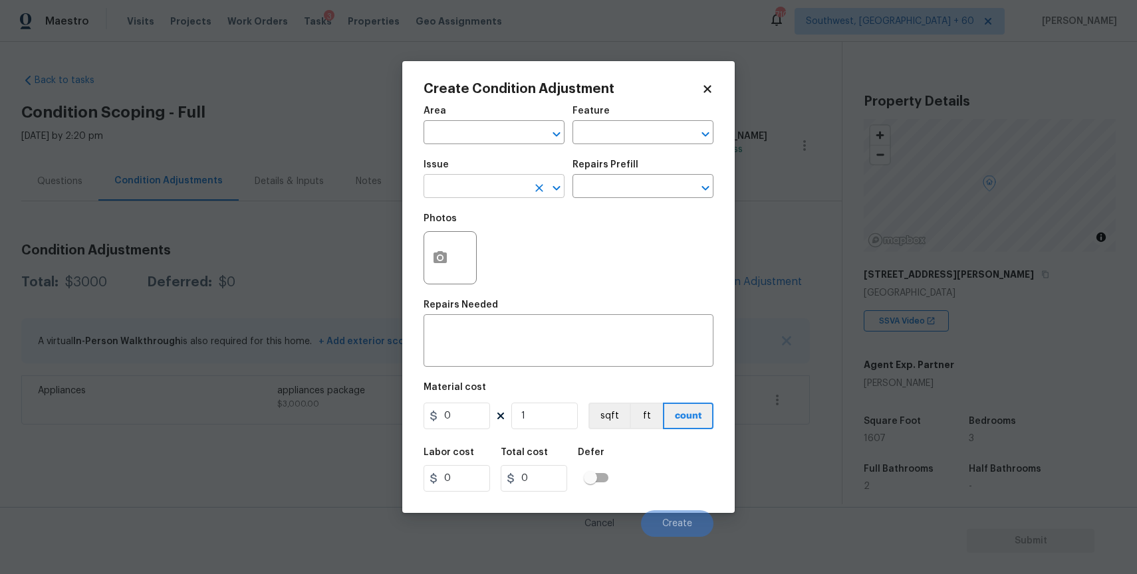
click at [518, 196] on input "text" at bounding box center [475, 187] width 104 height 21
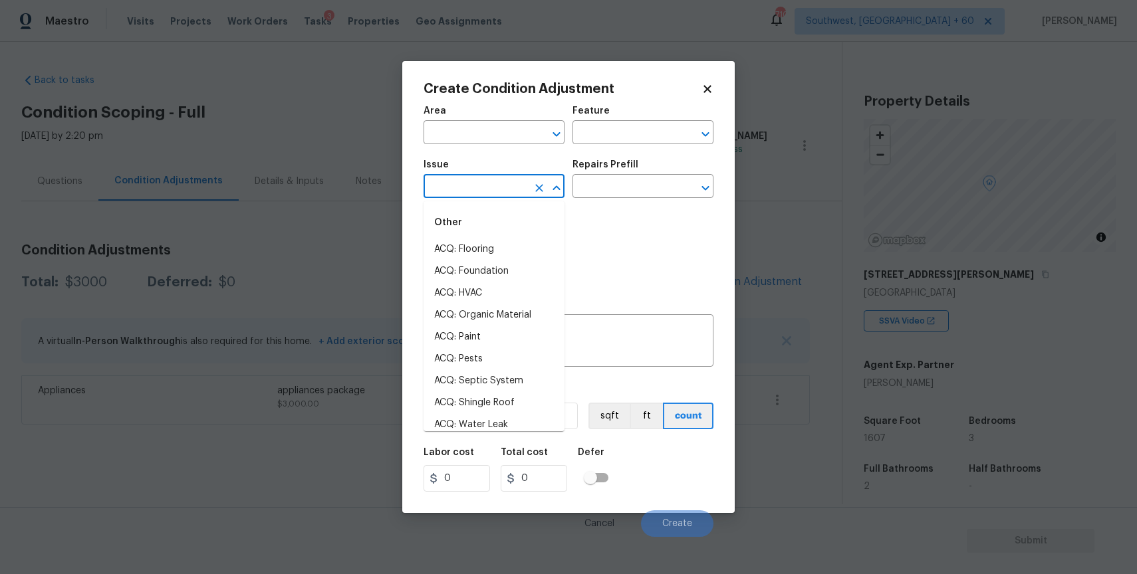
type input ";"
type input "a"
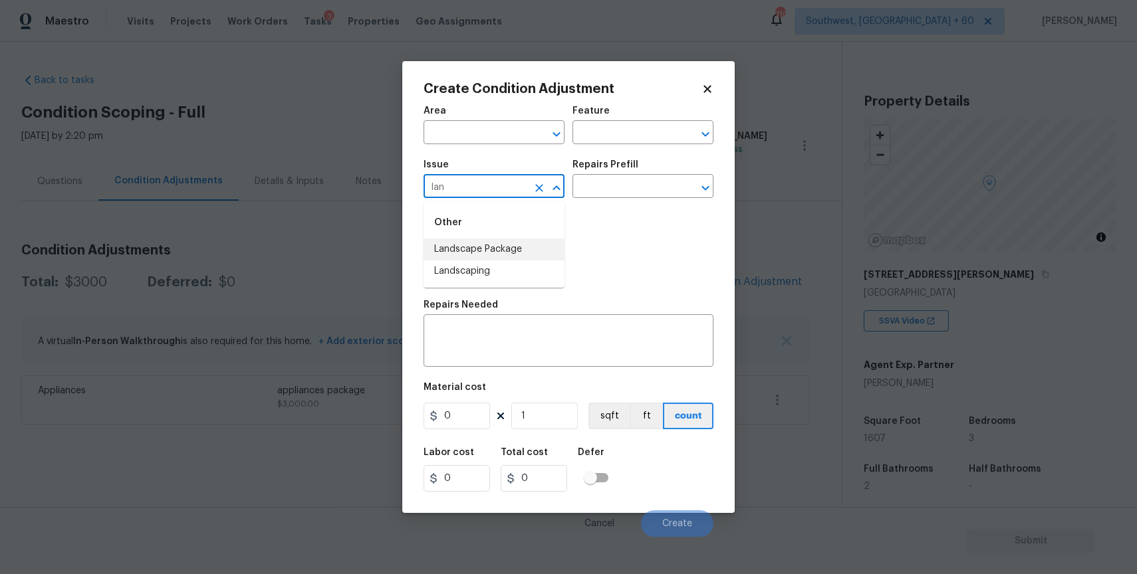
click at [473, 239] on li "Landscape Package" at bounding box center [493, 250] width 141 height 22
type input "Landscape Package"
click at [646, 175] on div "Repairs Prefill" at bounding box center [642, 168] width 141 height 17
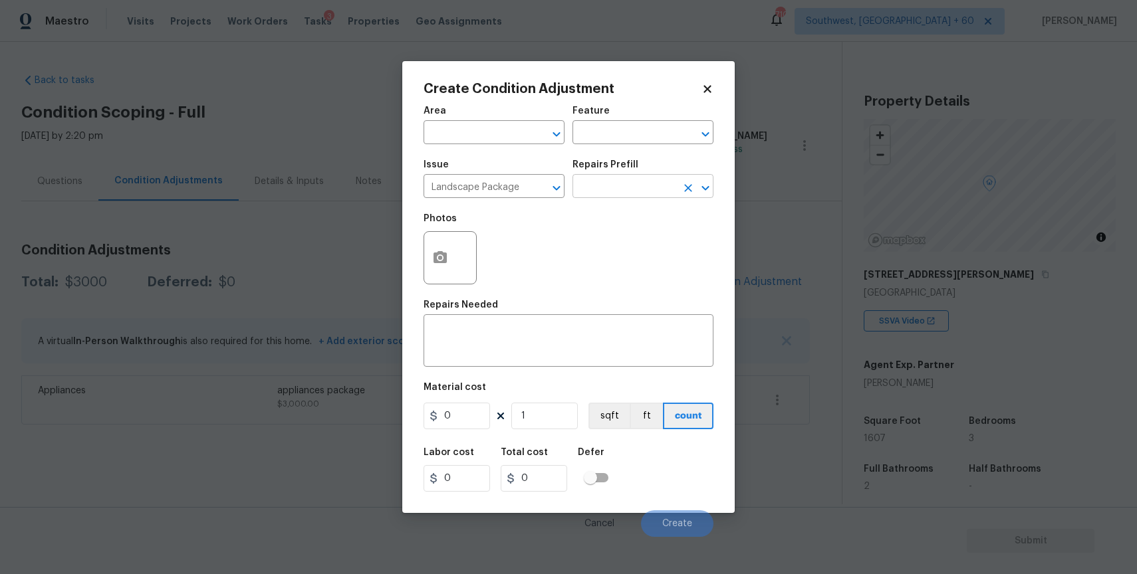
click at [653, 185] on input "text" at bounding box center [624, 187] width 104 height 21
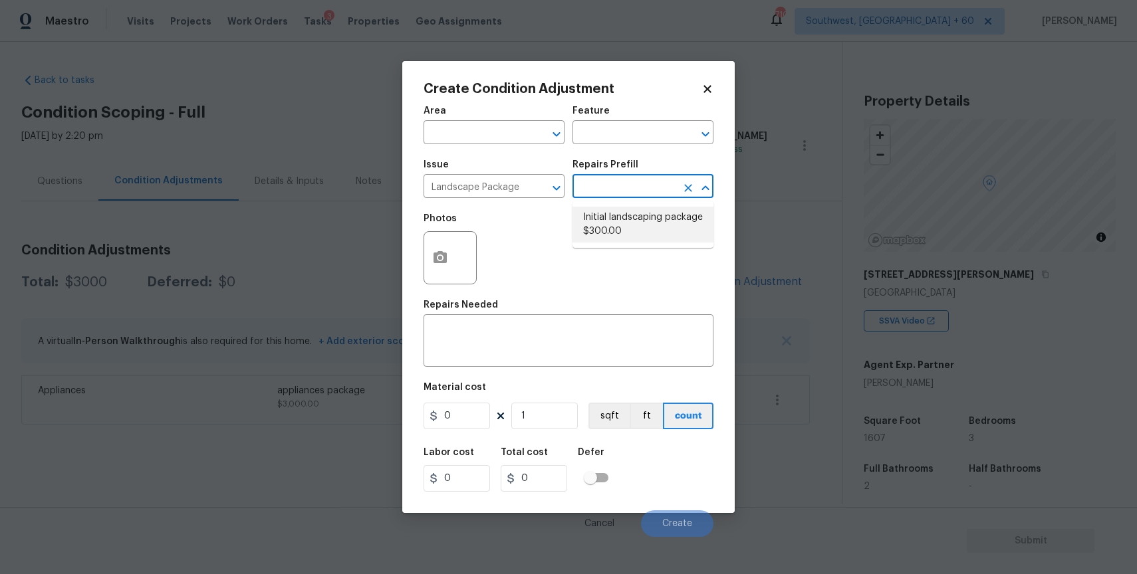
click at [610, 208] on li "Initial landscaping package $300.00" at bounding box center [642, 225] width 141 height 36
type input "Home Readiness Packages"
type textarea "Mowing of grass up to 6" in height. Mow, edge along driveways & sidewalks, trim…"
type input "300"
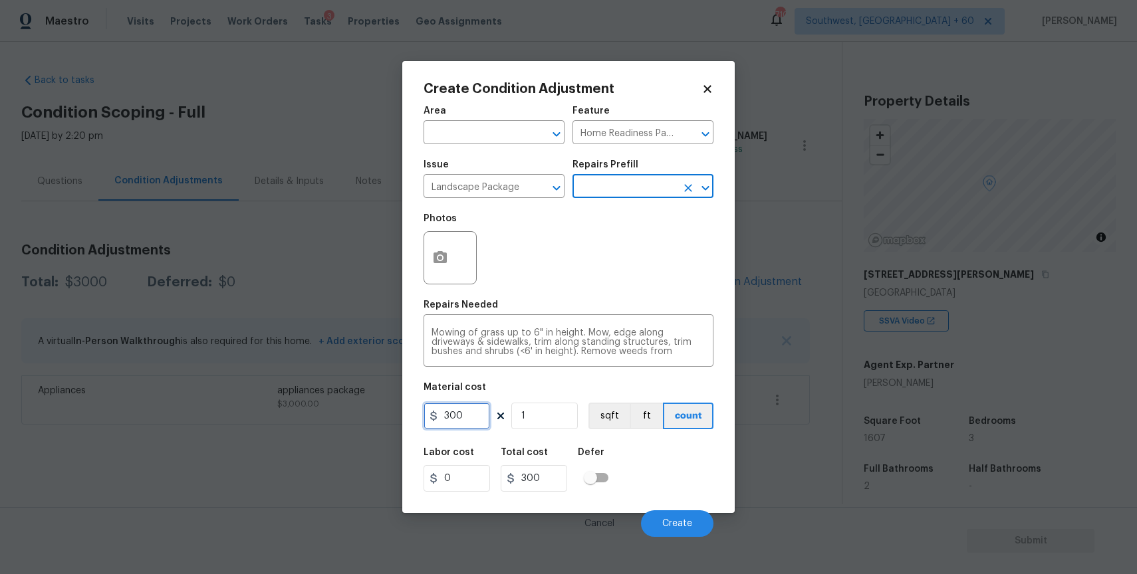
click at [455, 425] on input "300" at bounding box center [456, 416] width 66 height 27
type input "2000"
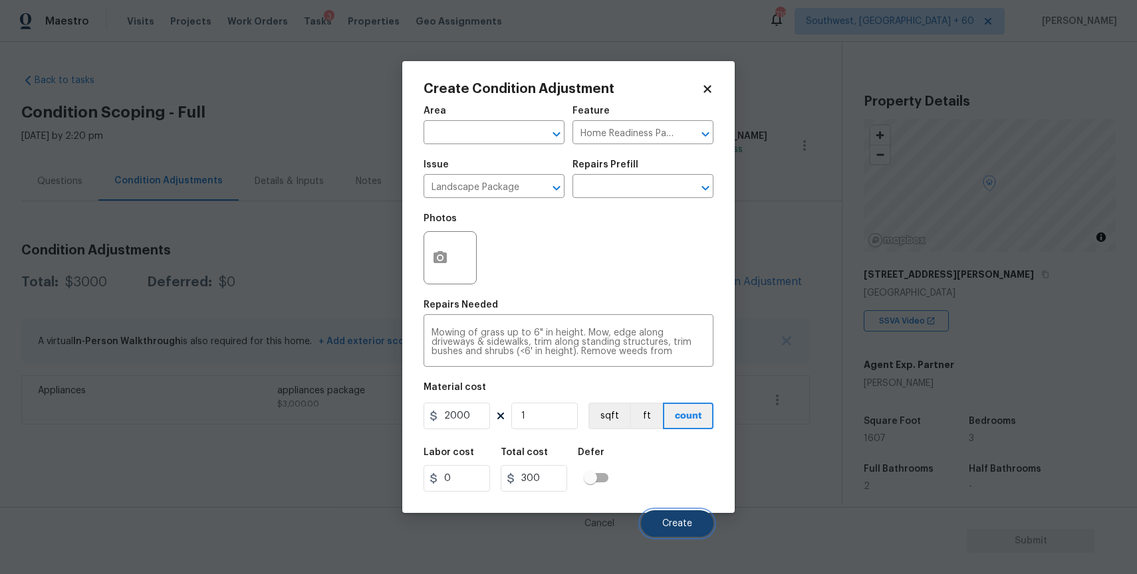
type input "2000"
click at [696, 536] on button "Create" at bounding box center [677, 524] width 72 height 27
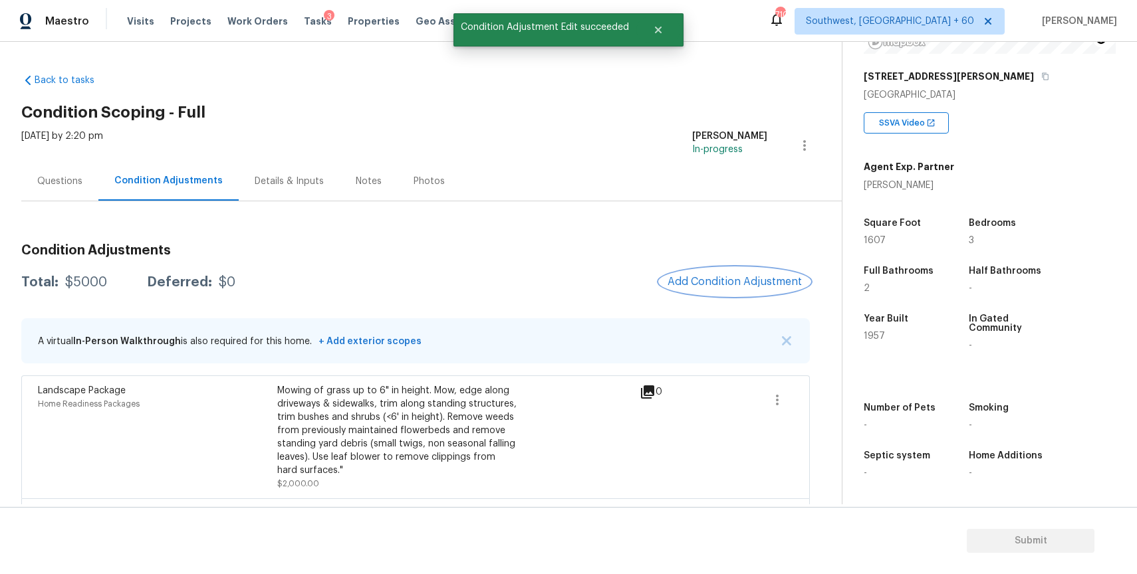
scroll to position [47, 0]
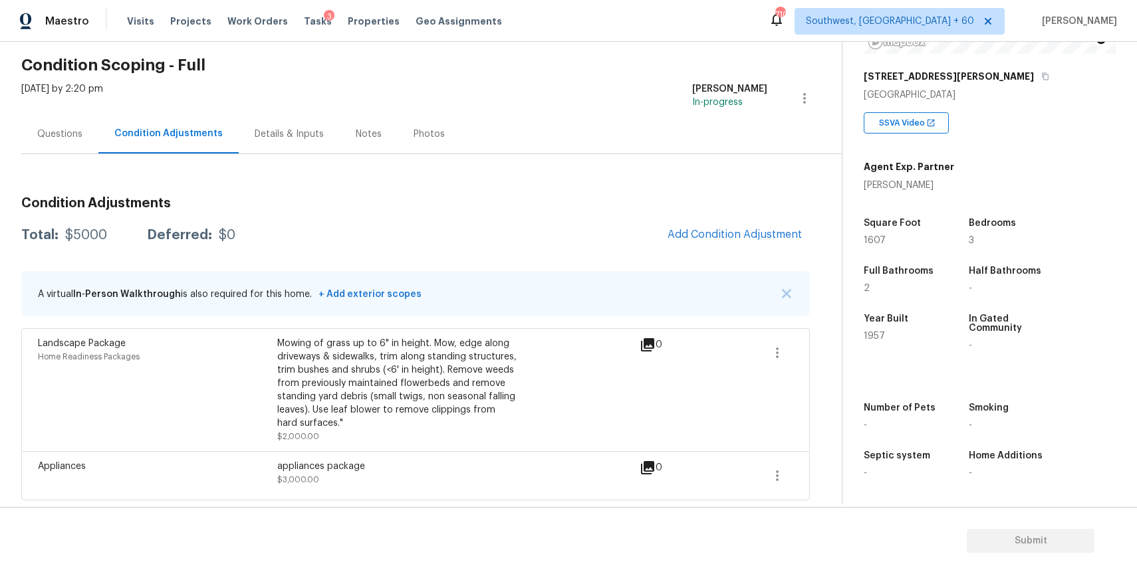
click at [742, 195] on div "Condition Adjustments Total: $5000 Deferred: $0 Add Condition Adjustment A virt…" at bounding box center [415, 343] width 788 height 314
click at [754, 217] on div "Condition Adjustments Total: $5000 Deferred: $0 Add Condition Adjustment A virt…" at bounding box center [415, 343] width 788 height 314
click at [729, 237] on span "Add Condition Adjustment" at bounding box center [734, 235] width 134 height 12
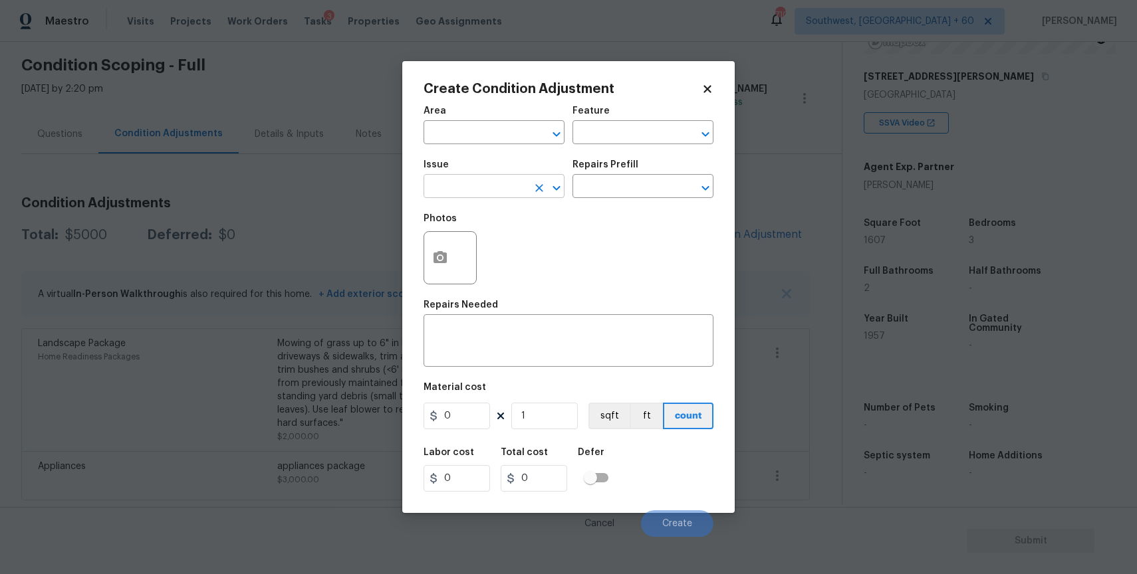
click at [479, 178] on input "text" at bounding box center [475, 187] width 104 height 21
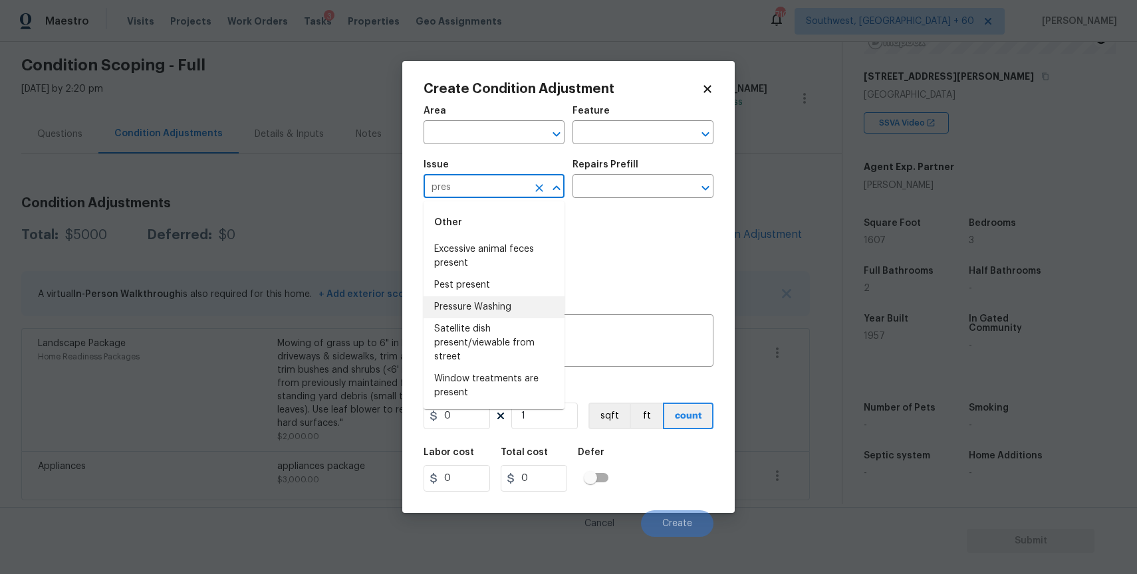
click at [488, 308] on li "Pressure Washing" at bounding box center [493, 307] width 141 height 22
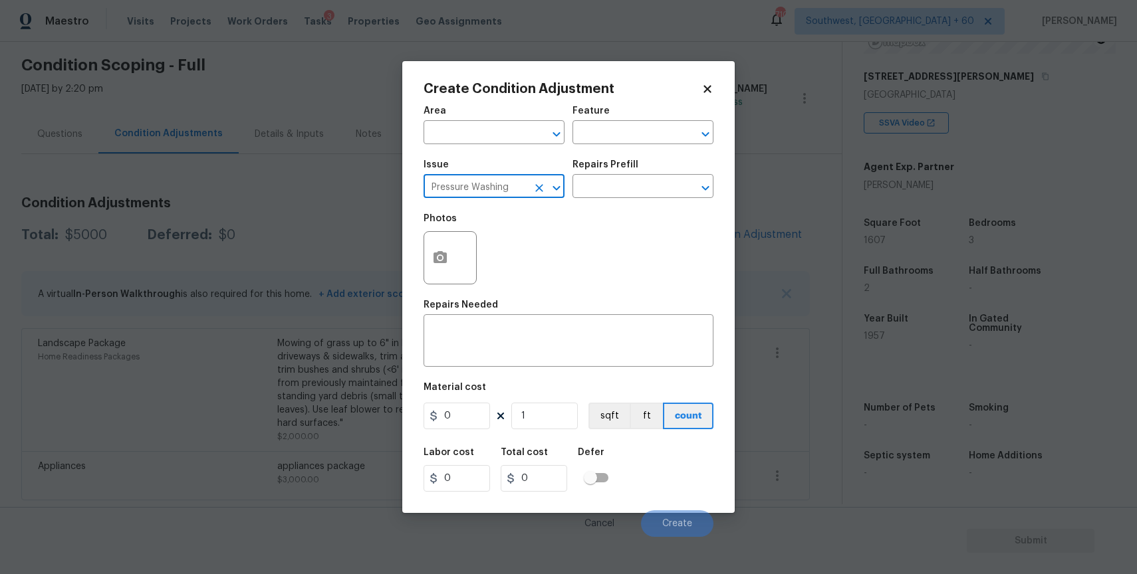
type input "Pressure Washing"
click at [616, 172] on div "Repairs Prefill" at bounding box center [642, 168] width 141 height 17
click at [636, 183] on input "text" at bounding box center [624, 187] width 104 height 21
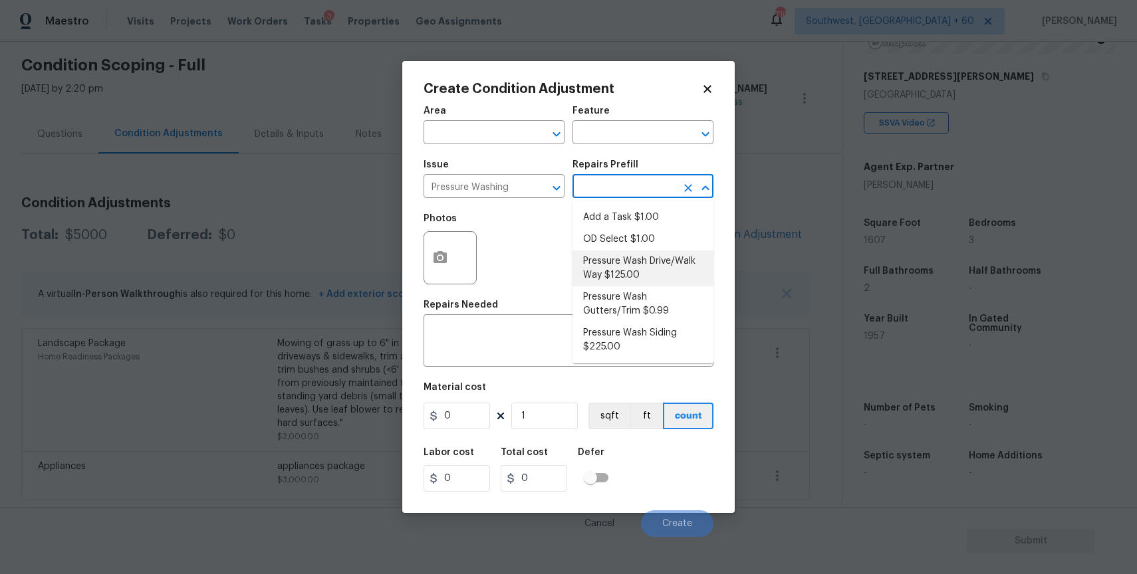
click at [641, 265] on li "Pressure Wash Drive/Walk Way $125.00" at bounding box center [642, 269] width 141 height 36
type input "Siding"
type textarea "Pressure wash the driveways/walkways as directed by the PM. Ensure that all deb…"
type input "125"
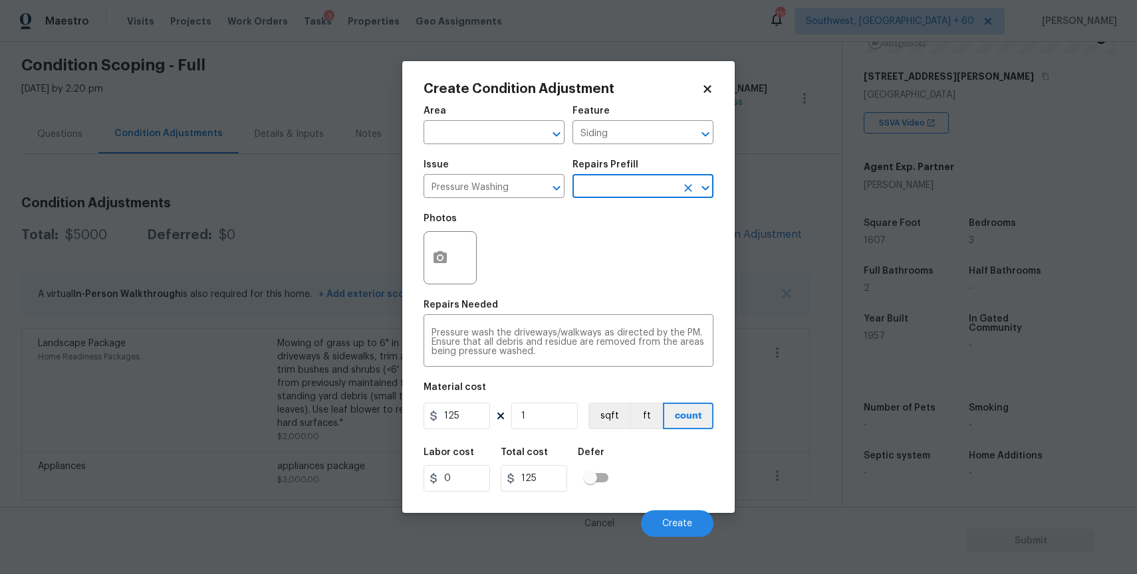
click at [466, 398] on div "Material cost" at bounding box center [568, 391] width 290 height 17
click at [469, 413] on input "125" at bounding box center [456, 416] width 66 height 27
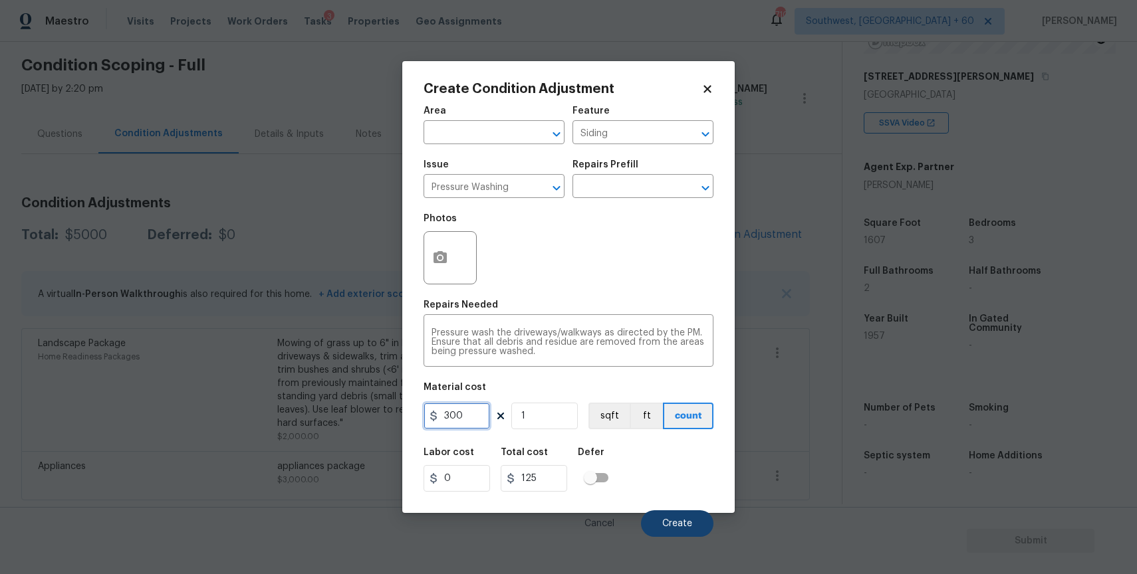
type input "300"
click at [677, 515] on button "Create" at bounding box center [677, 524] width 72 height 27
type input "300"
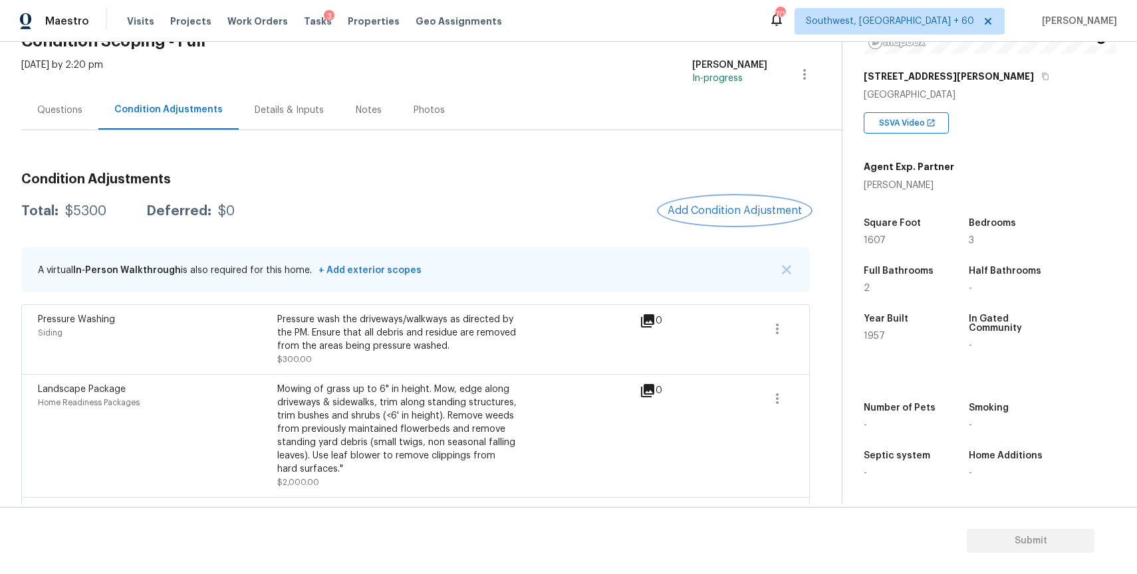
scroll to position [118, 0]
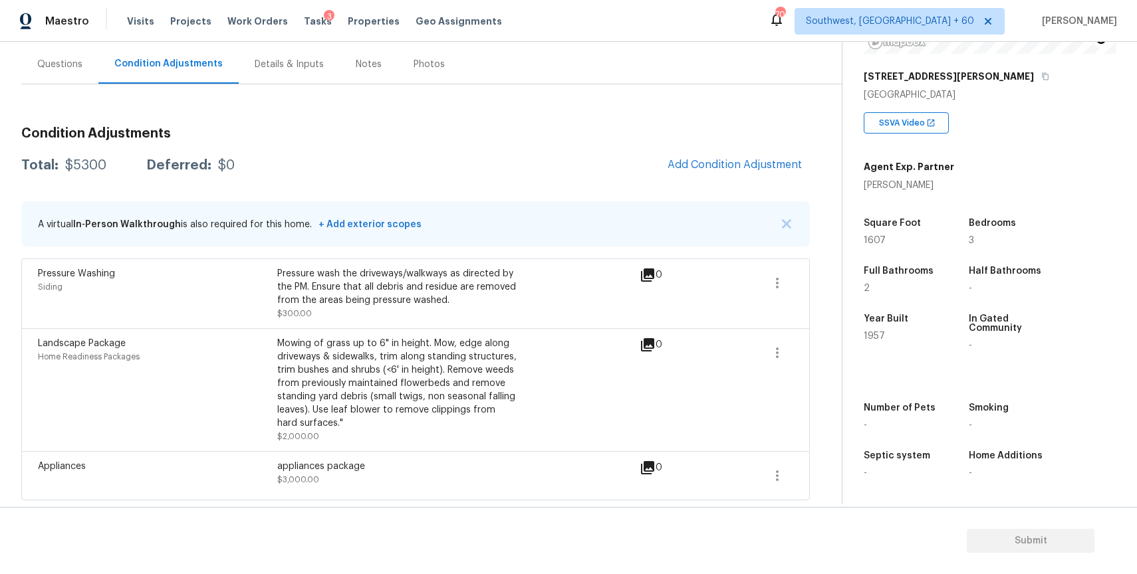
click at [739, 367] on span at bounding box center [730, 390] width 51 height 106
click at [787, 280] on button "button" at bounding box center [777, 283] width 32 height 32
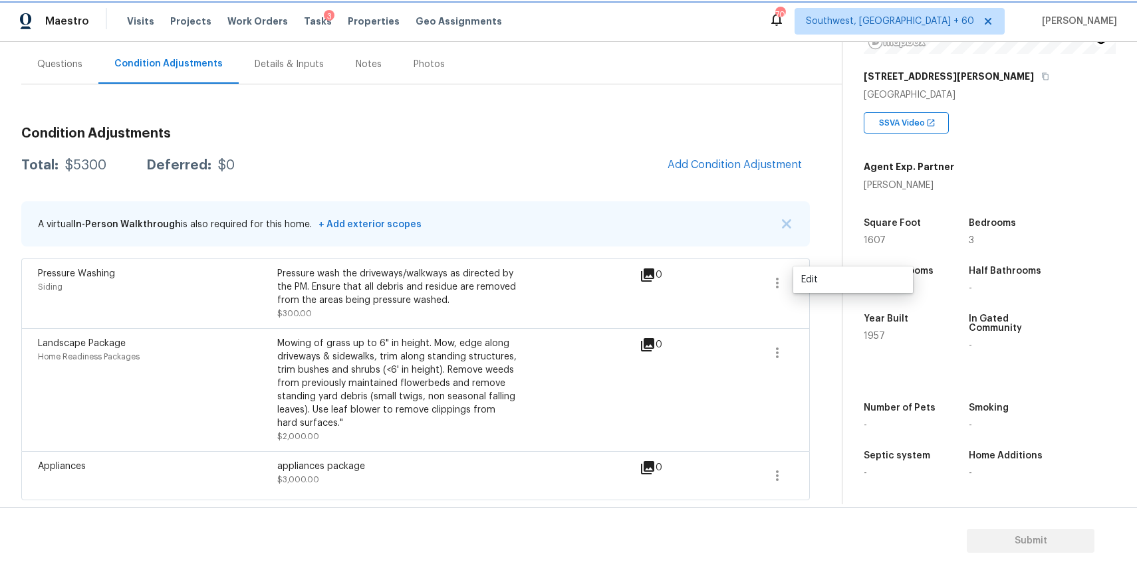
click at [787, 280] on button "button" at bounding box center [777, 283] width 32 height 32
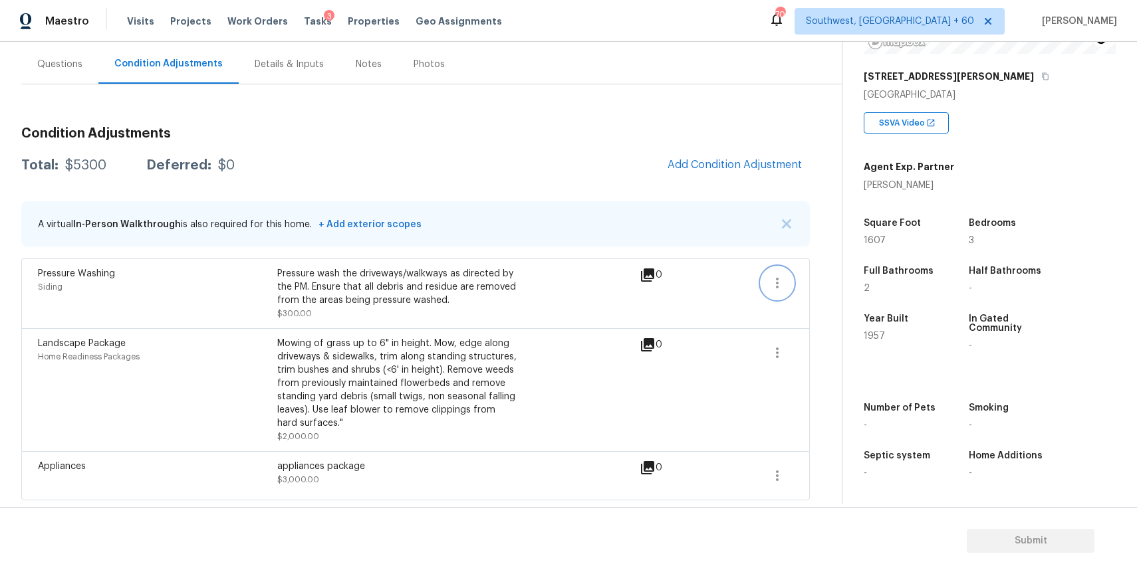
click at [767, 283] on button "button" at bounding box center [777, 283] width 32 height 32
click at [636, 211] on div "A virtual In-Person Walkthrough is also required for this home. + Add exterior …" at bounding box center [415, 223] width 788 height 45
click at [795, 227] on div "A virtual In-Person Walkthrough is also required for this home. + Add exterior …" at bounding box center [415, 223] width 788 height 45
click at [790, 227] on img "button" at bounding box center [786, 223] width 9 height 9
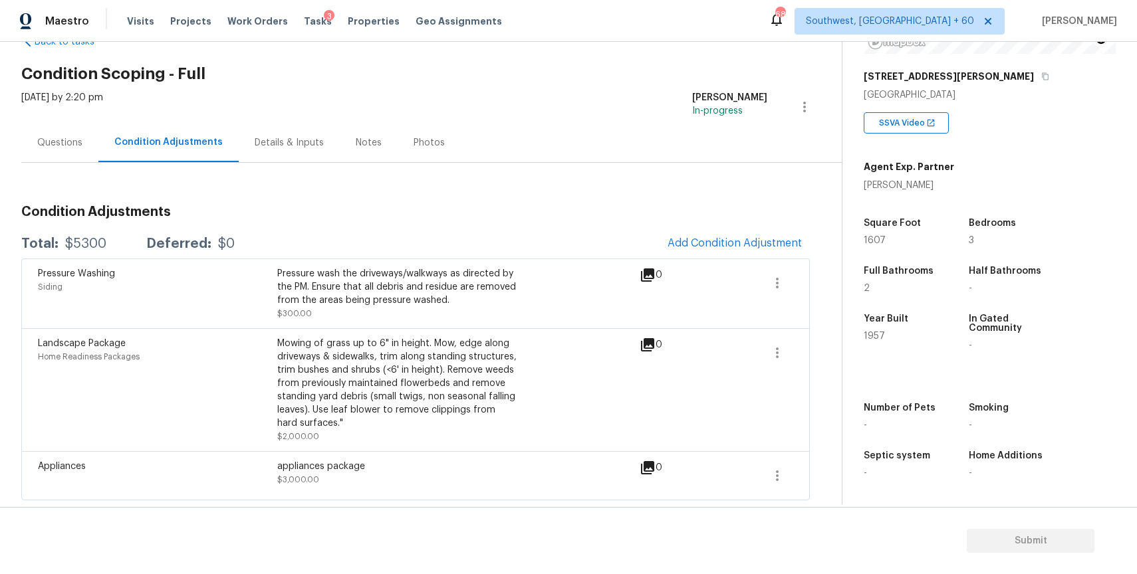
scroll to position [39, 0]
click at [956, 84] on div "[STREET_ADDRESS][PERSON_NAME]" at bounding box center [990, 76] width 252 height 24
click at [1041, 72] on icon "button" at bounding box center [1045, 76] width 8 height 8
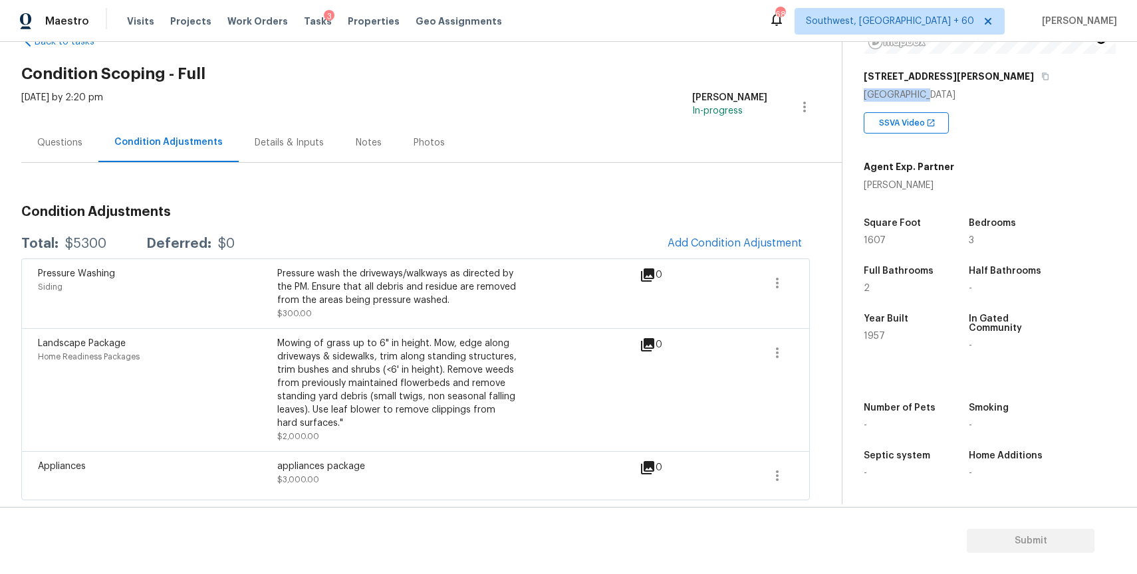
click at [74, 148] on div "Questions" at bounding box center [59, 142] width 77 height 39
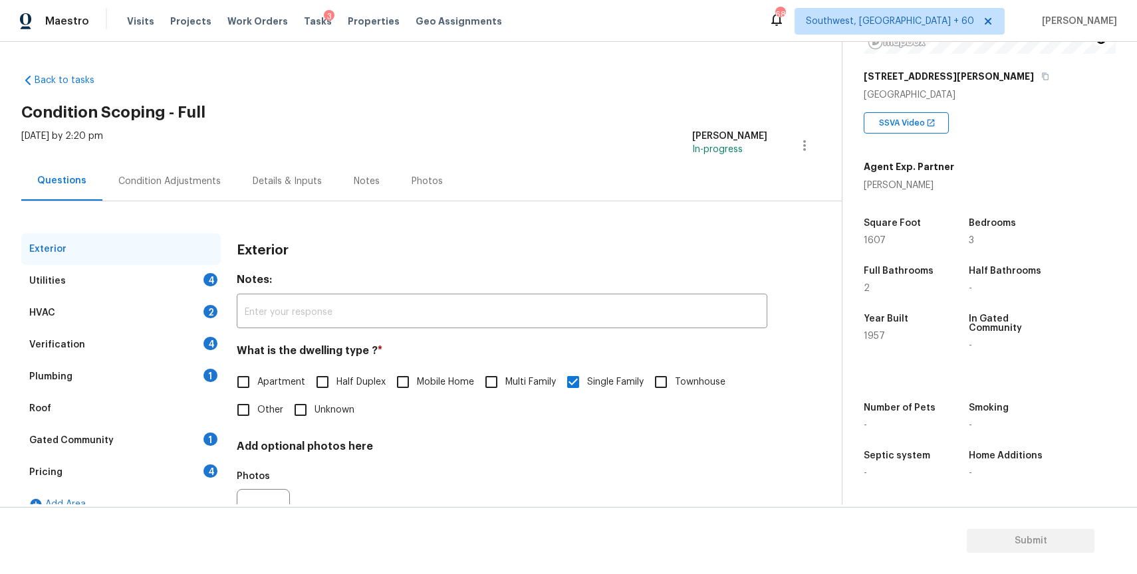
click at [181, 472] on div "Pricing 4" at bounding box center [120, 473] width 199 height 32
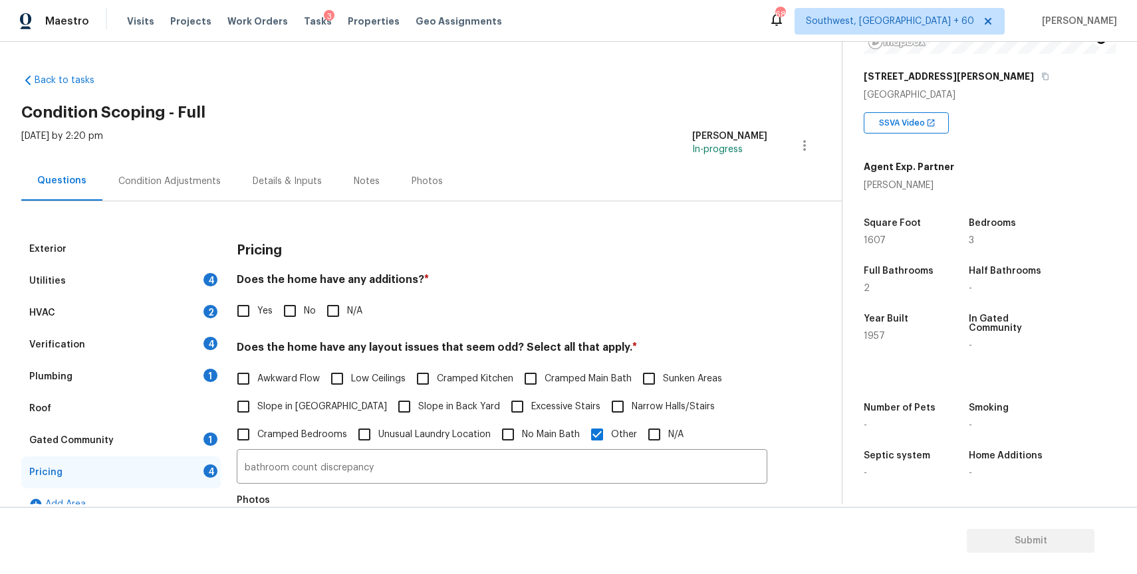
scroll to position [117, 0]
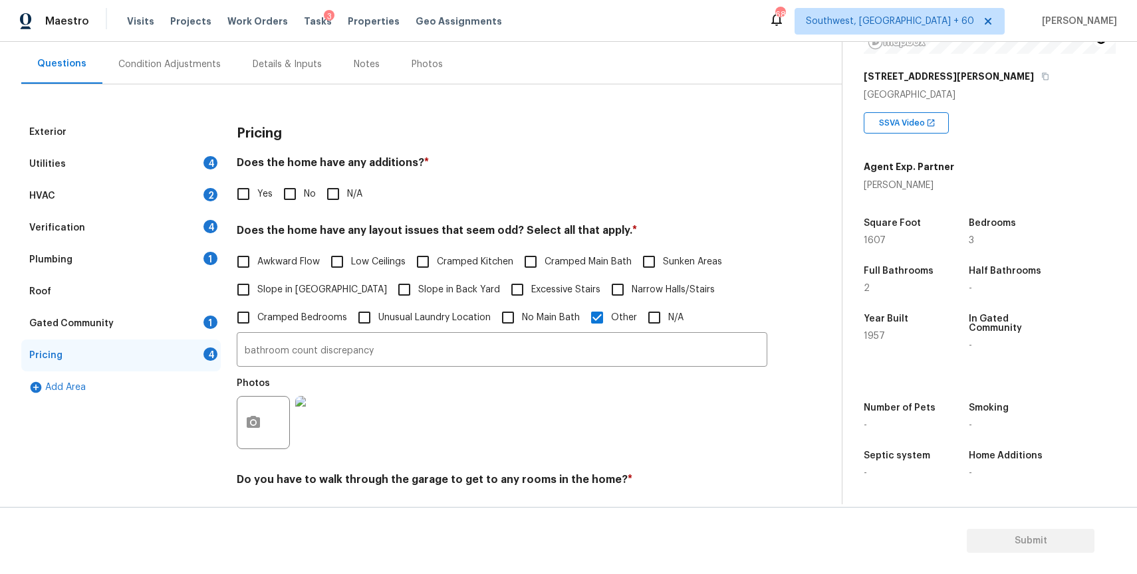
click at [142, 66] on div "Condition Adjustments" at bounding box center [169, 64] width 102 height 13
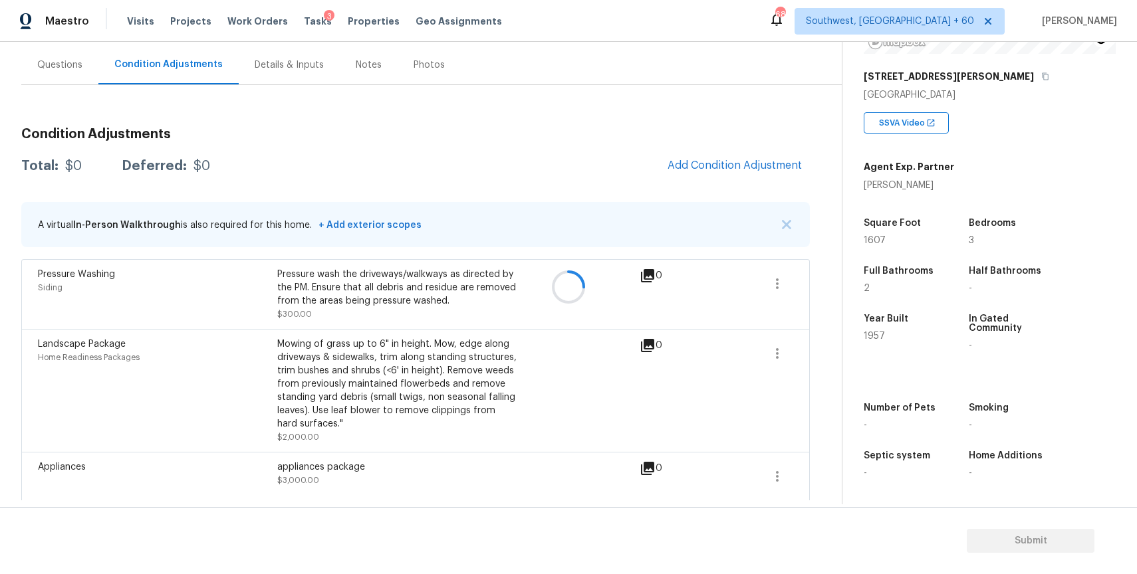
click at [142, 66] on div at bounding box center [568, 287] width 1137 height 574
click at [737, 164] on span "Add Condition Adjustment" at bounding box center [734, 165] width 134 height 12
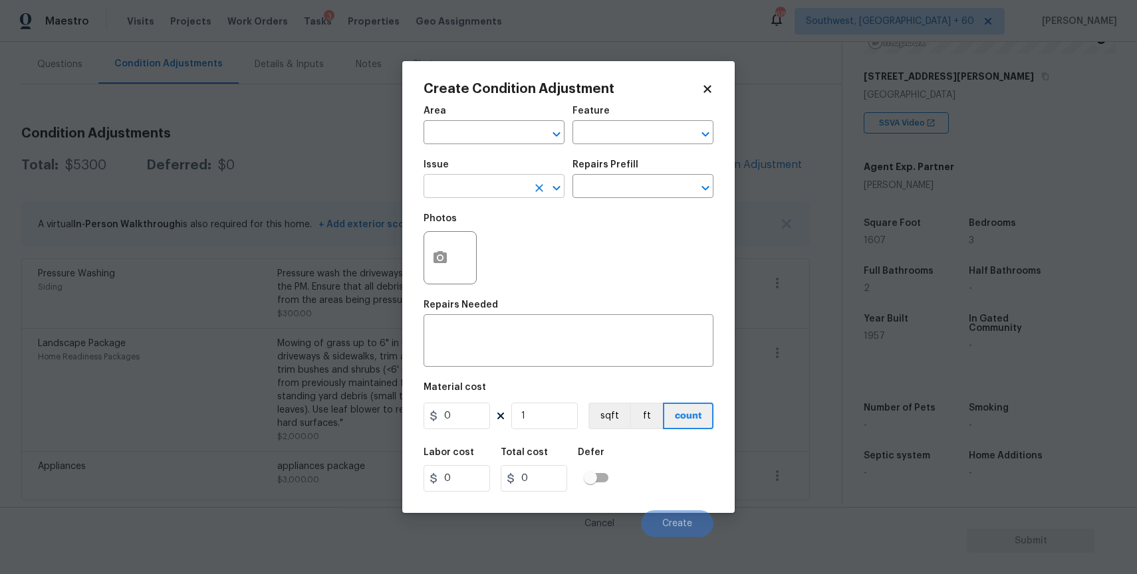
click at [464, 185] on input "text" at bounding box center [475, 187] width 104 height 21
click at [512, 265] on li "Kitchen Plumbing" at bounding box center [493, 272] width 141 height 22
type input "Kitchen Plumbing"
click at [525, 324] on div "x ​" at bounding box center [568, 342] width 290 height 49
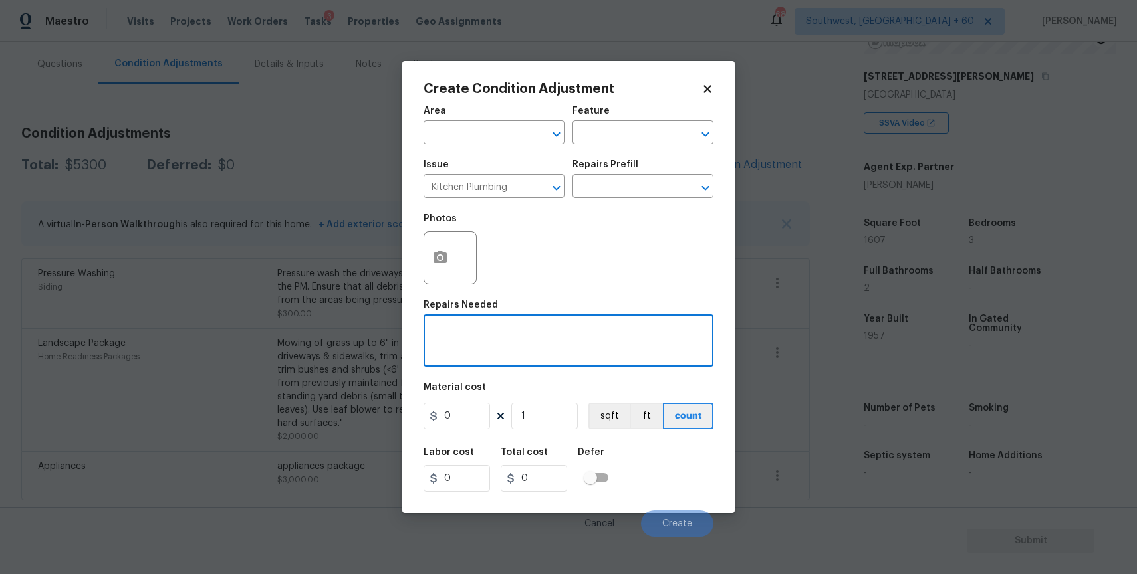
click at [542, 327] on div "x ​" at bounding box center [568, 342] width 290 height 49
type textarea "f"
click at [461, 337] on textarea "kitchgen full reno" at bounding box center [568, 342] width 274 height 28
click at [489, 407] on input "0" at bounding box center [456, 416] width 66 height 27
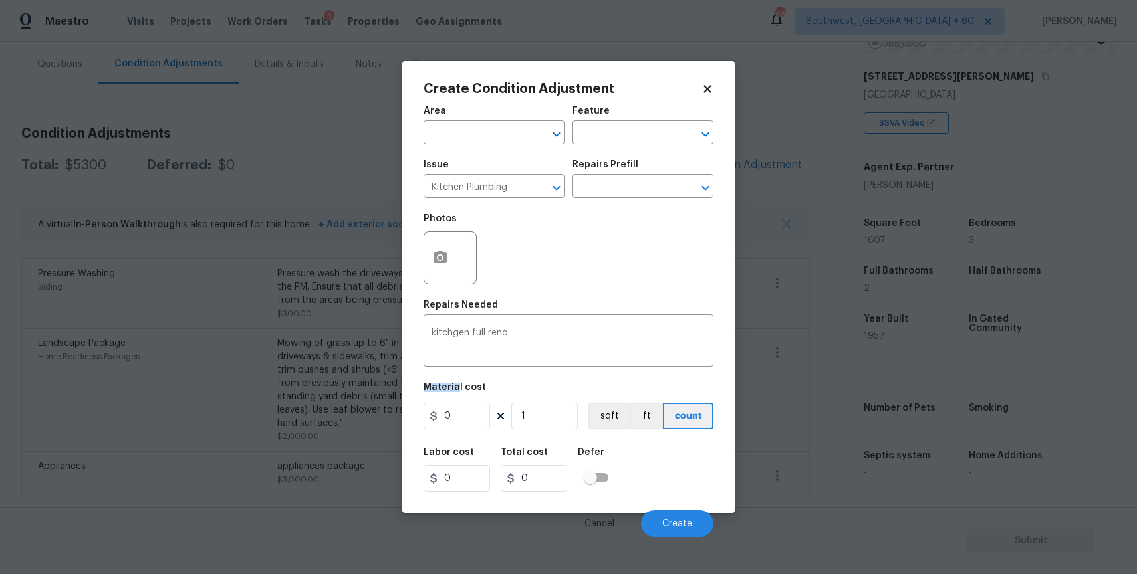
drag, startPoint x: 482, startPoint y: 369, endPoint x: 457, endPoint y: 391, distance: 33.0
click at [457, 391] on div "Area ​ Feature ​ Issue Kitchen Plumbing ​ Repairs Prefill ​ Photos Repairs Need…" at bounding box center [568, 317] width 290 height 439
click at [459, 334] on textarea "kitchgen full reno" at bounding box center [568, 342] width 274 height 28
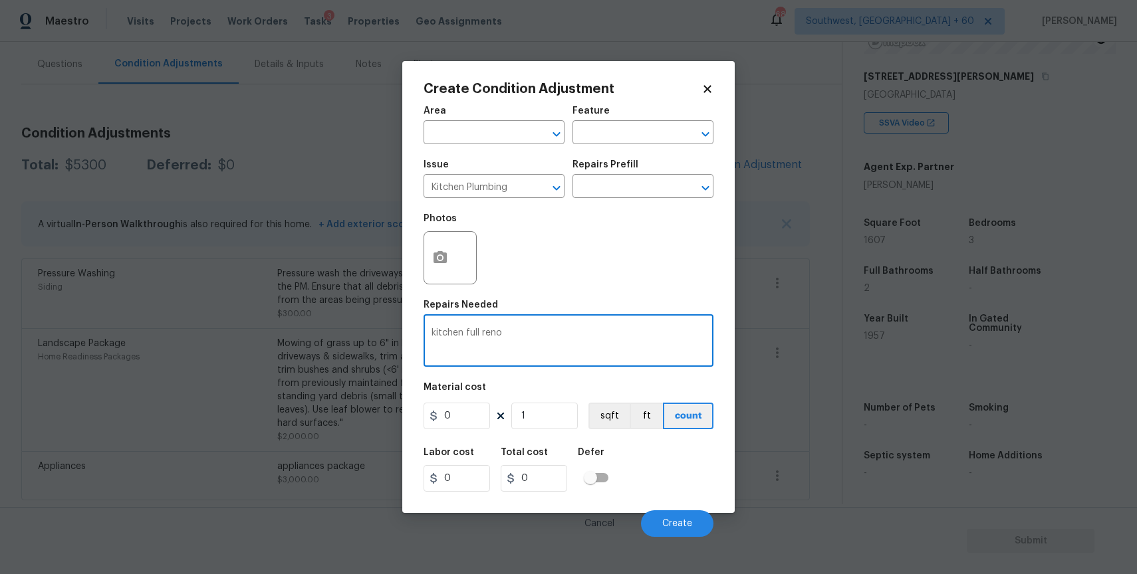
click at [541, 350] on textarea "kitchen full reno" at bounding box center [568, 342] width 274 height 28
type textarea "kitchen full reno"
click at [443, 433] on div "Area ​ Feature ​ Issue Kitchen Plumbing ​ Repairs Prefill ​ Photos Repairs Need…" at bounding box center [568, 317] width 290 height 439
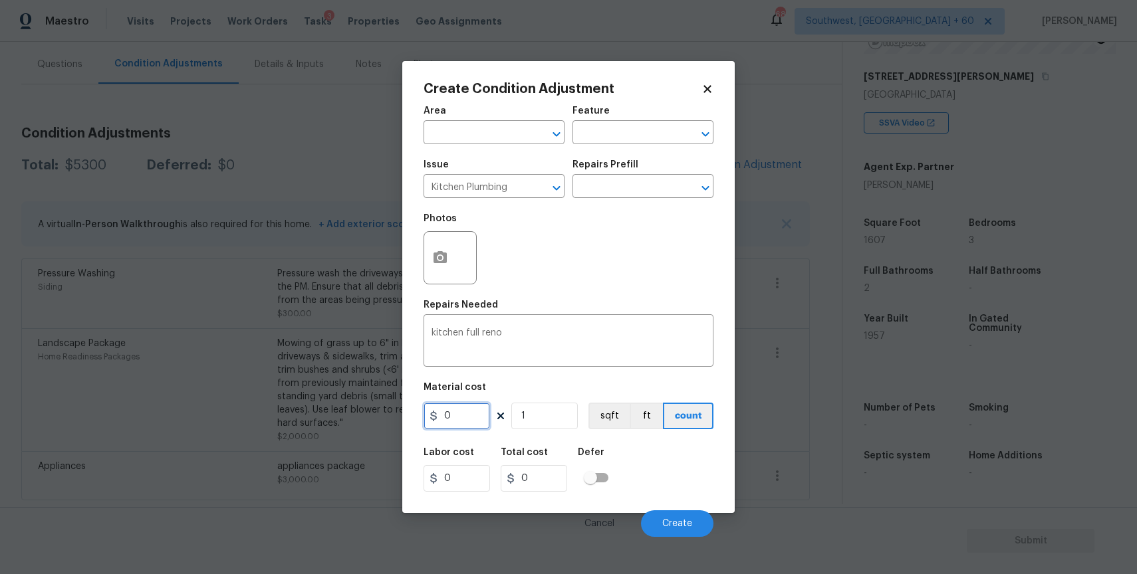
click at [459, 423] on input "0" at bounding box center [456, 416] width 66 height 27
type input "10000"
click at [446, 282] on button "button" at bounding box center [440, 258] width 32 height 52
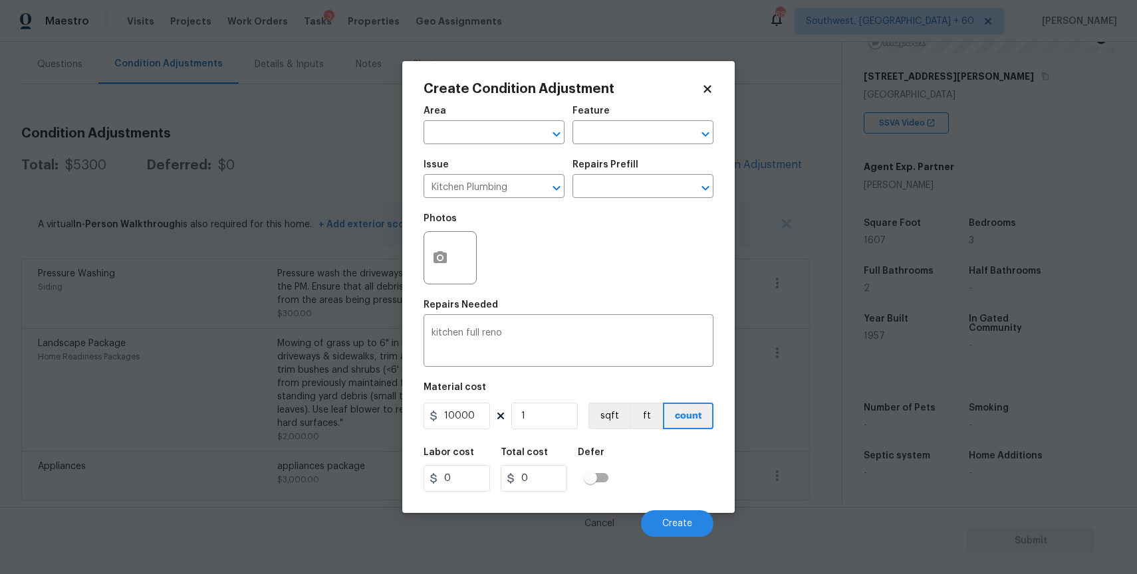
type input "10000"
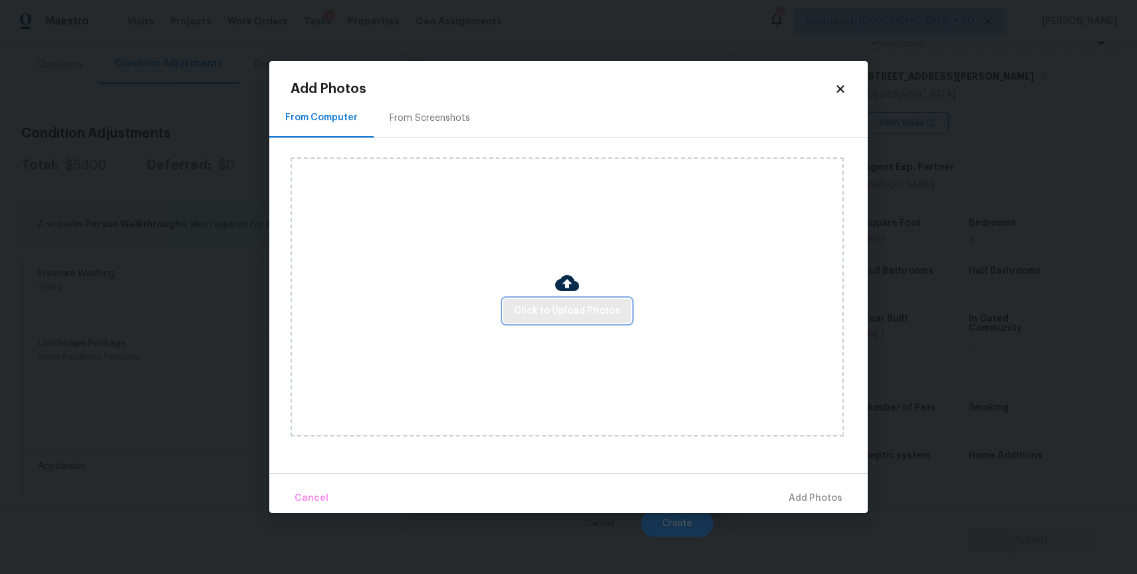
click at [558, 312] on span "Click to Upload Photos" at bounding box center [567, 311] width 106 height 17
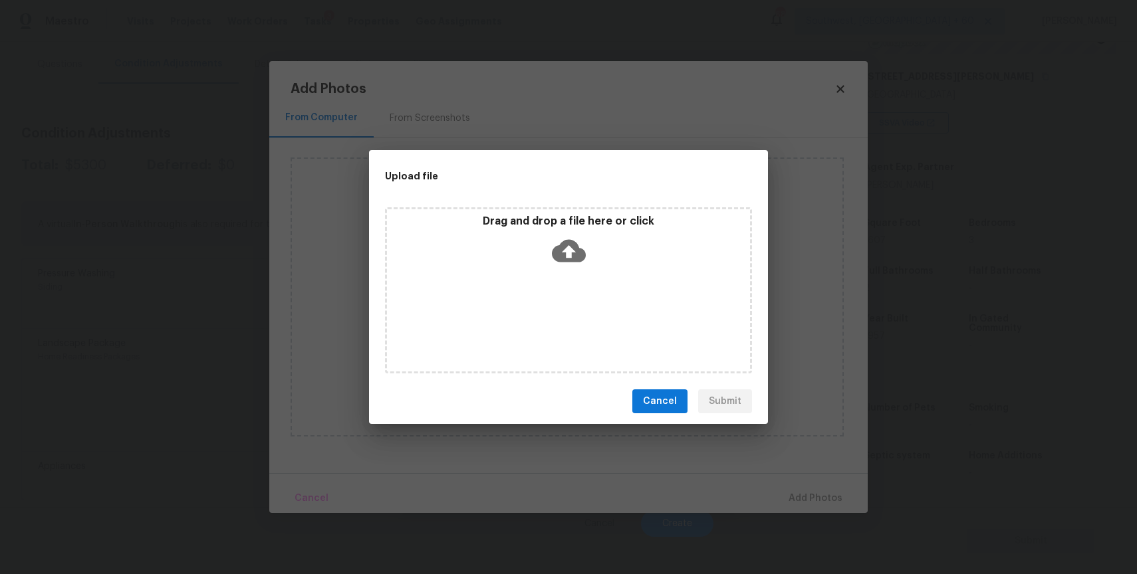
click at [558, 312] on div "Drag and drop a file here or click" at bounding box center [568, 290] width 367 height 166
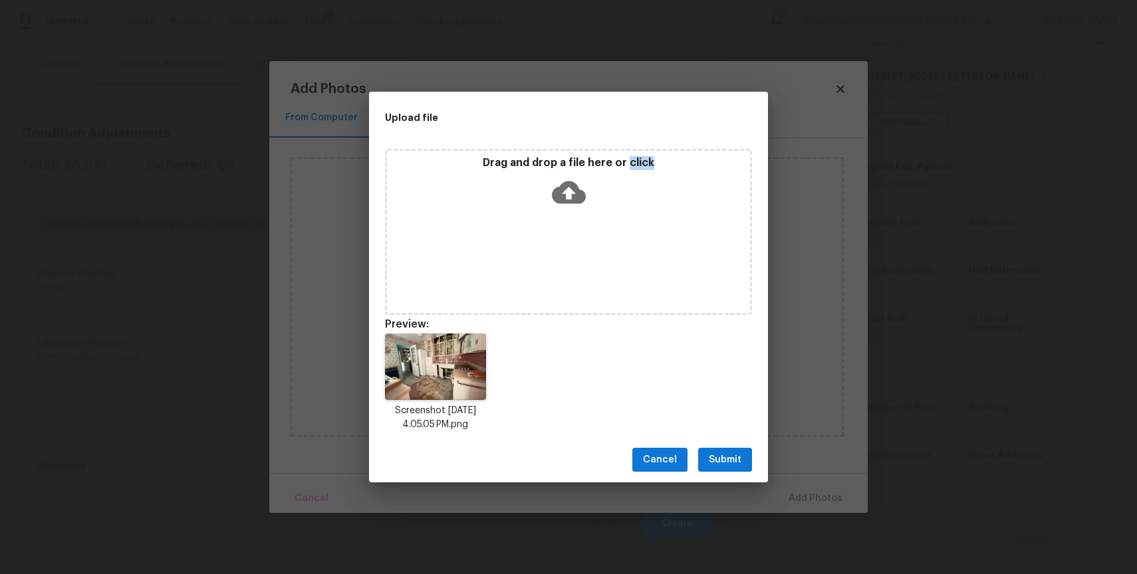
click at [727, 447] on div "Cancel Submit" at bounding box center [568, 460] width 399 height 46
click at [720, 461] on span "Submit" at bounding box center [725, 460] width 33 height 17
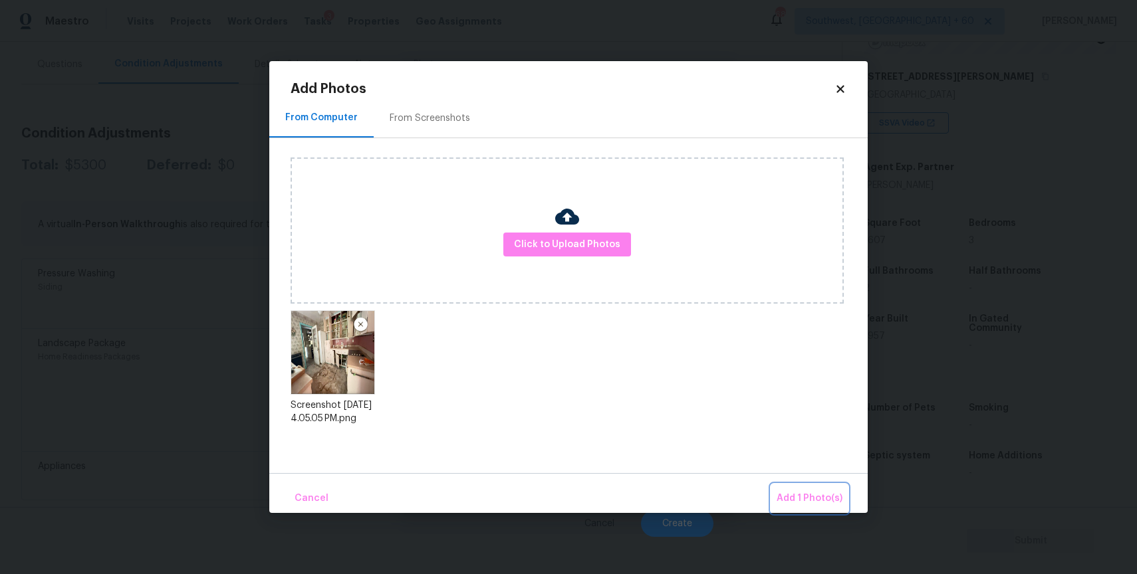
click at [810, 494] on span "Add 1 Photo(s)" at bounding box center [809, 499] width 66 height 17
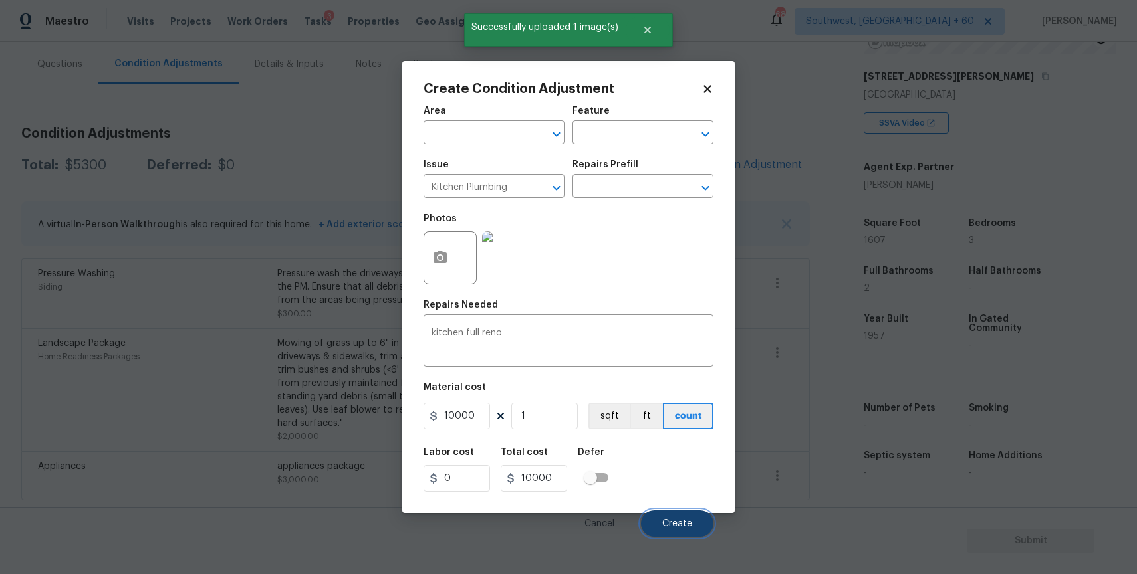
click at [678, 531] on button "Create" at bounding box center [677, 524] width 72 height 27
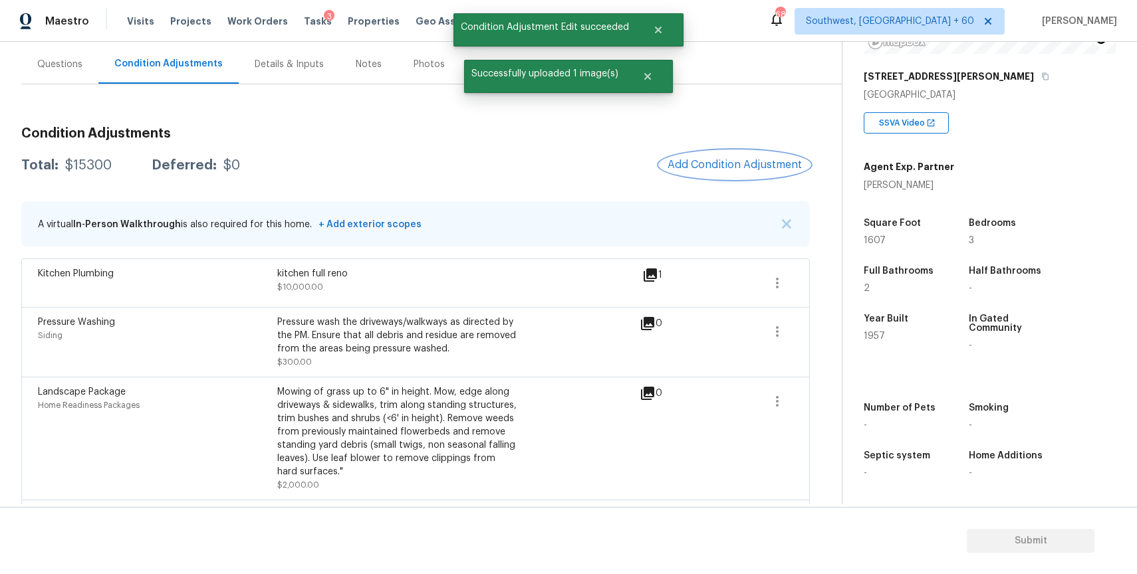
click at [749, 167] on span "Add Condition Adjustment" at bounding box center [734, 165] width 134 height 12
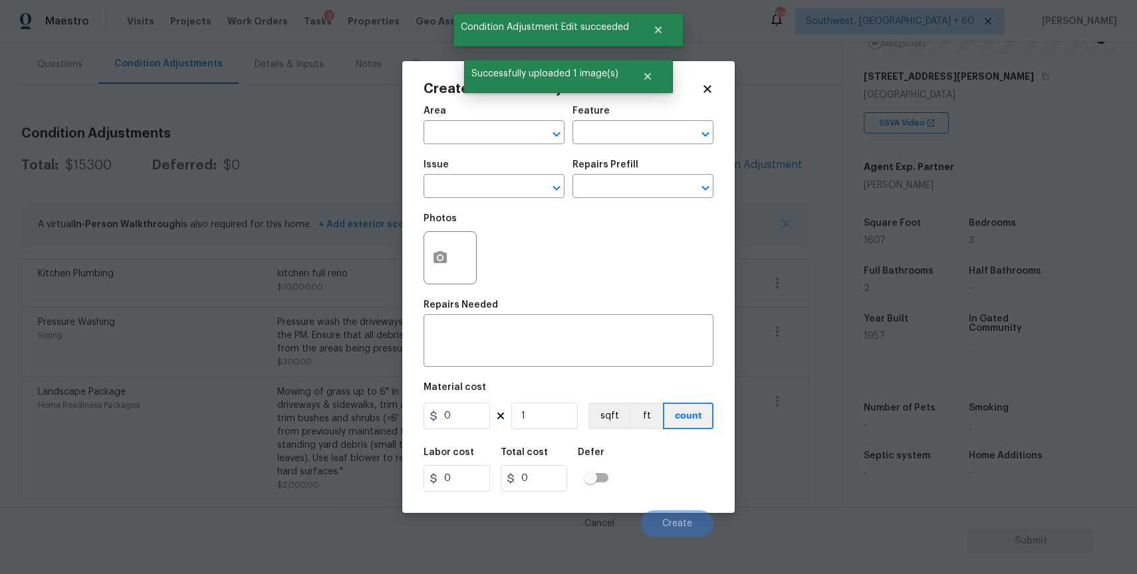
click at [446, 201] on span "Issue ​" at bounding box center [493, 179] width 141 height 54
click at [464, 192] on input "text" at bounding box center [475, 187] width 104 height 21
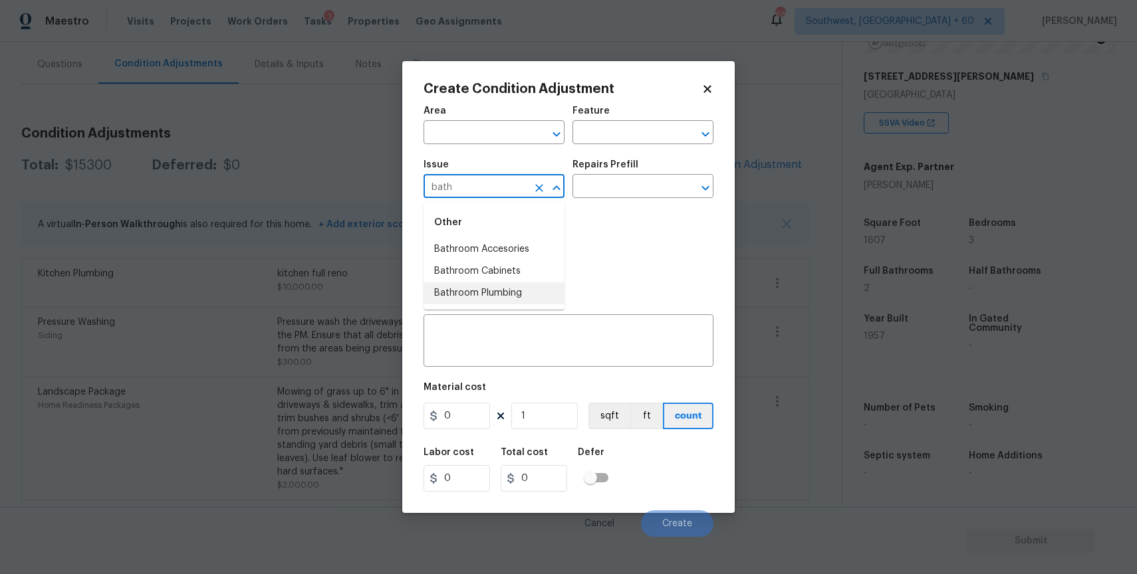
click at [510, 289] on li "Bathroom Plumbing" at bounding box center [493, 294] width 141 height 22
type input "Bathroom Plumbing"
click at [525, 345] on textarea at bounding box center [568, 342] width 274 height 28
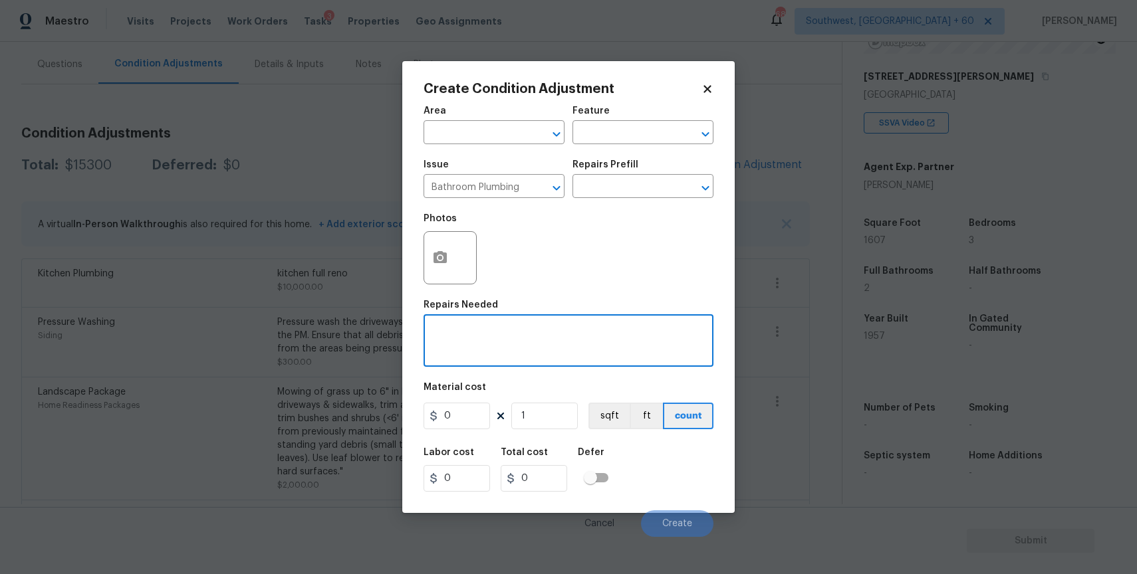
click at [525, 346] on textarea at bounding box center [568, 342] width 274 height 28
type textarea "bathroom full reno"
click at [456, 413] on input "0" at bounding box center [456, 416] width 66 height 27
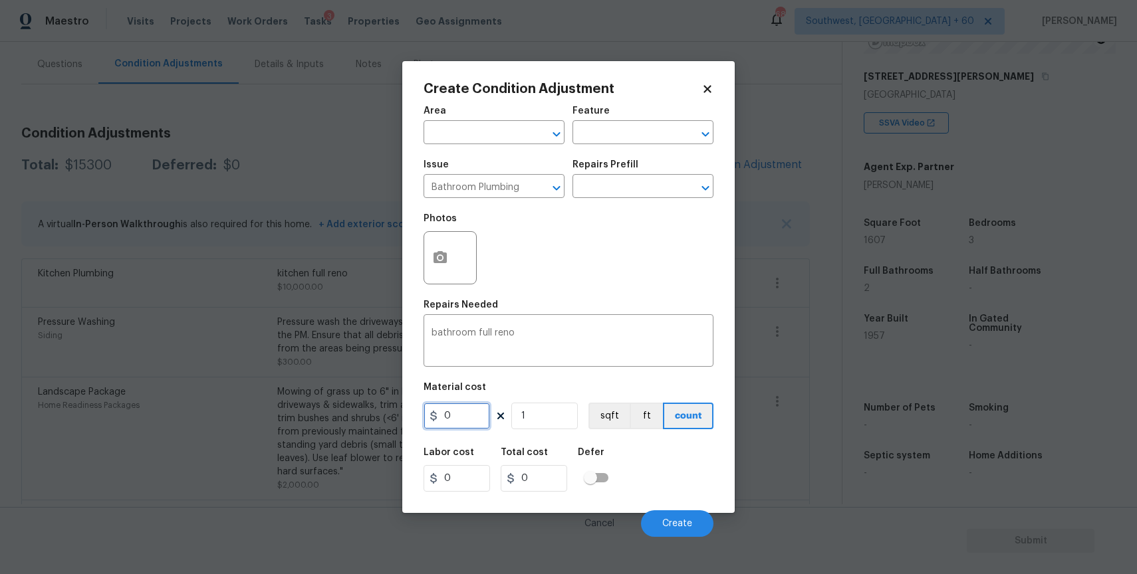
click at [456, 413] on input "0" at bounding box center [456, 416] width 66 height 27
type input "3500"
click at [534, 422] on input "1" at bounding box center [544, 416] width 66 height 27
type input "3500"
click at [534, 422] on input "1" at bounding box center [544, 416] width 66 height 27
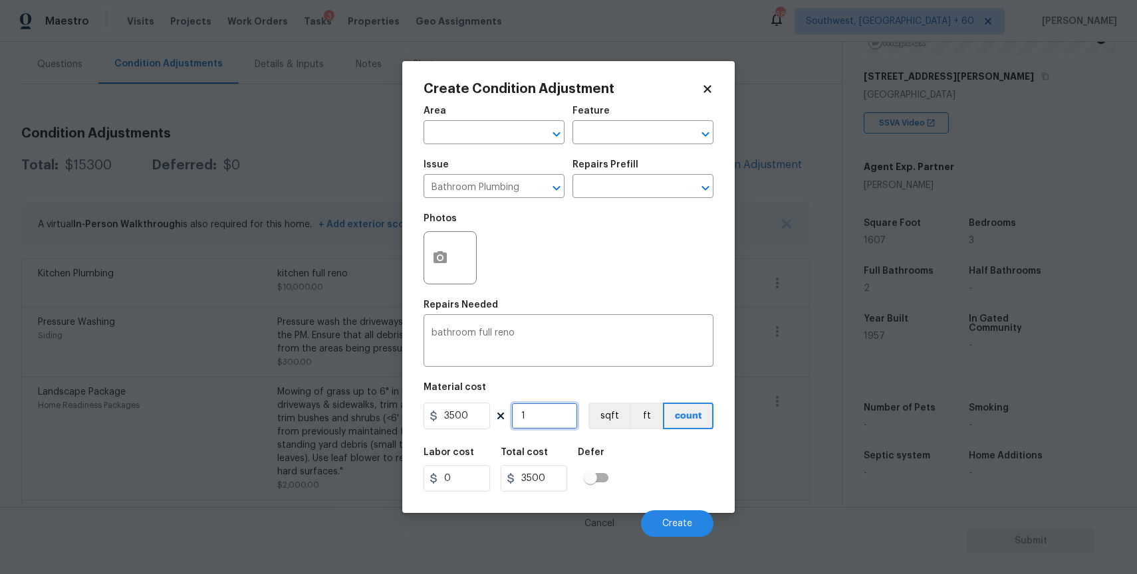
type input "2"
type input "7000"
type input "2"
click at [445, 263] on icon "button" at bounding box center [439, 257] width 13 height 12
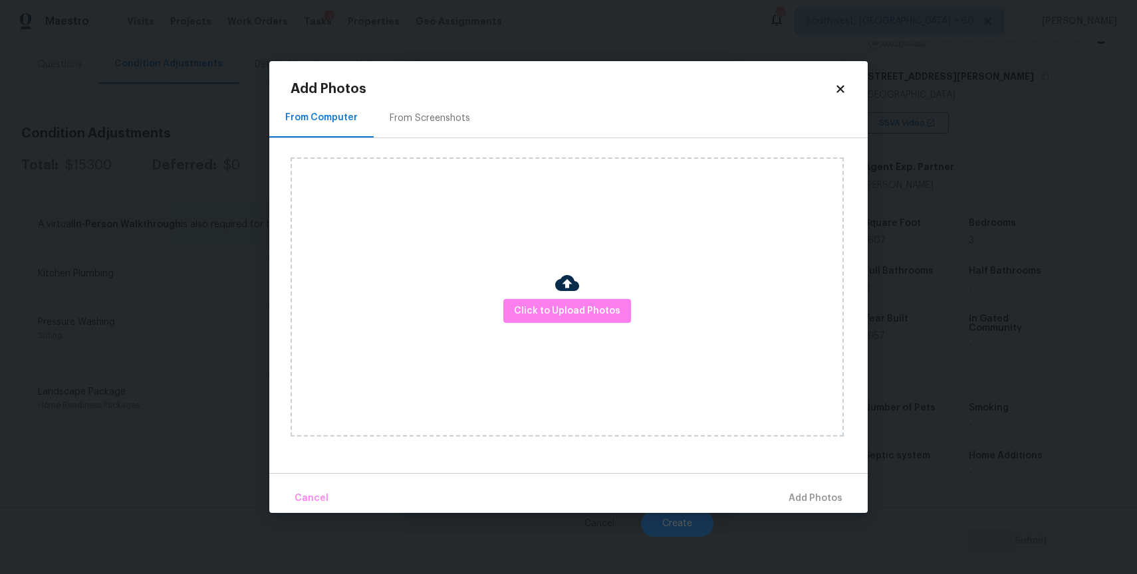
click at [539, 297] on div "Click to Upload Photos" at bounding box center [567, 297] width 553 height 279
click at [560, 316] on span "Click to Upload Photos" at bounding box center [567, 311] width 106 height 17
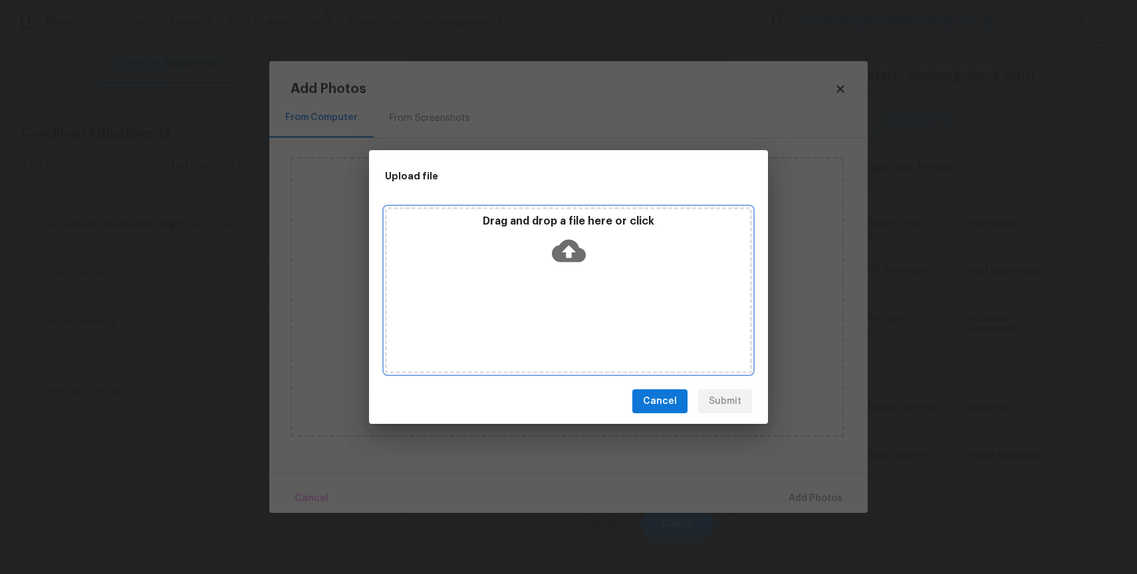
click at [560, 316] on div "Drag and drop a file here or click" at bounding box center [568, 290] width 367 height 166
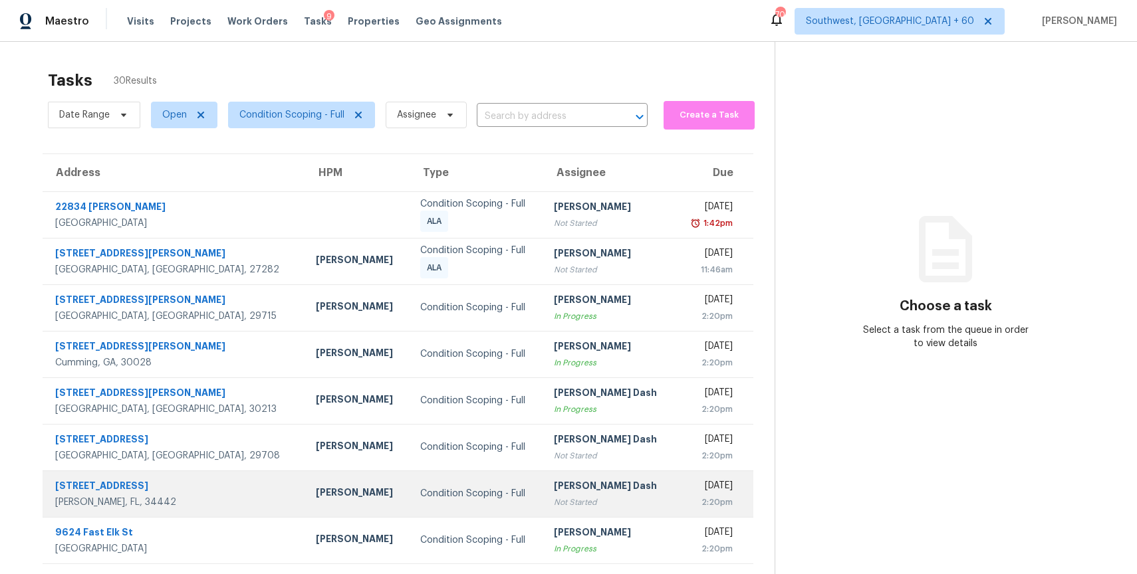
scroll to position [118, 0]
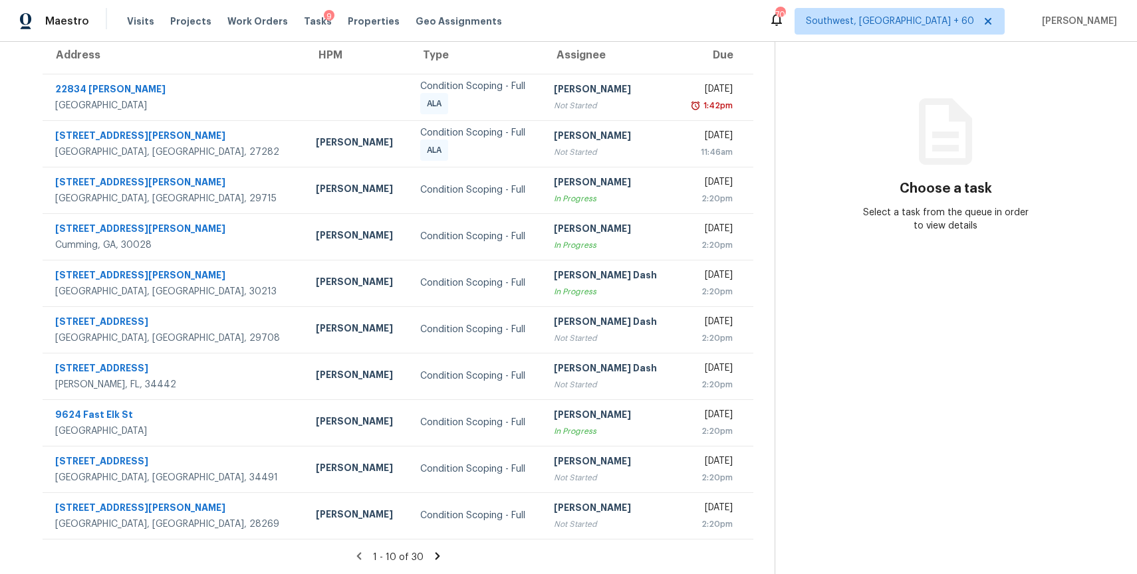
click at [441, 556] on icon at bounding box center [437, 556] width 12 height 12
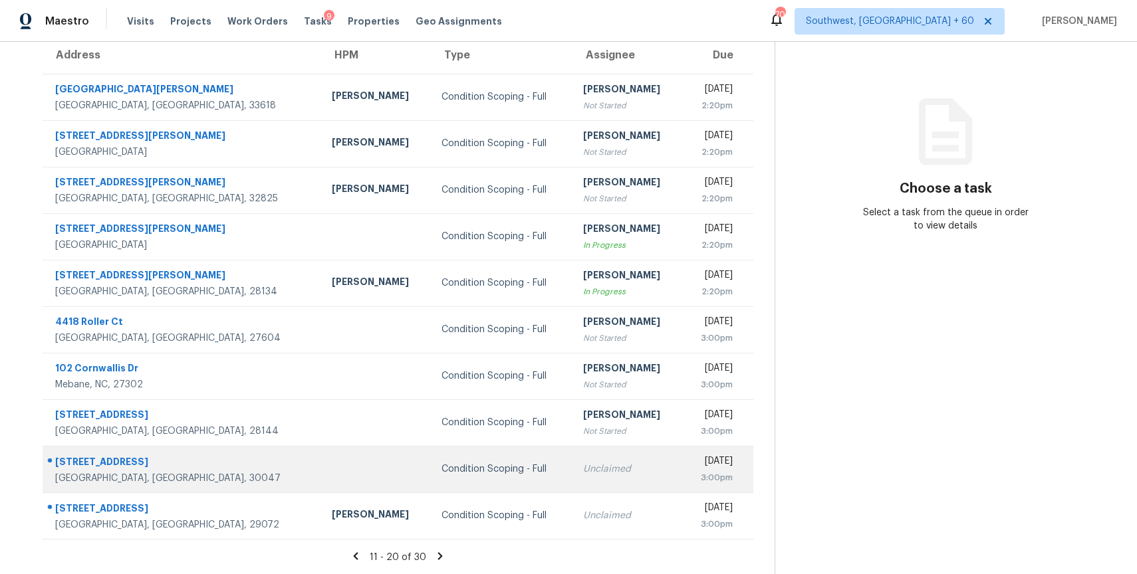
click at [572, 459] on td "Unclaimed" at bounding box center [627, 469] width 110 height 47
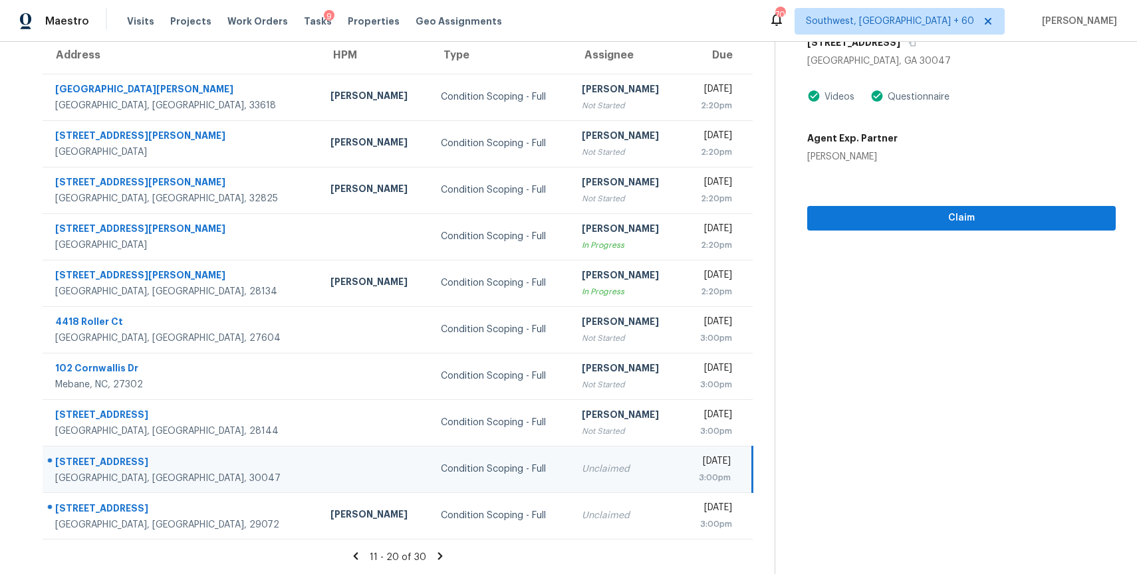
click at [438, 489] on td "Condition Scoping - Full" at bounding box center [500, 469] width 141 height 47
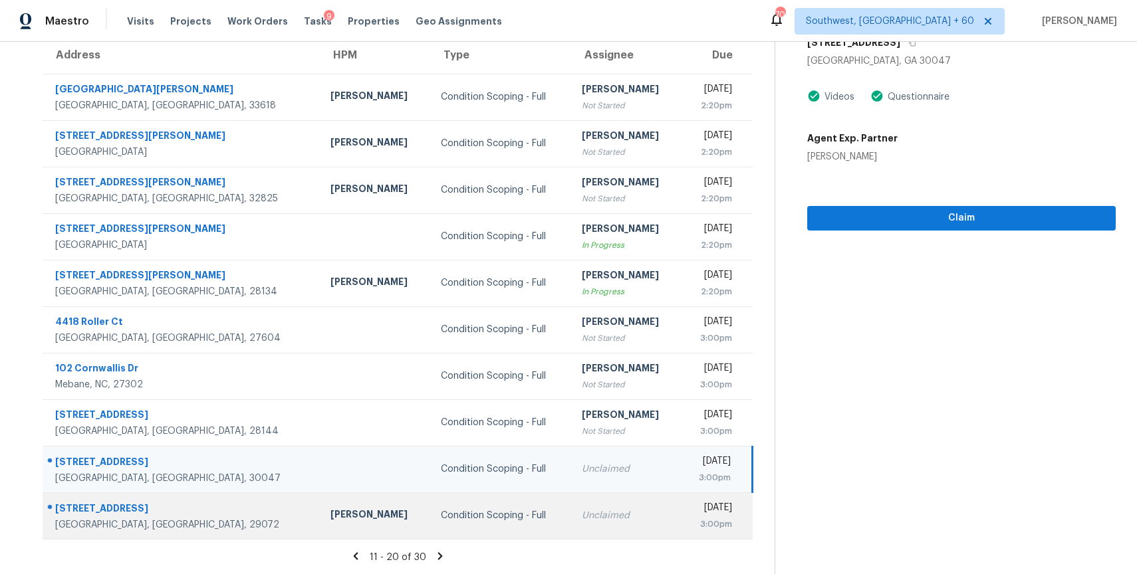
click at [445, 509] on div "Condition Scoping - Full" at bounding box center [501, 515] width 120 height 13
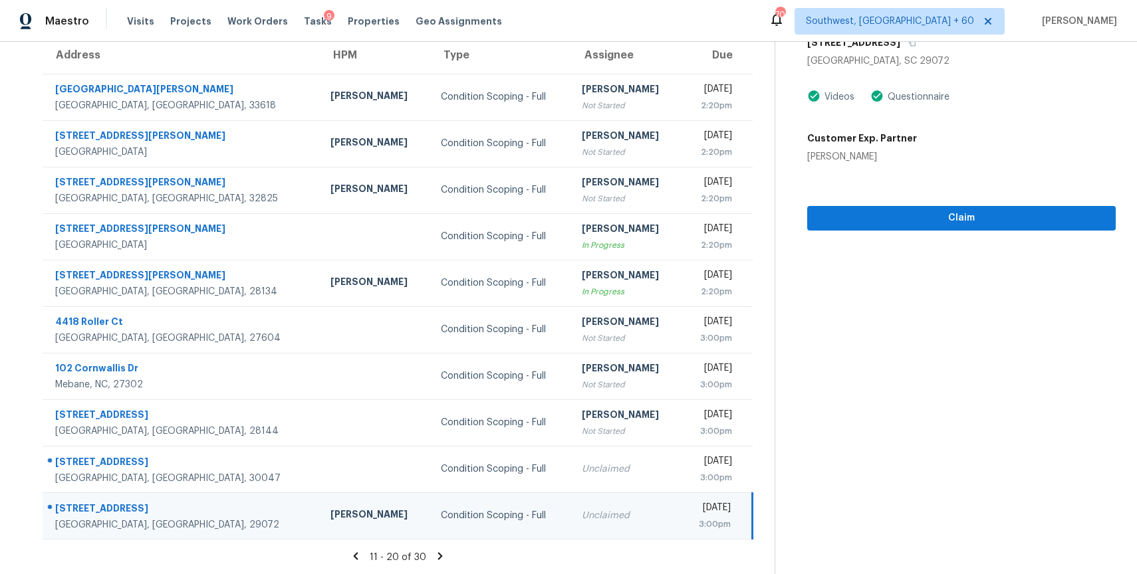
click at [435, 548] on section "Tasks 30 Results Date Range Open Condition Scoping - Full Assignee ​ Create a T…" at bounding box center [397, 260] width 753 height 630
click at [437, 552] on icon at bounding box center [440, 556] width 12 height 12
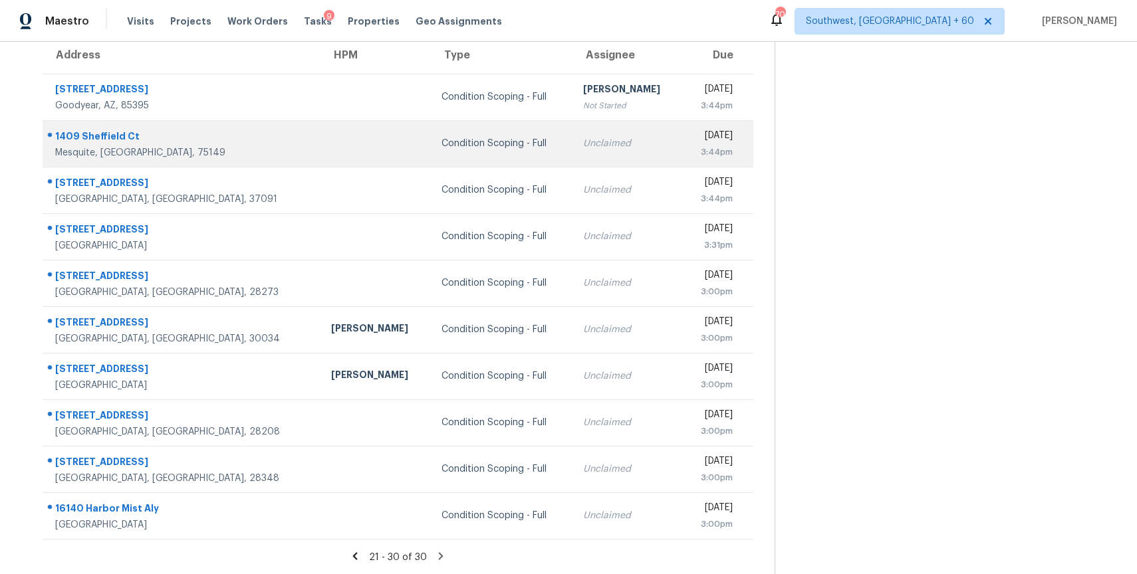
click at [583, 145] on div "Unclaimed" at bounding box center [627, 143] width 89 height 13
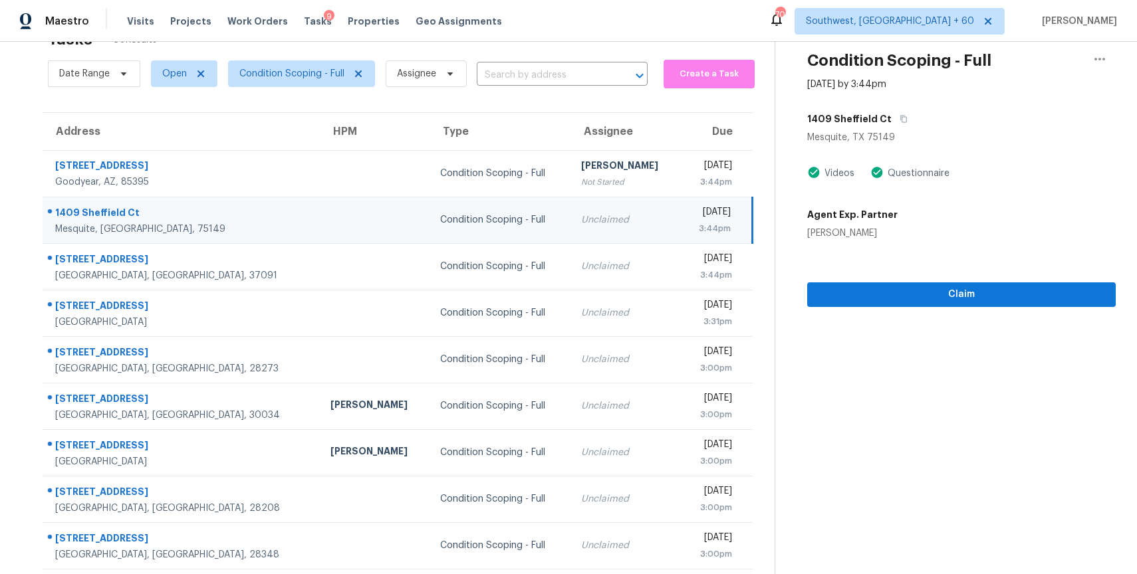
scroll to position [9, 0]
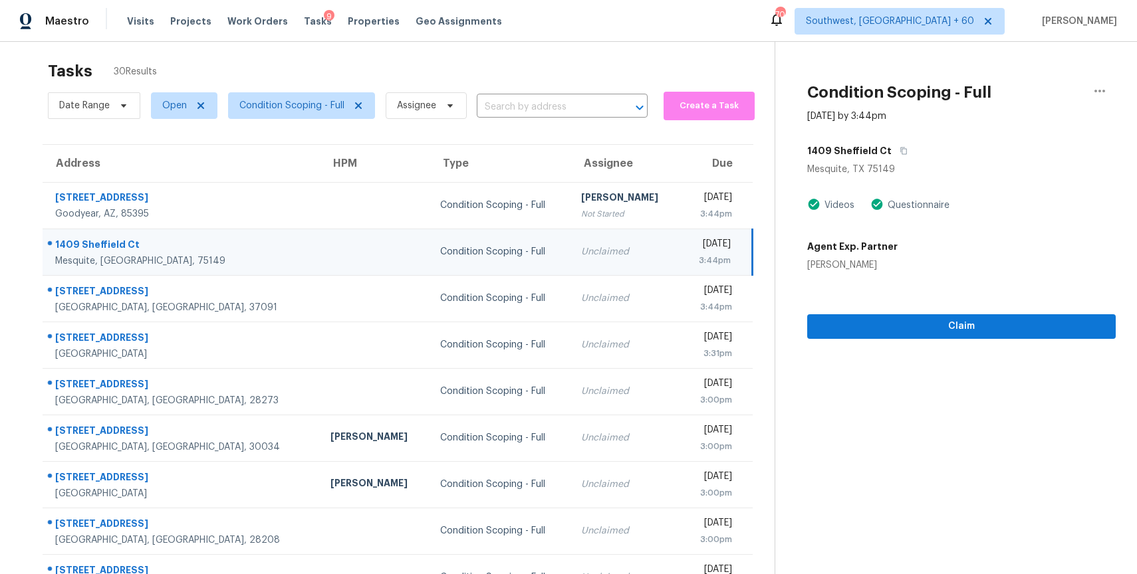
click at [897, 139] on div "1409 Sheffield Ct" at bounding box center [961, 151] width 308 height 24
click at [899, 147] on icon "button" at bounding box center [903, 151] width 8 height 8
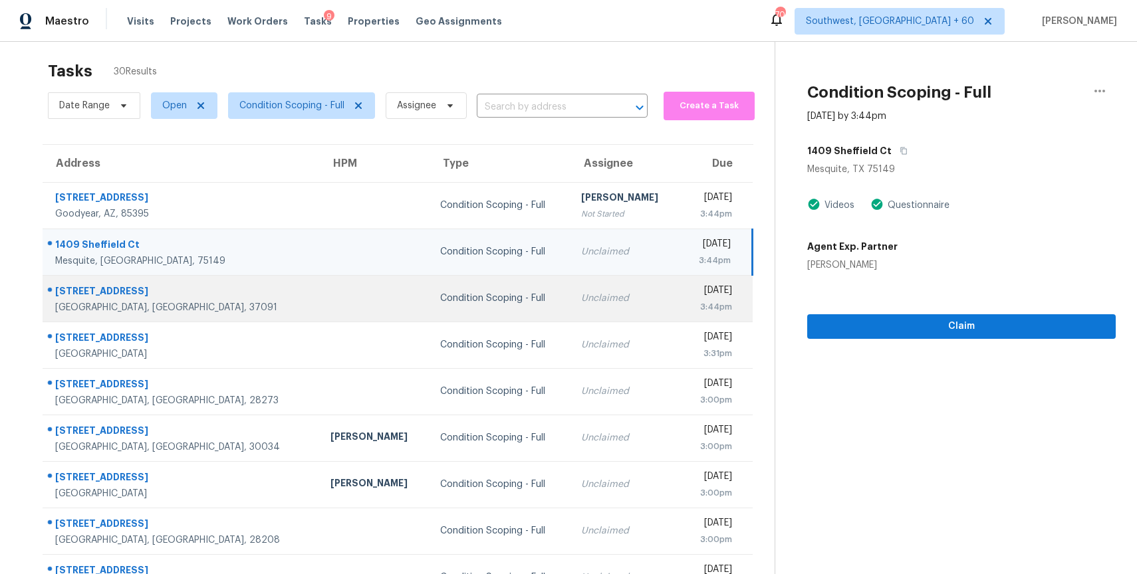
click at [479, 296] on div "Condition Scoping - Full" at bounding box center [500, 298] width 120 height 13
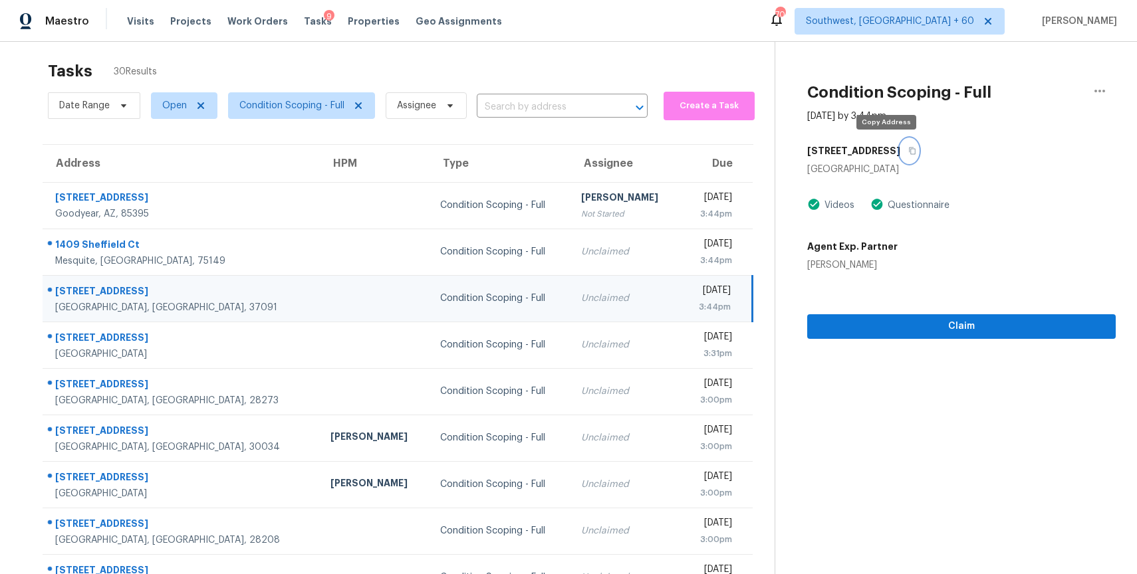
click at [900, 143] on button "button" at bounding box center [909, 151] width 18 height 24
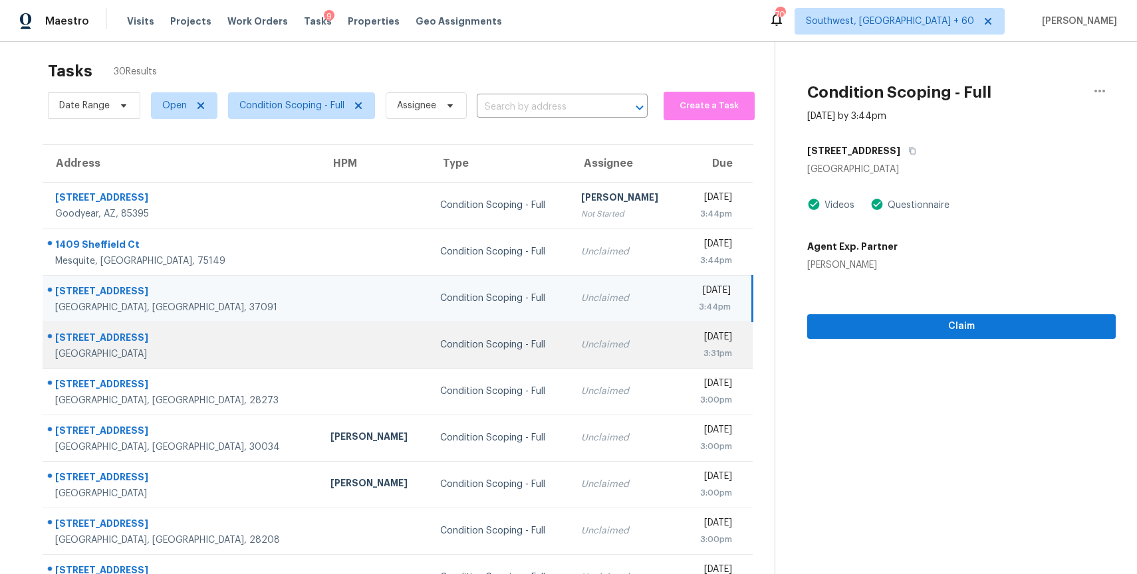
click at [429, 357] on td "Condition Scoping - Full" at bounding box center [499, 345] width 141 height 47
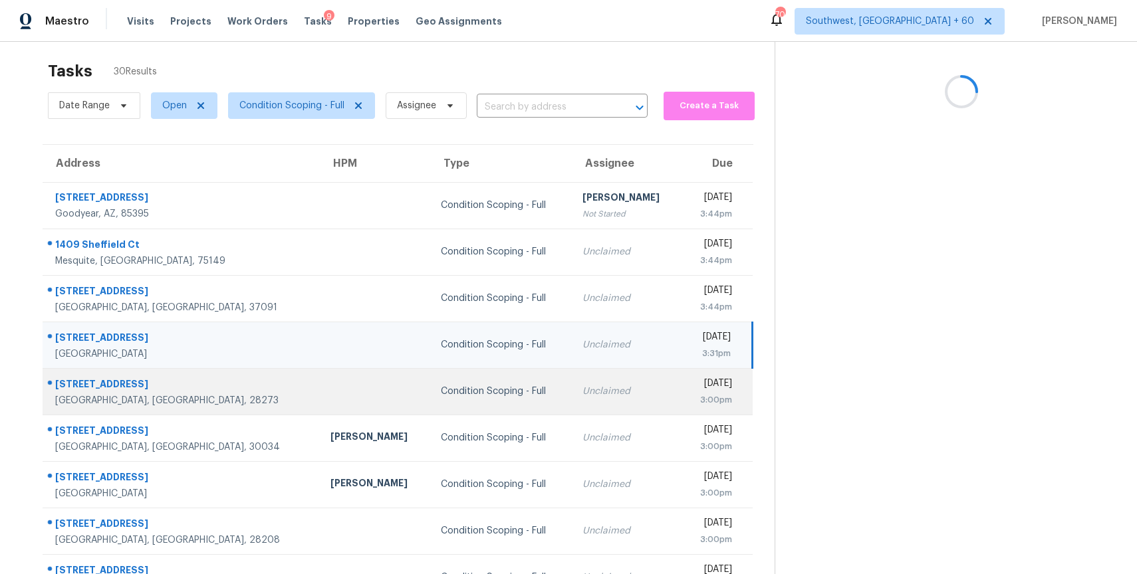
click at [455, 405] on td "Condition Scoping - Full" at bounding box center [501, 391] width 142 height 47
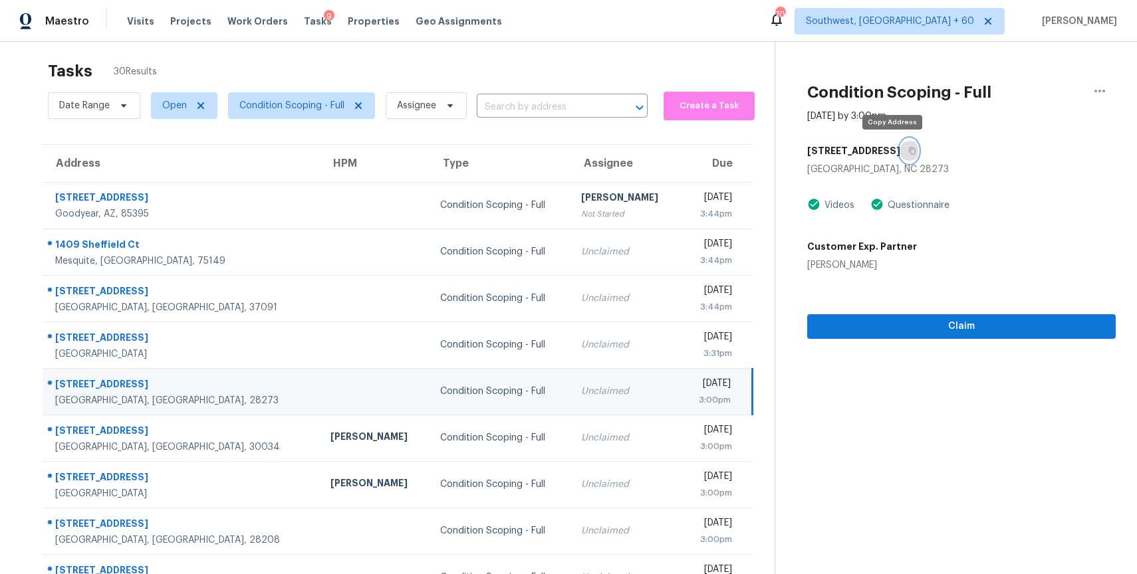
click at [900, 156] on button "button" at bounding box center [909, 151] width 18 height 24
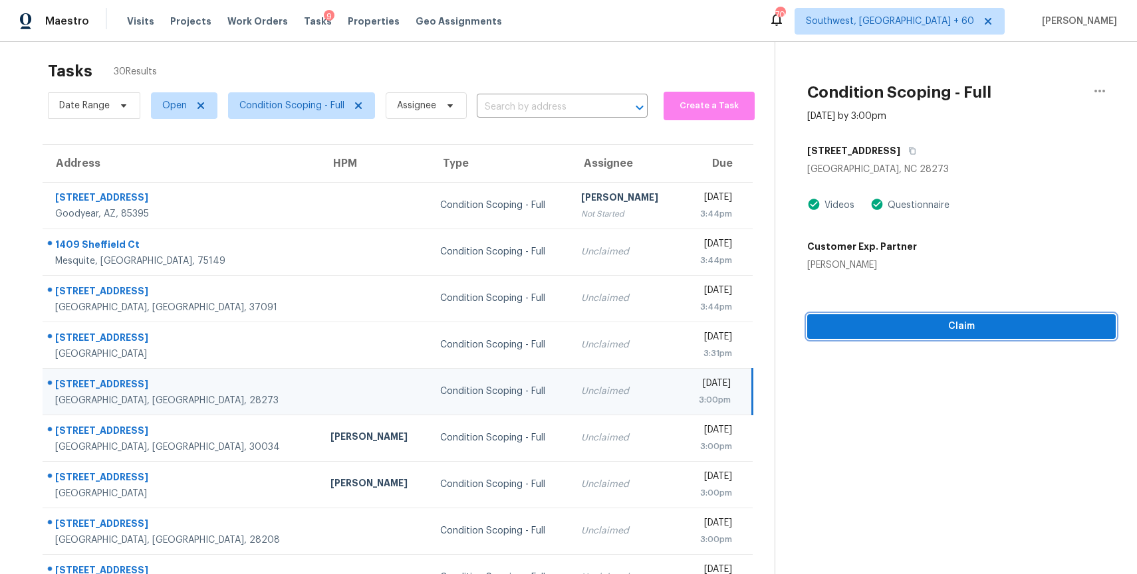
click at [946, 320] on span "Claim" at bounding box center [961, 326] width 287 height 17
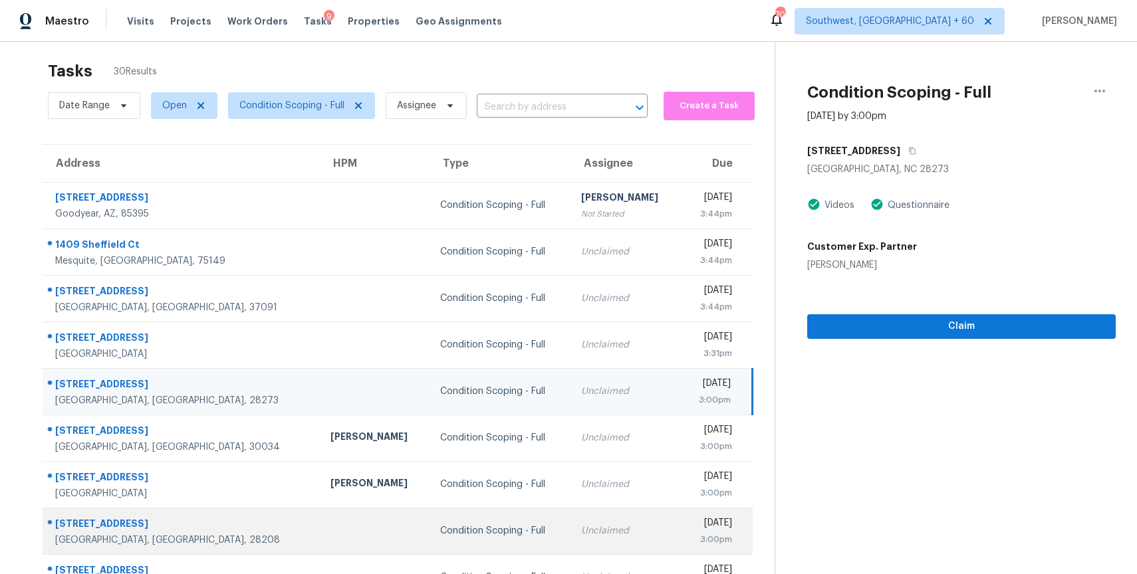
scroll to position [76, 0]
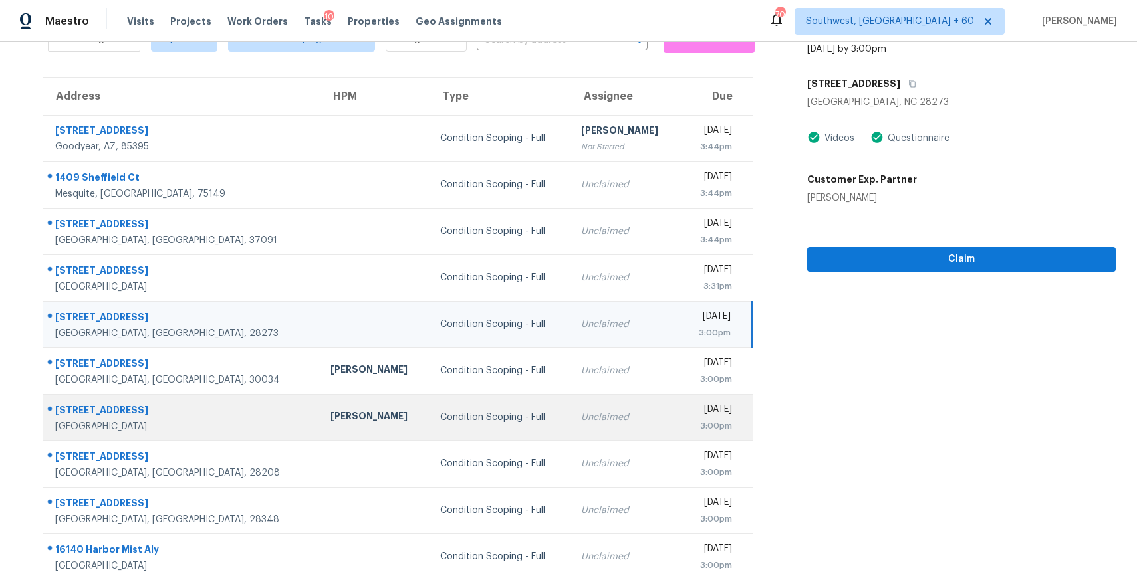
click at [570, 432] on td "Unclaimed" at bounding box center [625, 417] width 110 height 47
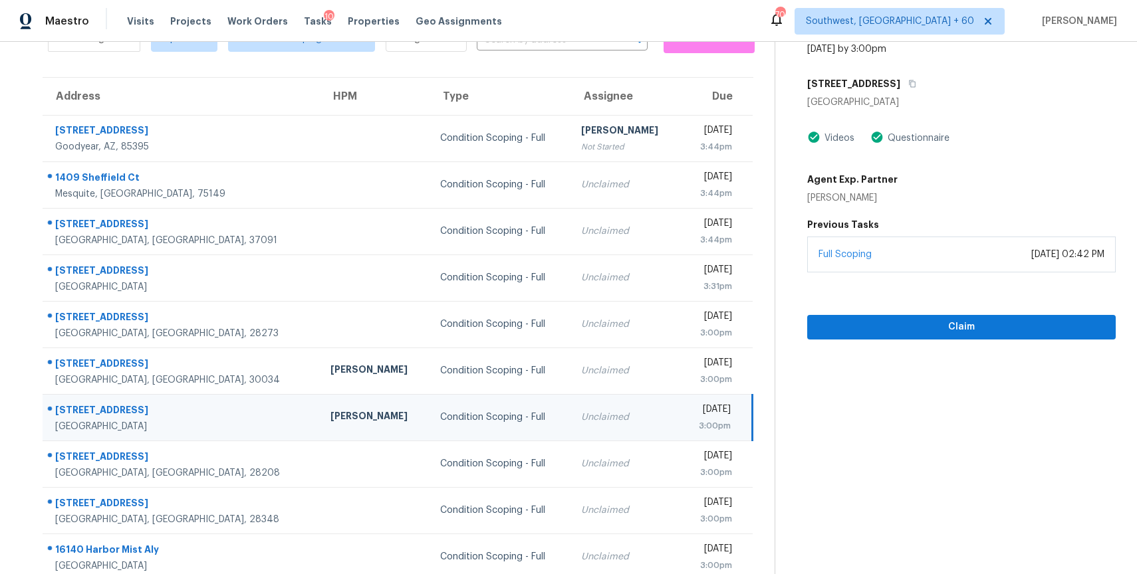
scroll to position [57, 0]
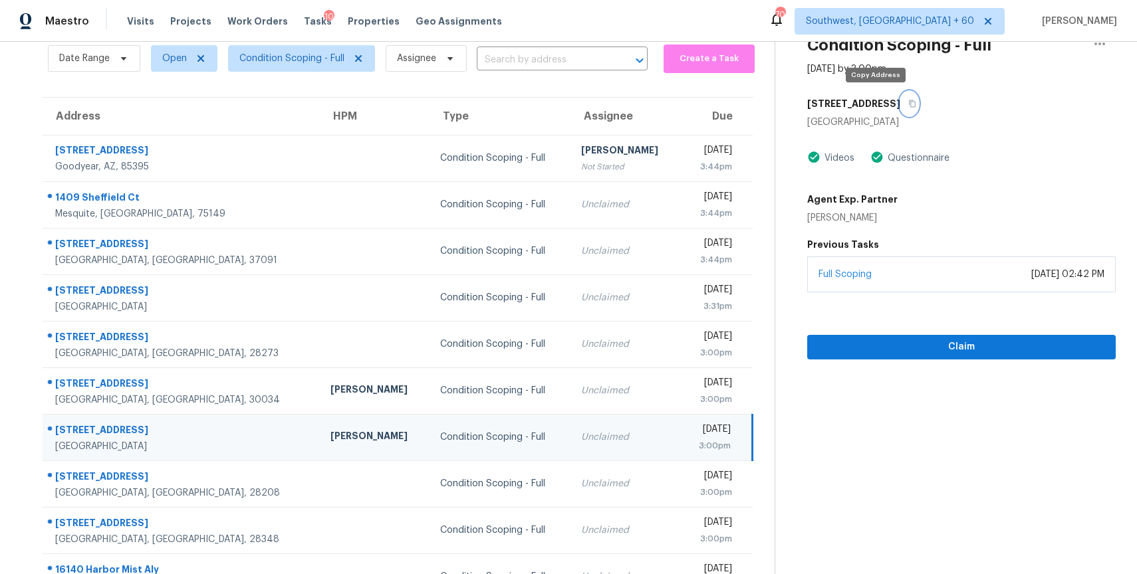
click at [908, 104] on icon "button" at bounding box center [912, 104] width 8 height 8
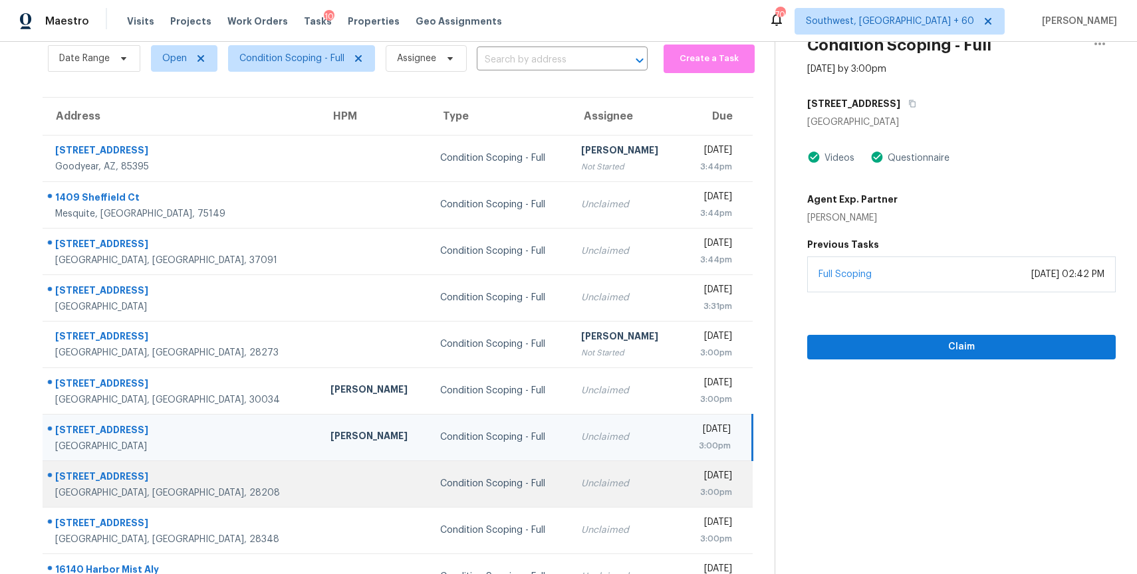
click at [681, 466] on td "[DATE] 3:00pm" at bounding box center [717, 484] width 72 height 47
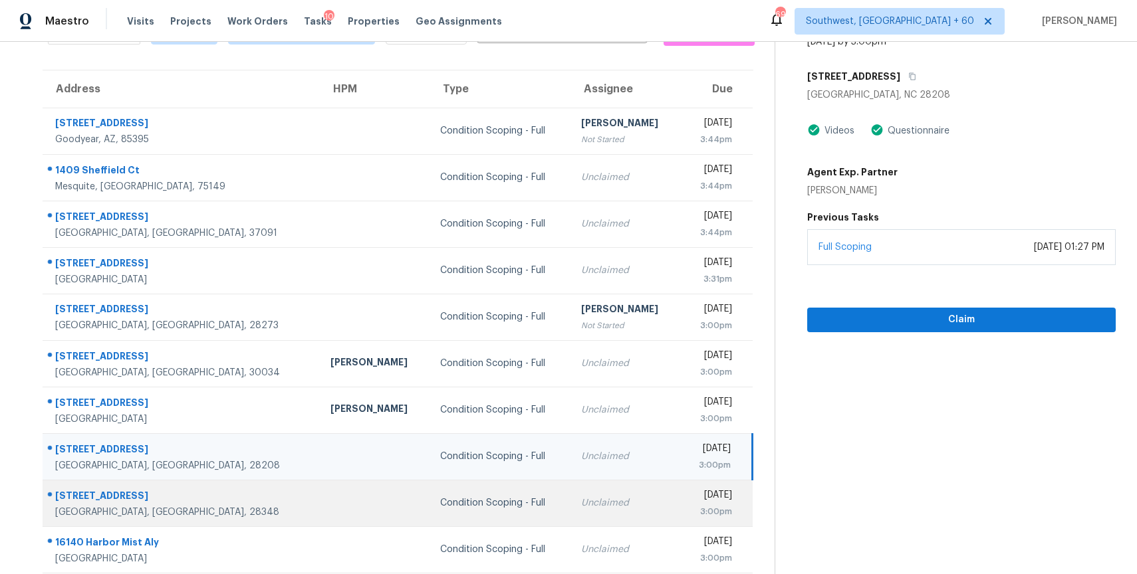
scroll to position [118, 0]
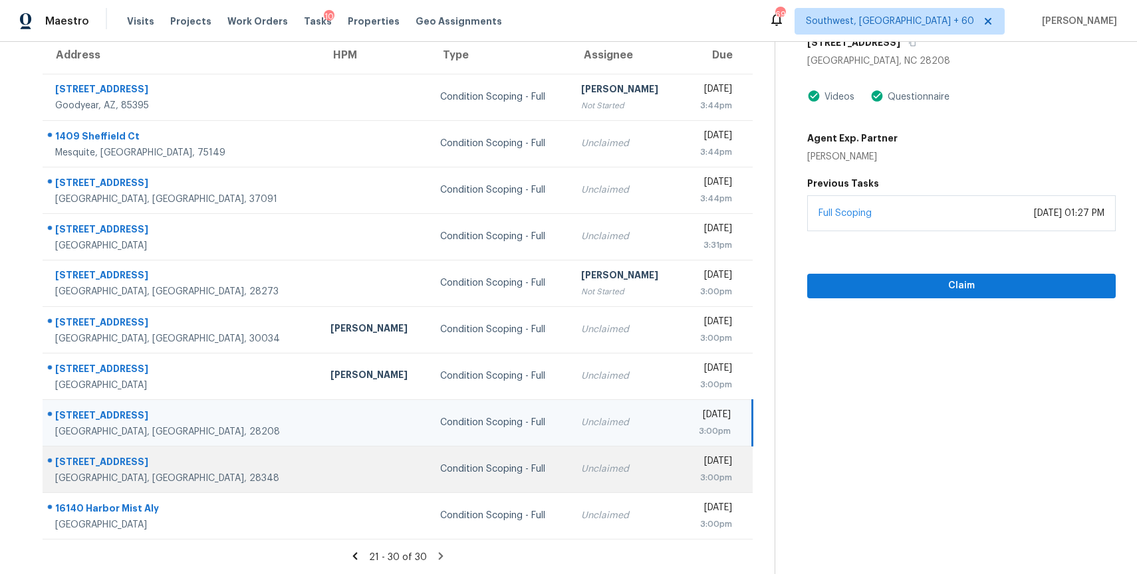
click at [596, 463] on div "Unclaimed" at bounding box center [625, 469] width 88 height 13
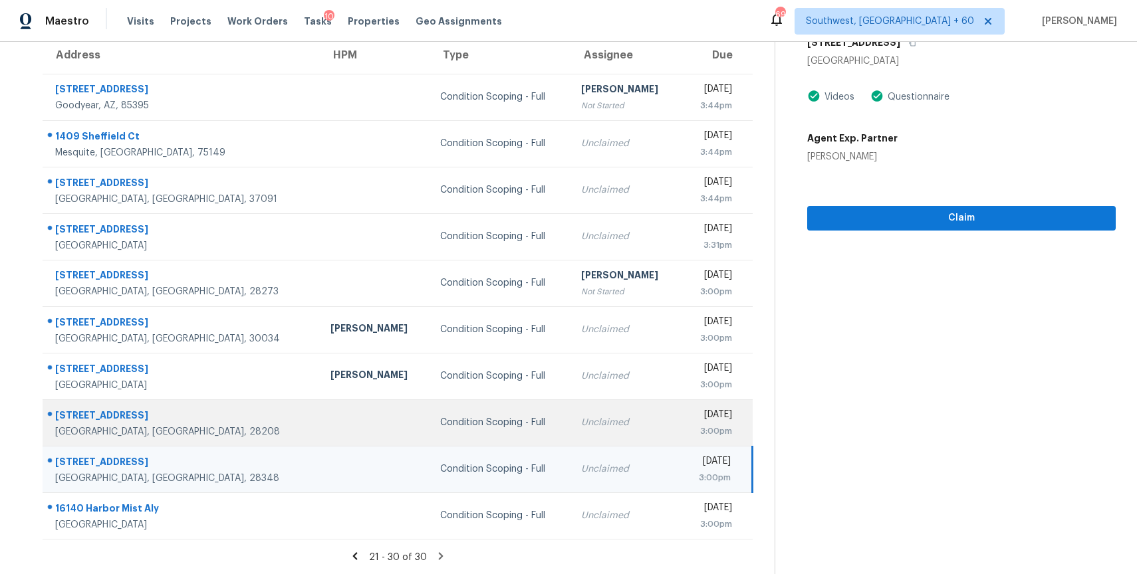
click at [581, 422] on div "Unclaimed" at bounding box center [625, 422] width 88 height 13
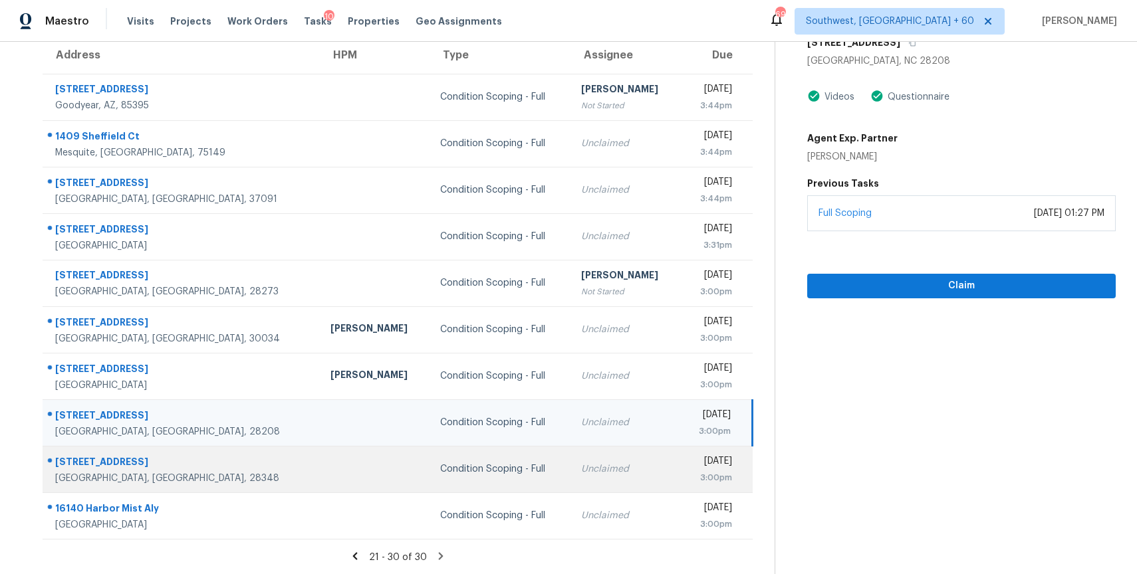
click at [581, 472] on div "Unclaimed" at bounding box center [625, 469] width 88 height 13
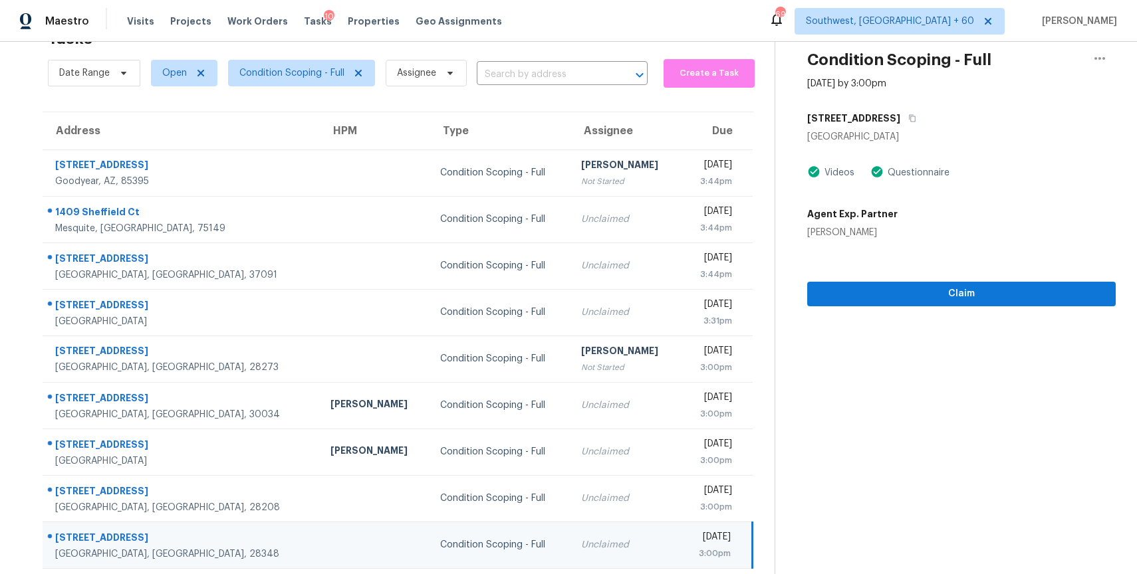
scroll to position [17, 0]
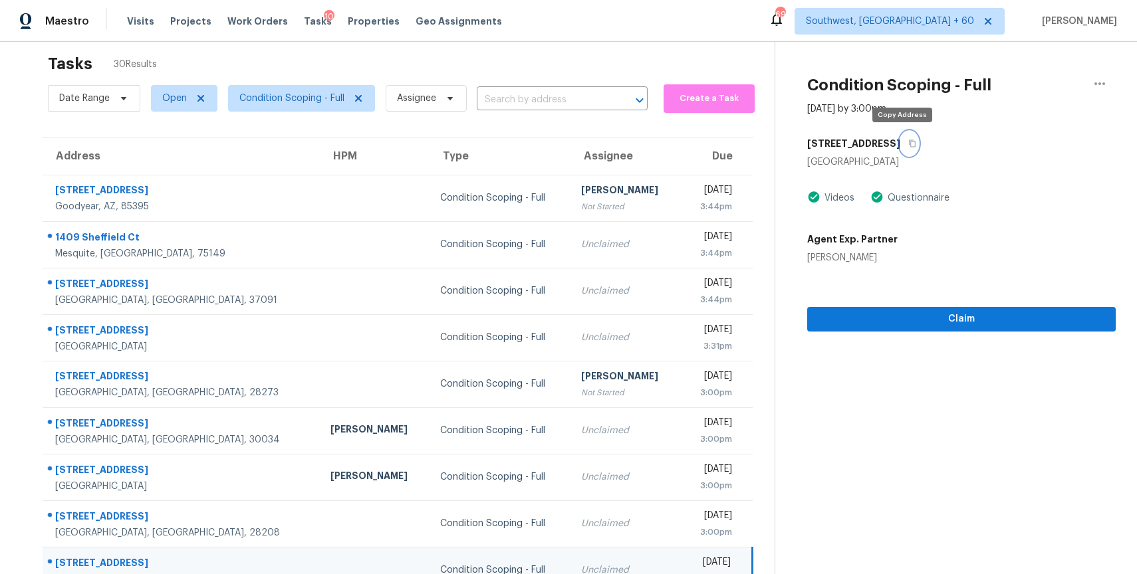
click at [909, 142] on icon "button" at bounding box center [912, 143] width 7 height 7
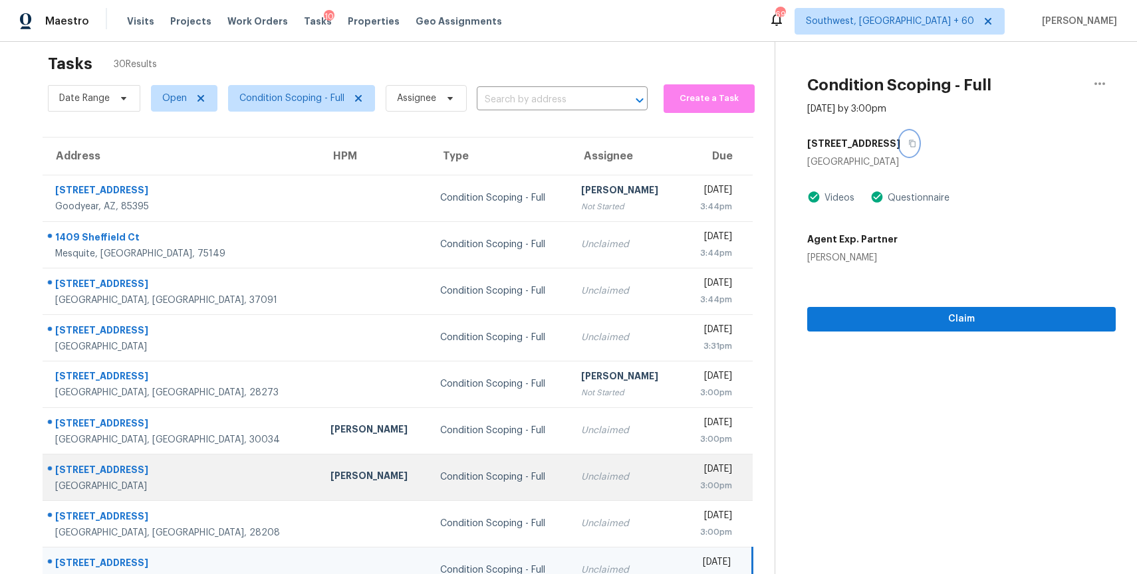
scroll to position [118, 0]
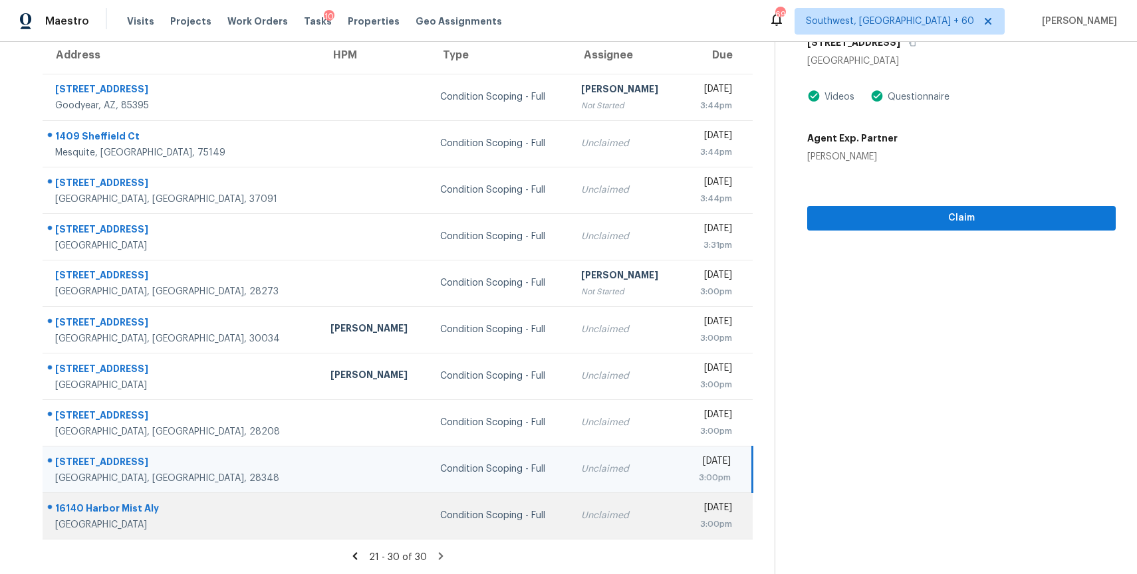
click at [570, 503] on td "Unclaimed" at bounding box center [625, 516] width 110 height 47
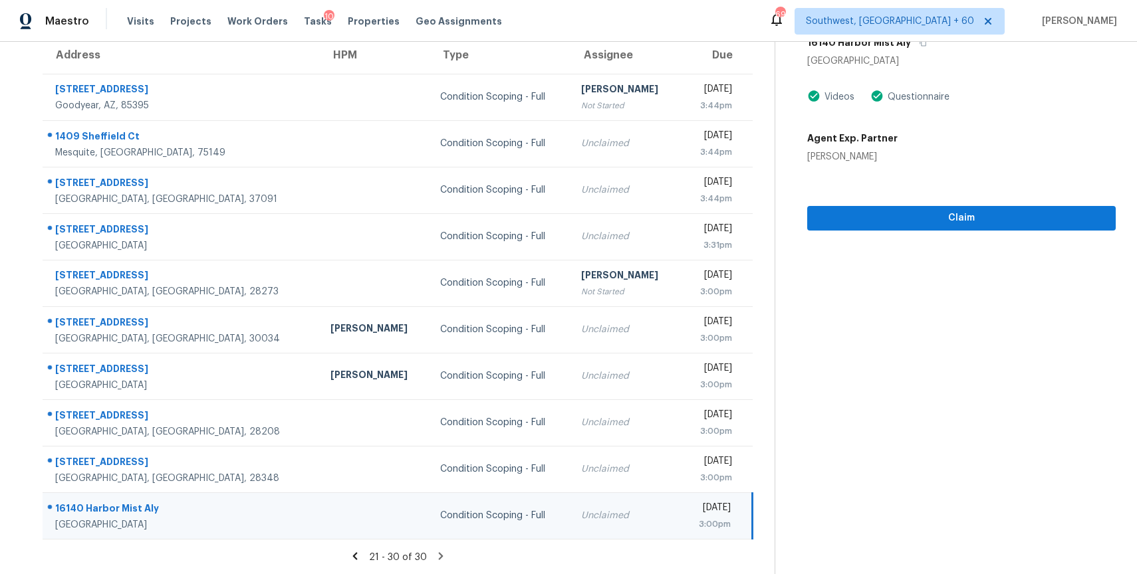
click at [438, 560] on icon at bounding box center [441, 556] width 12 height 12
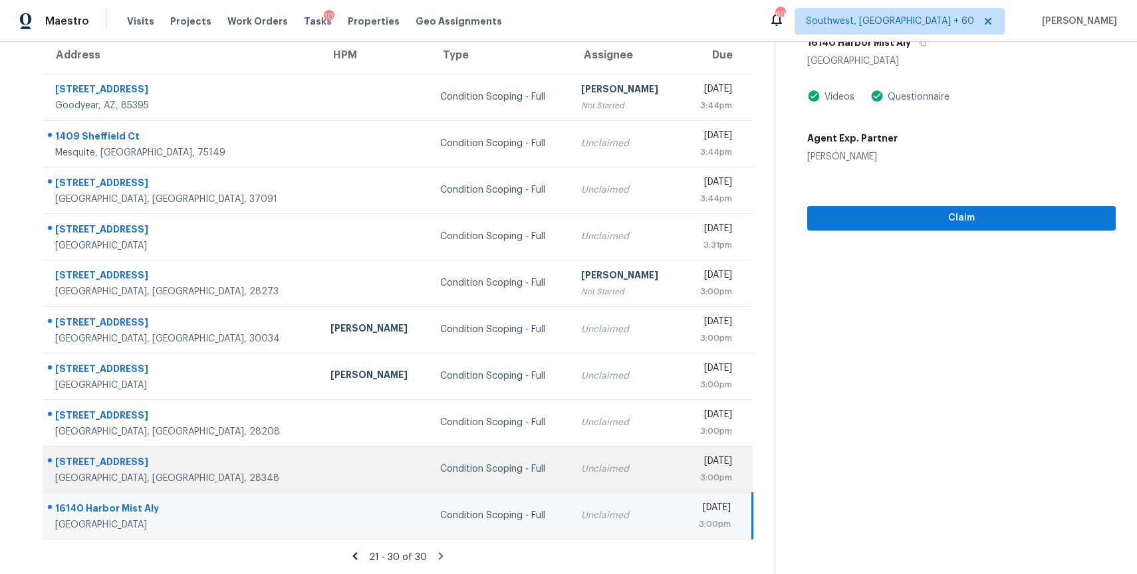
click at [452, 465] on div "Condition Scoping - Full" at bounding box center [500, 469] width 120 height 13
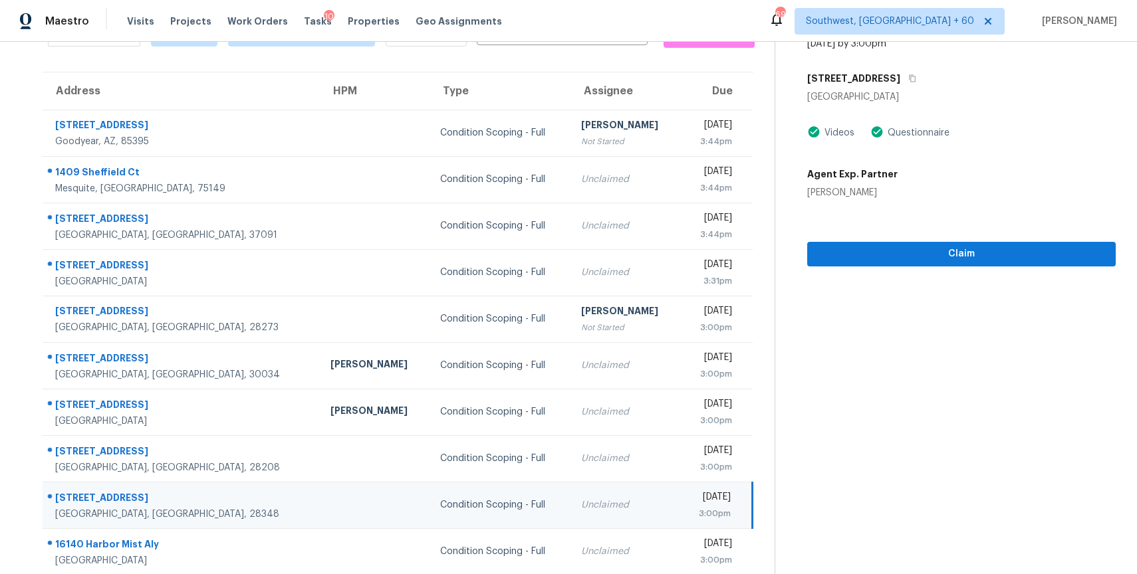
scroll to position [75, 0]
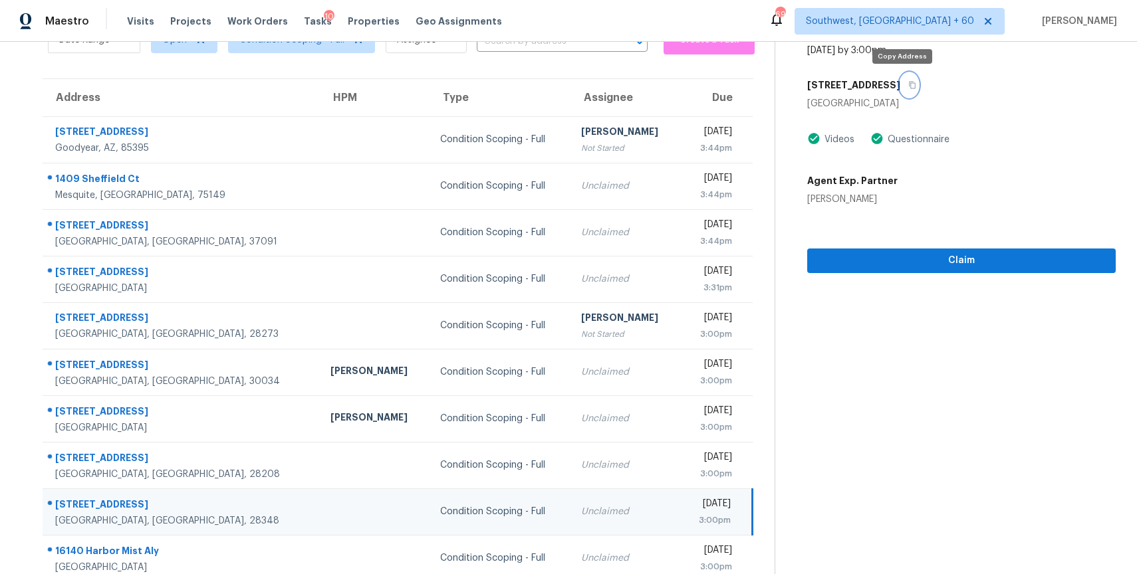
click at [909, 82] on icon "button" at bounding box center [912, 85] width 7 height 7
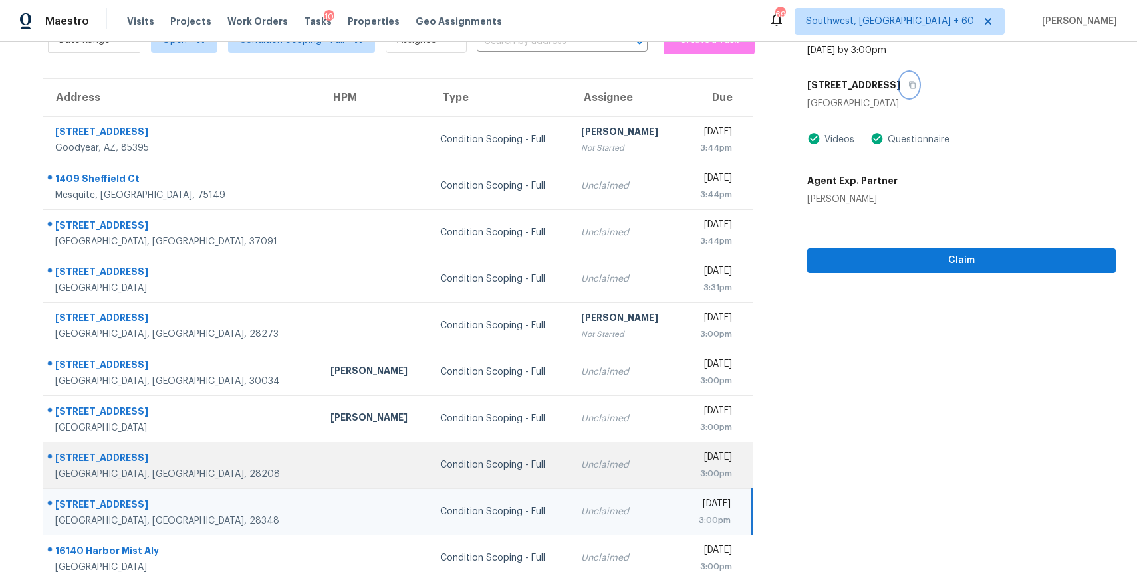
scroll to position [118, 0]
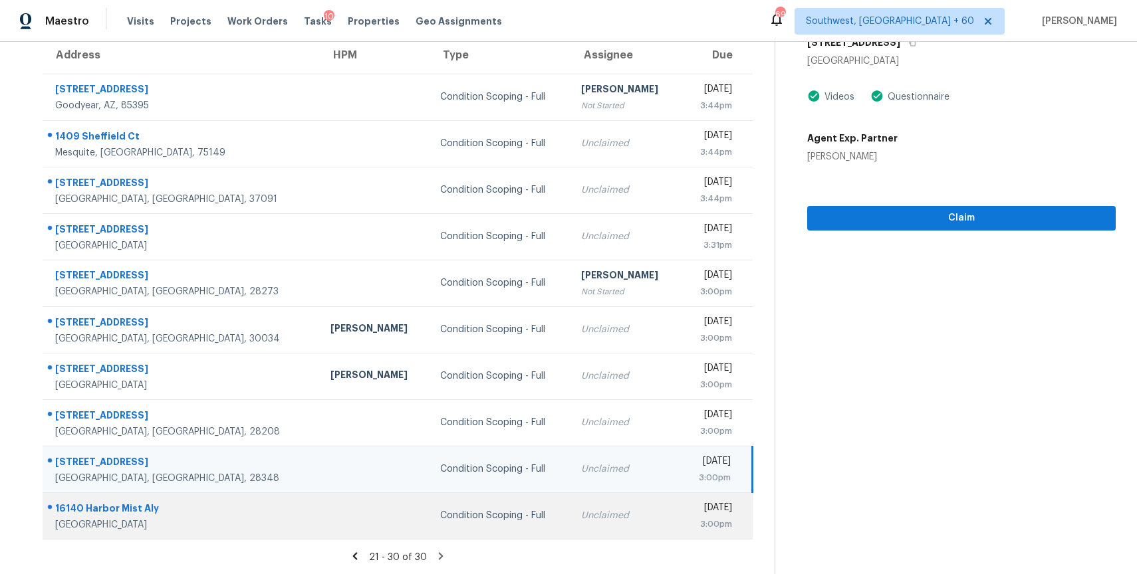
click at [440, 519] on div "Condition Scoping - Full" at bounding box center [500, 515] width 120 height 13
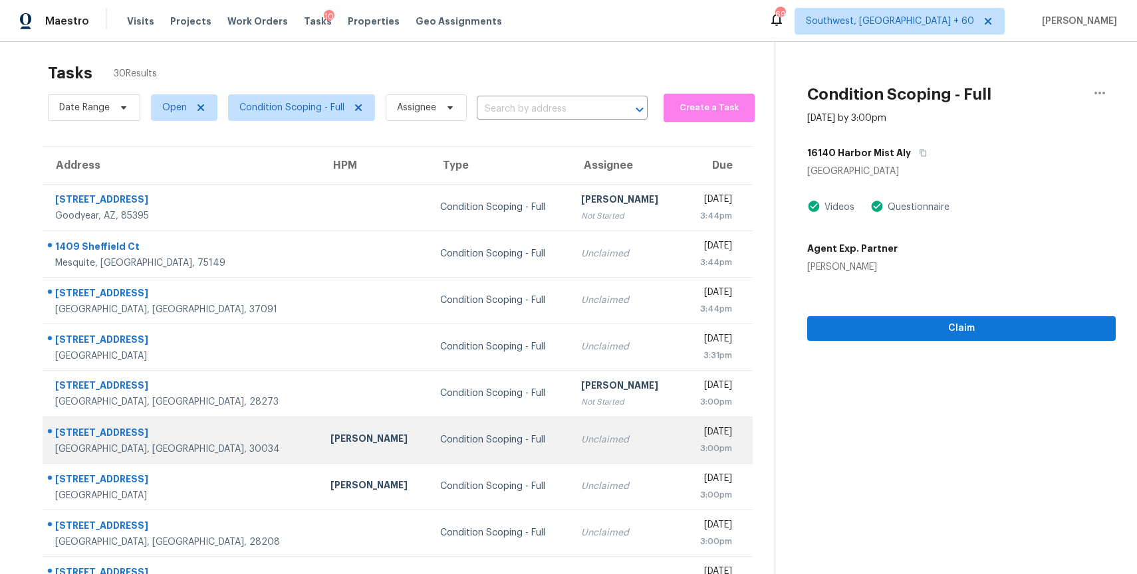
scroll to position [0, 0]
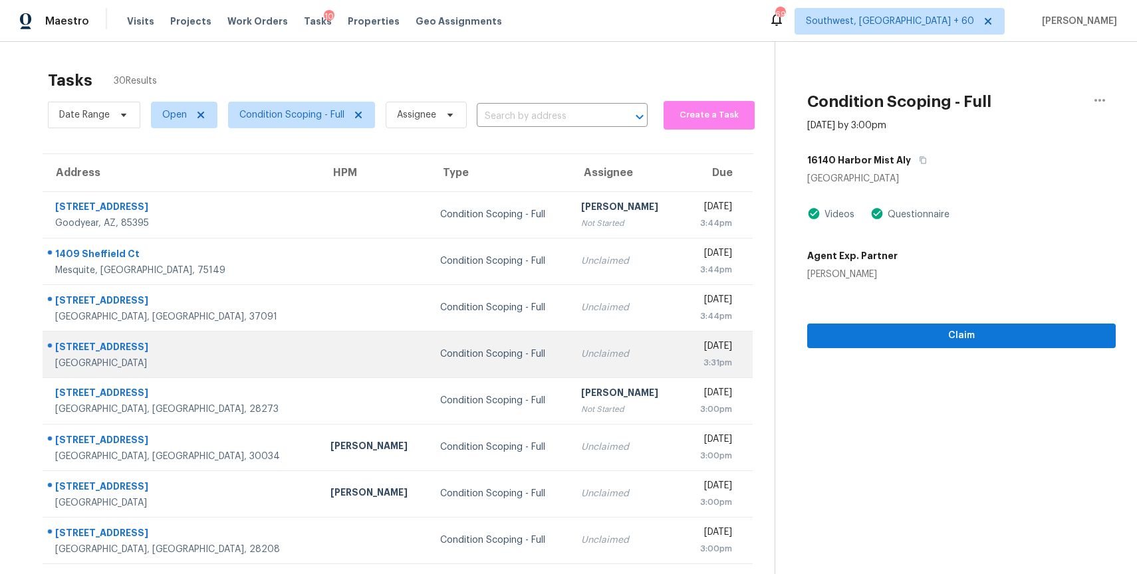
click at [434, 369] on td "Condition Scoping - Full" at bounding box center [499, 354] width 141 height 47
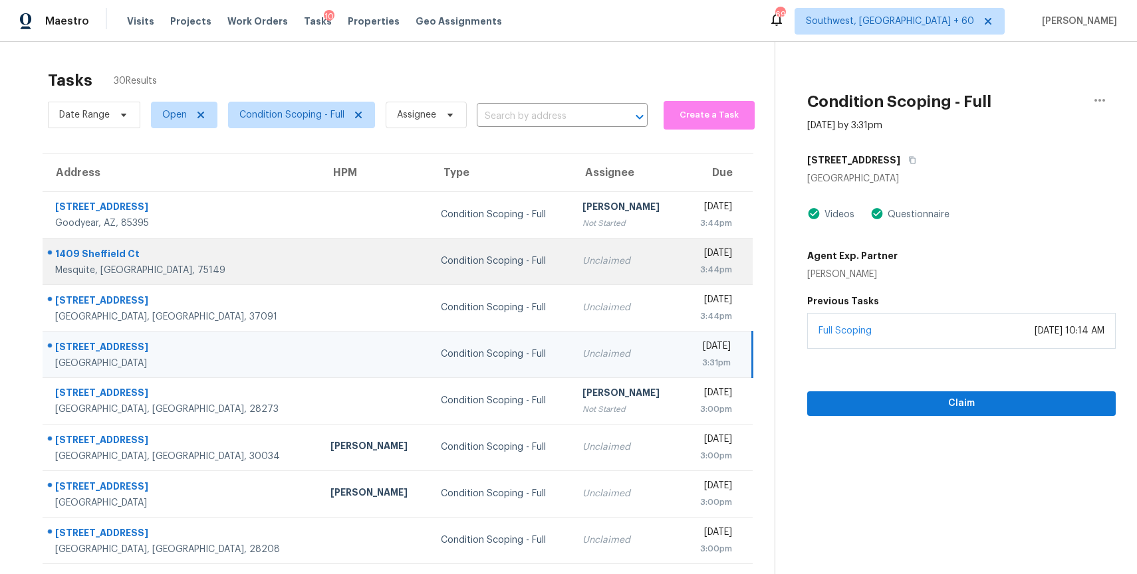
click at [582, 261] on div "Unclaimed" at bounding box center [626, 261] width 89 height 13
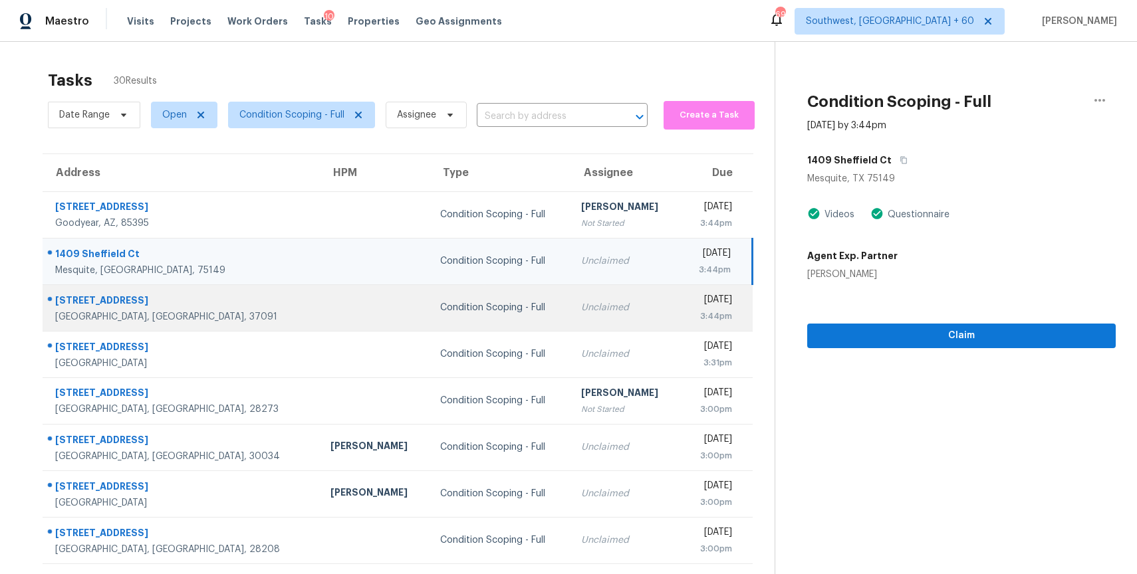
click at [581, 303] on div "Unclaimed" at bounding box center [625, 307] width 88 height 13
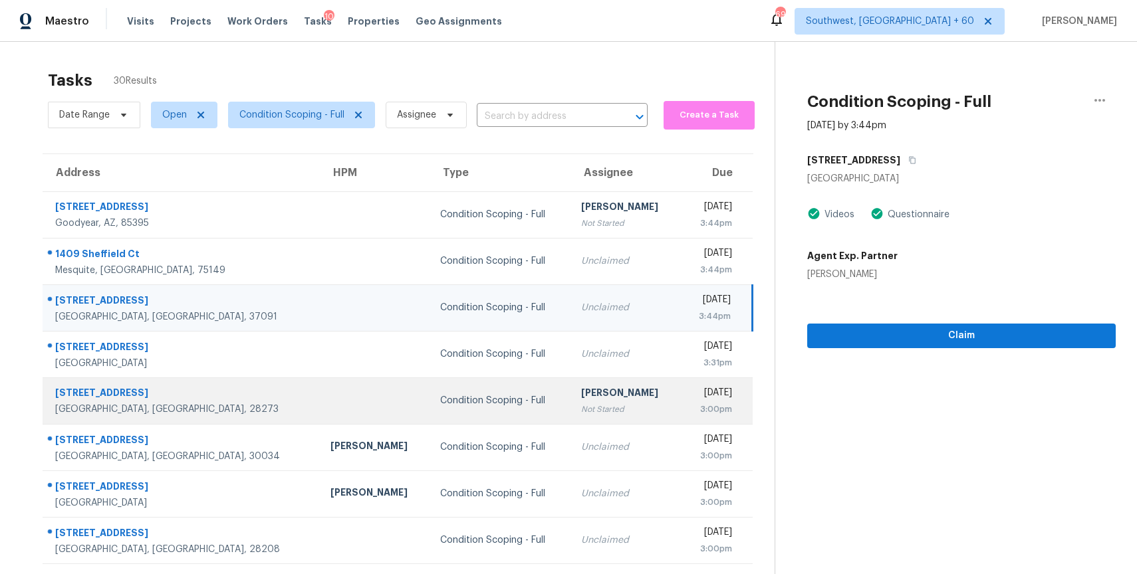
scroll to position [47, 0]
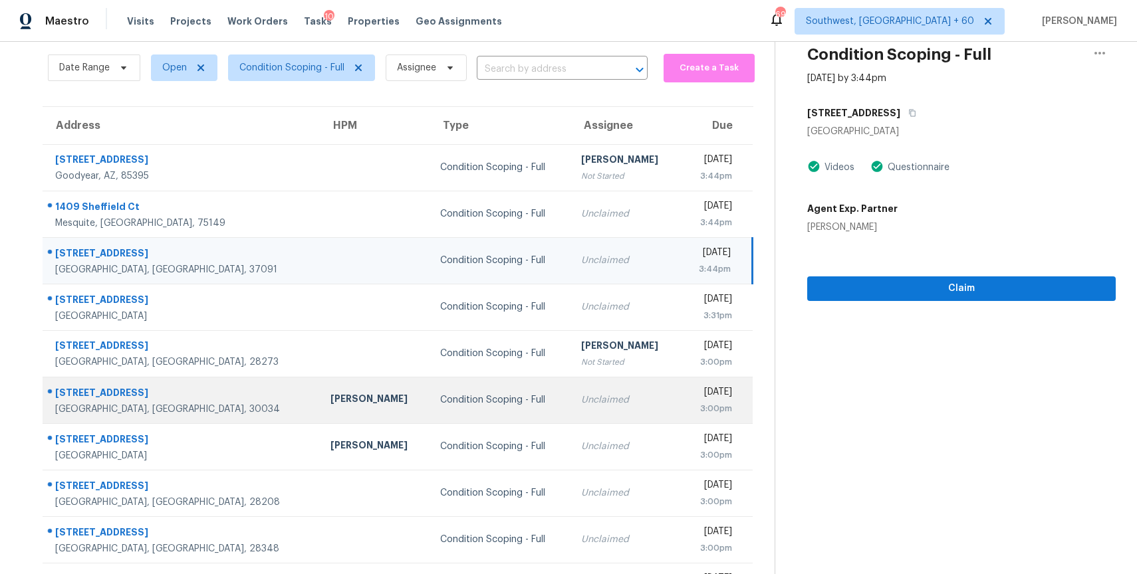
click at [570, 410] on td "Unclaimed" at bounding box center [625, 400] width 110 height 47
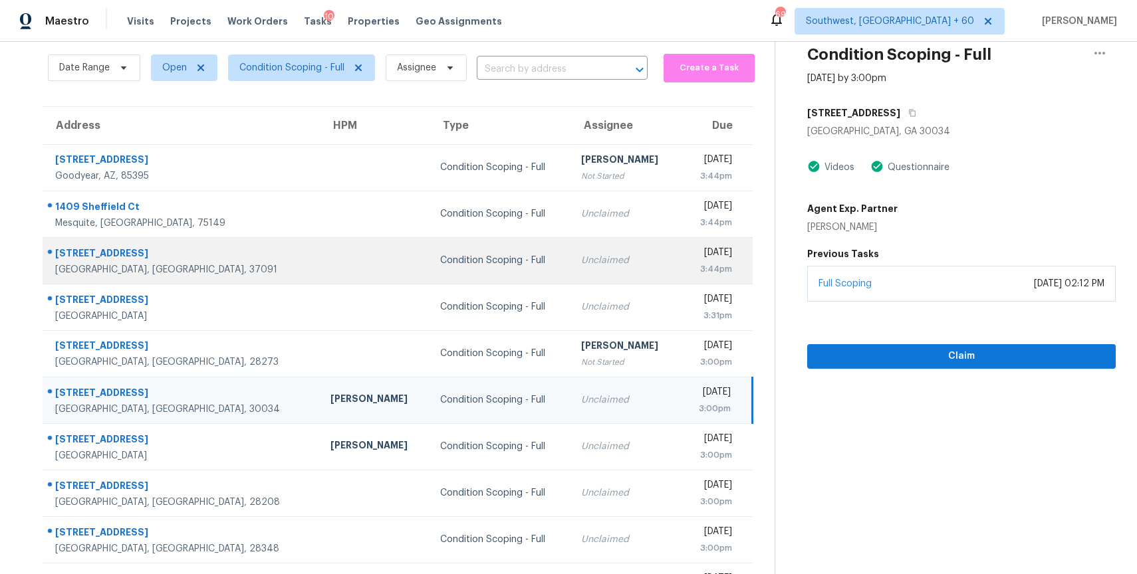
click at [598, 245] on td "Unclaimed" at bounding box center [625, 260] width 110 height 47
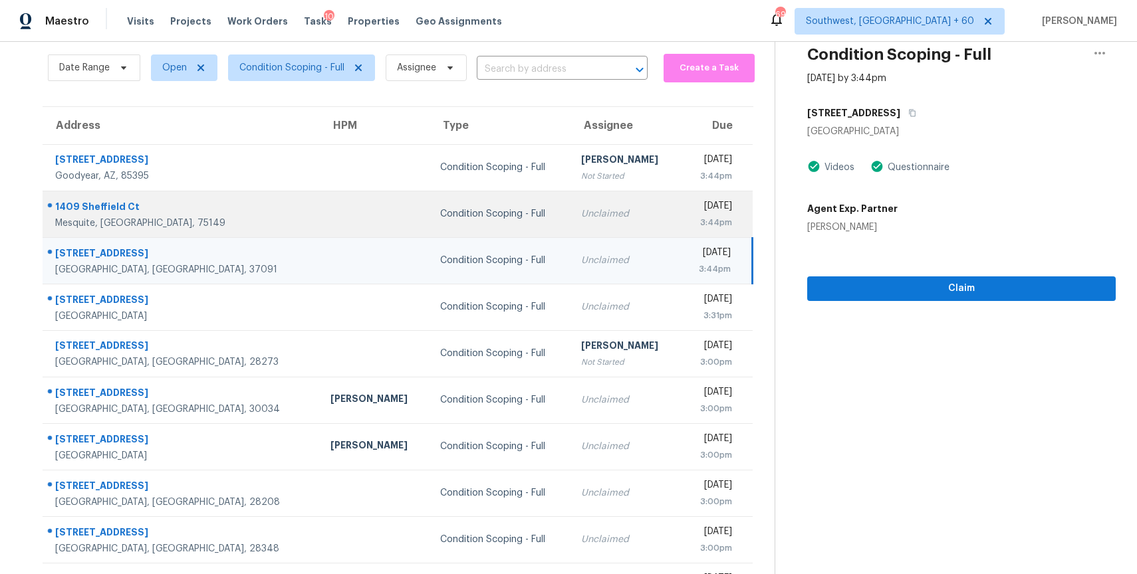
click at [608, 211] on td "Unclaimed" at bounding box center [625, 214] width 110 height 47
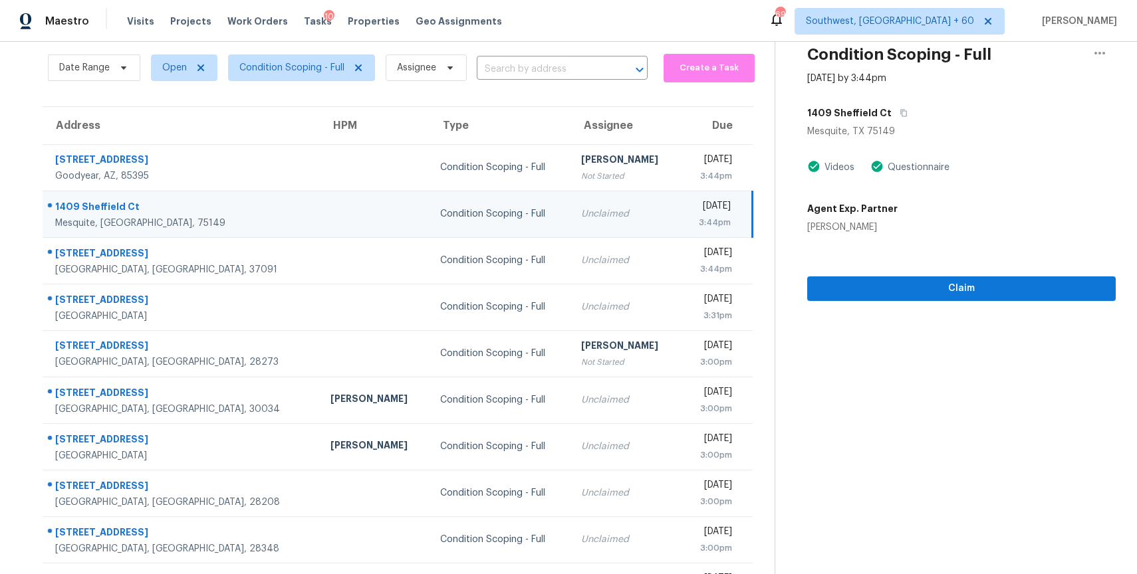
click at [600, 228] on td "Unclaimed" at bounding box center [625, 214] width 110 height 47
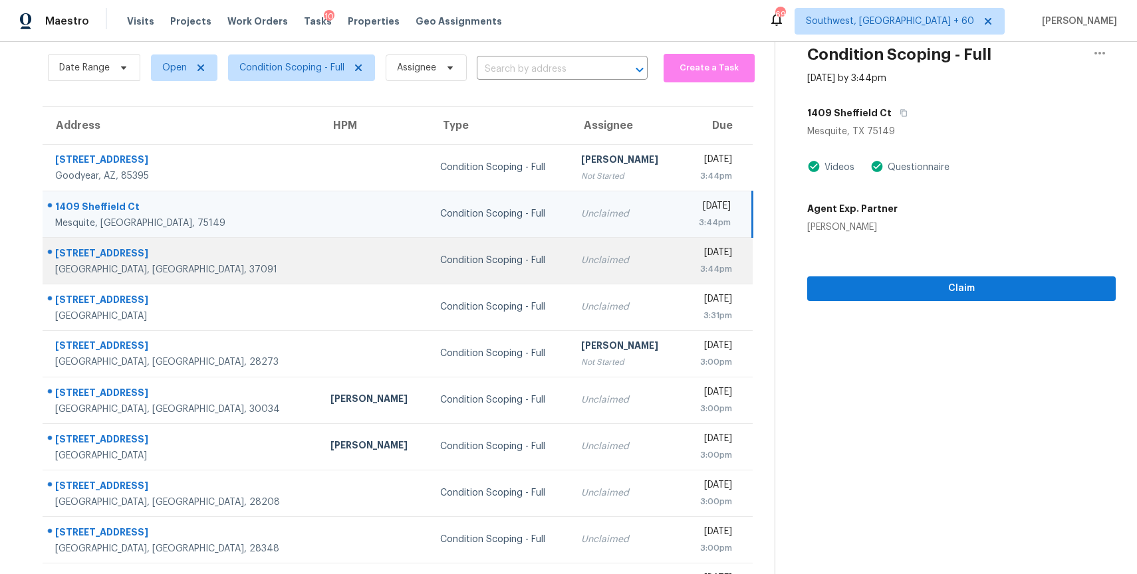
click at [600, 266] on div "Unclaimed" at bounding box center [625, 260] width 88 height 13
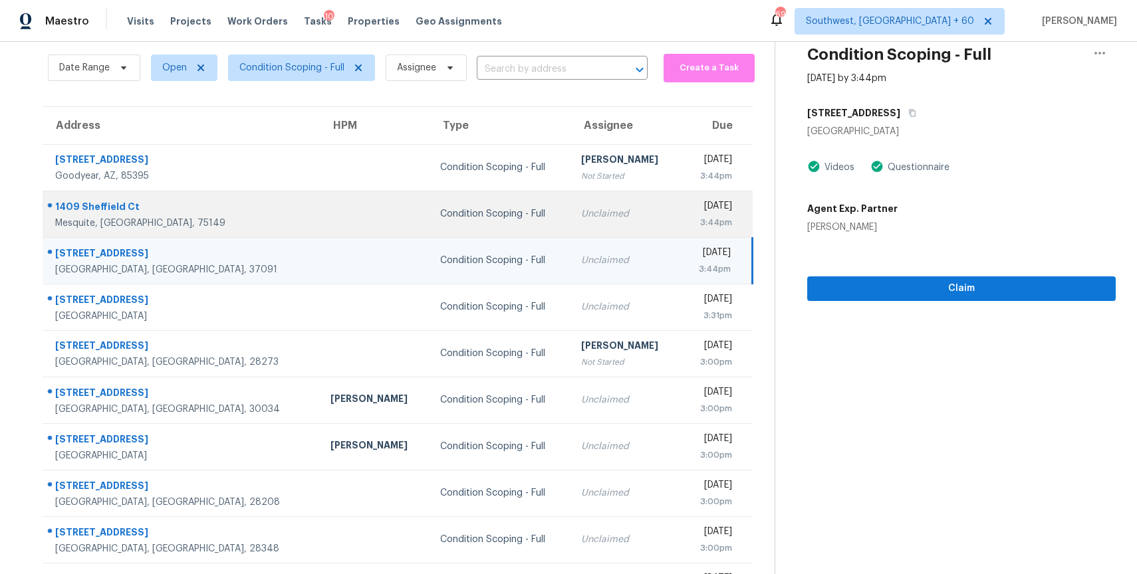
click at [592, 224] on td "Unclaimed" at bounding box center [625, 214] width 110 height 47
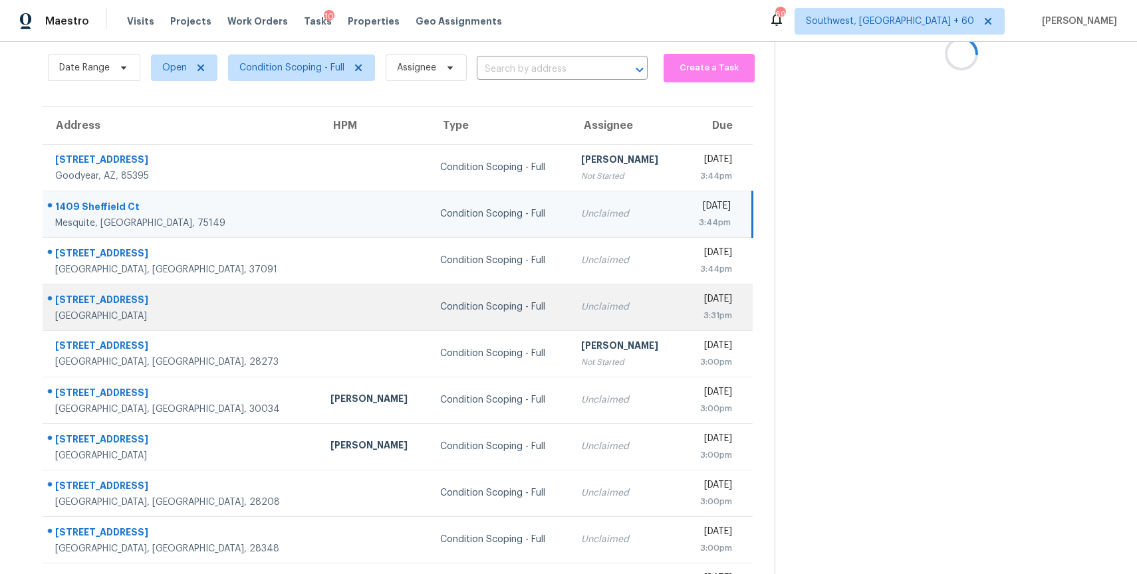
click at [590, 289] on td "Unclaimed" at bounding box center [625, 307] width 110 height 47
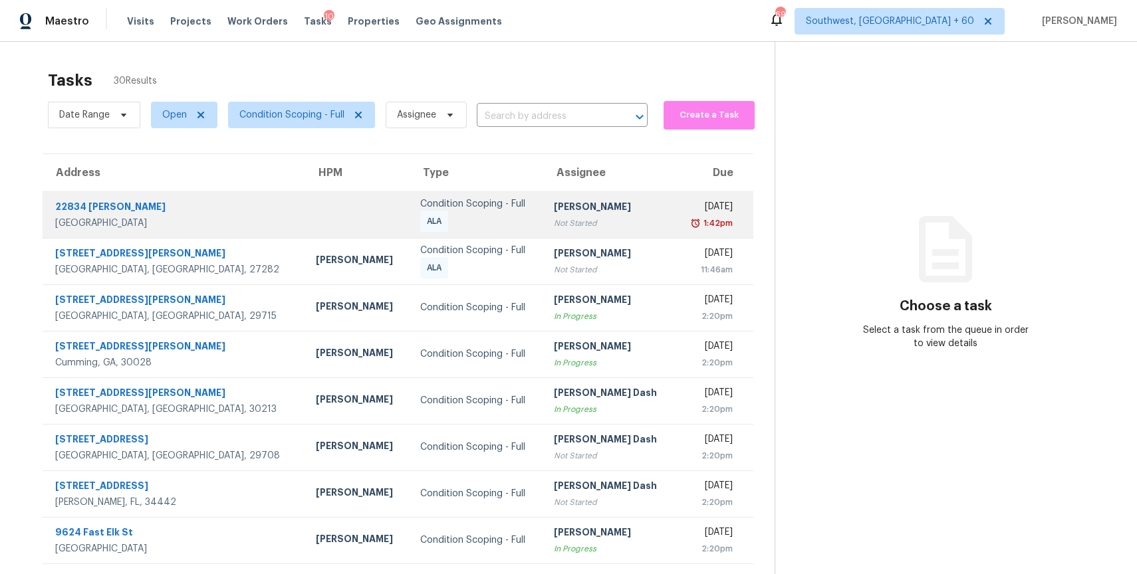
scroll to position [118, 0]
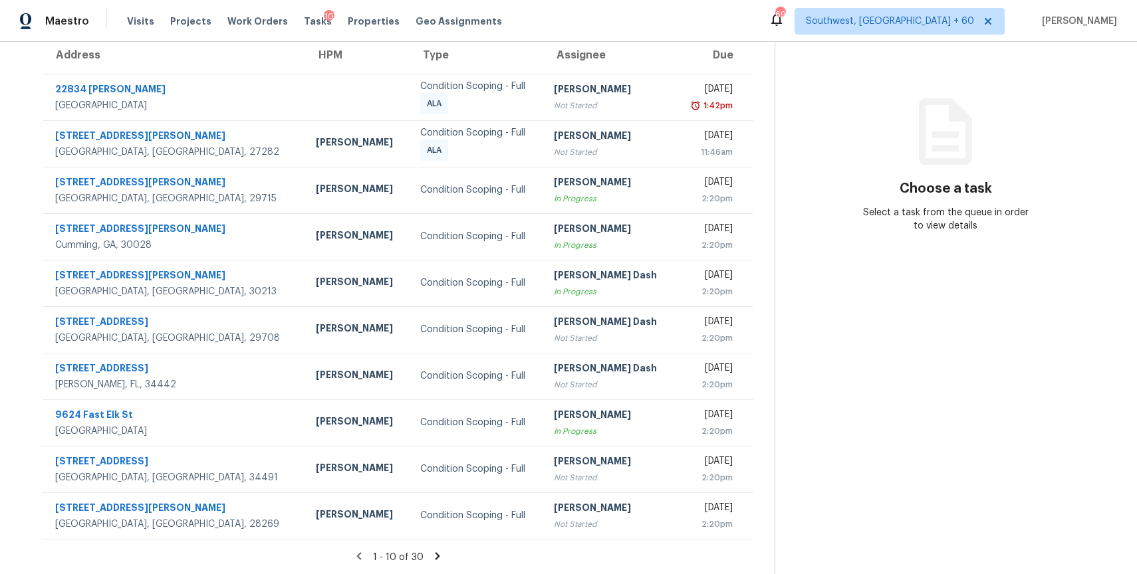
click at [431, 555] on icon at bounding box center [437, 556] width 12 height 12
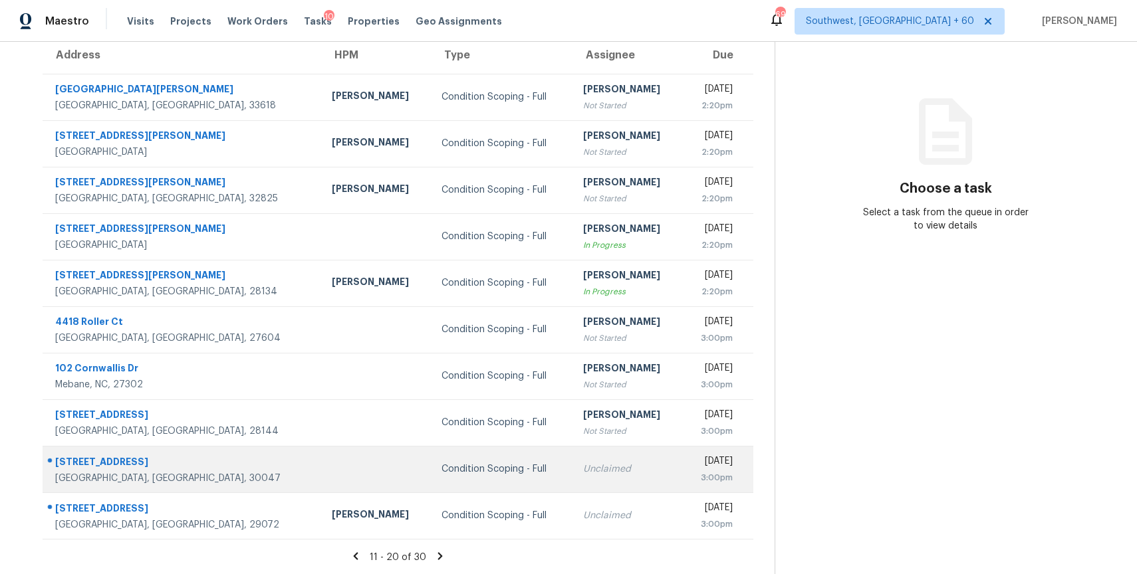
click at [583, 472] on div "Unclaimed" at bounding box center [627, 469] width 89 height 13
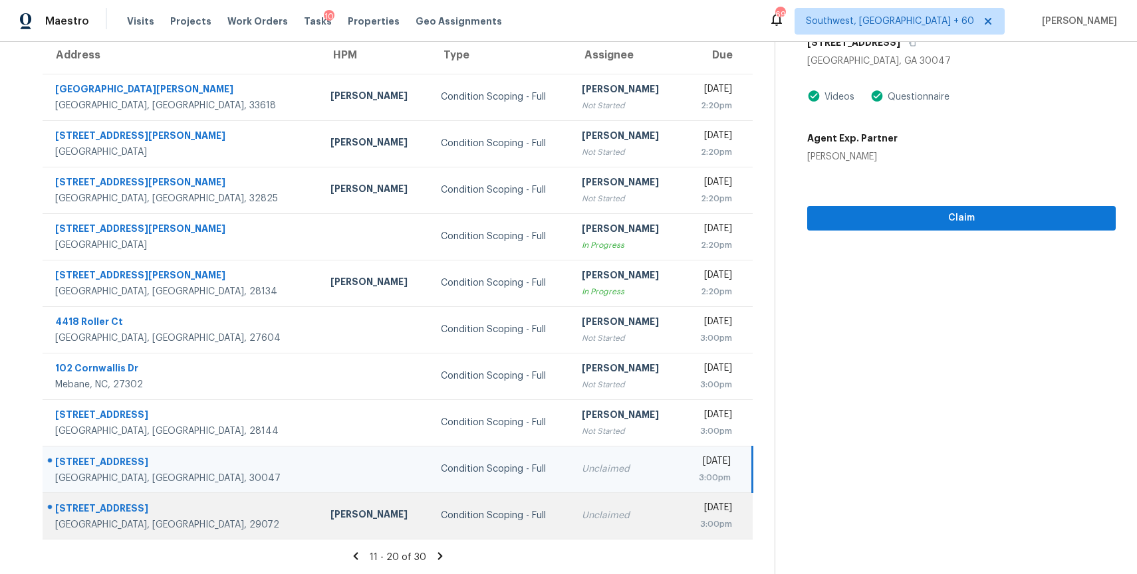
click at [571, 507] on td "Unclaimed" at bounding box center [626, 516] width 110 height 47
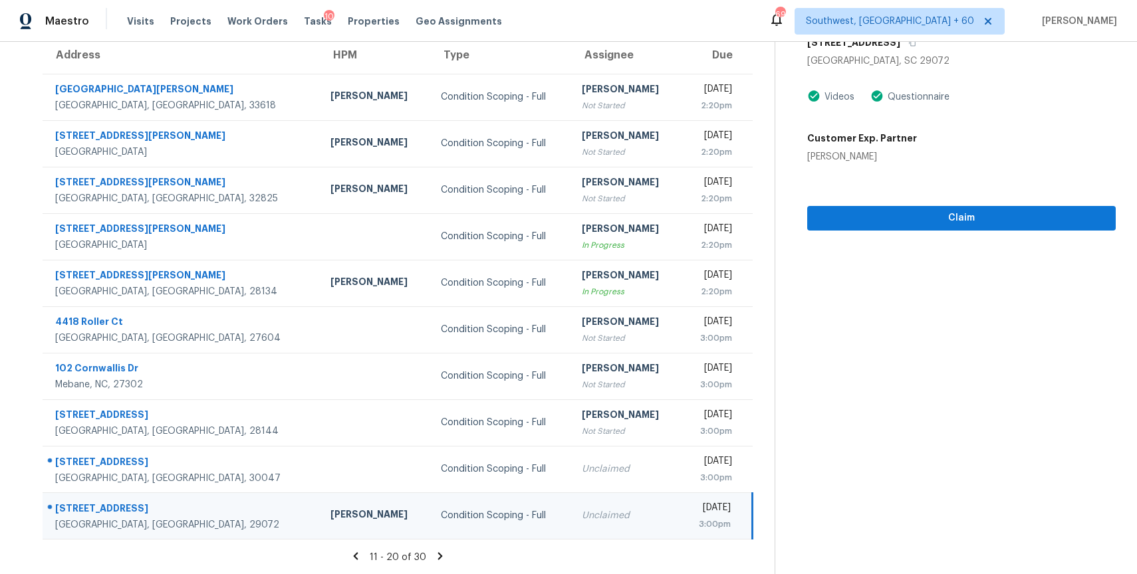
click at [435, 556] on icon at bounding box center [440, 556] width 12 height 12
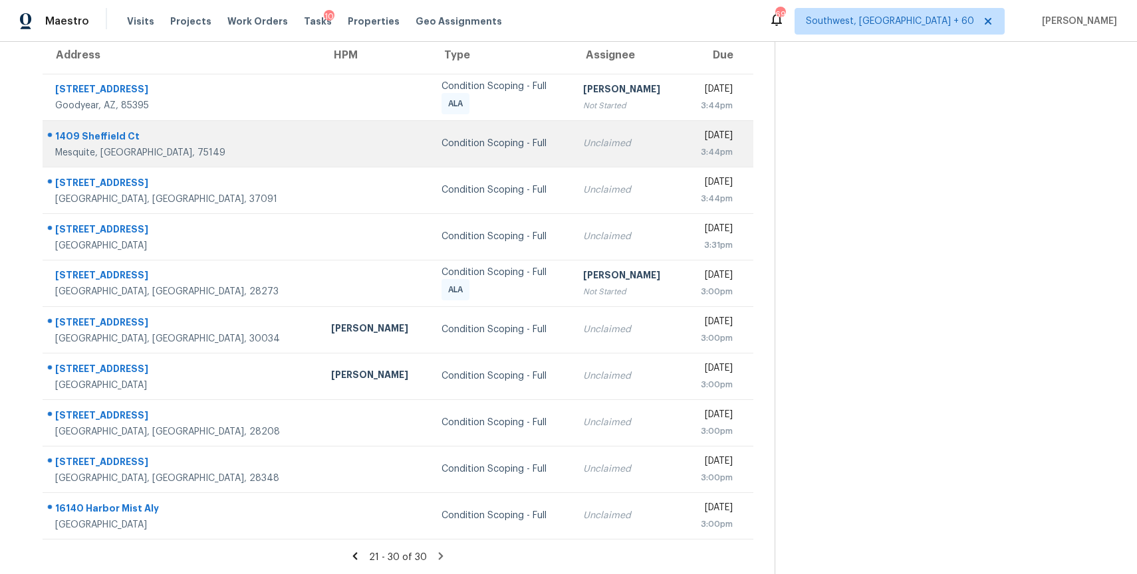
click at [583, 142] on div "Unclaimed" at bounding box center [627, 143] width 89 height 13
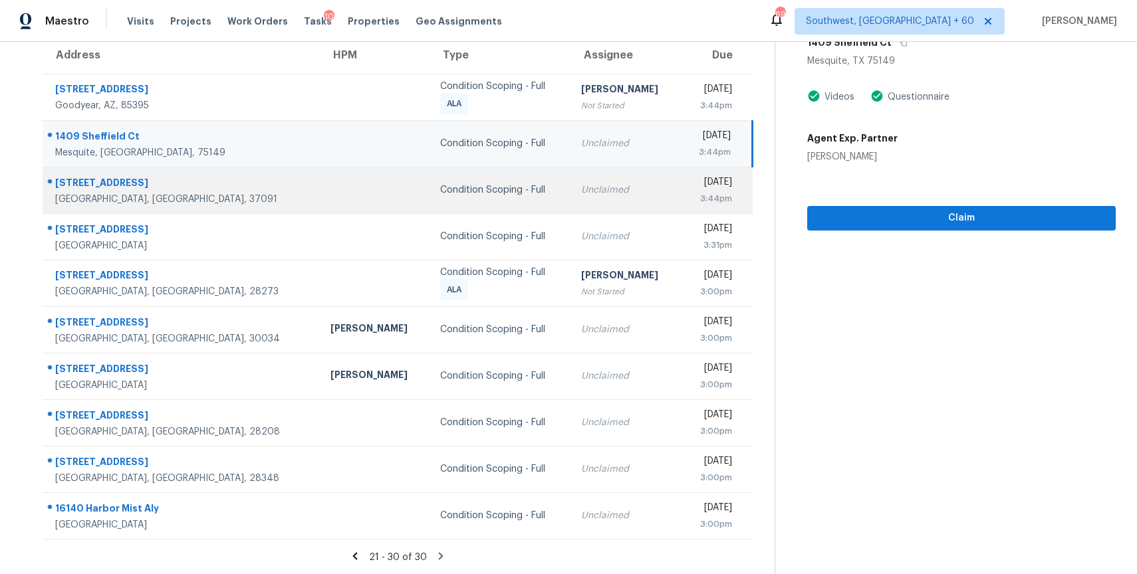
click at [581, 186] on div "Unclaimed" at bounding box center [625, 189] width 88 height 13
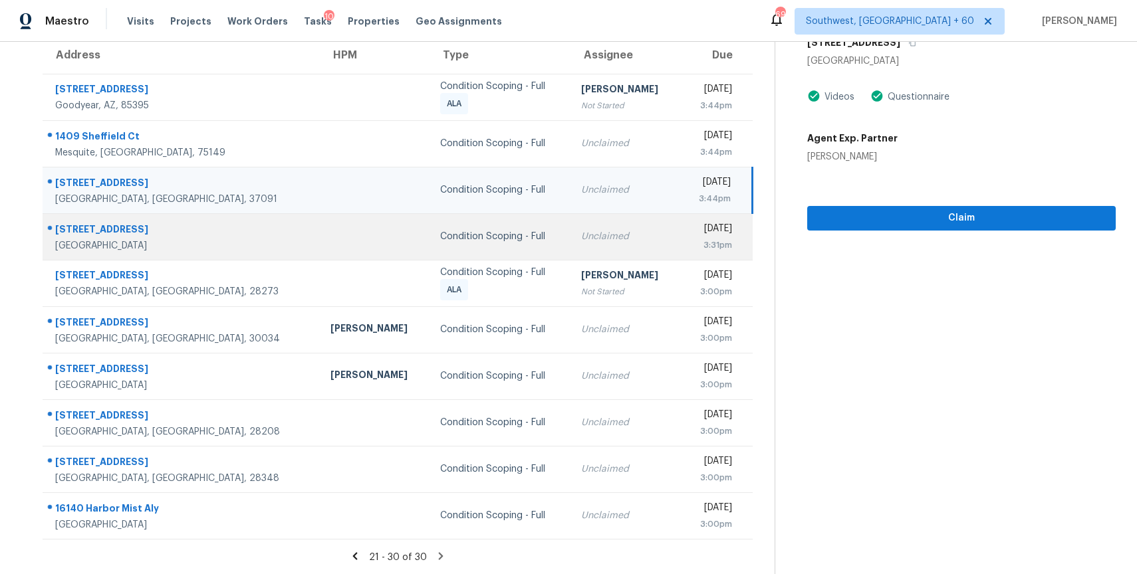
click at [581, 231] on div "Unclaimed" at bounding box center [625, 236] width 88 height 13
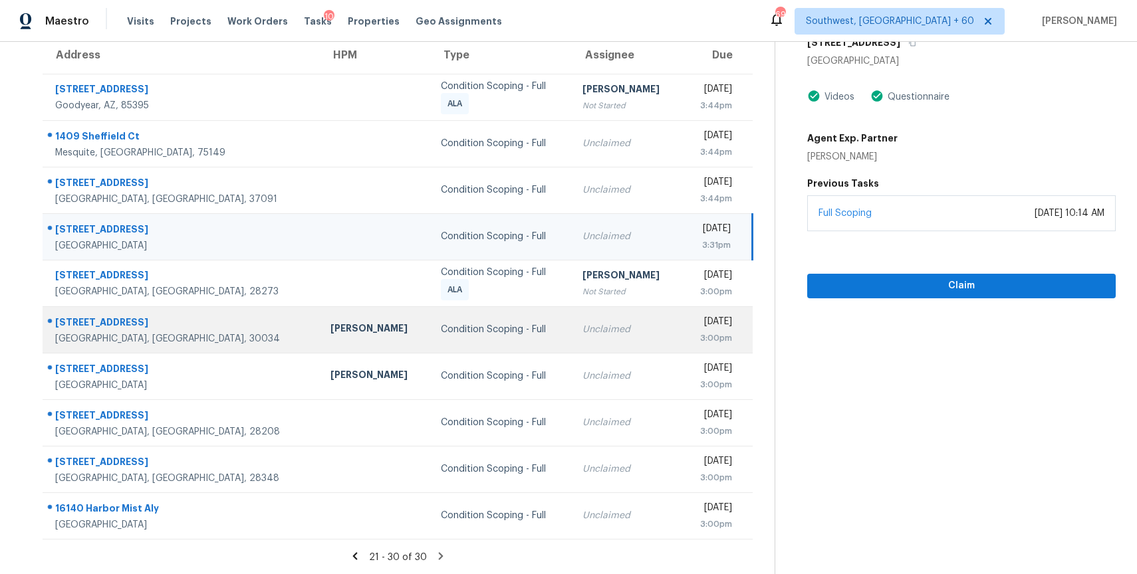
click at [582, 334] on div "Unclaimed" at bounding box center [626, 329] width 89 height 13
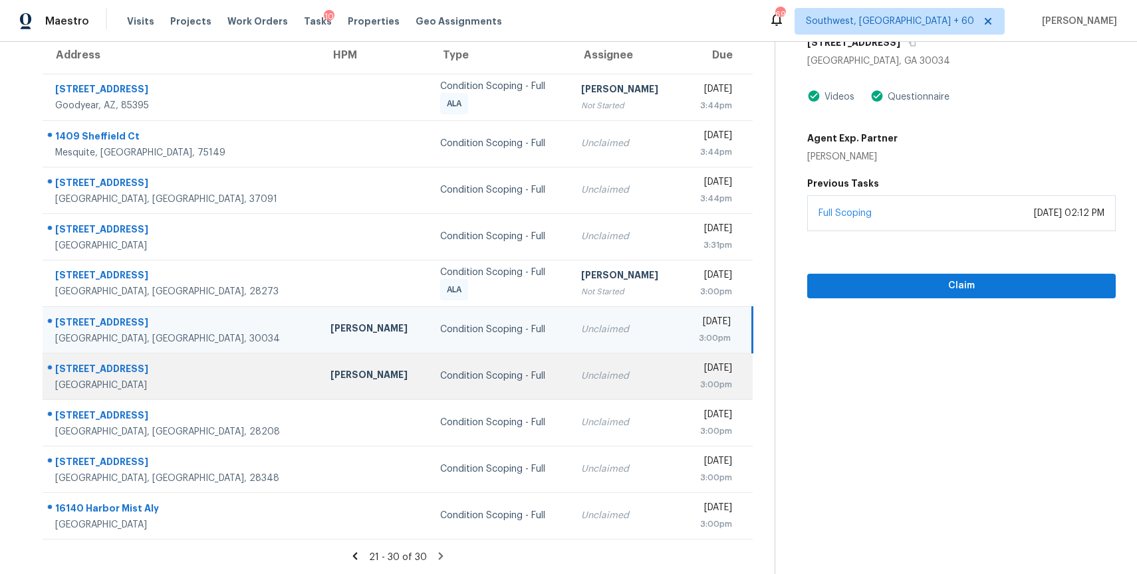
click at [589, 372] on div "Unclaimed" at bounding box center [625, 376] width 88 height 13
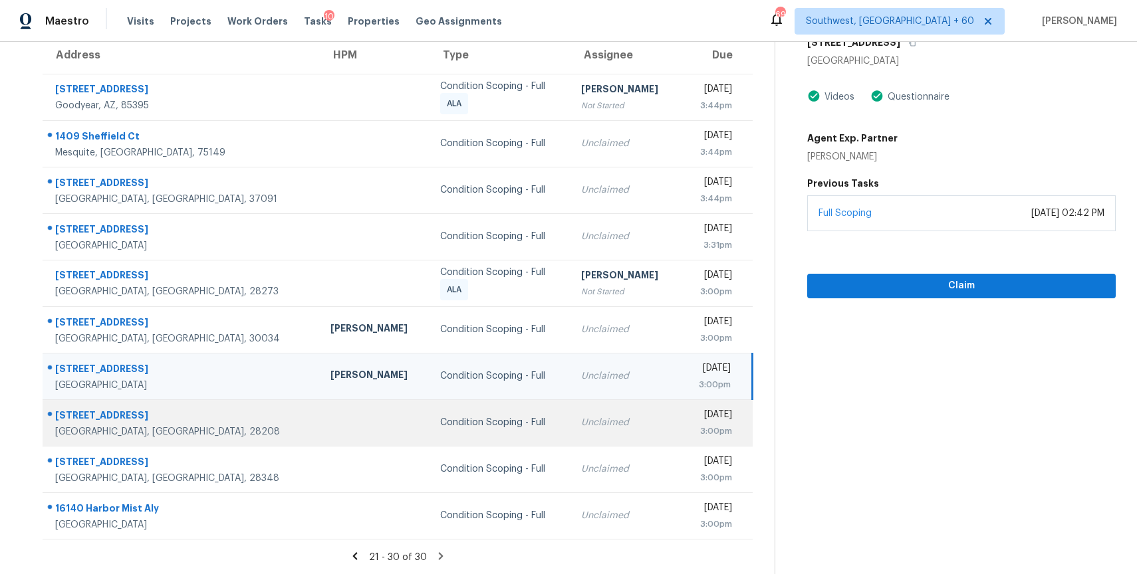
click at [570, 442] on td "Unclaimed" at bounding box center [625, 423] width 110 height 47
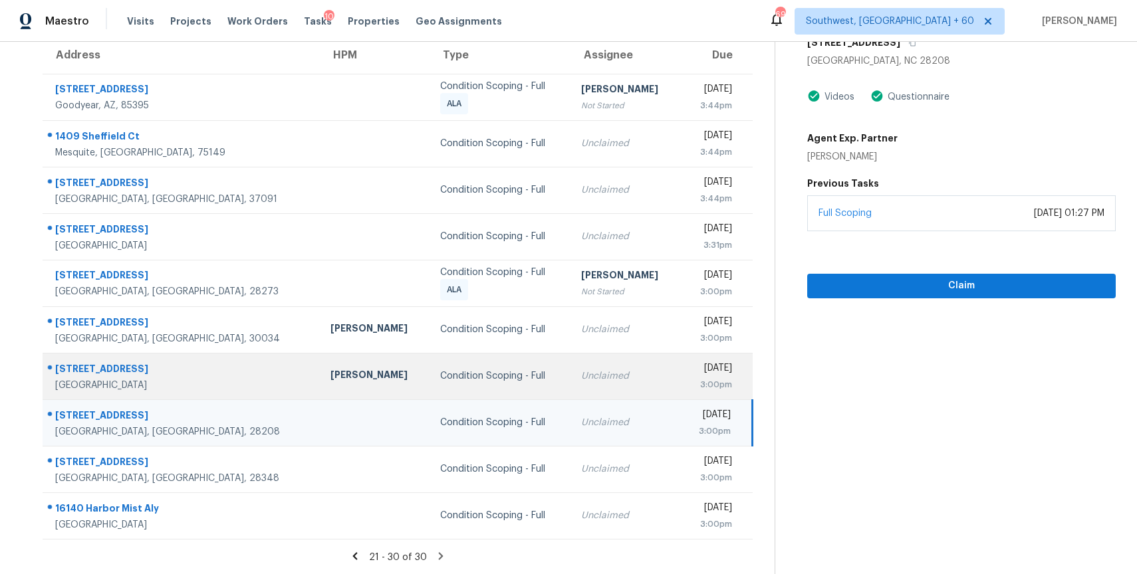
click at [570, 391] on td "Unclaimed" at bounding box center [625, 376] width 110 height 47
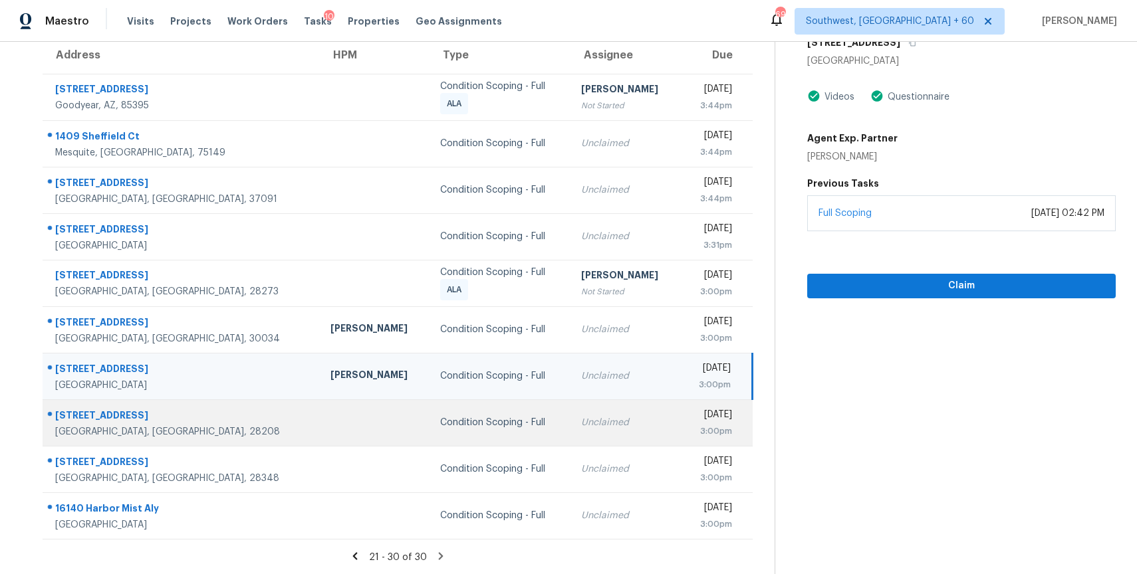
click at [481, 435] on td "Condition Scoping - Full" at bounding box center [499, 423] width 141 height 47
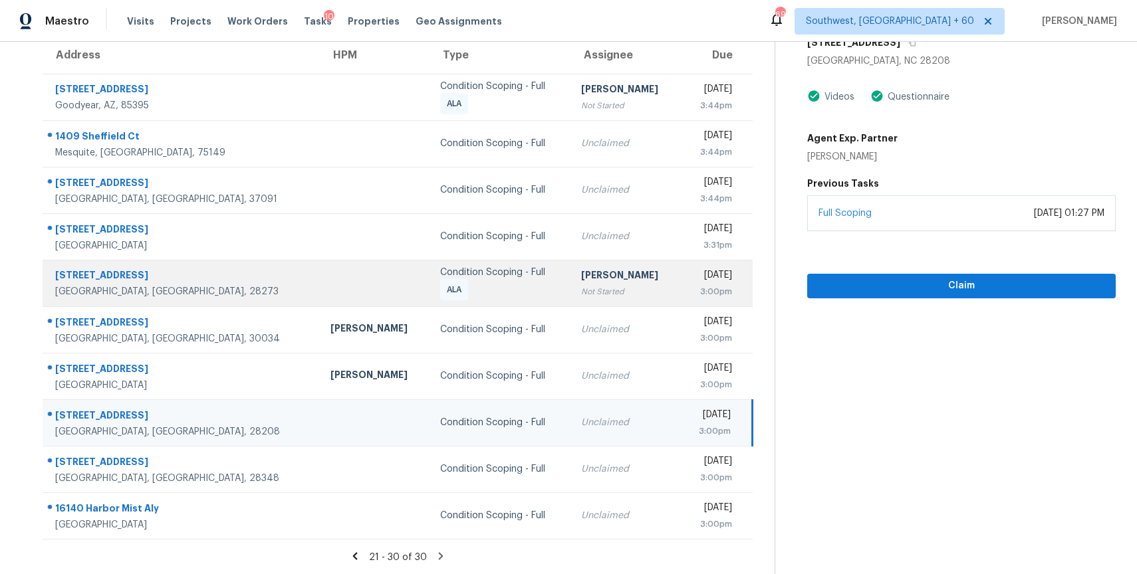
click at [429, 261] on td "Condition Scoping - Full ALA" at bounding box center [499, 283] width 141 height 47
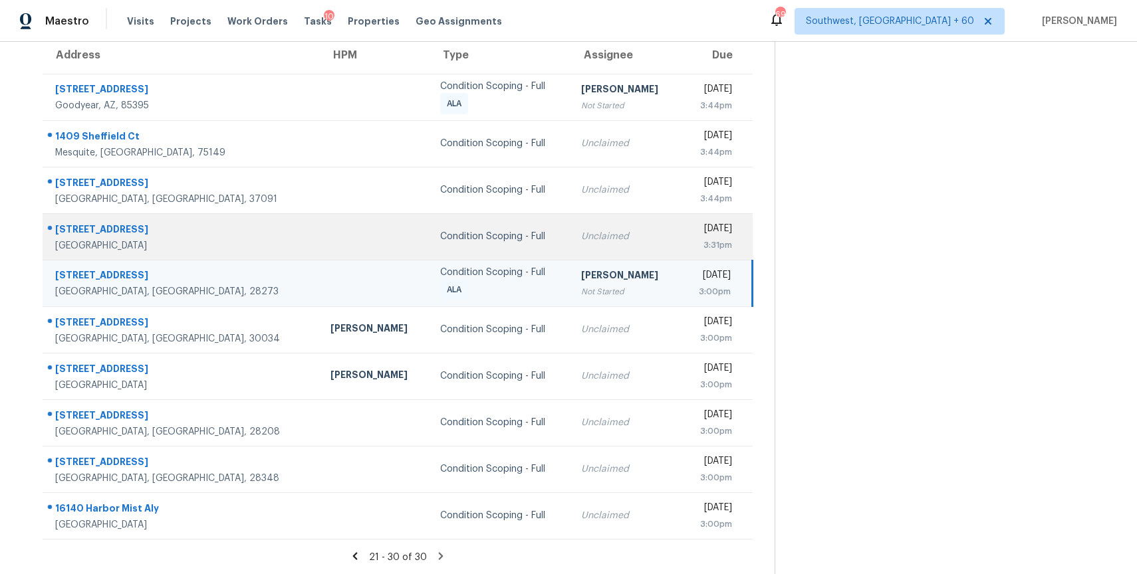
click at [429, 245] on td "Condition Scoping - Full" at bounding box center [499, 236] width 141 height 47
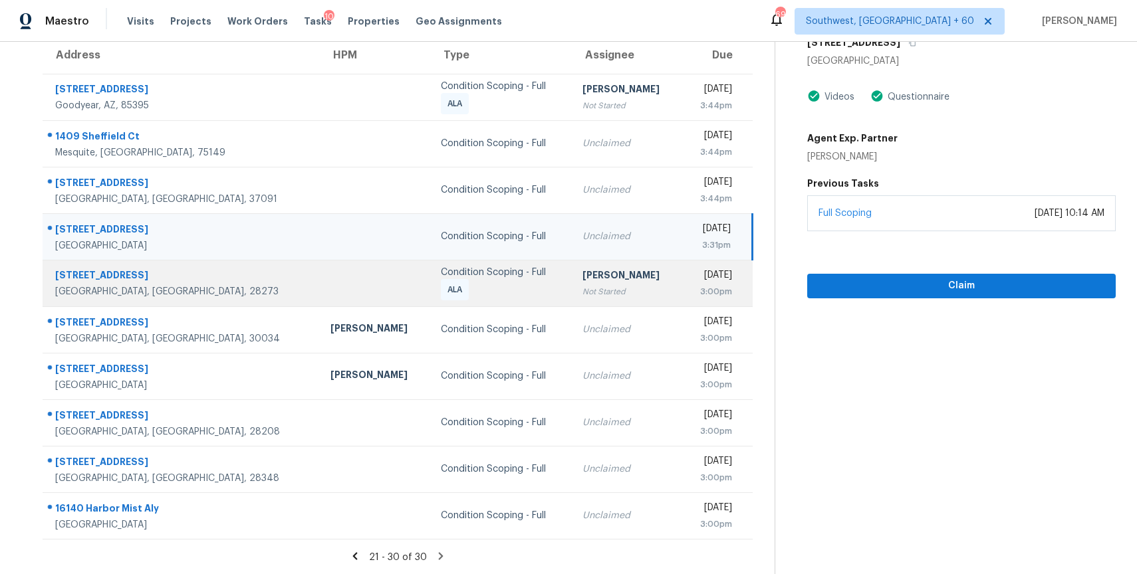
click at [572, 263] on td "[PERSON_NAME] P Not Started" at bounding box center [627, 283] width 110 height 47
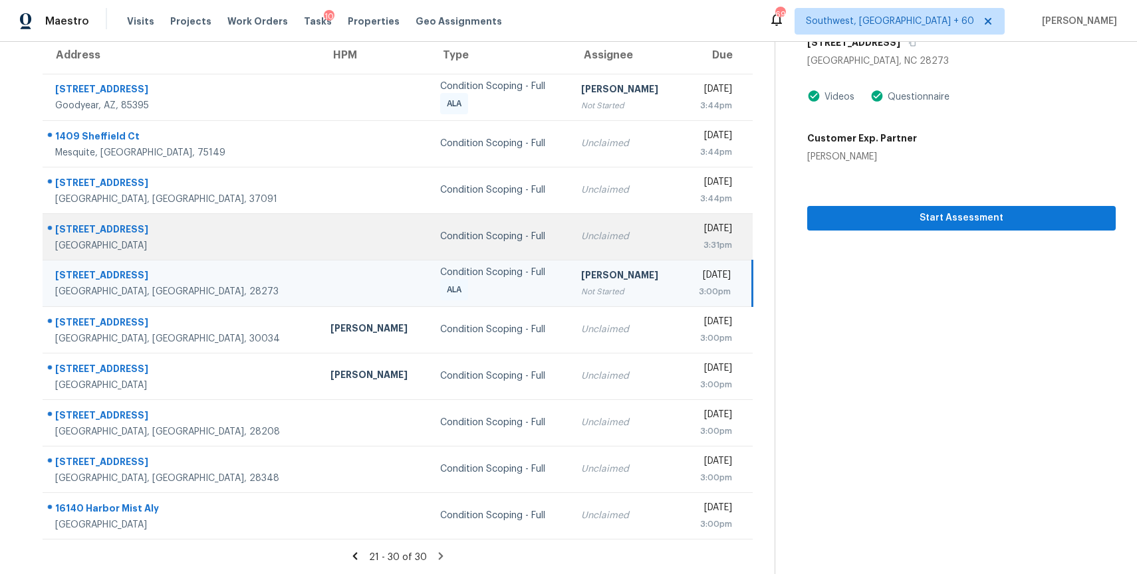
click at [581, 239] on div "Unclaimed" at bounding box center [625, 236] width 88 height 13
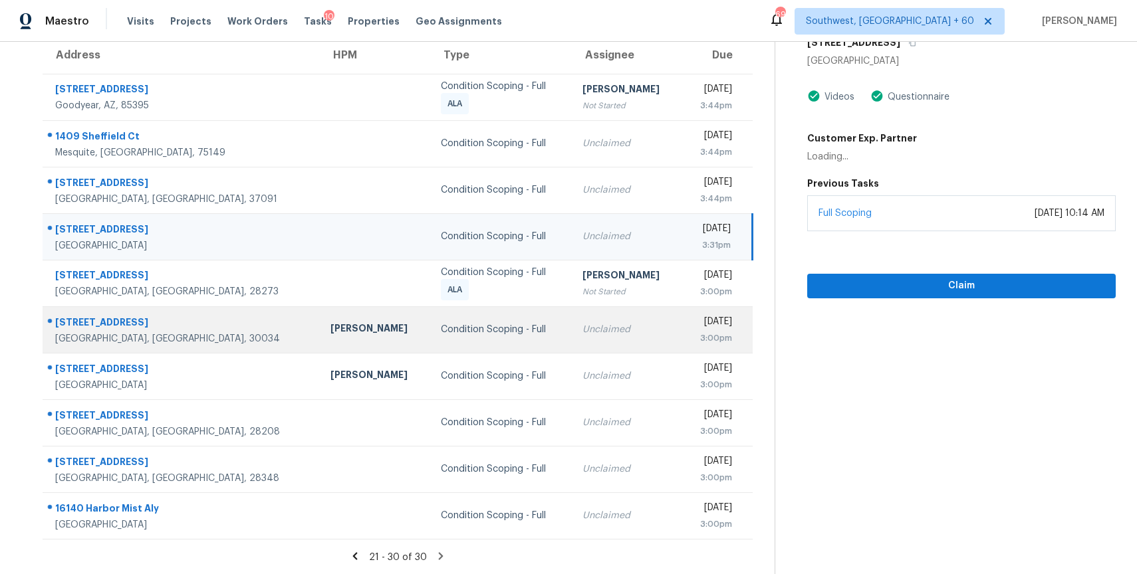
click at [572, 340] on td "Unclaimed" at bounding box center [627, 329] width 110 height 47
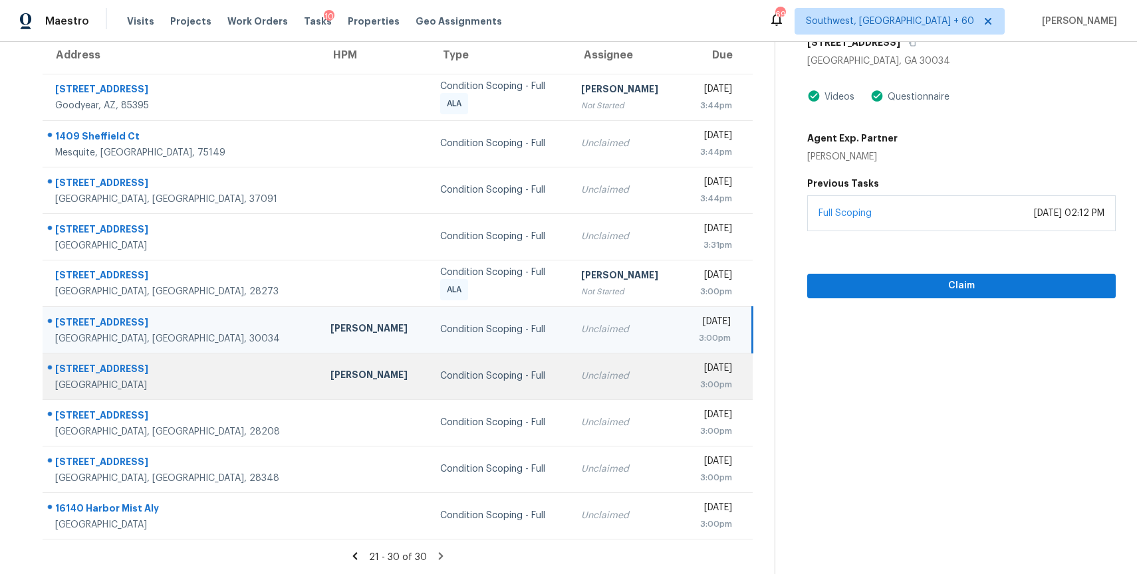
click at [570, 391] on td "Unclaimed" at bounding box center [625, 376] width 110 height 47
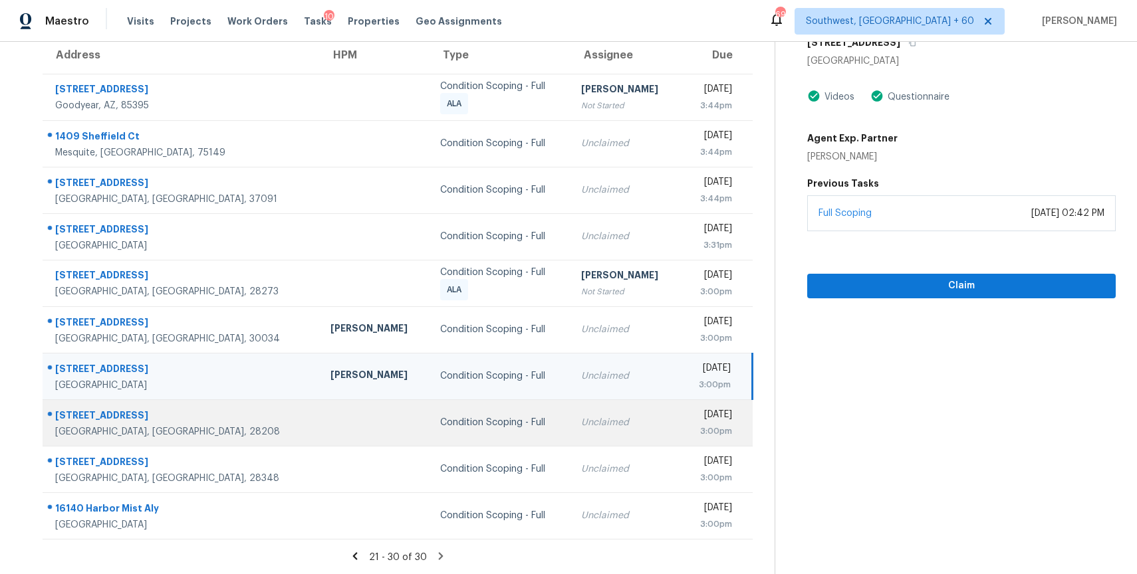
click at [570, 437] on td "Unclaimed" at bounding box center [625, 423] width 110 height 47
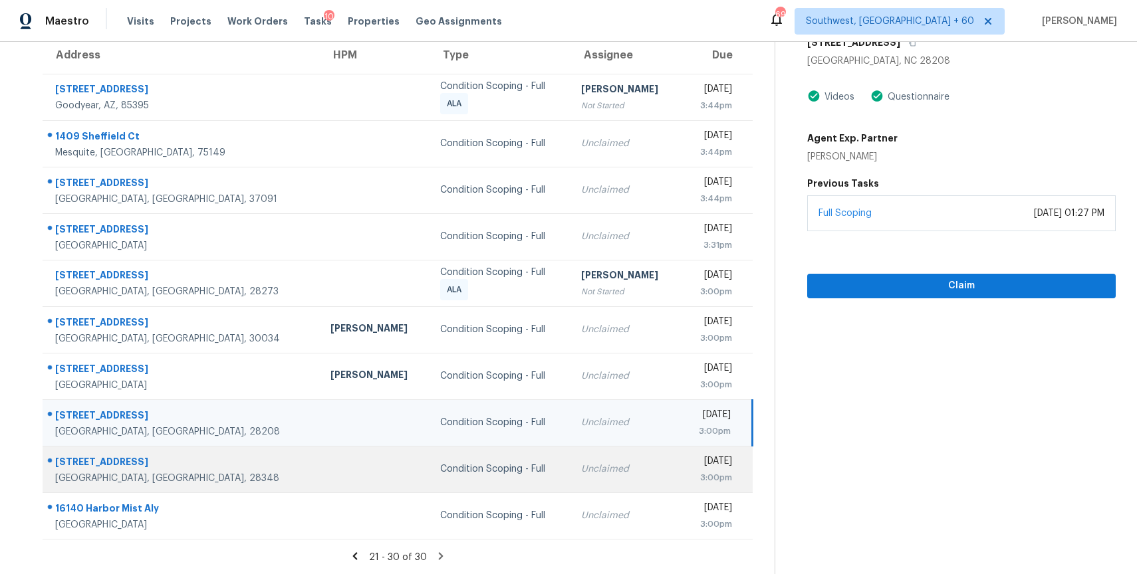
click at [570, 483] on td "Unclaimed" at bounding box center [625, 469] width 110 height 47
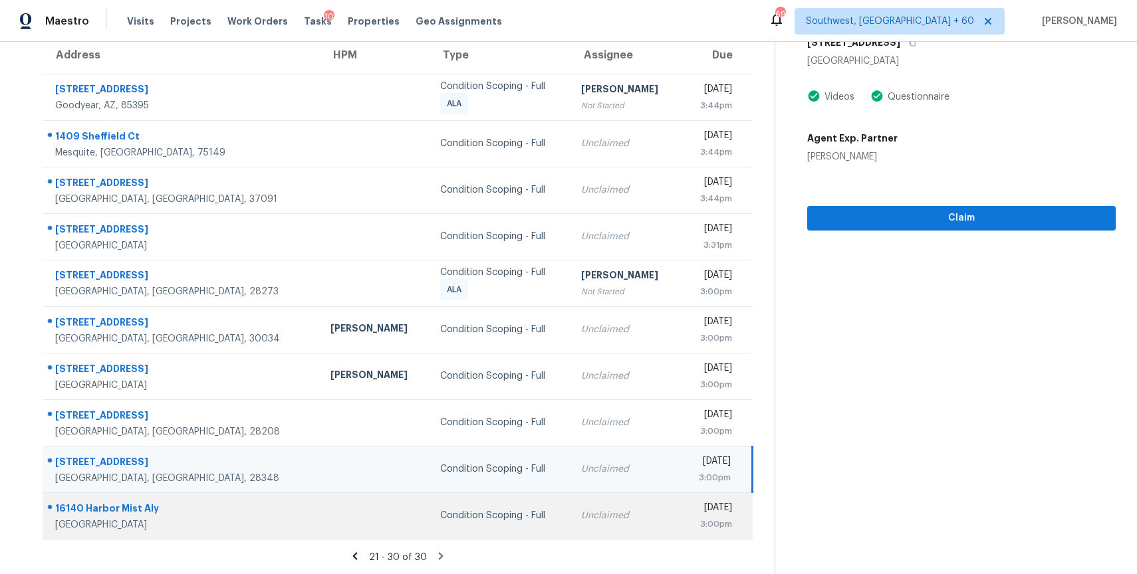
click at [581, 521] on div "Unclaimed" at bounding box center [625, 515] width 88 height 13
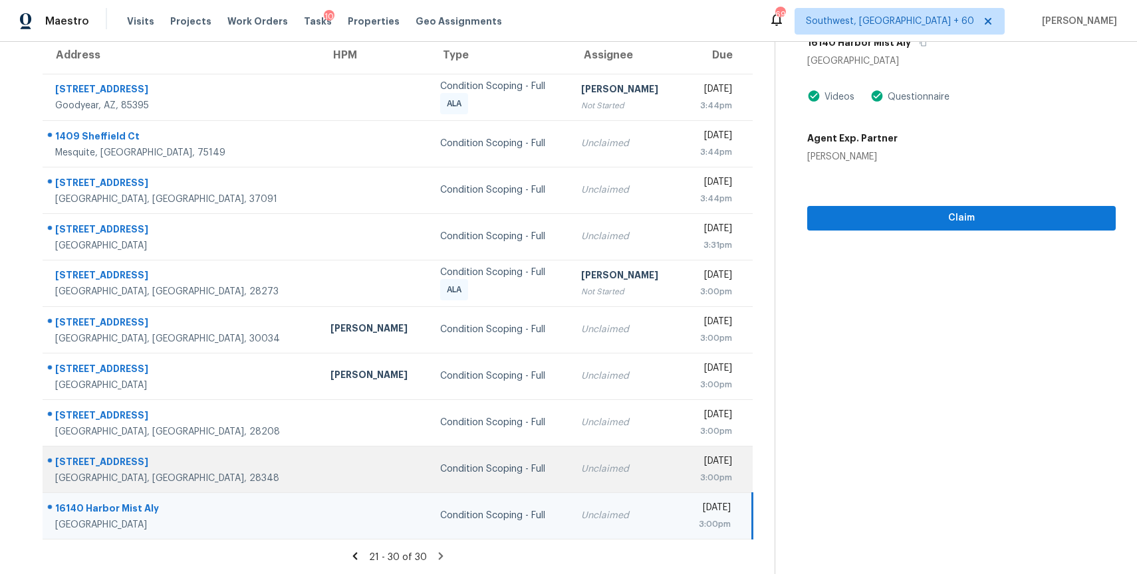
click at [496, 462] on td "Condition Scoping - Full" at bounding box center [499, 469] width 141 height 47
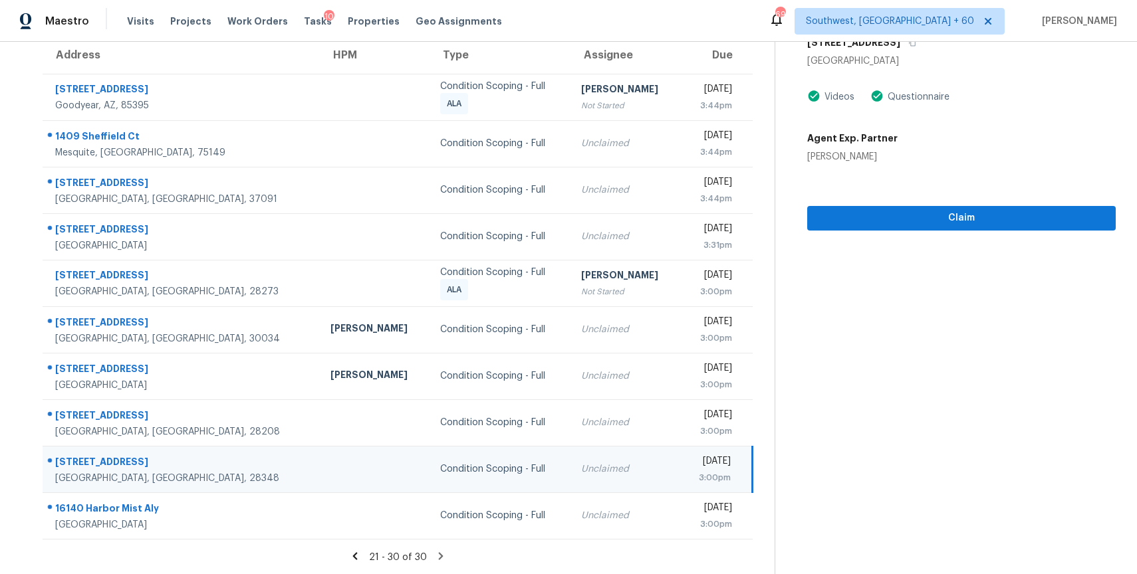
scroll to position [104, 0]
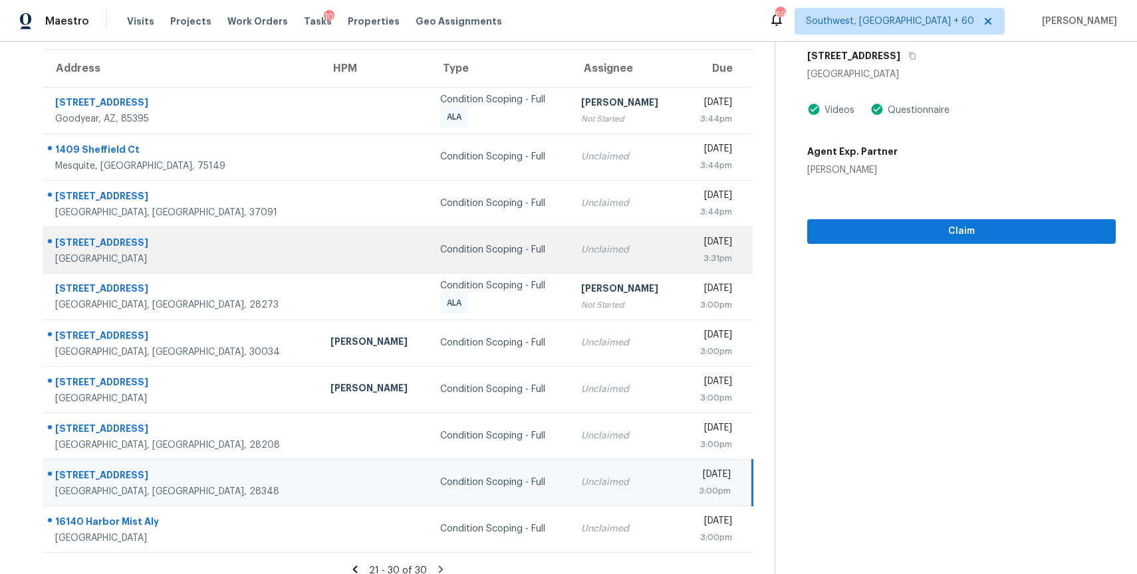
click at [578, 235] on td "Unclaimed" at bounding box center [625, 250] width 110 height 47
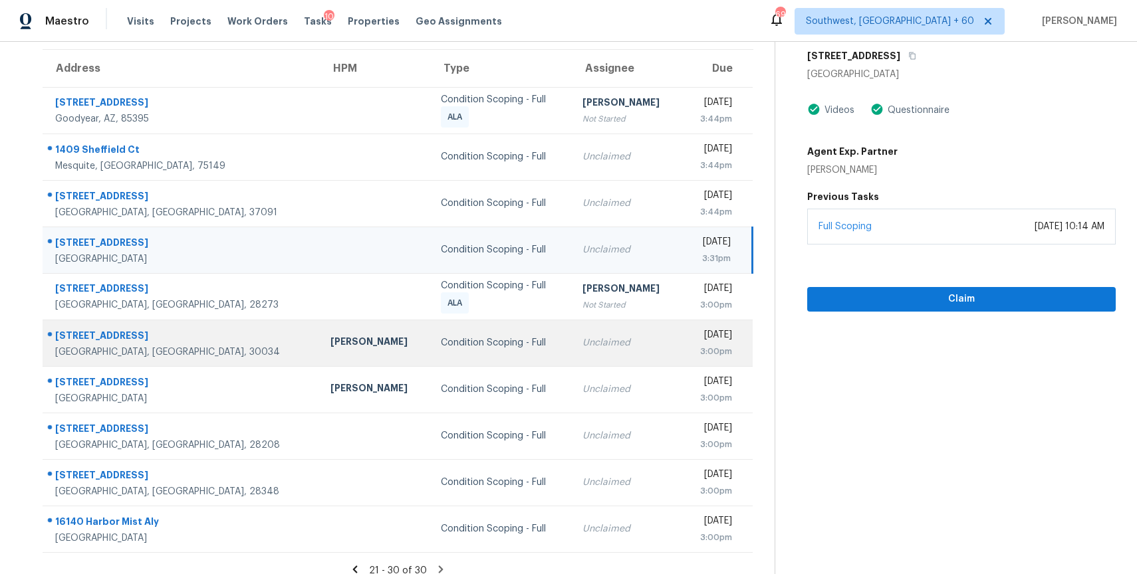
click at [572, 362] on td "Unclaimed" at bounding box center [627, 343] width 110 height 47
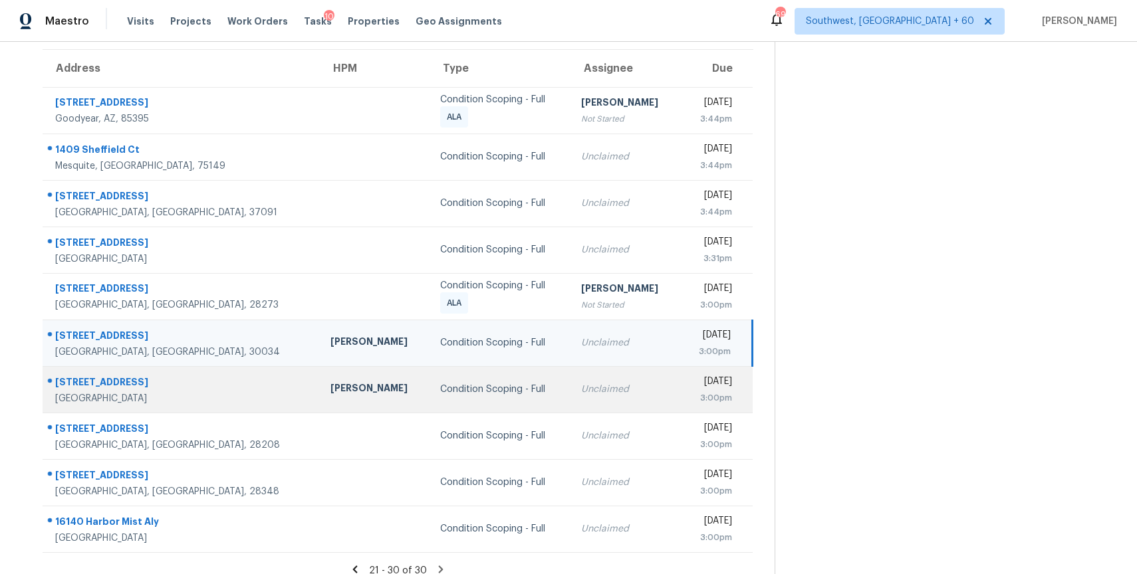
click at [581, 388] on div "Unclaimed" at bounding box center [625, 389] width 88 height 13
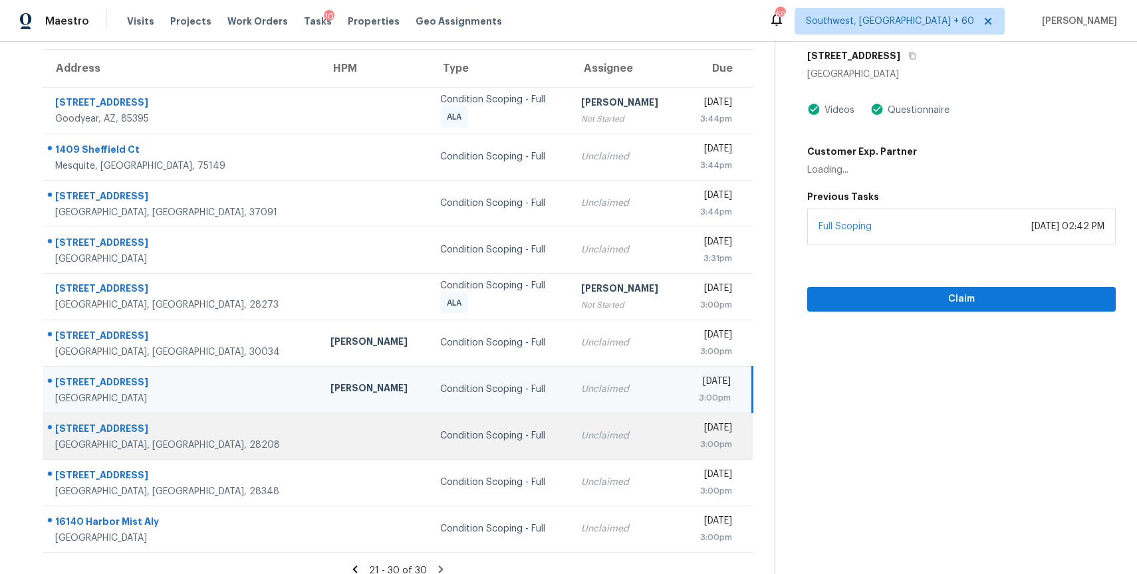
click at [581, 435] on div "Unclaimed" at bounding box center [625, 435] width 88 height 13
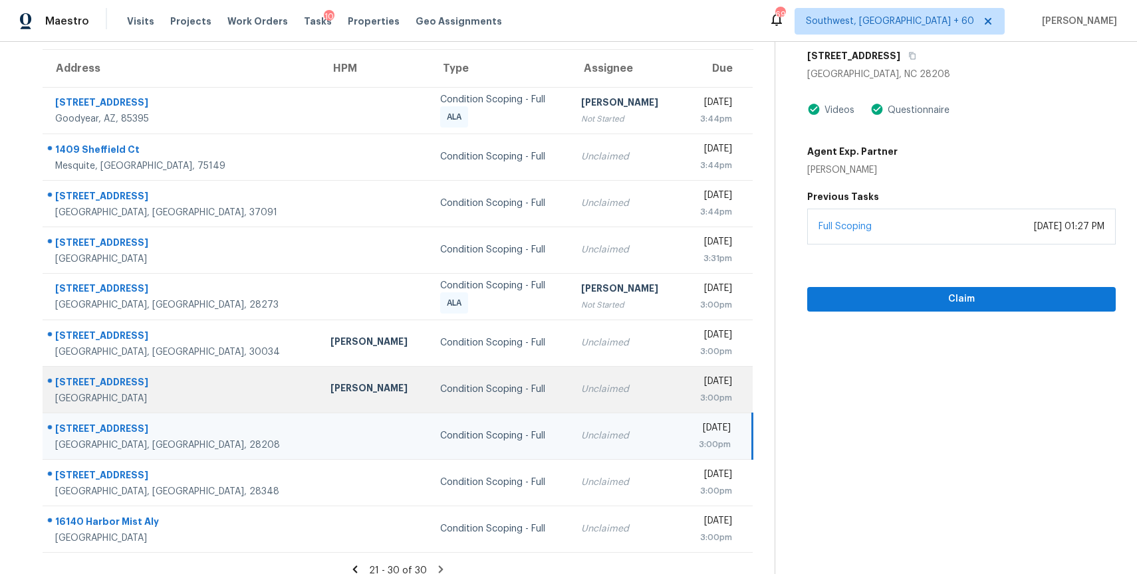
scroll to position [110, 0]
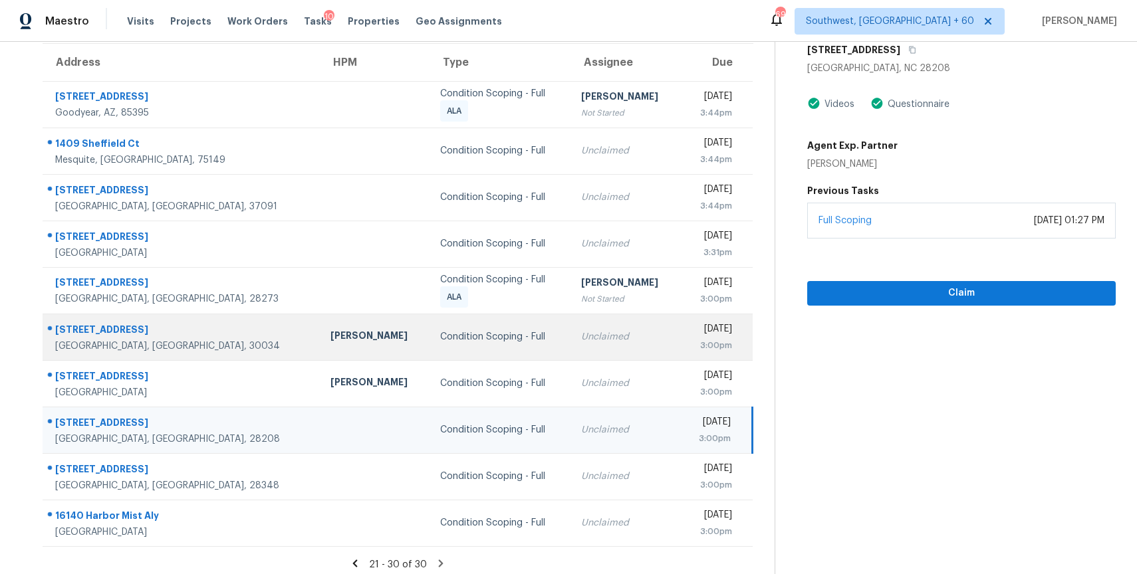
click at [598, 336] on div "Unclaimed" at bounding box center [625, 336] width 88 height 13
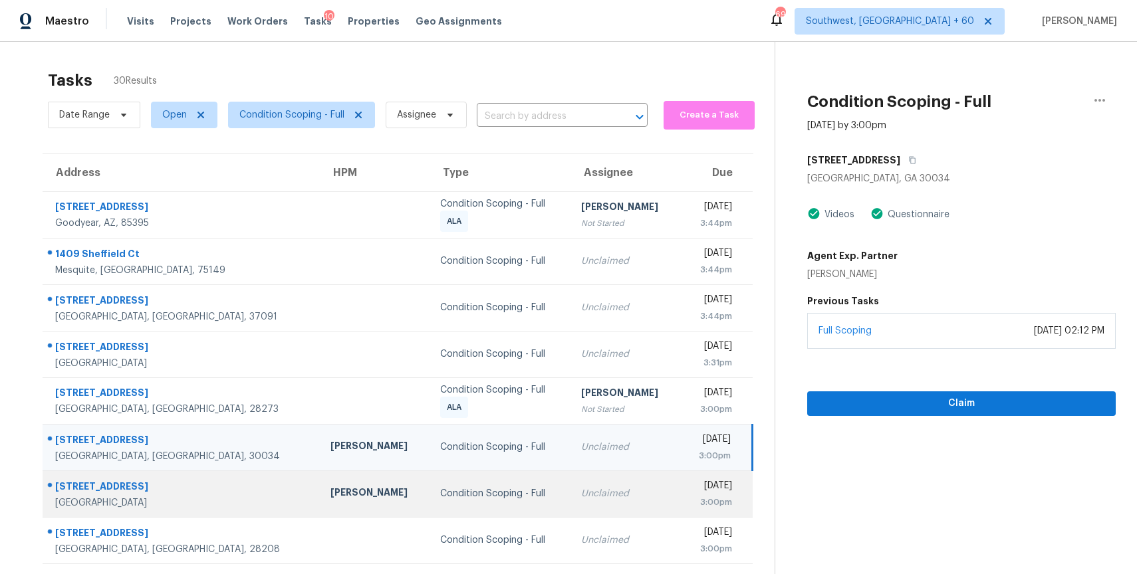
scroll to position [118, 0]
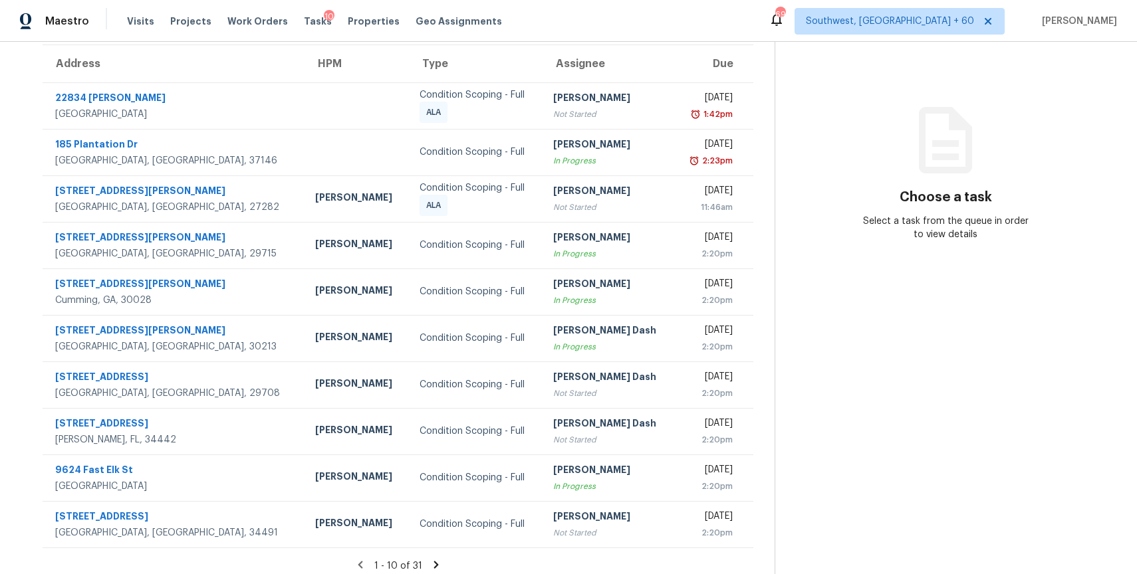
scroll to position [118, 0]
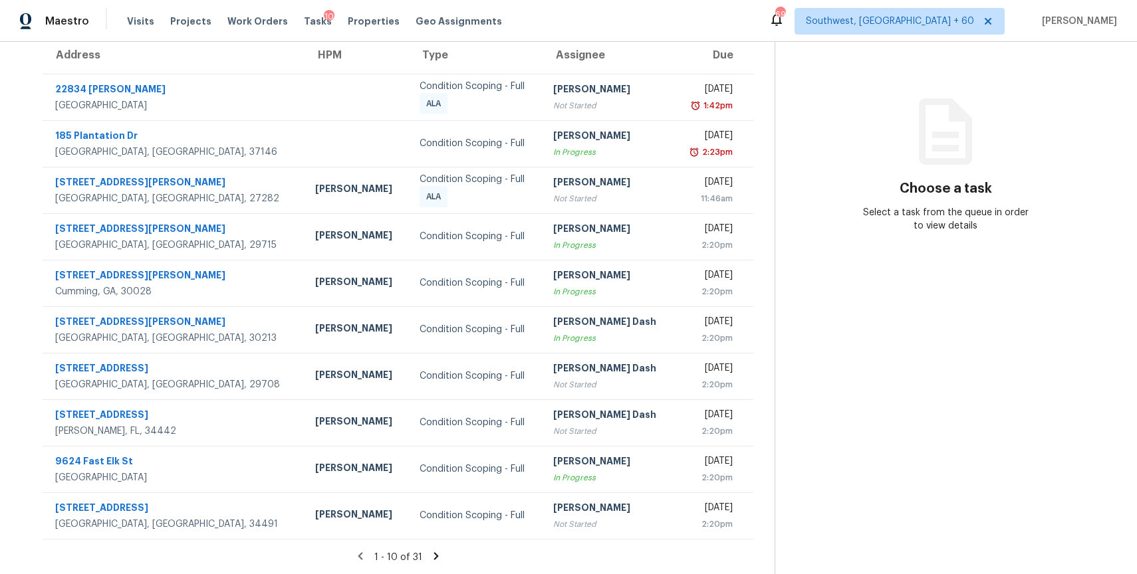
click at [434, 551] on icon at bounding box center [436, 556] width 12 height 12
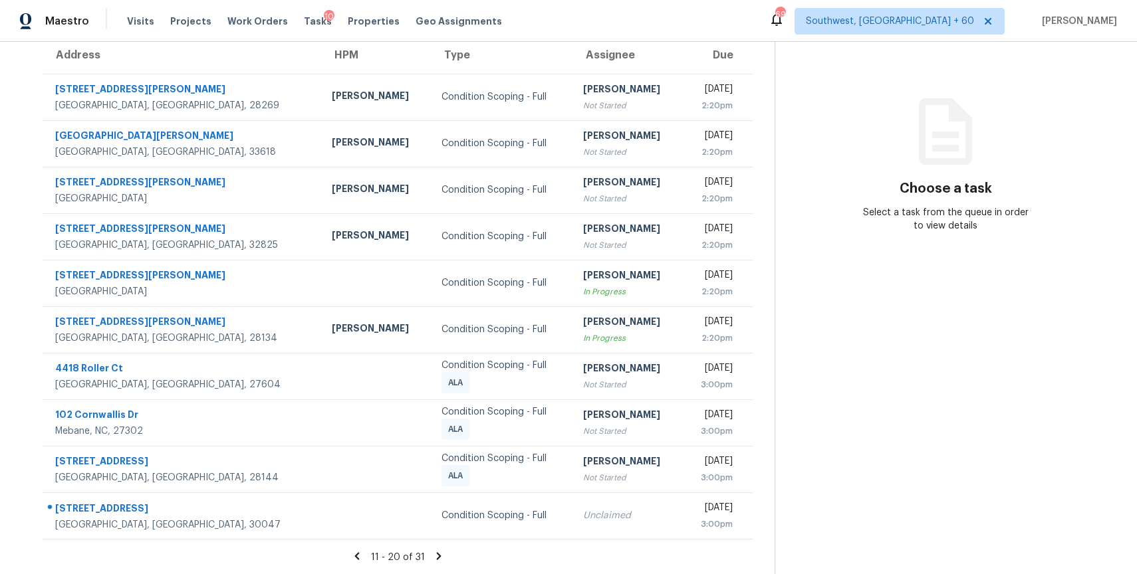
click at [437, 548] on section "Tasks 31 Results Date Range Open Condition Scoping - Full Assignee ​ Create a T…" at bounding box center [397, 260] width 753 height 630
click at [435, 554] on icon at bounding box center [439, 556] width 12 height 12
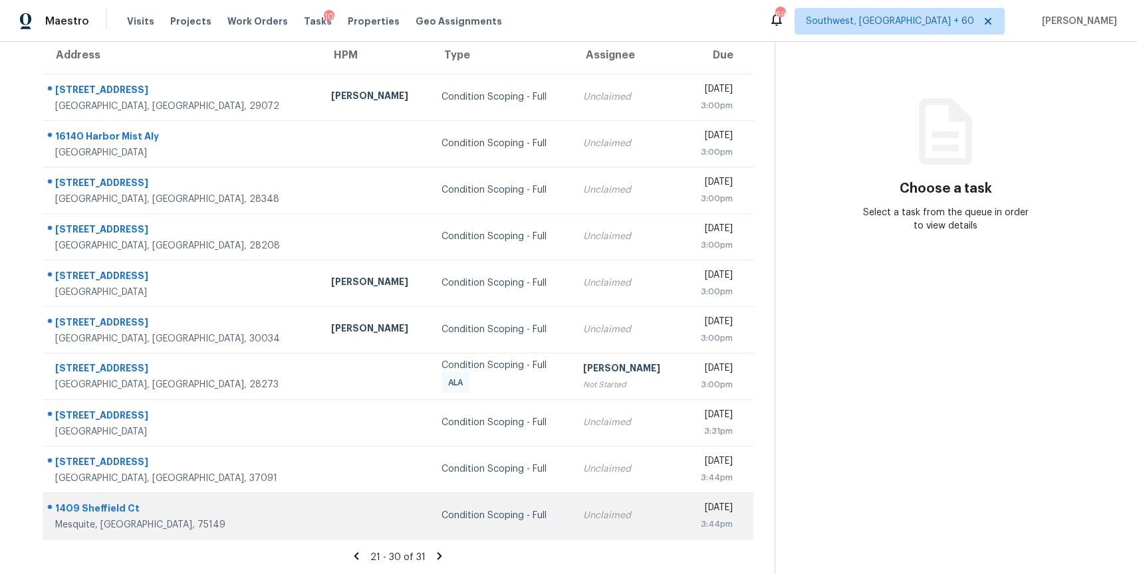
click at [443, 517] on div "Condition Scoping - Full" at bounding box center [501, 515] width 120 height 13
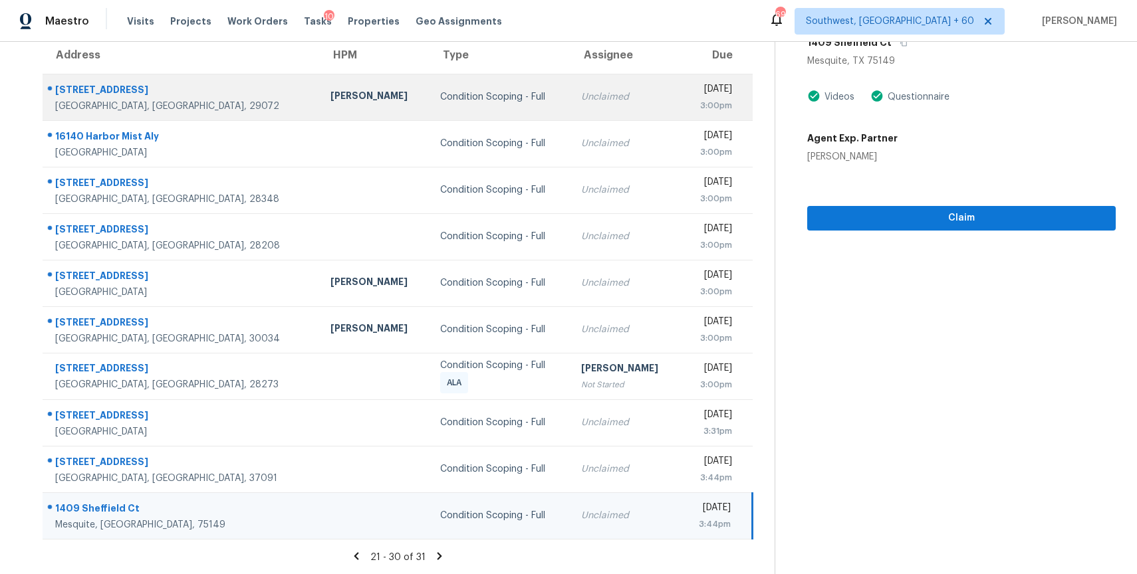
click at [581, 97] on div "Unclaimed" at bounding box center [625, 96] width 88 height 13
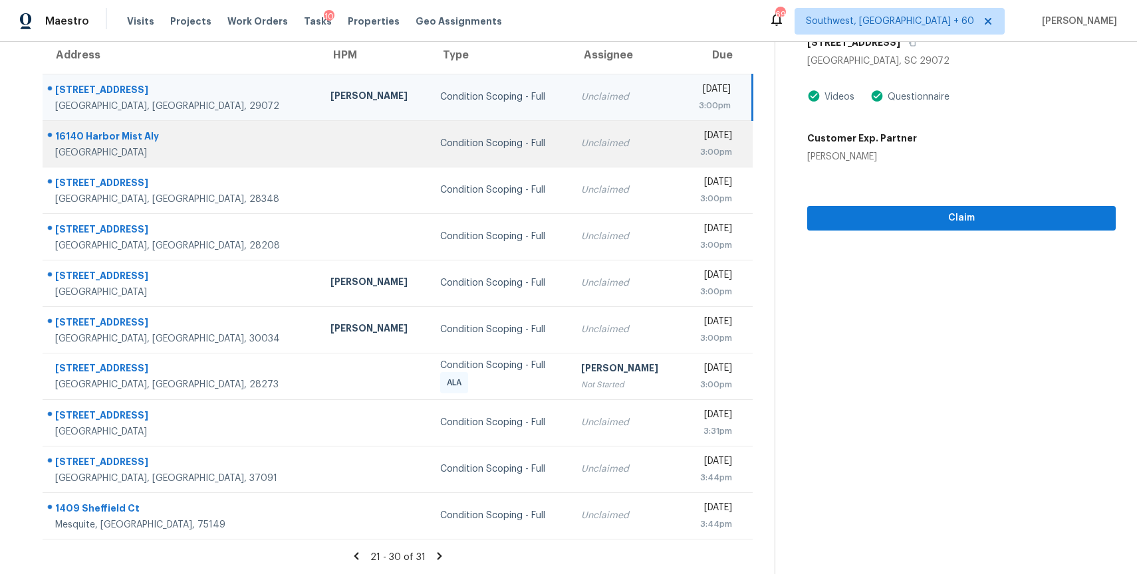
click at [570, 130] on td "Unclaimed" at bounding box center [625, 143] width 110 height 47
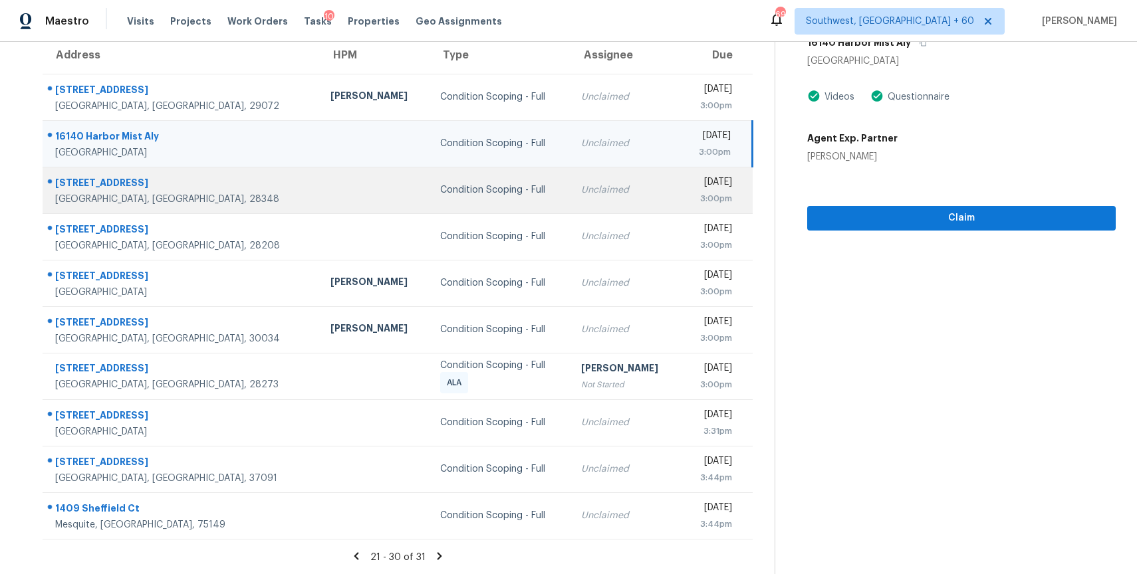
click at [570, 179] on td "Unclaimed" at bounding box center [625, 190] width 110 height 47
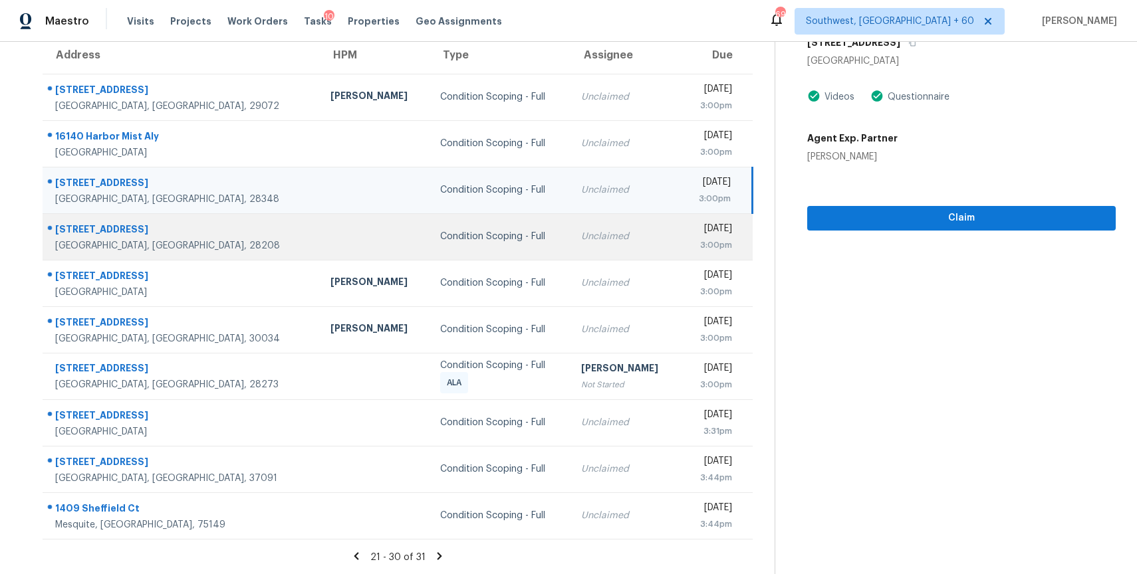
click at [581, 241] on div "Unclaimed" at bounding box center [625, 236] width 88 height 13
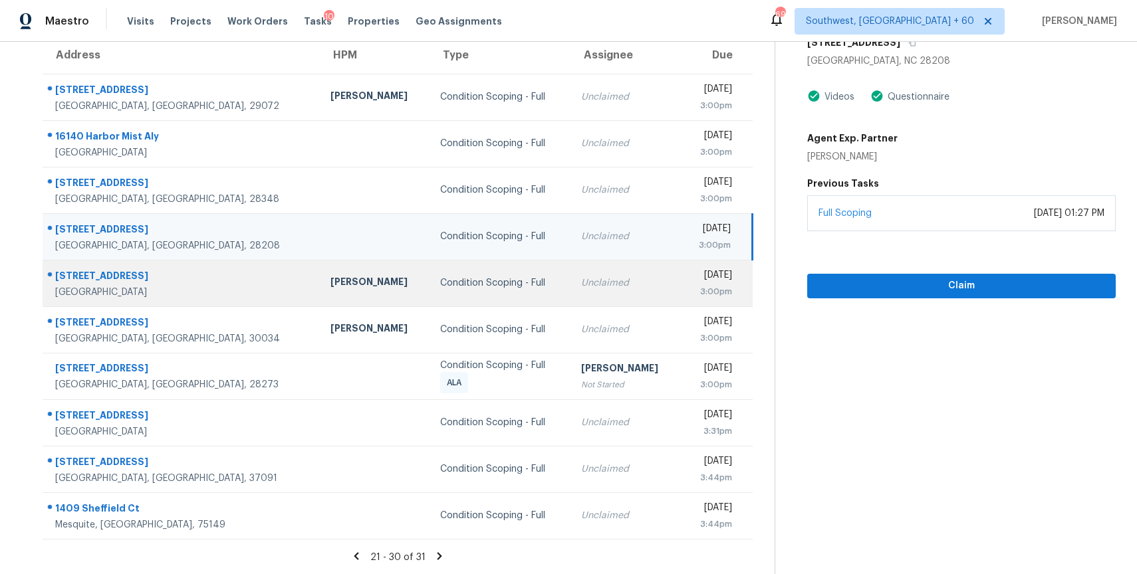
click at [581, 277] on div "Unclaimed" at bounding box center [625, 283] width 88 height 13
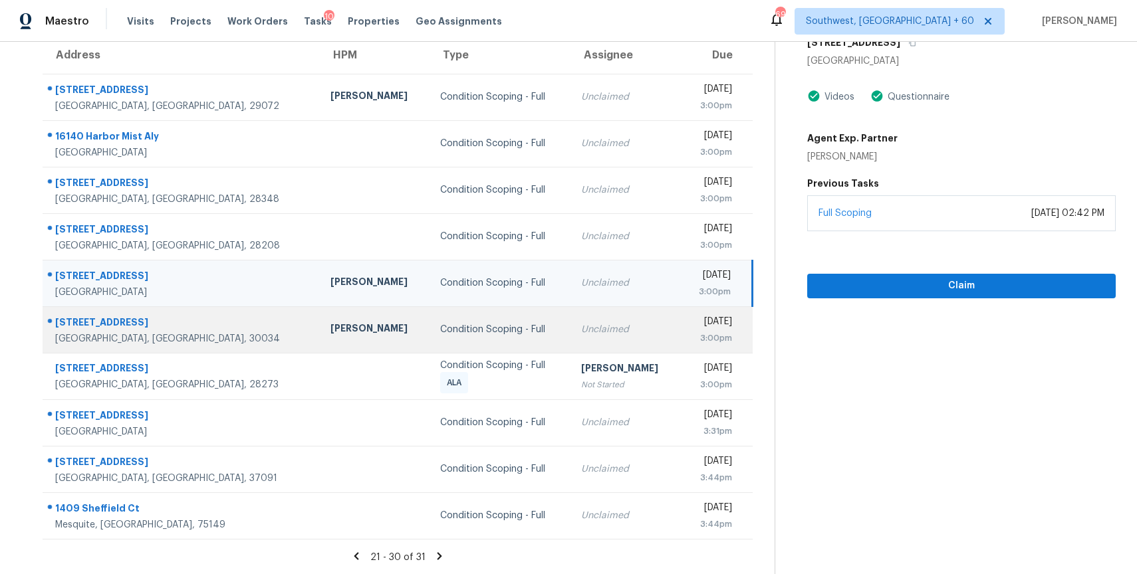
click at [581, 334] on div "Unclaimed" at bounding box center [625, 329] width 88 height 13
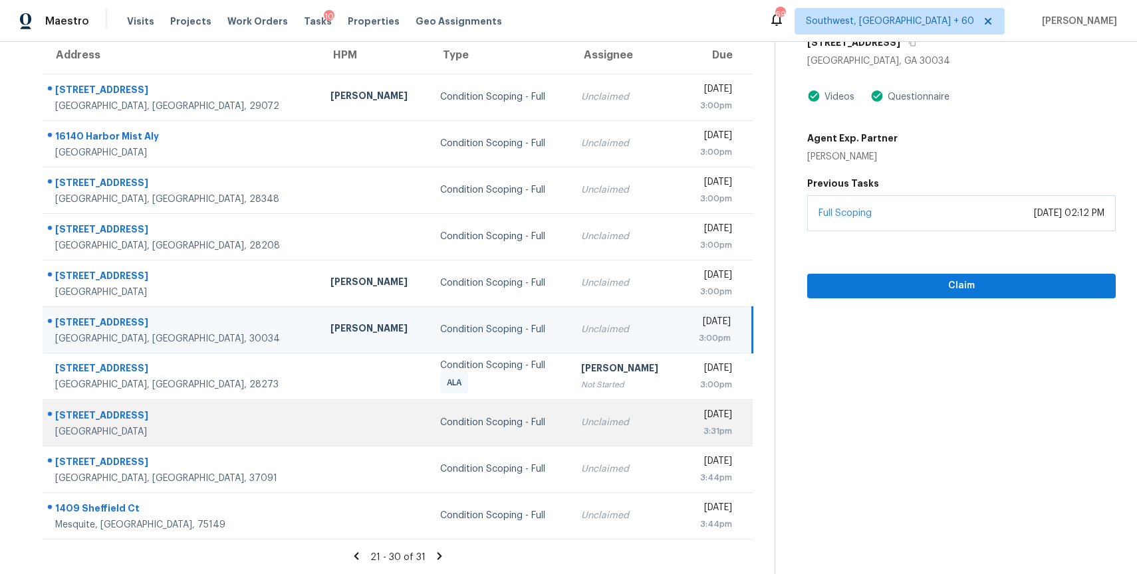
click at [570, 414] on td "Unclaimed" at bounding box center [625, 423] width 110 height 47
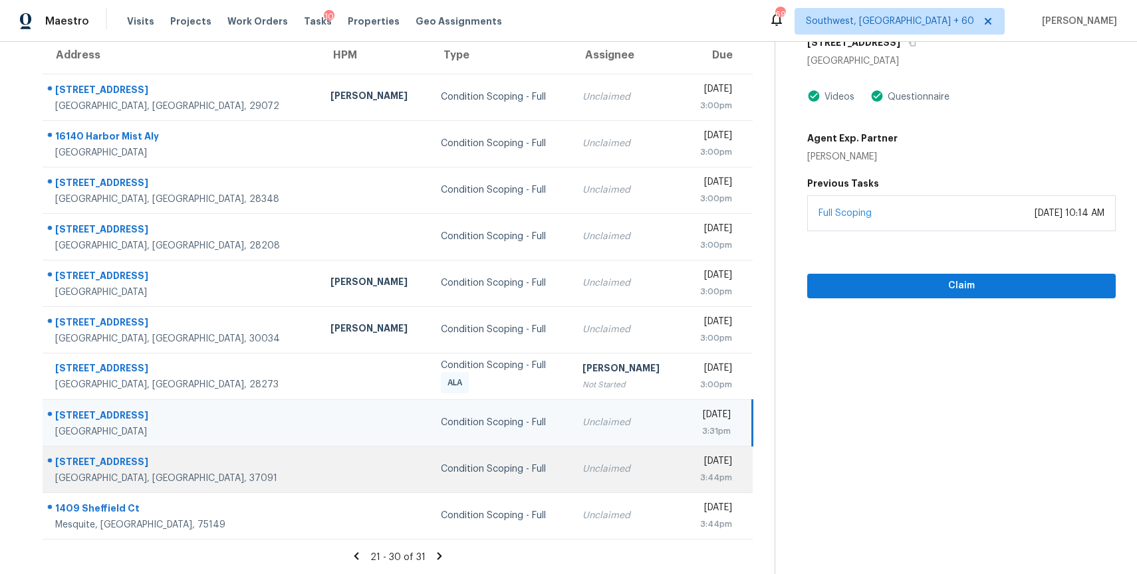
click at [582, 471] on div "Unclaimed" at bounding box center [626, 469] width 89 height 13
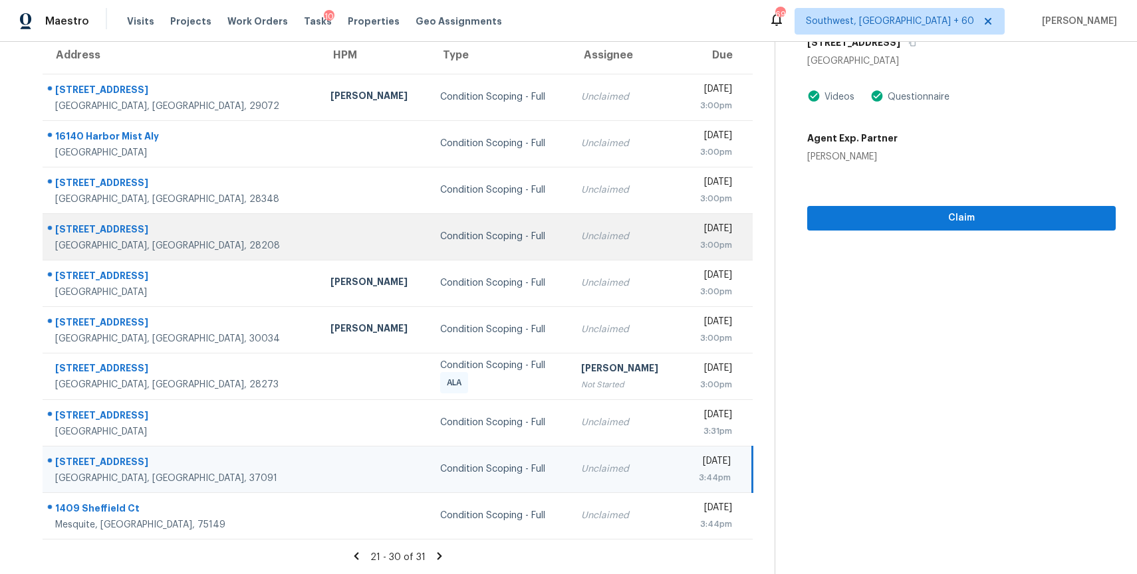
click at [429, 213] on td "Condition Scoping - Full" at bounding box center [499, 236] width 141 height 47
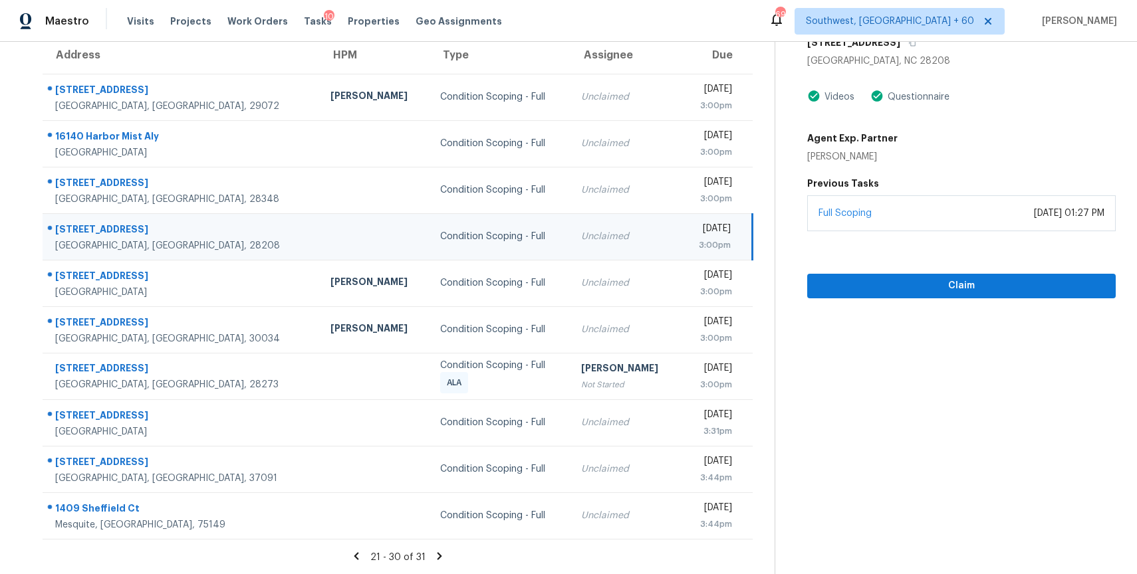
scroll to position [38, 0]
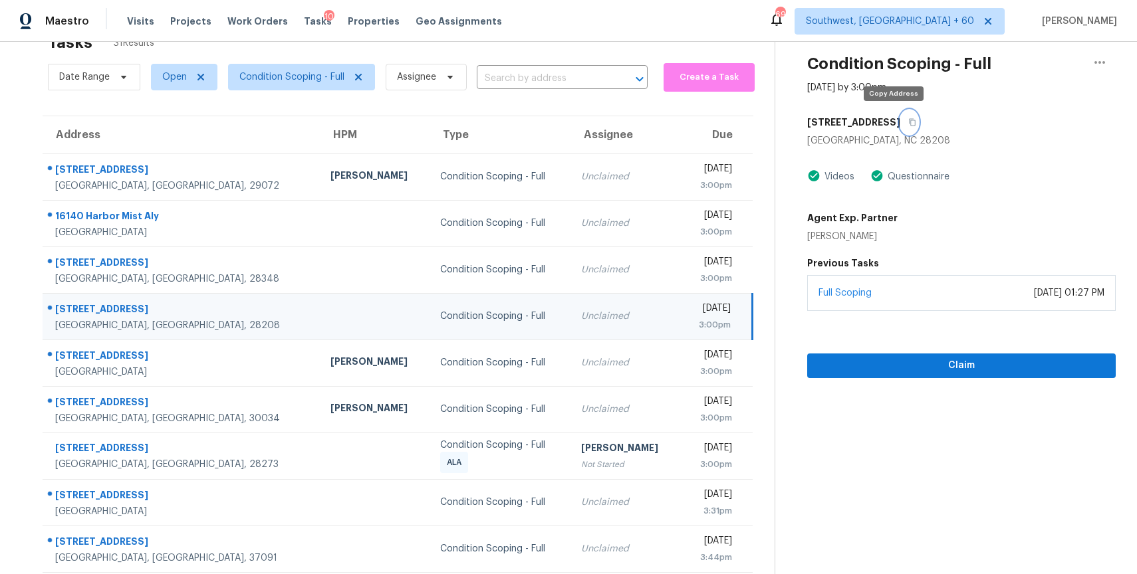
click at [908, 123] on icon "button" at bounding box center [912, 122] width 8 height 8
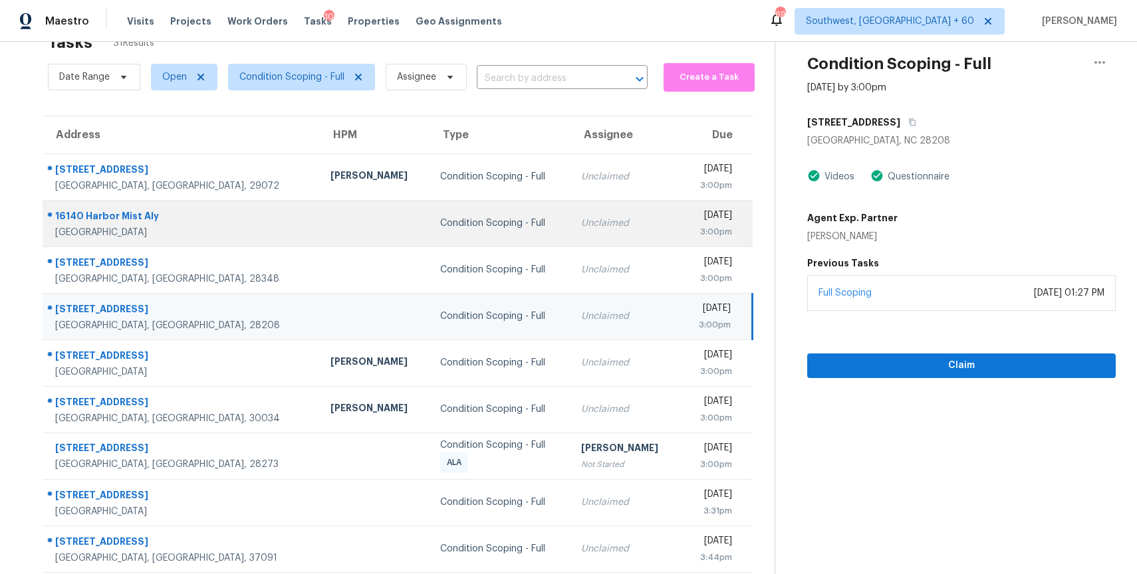
click at [470, 209] on td "Condition Scoping - Full" at bounding box center [499, 223] width 141 height 47
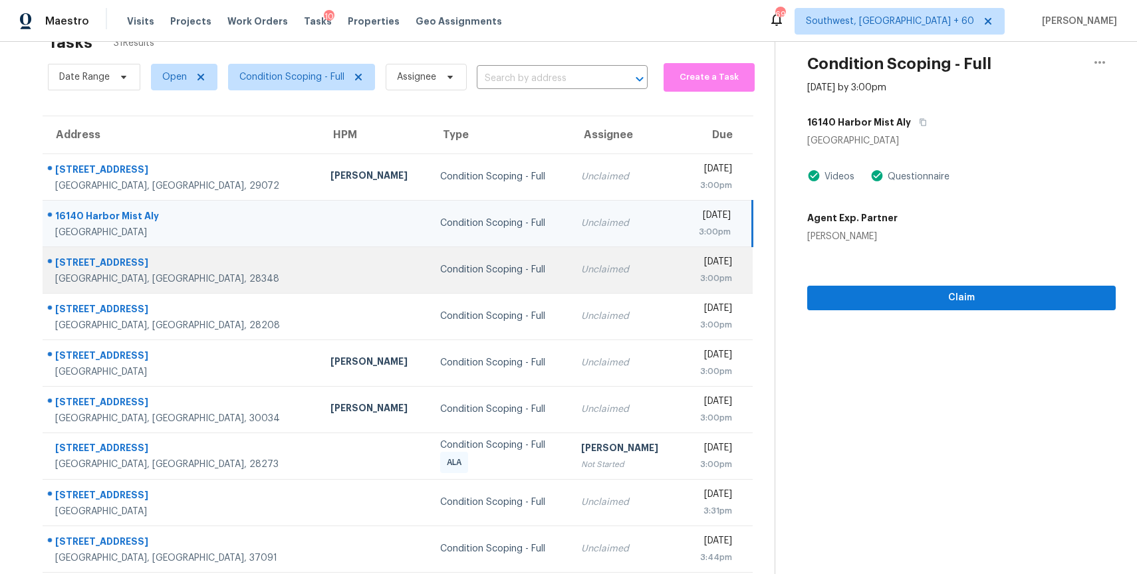
click at [481, 275] on td "Condition Scoping - Full" at bounding box center [499, 270] width 141 height 47
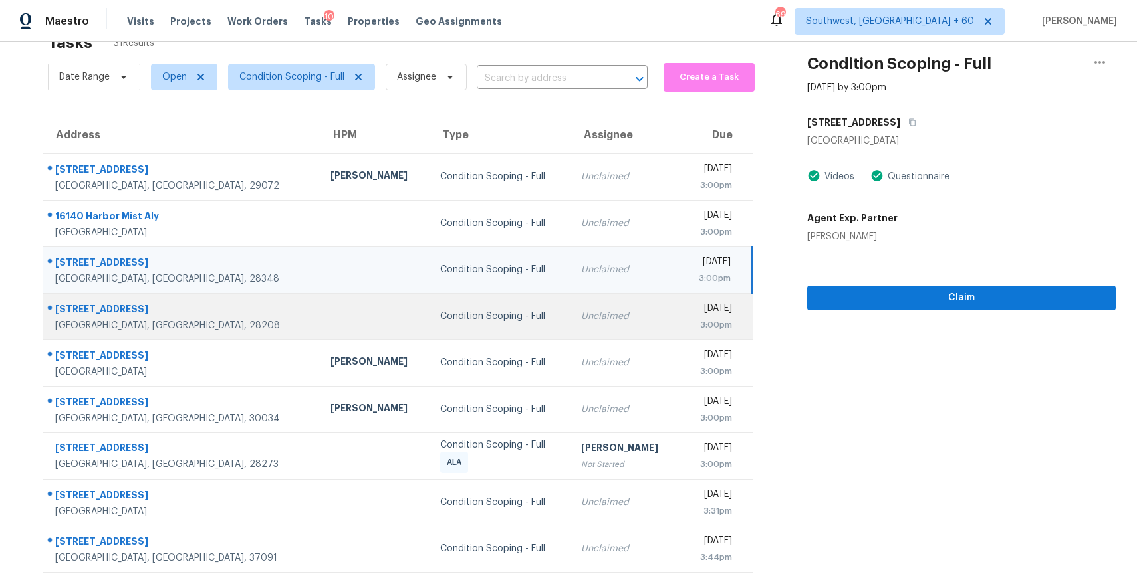
click at [570, 325] on td "Unclaimed" at bounding box center [625, 316] width 110 height 47
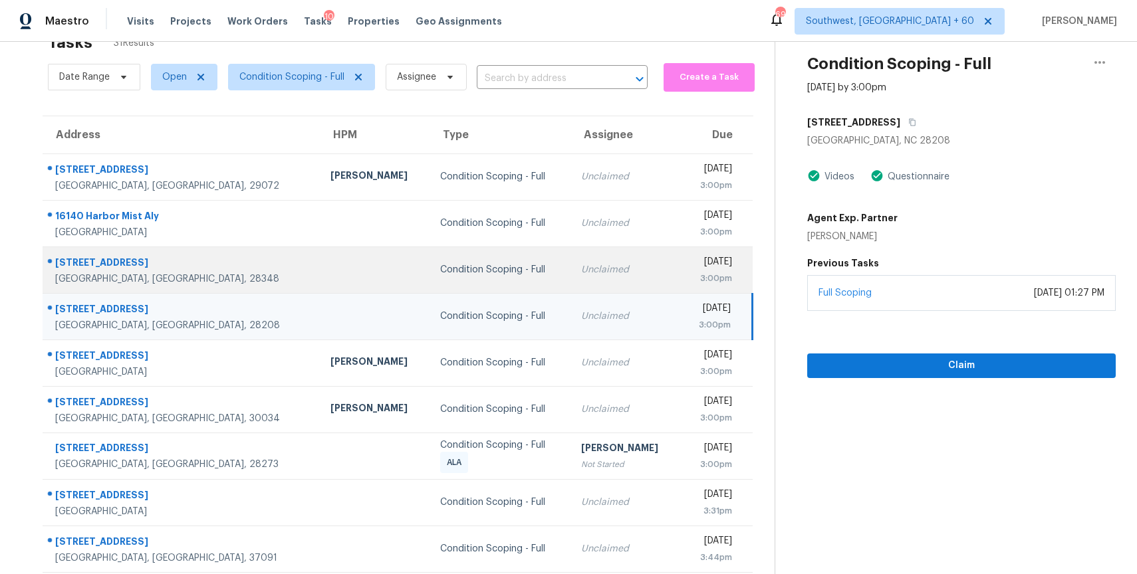
click at [570, 285] on td "Unclaimed" at bounding box center [625, 270] width 110 height 47
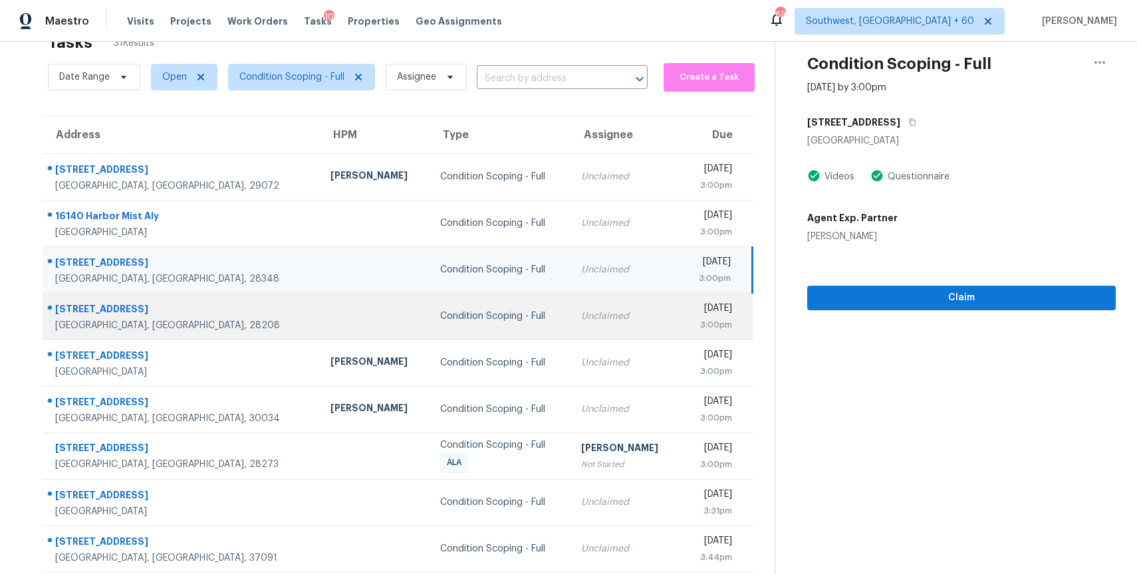
click at [570, 323] on td "Unclaimed" at bounding box center [625, 316] width 110 height 47
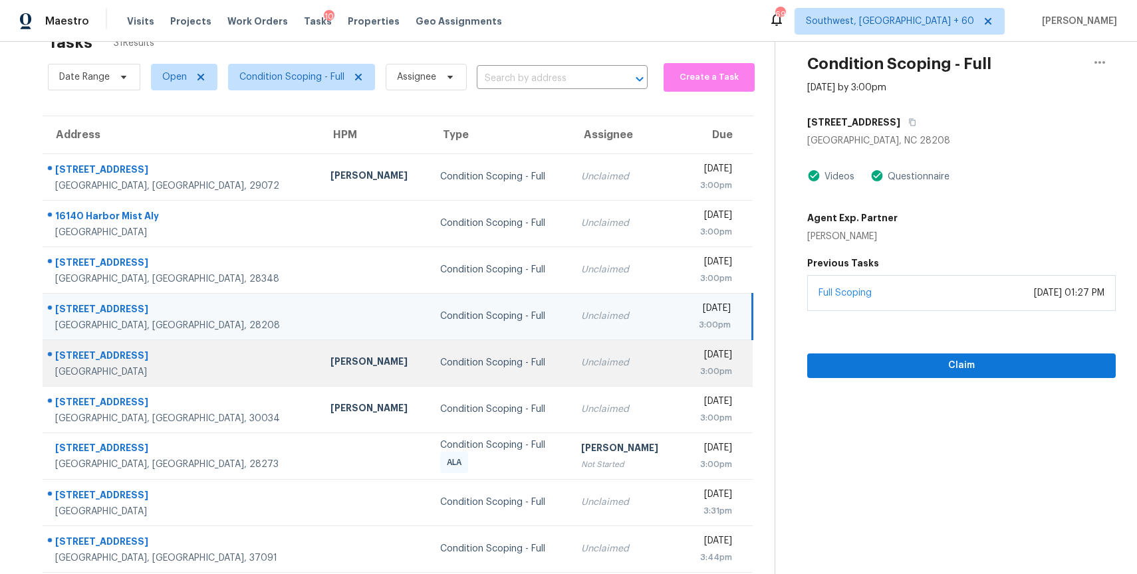
click at [570, 376] on td "Unclaimed" at bounding box center [625, 363] width 110 height 47
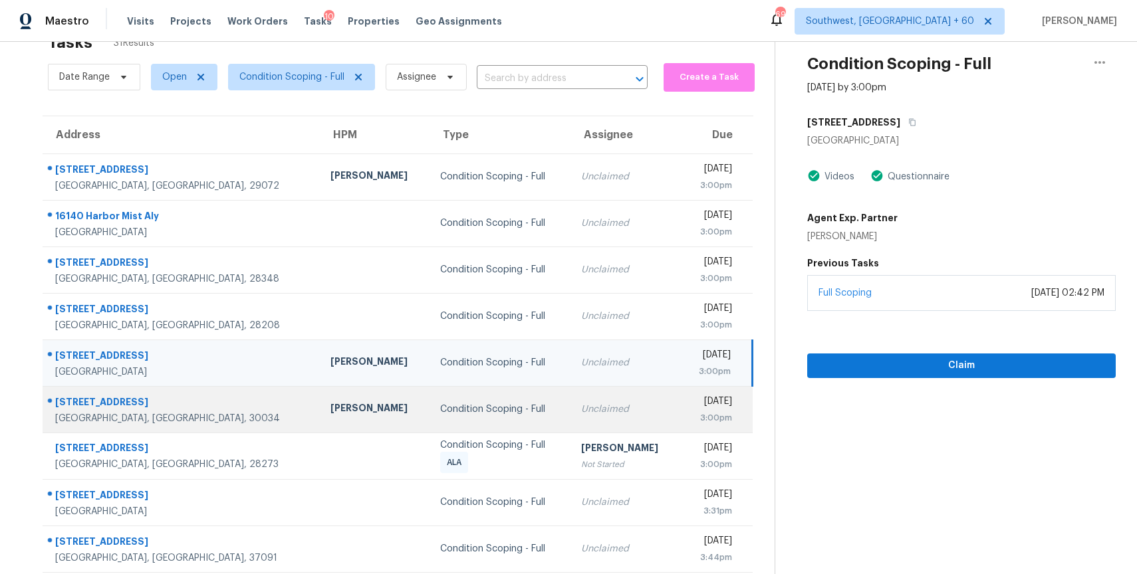
click at [581, 411] on div "Unclaimed" at bounding box center [625, 409] width 88 height 13
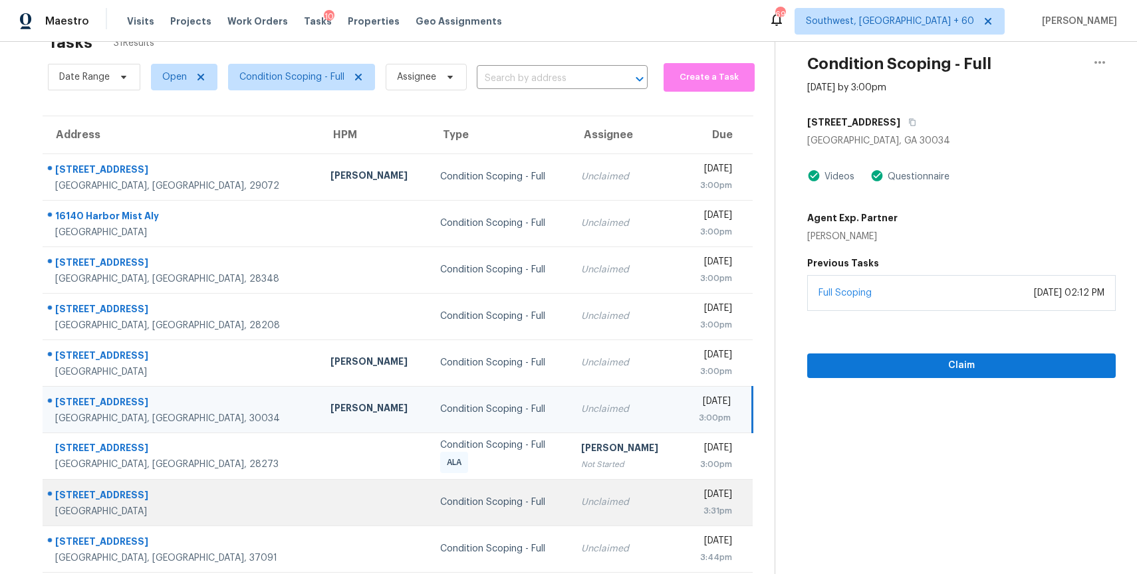
click at [581, 496] on div "Unclaimed" at bounding box center [625, 502] width 88 height 13
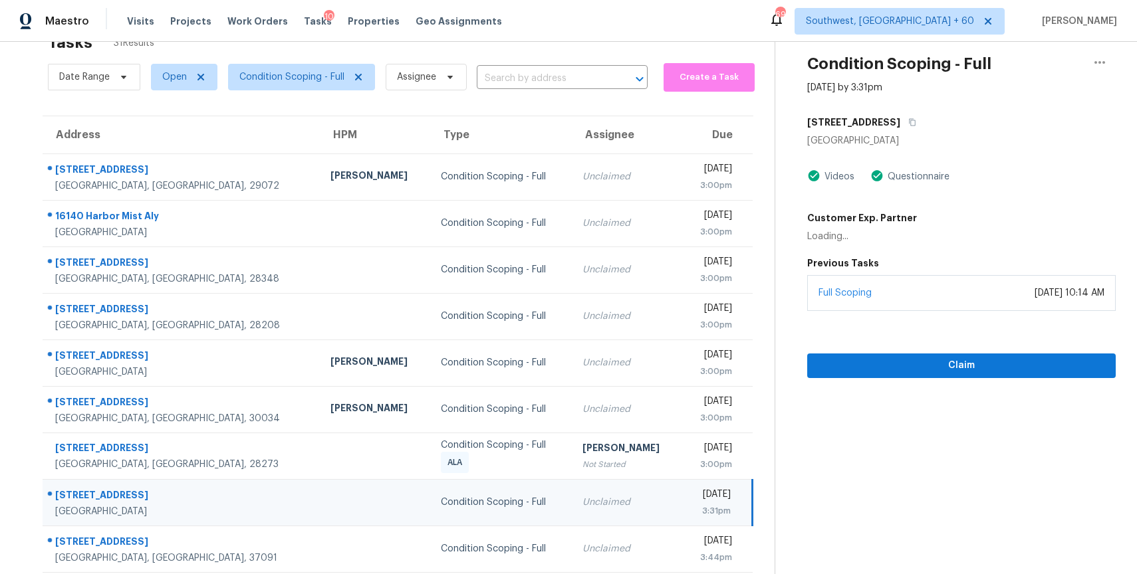
scroll to position [118, 0]
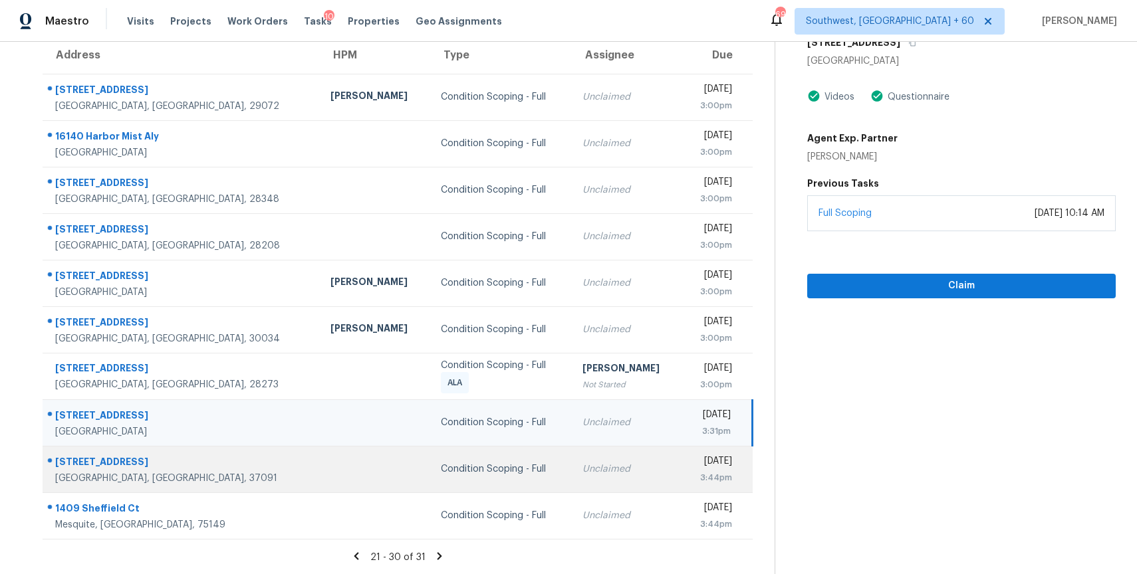
click at [582, 471] on div "Unclaimed" at bounding box center [626, 469] width 89 height 13
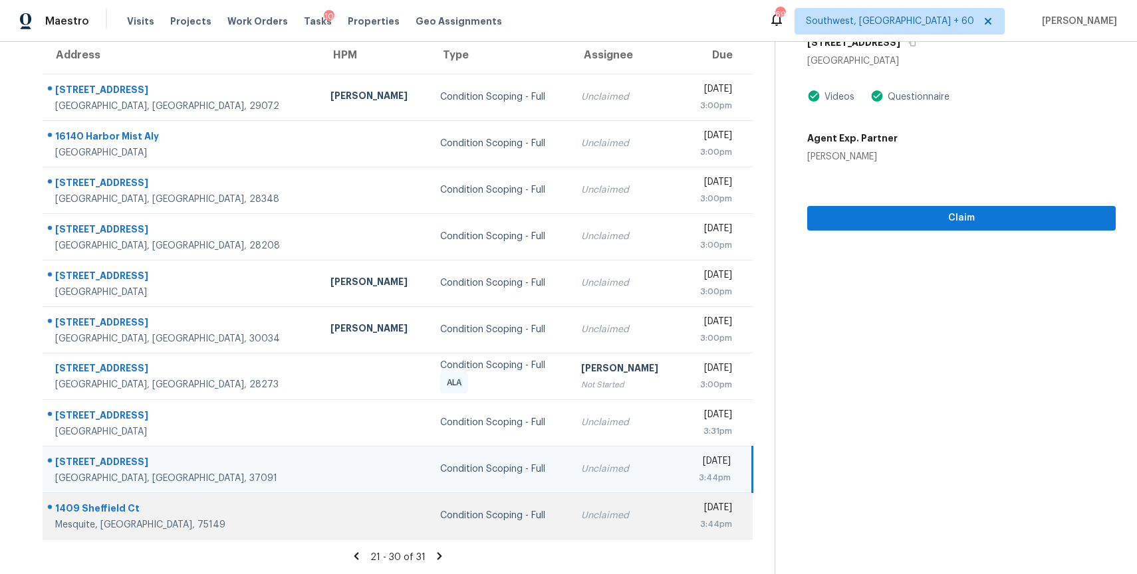
click at [581, 515] on div "Unclaimed" at bounding box center [625, 515] width 88 height 13
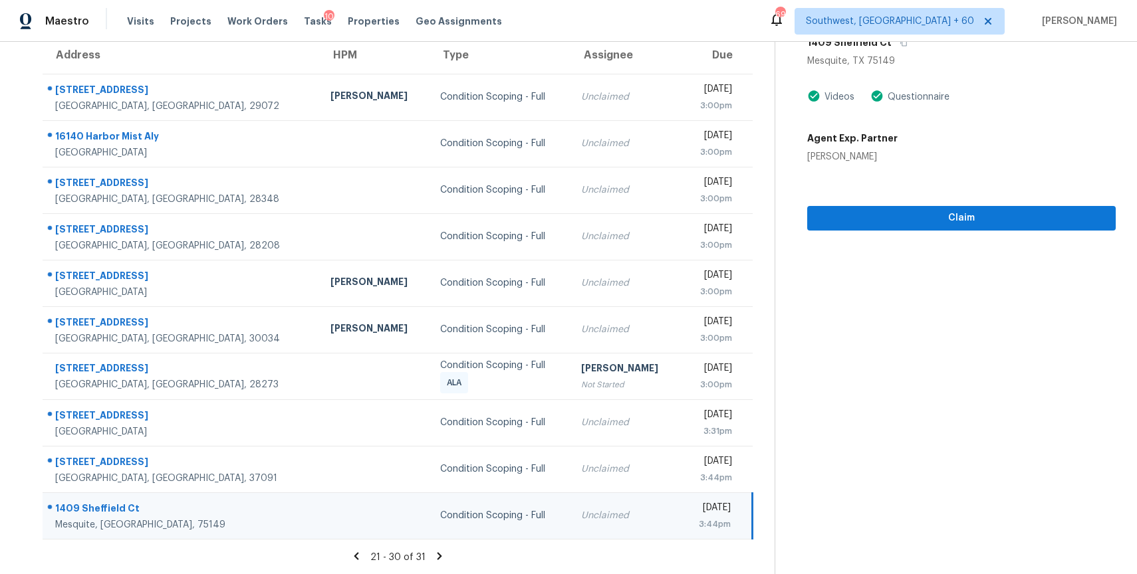
click at [875, 418] on section "Condition Scoping - Full [DATE] by 3:44pm [STREET_ADDRESS] Videos Questionnaire…" at bounding box center [944, 249] width 341 height 651
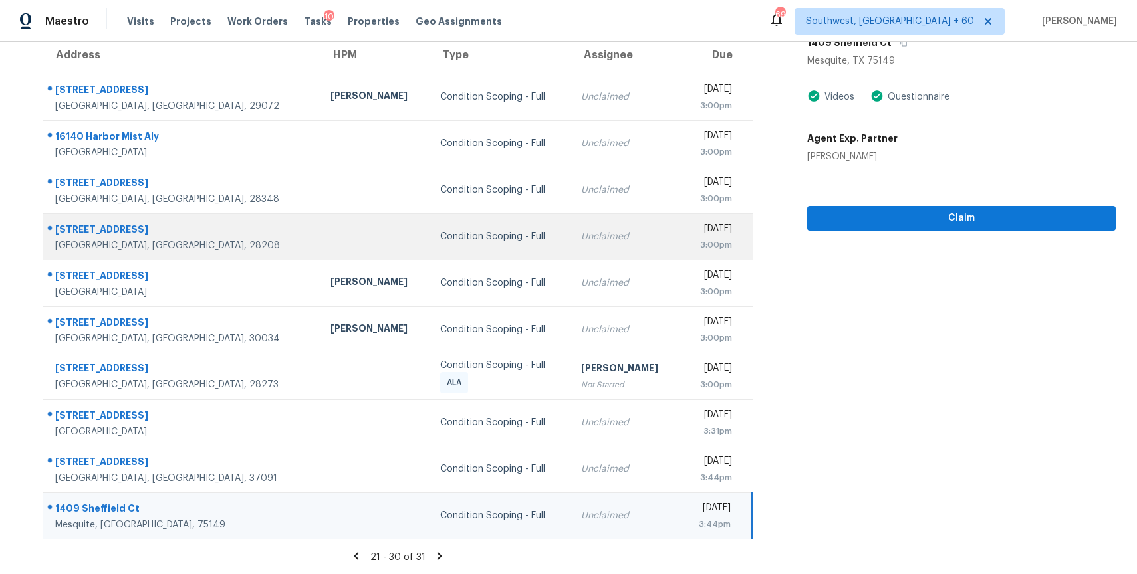
click at [570, 214] on td "Unclaimed" at bounding box center [625, 236] width 110 height 47
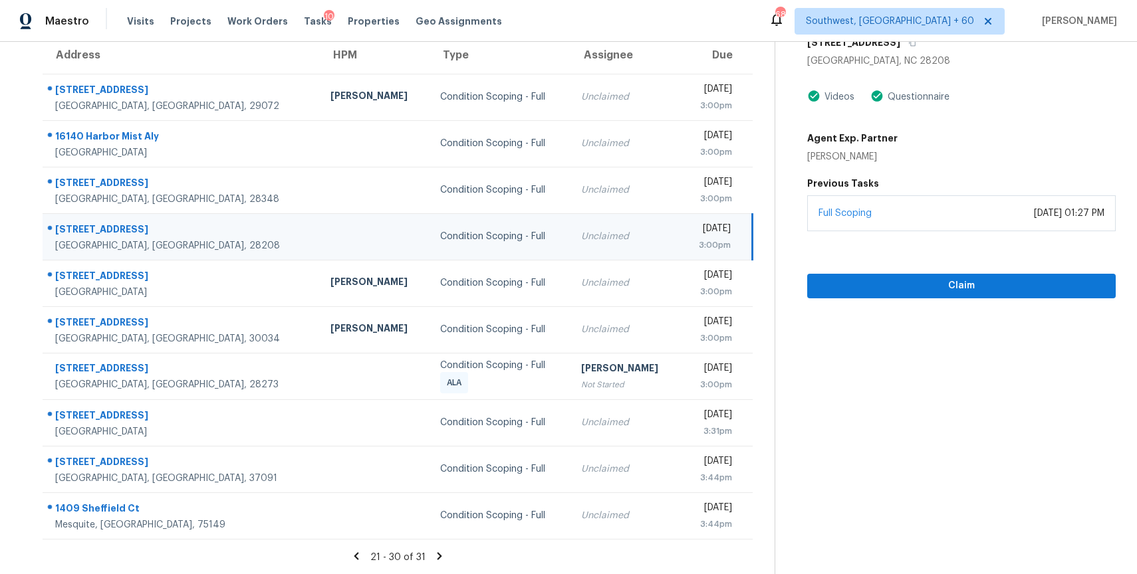
click at [888, 400] on section "Condition Scoping - Full [DATE] by 3:00pm [STREET_ADDRESS] Videos Questionnaire…" at bounding box center [944, 249] width 341 height 651
click at [826, 363] on section "Condition Scoping - Full [DATE] by 3:00pm [STREET_ADDRESS] Videos Questionnaire…" at bounding box center [944, 249] width 341 height 651
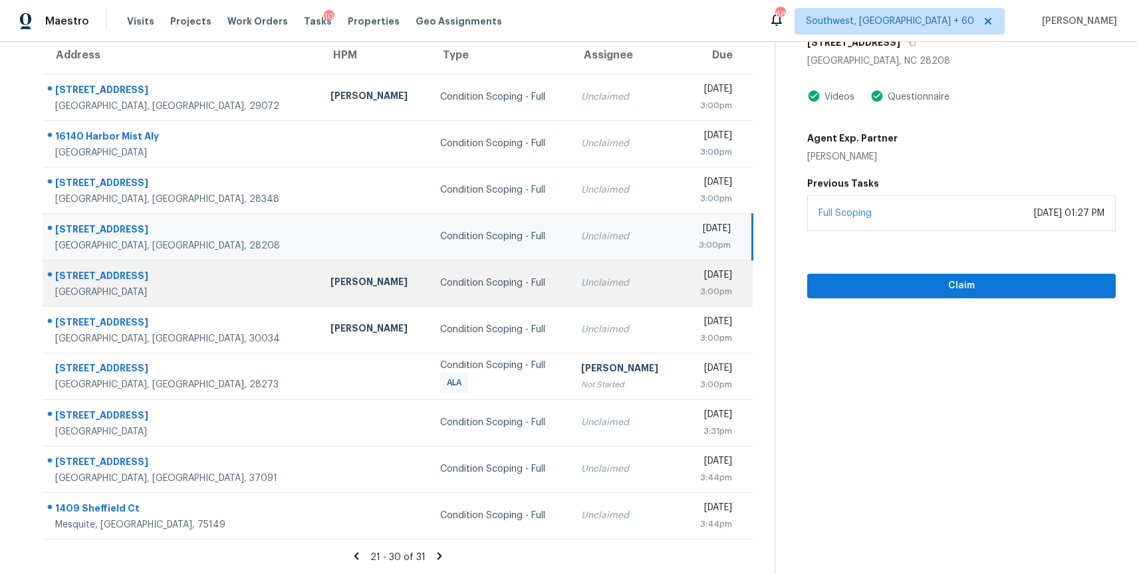
click at [738, 303] on td "[DATE] 3:00pm" at bounding box center [717, 283] width 72 height 47
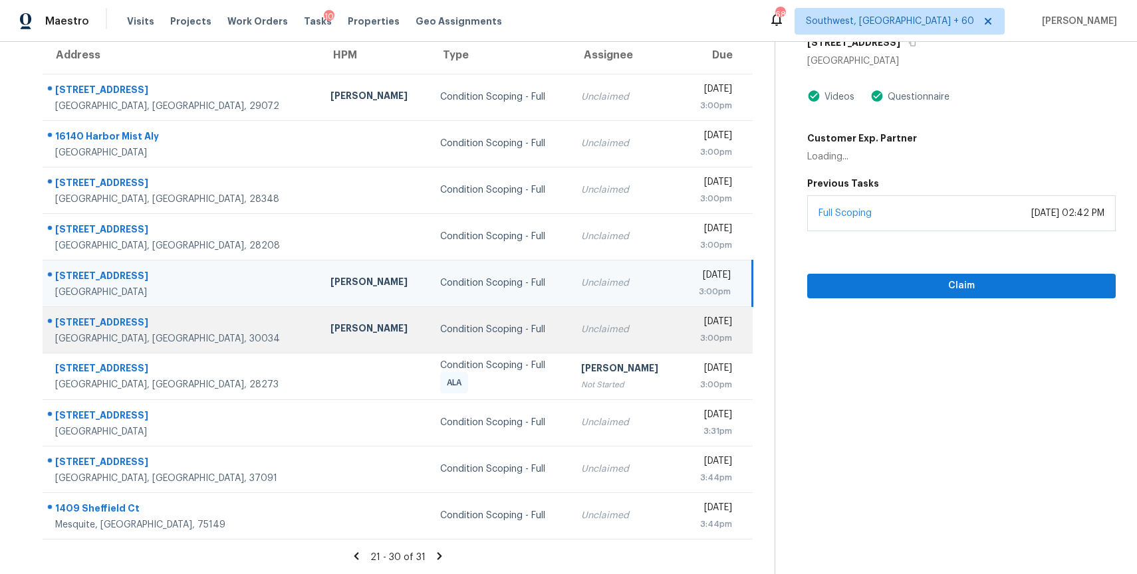
click at [713, 326] on div "[DATE]" at bounding box center [711, 323] width 41 height 17
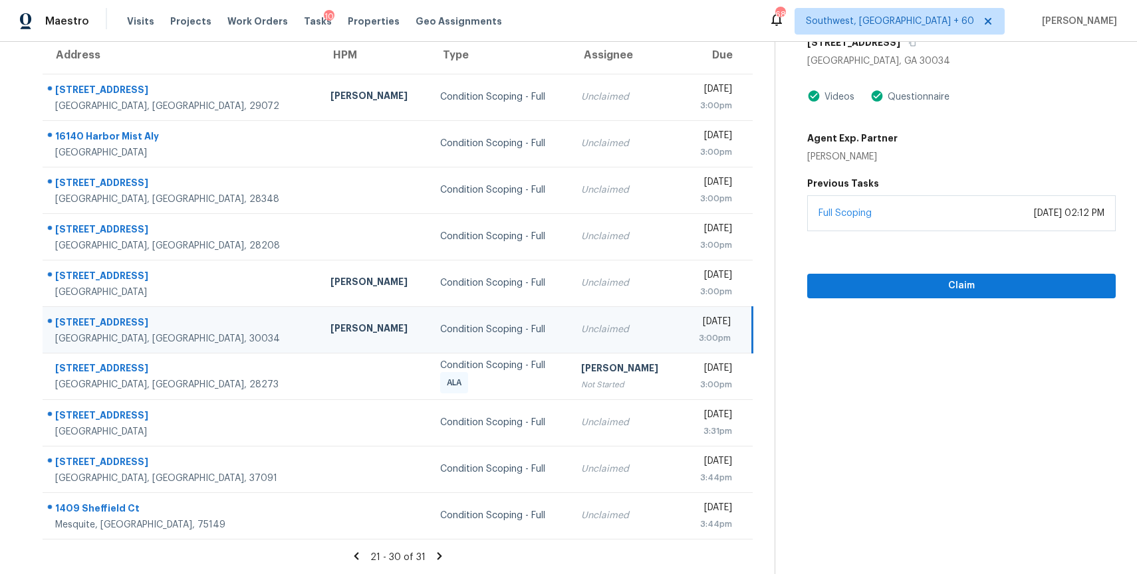
click at [870, 356] on section "Condition Scoping - Full [DATE] by 3:00pm [STREET_ADDRESS] Videos Questionnaire…" at bounding box center [944, 249] width 341 height 651
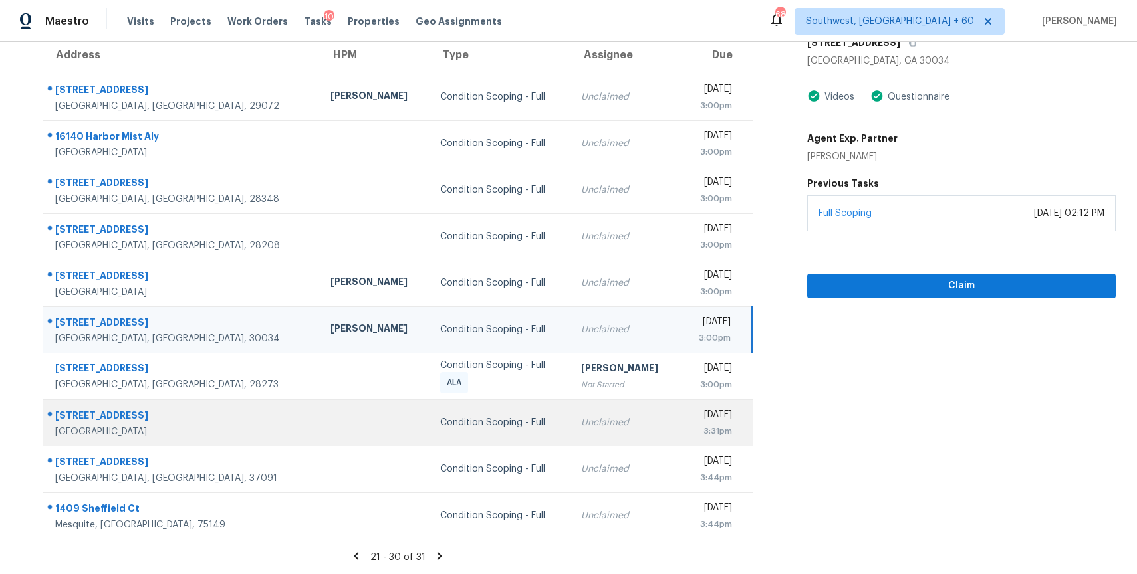
click at [719, 421] on div "[DATE]" at bounding box center [711, 416] width 41 height 17
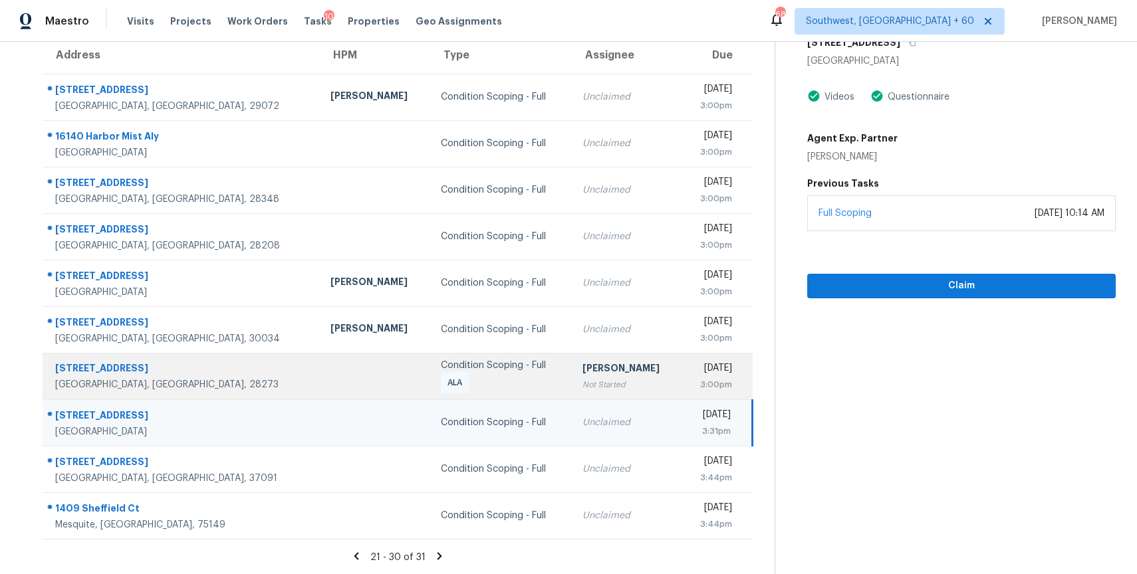
click at [692, 380] on div "3:00pm" at bounding box center [711, 384] width 39 height 13
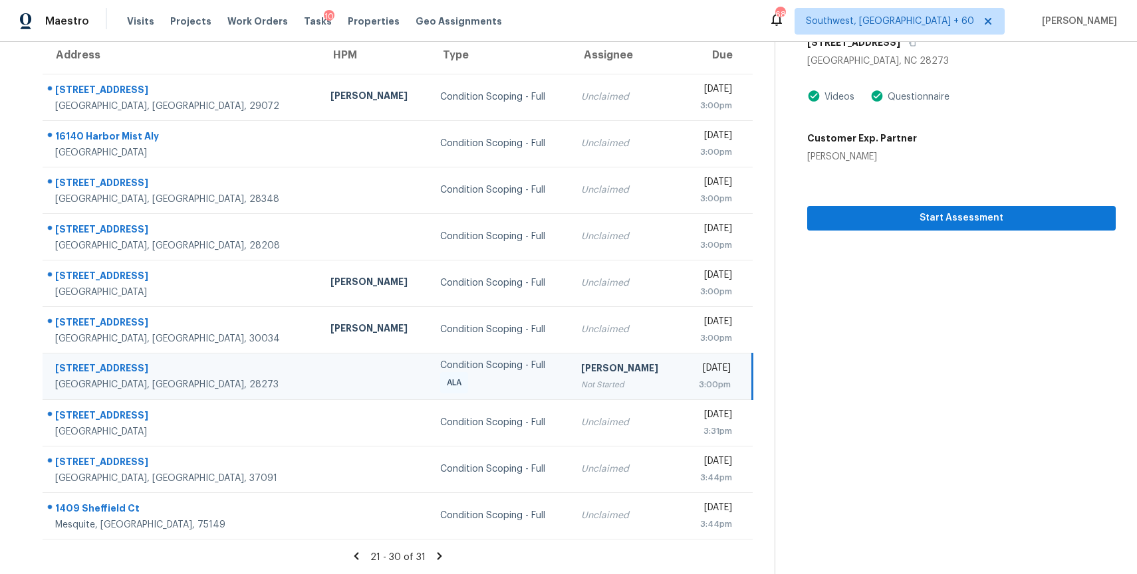
click at [691, 374] on div "[DATE]" at bounding box center [710, 370] width 39 height 17
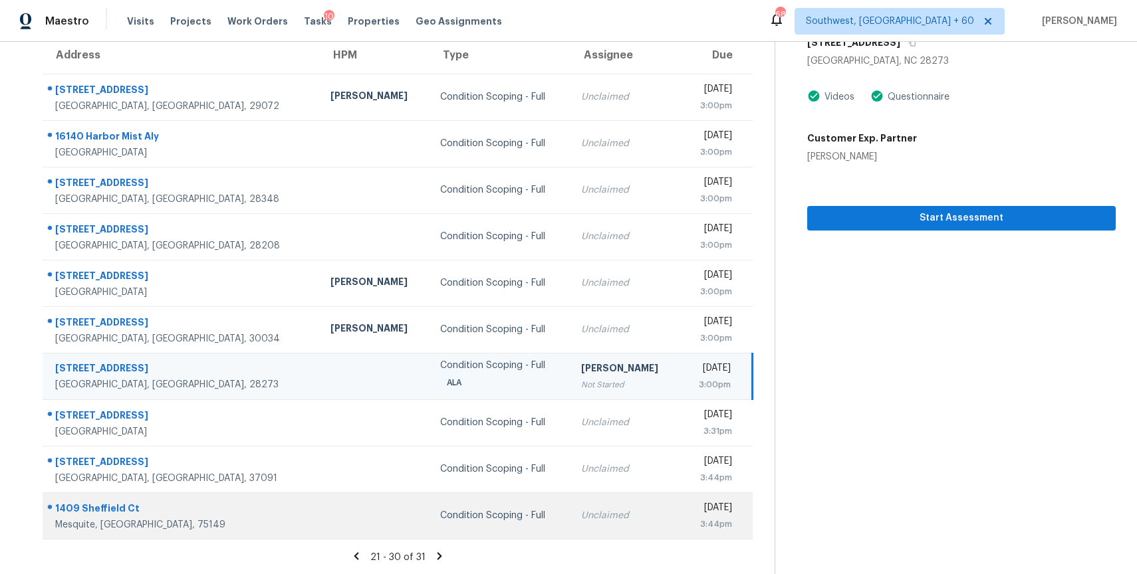
click at [581, 517] on div "Unclaimed" at bounding box center [625, 515] width 88 height 13
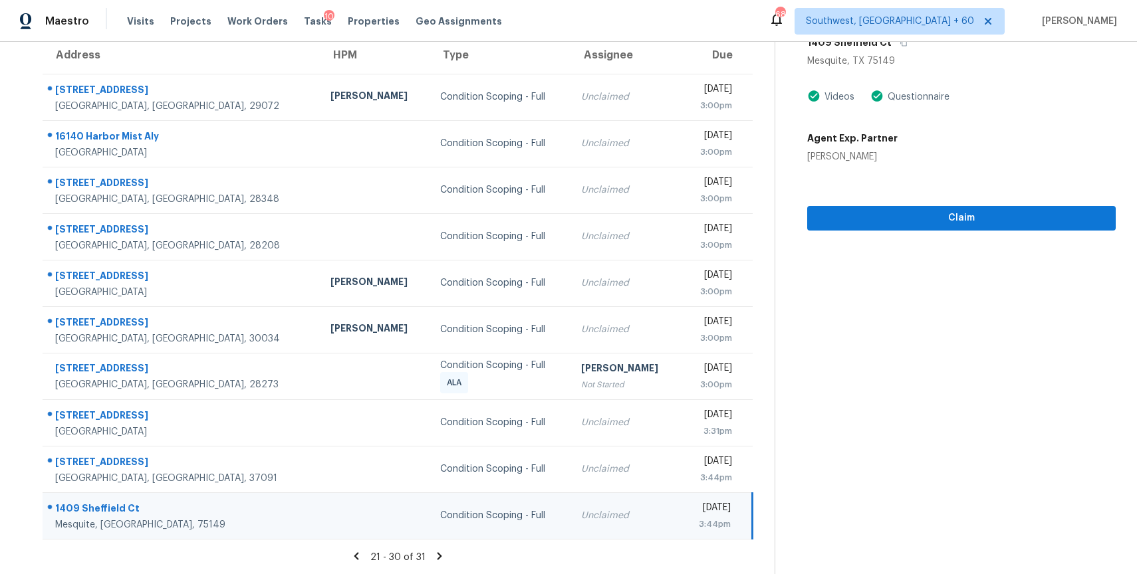
click at [437, 558] on icon at bounding box center [439, 555] width 5 height 7
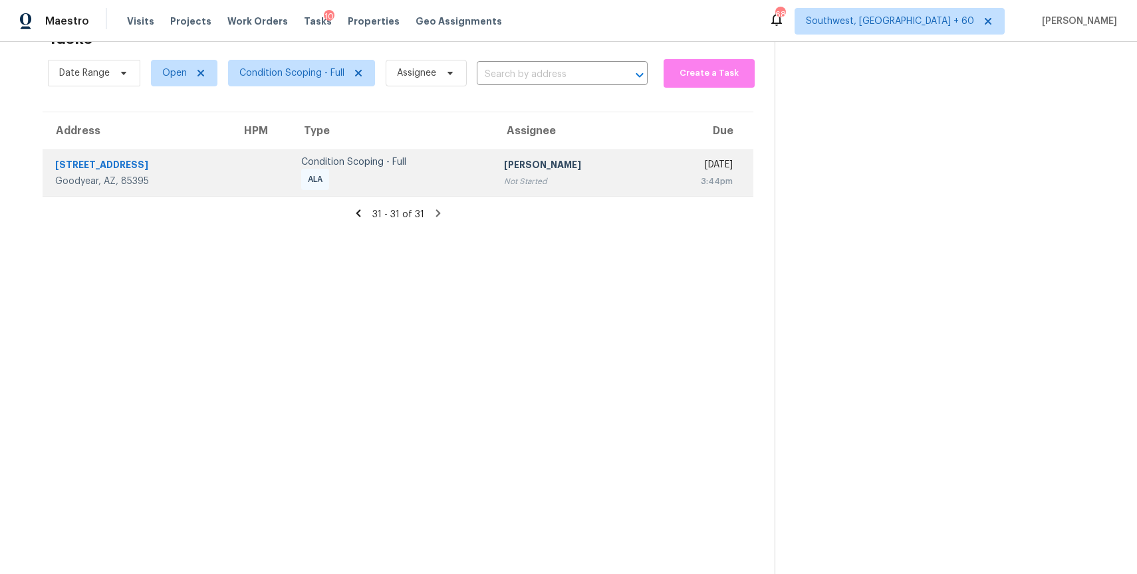
click at [578, 193] on td "[PERSON_NAME] P Not Started" at bounding box center [572, 173] width 158 height 47
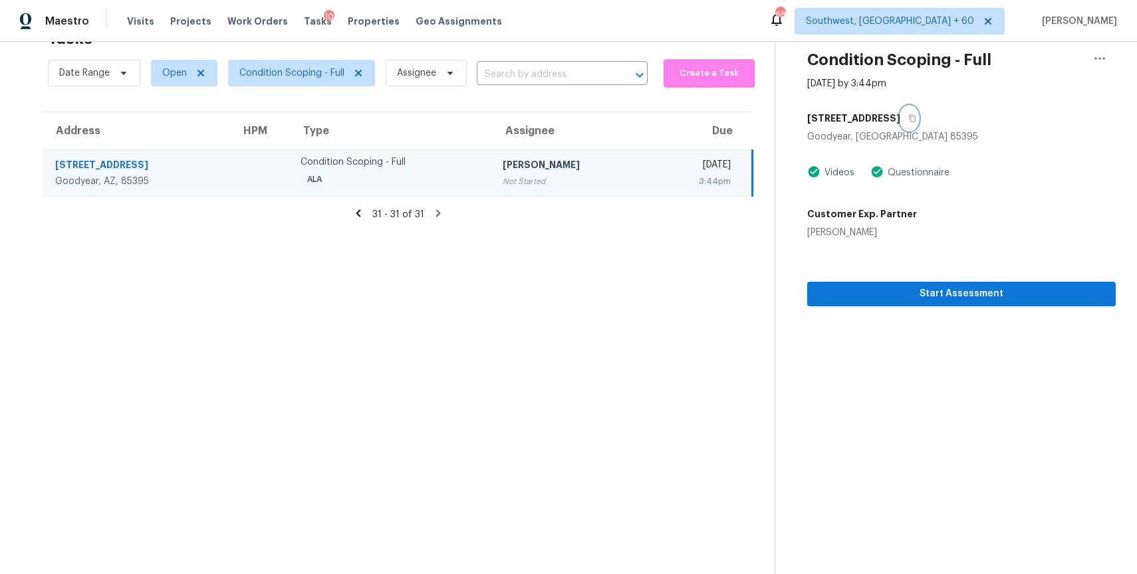
click at [918, 112] on button "button" at bounding box center [909, 118] width 18 height 24
click at [993, 121] on div "[STREET_ADDRESS]" at bounding box center [961, 118] width 308 height 24
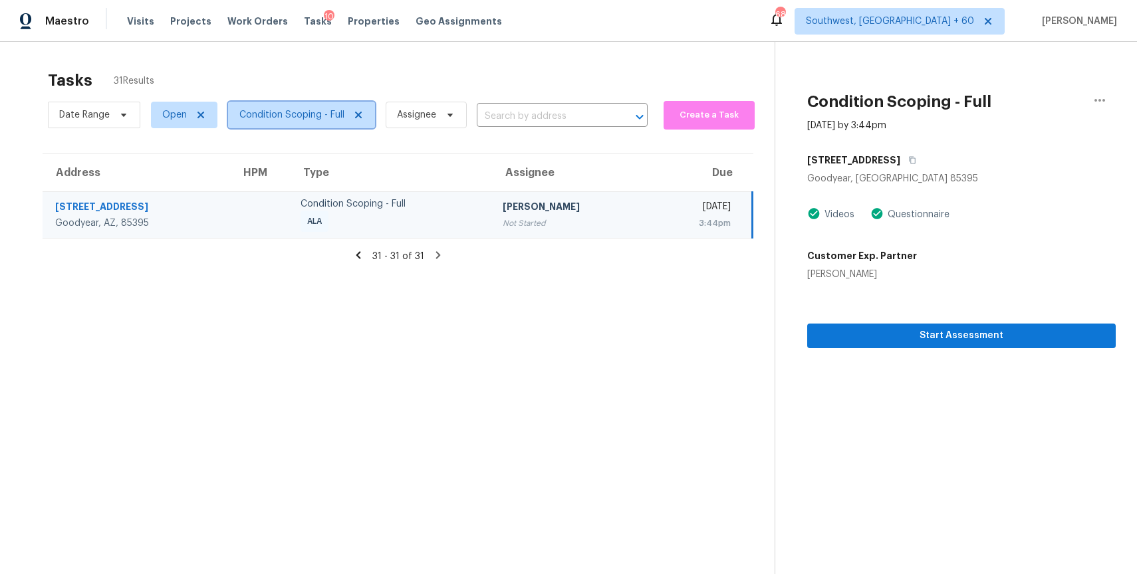
click at [312, 110] on span "Condition Scoping - Full" at bounding box center [291, 114] width 105 height 13
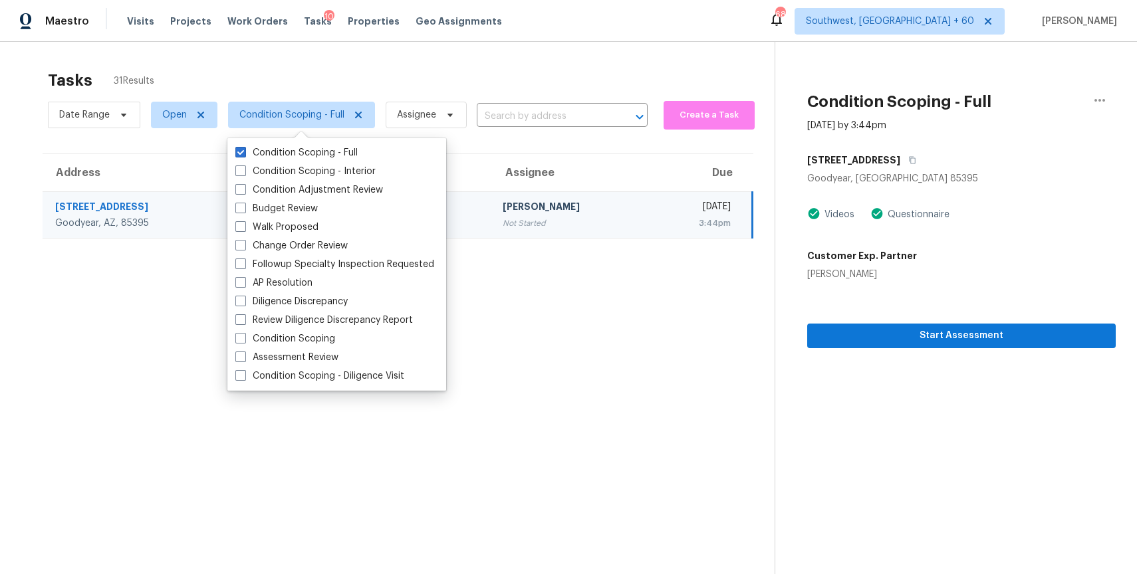
click at [424, 91] on div "Tasks 31 Results" at bounding box center [411, 80] width 727 height 35
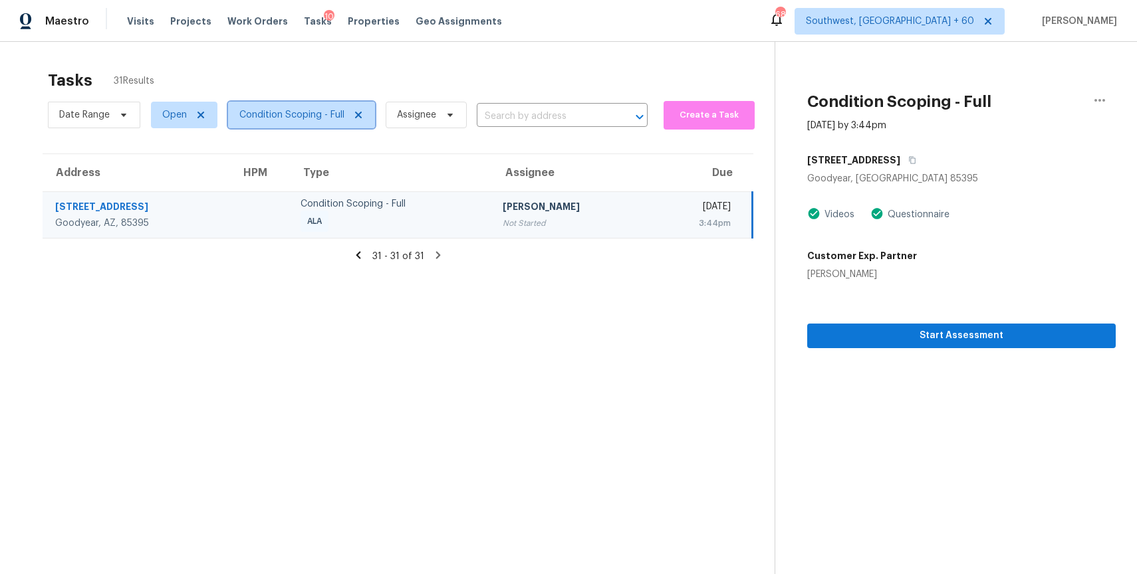
click at [308, 126] on span "Condition Scoping - Full" at bounding box center [301, 115] width 147 height 27
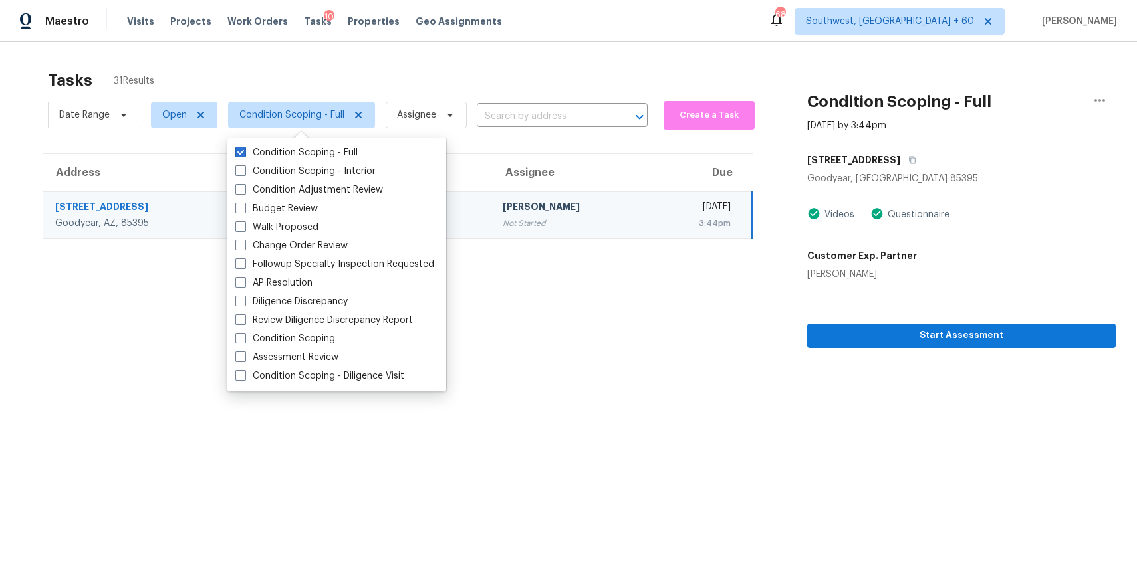
click at [402, 75] on div "Tasks 31 Results" at bounding box center [411, 80] width 727 height 35
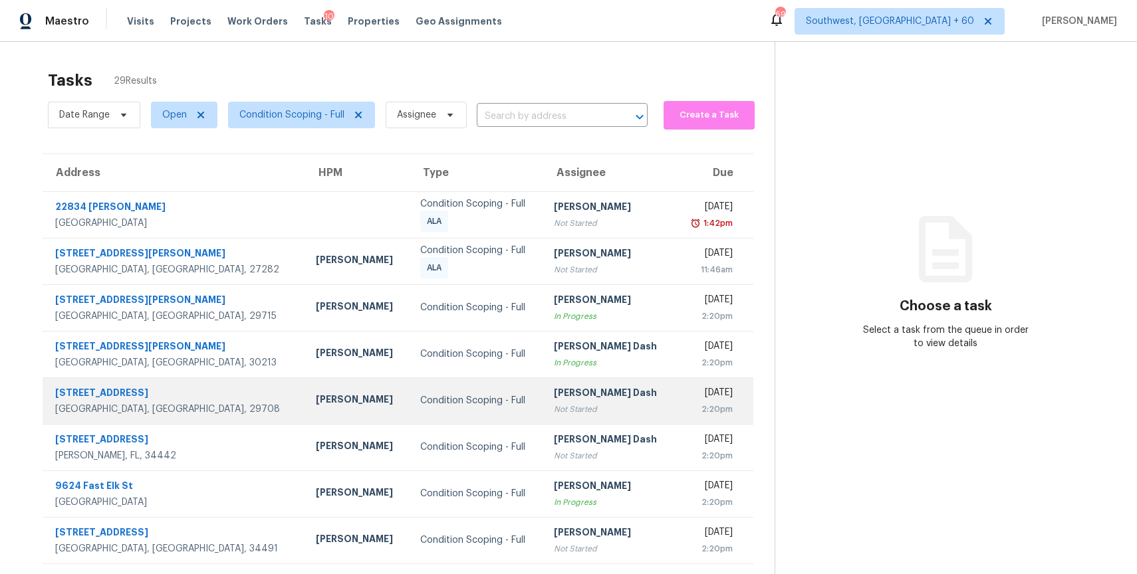
scroll to position [118, 0]
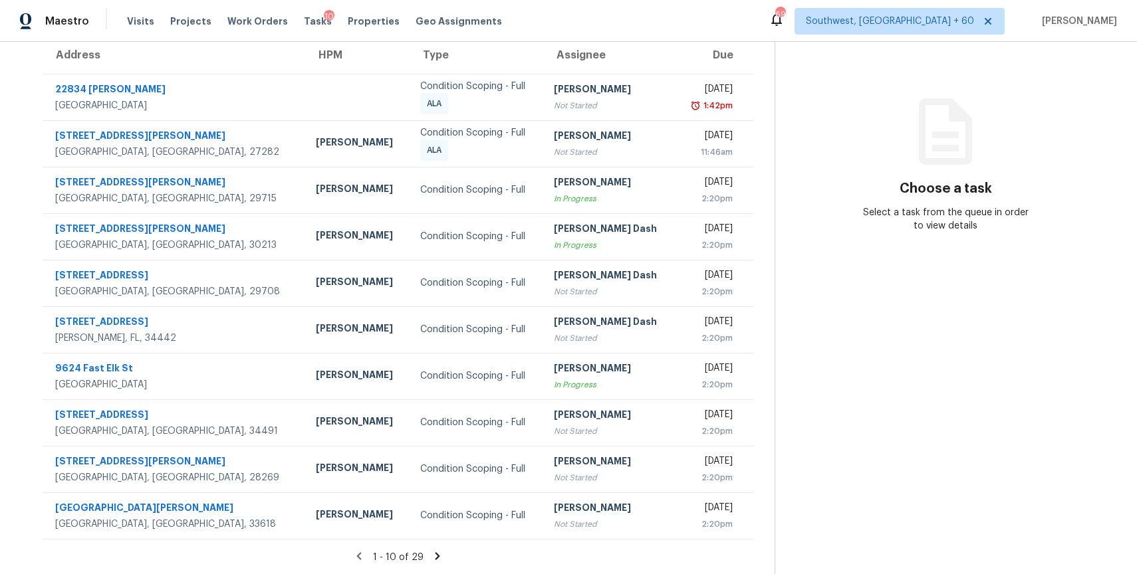
click at [437, 554] on icon at bounding box center [437, 556] width 12 height 12
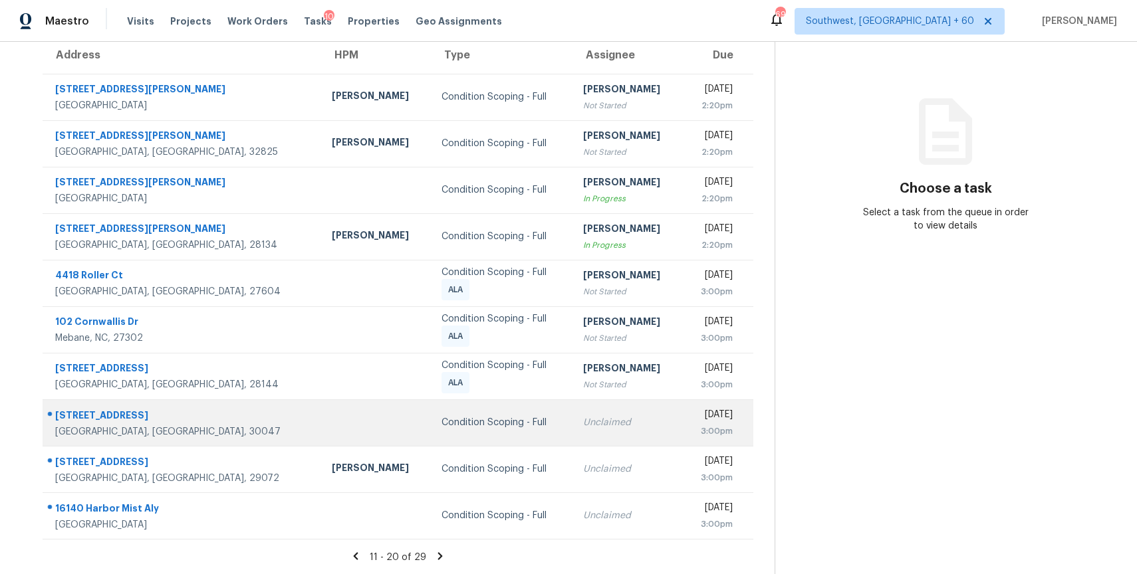
click at [572, 434] on td "Unclaimed" at bounding box center [627, 423] width 110 height 47
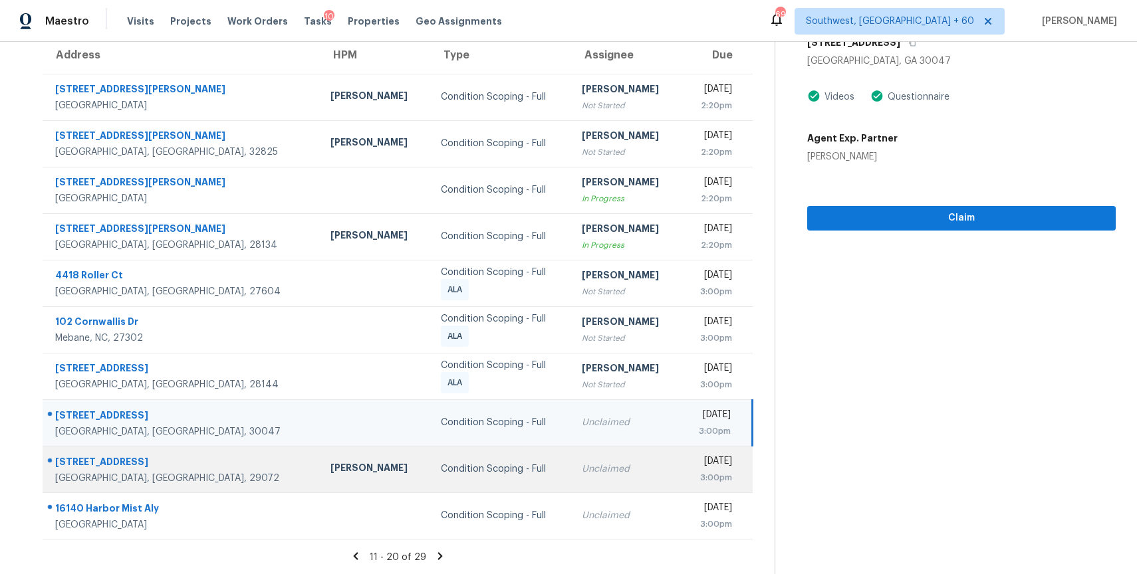
click at [571, 480] on td "Unclaimed" at bounding box center [626, 469] width 110 height 47
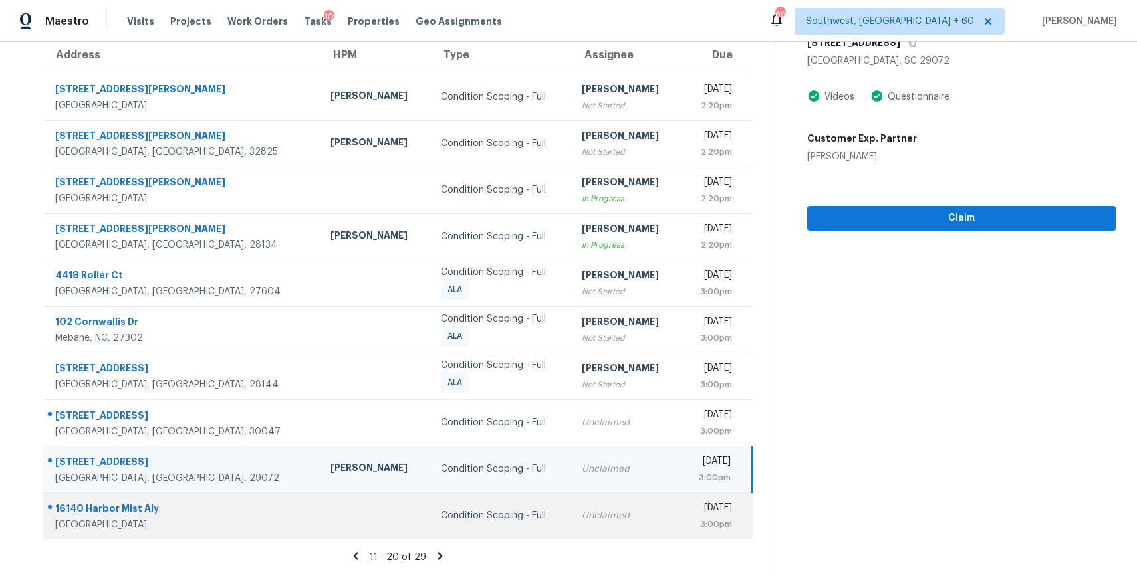
click at [571, 525] on td "Unclaimed" at bounding box center [626, 516] width 110 height 47
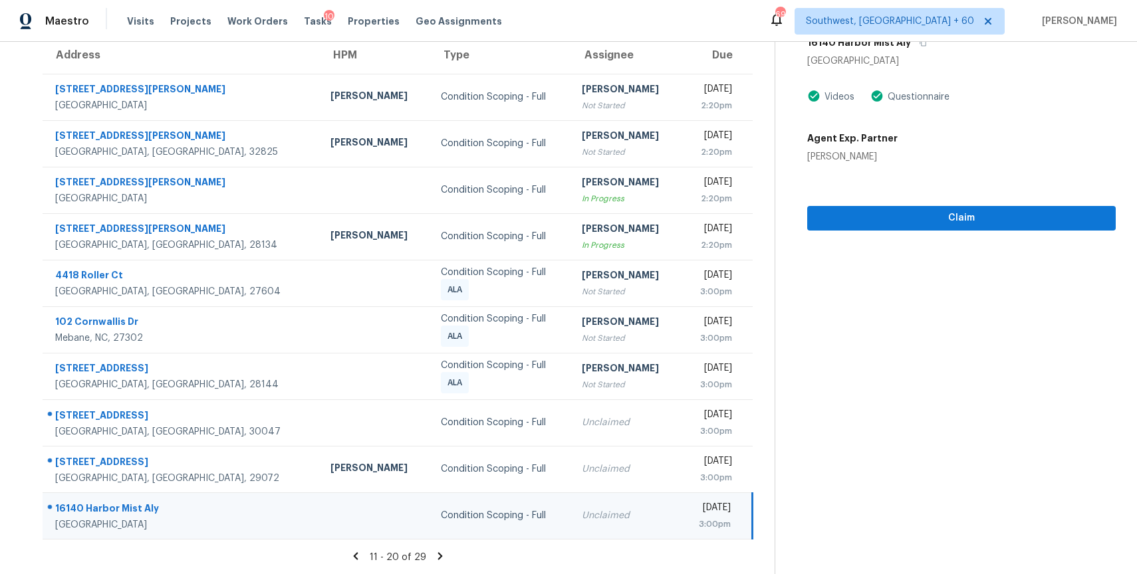
click at [434, 559] on icon at bounding box center [440, 556] width 12 height 12
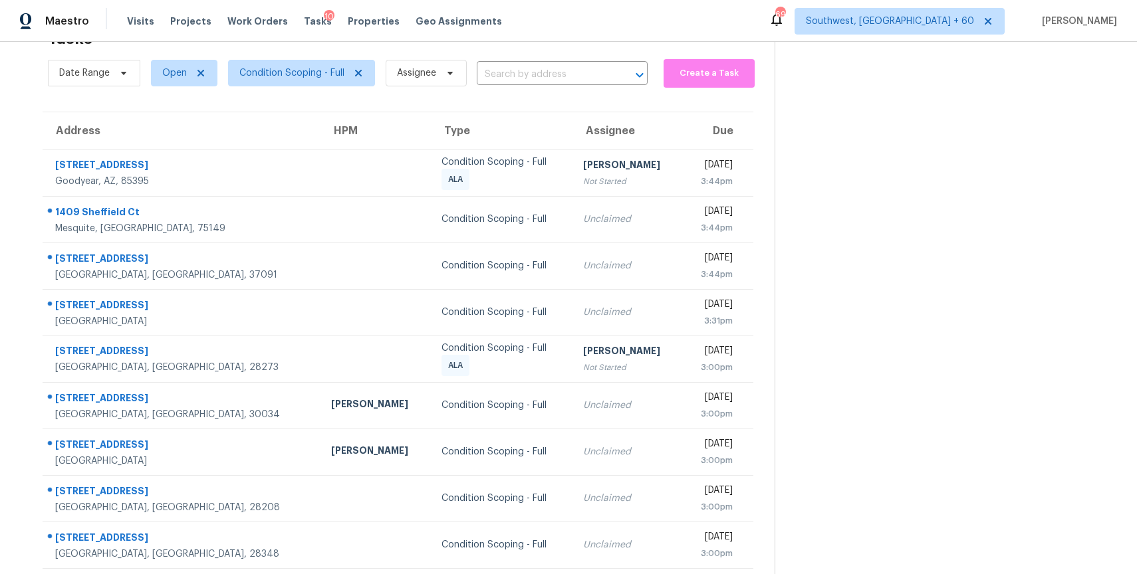
scroll to position [71, 0]
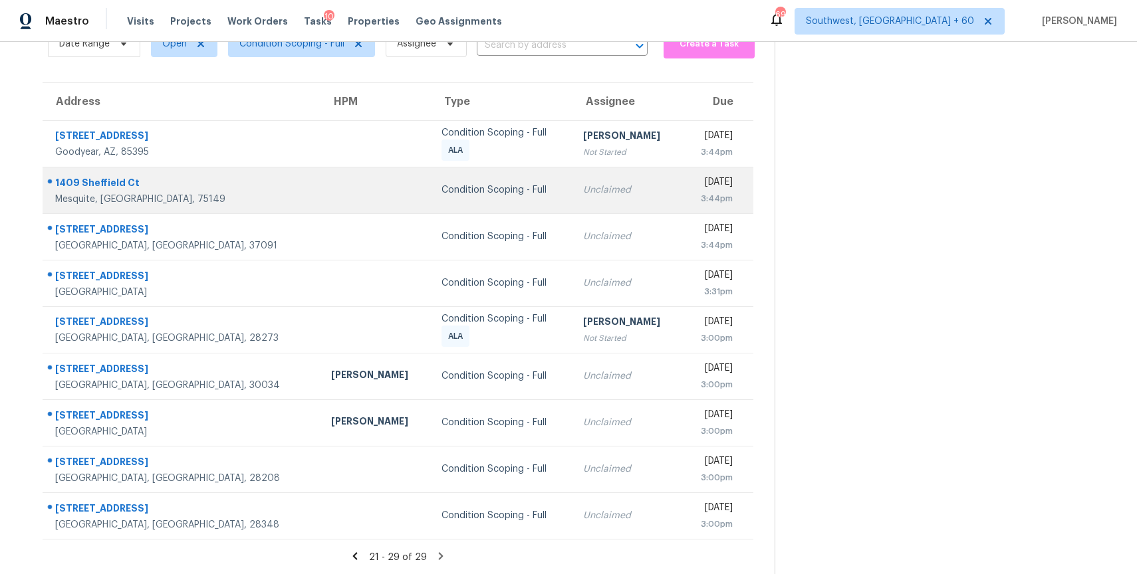
click at [586, 187] on div "Unclaimed" at bounding box center [627, 189] width 89 height 13
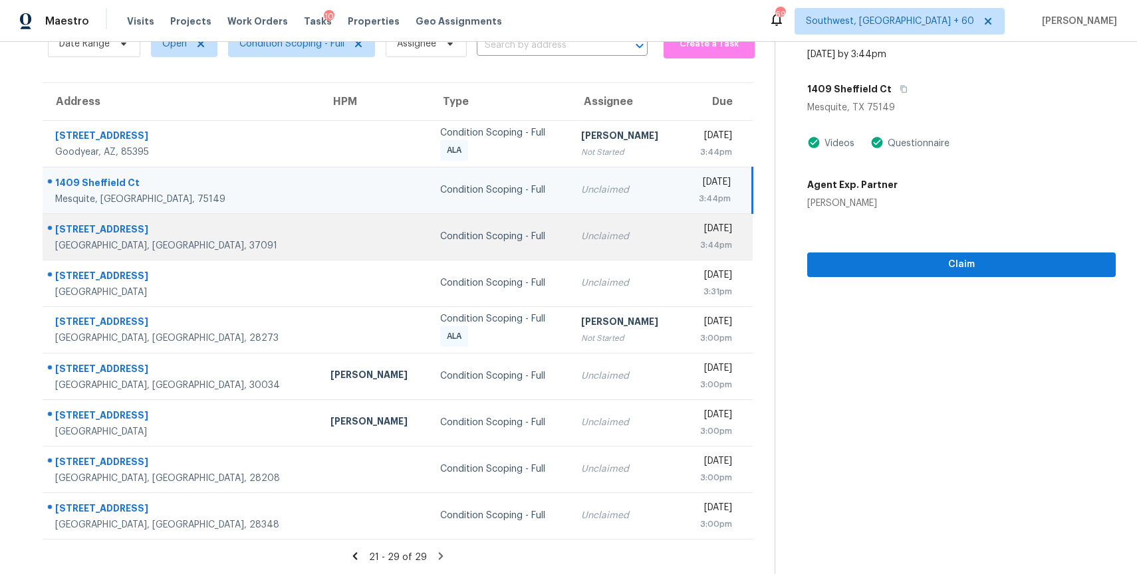
click at [606, 251] on td "Unclaimed" at bounding box center [625, 236] width 110 height 47
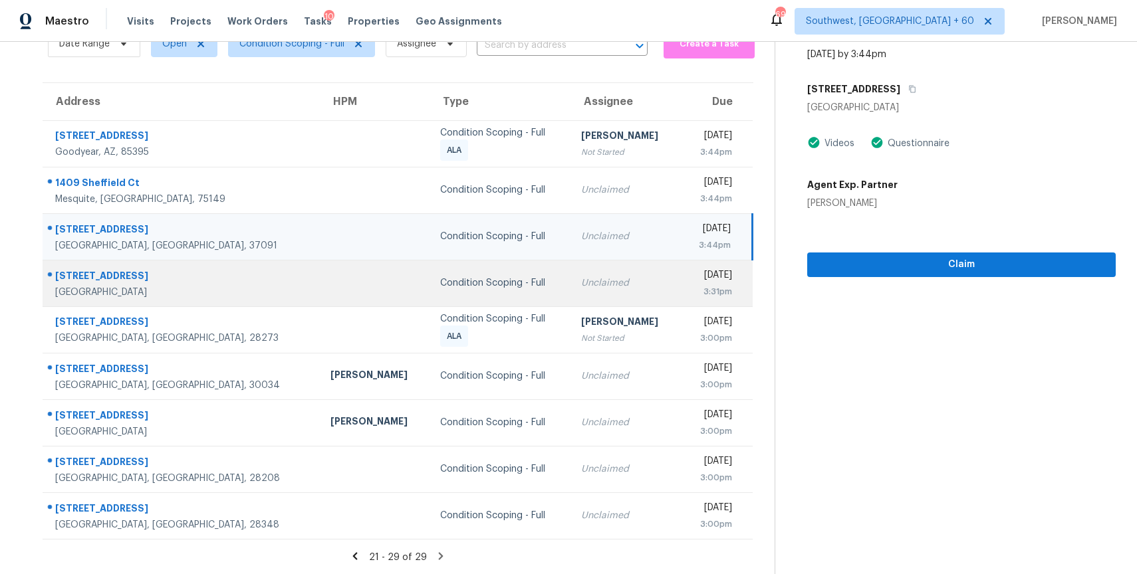
click at [603, 287] on td "Unclaimed" at bounding box center [625, 283] width 110 height 47
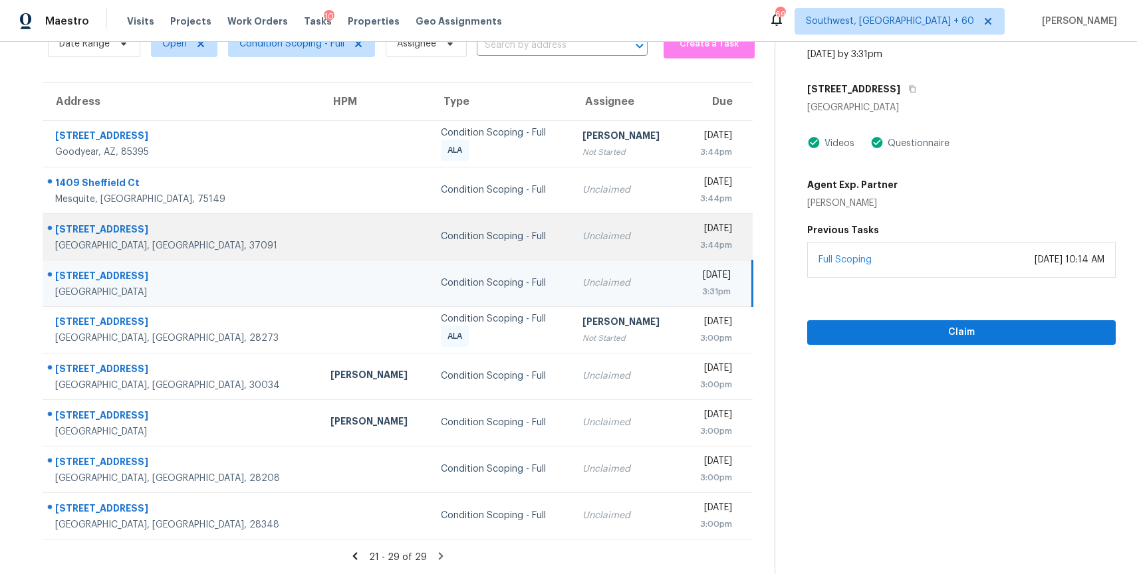
click at [604, 249] on td "Unclaimed" at bounding box center [627, 236] width 110 height 47
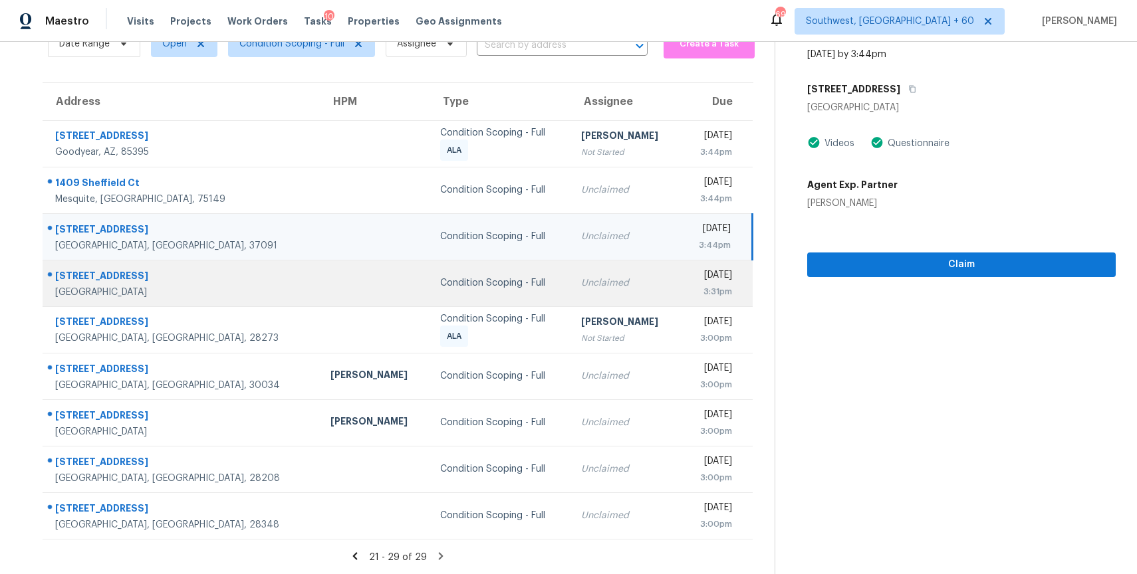
click at [591, 278] on div "Unclaimed" at bounding box center [625, 283] width 88 height 13
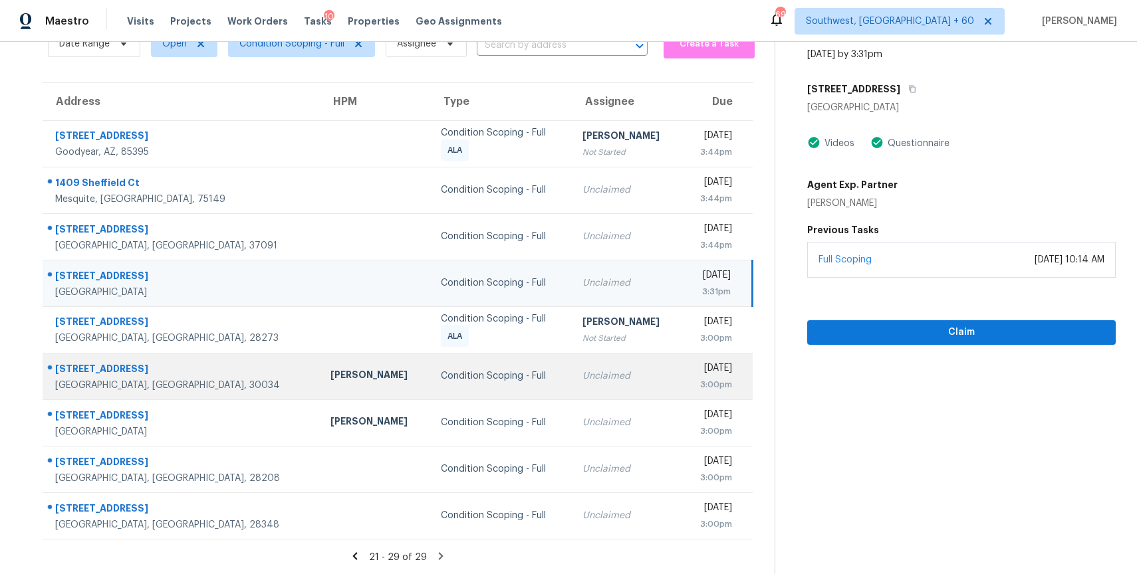
click at [582, 398] on td "Unclaimed" at bounding box center [627, 376] width 110 height 47
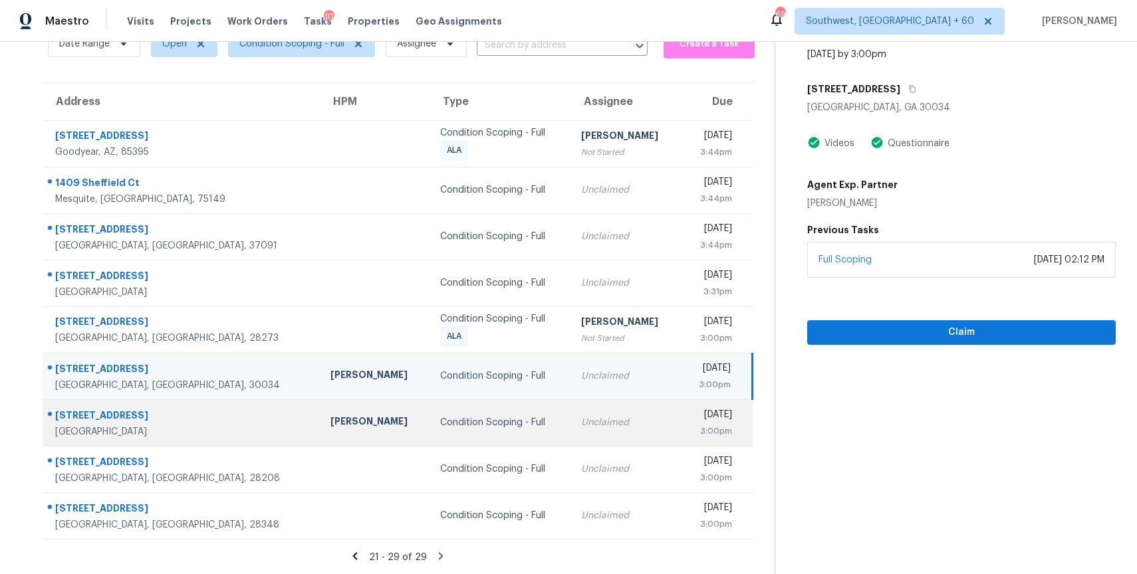
click at [593, 427] on div "Unclaimed" at bounding box center [625, 422] width 88 height 13
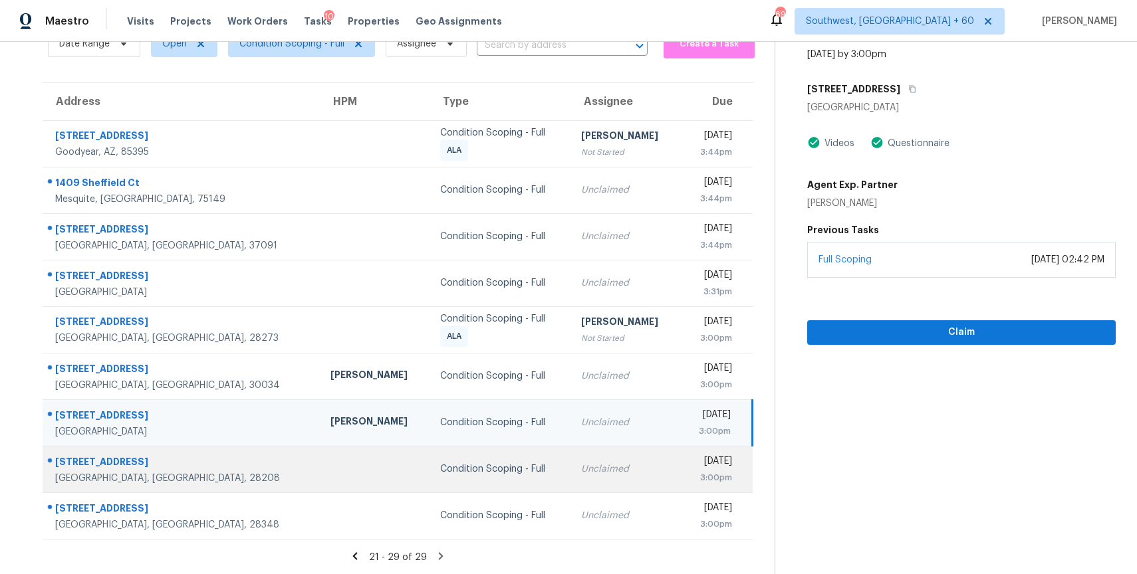
click at [585, 455] on td "Unclaimed" at bounding box center [625, 469] width 110 height 47
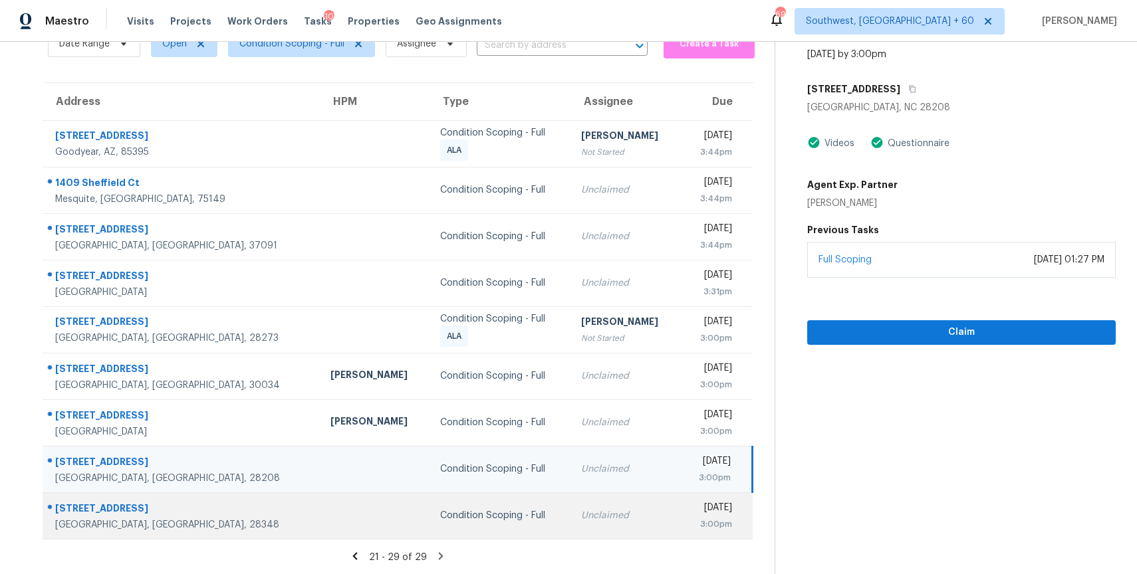
click at [587, 510] on div "Unclaimed" at bounding box center [625, 515] width 88 height 13
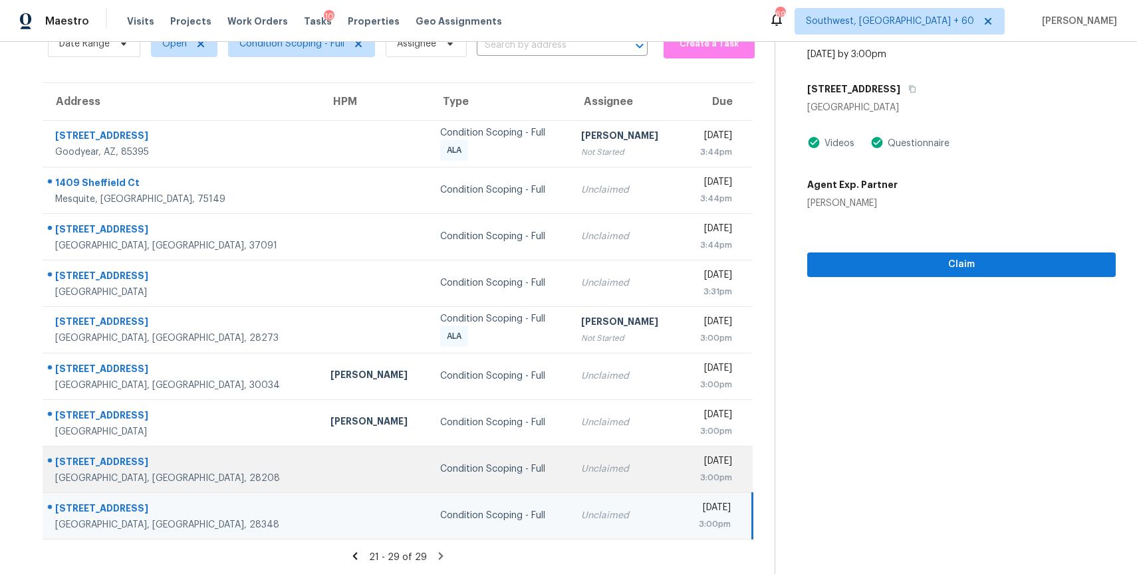
click at [583, 466] on div "Unclaimed" at bounding box center [625, 469] width 88 height 13
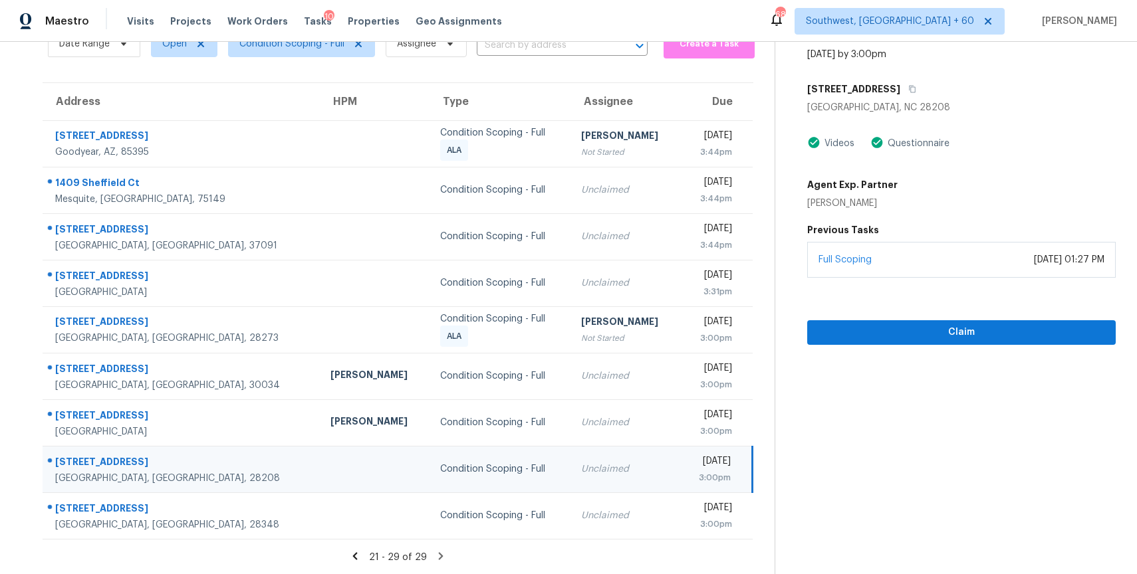
click at [439, 558] on icon at bounding box center [441, 555] width 5 height 7
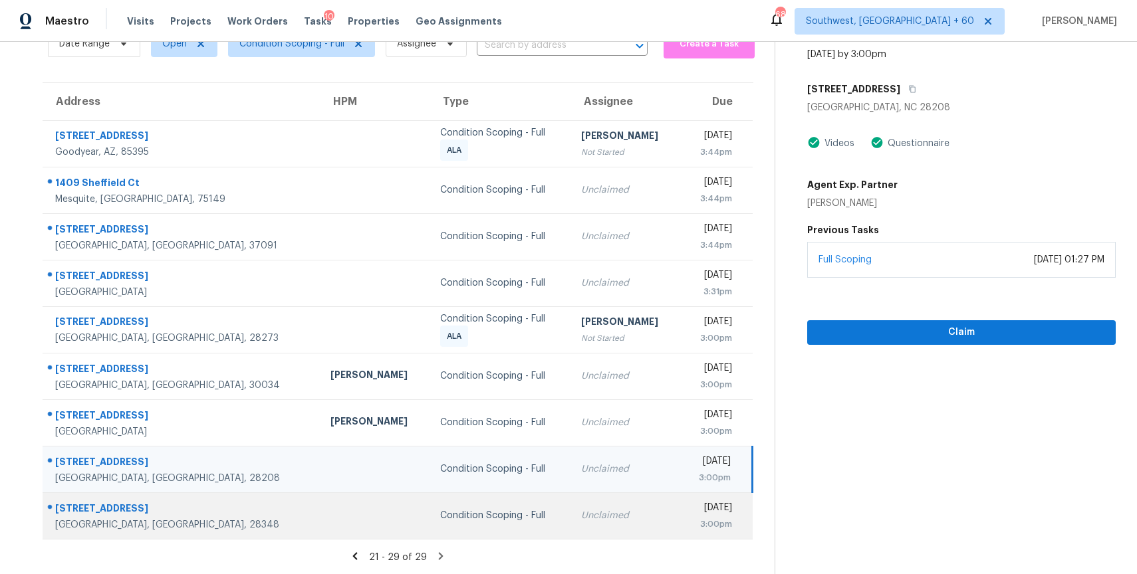
click at [492, 529] on td "Condition Scoping - Full" at bounding box center [499, 516] width 141 height 47
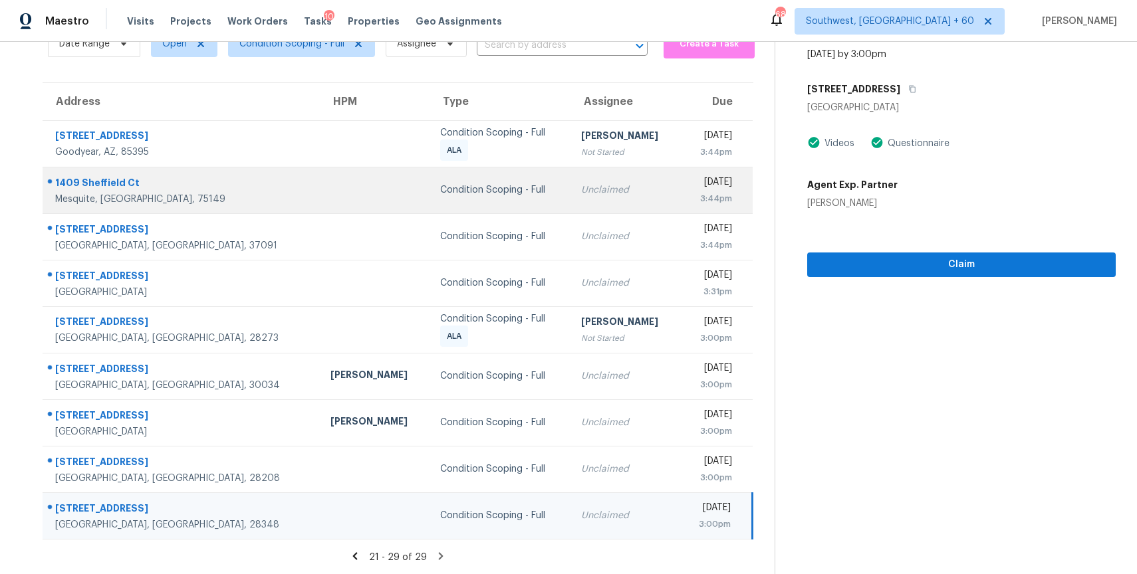
click at [581, 188] on div "Unclaimed" at bounding box center [625, 189] width 88 height 13
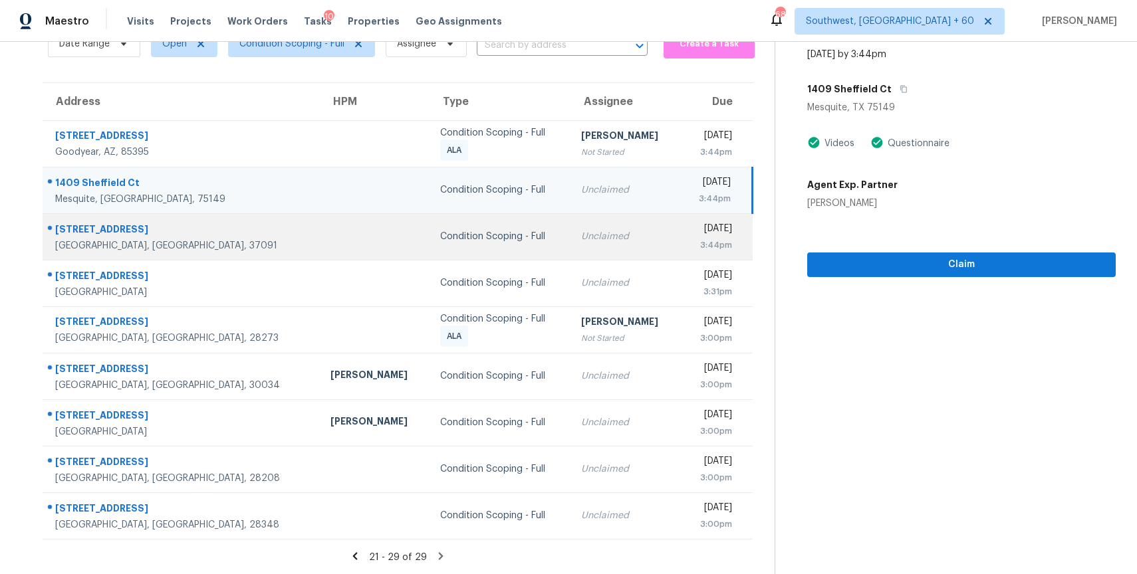
click at [570, 223] on td "Unclaimed" at bounding box center [625, 236] width 110 height 47
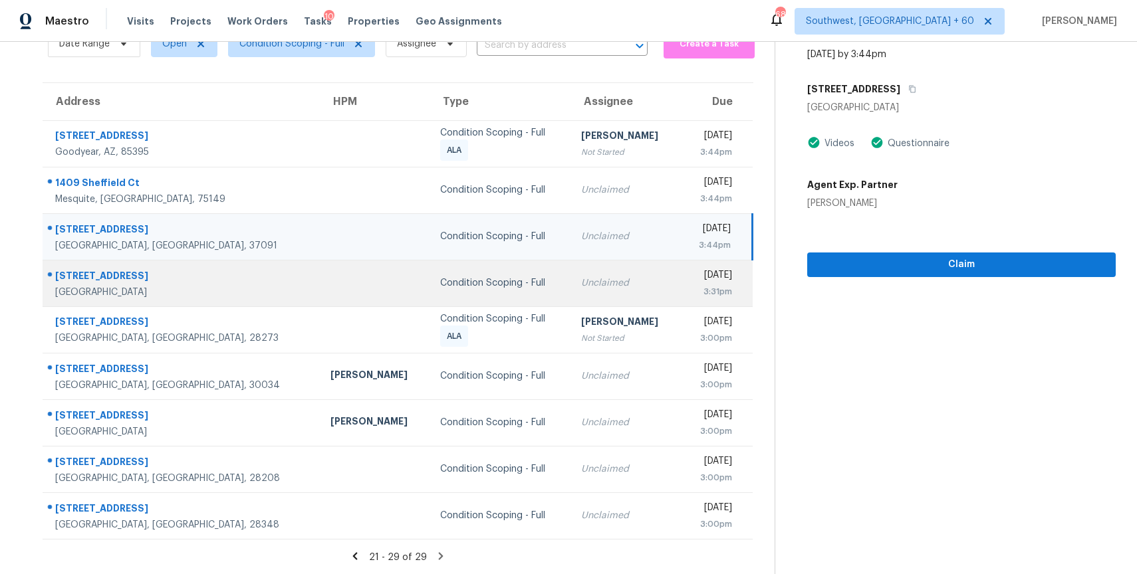
click at [570, 291] on td "Unclaimed" at bounding box center [625, 283] width 110 height 47
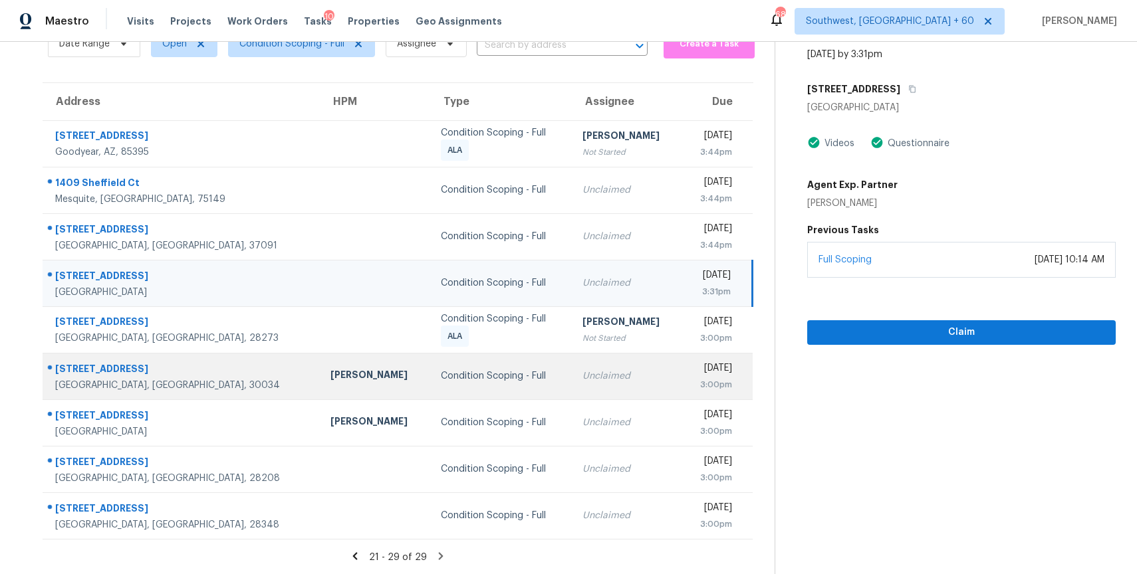
click at [572, 364] on td "Unclaimed" at bounding box center [627, 376] width 110 height 47
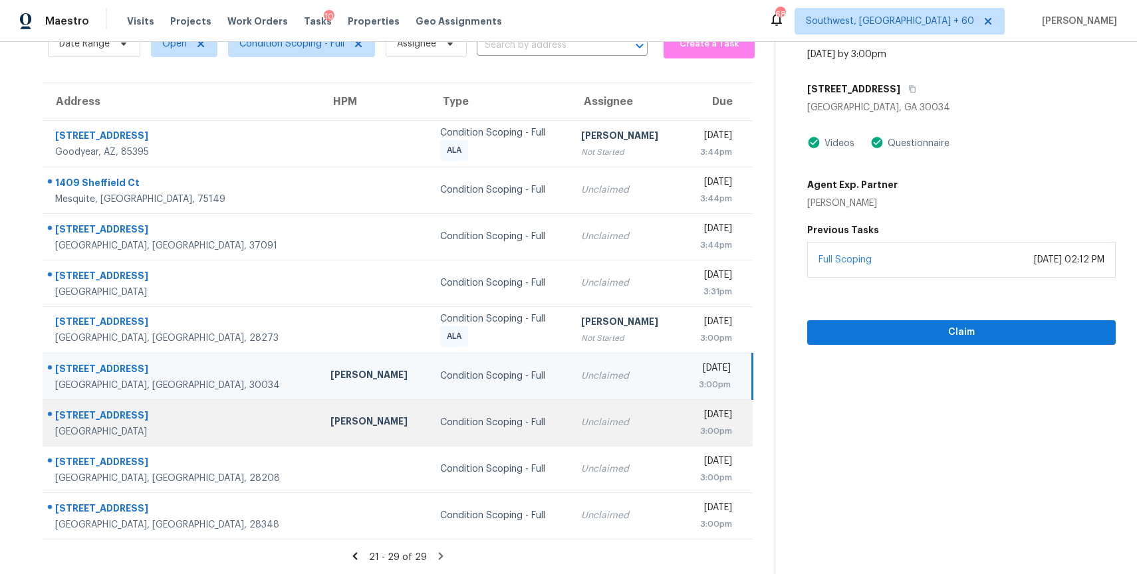
click at [581, 418] on div "Unclaimed" at bounding box center [625, 422] width 88 height 13
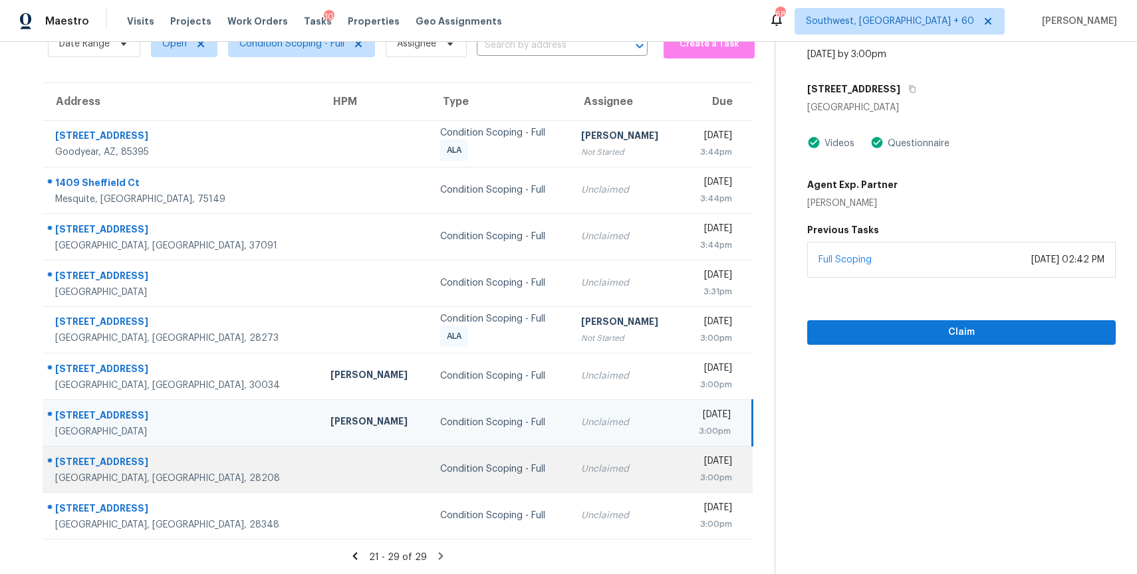
click at [581, 467] on div "Unclaimed" at bounding box center [625, 469] width 88 height 13
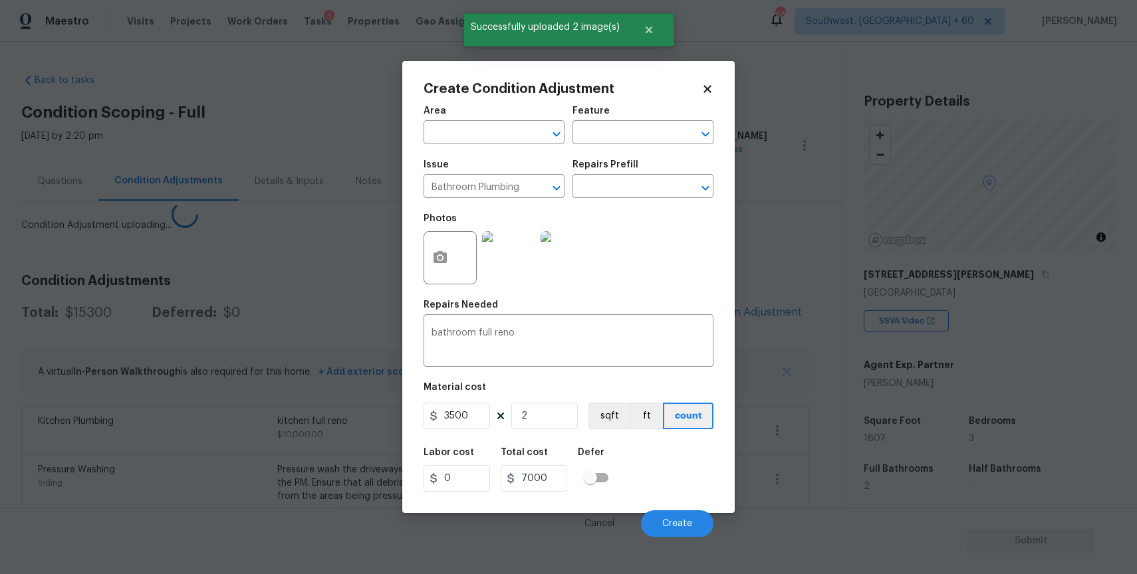
scroll to position [198, 0]
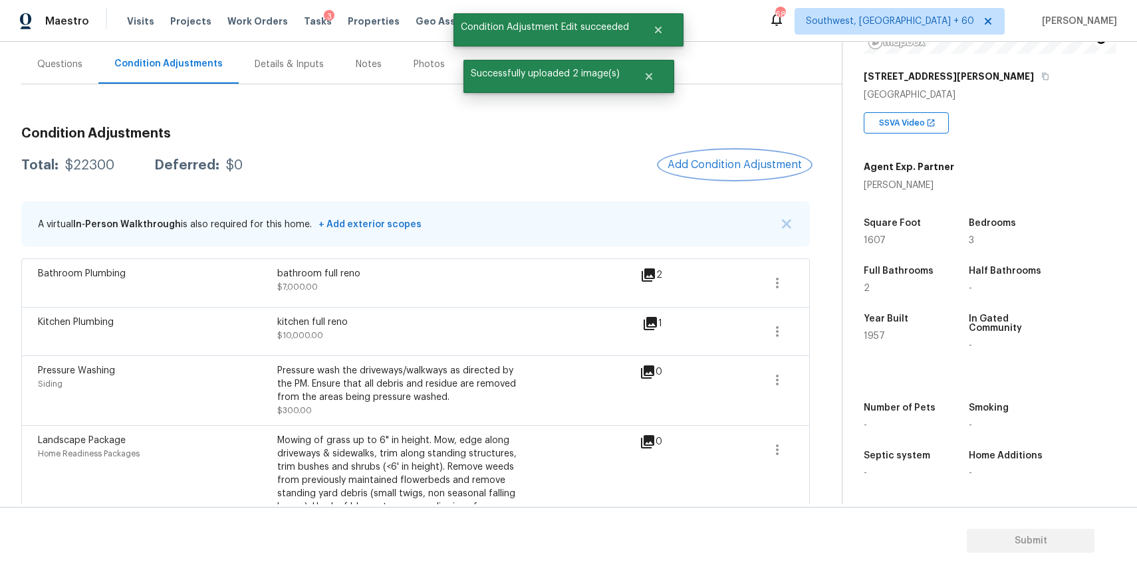
click at [722, 165] on span "Add Condition Adjustment" at bounding box center [734, 165] width 134 height 12
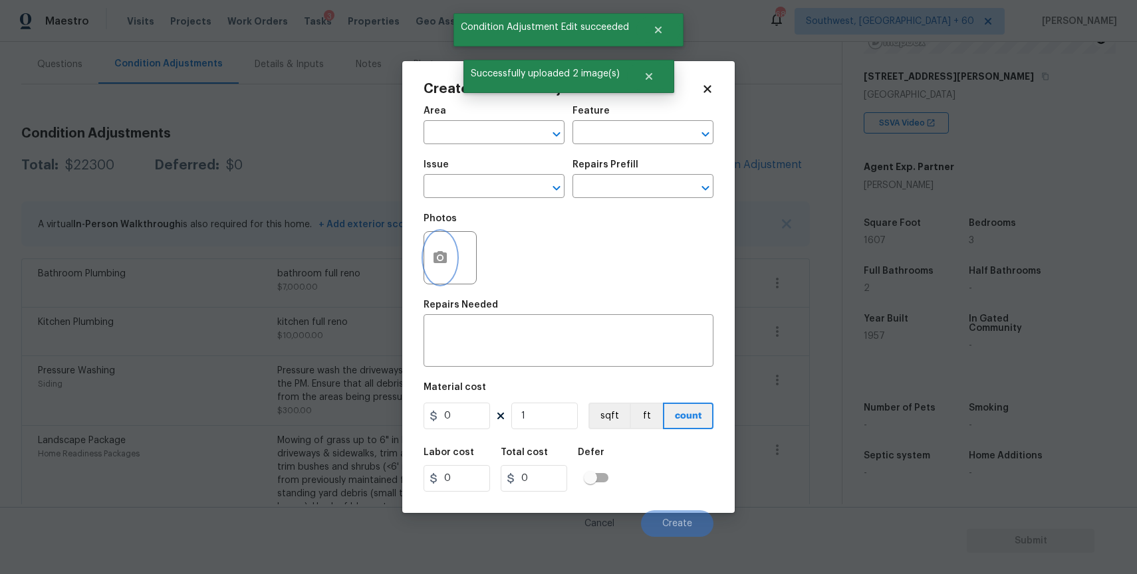
click at [433, 255] on icon "button" at bounding box center [439, 257] width 13 height 12
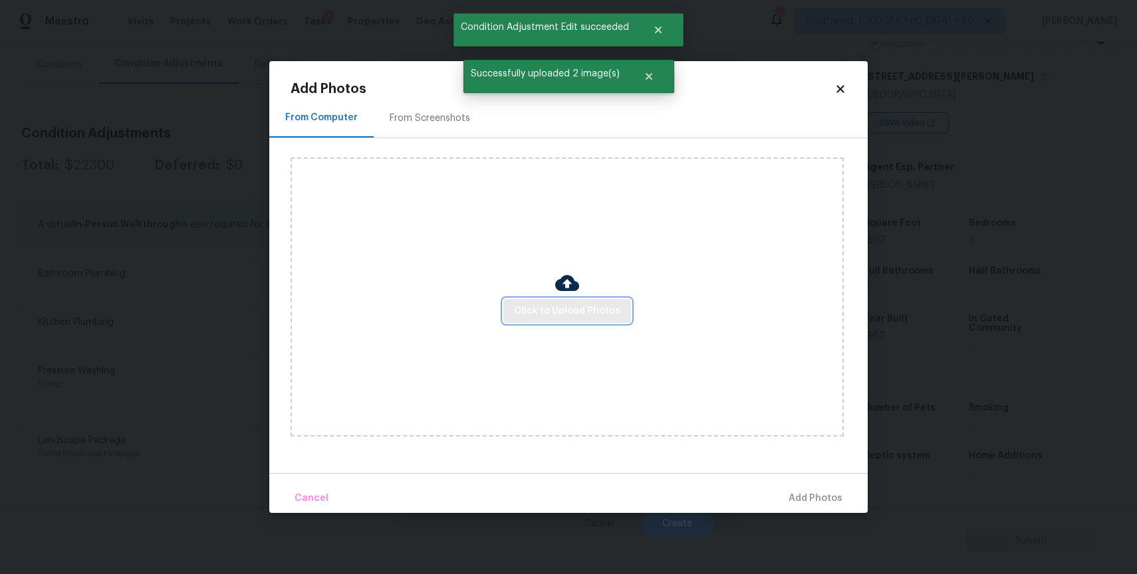
click at [538, 307] on span "Click to Upload Photos" at bounding box center [567, 311] width 106 height 17
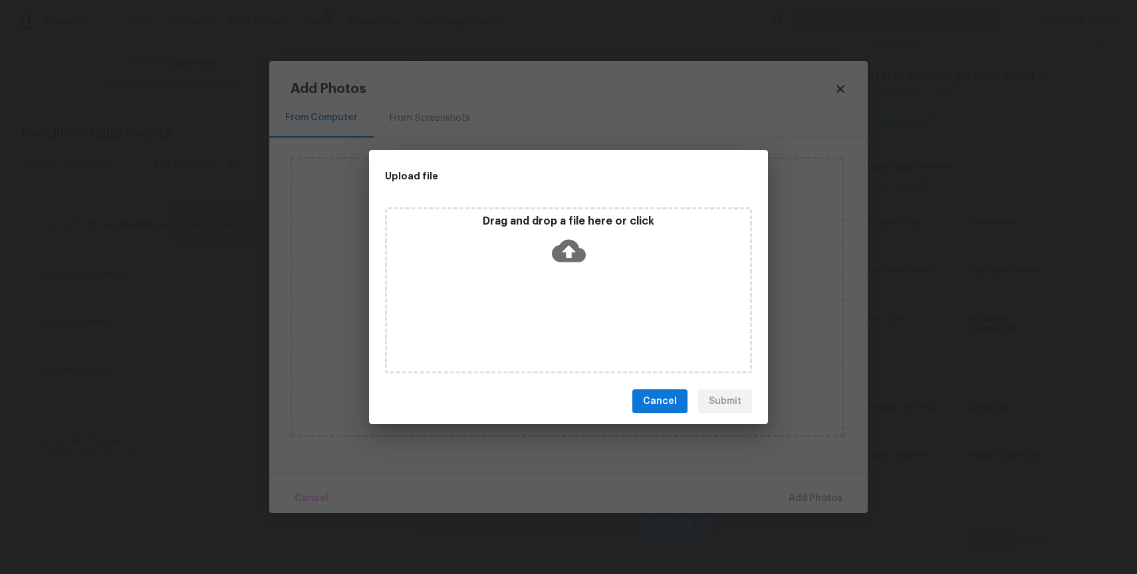
click at [853, 464] on div "Upload file Drag and drop a file here or click Cancel Submit" at bounding box center [568, 287] width 1137 height 574
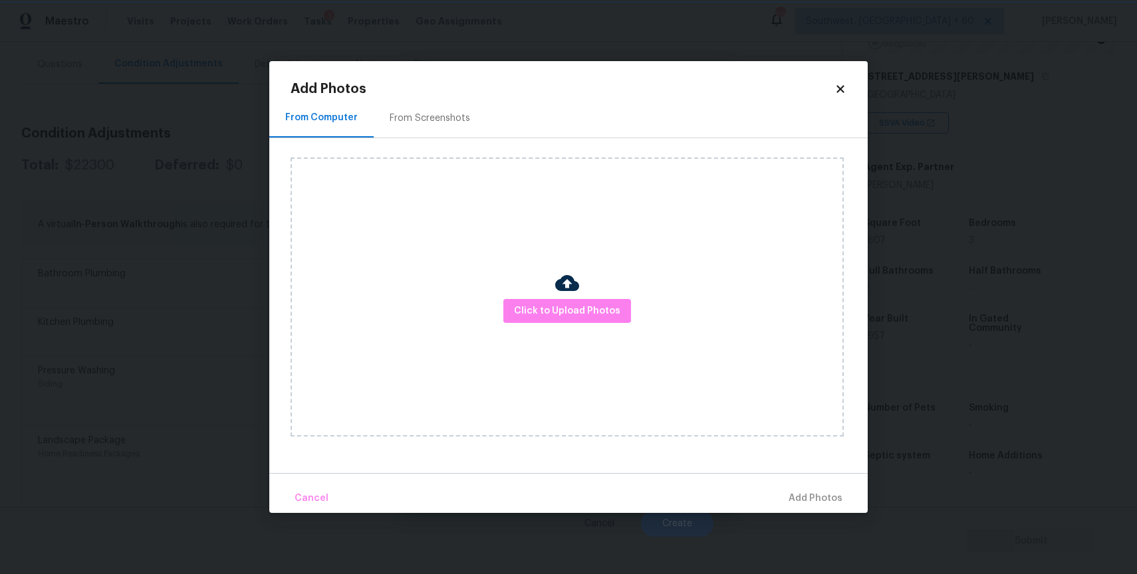
click at [853, 464] on div "Upload file Drag and drop a file here or click Cancel Submit" at bounding box center [568, 287] width 1137 height 574
click at [927, 483] on body "Maestro Visits Projects Work Orders Tasks 3 Properties Geo Assignments 681 Sout…" at bounding box center [568, 287] width 1137 height 574
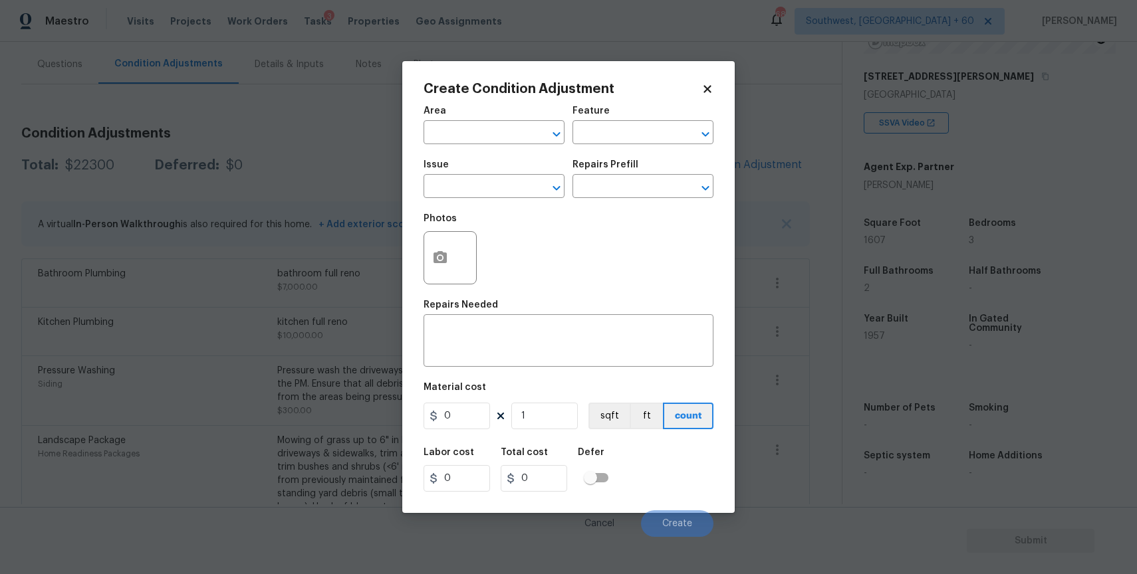
click at [927, 483] on body "Maestro Visits Projects Work Orders Tasks 3 Properties Geo Assignments 681 Sout…" at bounding box center [568, 287] width 1137 height 574
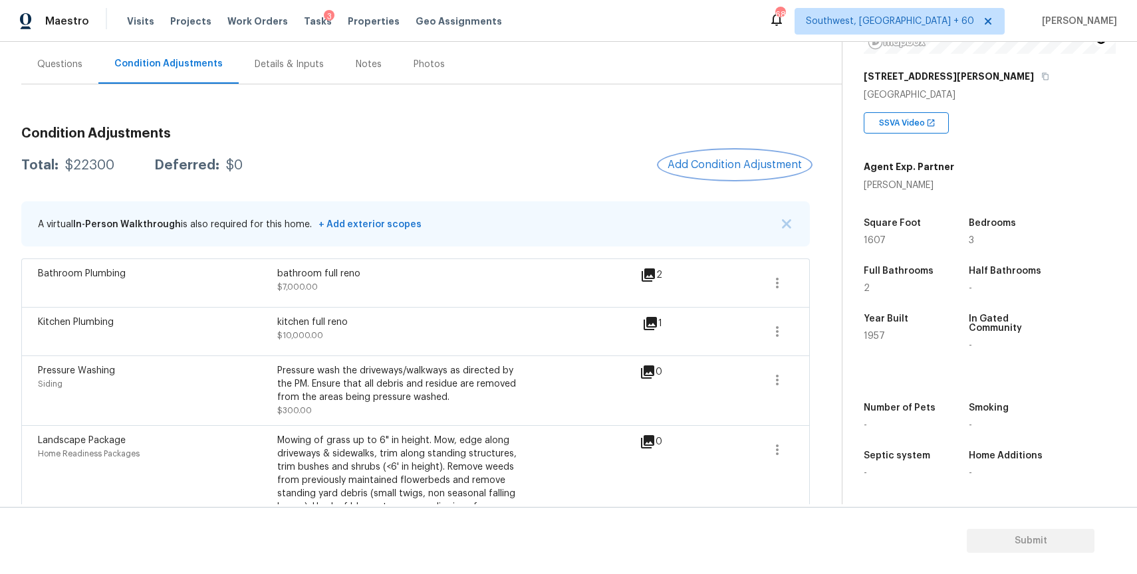
click at [768, 161] on span "Add Condition Adjustment" at bounding box center [734, 165] width 134 height 12
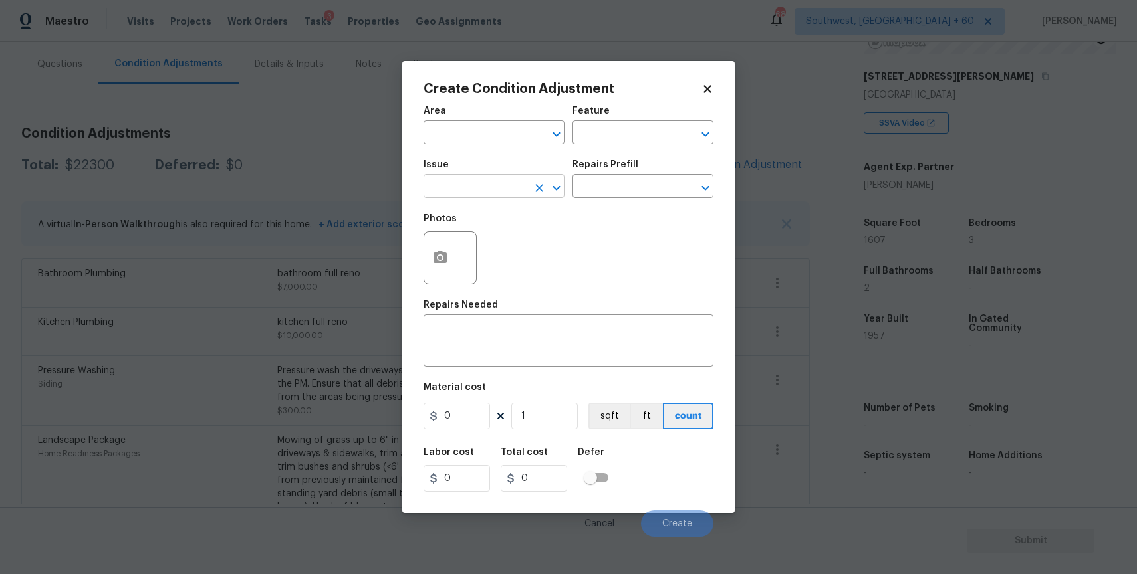
click at [491, 196] on input "text" at bounding box center [475, 187] width 104 height 21
type input "siding"
drag, startPoint x: 651, startPoint y: 213, endPoint x: 581, endPoint y: 241, distance: 75.8
click at [581, 241] on div "Photos" at bounding box center [568, 249] width 290 height 86
click at [495, 177] on div "Issue" at bounding box center [493, 168] width 141 height 17
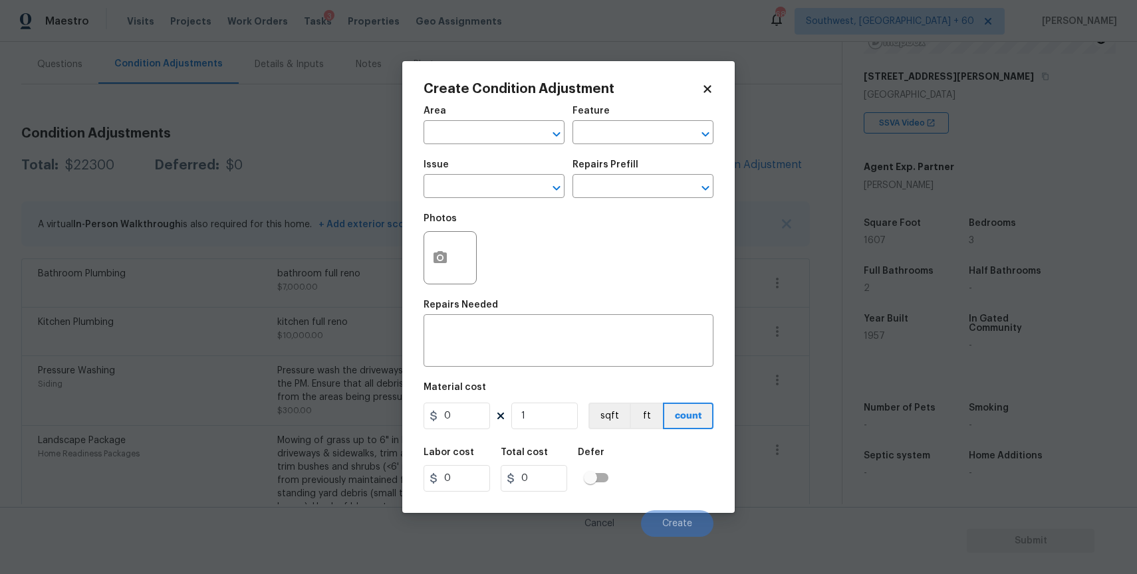
click at [510, 200] on span "Issue ​" at bounding box center [493, 179] width 141 height 54
click at [510, 185] on input "text" at bounding box center [475, 187] width 104 height 21
click at [511, 263] on ul "Other Siding" at bounding box center [493, 233] width 141 height 64
click at [507, 255] on li "Siding" at bounding box center [493, 250] width 141 height 22
type input "Siding"
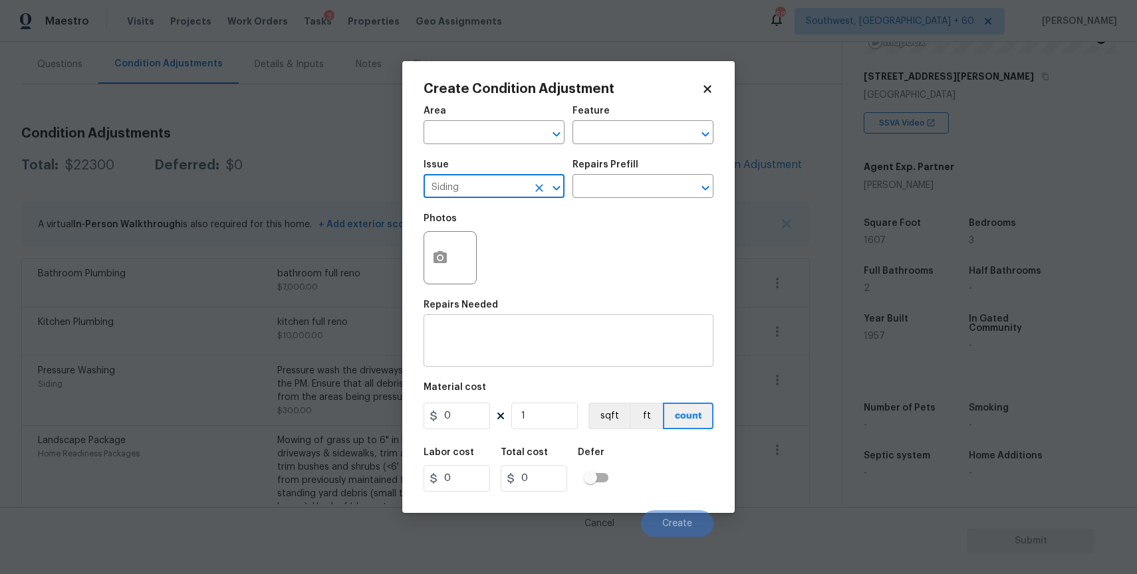
click at [497, 339] on textarea at bounding box center [568, 342] width 274 height 28
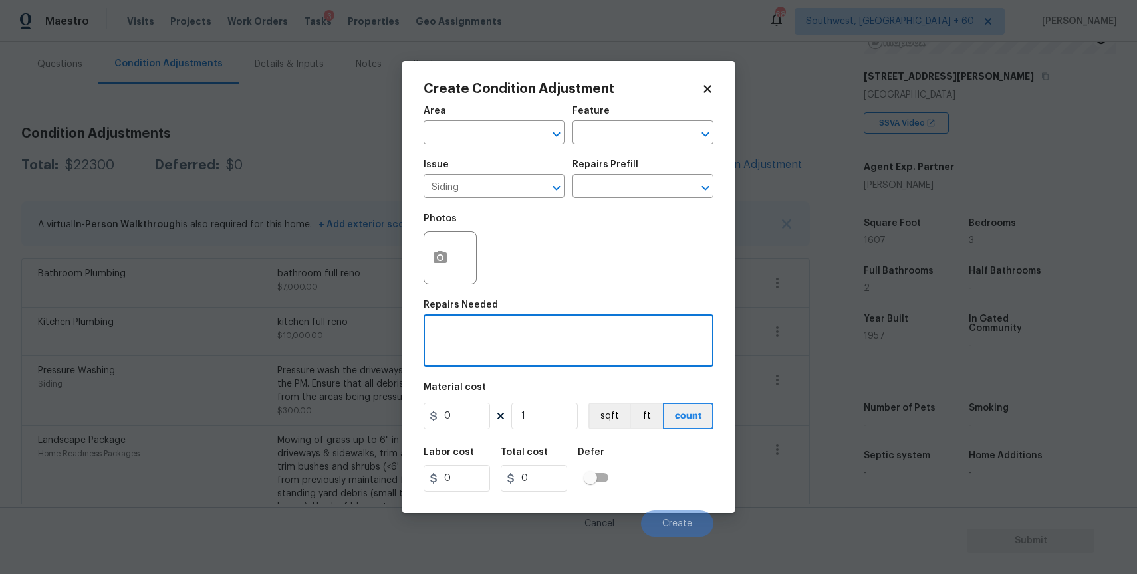
type textarea "d"
type textarea "="
type textarea "siding repair"
click at [462, 406] on input "0" at bounding box center [456, 416] width 66 height 27
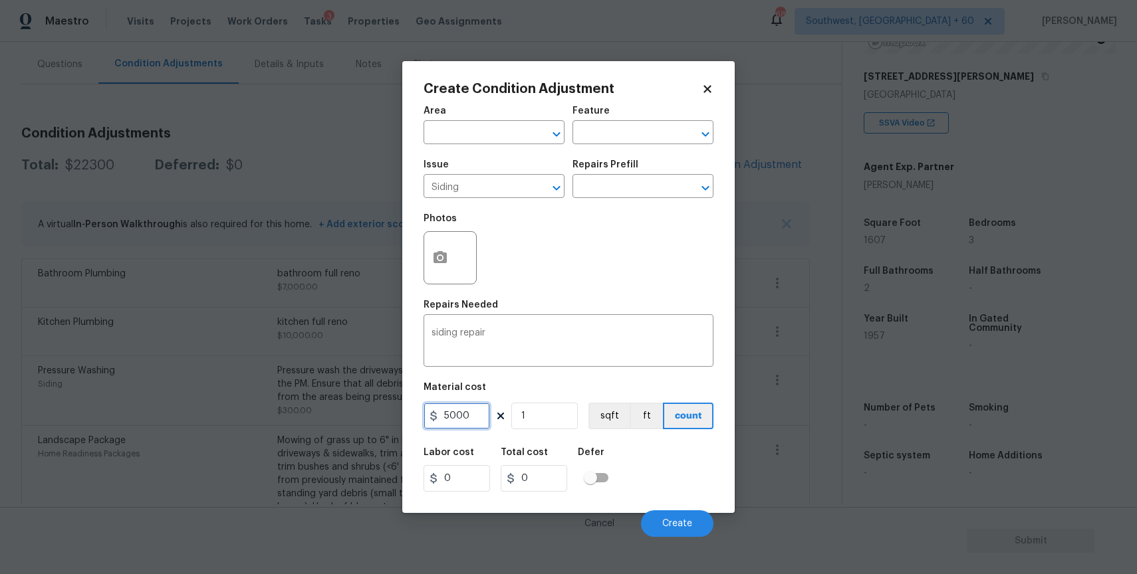
type input "5000"
click at [445, 261] on icon "button" at bounding box center [439, 257] width 13 height 12
type input "5000"
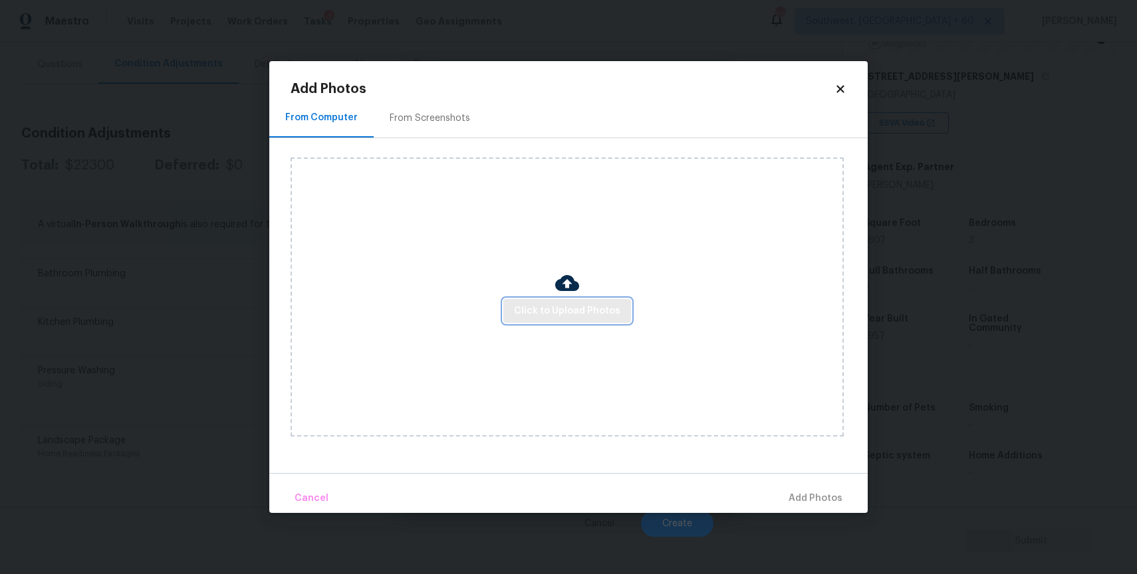
click at [587, 313] on span "Click to Upload Photos" at bounding box center [567, 311] width 106 height 17
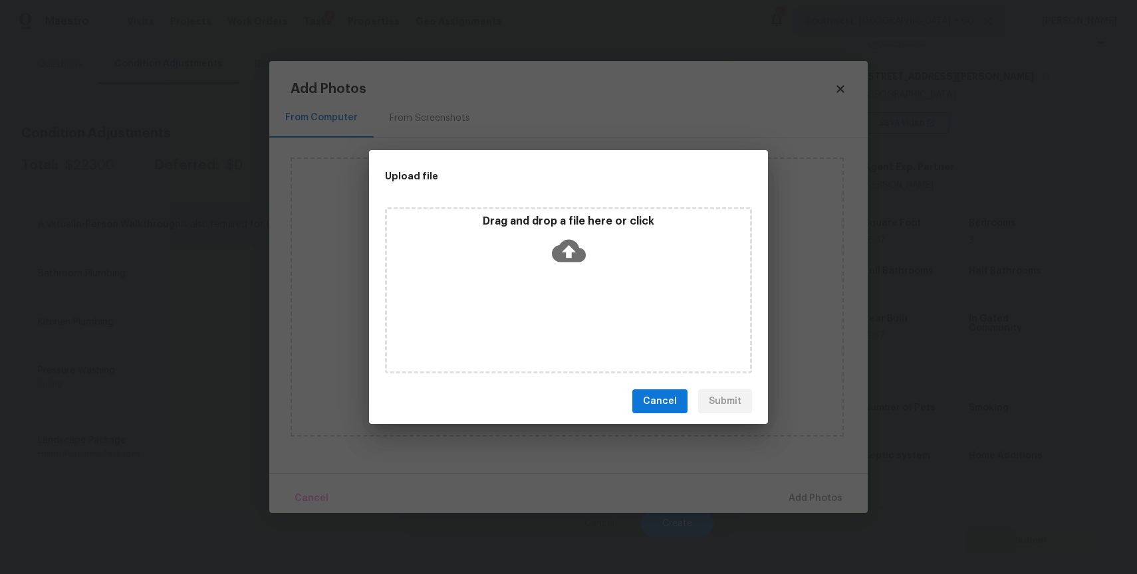
click at [587, 313] on div "Drag and drop a file here or click" at bounding box center [568, 290] width 367 height 166
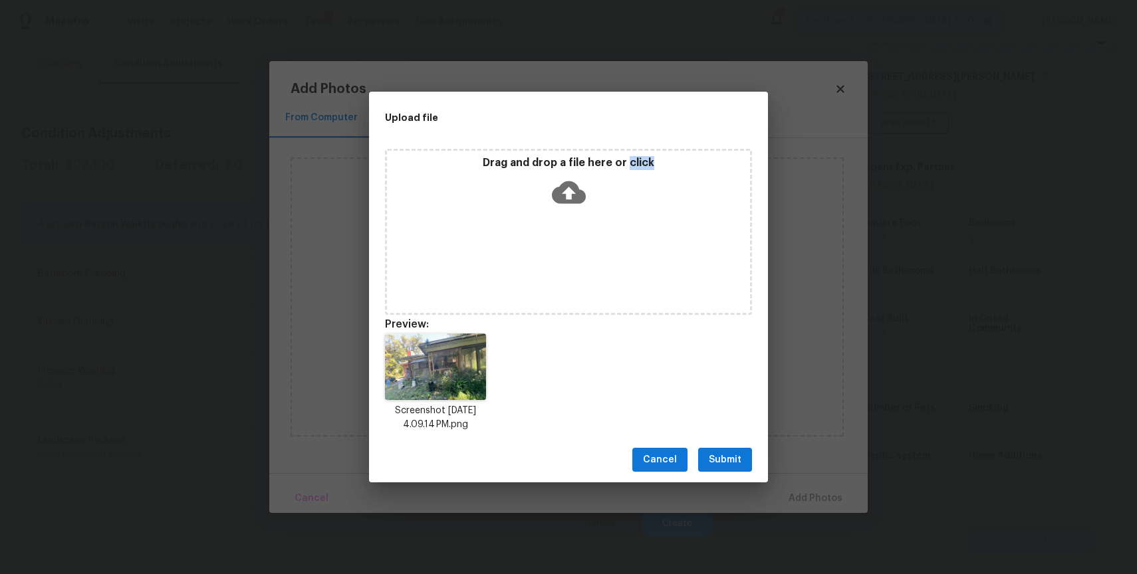
click at [718, 471] on button "Submit" at bounding box center [725, 460] width 54 height 25
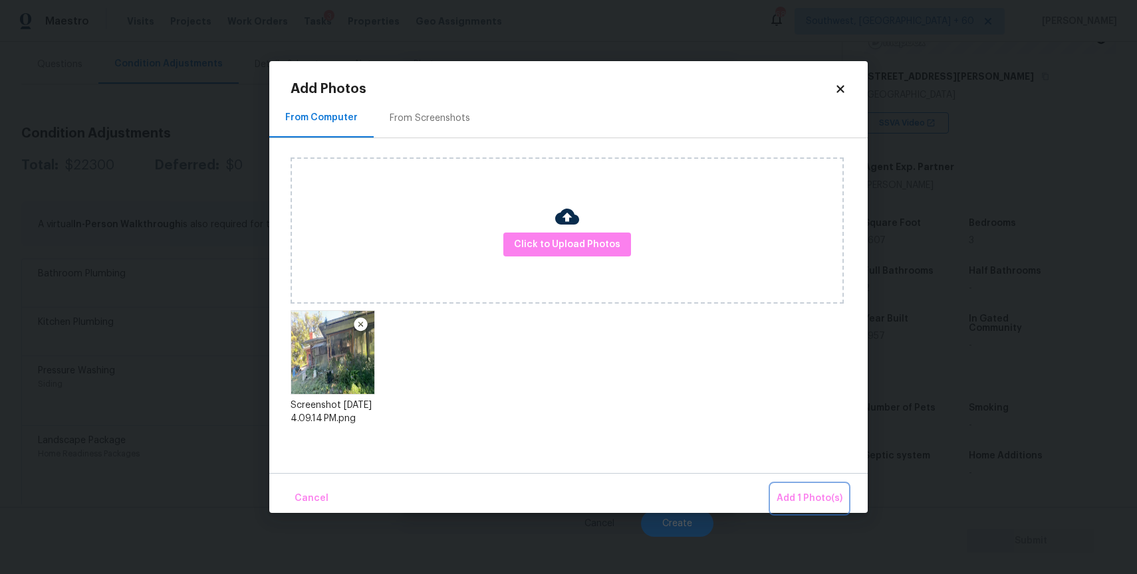
click at [838, 500] on span "Add 1 Photo(s)" at bounding box center [809, 499] width 66 height 17
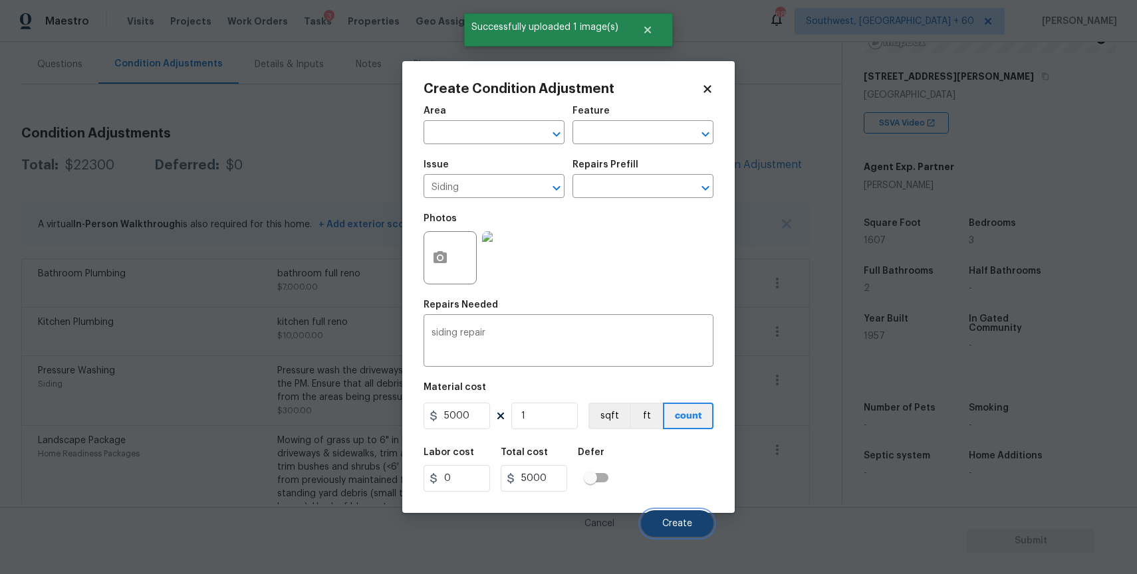
click at [681, 529] on span "Create" at bounding box center [677, 524] width 30 height 10
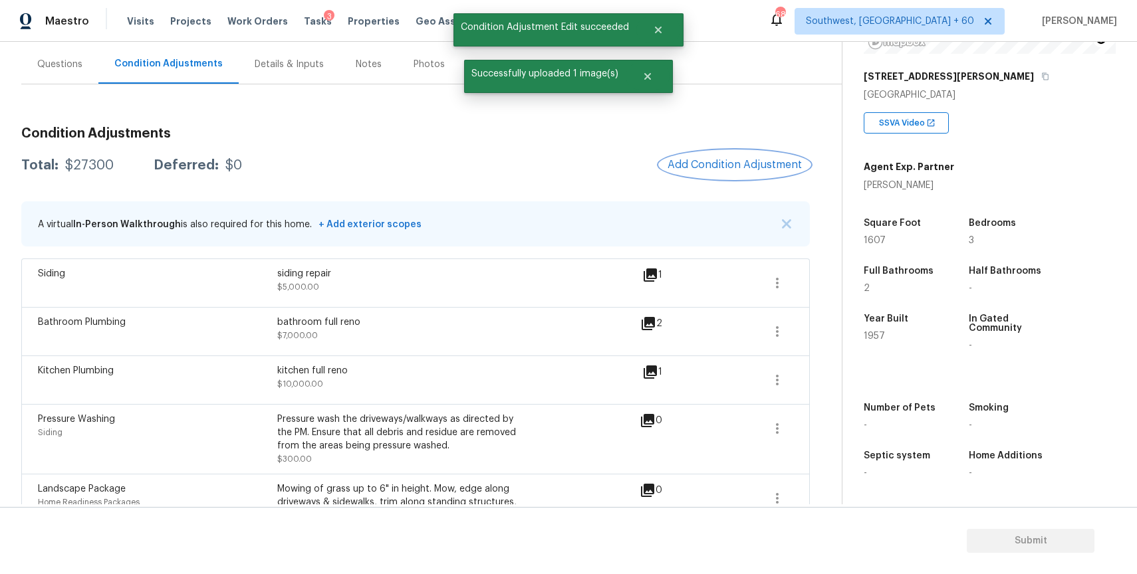
click at [713, 152] on button "Add Condition Adjustment" at bounding box center [734, 165] width 150 height 28
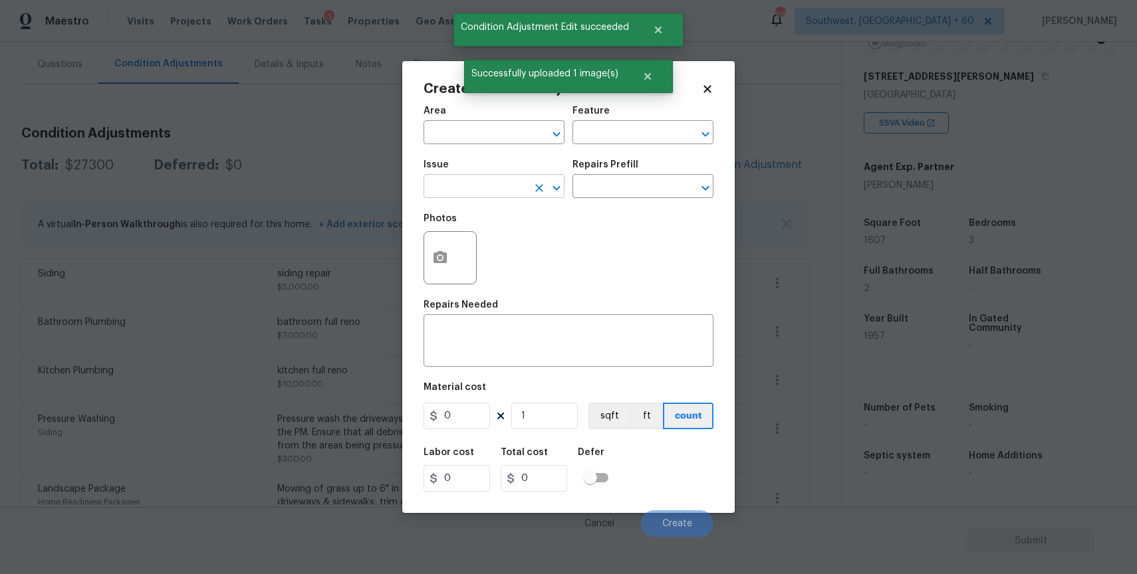
click at [481, 185] on input "text" at bounding box center [475, 187] width 104 height 21
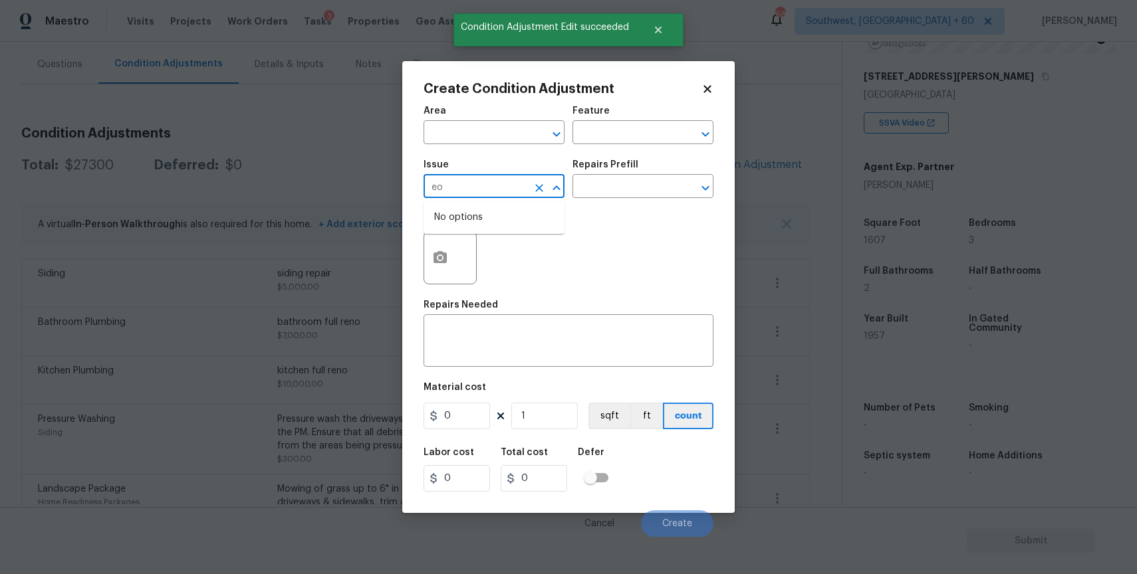
type input "e"
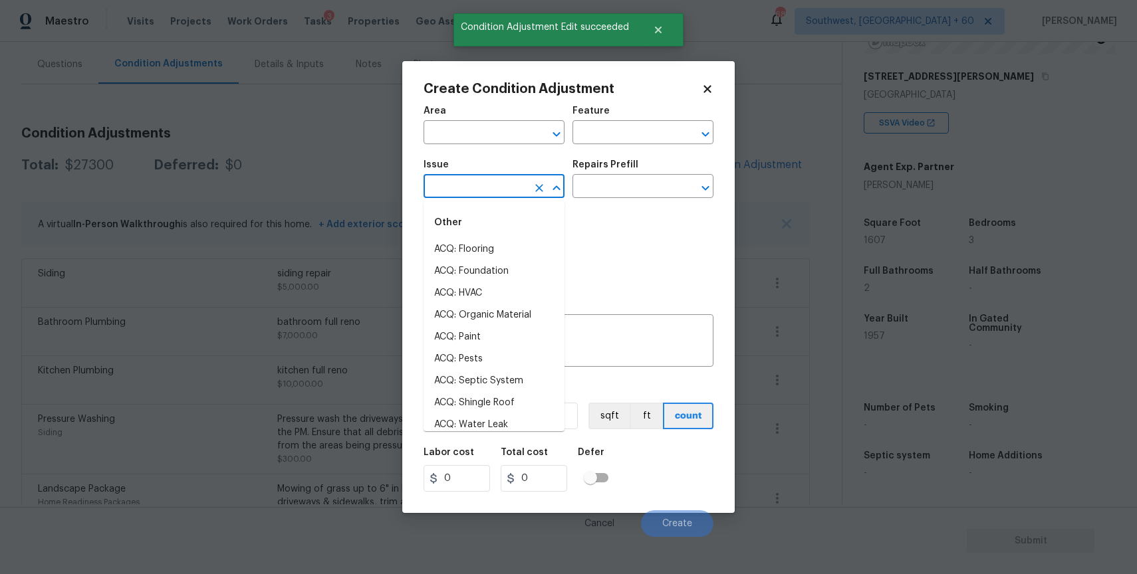
type input "e"
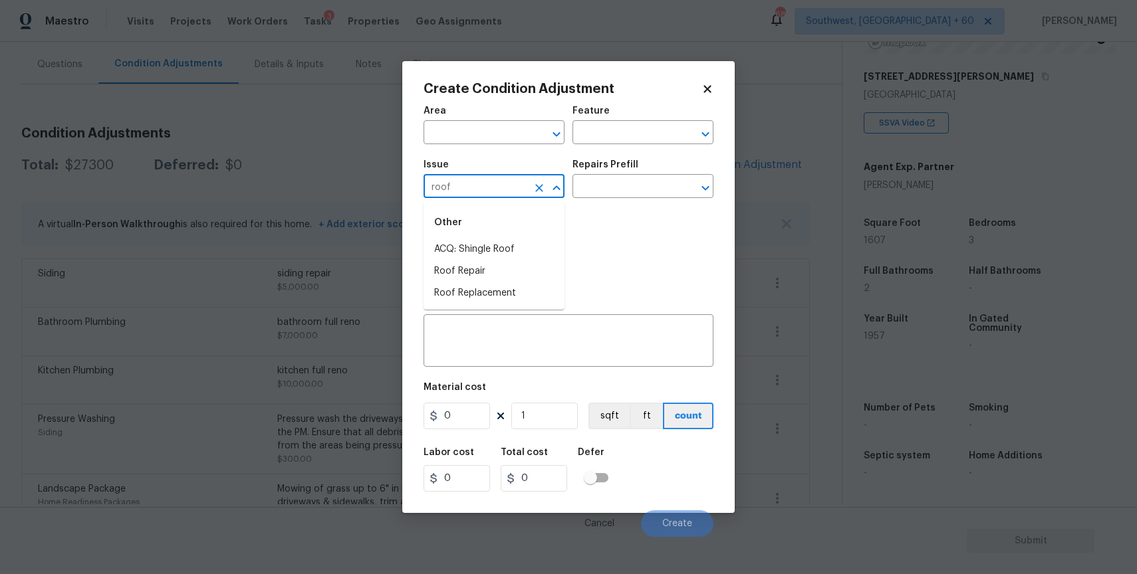
click at [487, 240] on li "ACQ: Shingle Roof" at bounding box center [493, 250] width 141 height 22
type input "ACQ: Shingle Roof"
click at [601, 191] on input "text" at bounding box center [624, 187] width 104 height 21
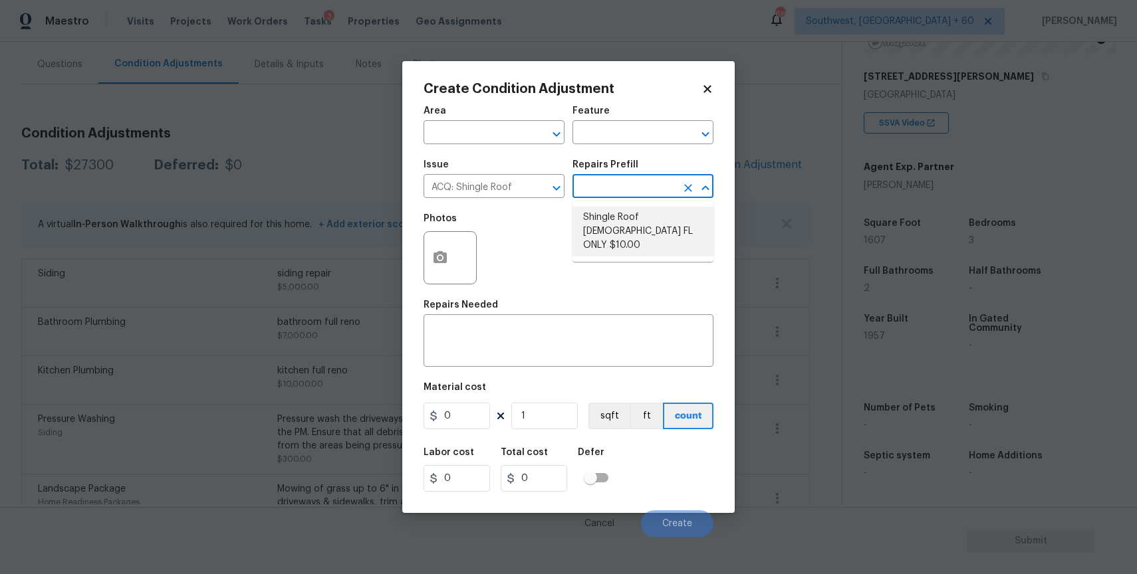
click at [701, 225] on li "Shingle Roof 15+ Years Old FL ONLY $10.00" at bounding box center [642, 232] width 141 height 50
type input "Acquisition"
type textarea "Acquisition Scope (Florida Only): Shingle Roof 15+ years in age maintenance."
type input "10"
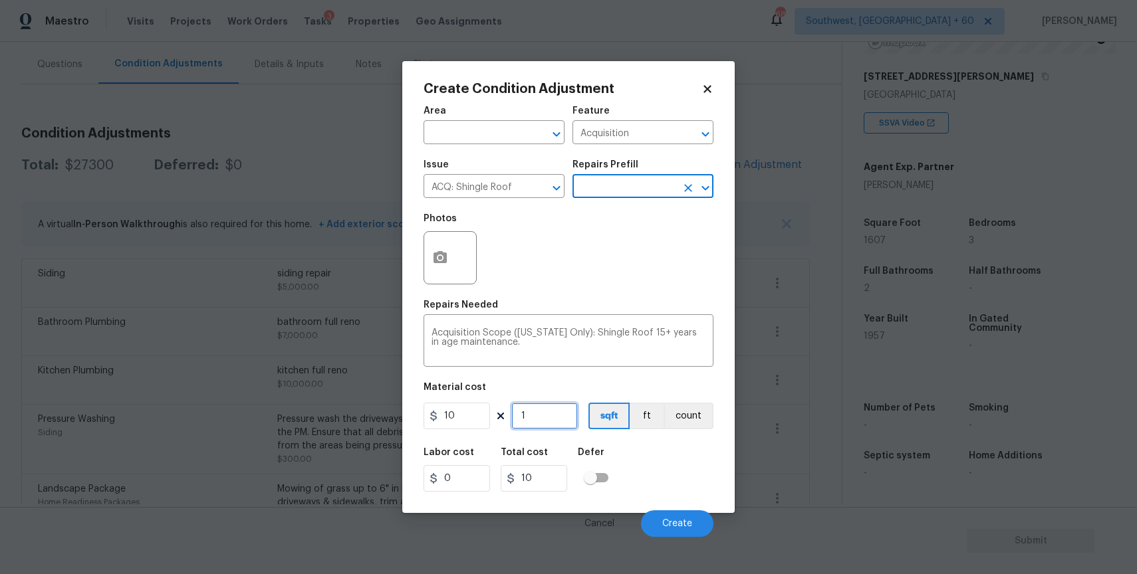
click at [561, 419] on input "1" at bounding box center [544, 416] width 66 height 27
type input "0"
type input "1"
type input "10"
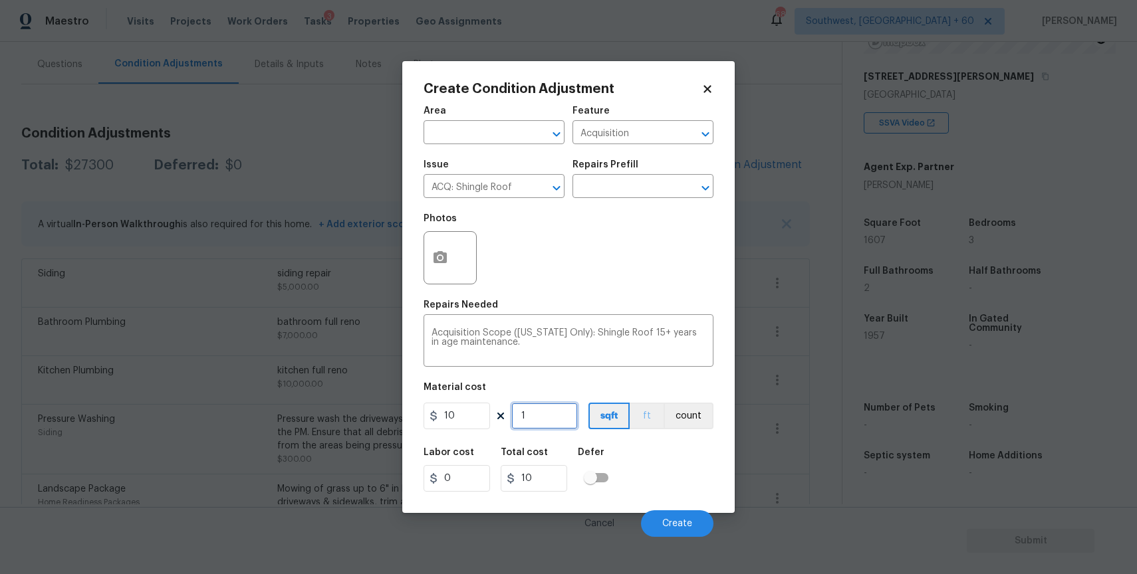
type input "16"
type input "160"
type input "1600"
type input "1607"
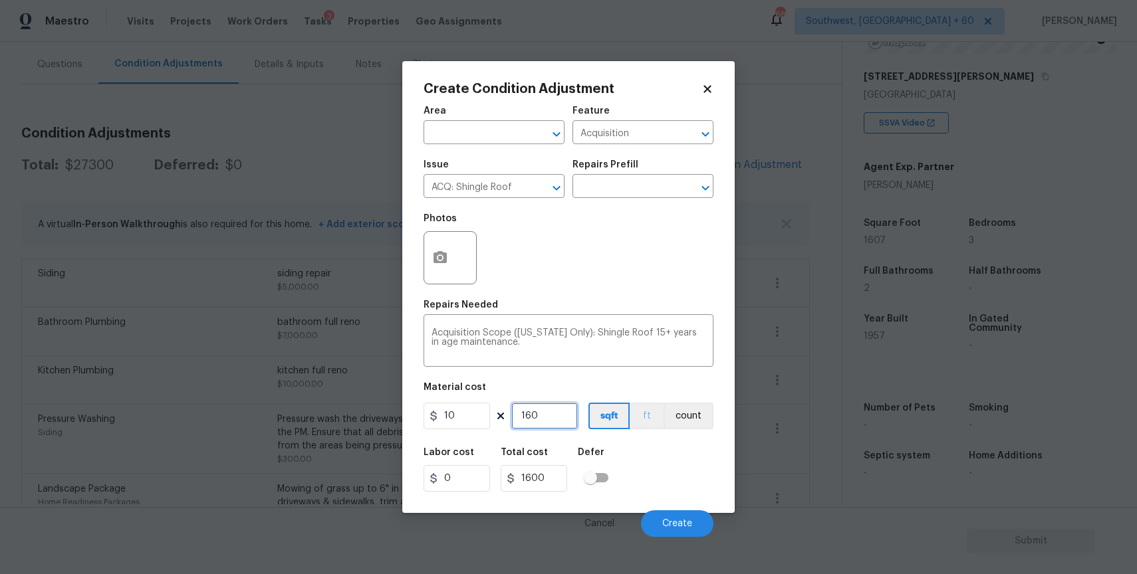
type input "16070"
type input "1607"
click at [668, 531] on button "Create" at bounding box center [677, 524] width 72 height 27
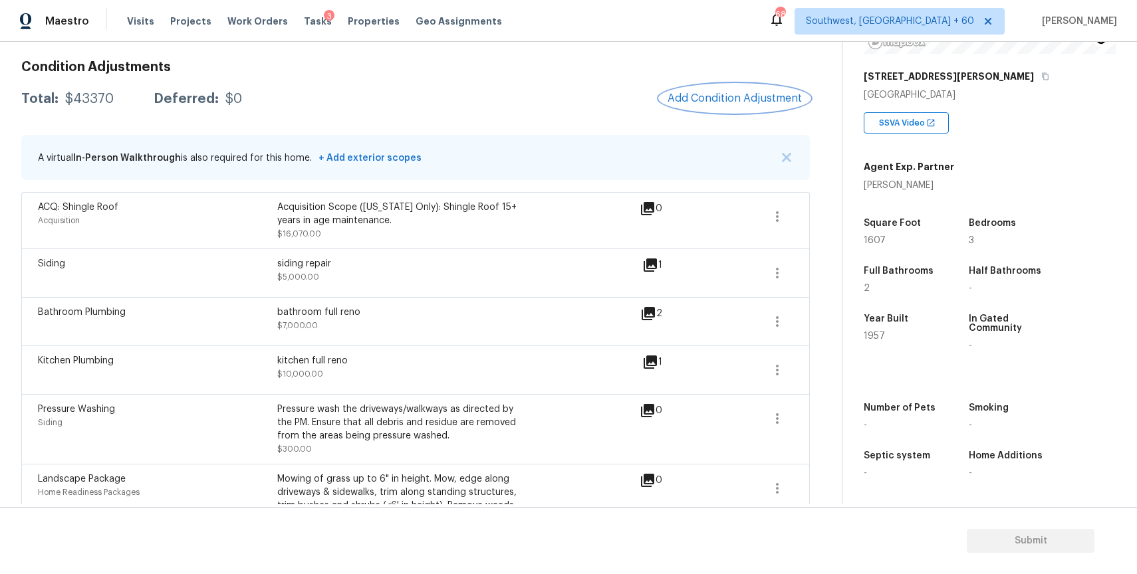
scroll to position [184, 0]
click at [751, 106] on button "Add Condition Adjustment" at bounding box center [734, 98] width 150 height 28
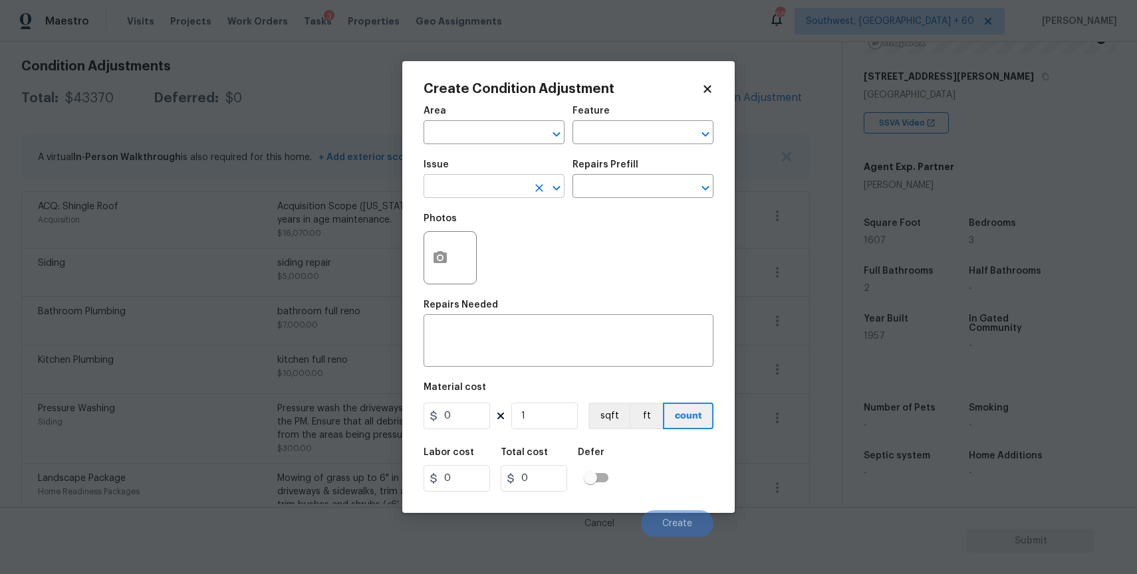
click at [487, 193] on input "text" at bounding box center [475, 187] width 104 height 21
click at [480, 240] on li "ACQ: Foundation" at bounding box center [493, 250] width 141 height 22
type input "ACQ: Foundation"
click at [670, 174] on div "Repairs Prefill" at bounding box center [642, 168] width 141 height 17
click at [673, 182] on input "text" at bounding box center [624, 187] width 104 height 21
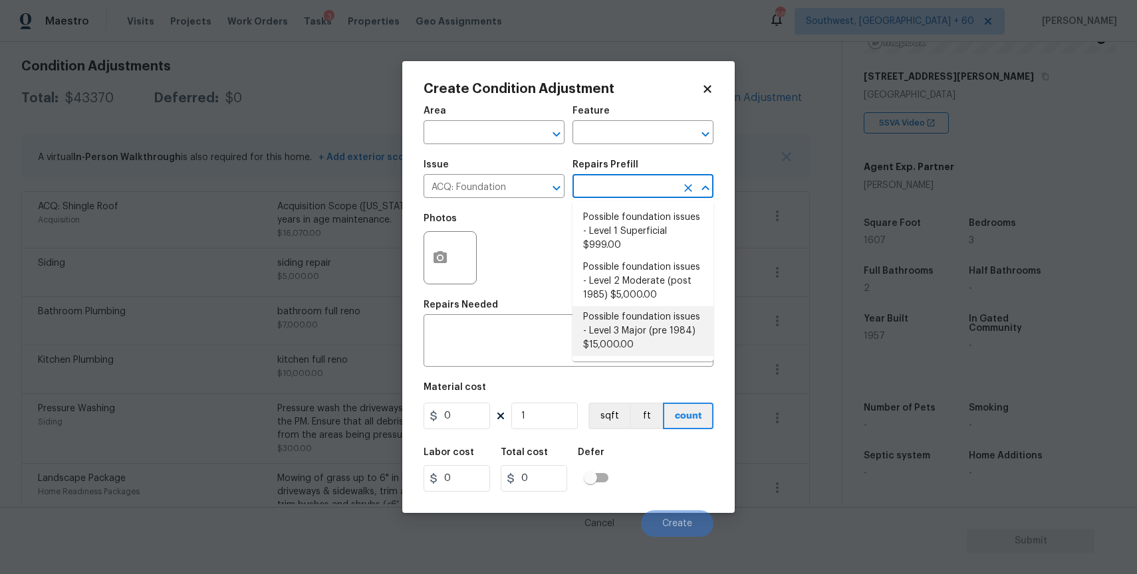
click at [684, 333] on li "Possible foundation issues - Level 3 Major (pre 1984) $15,000.00" at bounding box center [642, 331] width 141 height 50
type input "Acquisition"
type textarea "Possible foundation issues - Level 3 Major: Disclaimer: This is NOT a technical…"
type input "15000"
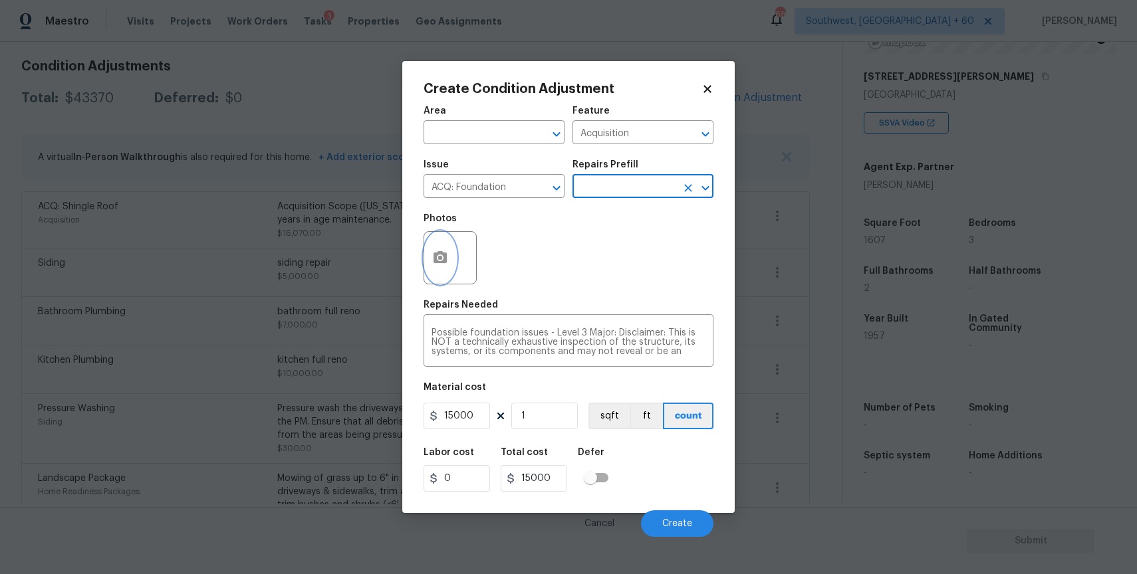
click at [443, 265] on icon "button" at bounding box center [440, 258] width 16 height 16
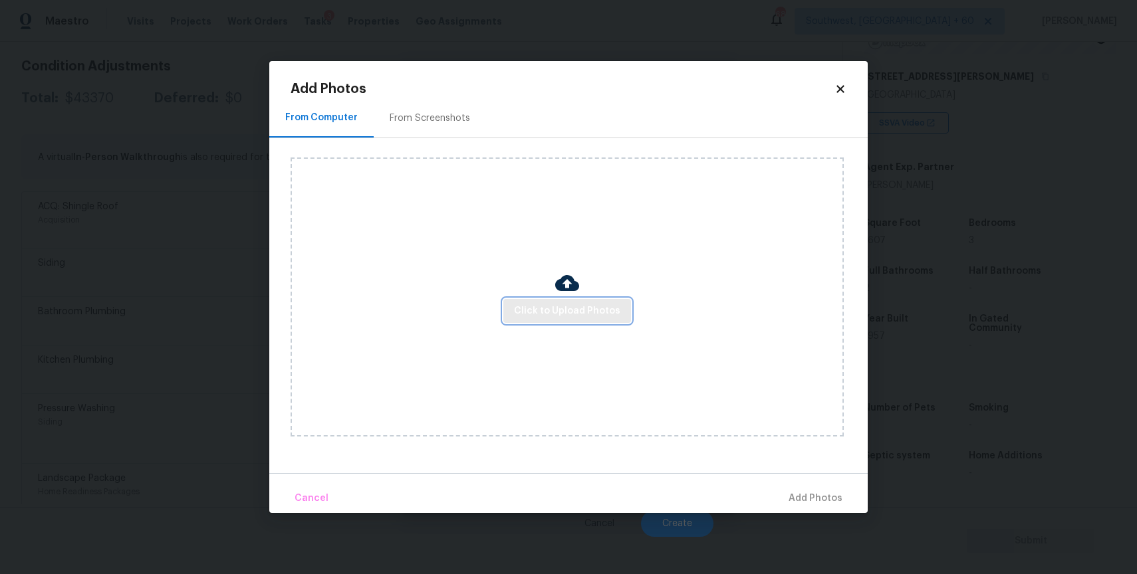
click at [528, 320] on button "Click to Upload Photos" at bounding box center [567, 311] width 128 height 25
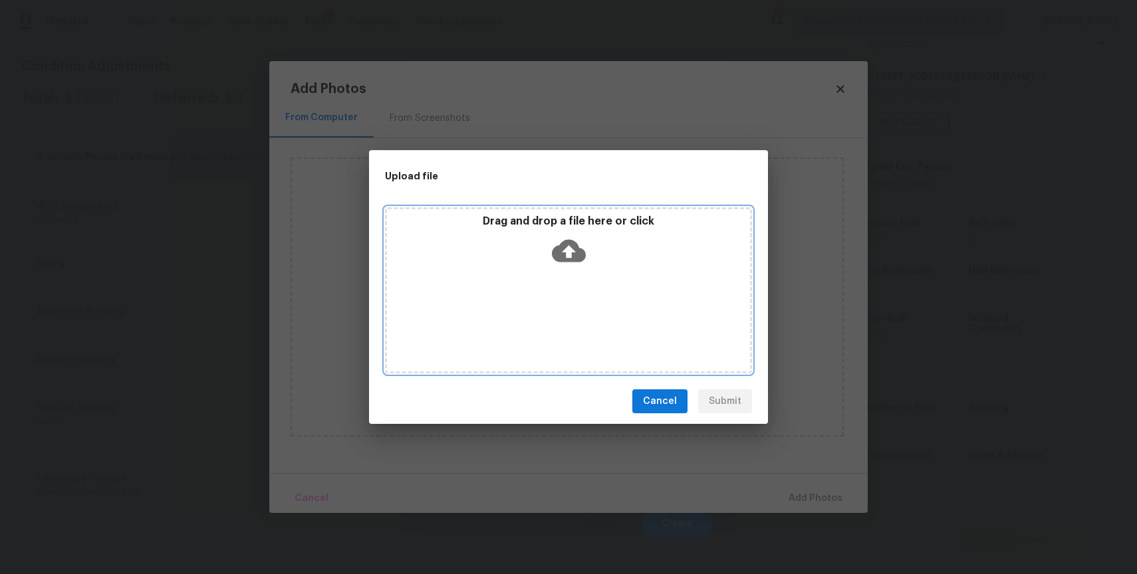
click at [528, 320] on div "Drag and drop a file here or click" at bounding box center [568, 290] width 367 height 166
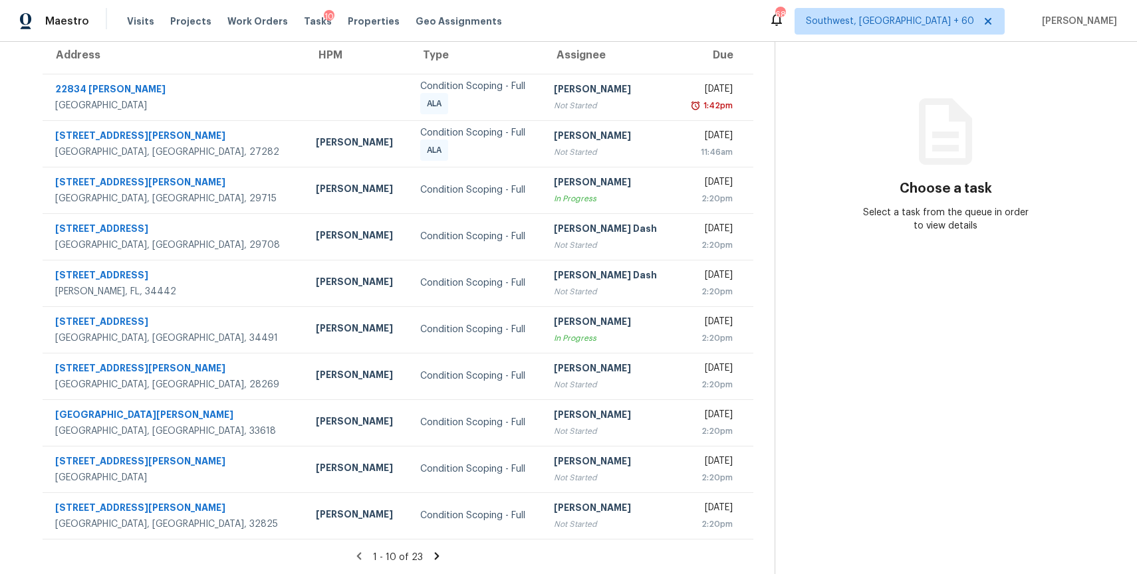
click at [431, 554] on icon at bounding box center [437, 556] width 12 height 12
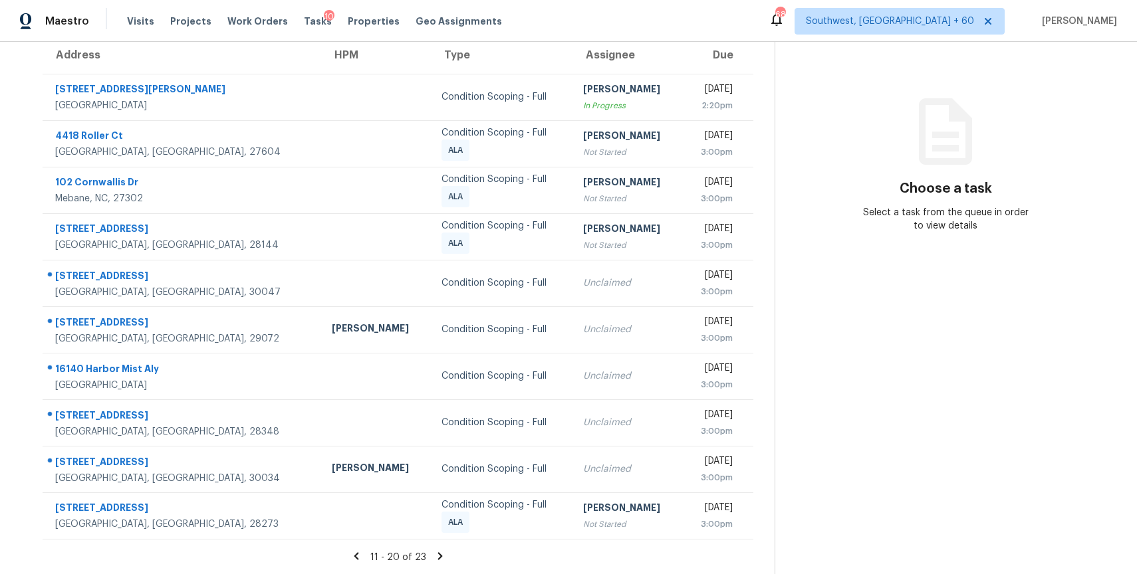
click at [435, 560] on icon at bounding box center [440, 556] width 12 height 12
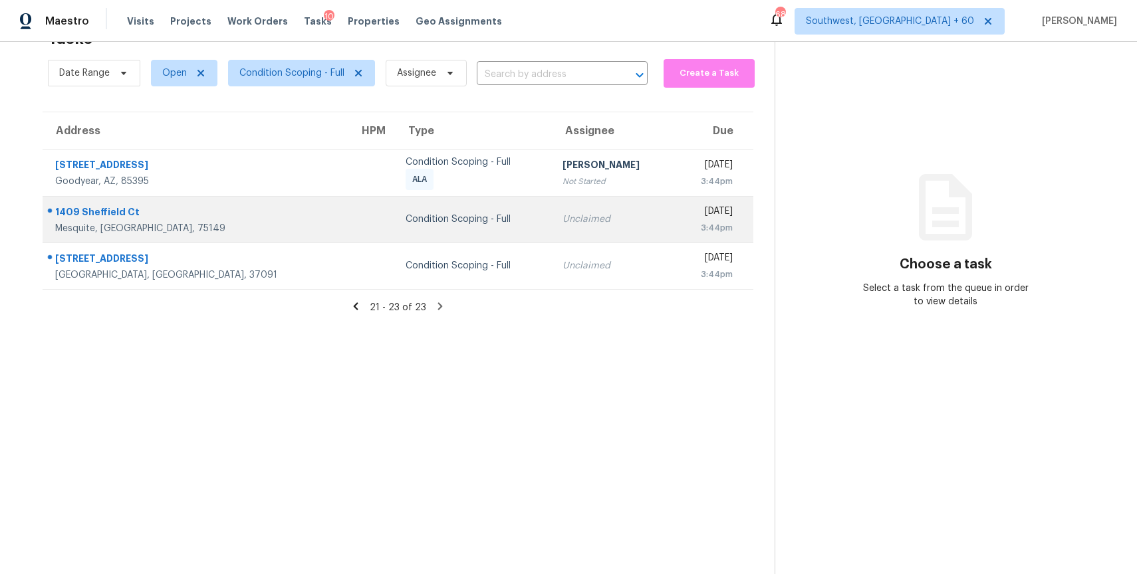
click at [552, 208] on td "Unclaimed" at bounding box center [613, 219] width 122 height 47
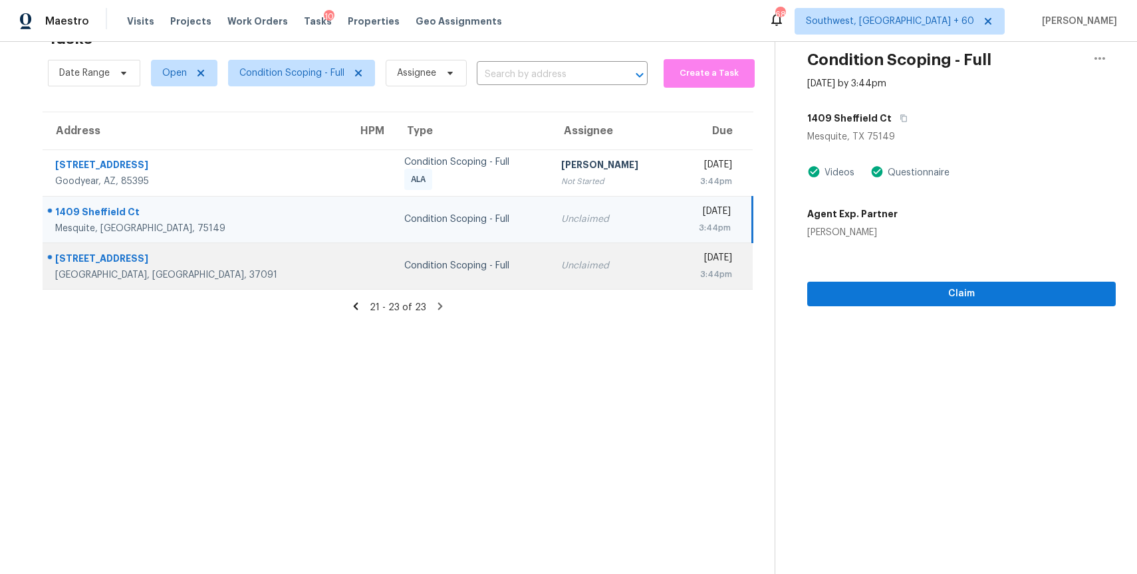
click at [550, 280] on td "Unclaimed" at bounding box center [611, 266] width 122 height 47
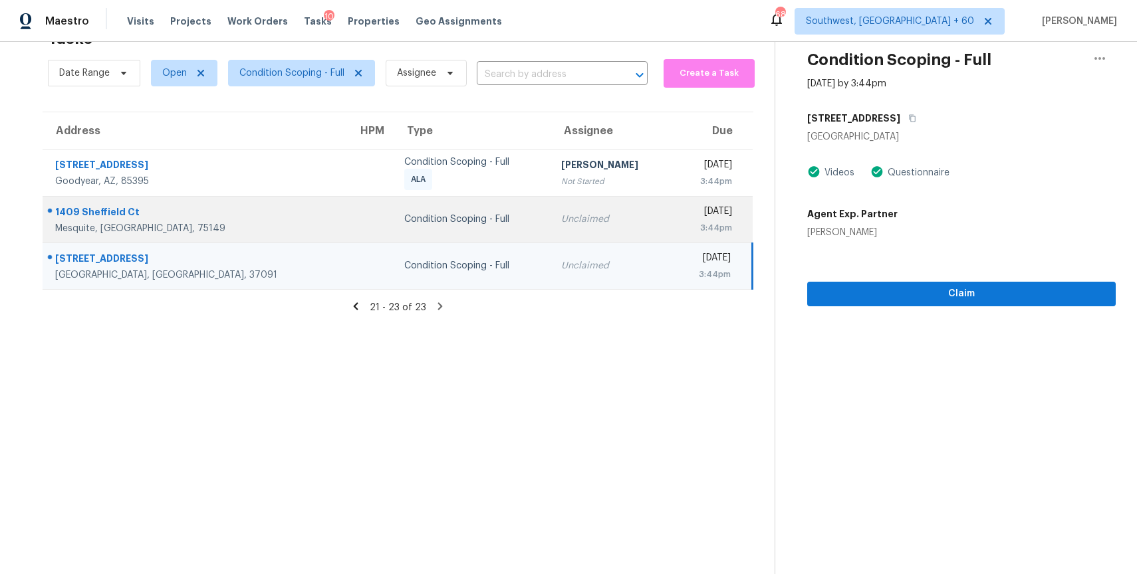
click at [477, 228] on td "Condition Scoping - Full" at bounding box center [472, 219] width 157 height 47
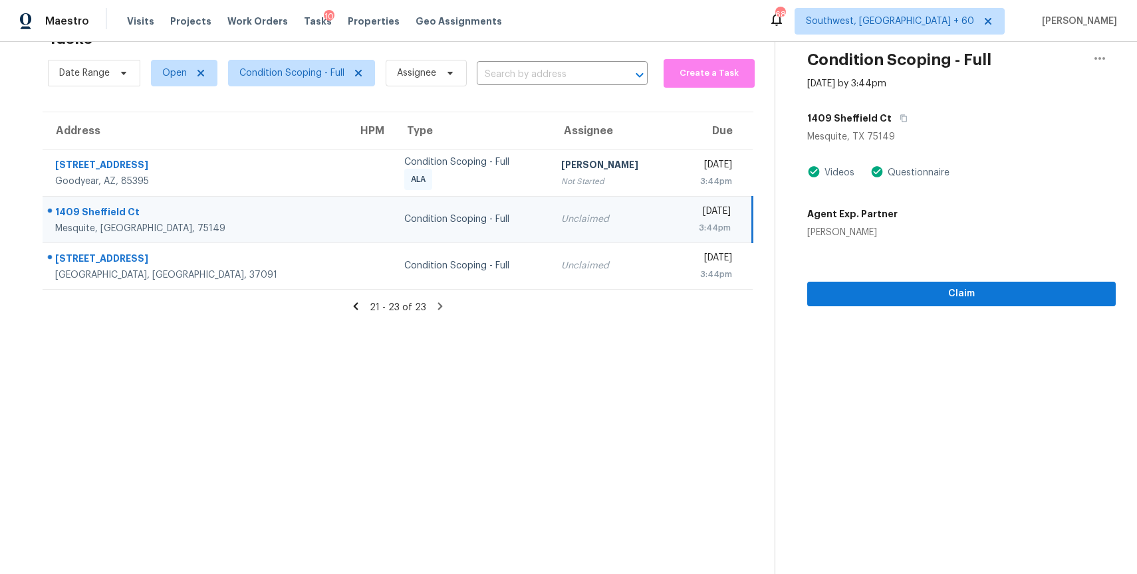
click at [352, 309] on icon at bounding box center [356, 306] width 12 height 12
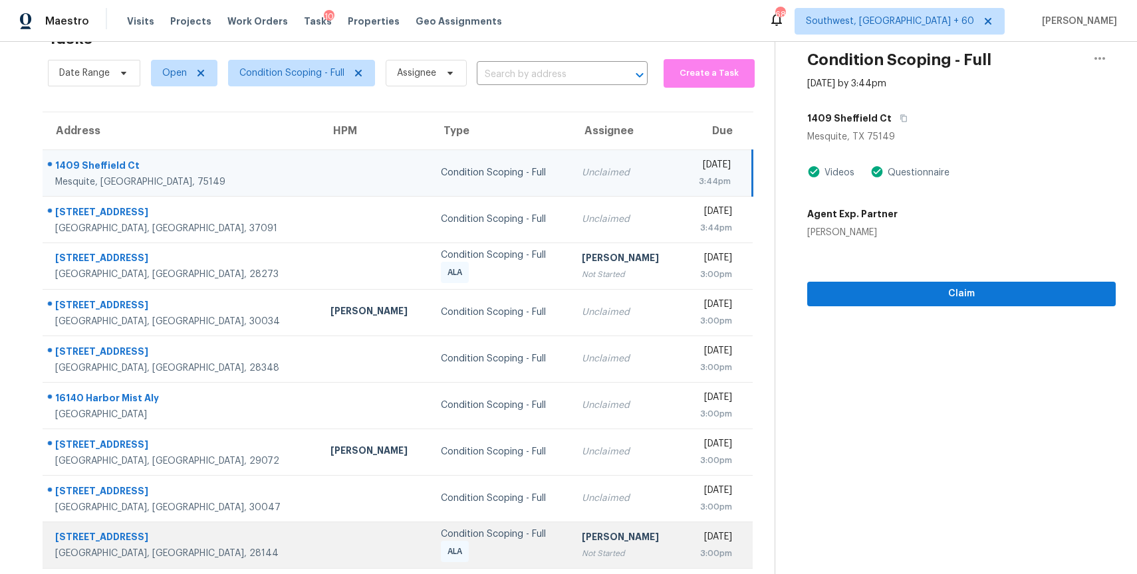
scroll to position [118, 0]
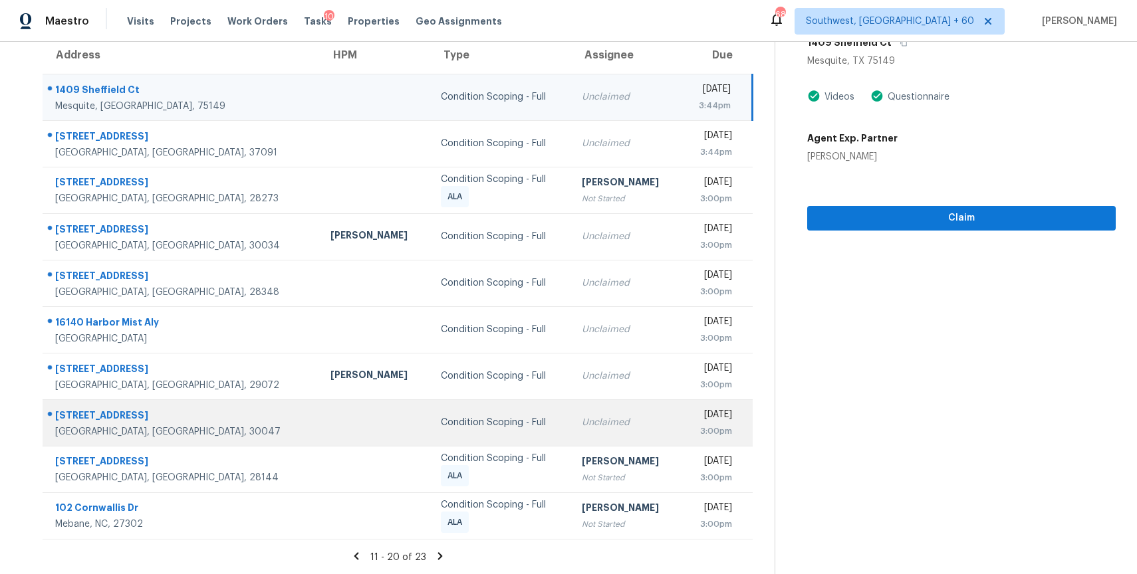
click at [582, 427] on div "Unclaimed" at bounding box center [626, 422] width 88 height 13
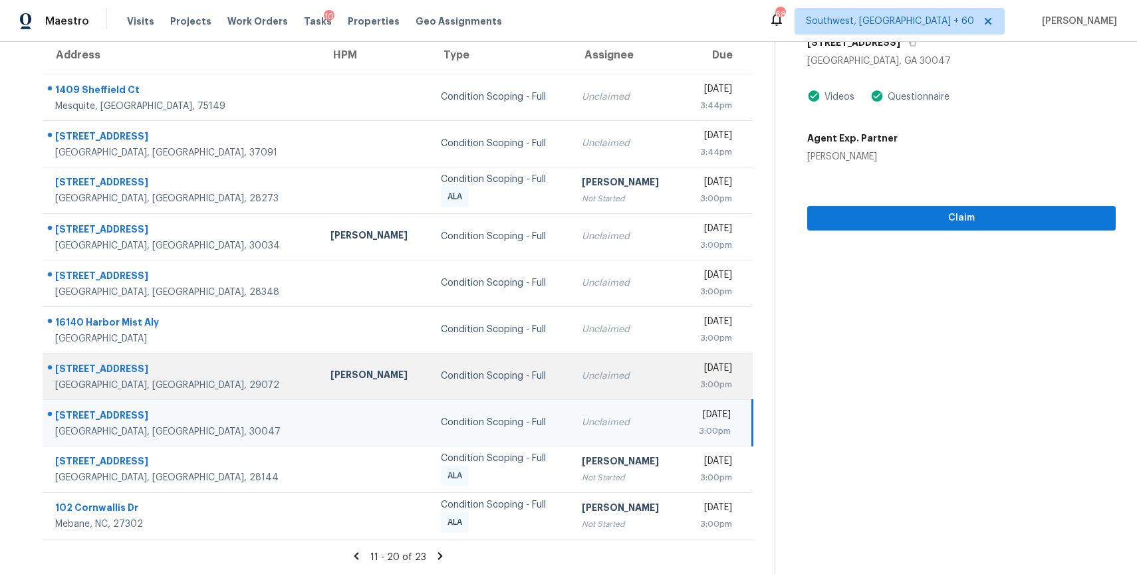
click at [582, 372] on div "Unclaimed" at bounding box center [626, 376] width 88 height 13
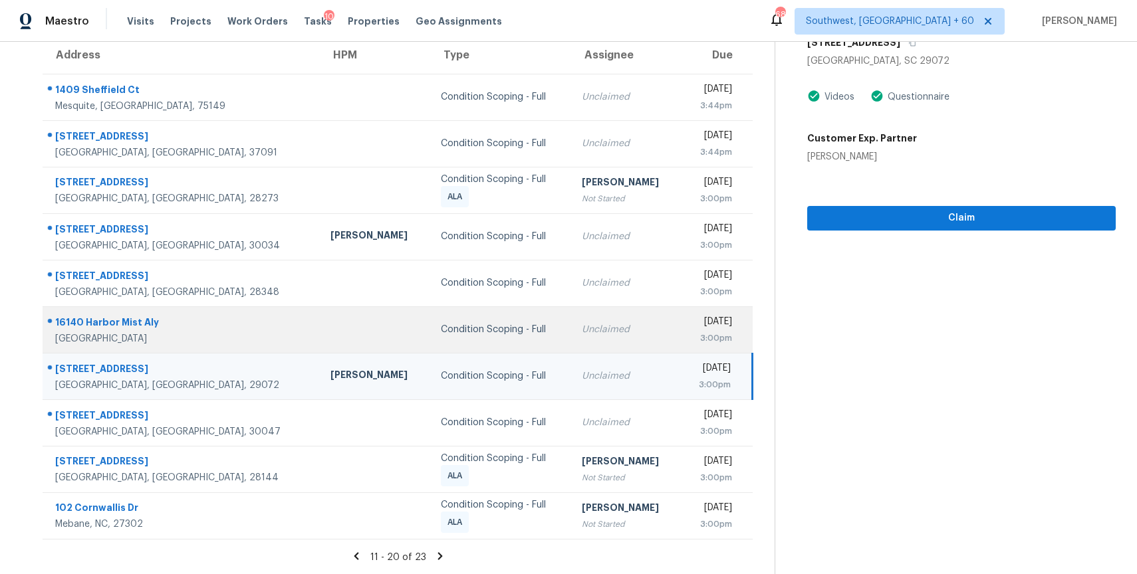
click at [582, 333] on div "Unclaimed" at bounding box center [626, 329] width 88 height 13
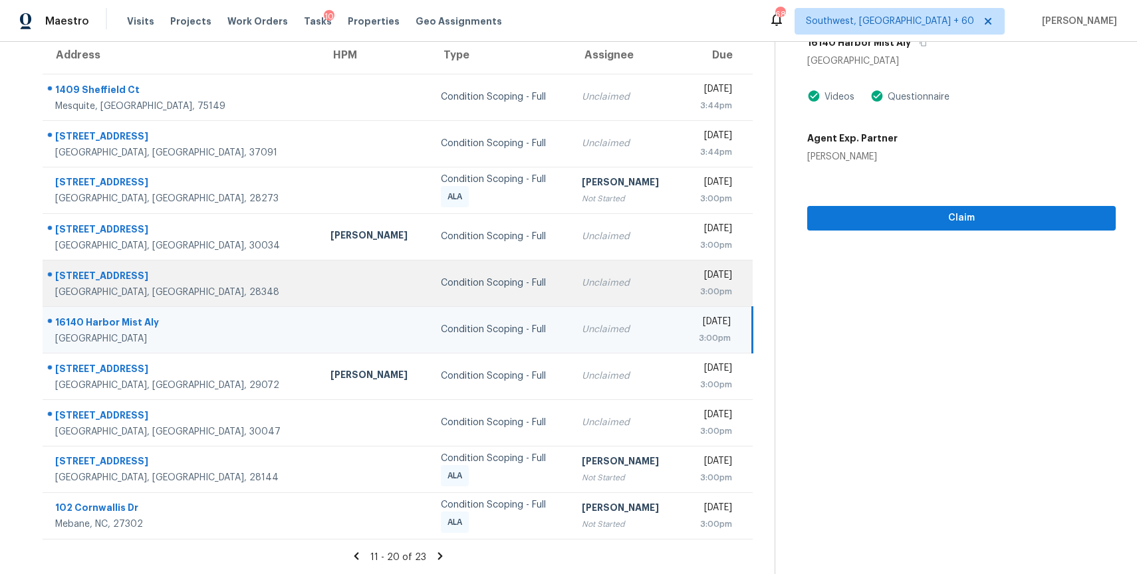
click at [582, 284] on div "Unclaimed" at bounding box center [626, 283] width 88 height 13
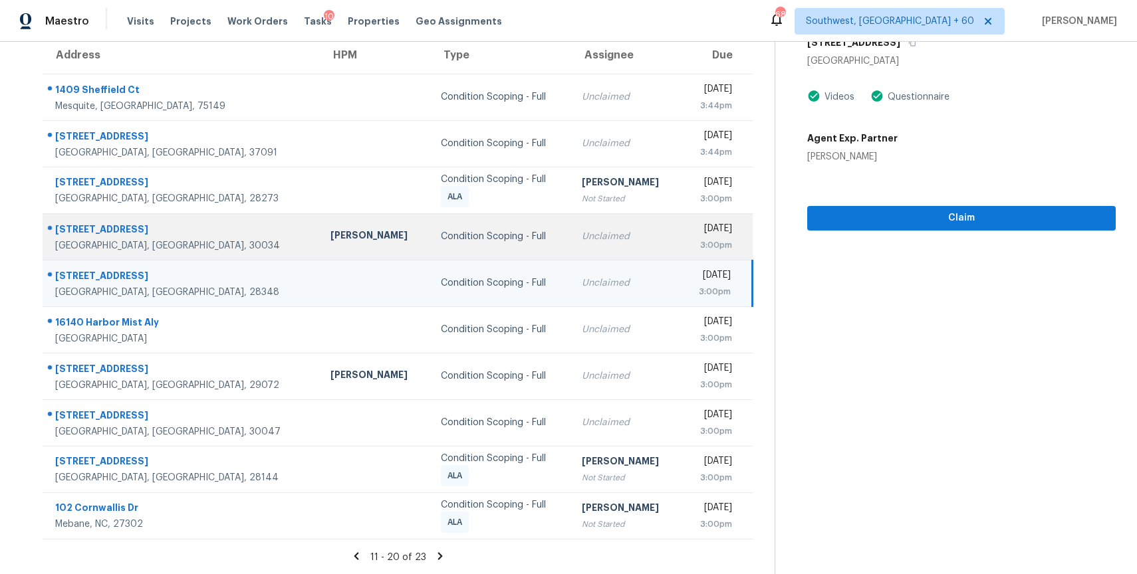
click at [582, 233] on div "Unclaimed" at bounding box center [626, 236] width 88 height 13
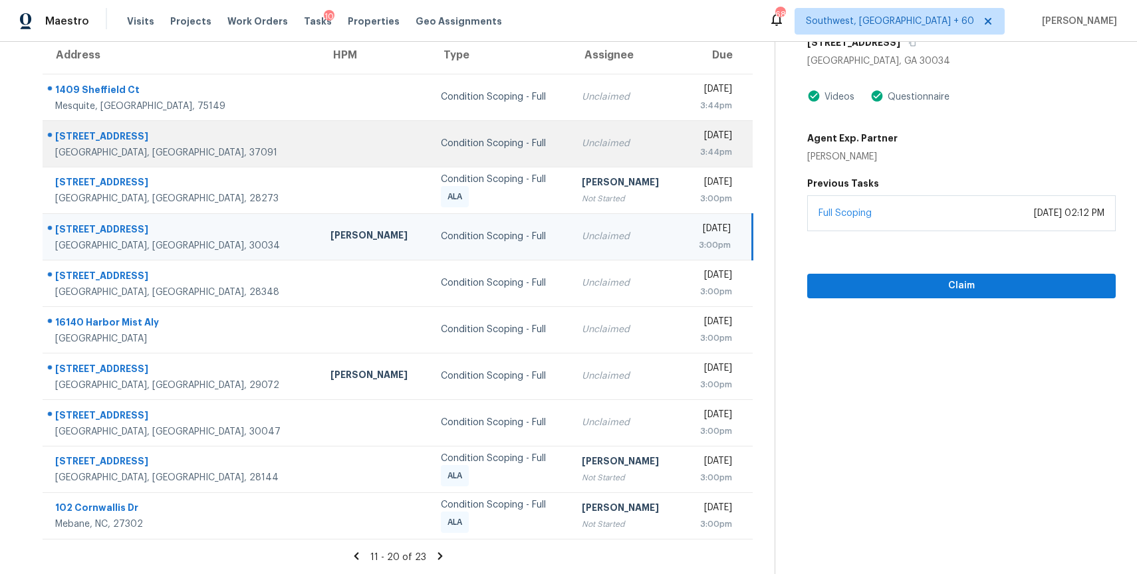
click at [582, 141] on div "Unclaimed" at bounding box center [626, 143] width 88 height 13
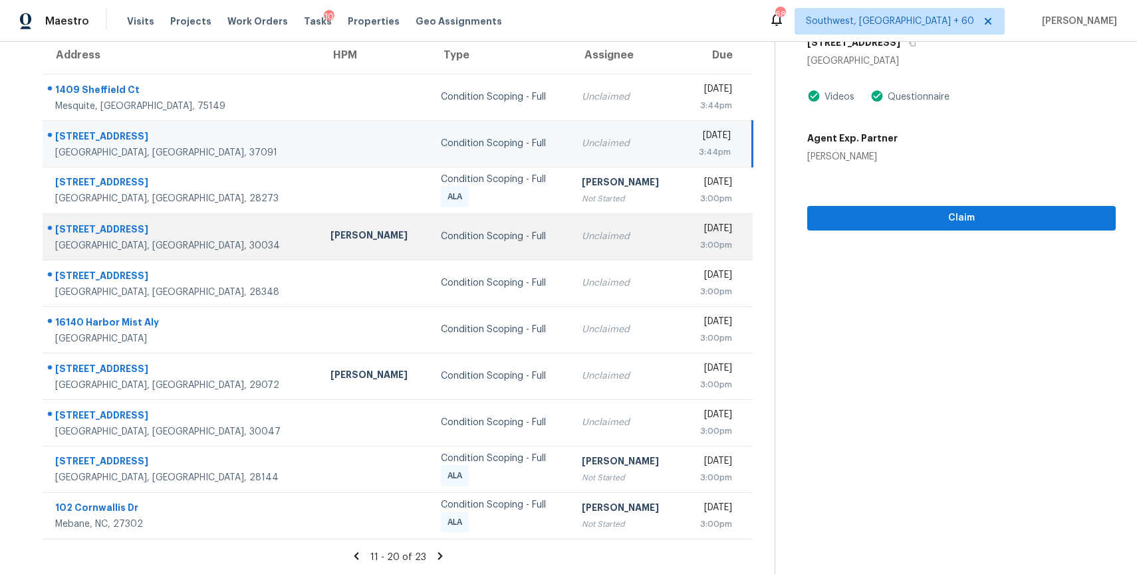
click at [571, 225] on td "Unclaimed" at bounding box center [626, 236] width 110 height 47
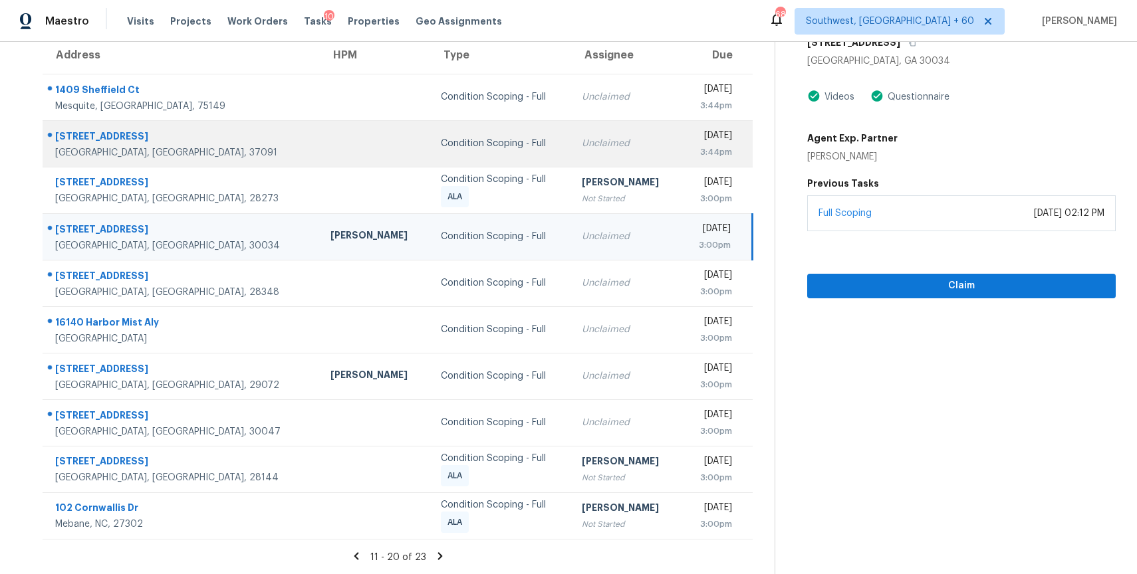
click at [598, 155] on td "Unclaimed" at bounding box center [626, 143] width 110 height 47
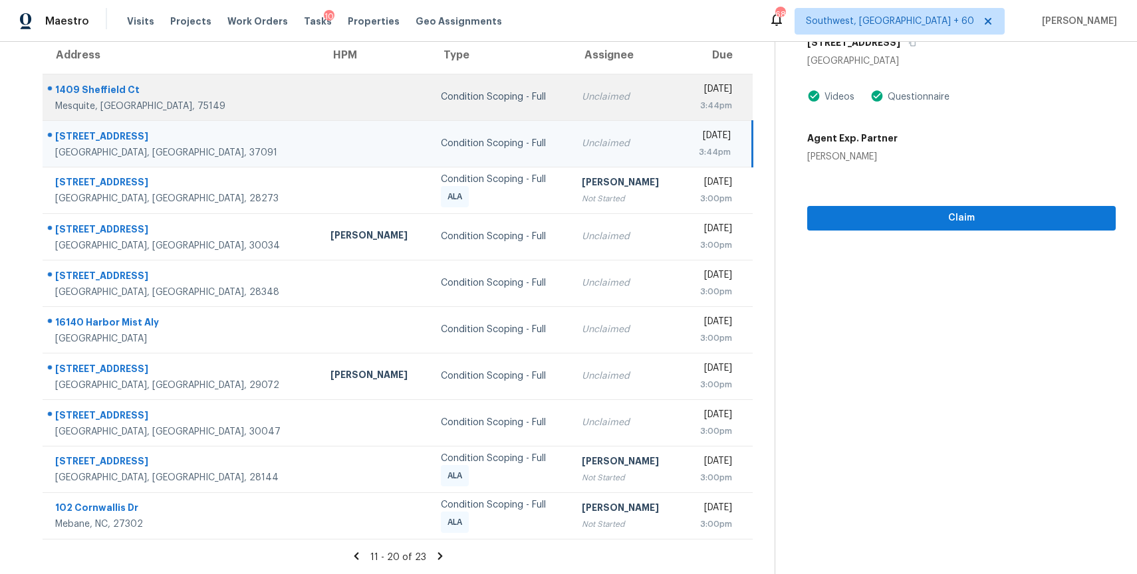
click at [601, 84] on td "Unclaimed" at bounding box center [626, 97] width 110 height 47
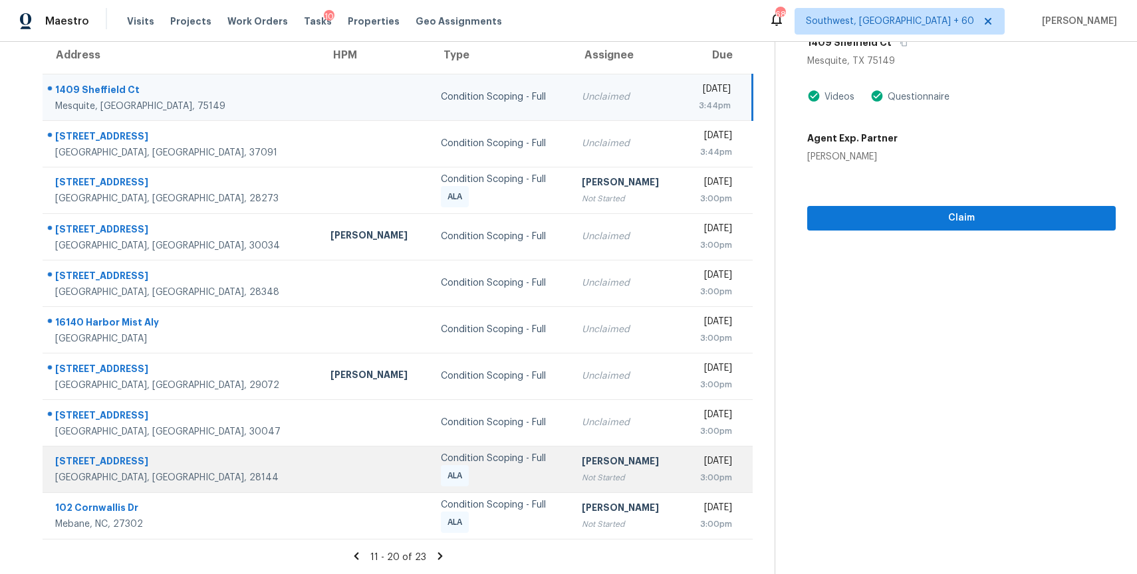
scroll to position [0, 0]
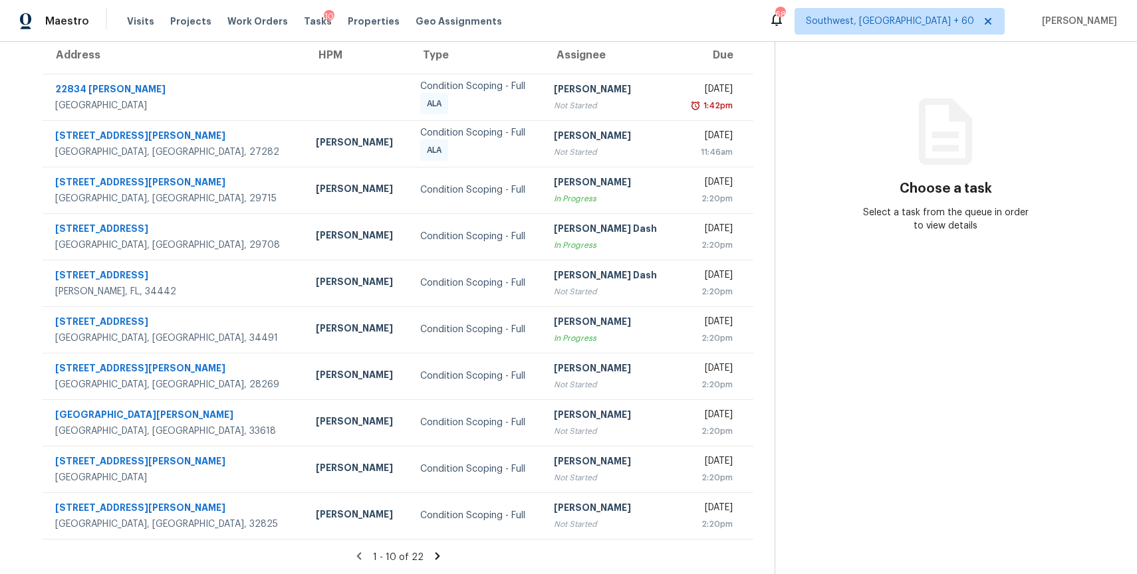
click at [437, 552] on icon at bounding box center [437, 556] width 12 height 12
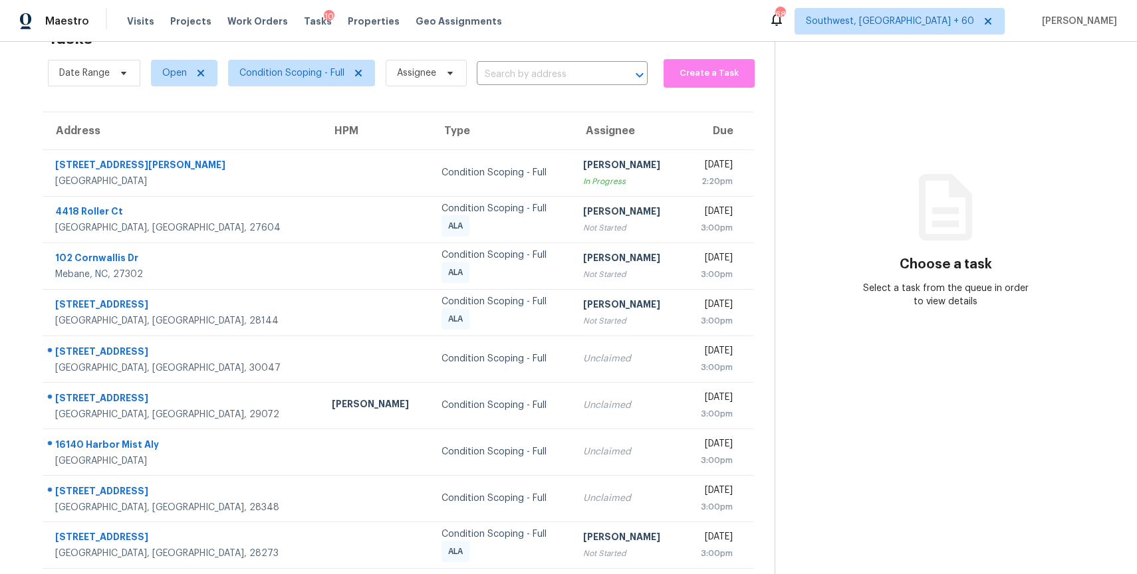
scroll to position [118, 0]
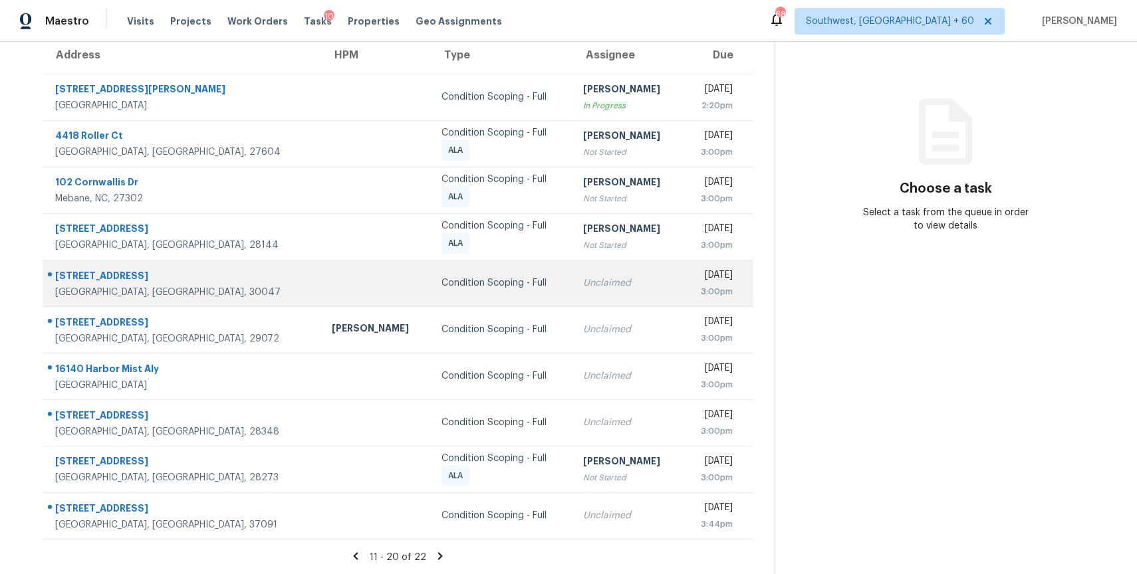
click at [467, 281] on td "Condition Scoping - Full" at bounding box center [502, 283] width 142 height 47
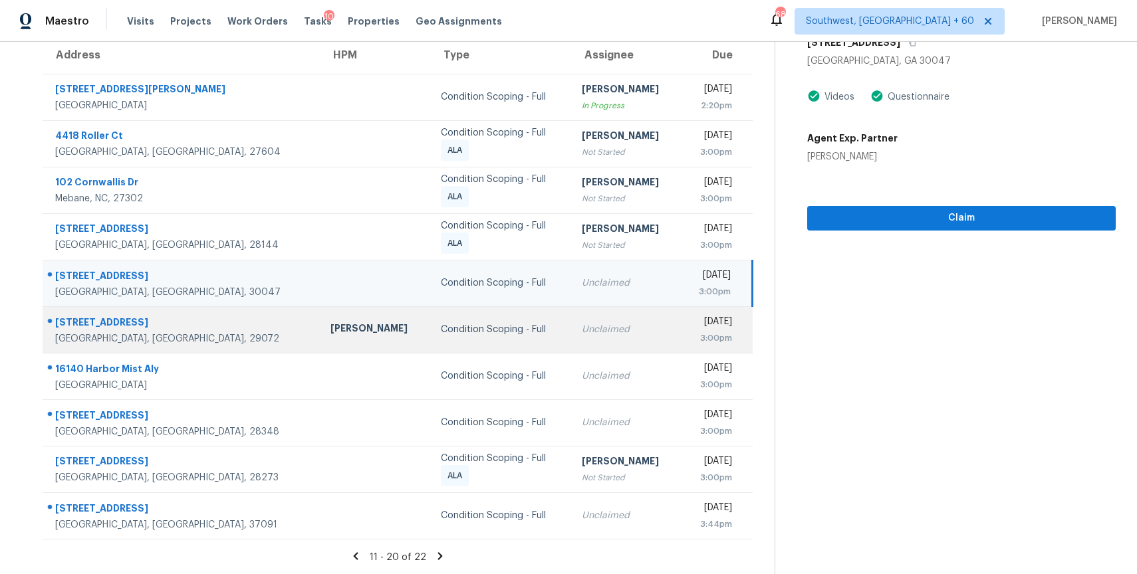
click at [571, 340] on td "Unclaimed" at bounding box center [626, 329] width 110 height 47
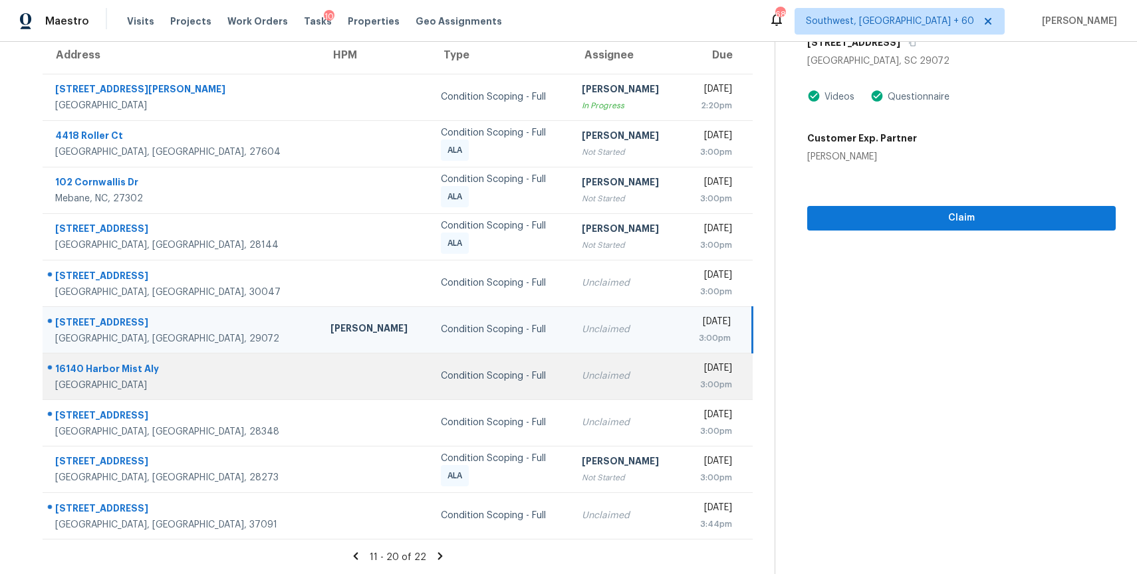
click at [571, 383] on td "Unclaimed" at bounding box center [626, 376] width 110 height 47
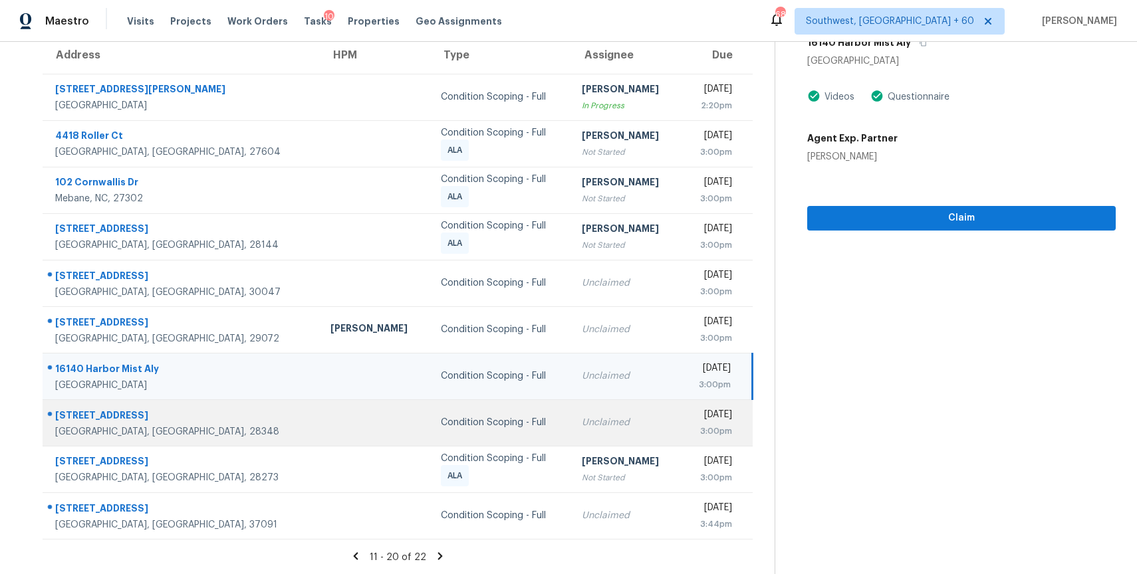
click at [582, 420] on div "Unclaimed" at bounding box center [626, 422] width 88 height 13
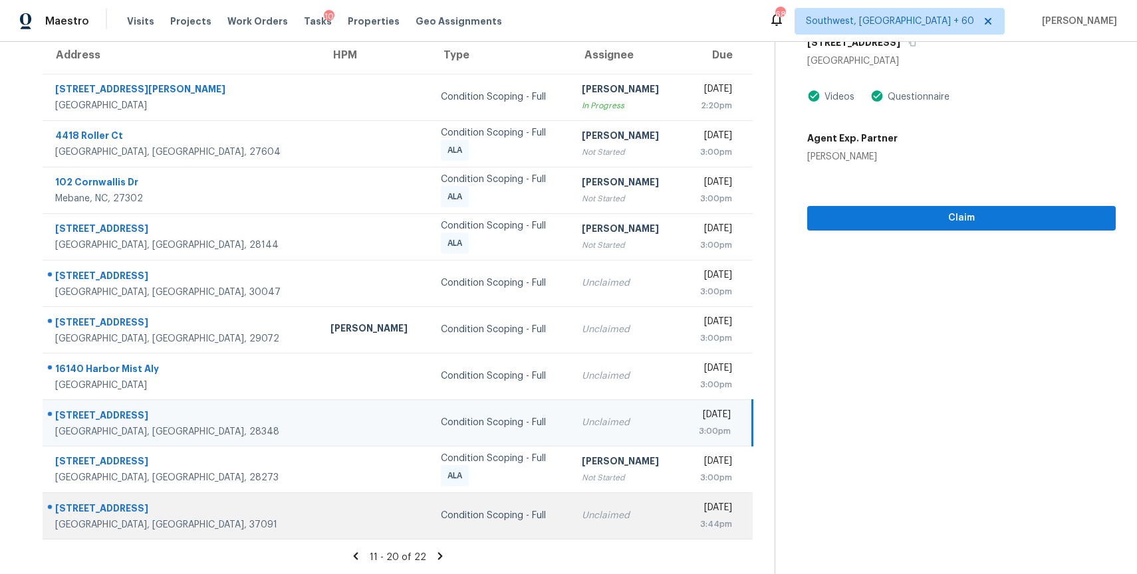
click at [582, 509] on div "Unclaimed" at bounding box center [626, 515] width 88 height 13
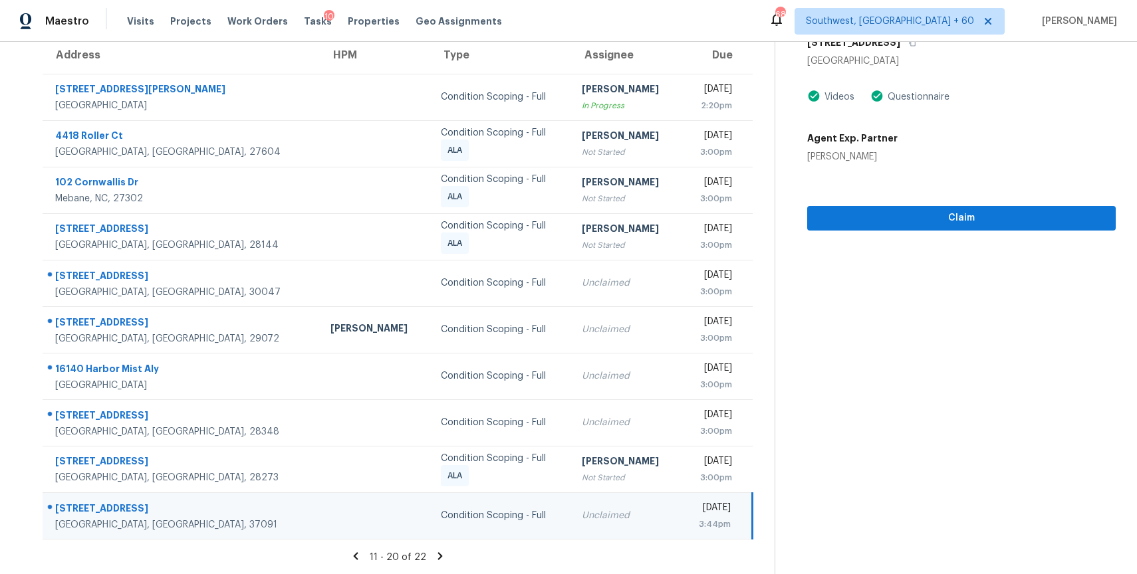
click at [438, 558] on icon at bounding box center [440, 555] width 5 height 7
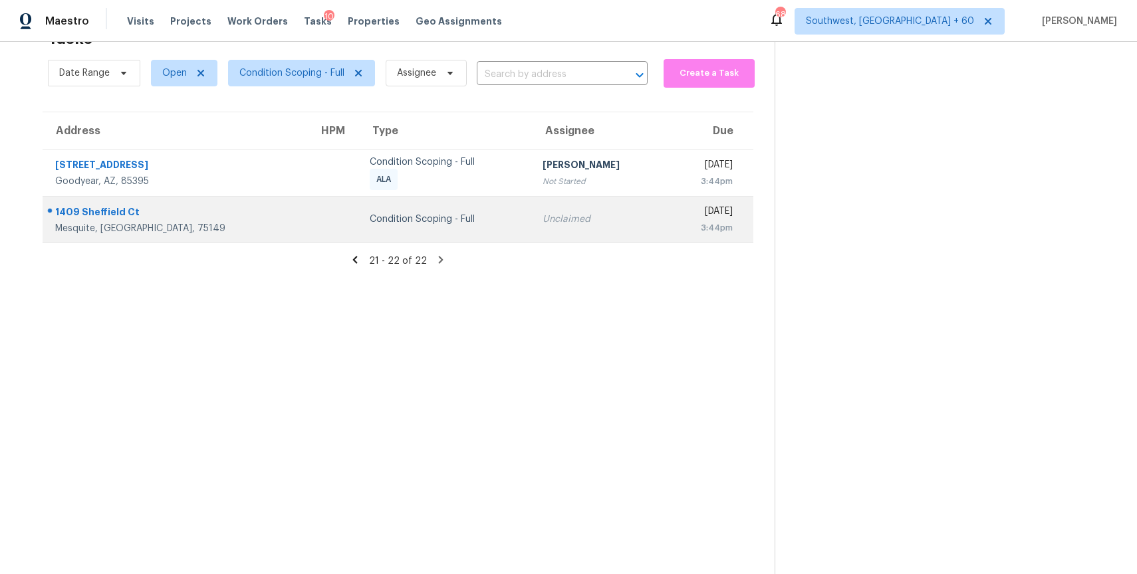
click at [542, 219] on div "Unclaimed" at bounding box center [599, 219] width 114 height 13
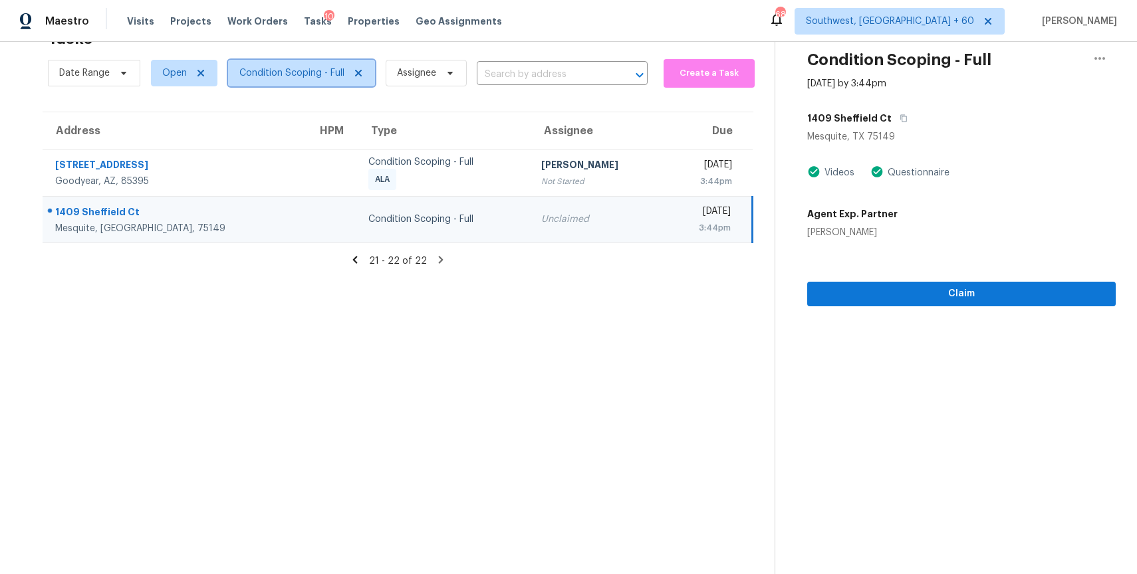
click at [267, 63] on span "Condition Scoping - Full" at bounding box center [301, 73] width 147 height 27
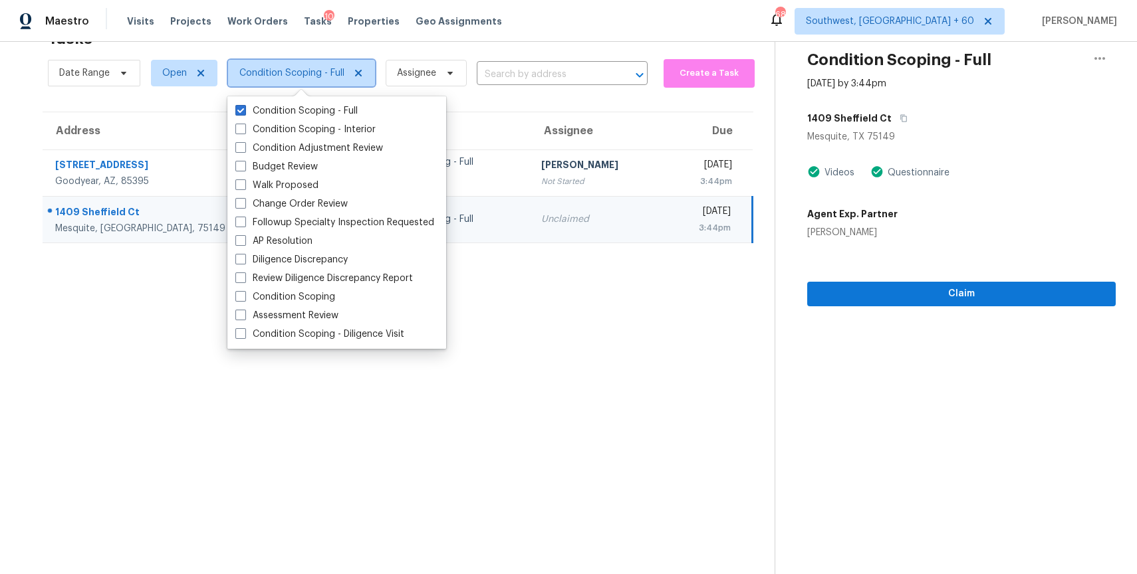
click at [267, 63] on span "Condition Scoping - Full" at bounding box center [301, 73] width 147 height 27
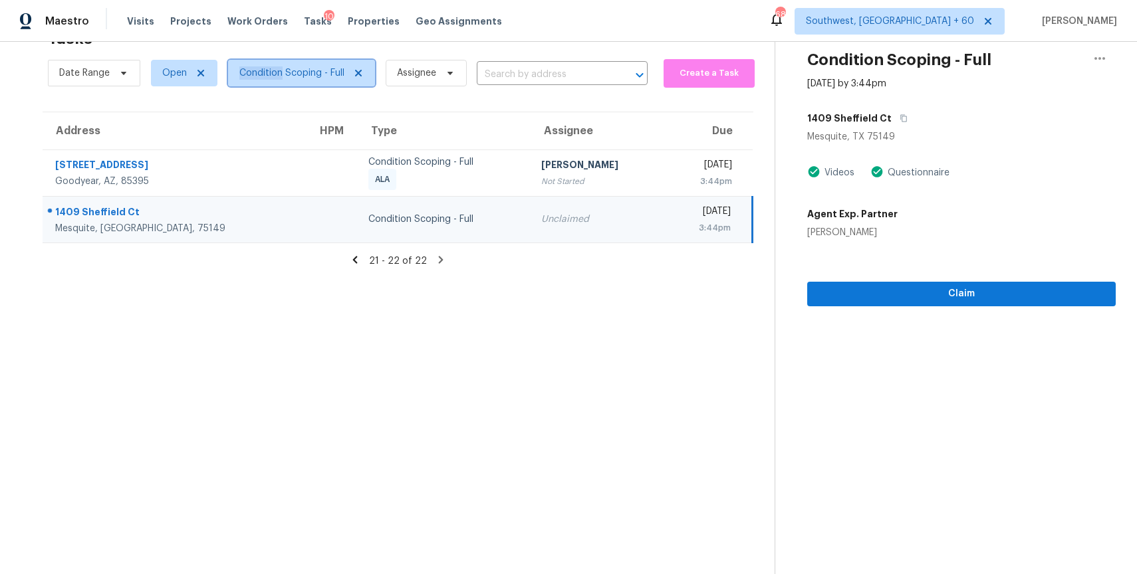
click at [279, 77] on span "Condition Scoping - Full" at bounding box center [291, 72] width 105 height 13
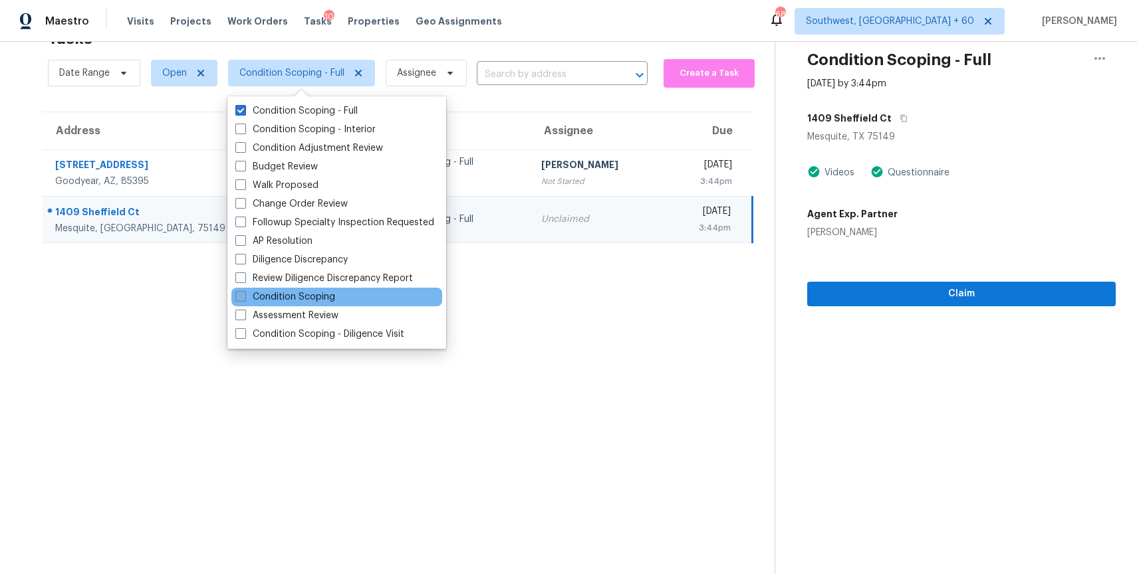
click at [318, 301] on label "Condition Scoping" at bounding box center [285, 297] width 100 height 13
click at [244, 299] on input "Condition Scoping" at bounding box center [239, 295] width 9 height 9
checkbox input "true"
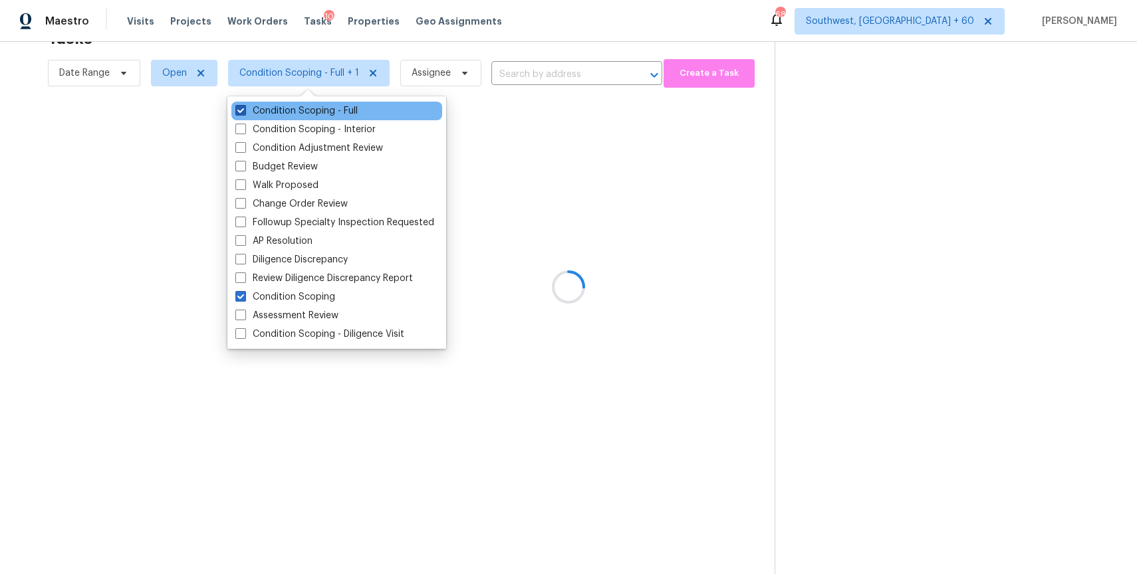
click at [247, 115] on label "Condition Scoping - Full" at bounding box center [296, 110] width 122 height 13
click at [244, 113] on input "Condition Scoping - Full" at bounding box center [239, 108] width 9 height 9
checkbox input "false"
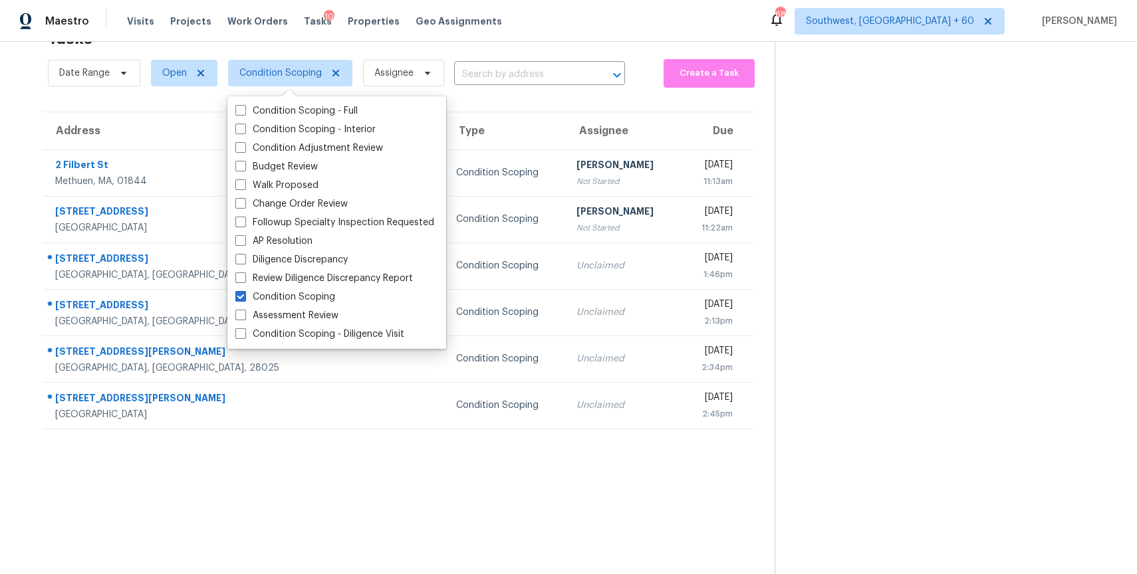
click at [840, 221] on section at bounding box center [944, 287] width 341 height 574
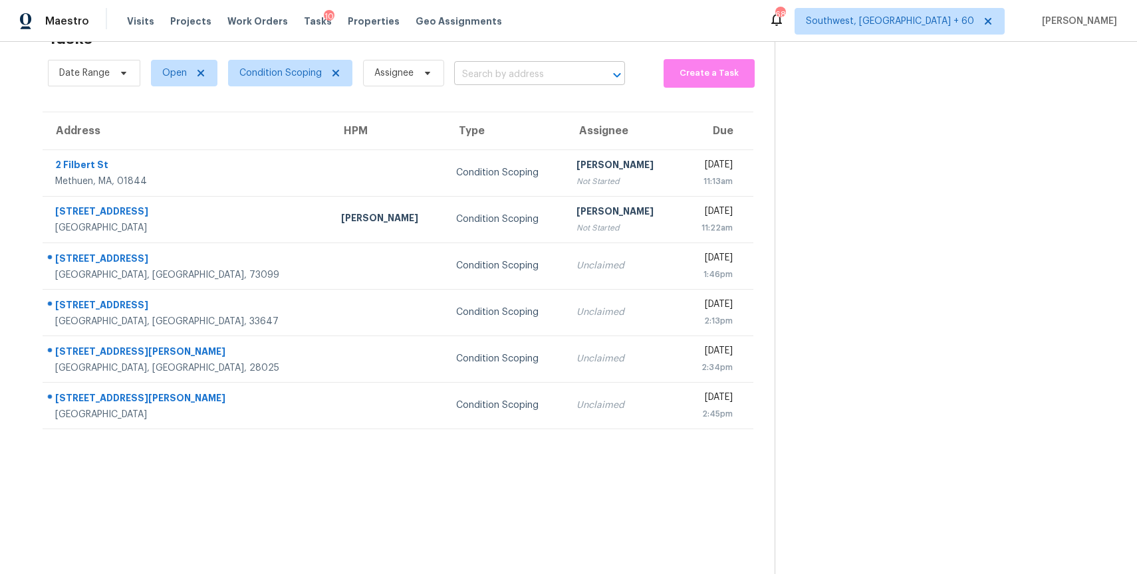
click at [511, 72] on input "text" at bounding box center [521, 74] width 134 height 21
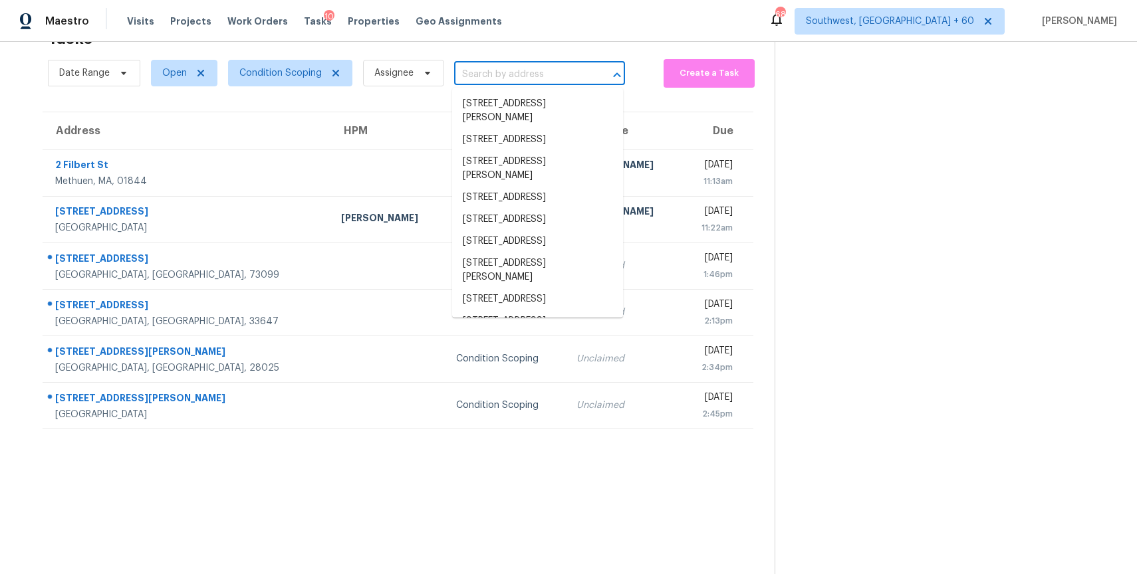
paste input "[STREET_ADDRESS]"
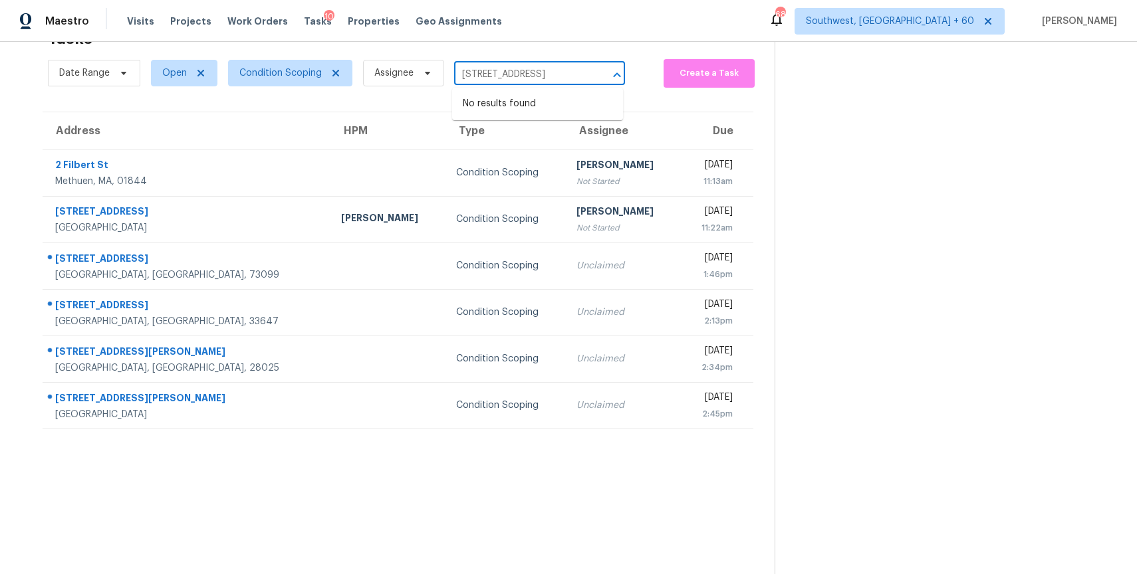
type input "[STREET_ADDRESS]"
click at [292, 67] on span "Condition Scoping" at bounding box center [280, 72] width 82 height 13
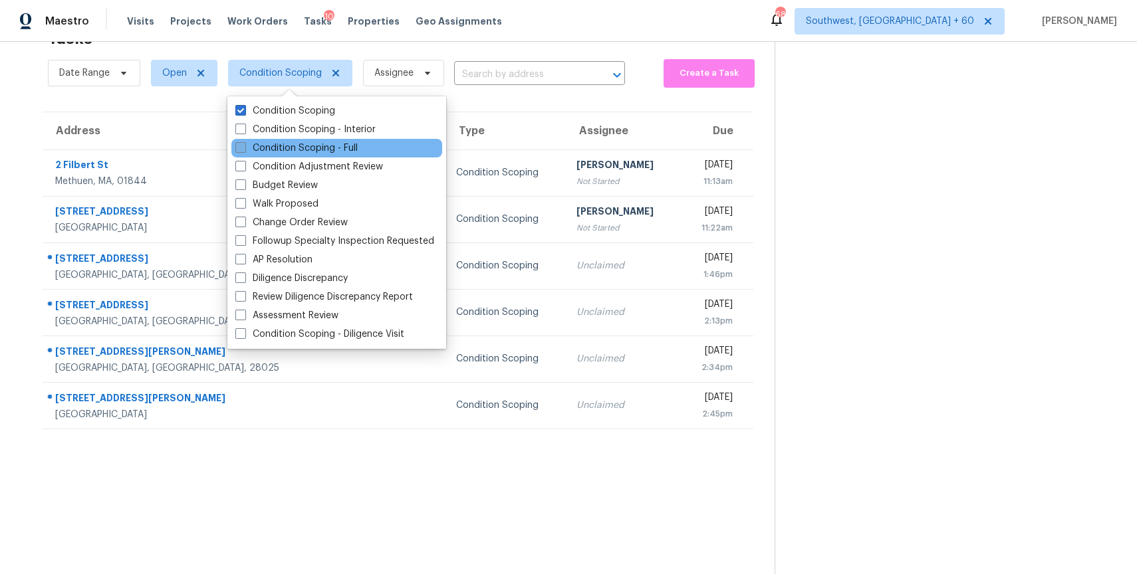
click at [337, 147] on label "Condition Scoping - Full" at bounding box center [296, 148] width 122 height 13
click at [244, 147] on input "Condition Scoping - Full" at bounding box center [239, 146] width 9 height 9
checkbox input "true"
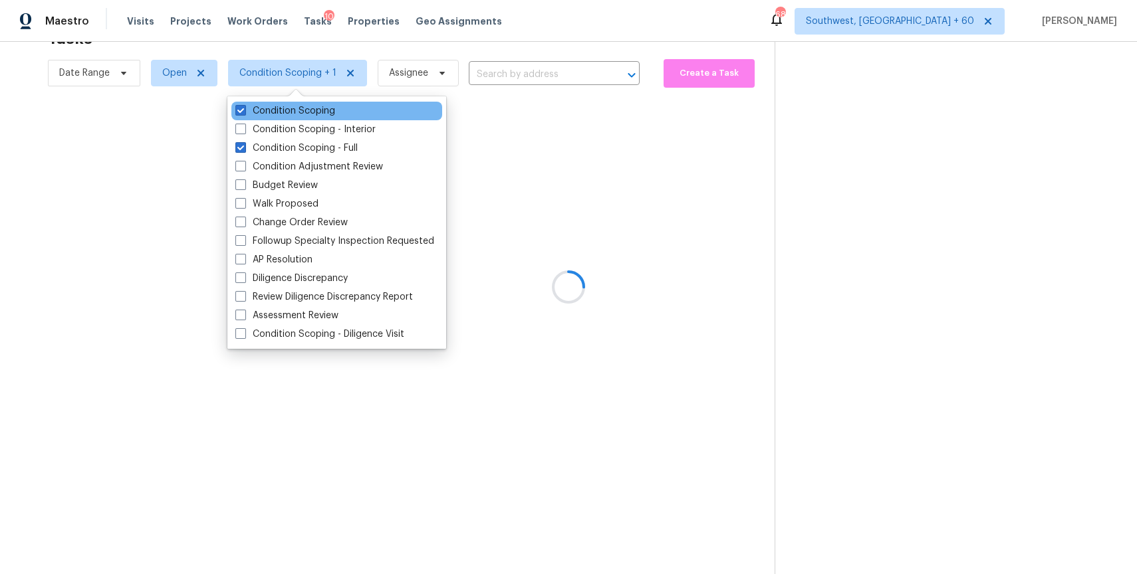
click at [292, 119] on div "Condition Scoping" at bounding box center [336, 111] width 211 height 19
click at [294, 106] on label "Condition Scoping" at bounding box center [285, 110] width 100 height 13
click at [244, 106] on input "Condition Scoping" at bounding box center [239, 108] width 9 height 9
checkbox input "false"
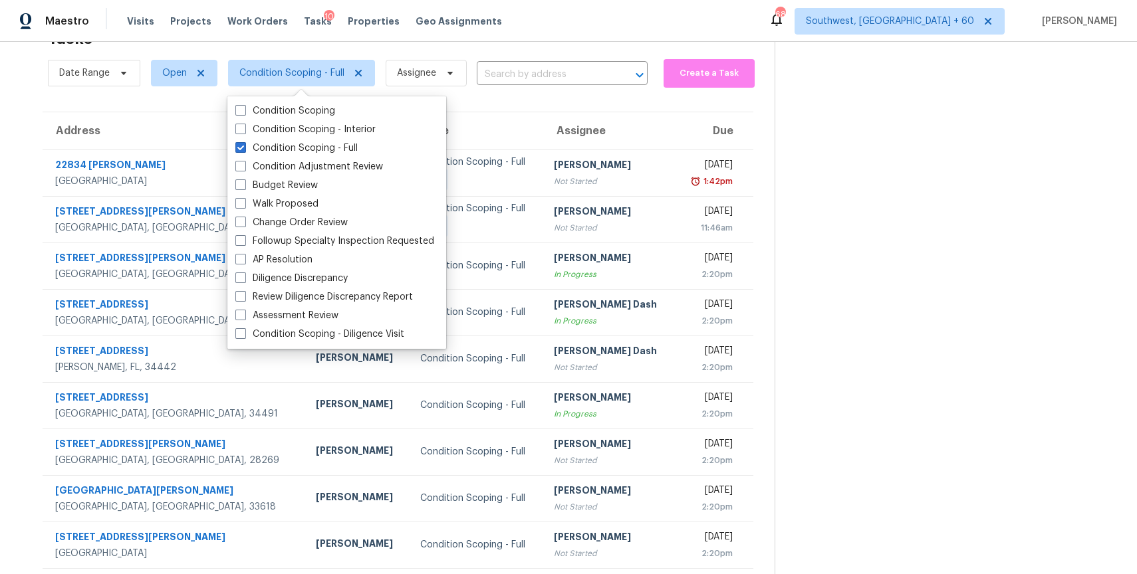
click at [886, 195] on section at bounding box center [944, 325] width 341 height 651
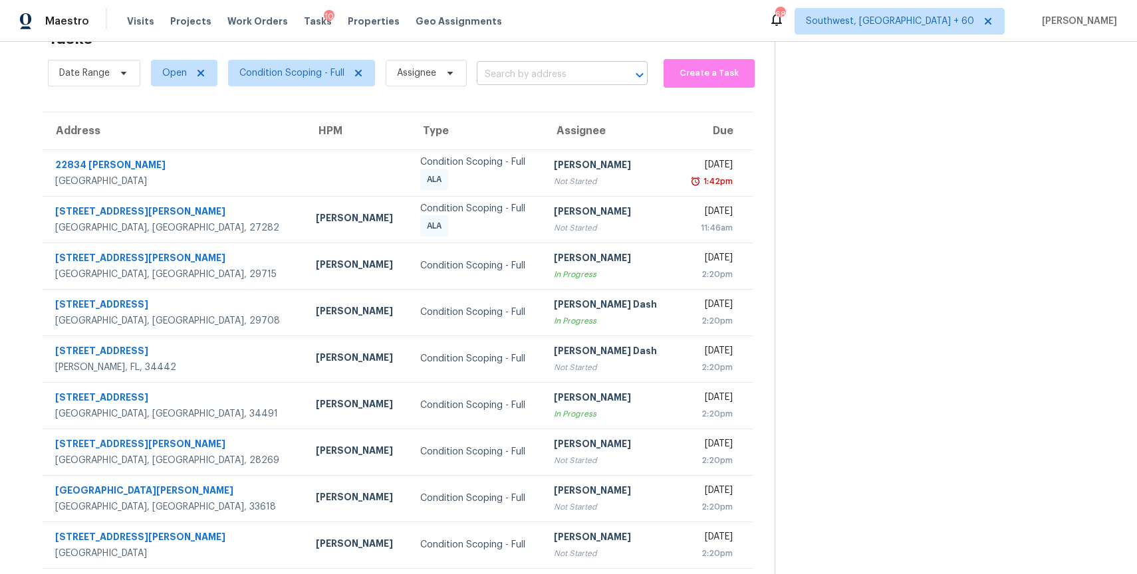
click at [577, 80] on input "text" at bounding box center [544, 74] width 134 height 21
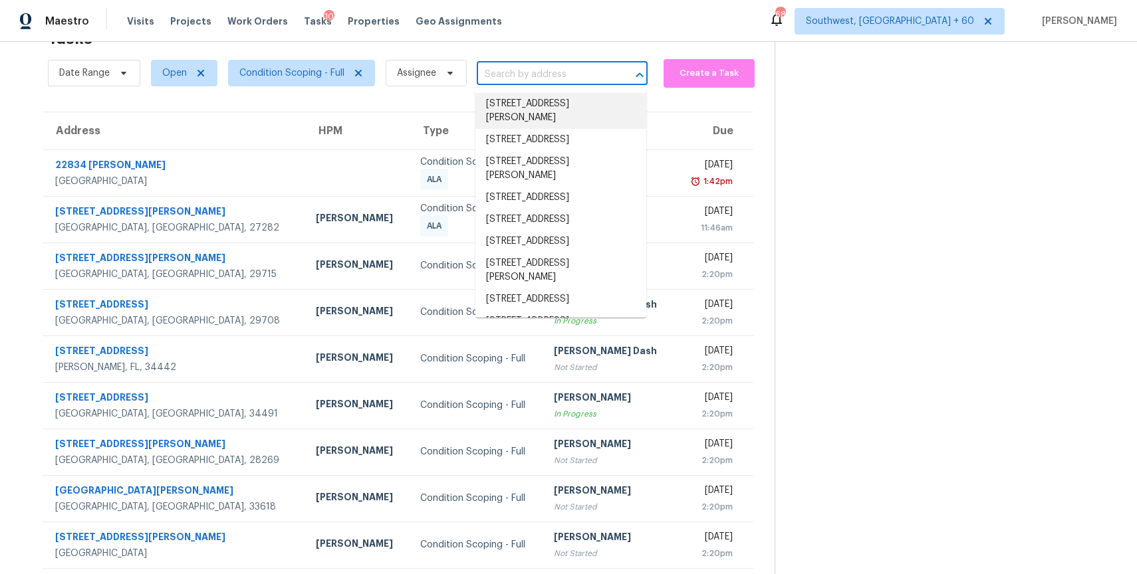
click at [583, 101] on li "[STREET_ADDRESS][PERSON_NAME]" at bounding box center [560, 111] width 171 height 36
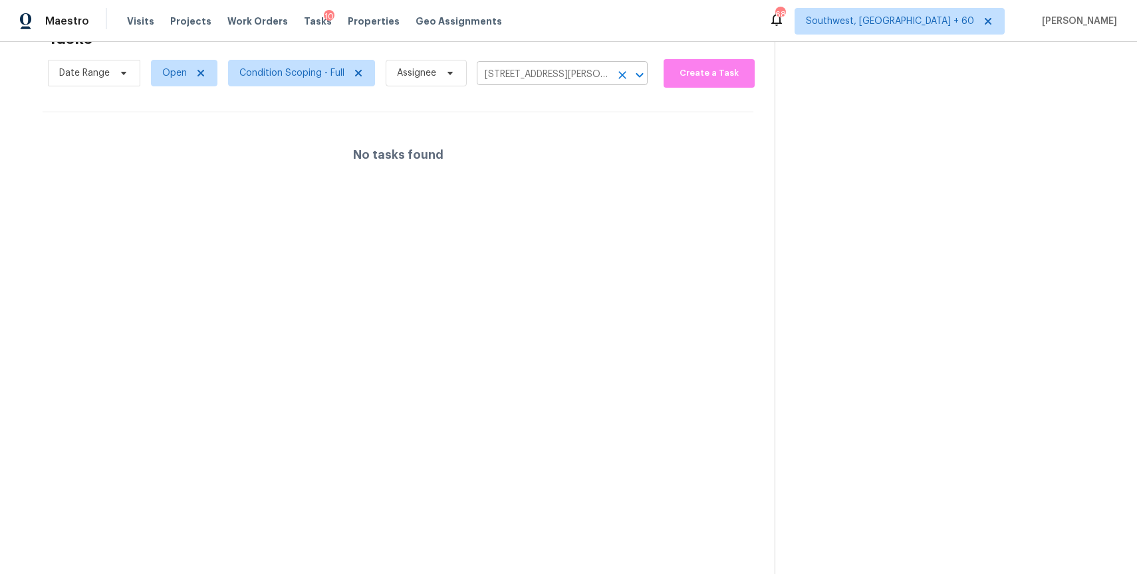
click at [521, 81] on input "[STREET_ADDRESS][PERSON_NAME]" at bounding box center [544, 74] width 134 height 21
paste input "[STREET_ADDRESS]"
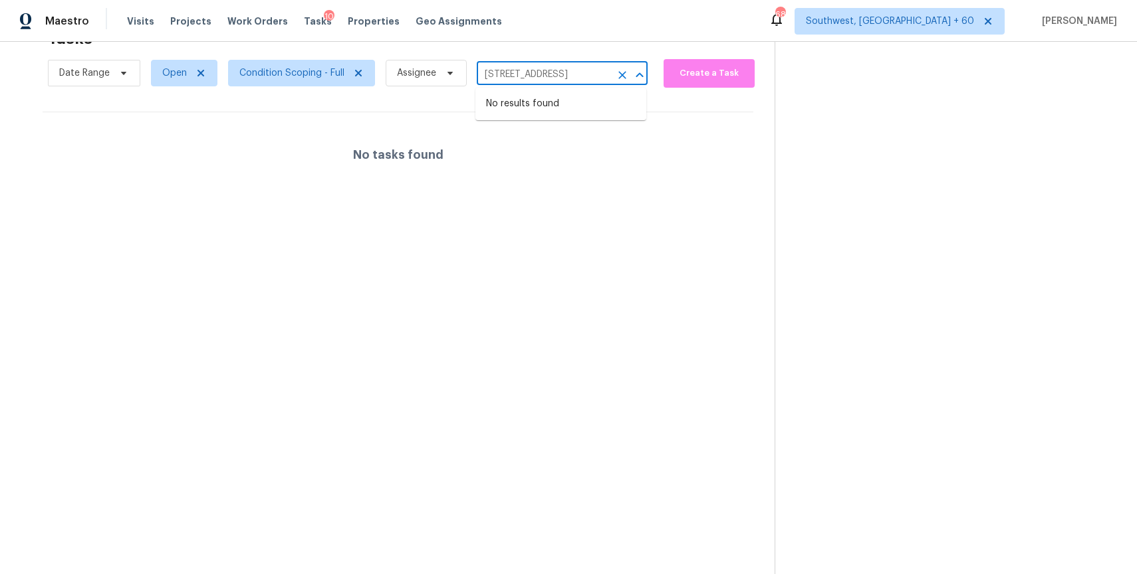
scroll to position [0, 39]
type input "[STREET_ADDRESS]"
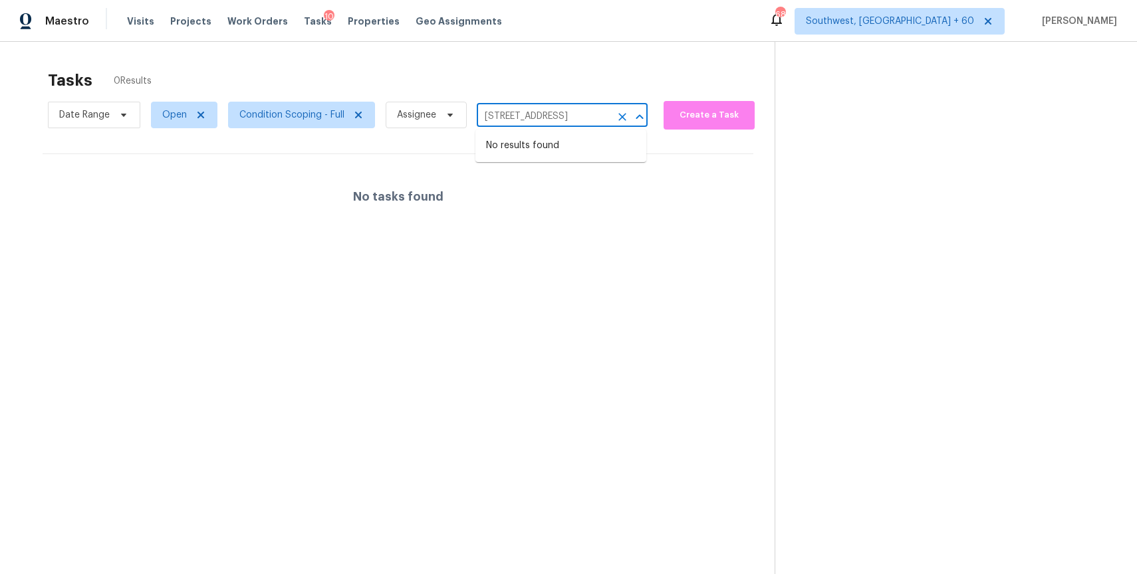
click at [621, 120] on icon "Clear" at bounding box center [622, 116] width 13 height 13
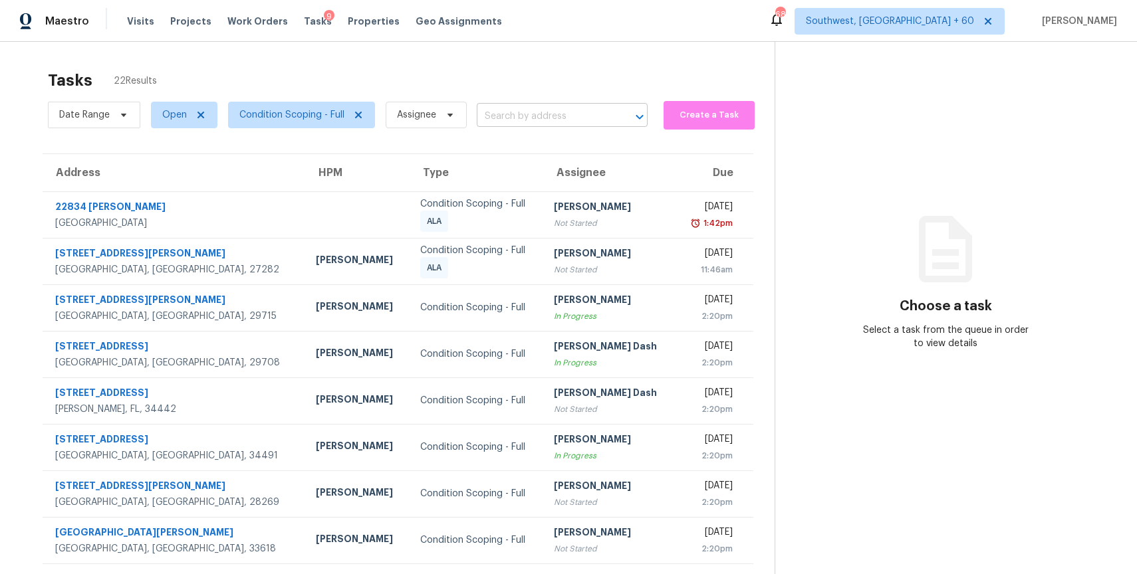
click at [527, 110] on input "text" at bounding box center [544, 116] width 134 height 21
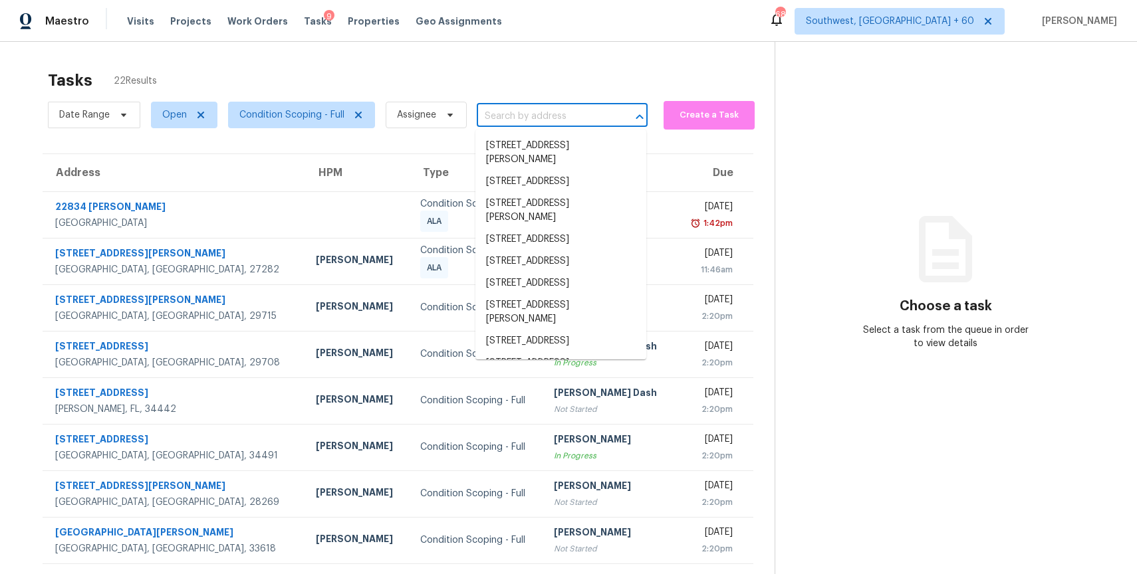
paste input "[STREET_ADDRESS]"
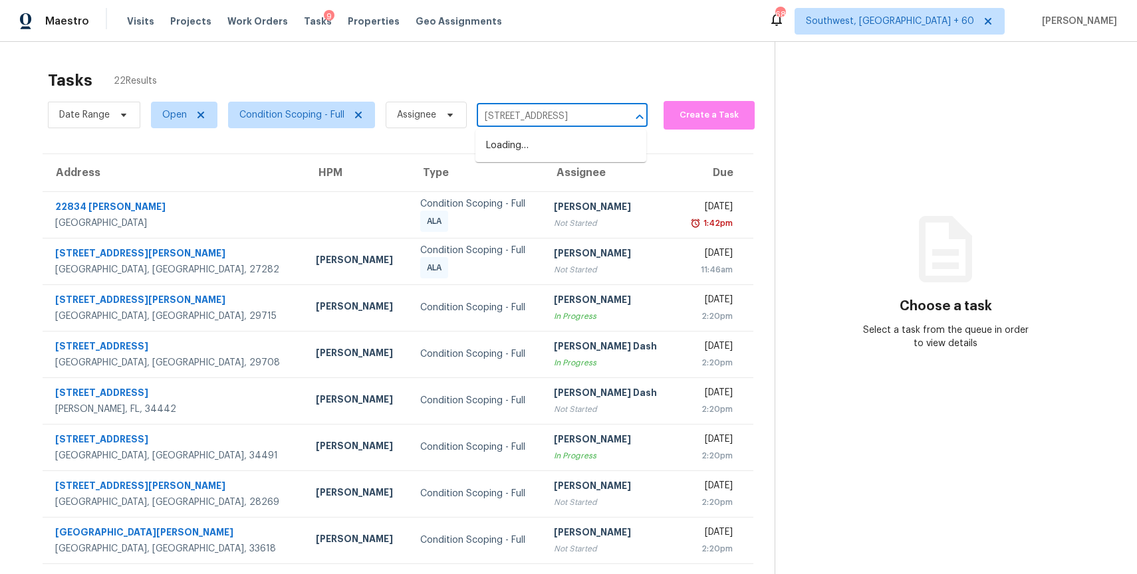
scroll to position [0, 39]
type input "[STREET_ADDRESS]"
click at [832, 156] on section "Choose a task Select a task from the queue in order to view details" at bounding box center [944, 367] width 341 height 651
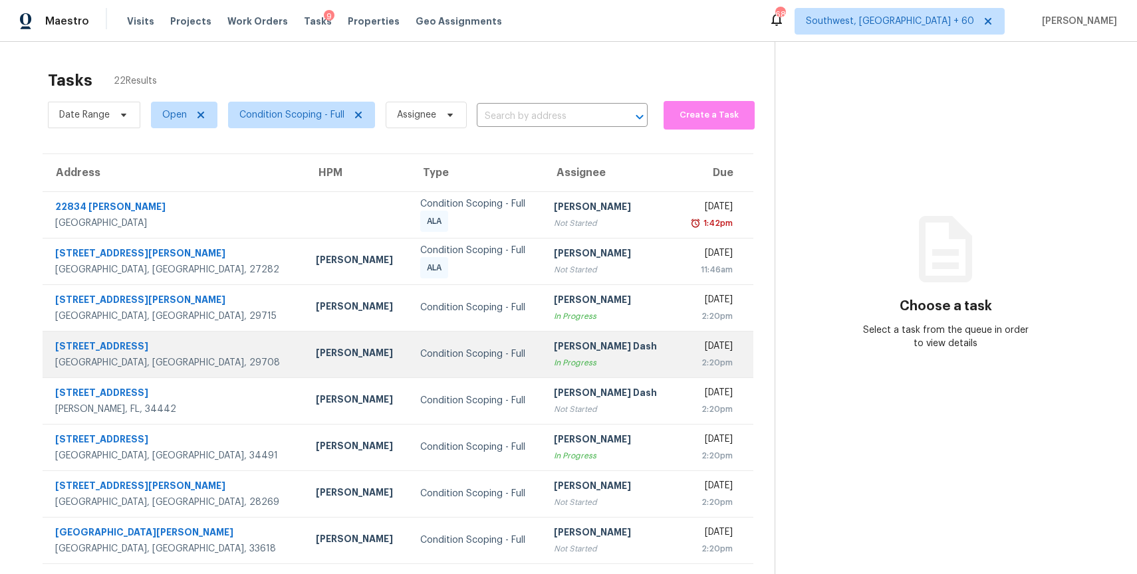
scroll to position [118, 0]
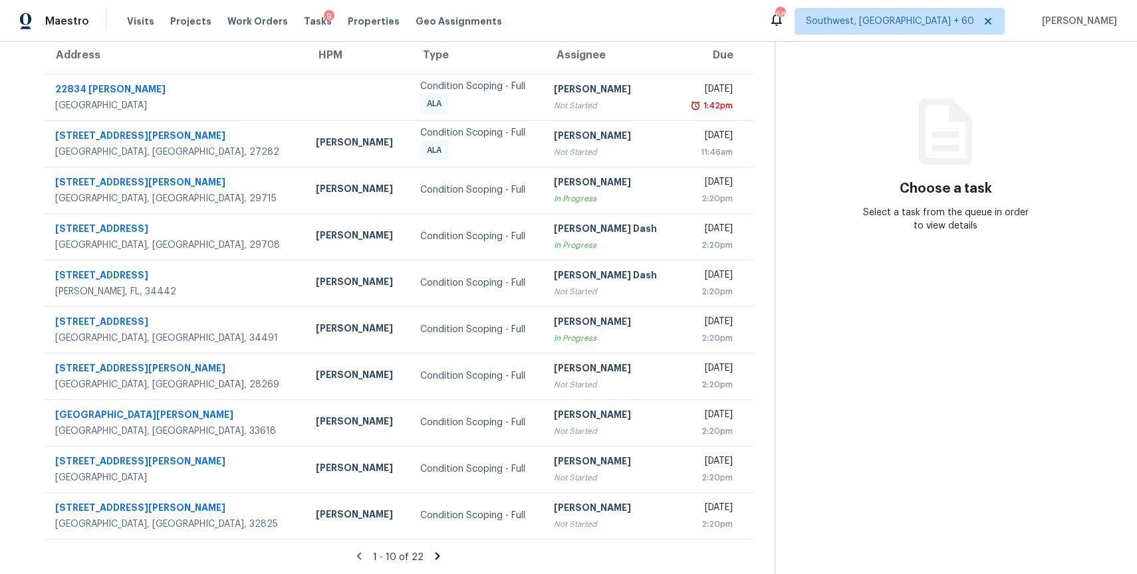
click at [431, 553] on icon at bounding box center [437, 556] width 12 height 12
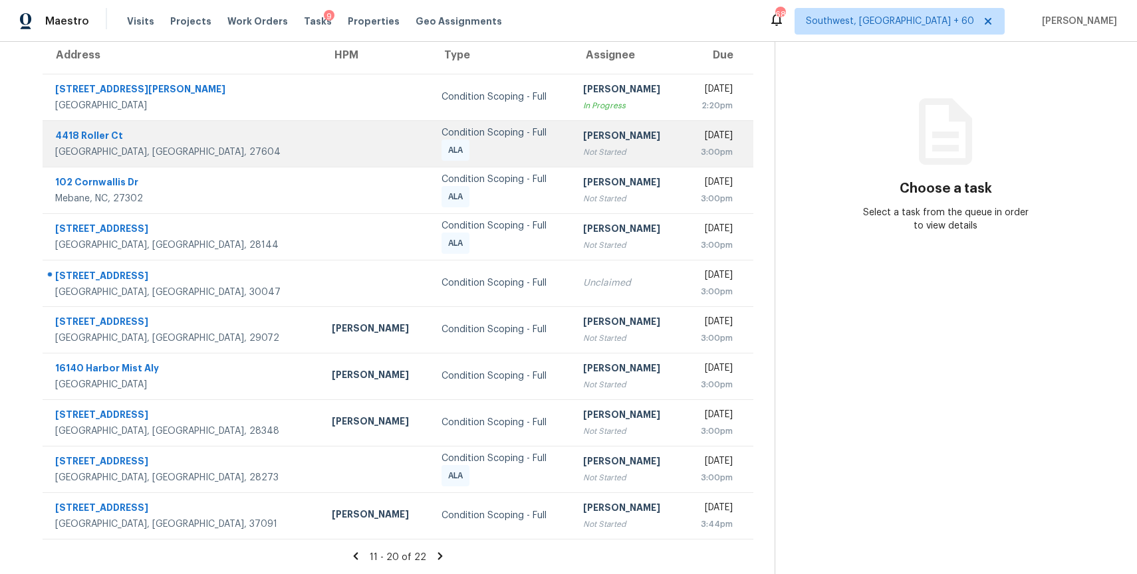
click at [583, 157] on div "Not Started" at bounding box center [627, 152] width 89 height 13
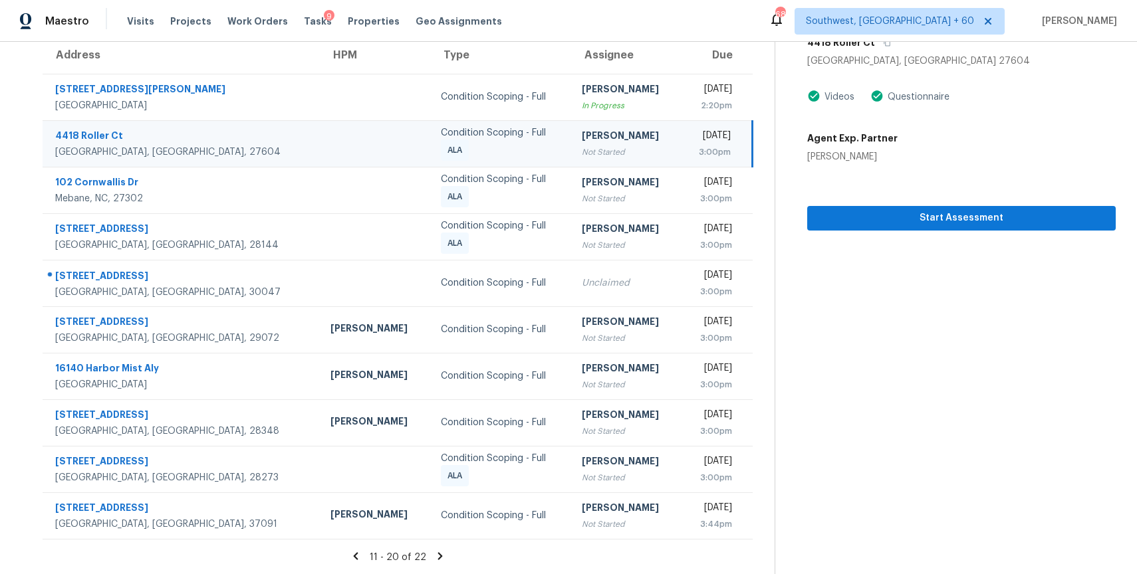
click at [434, 550] on icon at bounding box center [440, 556] width 12 height 12
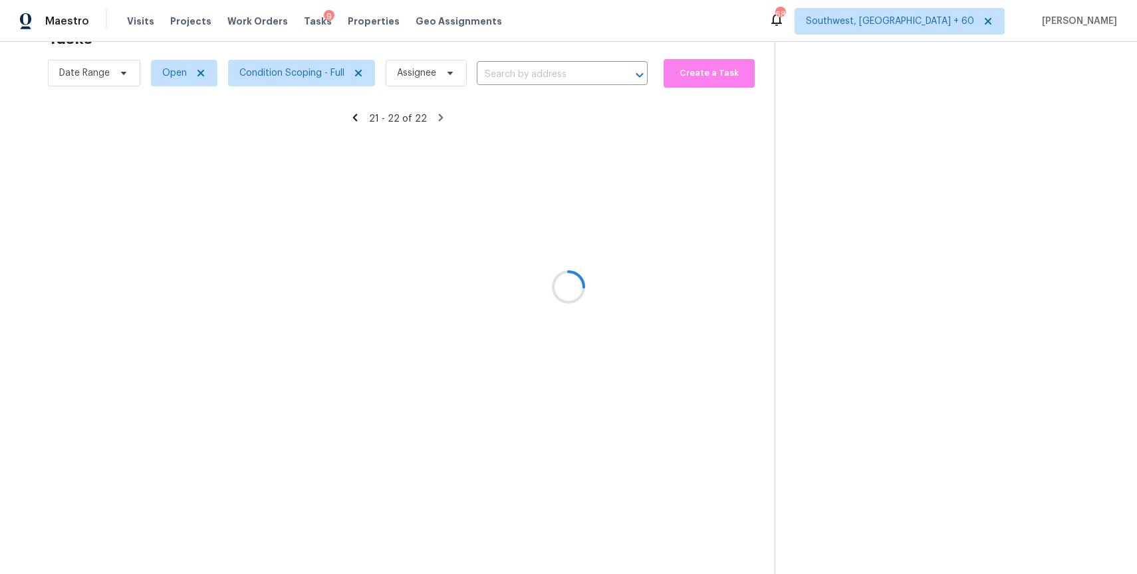
scroll to position [42, 0]
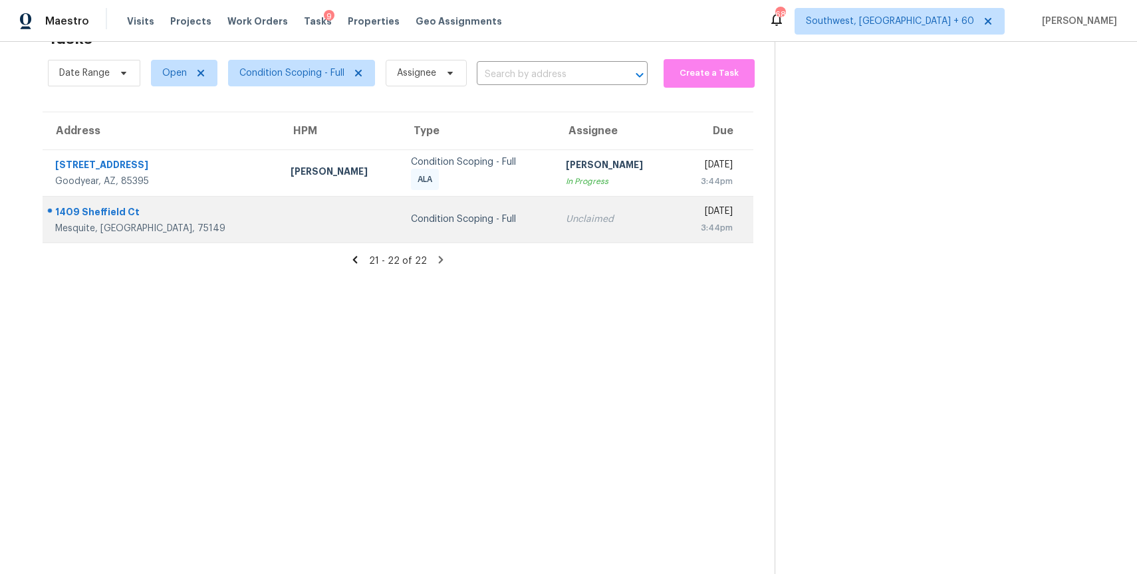
click at [411, 215] on div "Condition Scoping - Full" at bounding box center [478, 219] width 134 height 13
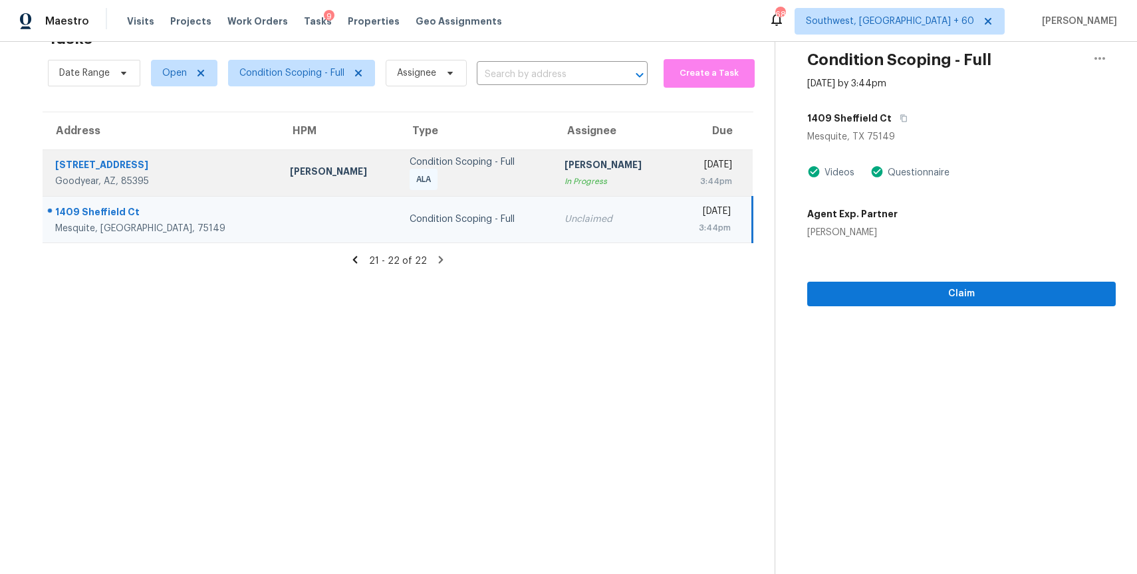
click at [596, 189] on td "[PERSON_NAME] In Progress" at bounding box center [614, 173] width 120 height 47
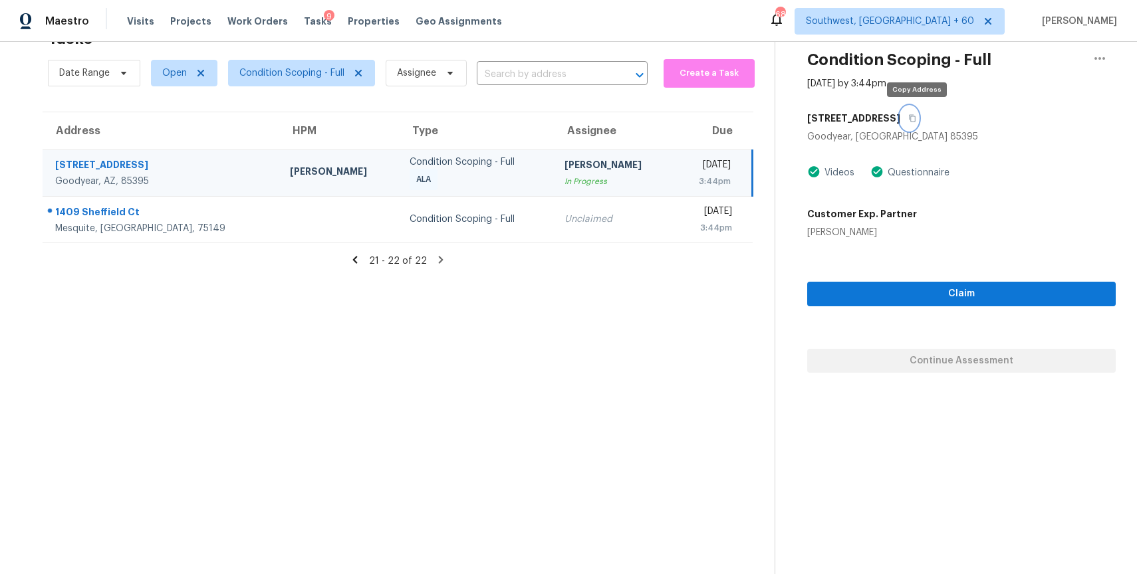
click at [915, 117] on icon "button" at bounding box center [912, 118] width 8 height 8
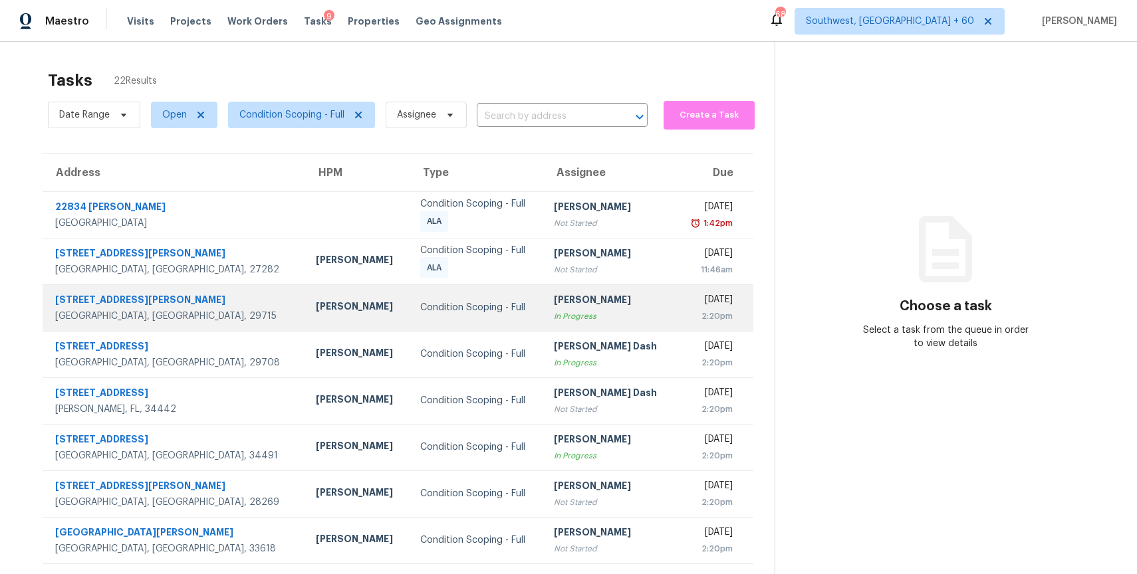
scroll to position [118, 0]
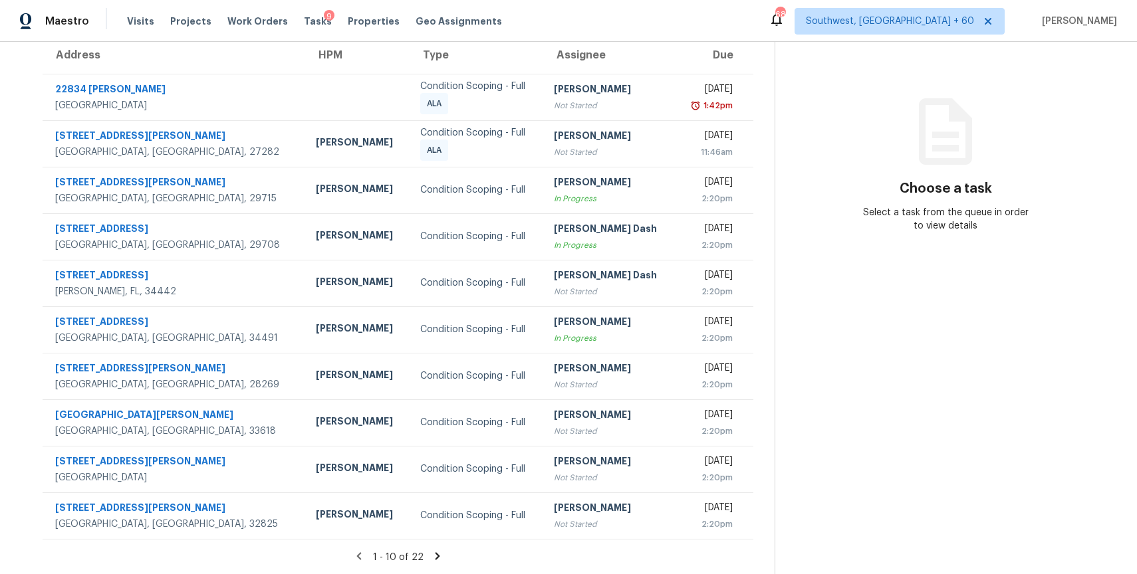
click at [435, 556] on icon at bounding box center [437, 555] width 5 height 7
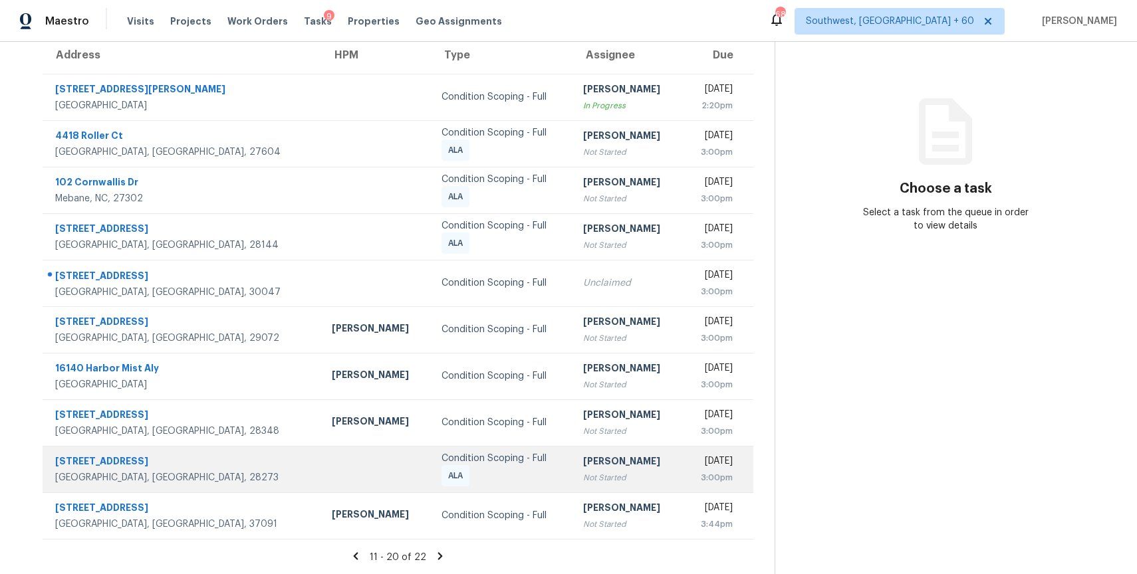
click at [572, 471] on td "[PERSON_NAME] P Not Started" at bounding box center [627, 469] width 110 height 47
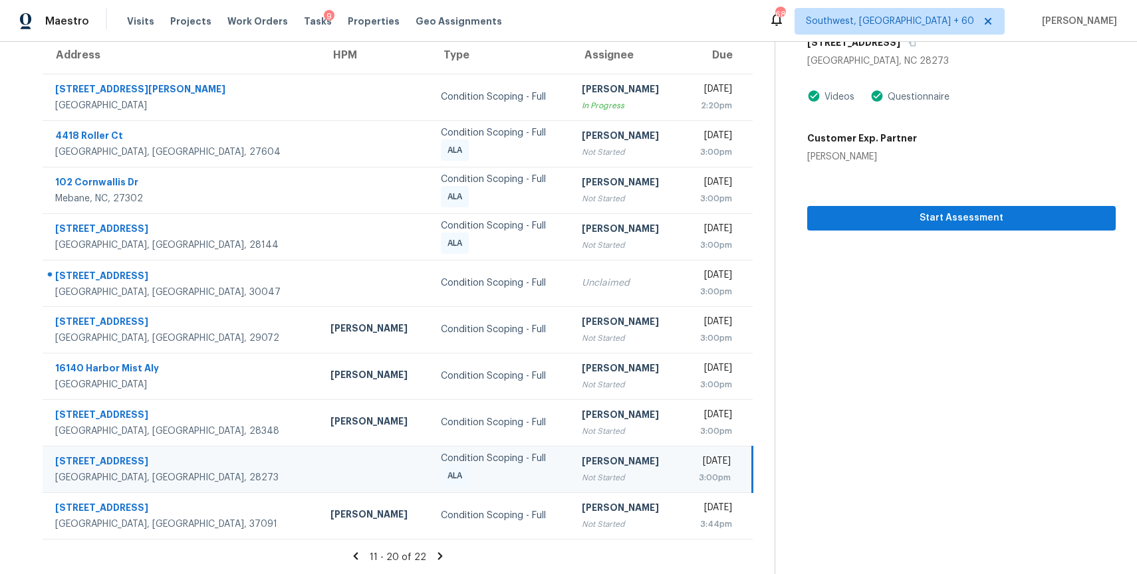
scroll to position [0, 0]
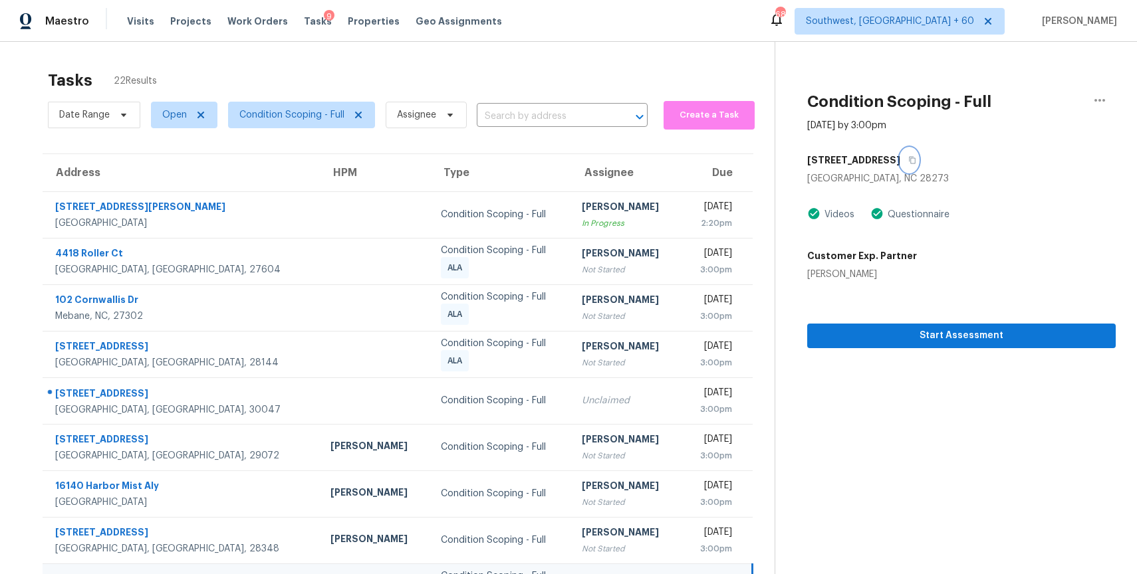
click at [908, 162] on icon "button" at bounding box center [912, 160] width 8 height 8
click at [491, 145] on section "Tasks 22 Results Date Range Open Condition Scoping - Full Assignee ​ Create a T…" at bounding box center [397, 378] width 753 height 630
click at [507, 136] on section "Tasks 22 Results Date Range Open Condition Scoping - Full Assignee ​ Create a T…" at bounding box center [397, 378] width 753 height 630
click at [538, 100] on div "Date Range Open Condition Scoping - Full Assignee ​" at bounding box center [348, 115] width 600 height 35
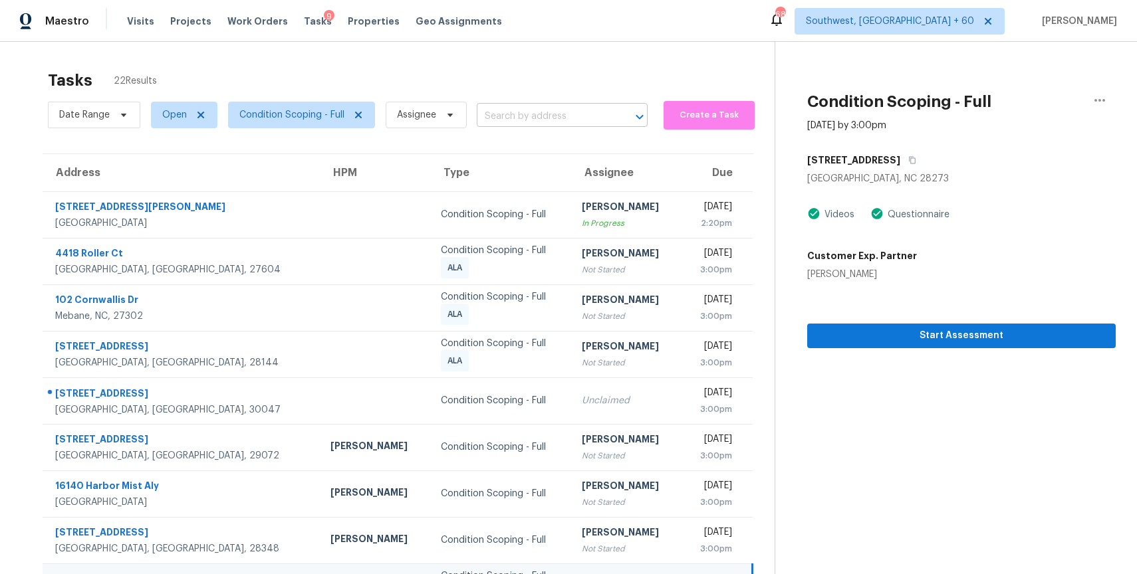
click at [545, 115] on input "text" at bounding box center [544, 116] width 134 height 21
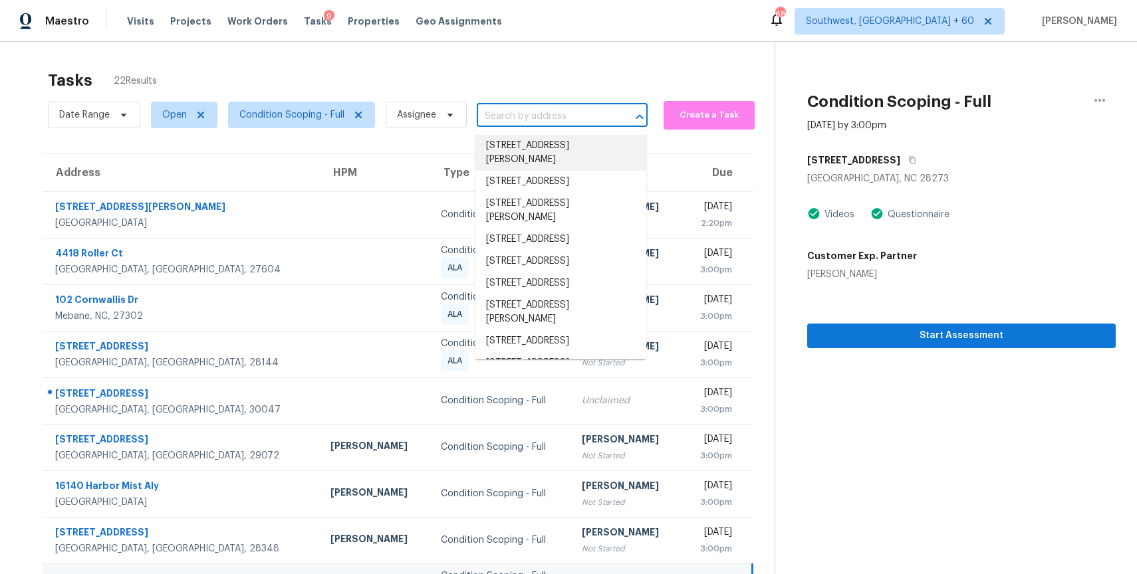
paste input "[STREET_ADDRESS]"
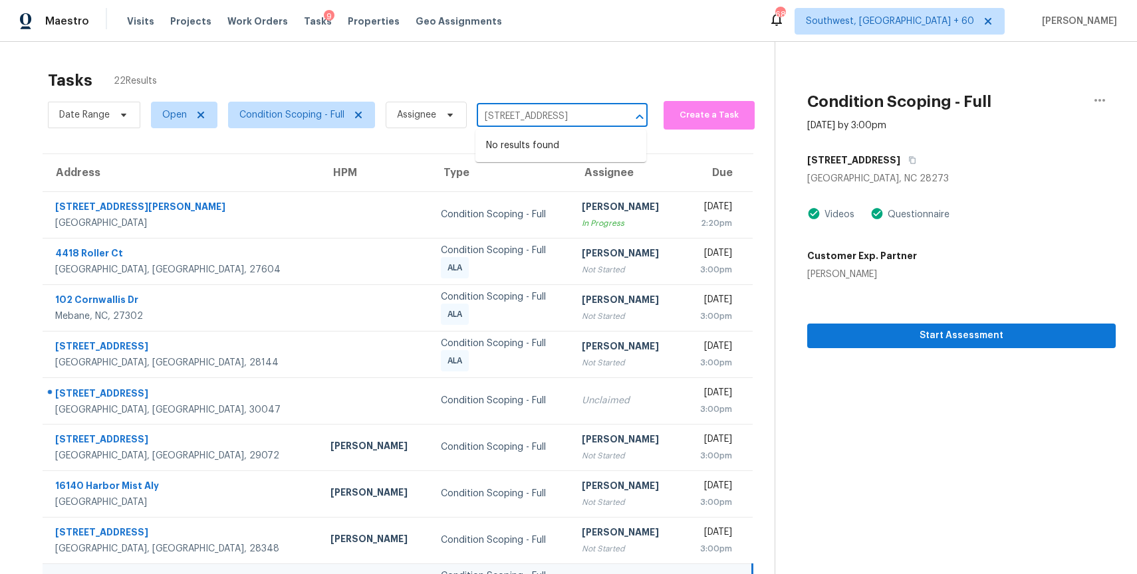
click at [581, 124] on input "[STREET_ADDRESS]" at bounding box center [544, 116] width 134 height 21
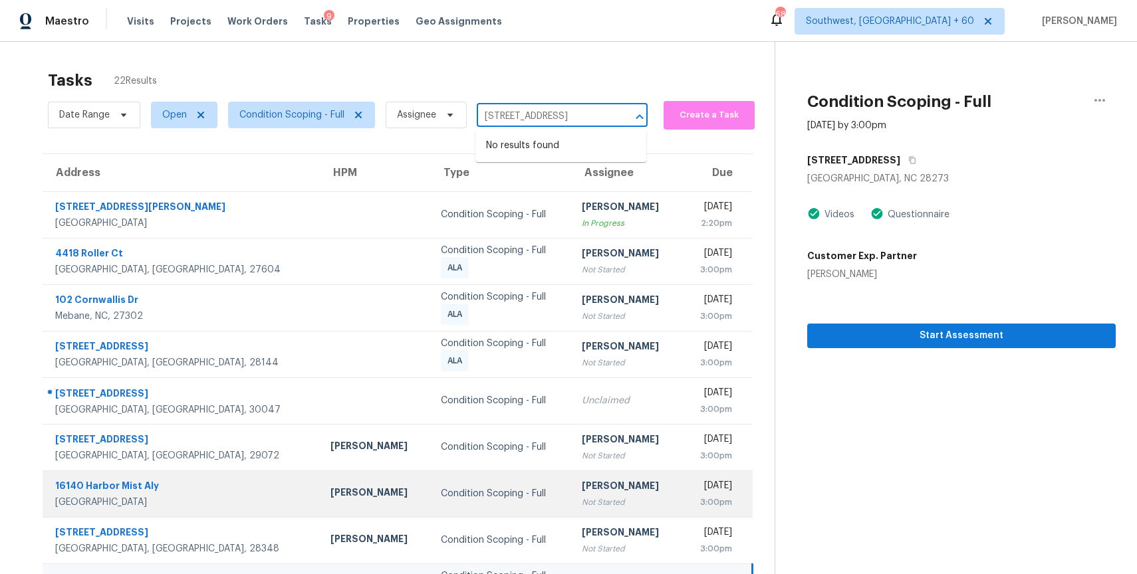
scroll to position [118, 0]
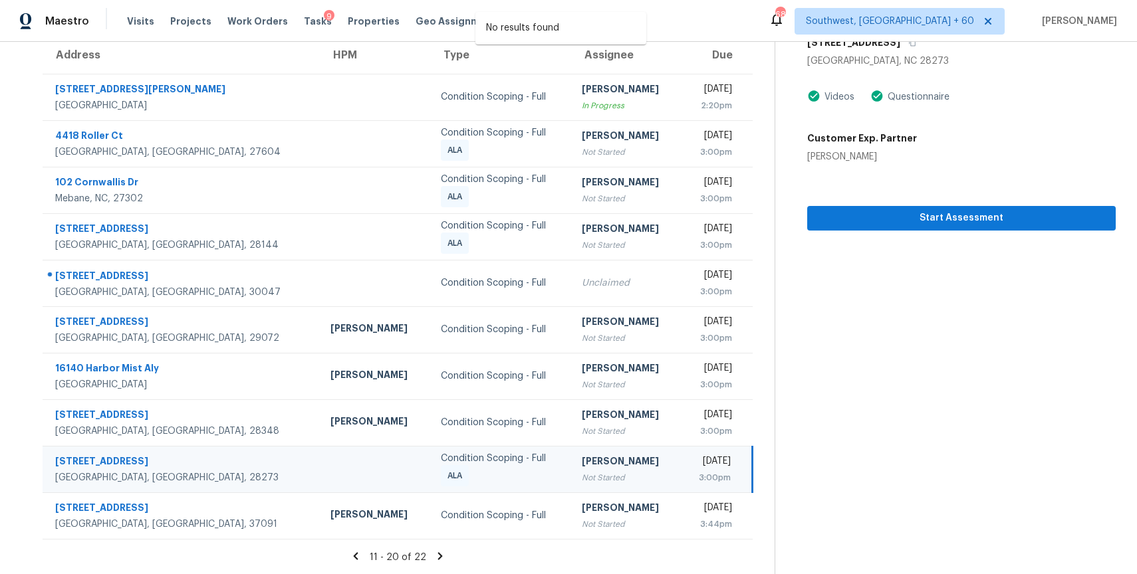
type input "[STREET_ADDRESS]"
click at [601, 464] on div "[PERSON_NAME]" at bounding box center [626, 463] width 88 height 17
click at [991, 219] on span "Start Assessment" at bounding box center [961, 218] width 287 height 17
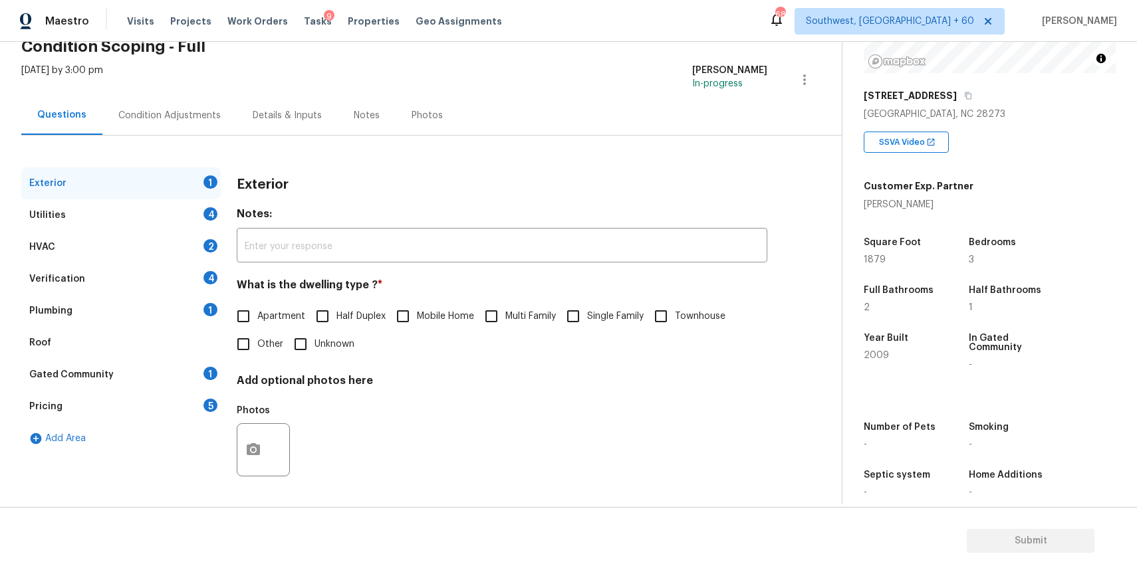
scroll to position [198, 0]
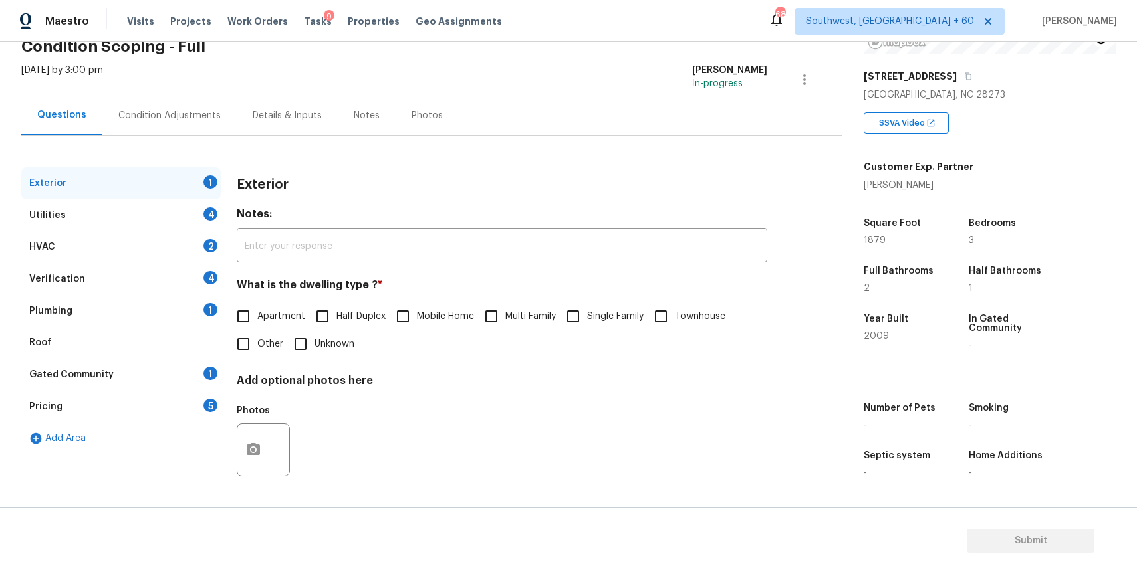
click at [584, 316] on input "Single Family" at bounding box center [573, 316] width 28 height 28
checkbox input "true"
click at [194, 217] on div "Utilities 4" at bounding box center [120, 215] width 199 height 32
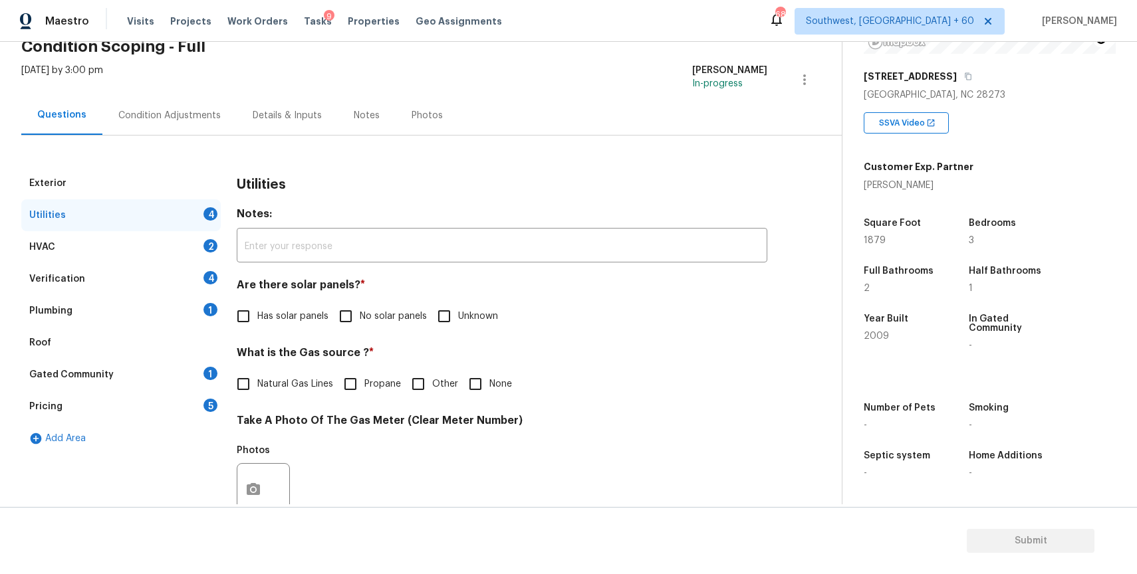
click at [363, 314] on span "No solar panels" at bounding box center [393, 317] width 67 height 14
click at [360, 314] on input "No solar panels" at bounding box center [346, 316] width 28 height 28
checkbox input "true"
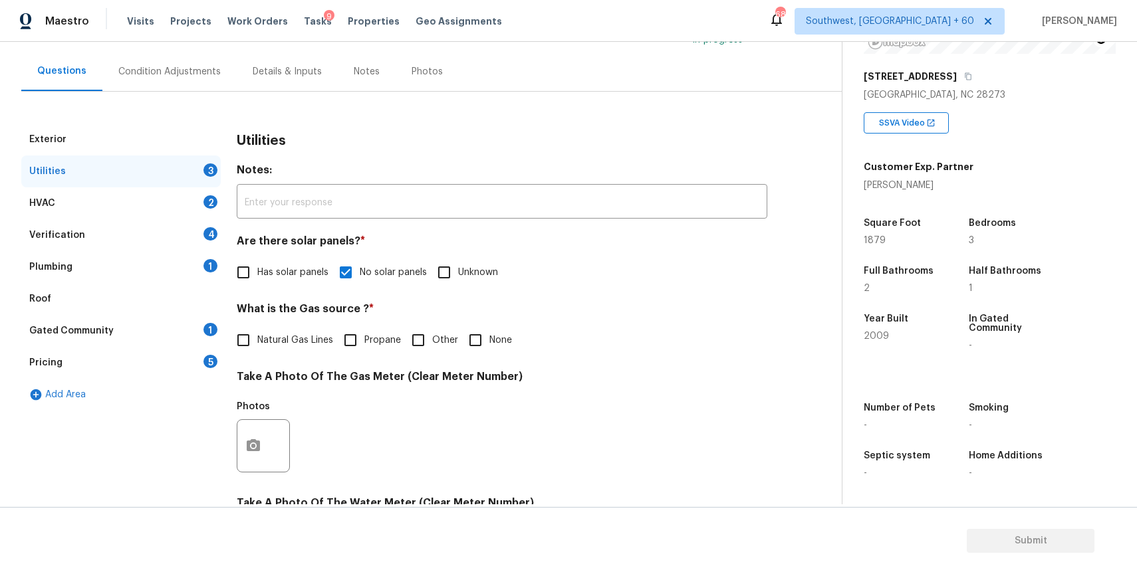
scroll to position [126, 0]
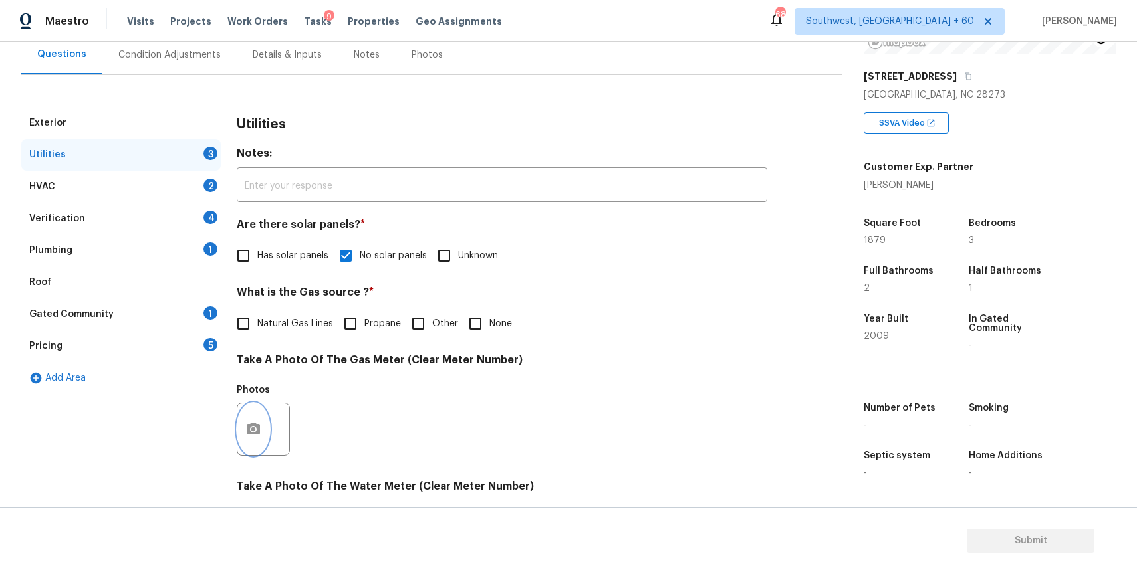
click at [255, 443] on button "button" at bounding box center [253, 430] width 32 height 52
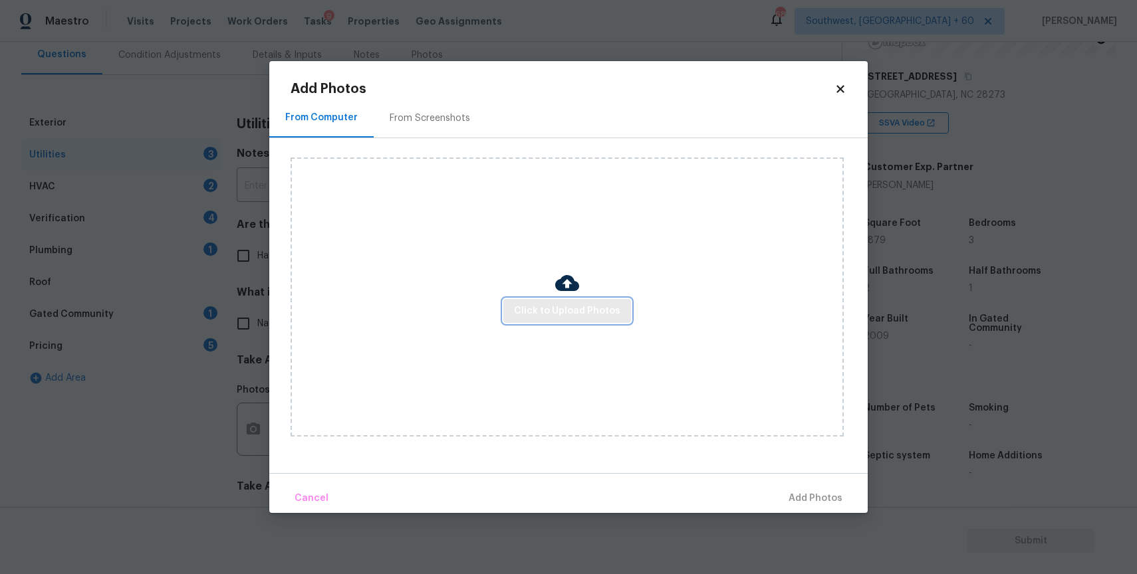
click at [565, 318] on span "Click to Upload Photos" at bounding box center [567, 311] width 106 height 17
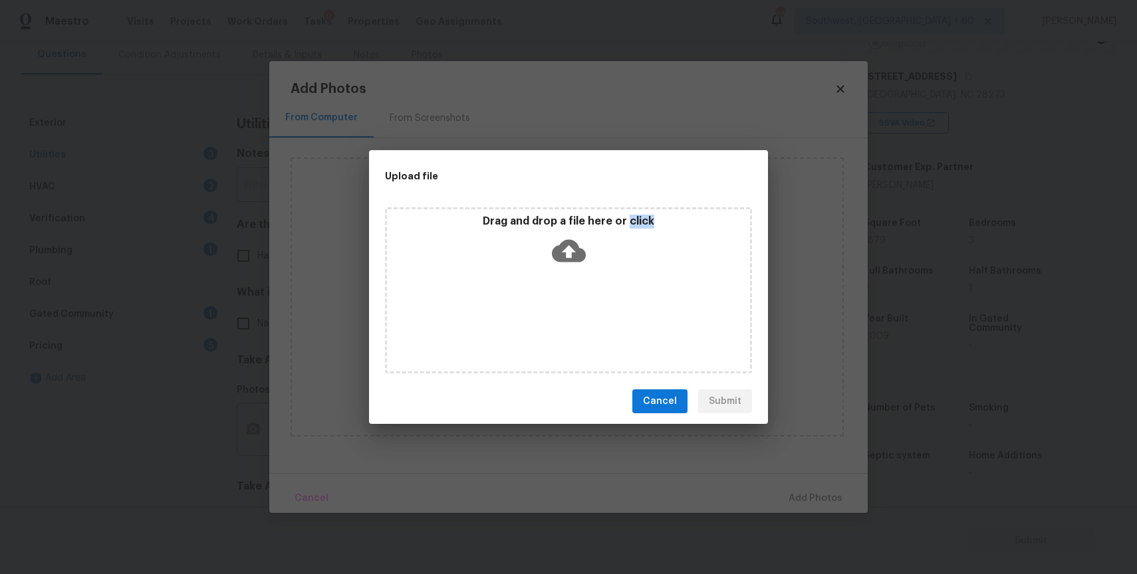
click at [565, 318] on div "Drag and drop a file here or click" at bounding box center [568, 290] width 367 height 166
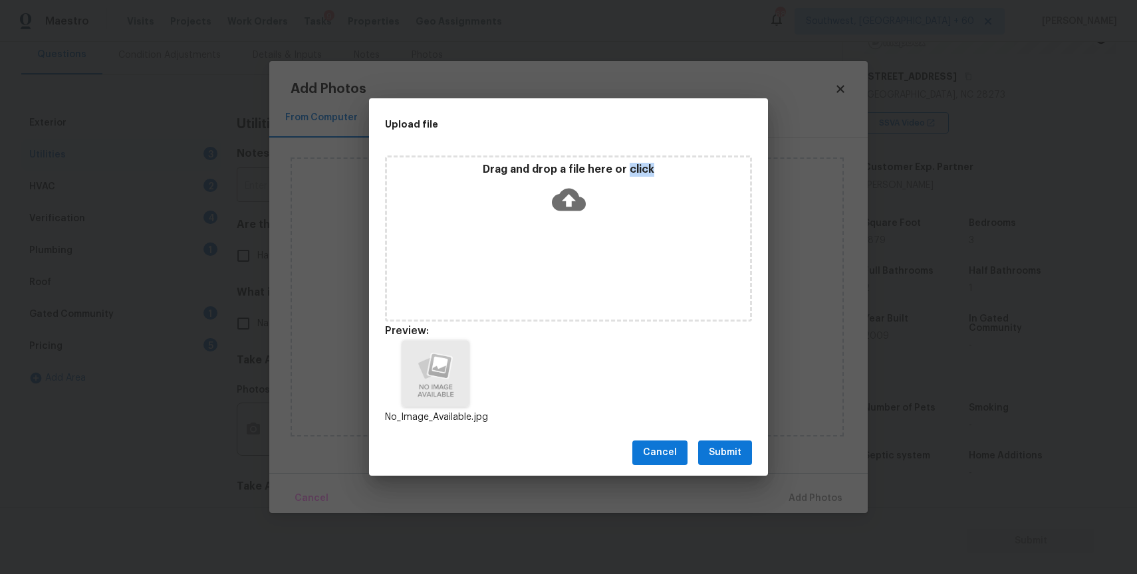
click at [705, 442] on button "Submit" at bounding box center [725, 453] width 54 height 25
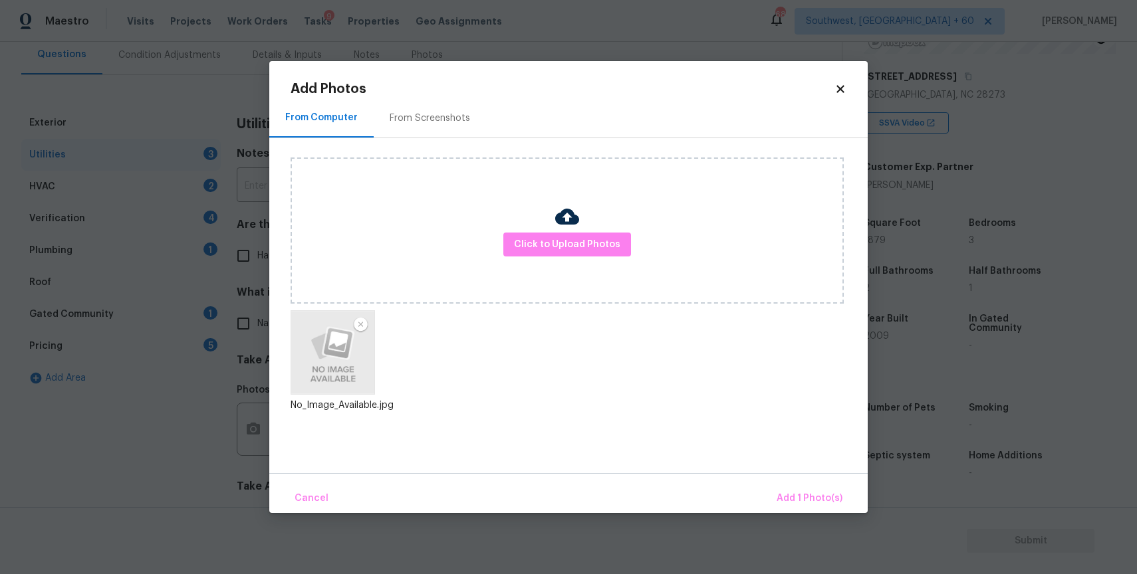
click at [717, 447] on div "Click to Upload Photos No_Image_Available.jpg" at bounding box center [579, 297] width 577 height 318
click at [792, 486] on button "Add 1 Photo(s)" at bounding box center [809, 499] width 76 height 29
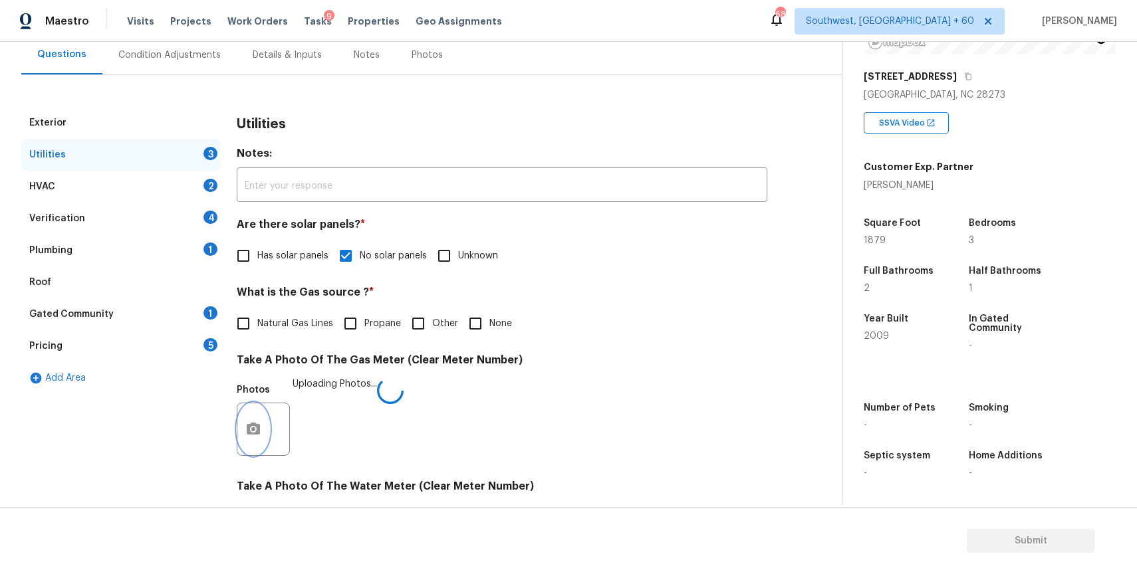
scroll to position [382, 0]
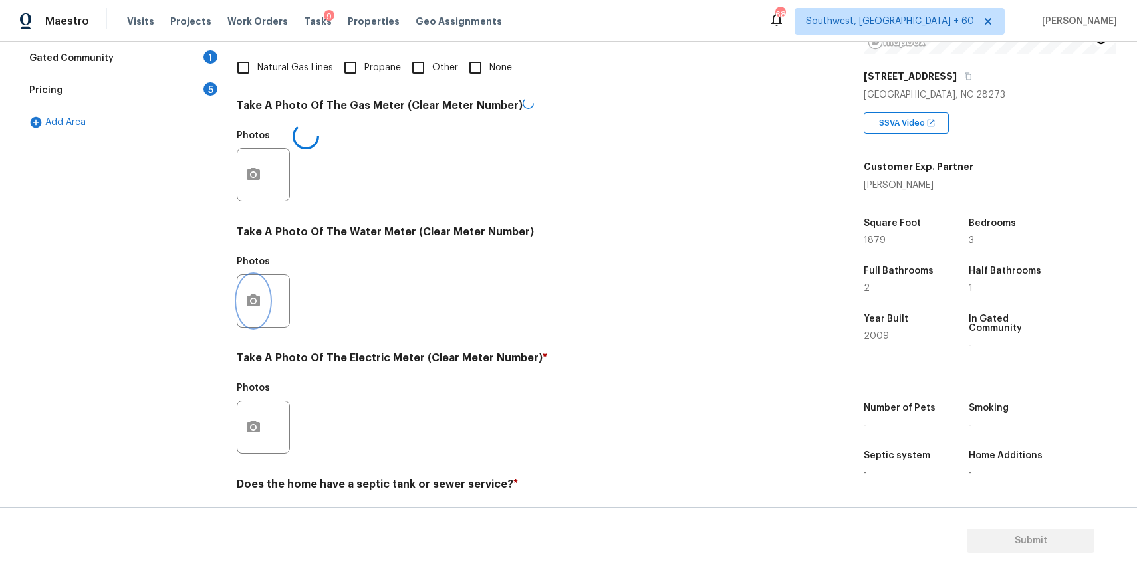
click at [249, 293] on icon "button" at bounding box center [253, 301] width 16 height 16
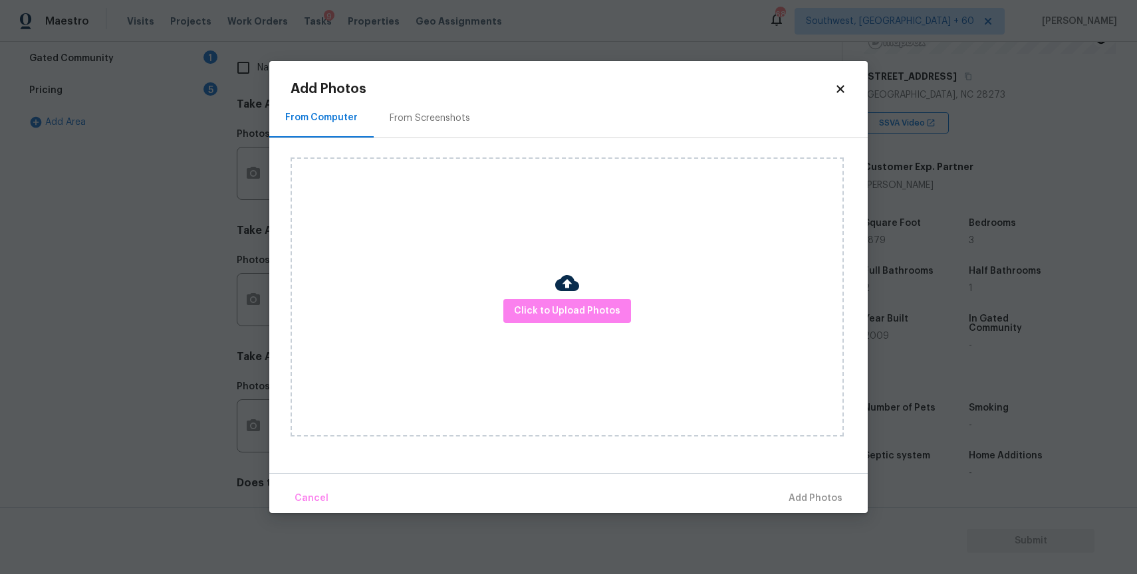
click at [476, 332] on div "Click to Upload Photos" at bounding box center [567, 297] width 553 height 279
click at [560, 322] on button "Click to Upload Photos" at bounding box center [567, 311] width 128 height 25
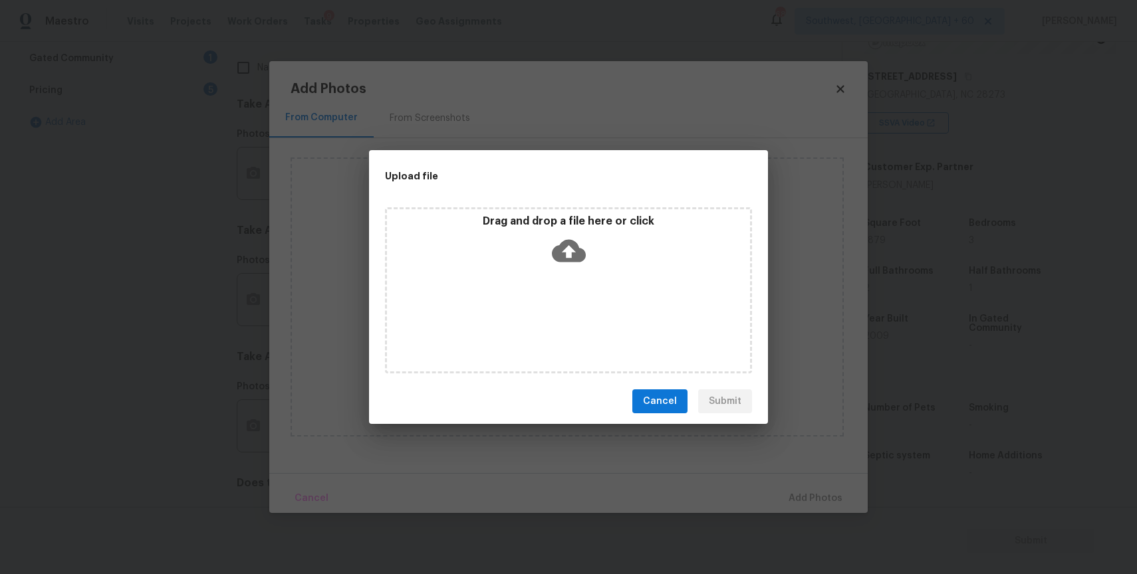
click at [560, 322] on div "Drag and drop a file here or click" at bounding box center [568, 290] width 367 height 166
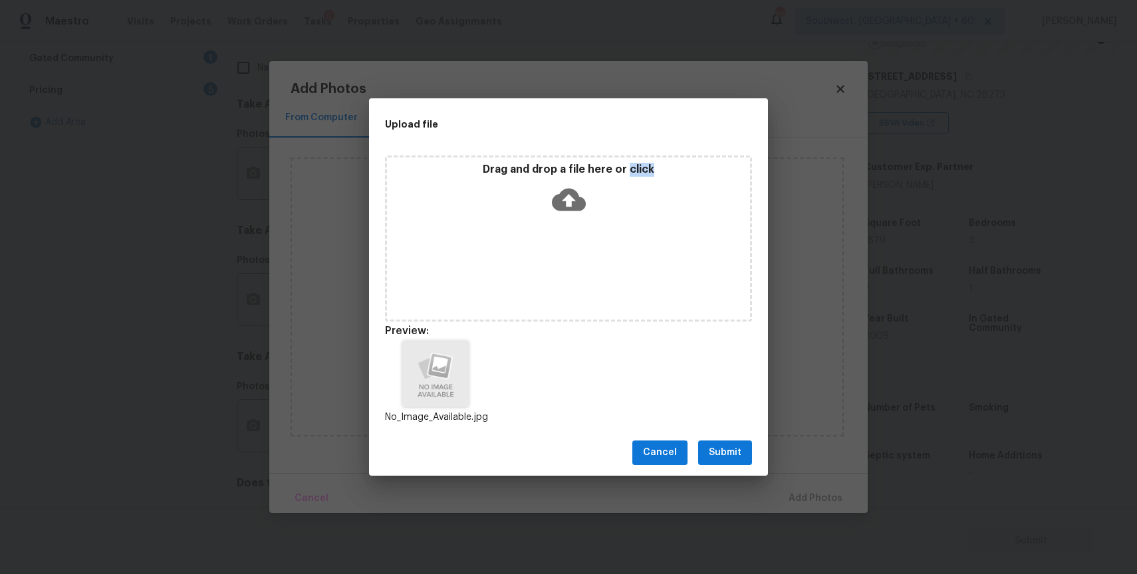
click at [729, 456] on span "Submit" at bounding box center [725, 453] width 33 height 17
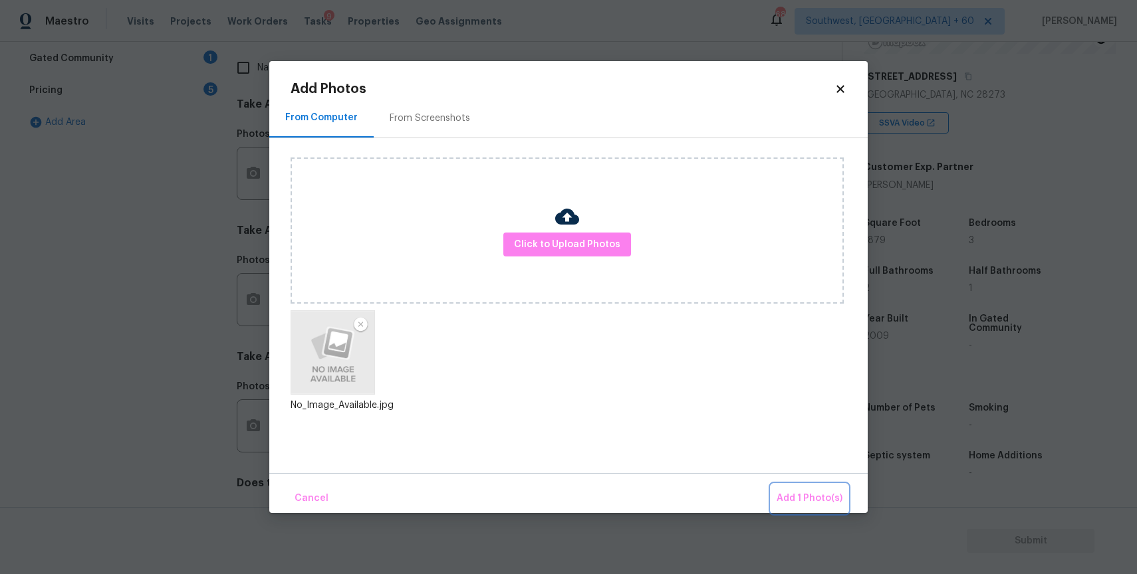
click at [815, 487] on button "Add 1 Photo(s)" at bounding box center [809, 499] width 76 height 29
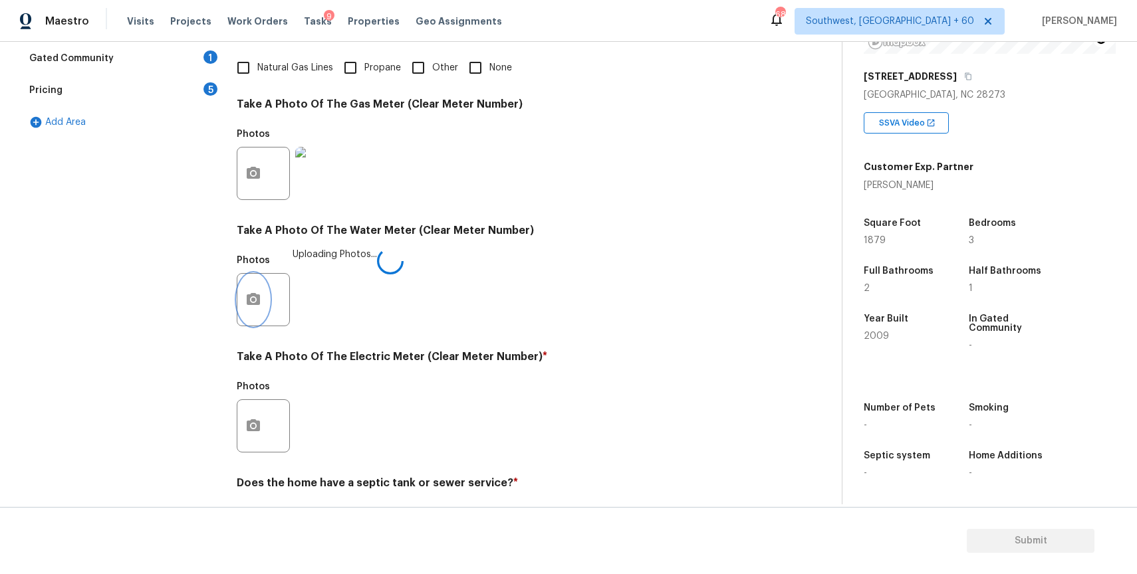
scroll to position [426, 0]
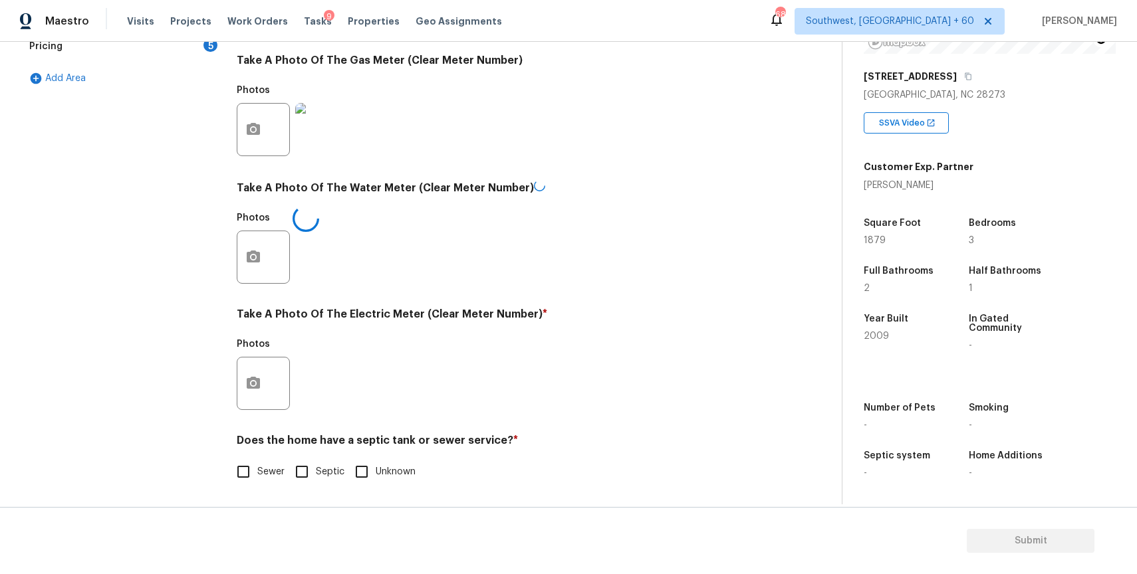
click at [266, 404] on div at bounding box center [263, 383] width 53 height 53
click at [254, 390] on icon "button" at bounding box center [253, 382] width 16 height 16
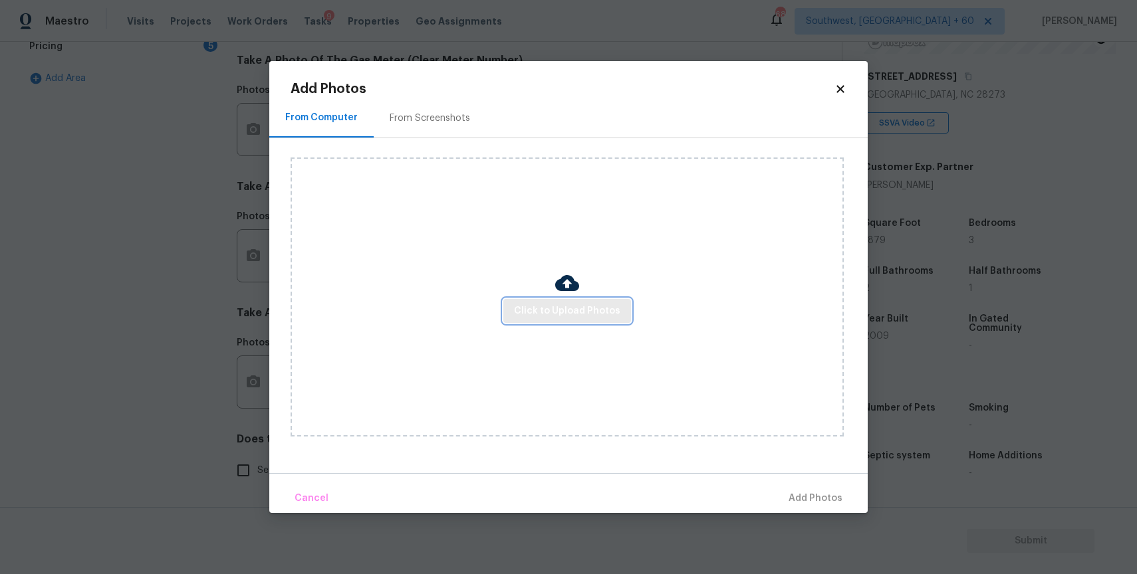
click at [606, 322] on button "Click to Upload Photos" at bounding box center [567, 311] width 128 height 25
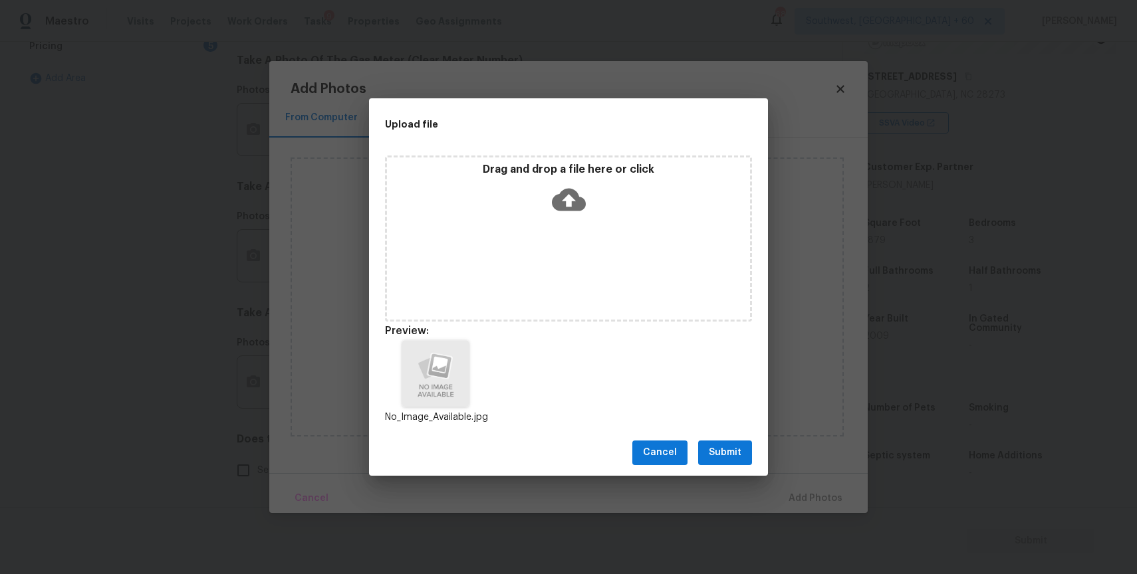
click at [709, 457] on span "Submit" at bounding box center [725, 453] width 33 height 17
drag, startPoint x: 709, startPoint y: 457, endPoint x: 770, endPoint y: 471, distance: 62.1
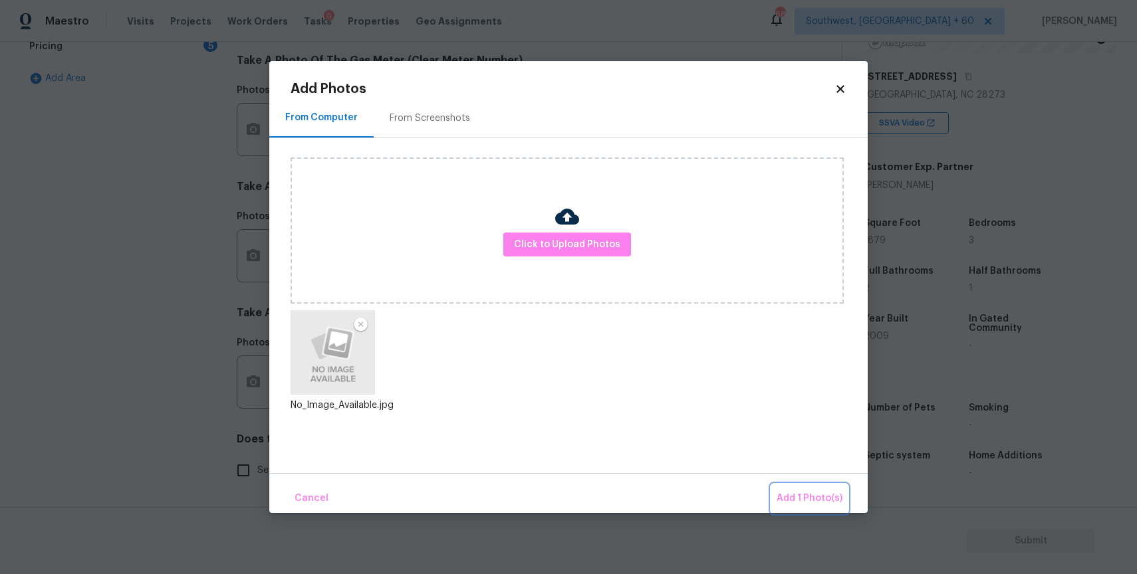
click at [813, 503] on span "Add 1 Photo(s)" at bounding box center [809, 499] width 66 height 17
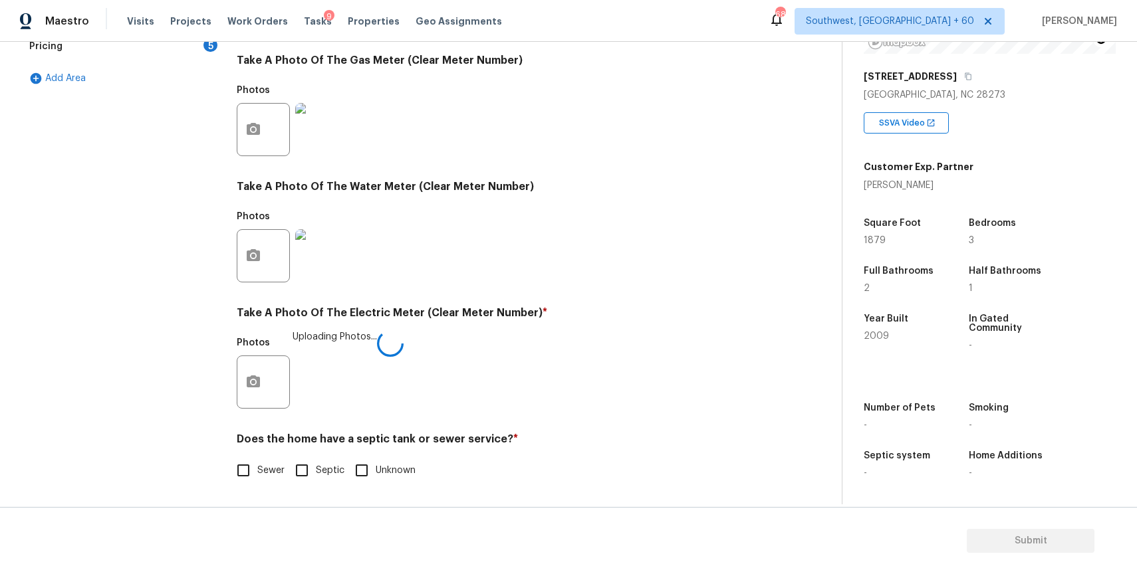
click at [266, 464] on span "Sewer" at bounding box center [270, 471] width 27 height 14
click at [257, 464] on input "Sewer" at bounding box center [243, 471] width 28 height 28
checkbox input "true"
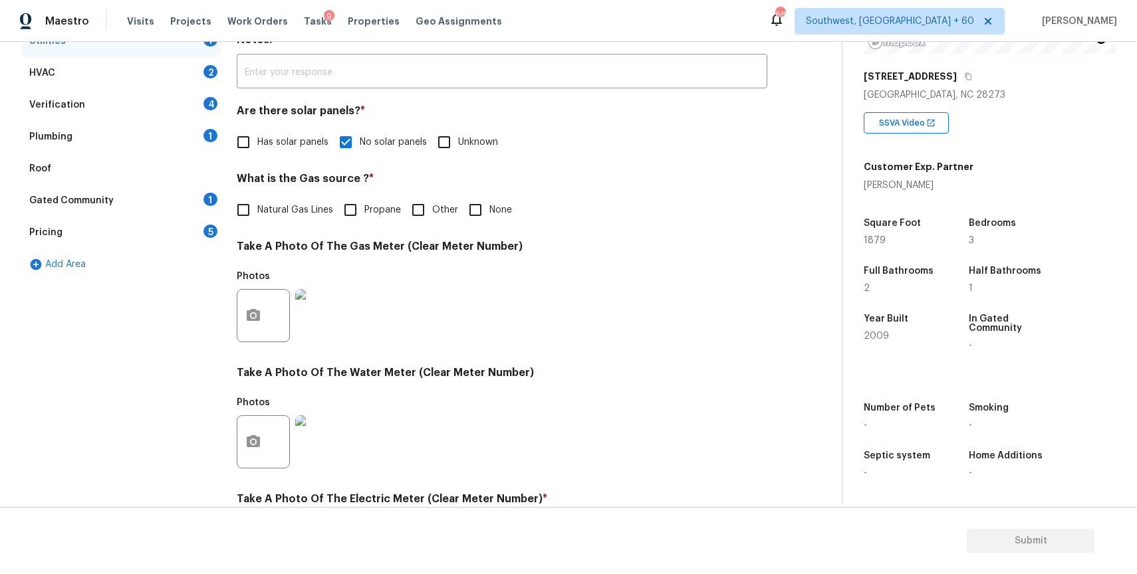
scroll to position [113, 0]
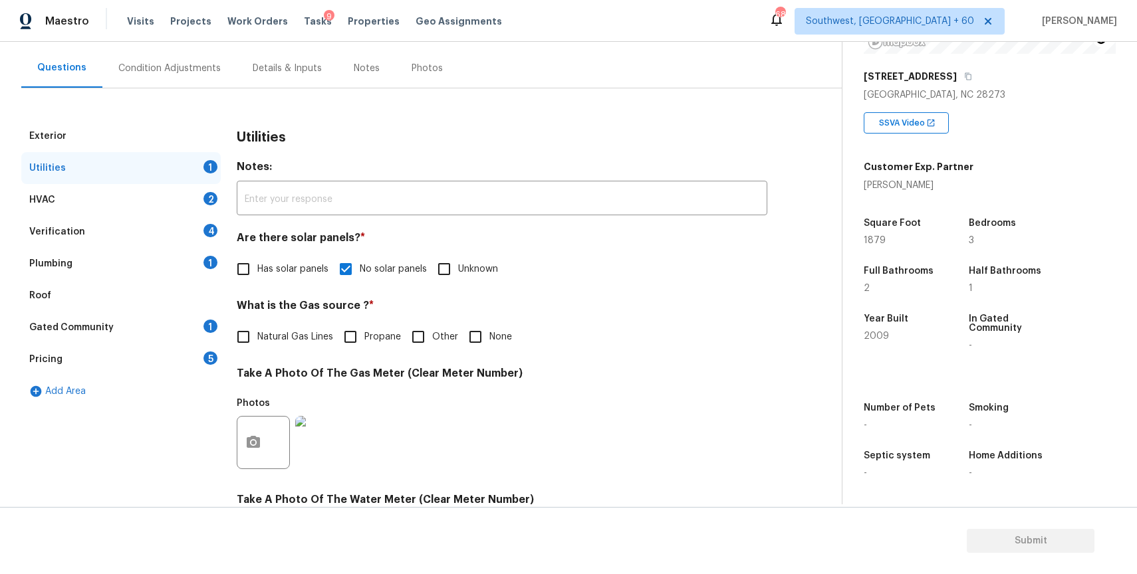
click at [203, 206] on div "HVAC 2" at bounding box center [120, 200] width 199 height 32
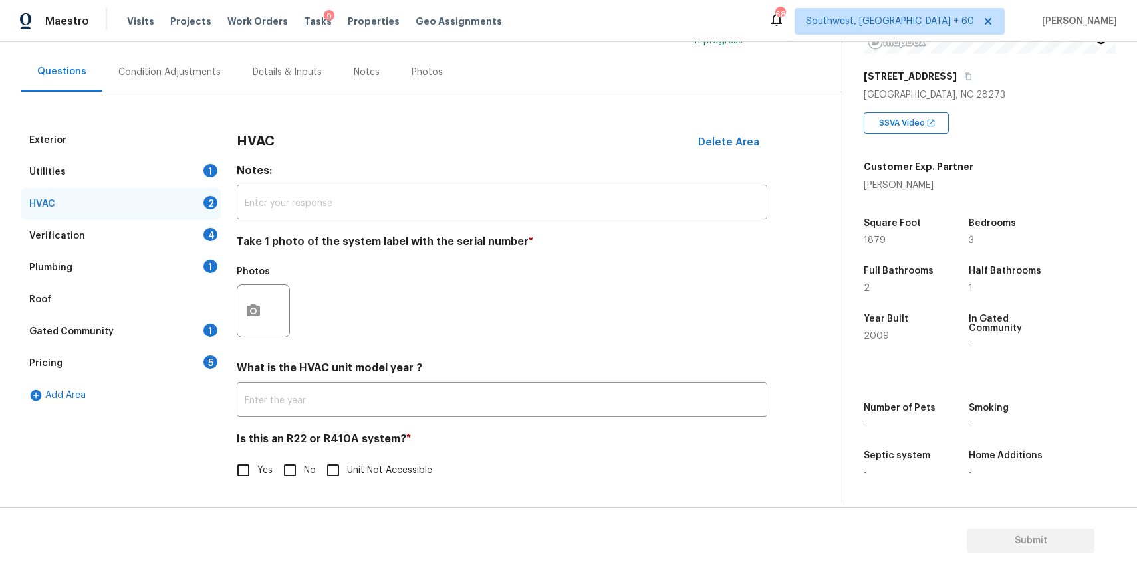
scroll to position [110, 0]
click at [243, 296] on button "button" at bounding box center [253, 311] width 32 height 52
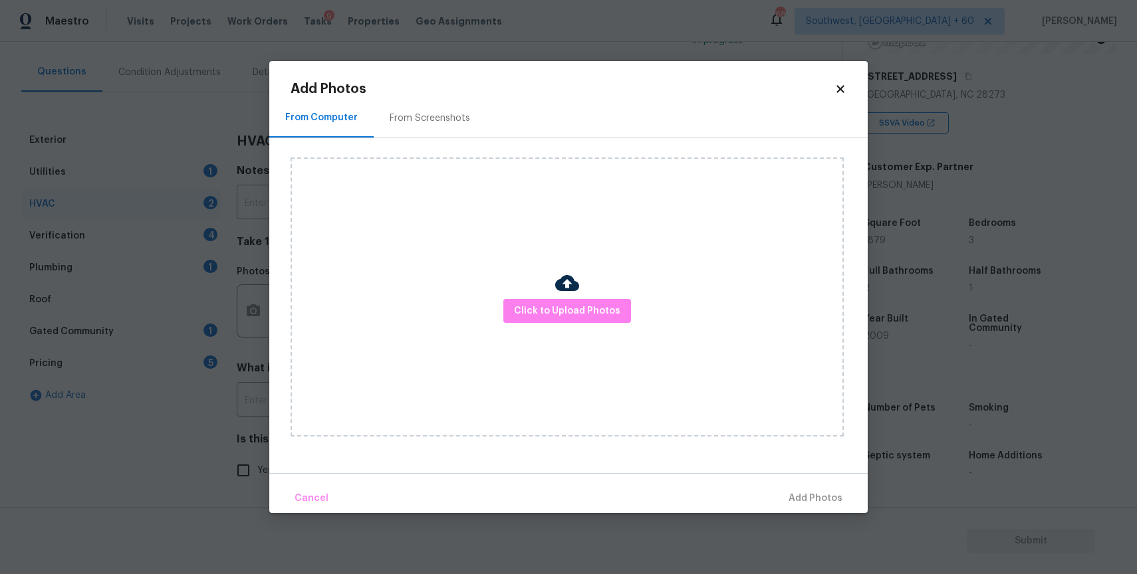
click at [527, 325] on div "Click to Upload Photos" at bounding box center [567, 297] width 553 height 279
click at [556, 308] on span "Click to Upload Photos" at bounding box center [567, 311] width 106 height 17
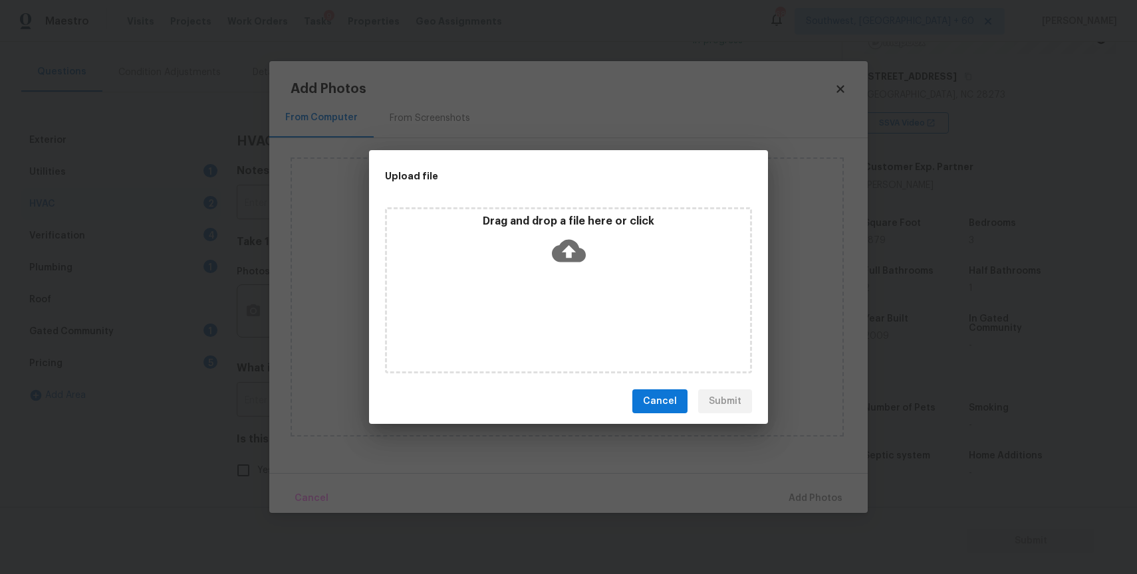
click at [556, 308] on div "Drag and drop a file here or click" at bounding box center [568, 290] width 367 height 166
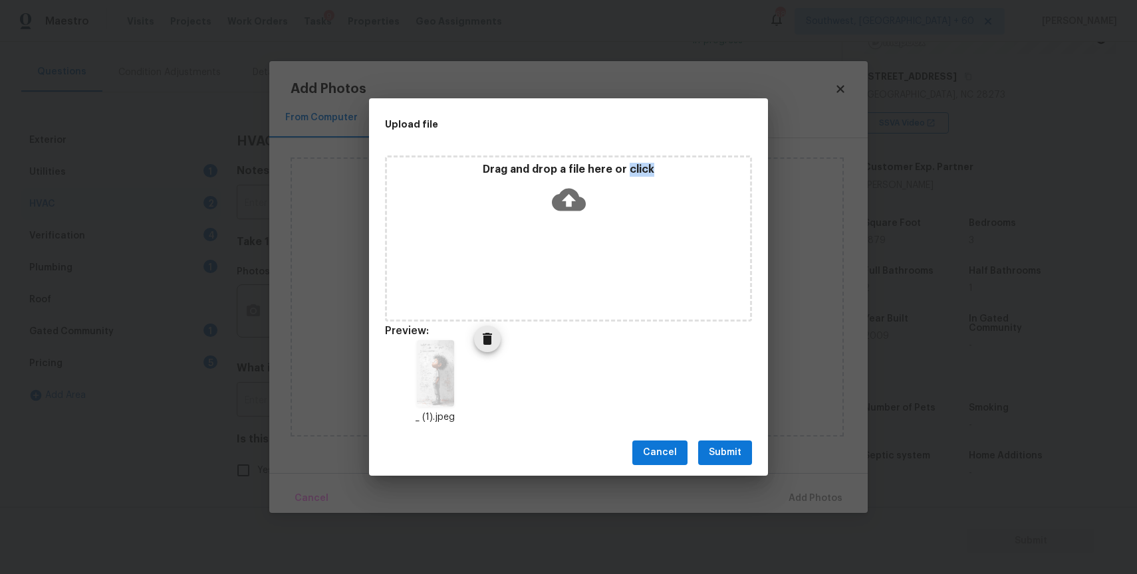
click at [455, 334] on div "_ (1).jpeg" at bounding box center [435, 382] width 133 height 116
click at [479, 339] on icon "Delete" at bounding box center [487, 339] width 16 height 16
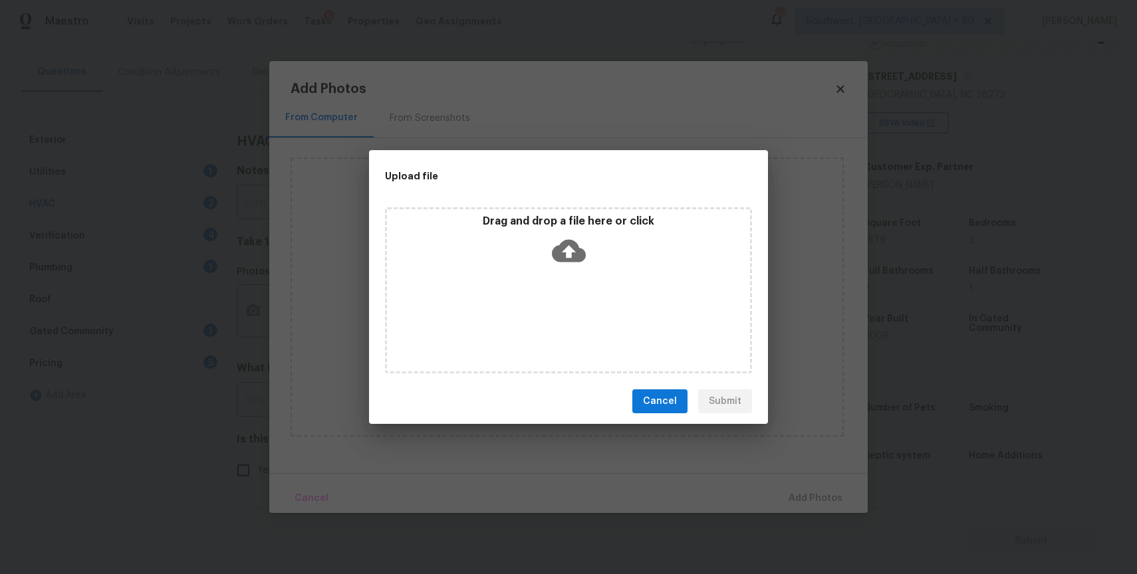
click at [523, 293] on div "Drag and drop a file here or click" at bounding box center [568, 290] width 367 height 166
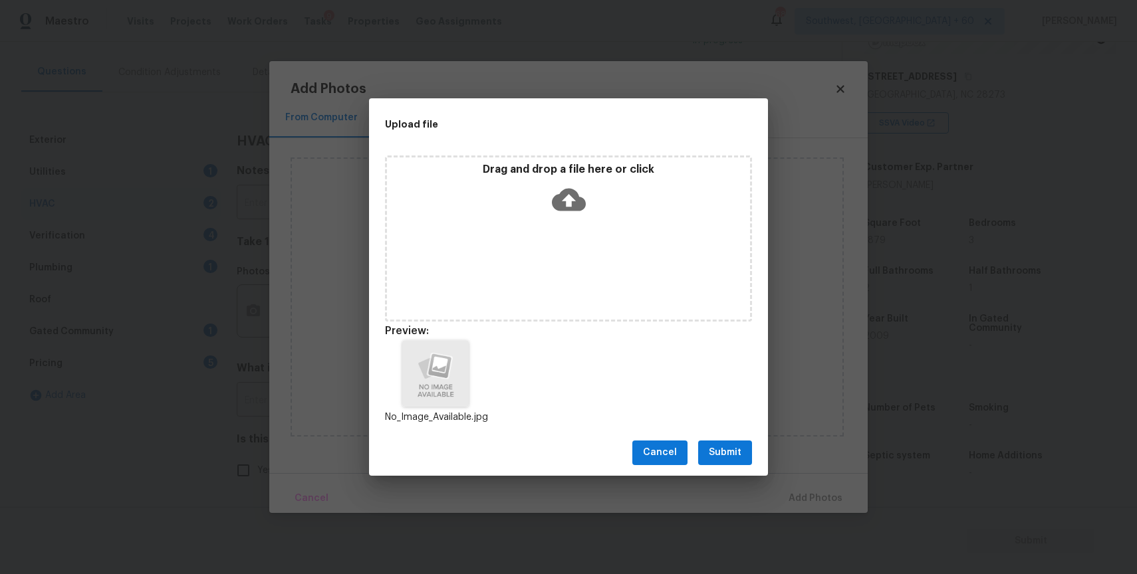
click at [737, 447] on span "Submit" at bounding box center [725, 453] width 33 height 17
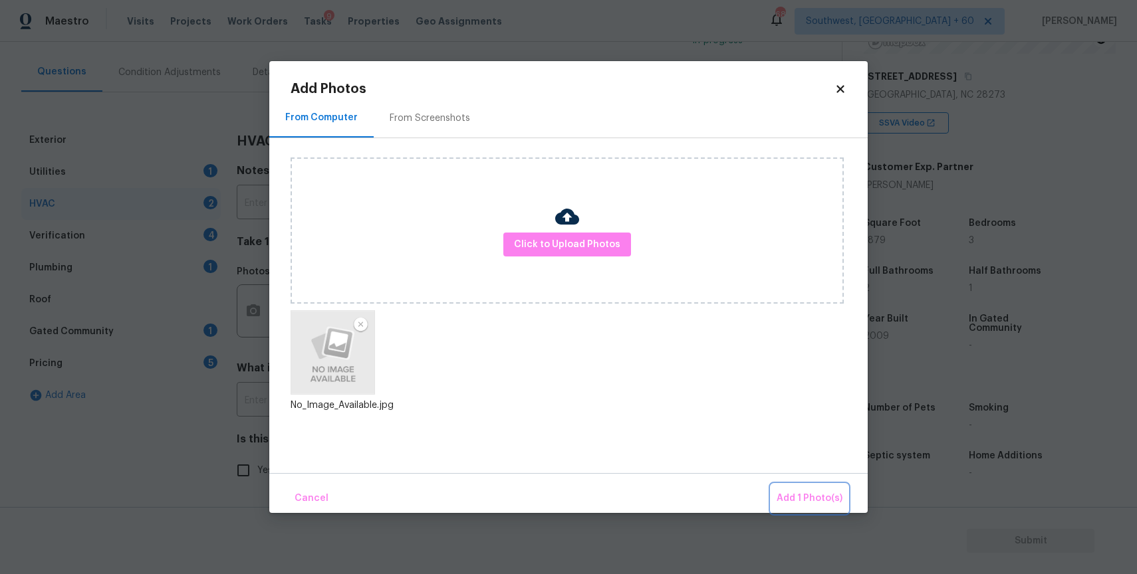
click at [815, 499] on span "Add 1 Photo(s)" at bounding box center [809, 499] width 66 height 17
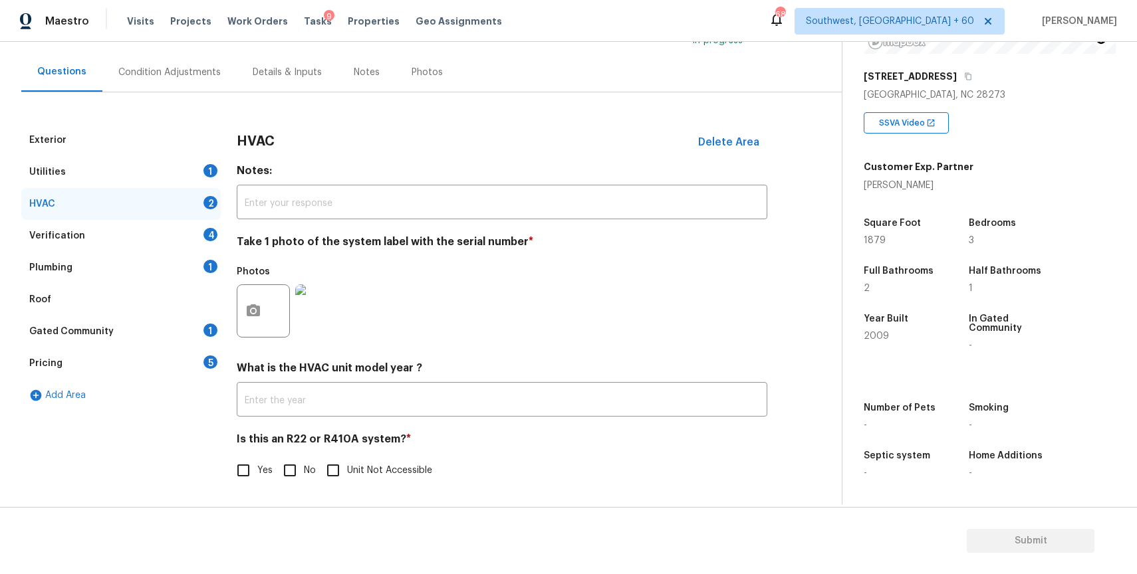
click at [277, 476] on input "No" at bounding box center [290, 471] width 28 height 28
checkbox input "true"
click at [204, 244] on div "Verification 4" at bounding box center [120, 236] width 199 height 32
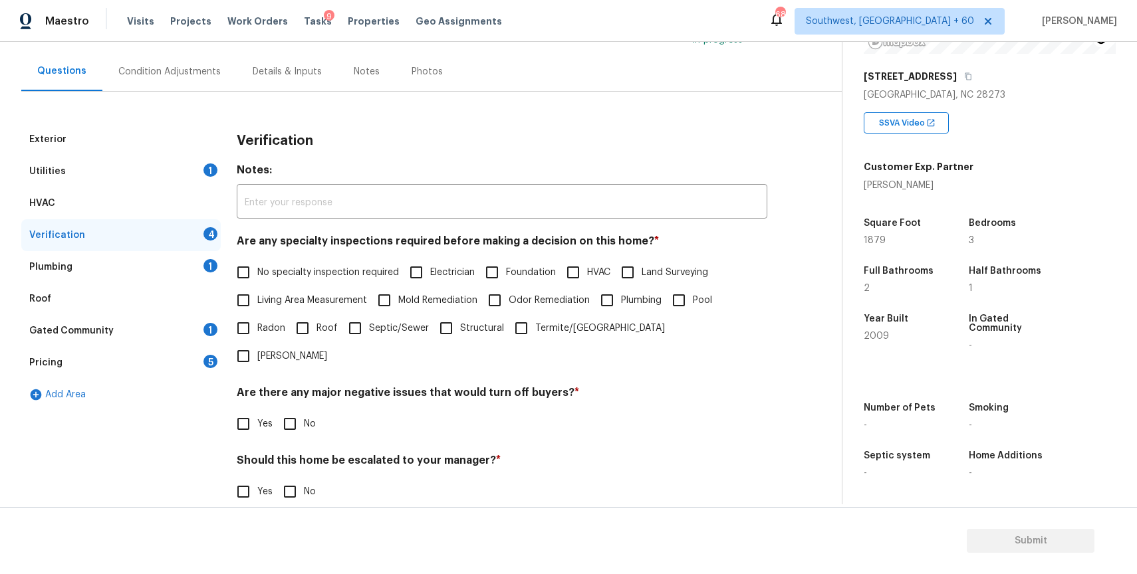
click at [304, 267] on span "No specialty inspection required" at bounding box center [328, 273] width 142 height 14
click at [257, 267] on input "No specialty inspection required" at bounding box center [243, 273] width 28 height 28
checkbox input "true"
click at [291, 411] on input "No" at bounding box center [290, 425] width 28 height 28
checkbox input "true"
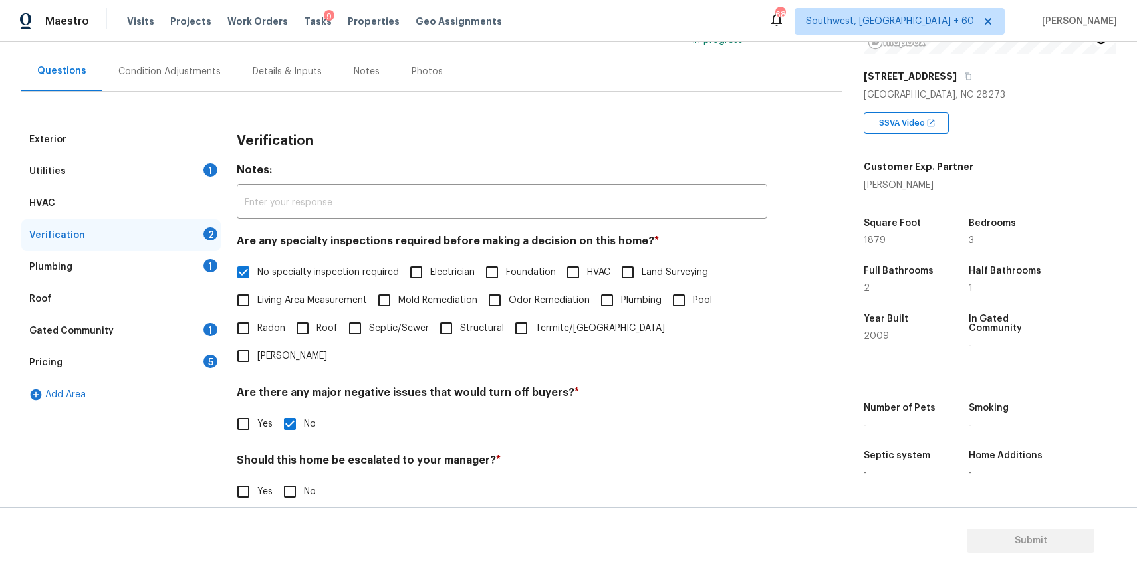
click at [307, 454] on h4 "Should this home be escalated to your manager? *" at bounding box center [502, 463] width 530 height 19
click at [294, 478] on input "No" at bounding box center [290, 492] width 28 height 28
checkbox input "true"
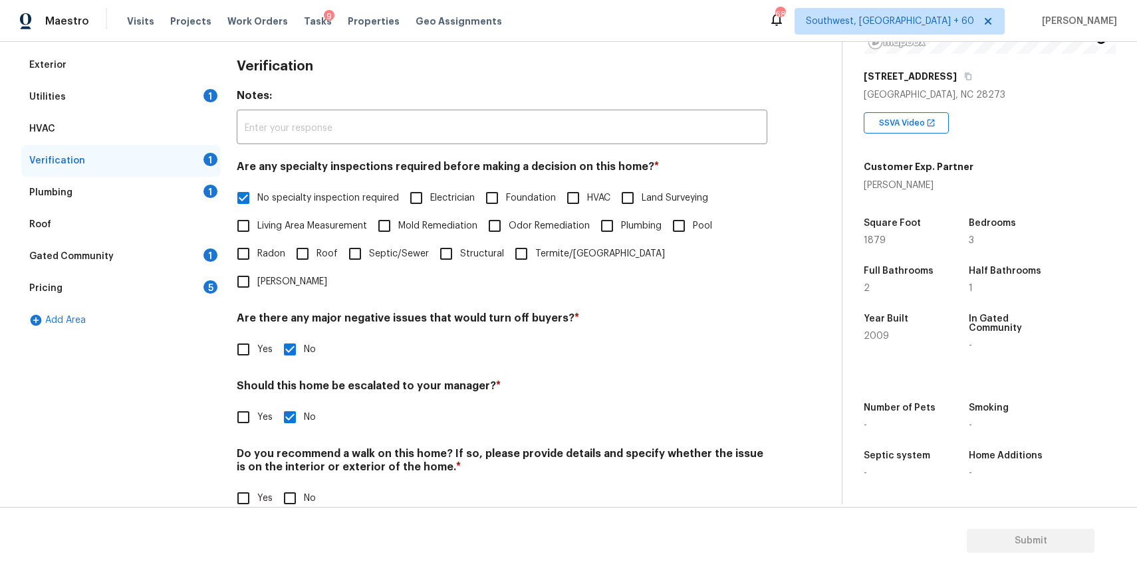
click at [287, 485] on input "No" at bounding box center [290, 499] width 28 height 28
checkbox input "true"
click at [187, 190] on div "Plumbing 1" at bounding box center [120, 193] width 199 height 32
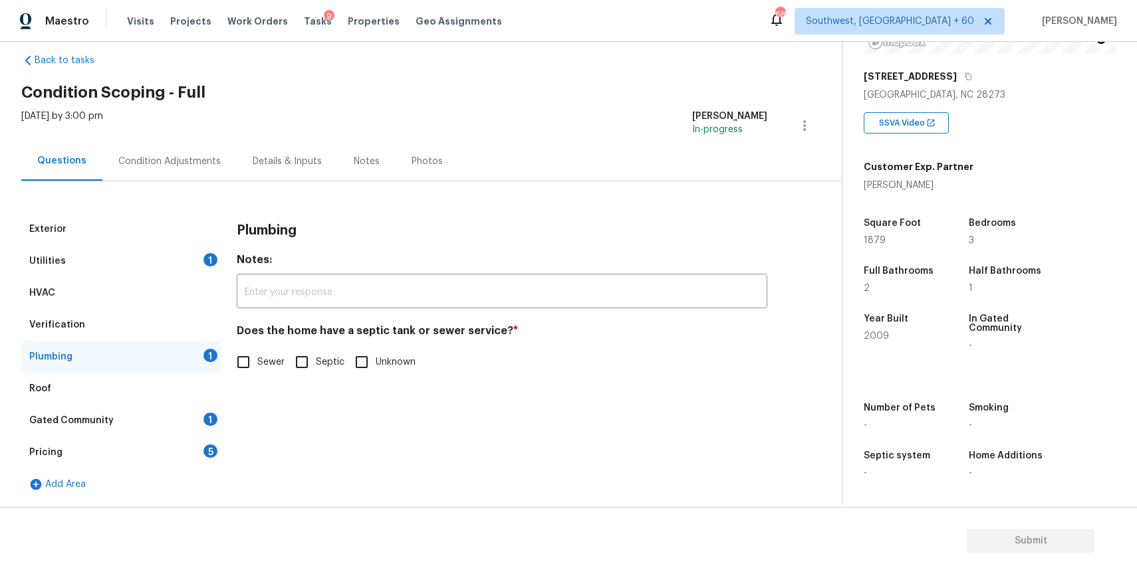
click at [241, 351] on input "Sewer" at bounding box center [243, 362] width 28 height 28
checkbox input "true"
click at [179, 425] on div "Gated Community 1" at bounding box center [120, 421] width 199 height 32
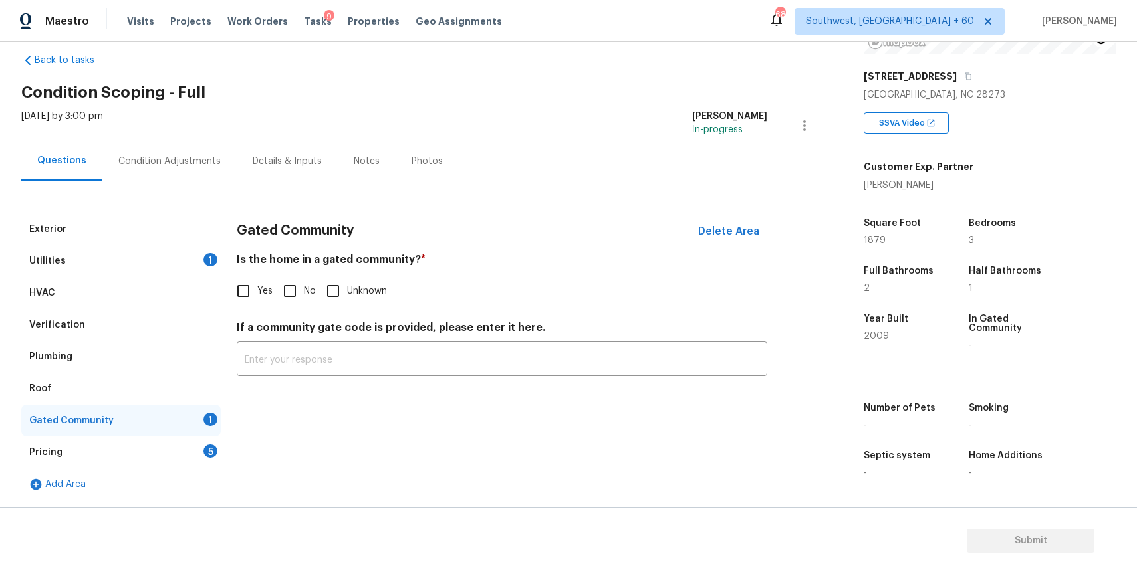
click at [290, 283] on input "No" at bounding box center [290, 291] width 28 height 28
checkbox input "true"
click at [210, 459] on div "Pricing 5" at bounding box center [120, 453] width 199 height 32
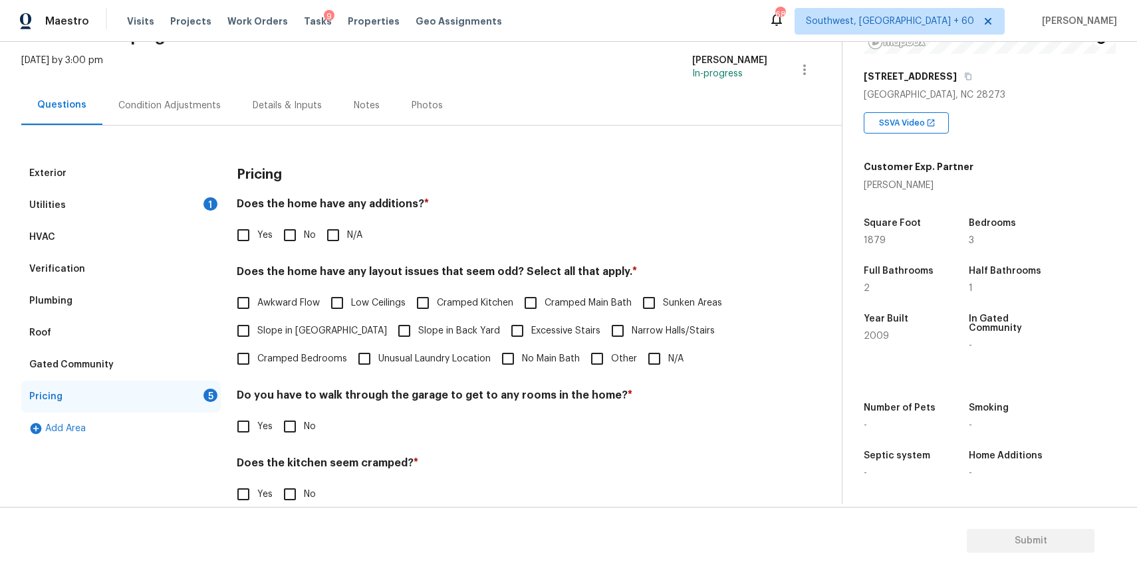
scroll to position [127, 0]
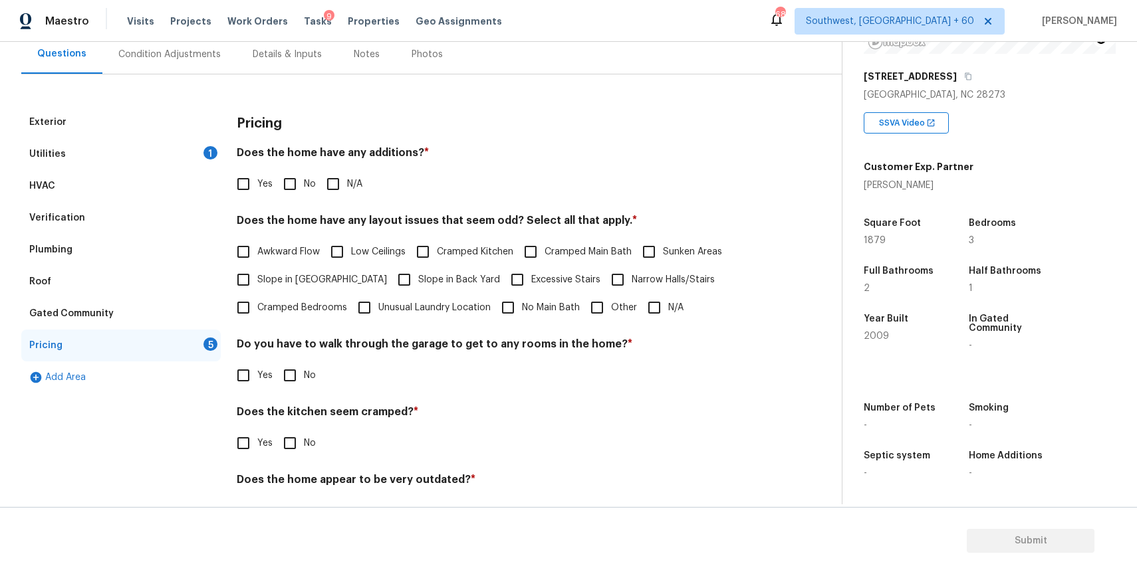
click at [345, 192] on input "N/A" at bounding box center [333, 184] width 28 height 28
checkbox input "true"
click at [659, 301] on input "N/A" at bounding box center [654, 308] width 28 height 28
checkbox input "true"
click at [291, 373] on input "No" at bounding box center [290, 376] width 28 height 28
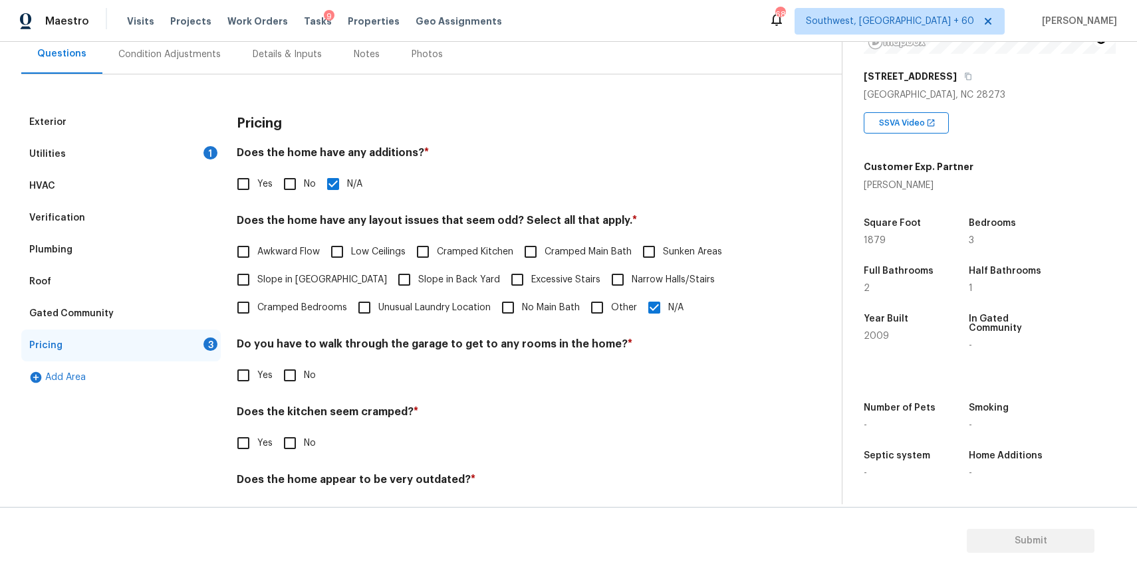
checkbox input "true"
click at [298, 445] on input "No" at bounding box center [290, 445] width 28 height 28
checkbox input "true"
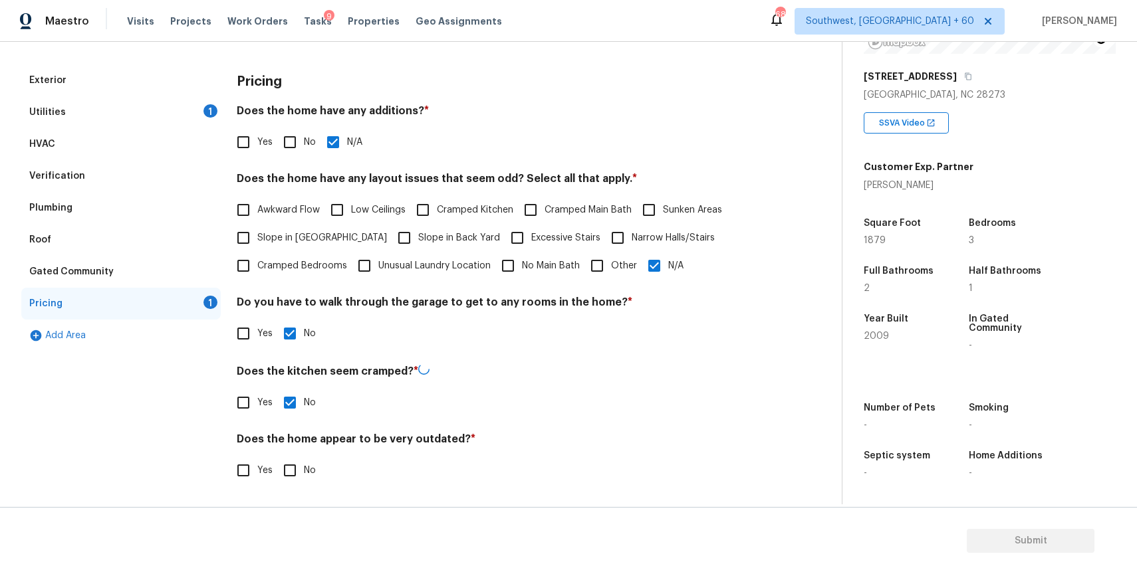
click at [294, 457] on input "No" at bounding box center [290, 471] width 28 height 28
checkbox input "true"
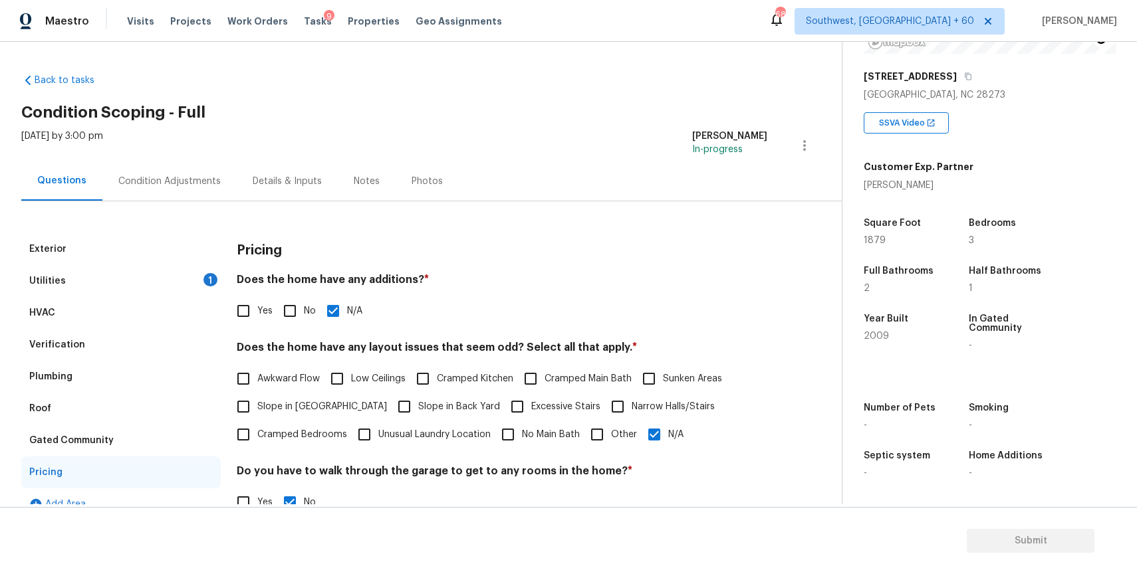
click at [172, 177] on div "Condition Adjustments" at bounding box center [169, 181] width 102 height 13
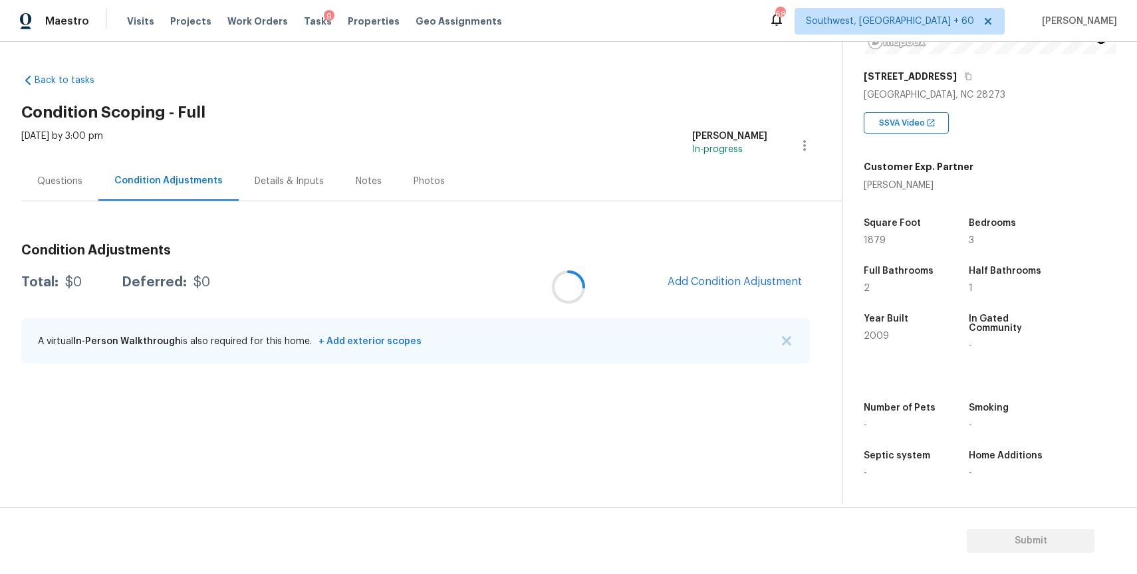
click at [172, 177] on div at bounding box center [568, 287] width 1137 height 574
click at [783, 344] on img "button" at bounding box center [786, 340] width 9 height 9
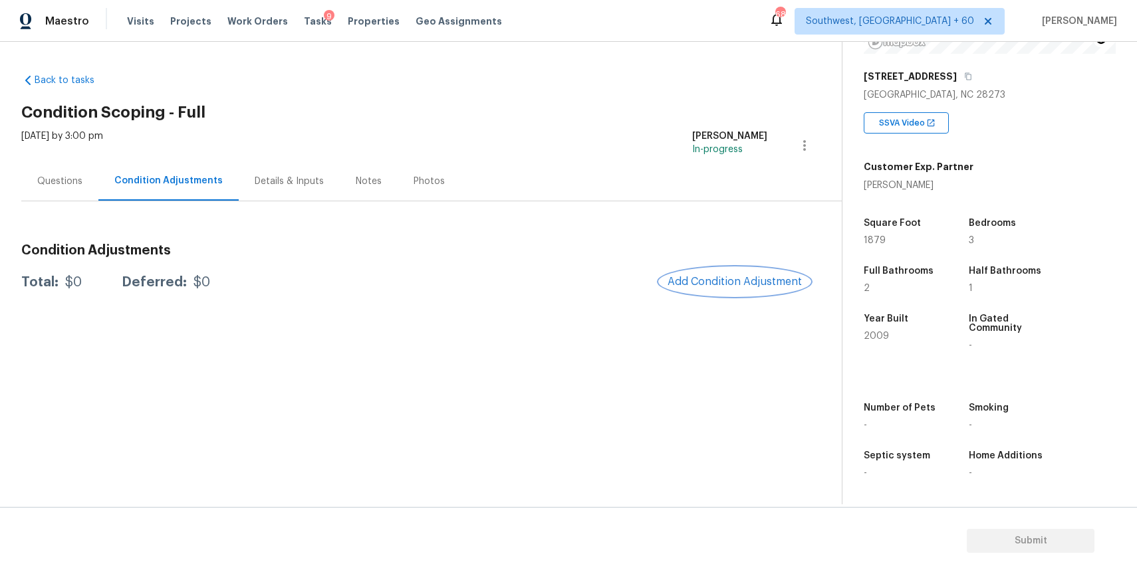
click at [757, 279] on span "Add Condition Adjustment" at bounding box center [734, 282] width 134 height 12
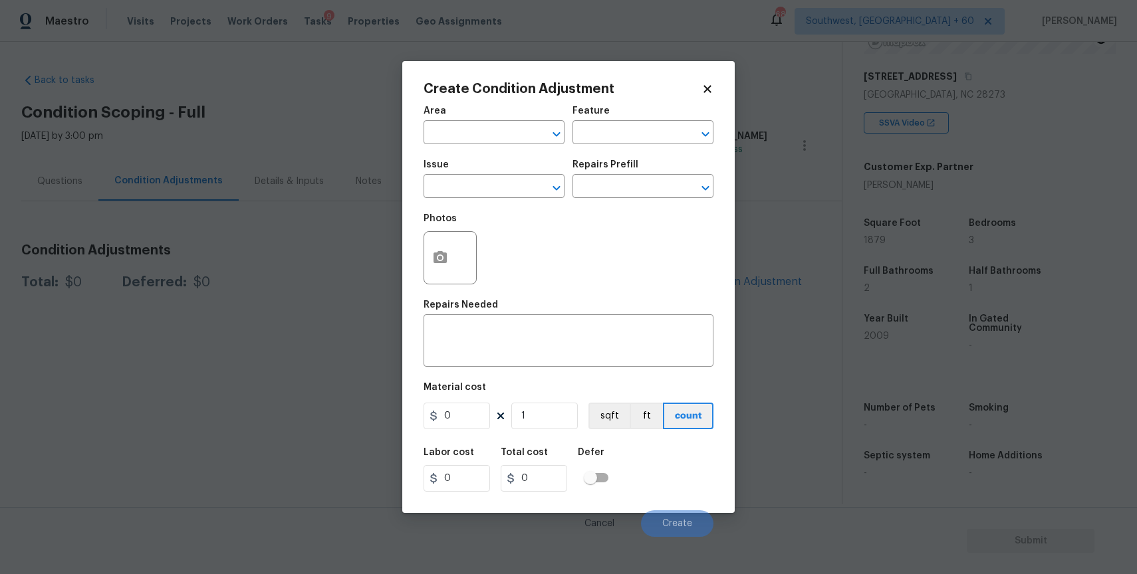
click at [459, 199] on span "Issue ​" at bounding box center [493, 179] width 141 height 54
click at [458, 189] on input "text" at bounding box center [475, 187] width 104 height 21
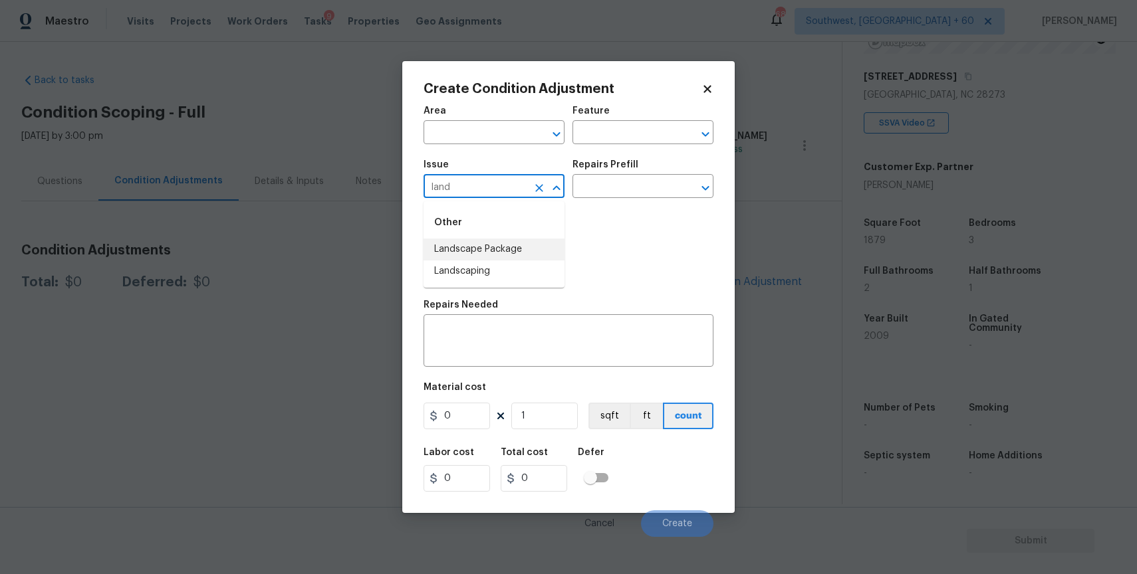
click at [483, 242] on li "Landscape Package" at bounding box center [493, 250] width 141 height 22
type input "Landscape Package"
click at [608, 187] on input "text" at bounding box center [624, 187] width 104 height 21
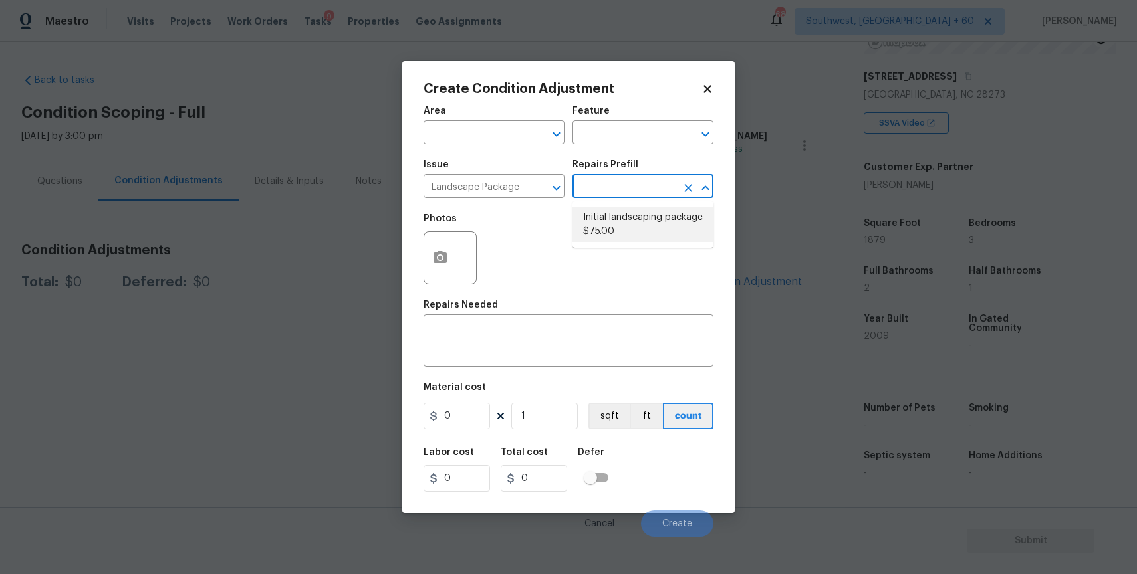
click at [665, 231] on li "Initial landscaping package $75.00" at bounding box center [642, 225] width 141 height 36
type input "Home Readiness Packages"
type textarea "Mowing of grass up to 6" in height. Mow, edge along driveways & sidewalks, trim…"
type input "75"
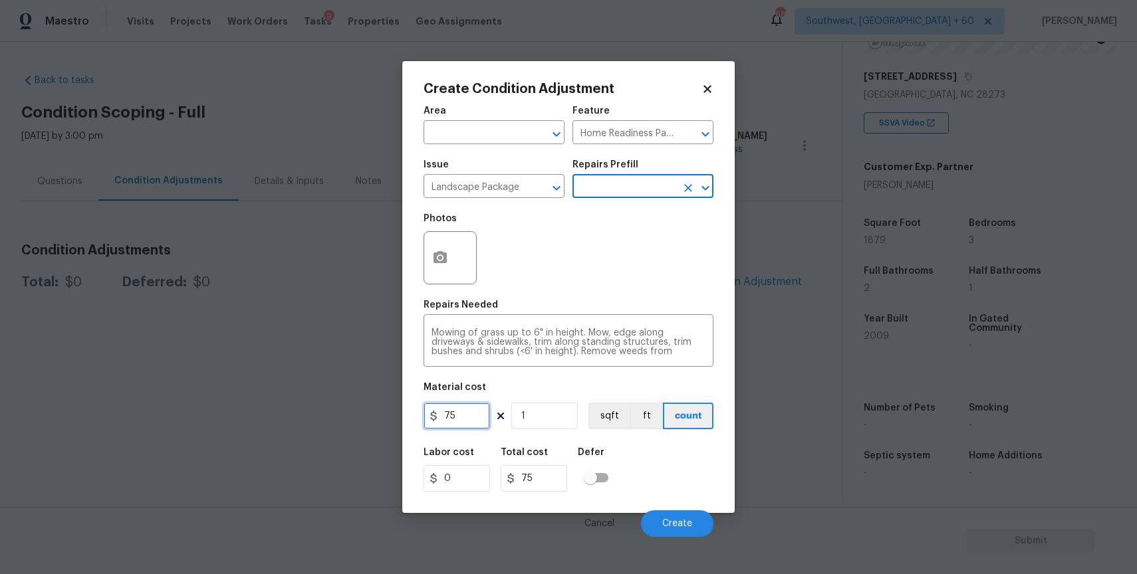
click at [477, 411] on input "75" at bounding box center [456, 416] width 66 height 27
type input "300"
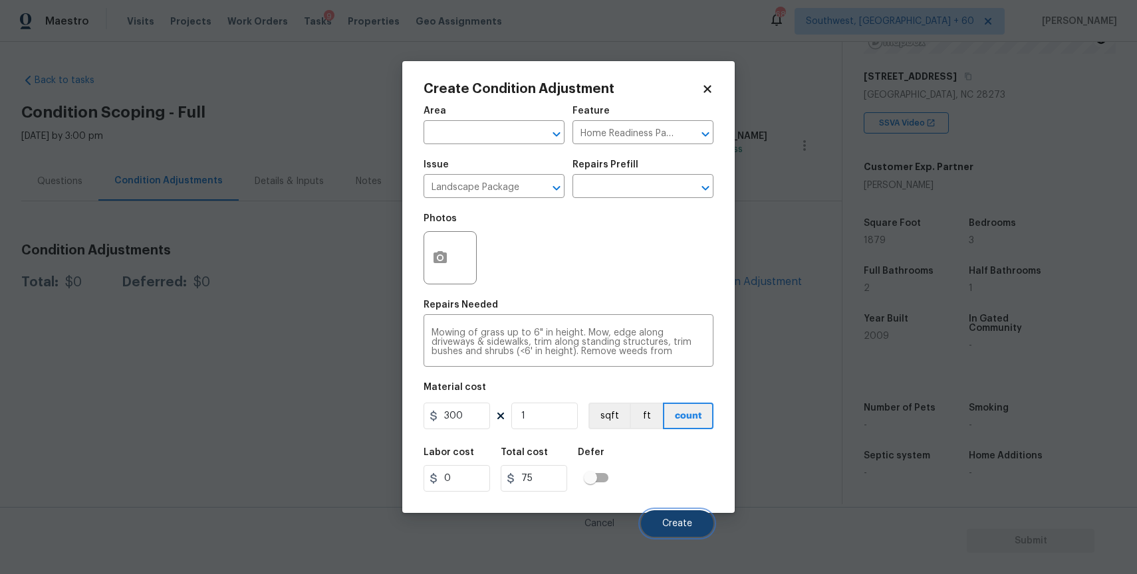
type input "300"
click at [698, 513] on button "Create" at bounding box center [677, 524] width 72 height 27
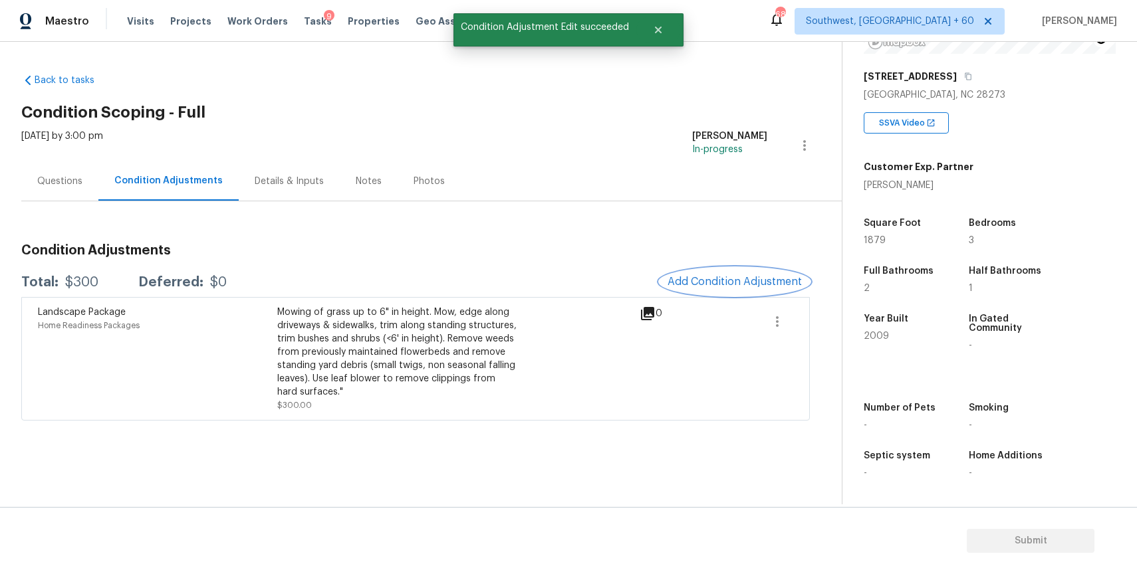
click at [727, 286] on span "Add Condition Adjustment" at bounding box center [734, 282] width 134 height 12
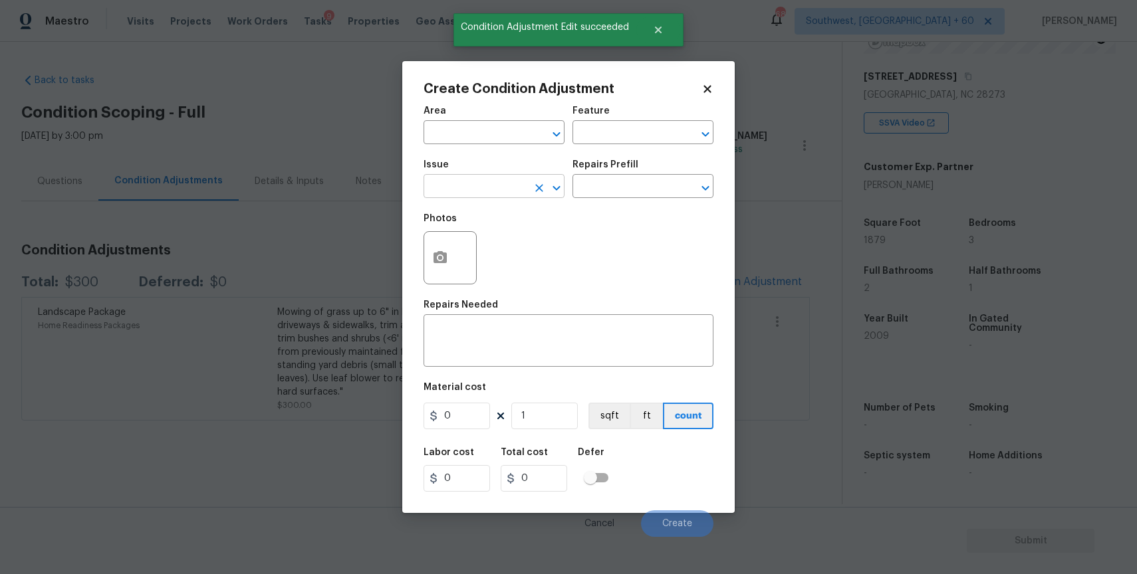
click at [511, 191] on input "text" at bounding box center [475, 187] width 104 height 21
click at [508, 253] on li "Pressure Washing" at bounding box center [493, 250] width 141 height 22
type input "Pressure Washing"
click at [588, 198] on input "text" at bounding box center [624, 187] width 104 height 21
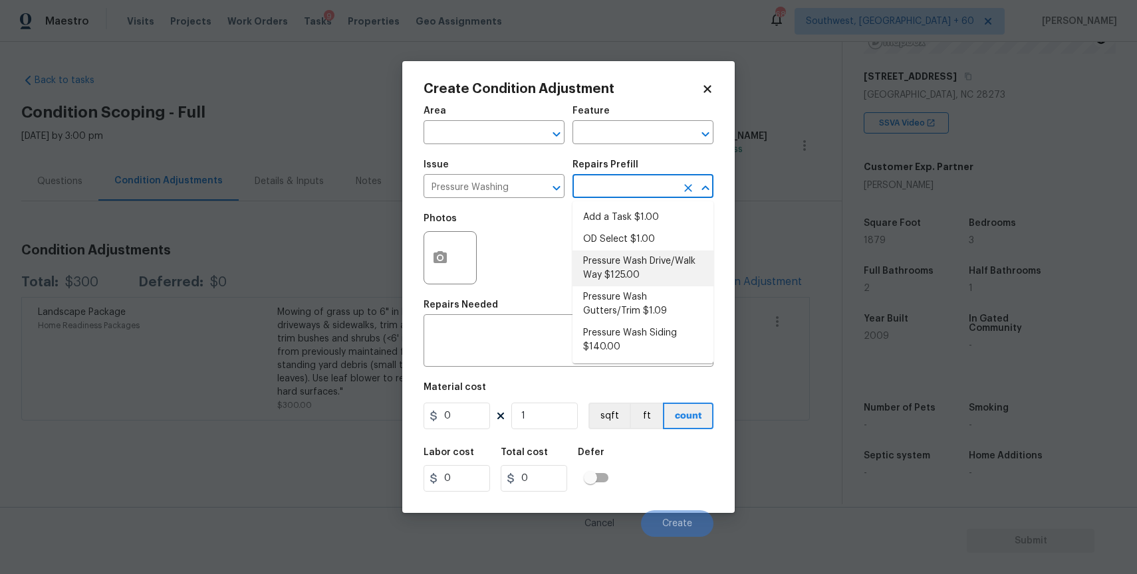
click at [626, 268] on li "Pressure Wash Drive/Walk Way $125.00" at bounding box center [642, 269] width 141 height 36
type input "Siding"
type textarea "Pressure wash the driveways/walkways as directed by the PM. Ensure that all deb…"
type input "125"
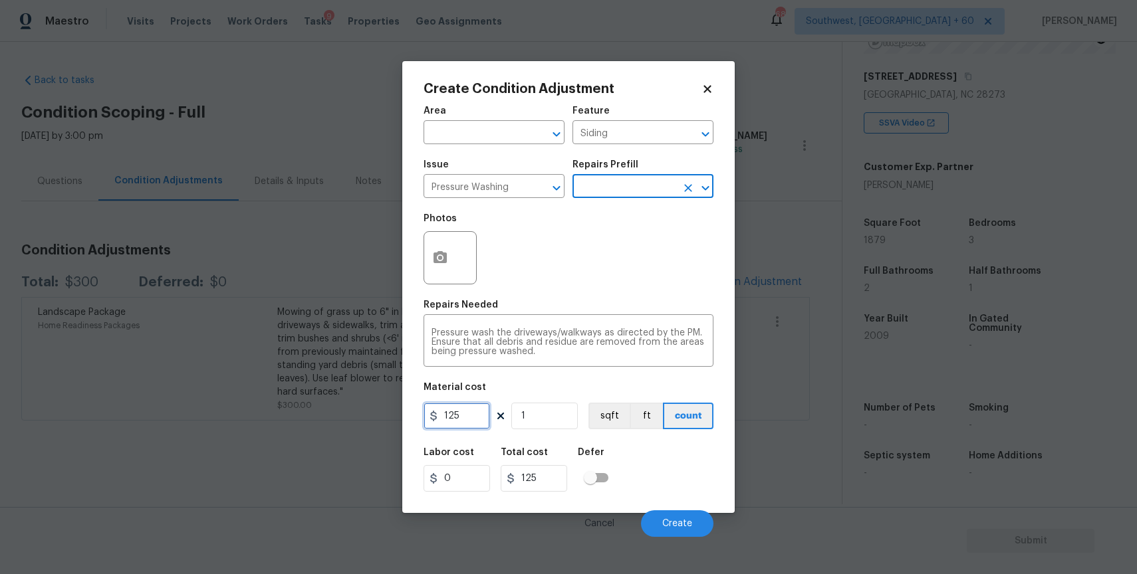
click at [454, 429] on input "125" at bounding box center [456, 416] width 66 height 27
type input "300"
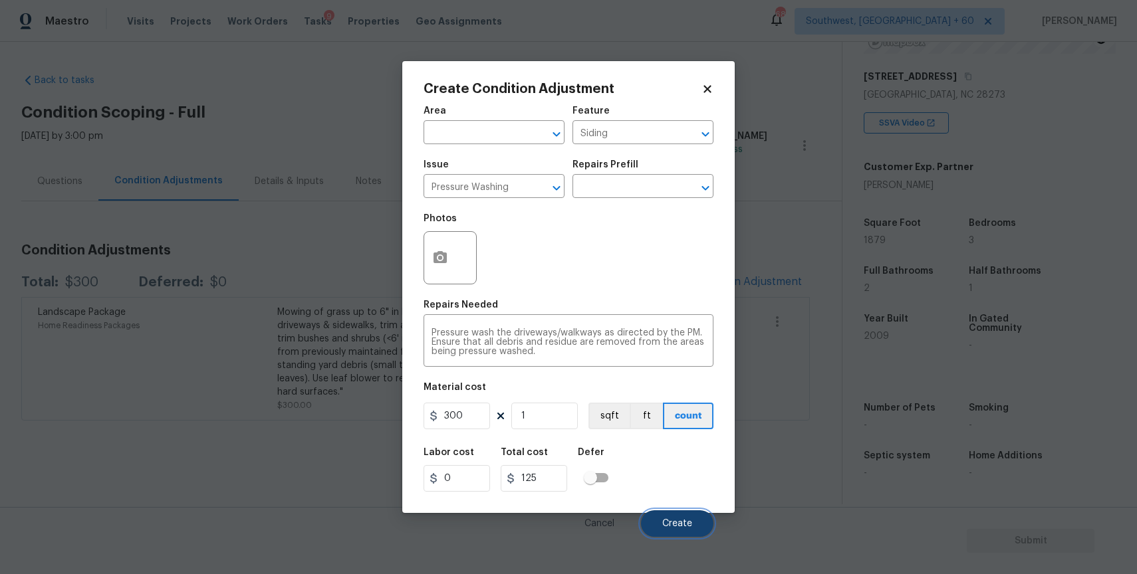
click at [687, 525] on span "Create" at bounding box center [677, 524] width 30 height 10
type input "300"
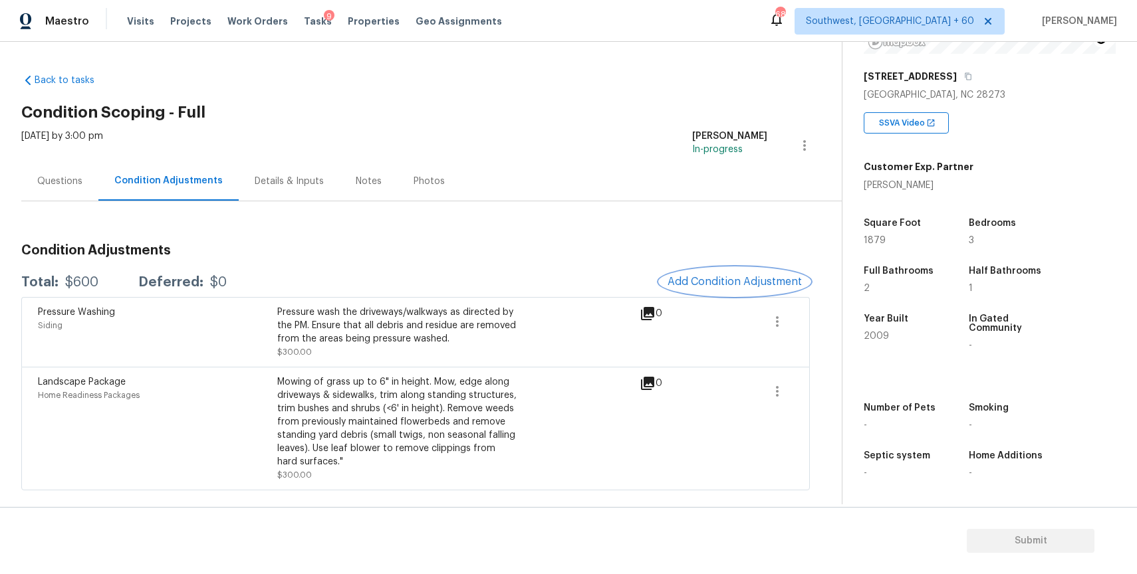
click at [782, 286] on span "Add Condition Adjustment" at bounding box center [734, 282] width 134 height 12
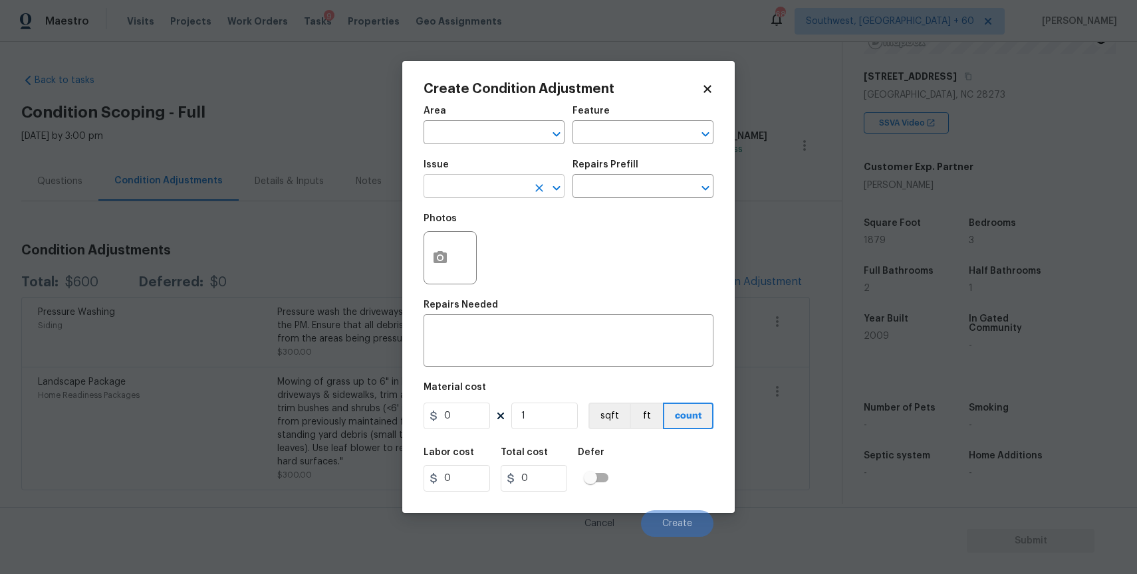
click at [485, 197] on input "text" at bounding box center [475, 187] width 104 height 21
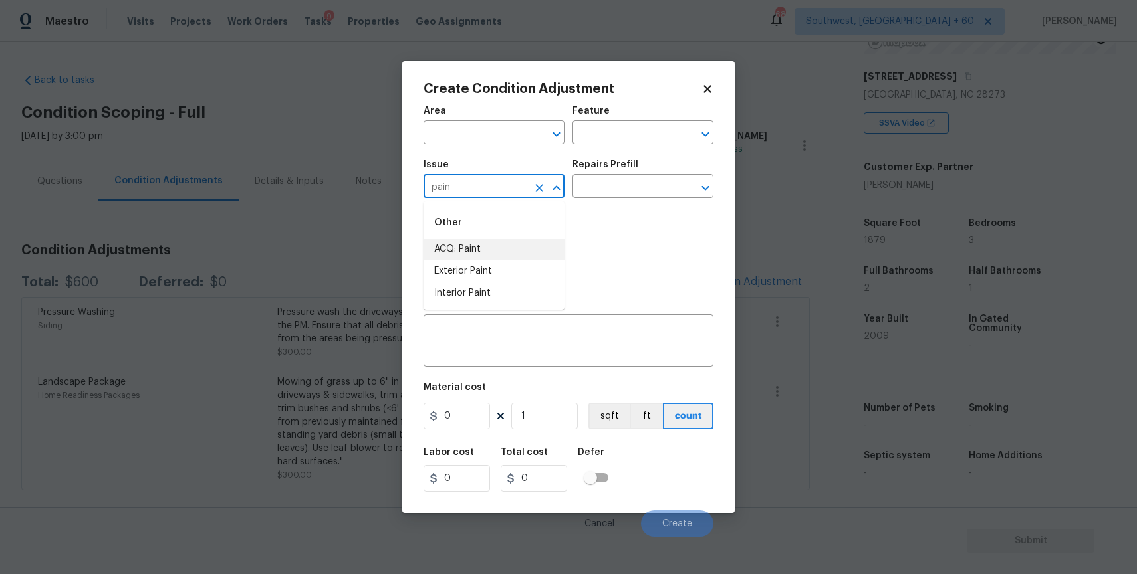
click at [470, 257] on li "ACQ: Paint" at bounding box center [493, 250] width 141 height 22
type input "ACQ: Paint"
click at [677, 152] on div "Area ​ Feature ​" at bounding box center [568, 125] width 290 height 54
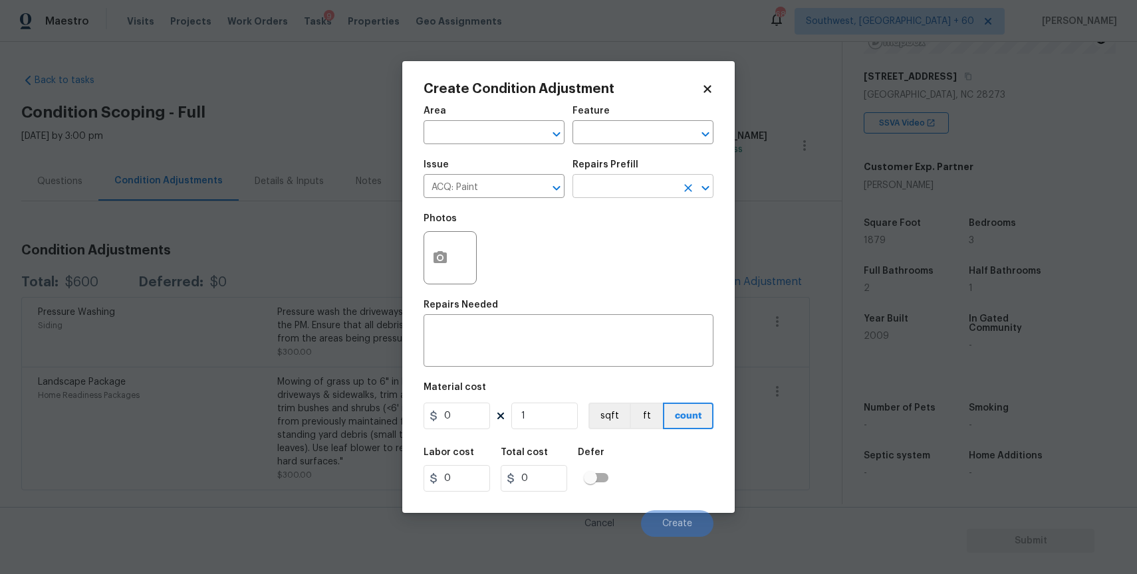
click at [671, 197] on input "text" at bounding box center [624, 187] width 104 height 21
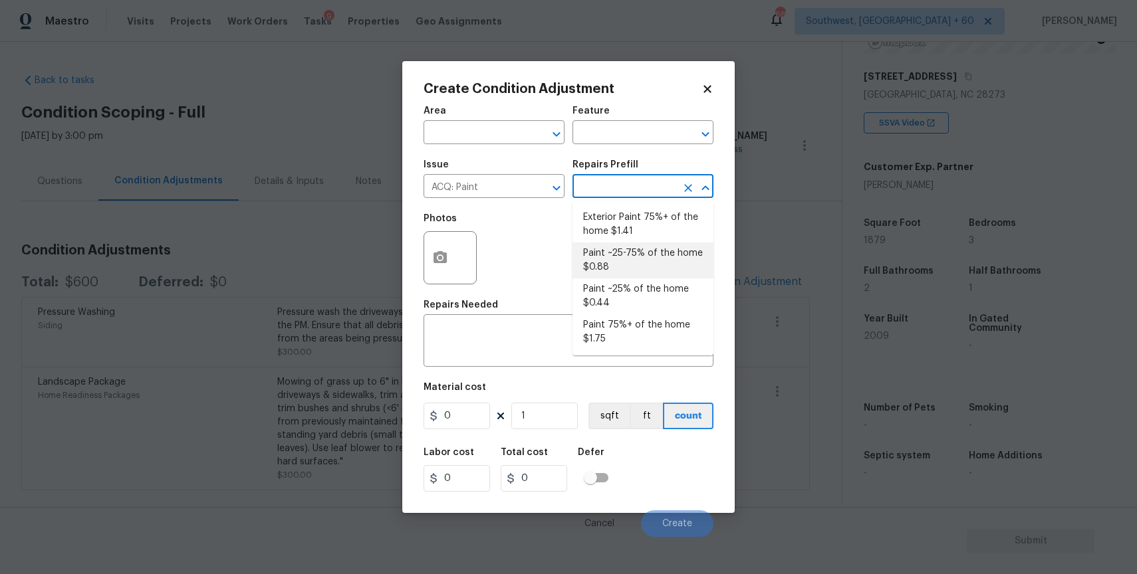
click at [649, 261] on li "Paint ~25-75% of the home $0.88" at bounding box center [642, 261] width 141 height 36
type input "Acquisition"
type textarea "Acquisition Scope: ~25 - 75% of the home needs interior paint"
type input "0.88"
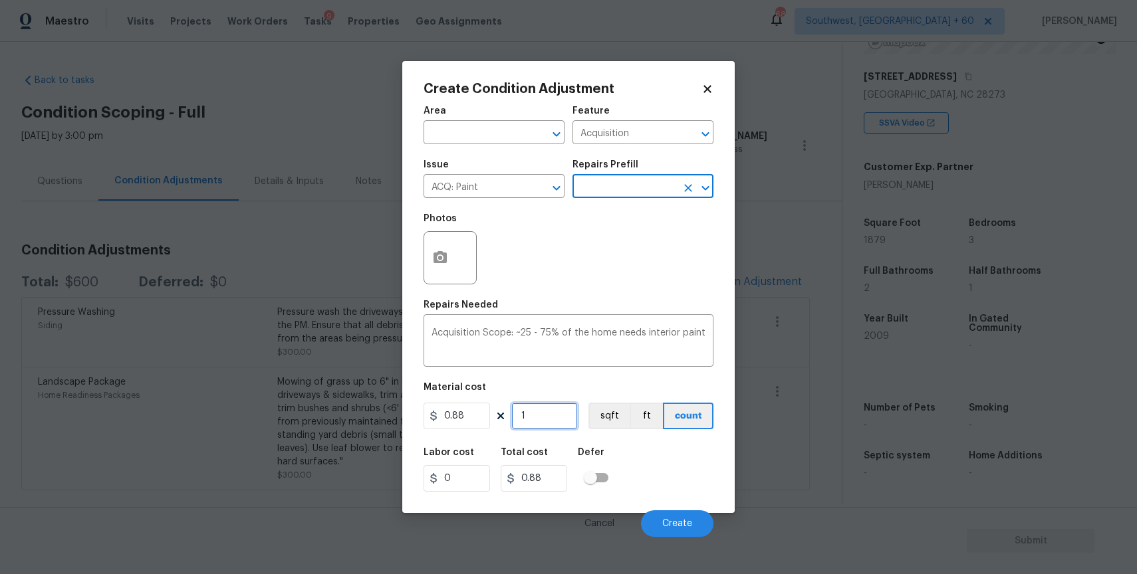
click at [554, 413] on input "1" at bounding box center [544, 416] width 66 height 27
type input "0"
type input "1"
type input "0.88"
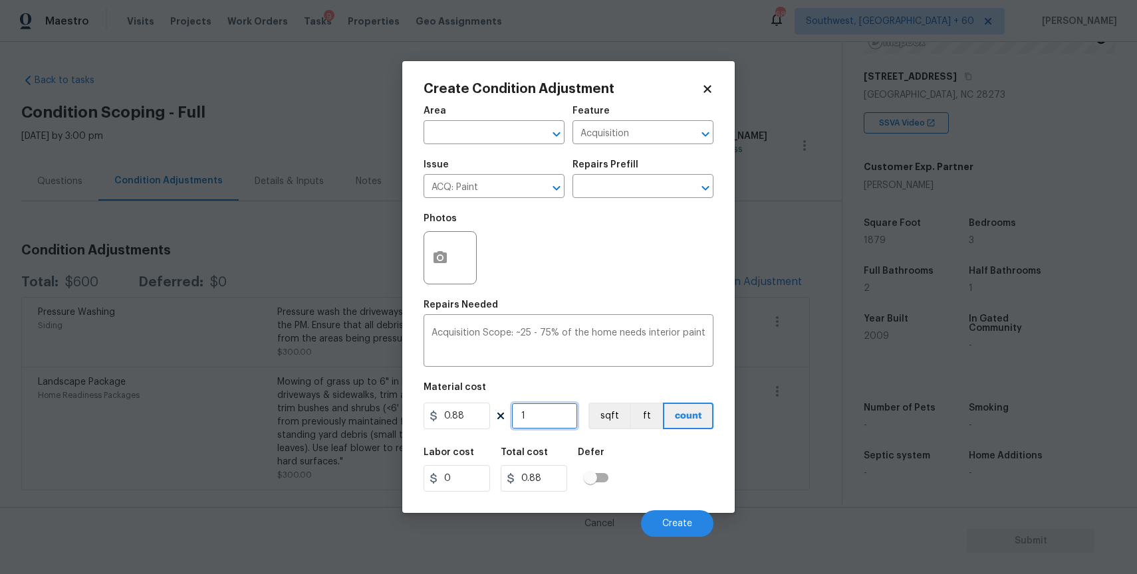
type input "18"
type input "15.84"
type input "187"
type input "164.56"
type input "1878"
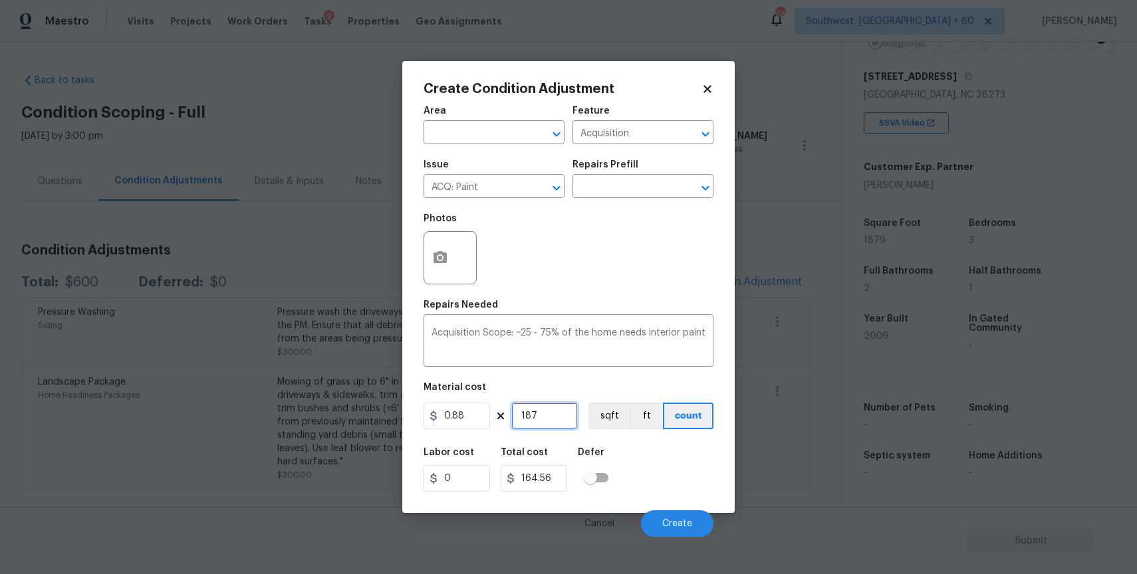
type input "1652.64"
type input "187"
type input "164.56"
type input "1870"
type input "1645.6"
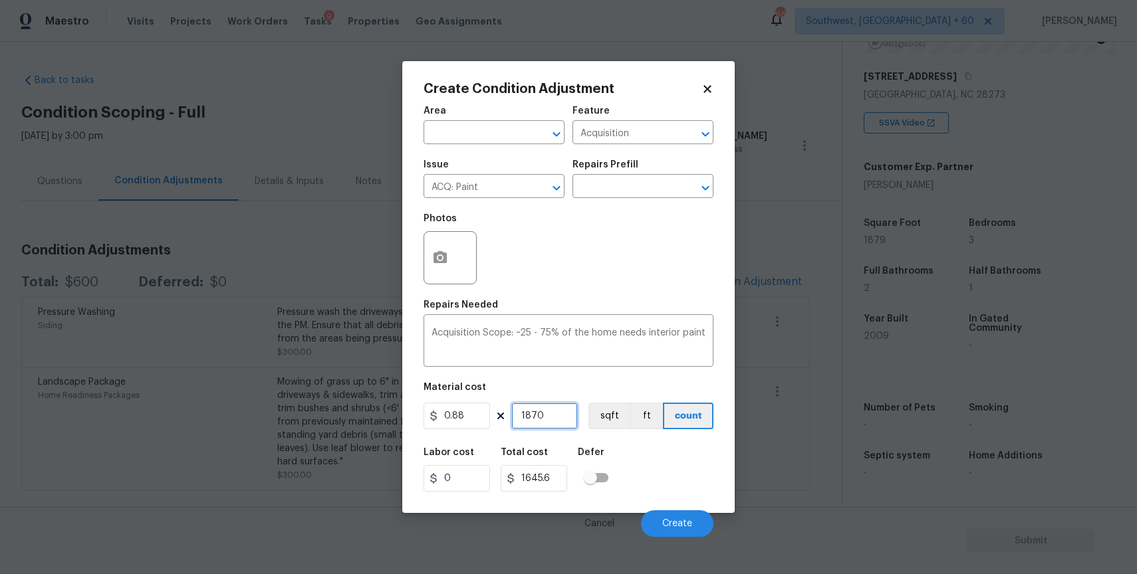
type input "187"
type input "164.56"
type input "1879"
type input "1653.52"
type input "1879"
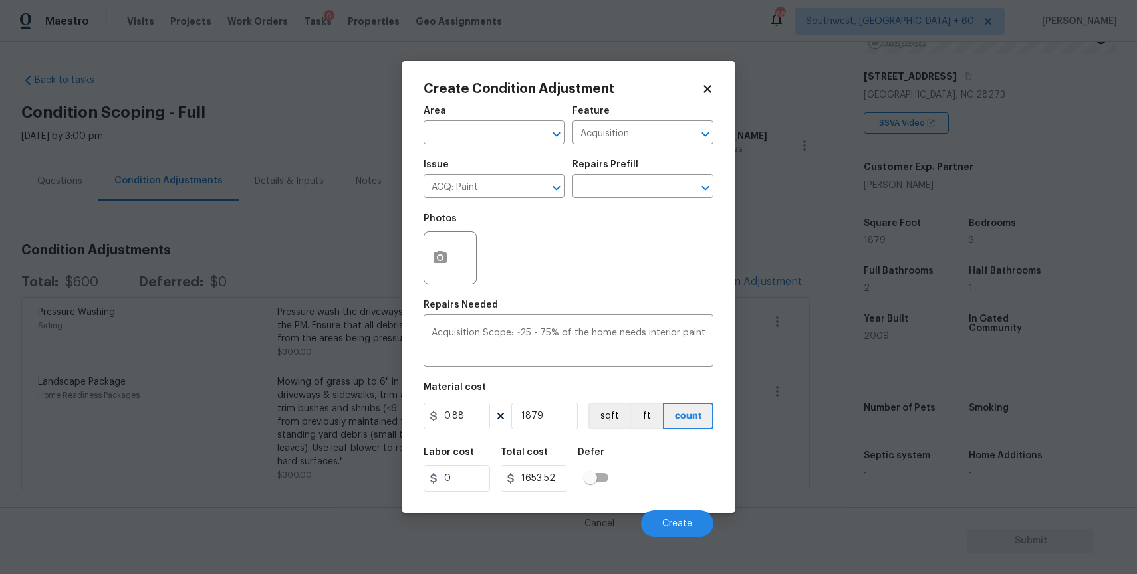
click at [459, 253] on div at bounding box center [449, 257] width 53 height 53
click at [437, 267] on button "button" at bounding box center [440, 258] width 32 height 52
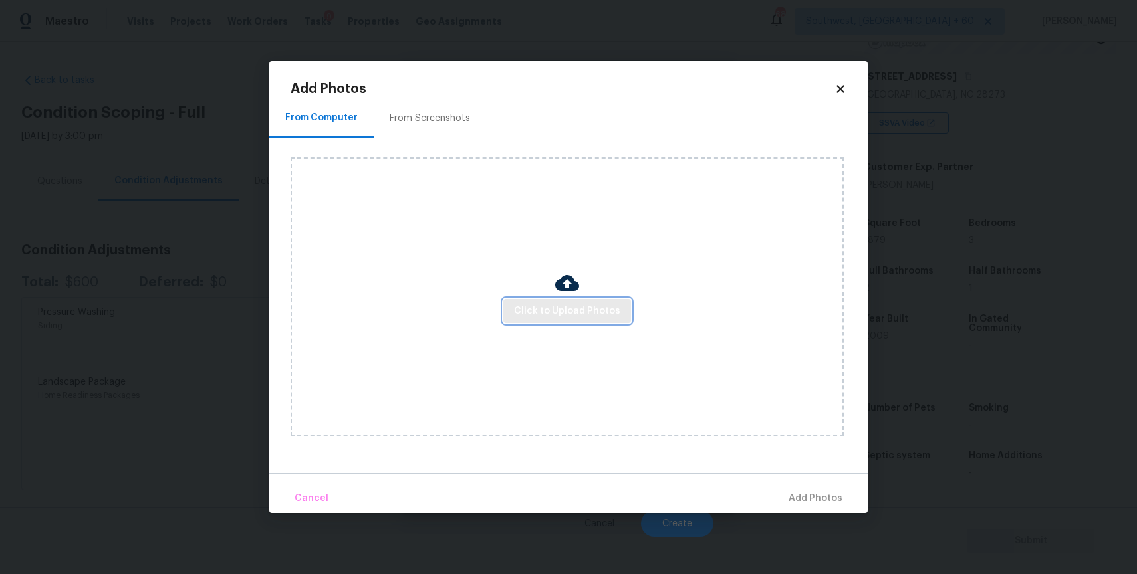
click at [574, 306] on span "Click to Upload Photos" at bounding box center [567, 311] width 106 height 17
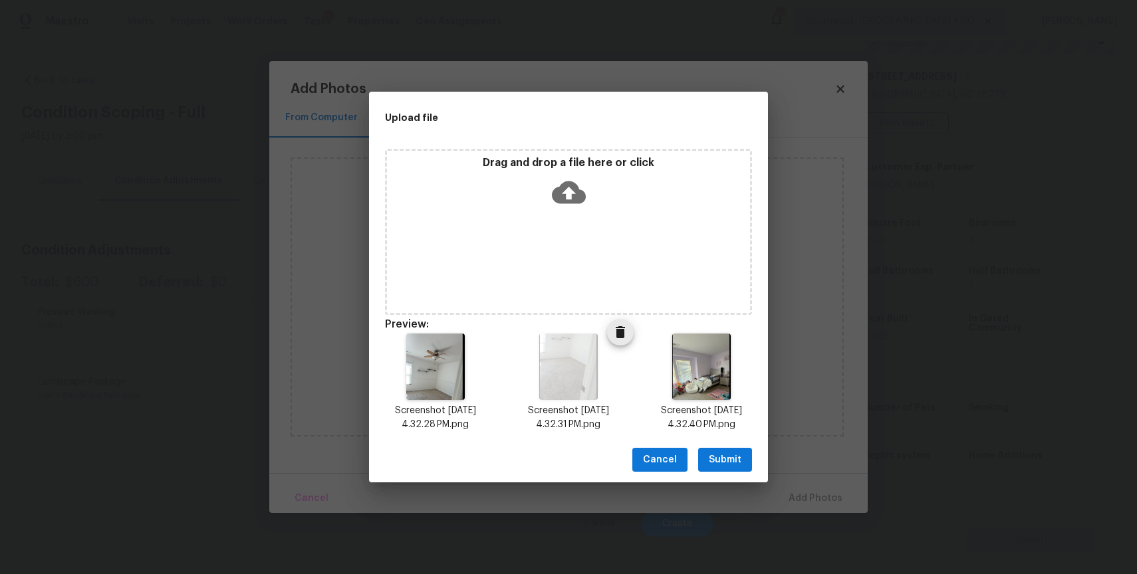
click at [596, 343] on img at bounding box center [568, 367] width 58 height 66
click at [612, 334] on icon "Delete" at bounding box center [620, 332] width 16 height 16
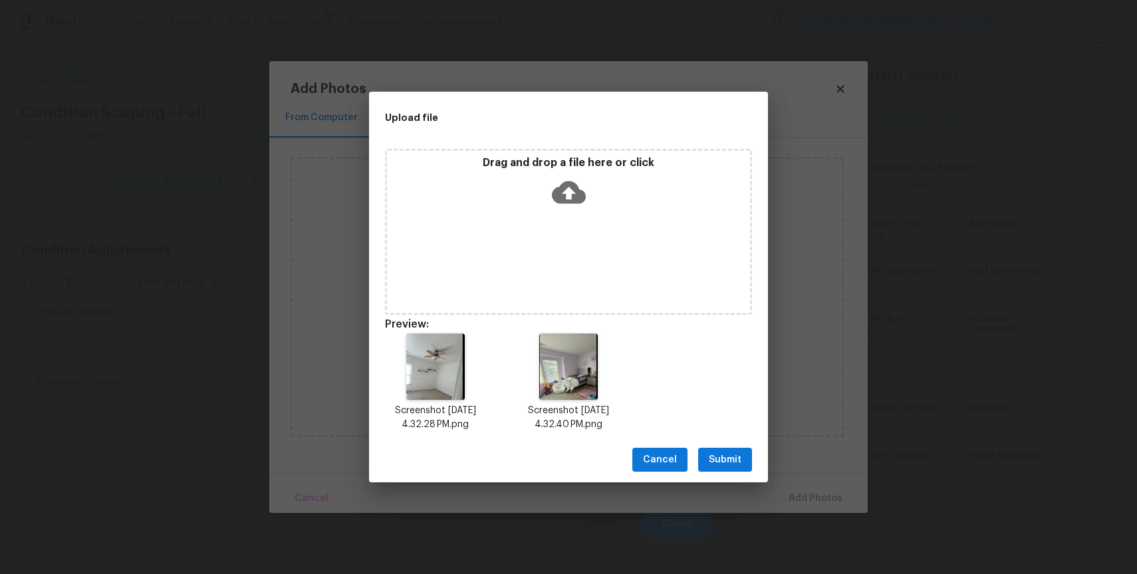
click at [741, 466] on span "Submit" at bounding box center [725, 460] width 33 height 17
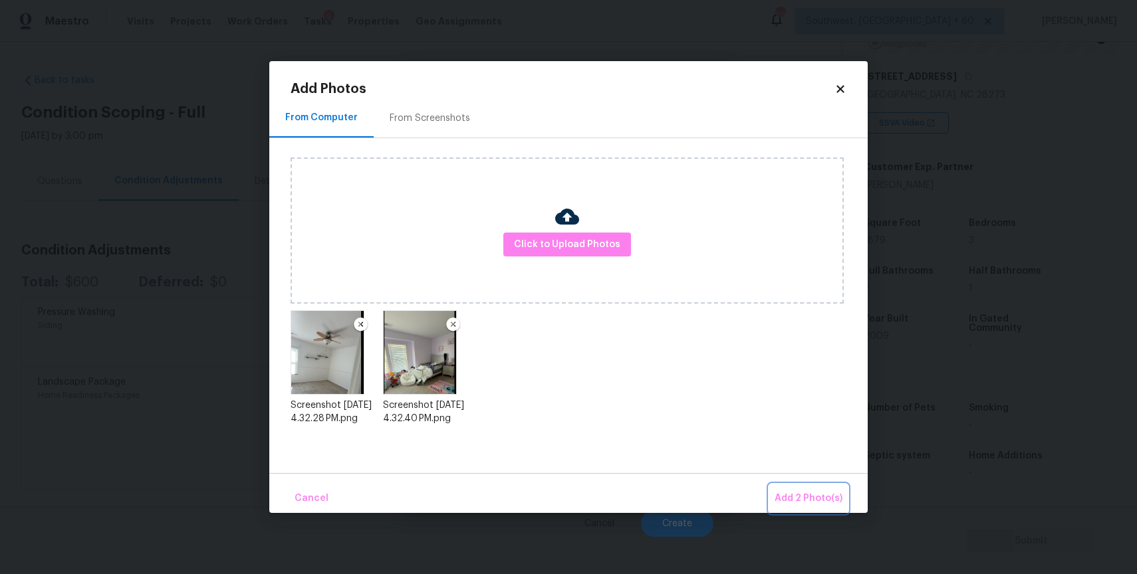
click at [814, 504] on span "Add 2 Photo(s)" at bounding box center [808, 499] width 68 height 17
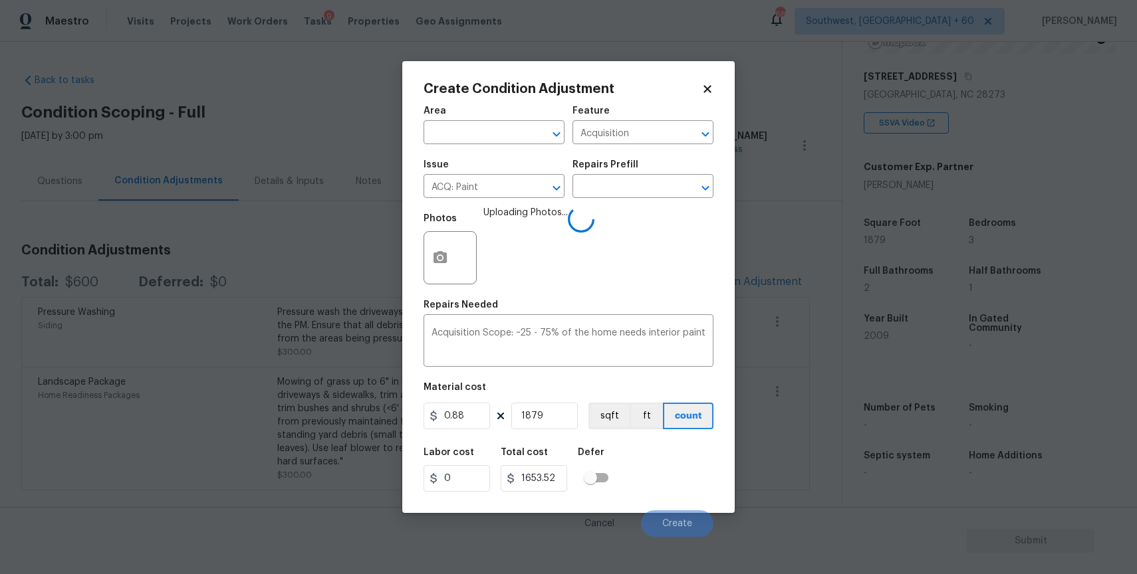
drag, startPoint x: 602, startPoint y: 324, endPoint x: 602, endPoint y: 263, distance: 60.5
click at [602, 308] on figure "Repairs Needed Acquisition Scope: ~25 - 75% of the home needs interior paint x ​" at bounding box center [568, 333] width 290 height 66
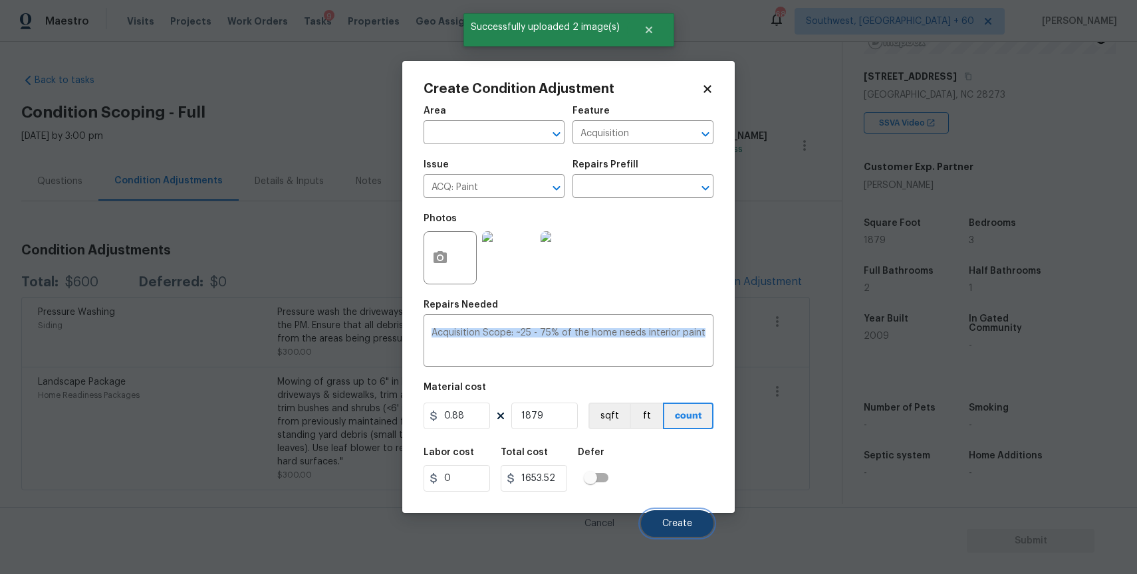
click at [685, 517] on button "Create" at bounding box center [677, 524] width 72 height 27
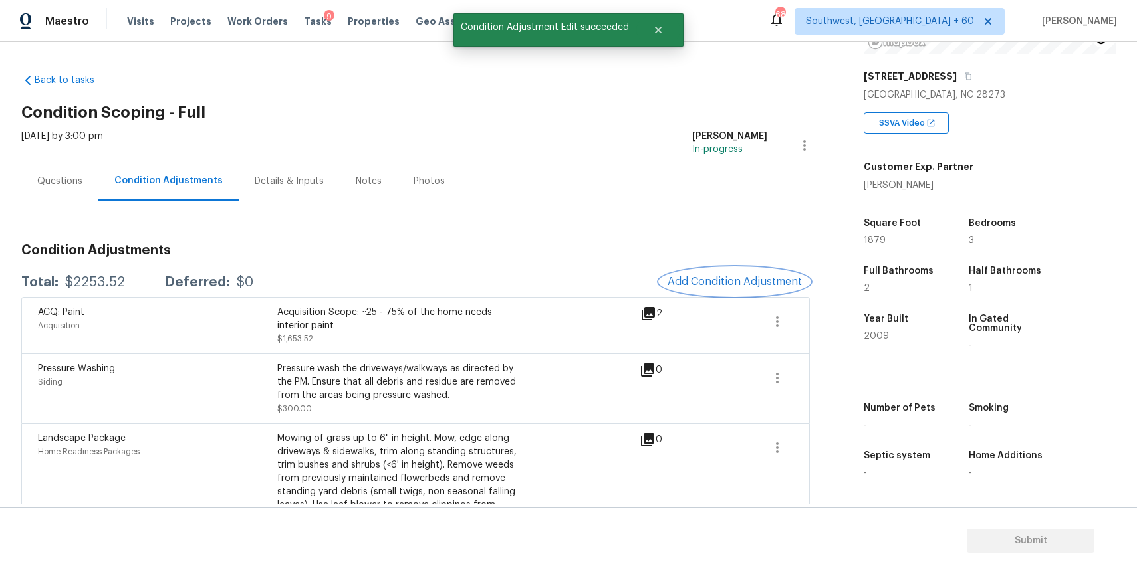
click at [752, 281] on span "Add Condition Adjustment" at bounding box center [734, 282] width 134 height 12
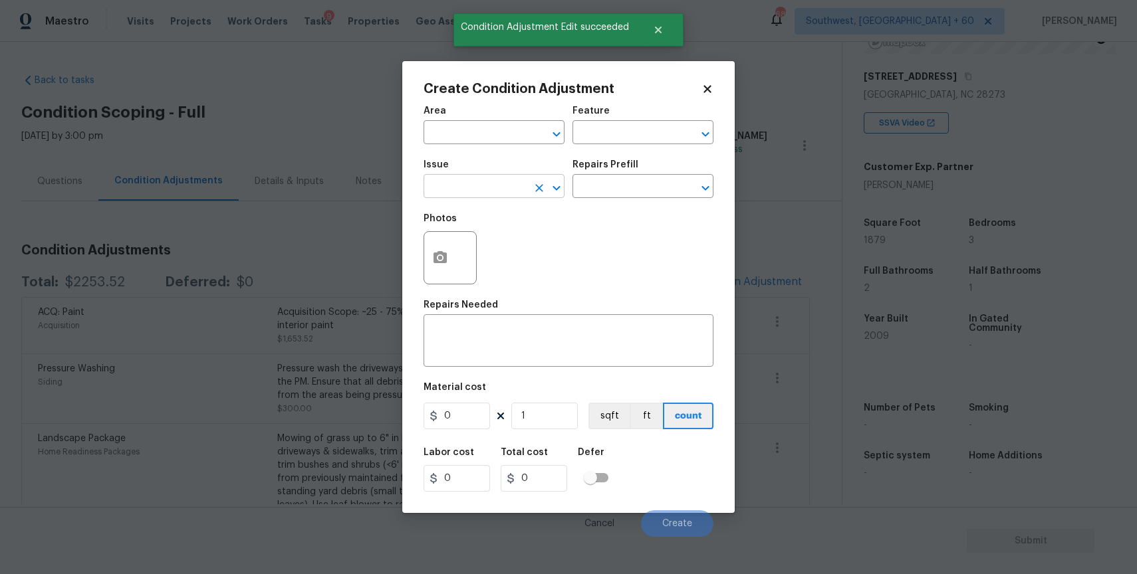
click at [449, 187] on input "text" at bounding box center [475, 187] width 104 height 21
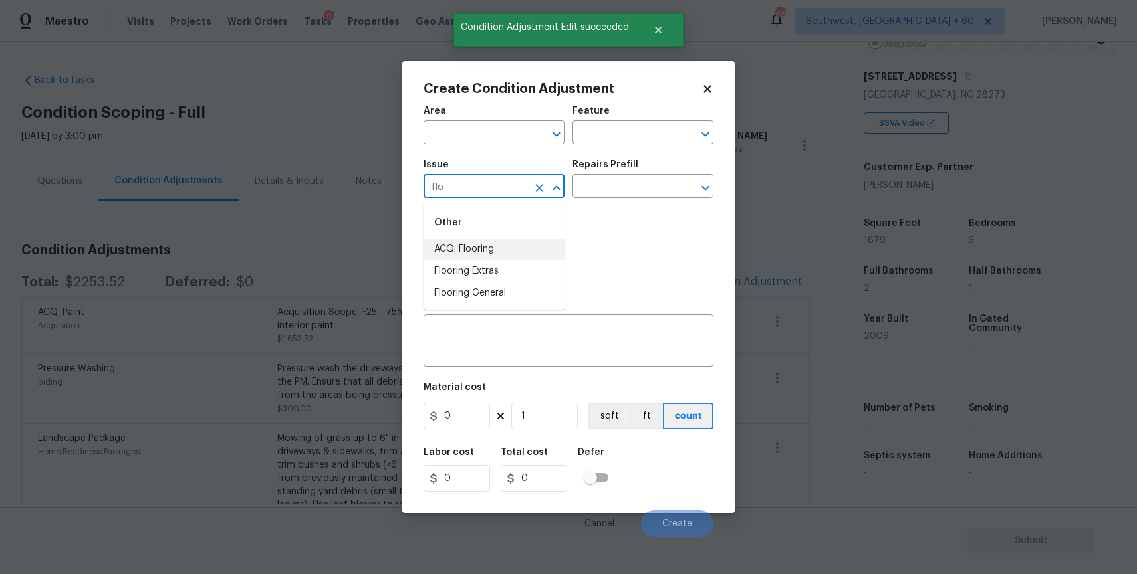
click at [505, 239] on li "ACQ: Flooring" at bounding box center [493, 250] width 141 height 22
type input "ACQ: Flooring"
click at [621, 191] on input "text" at bounding box center [624, 187] width 104 height 21
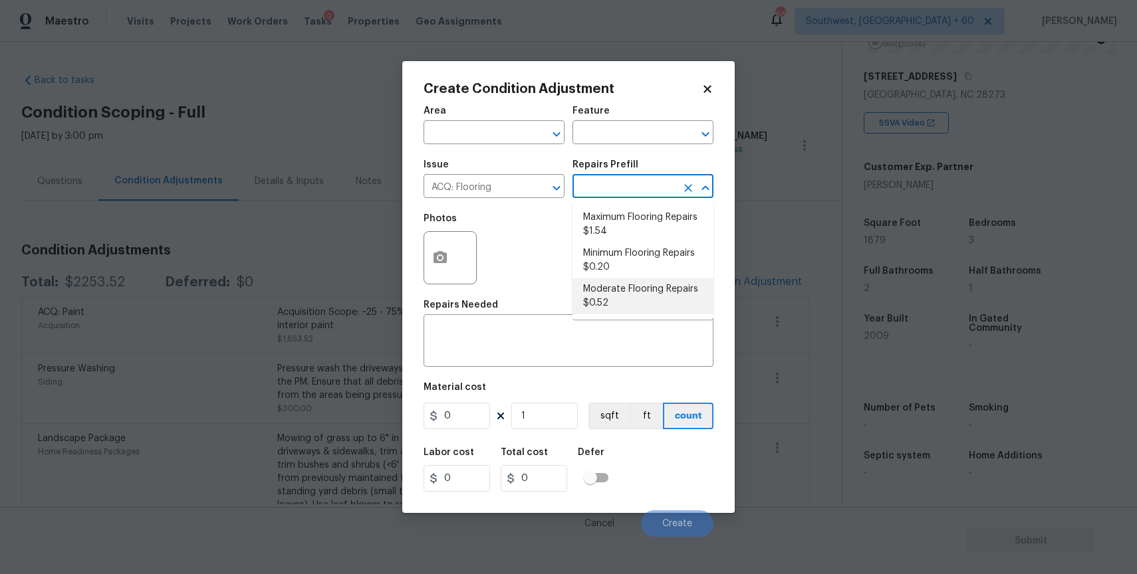
click at [647, 287] on li "Moderate Flooring Repairs $0.52" at bounding box center [642, 297] width 141 height 36
type input "Acquisition"
type textarea "Acquisition Scope: Moderate flooring repairs"
type input "0.52"
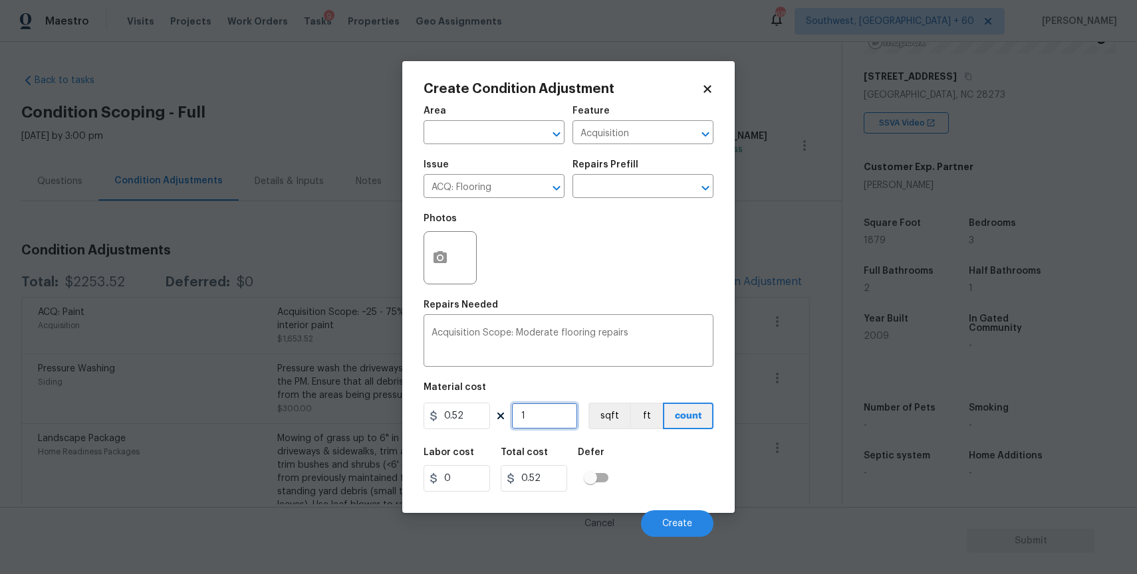
click at [554, 415] on input "1" at bounding box center [544, 416] width 66 height 27
type input "18"
type input "9.36"
type input "187"
type input "97.24"
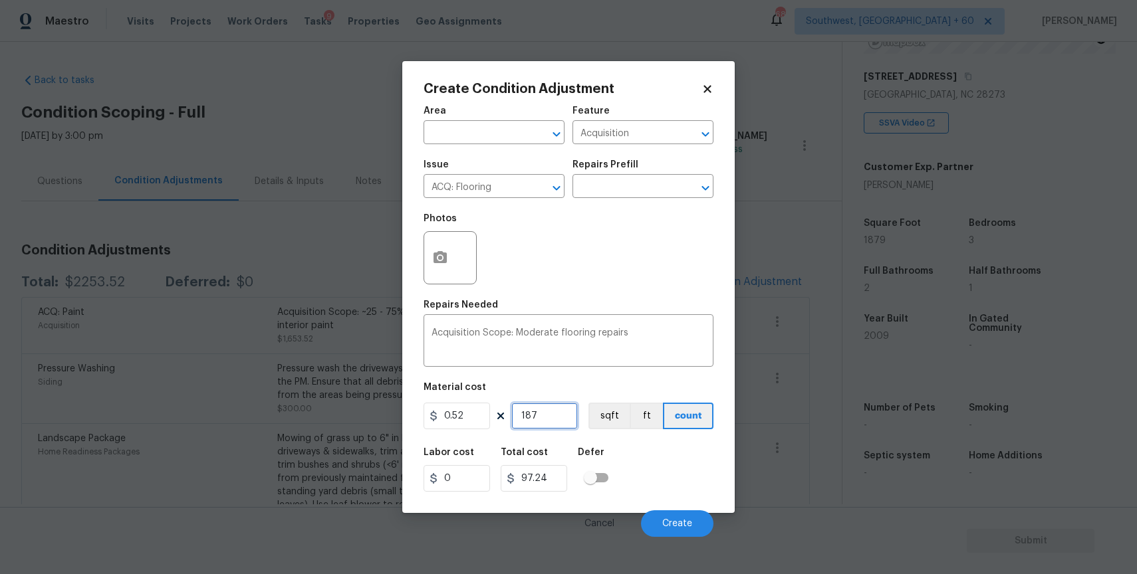
type input "1879"
type input "977.08"
type input "1879"
click at [437, 259] on icon "button" at bounding box center [439, 257] width 13 height 12
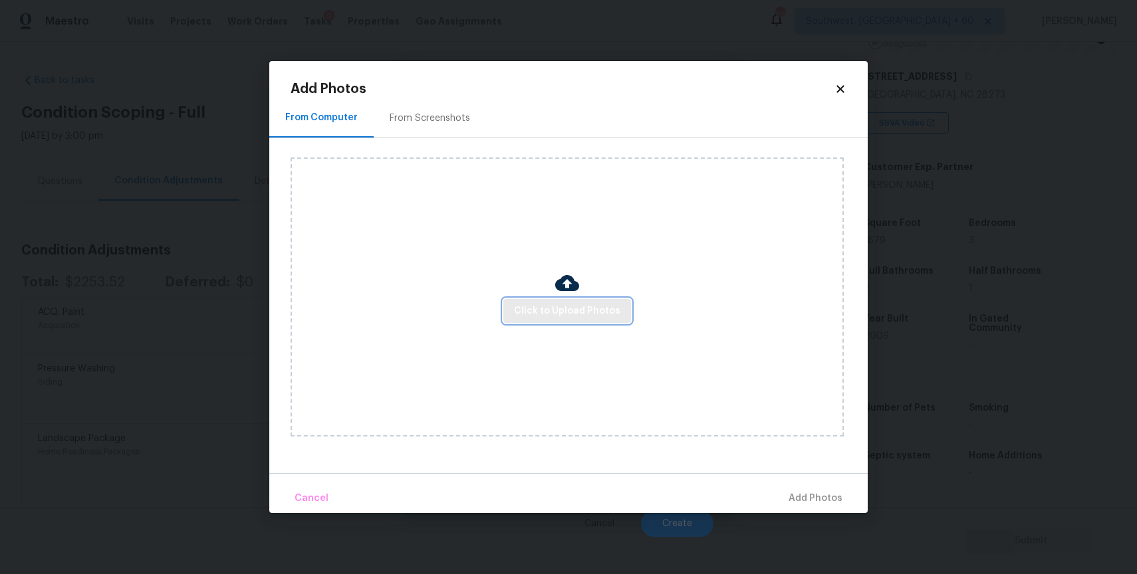
click at [553, 308] on span "Click to Upload Photos" at bounding box center [567, 311] width 106 height 17
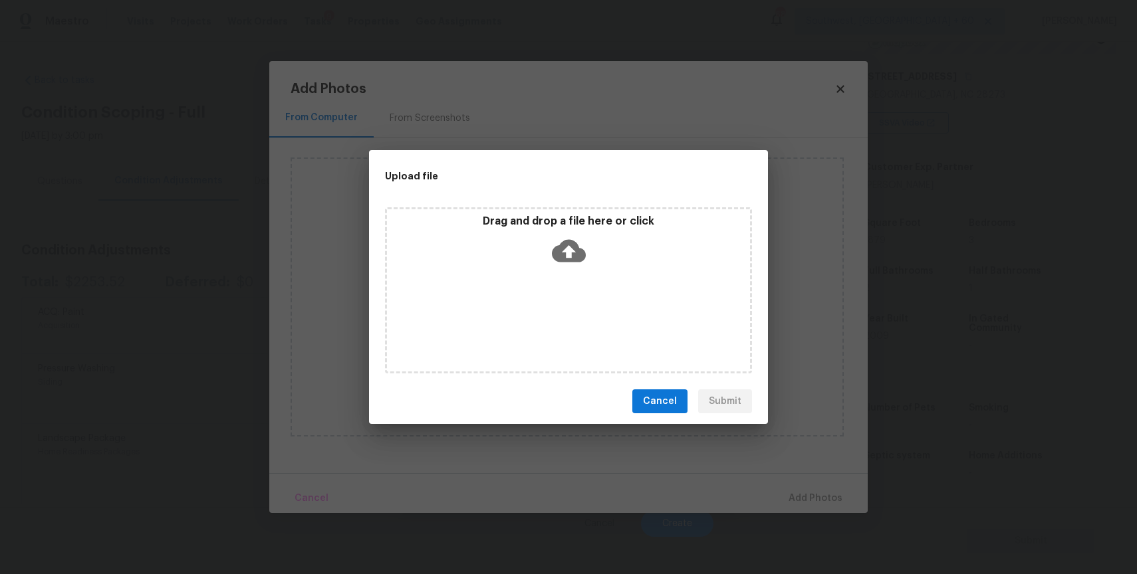
click at [553, 308] on div "Drag and drop a file here or click" at bounding box center [568, 290] width 367 height 166
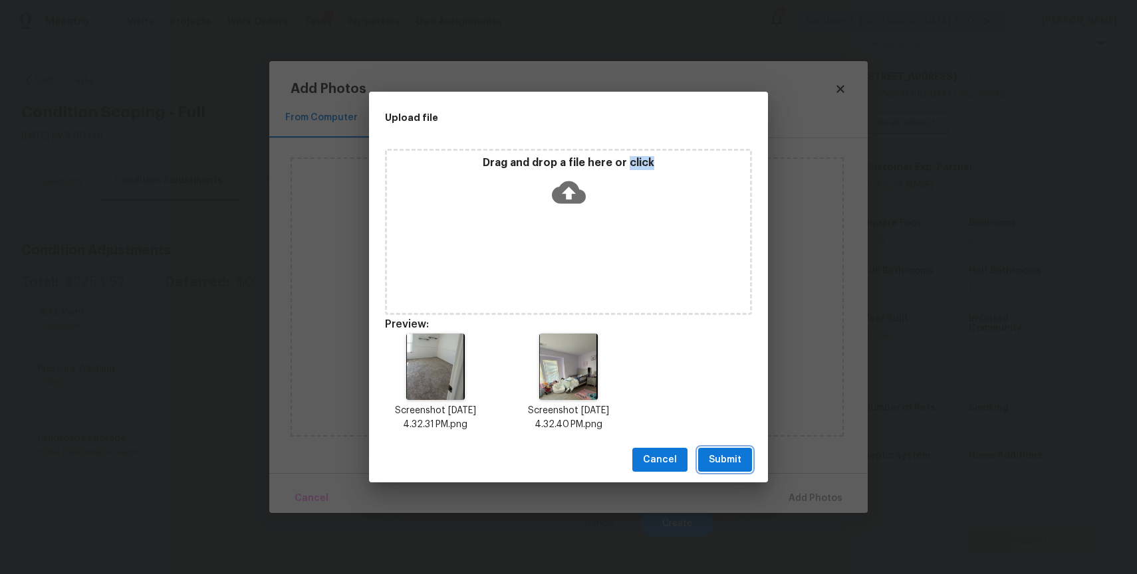
click at [733, 471] on button "Submit" at bounding box center [725, 460] width 54 height 25
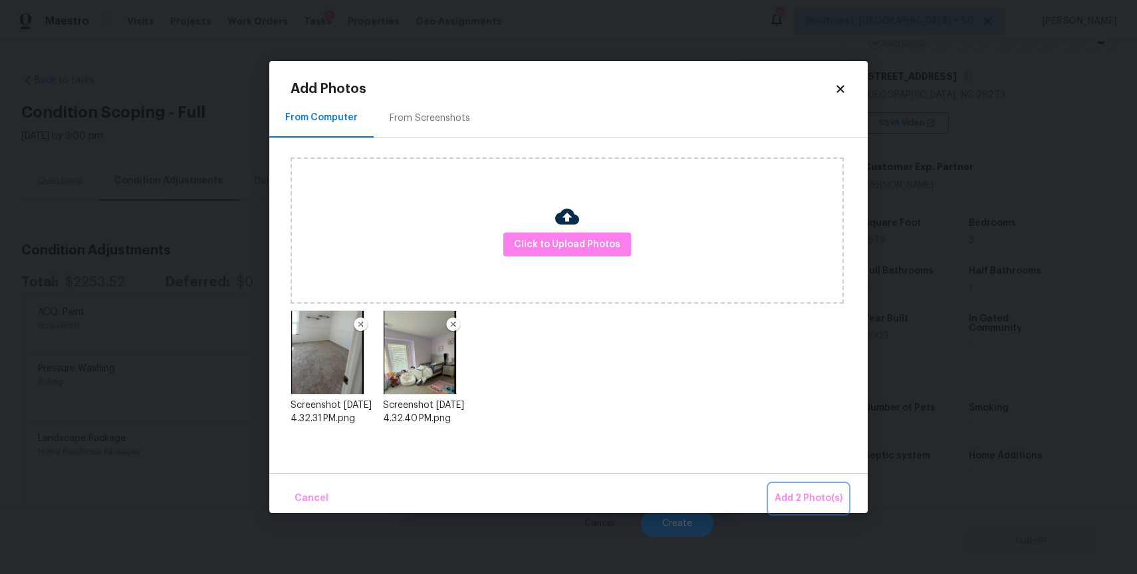
click at [820, 491] on span "Add 2 Photo(s)" at bounding box center [808, 499] width 68 height 17
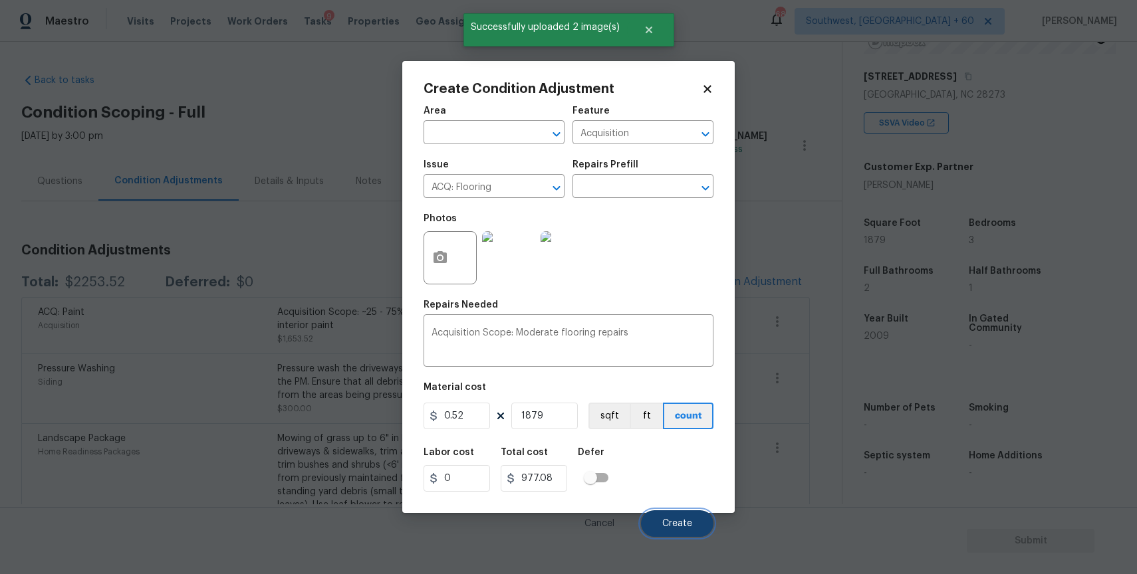
click at [663, 521] on span "Create" at bounding box center [677, 524] width 30 height 10
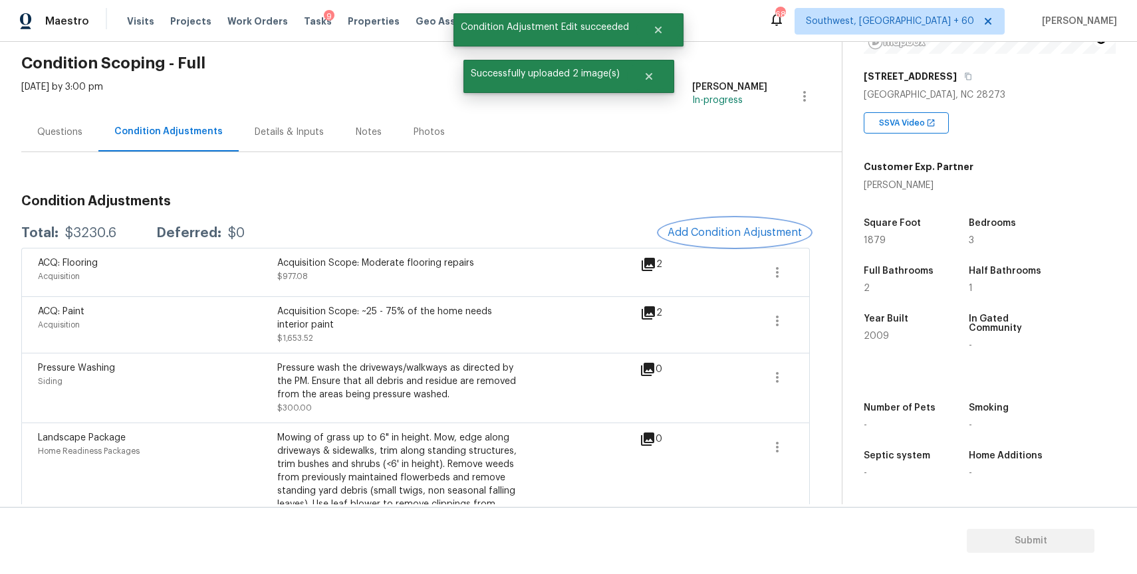
scroll to position [53, 0]
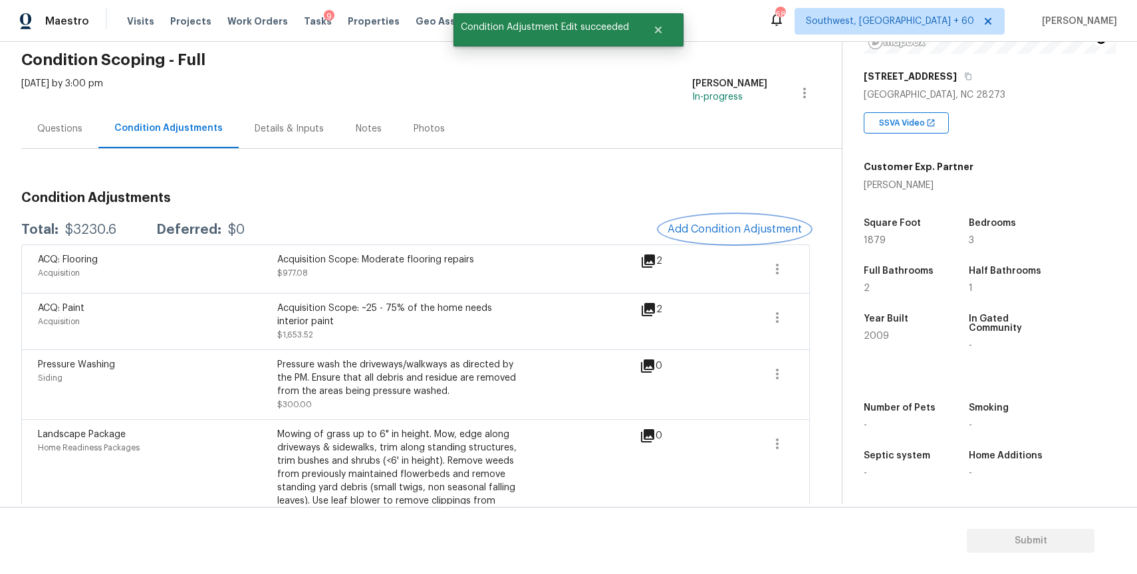
click at [726, 220] on button "Add Condition Adjustment" at bounding box center [734, 229] width 150 height 28
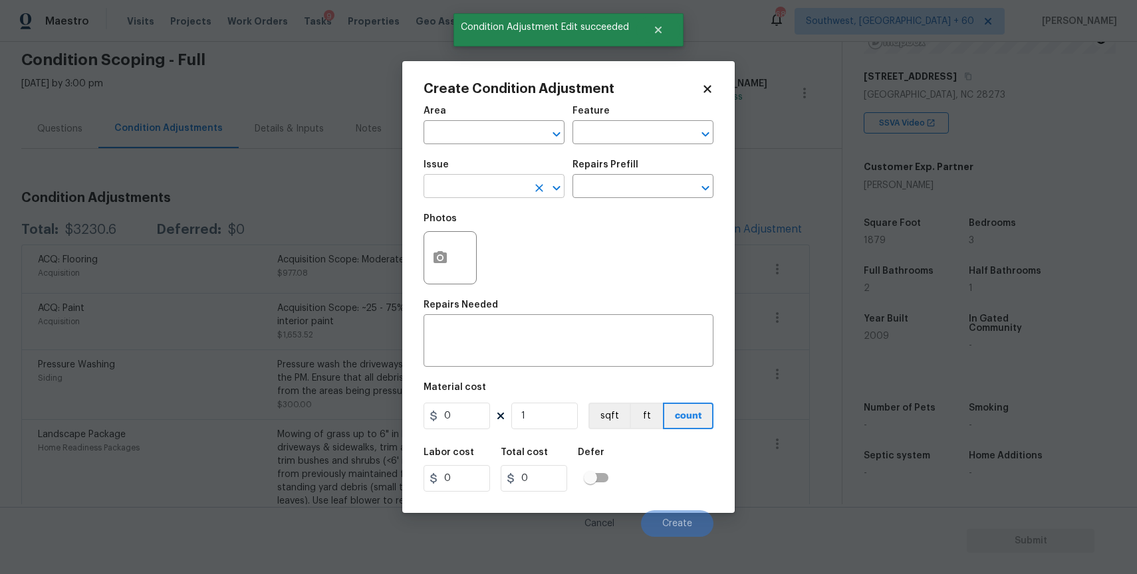
click at [473, 189] on input "text" at bounding box center [475, 187] width 104 height 21
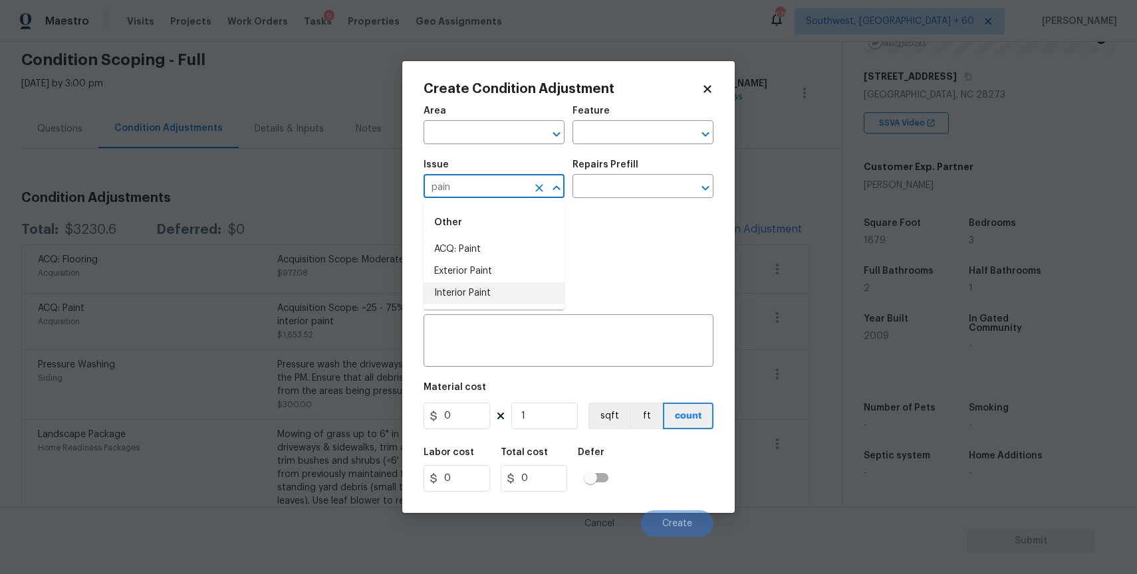
click at [477, 303] on li "Interior Paint" at bounding box center [493, 294] width 141 height 22
type input "Interior Paint"
click at [578, 209] on div "Photos" at bounding box center [568, 249] width 290 height 86
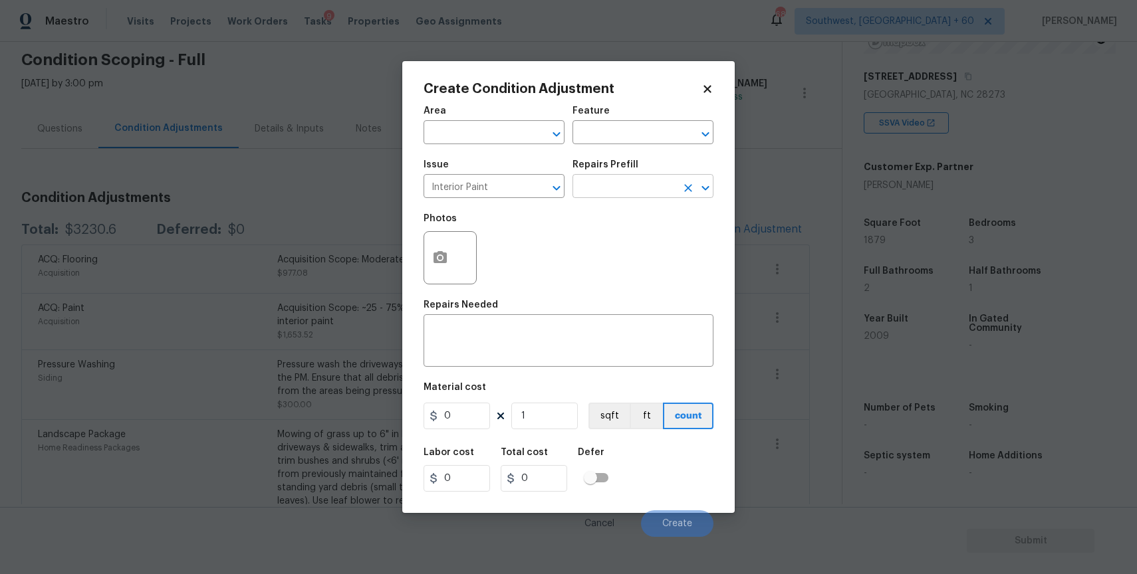
click at [596, 195] on input "text" at bounding box center [624, 187] width 104 height 21
type input "pri"
click at [635, 230] on ul "Primer - Labor Only $0.40" at bounding box center [642, 217] width 141 height 33
click at [645, 216] on li "Primer - Labor Only $0.40" at bounding box center [642, 218] width 141 height 22
type input "Overall Paint"
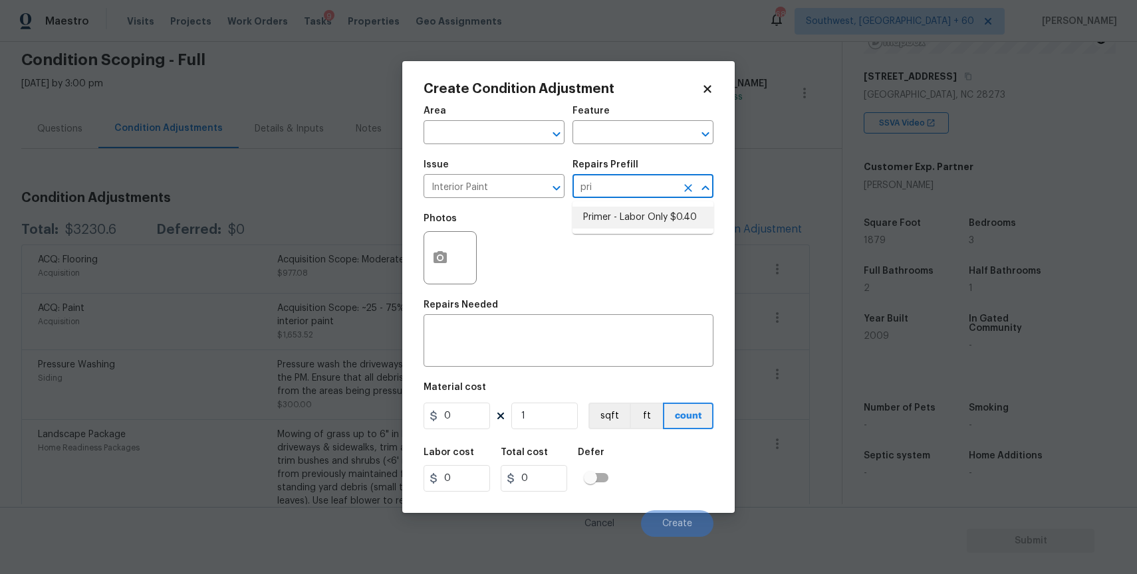
type textarea "Interior primer - PRIMER PROVIDED BY OPENDOOR - All nails, screws, drywall anch…"
type input "0.4"
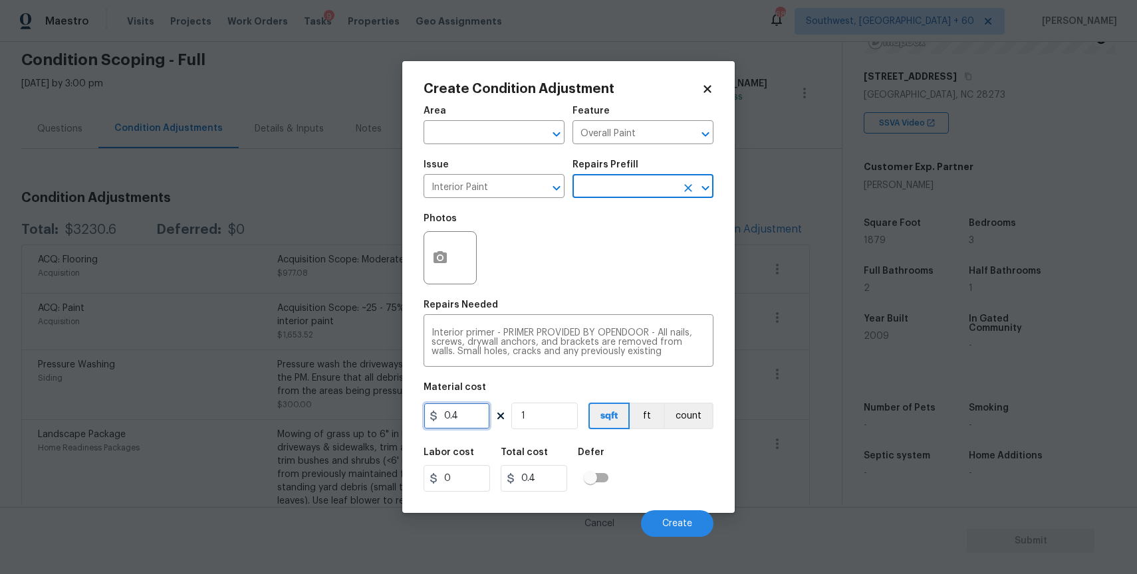
click at [453, 419] on input "0.4" at bounding box center [456, 416] width 66 height 27
type input "200"
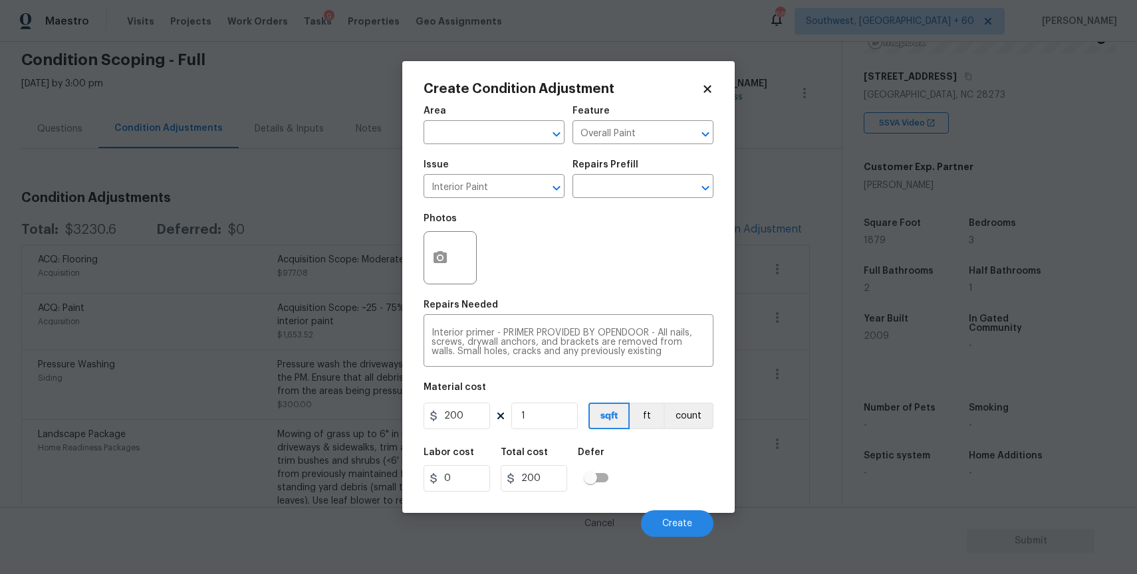
click at [428, 281] on div at bounding box center [449, 257] width 53 height 53
click at [433, 275] on button "button" at bounding box center [440, 258] width 32 height 52
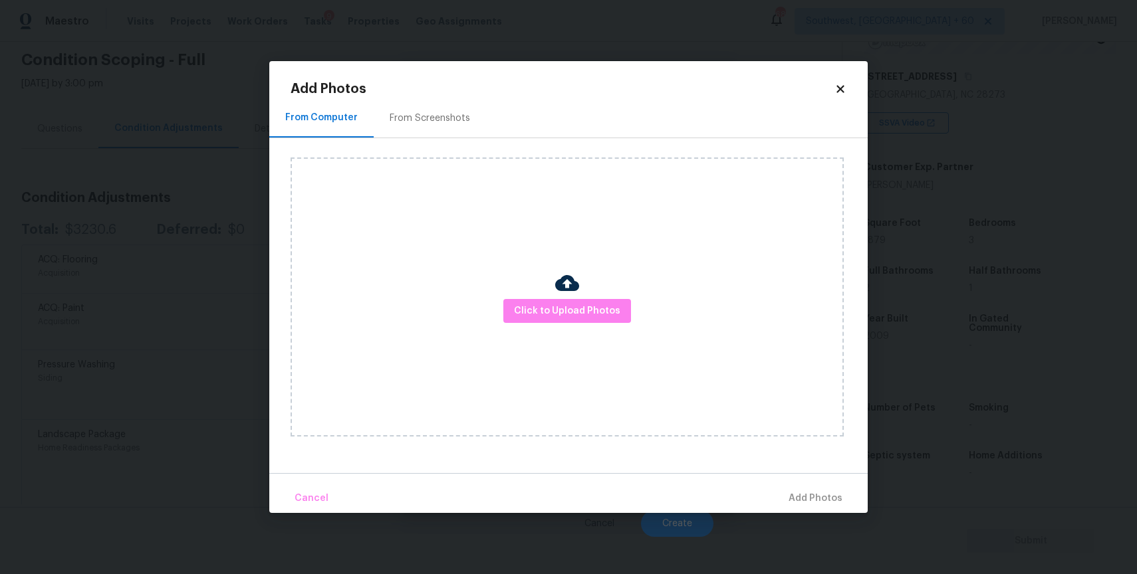
click at [485, 318] on div "Click to Upload Photos" at bounding box center [567, 297] width 553 height 279
click at [532, 312] on span "Click to Upload Photos" at bounding box center [567, 311] width 106 height 17
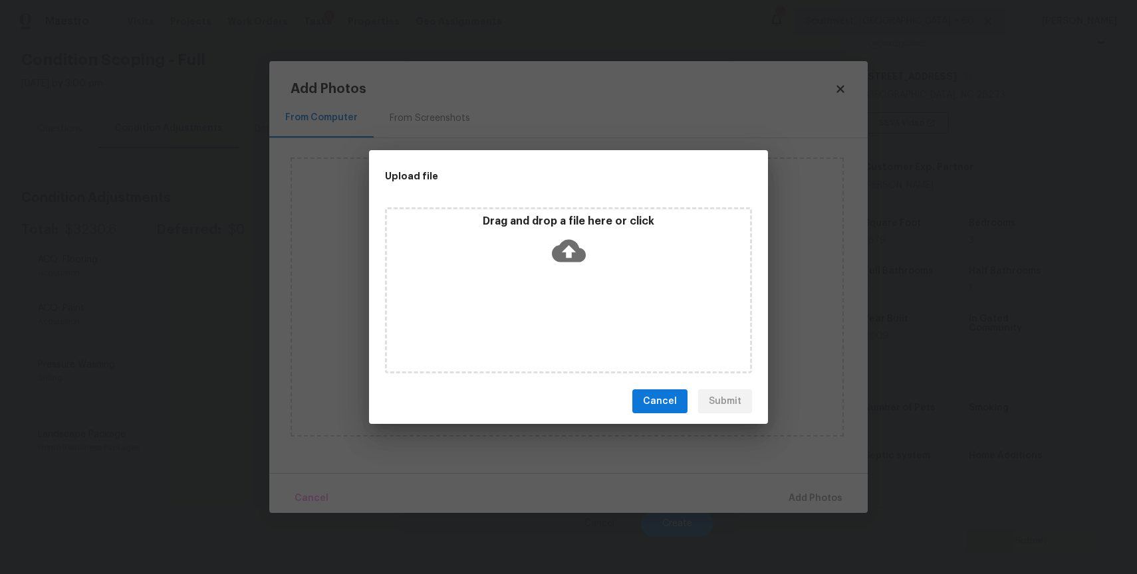
click at [532, 312] on div "Drag and drop a file here or click" at bounding box center [568, 290] width 367 height 166
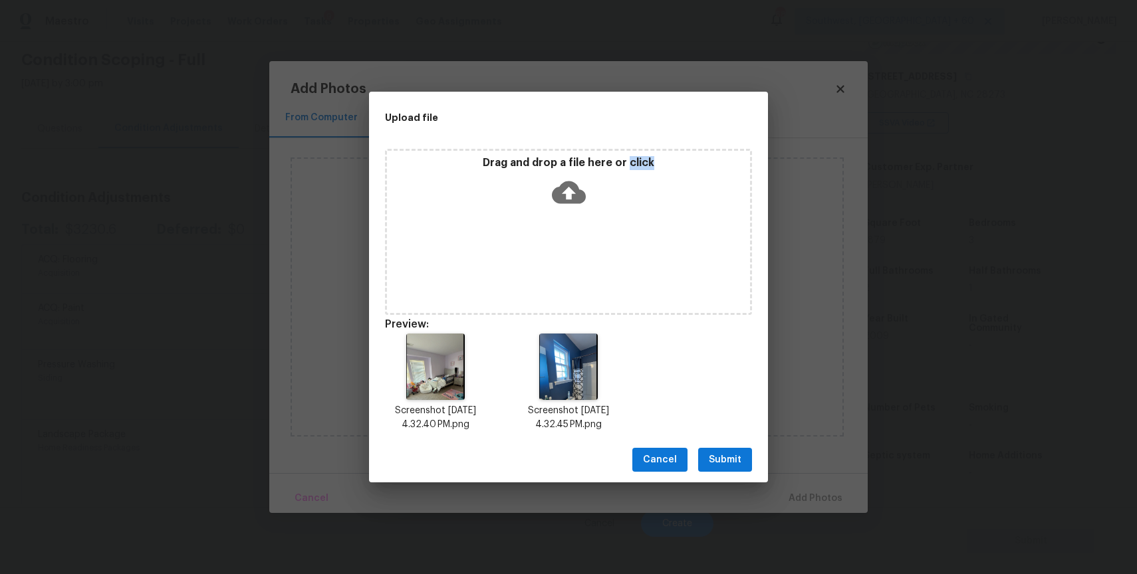
click at [713, 469] on button "Submit" at bounding box center [725, 460] width 54 height 25
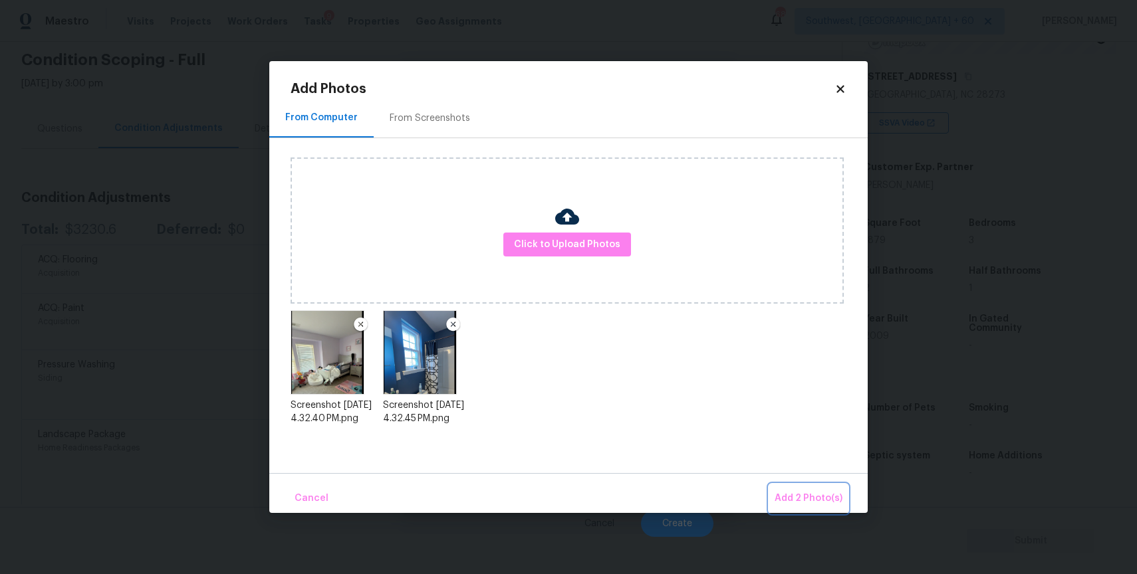
click at [801, 497] on span "Add 2 Photo(s)" at bounding box center [808, 499] width 68 height 17
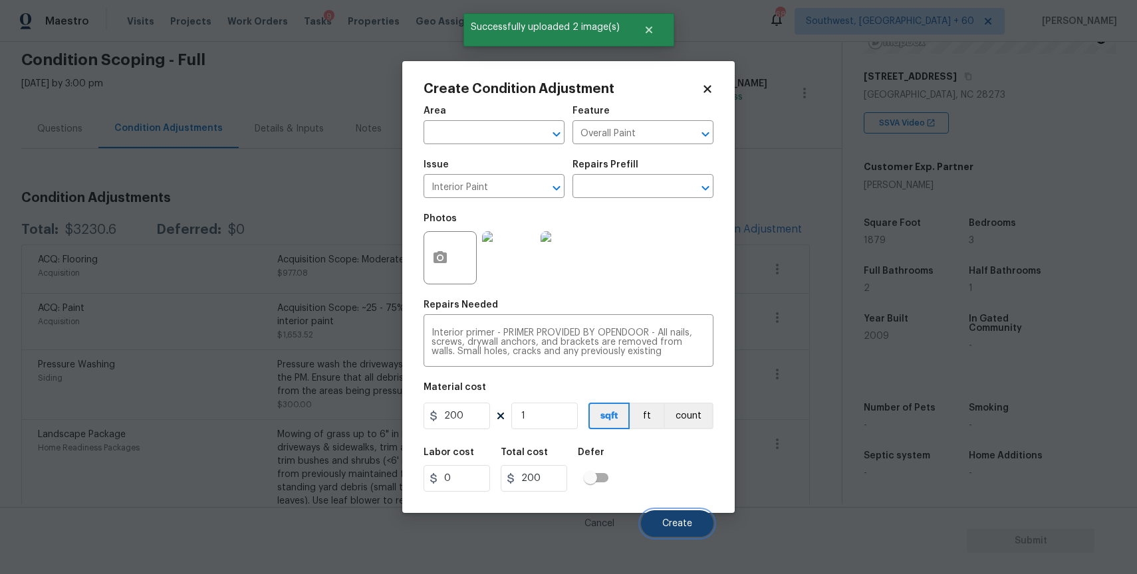
click at [689, 530] on button "Create" at bounding box center [677, 524] width 72 height 27
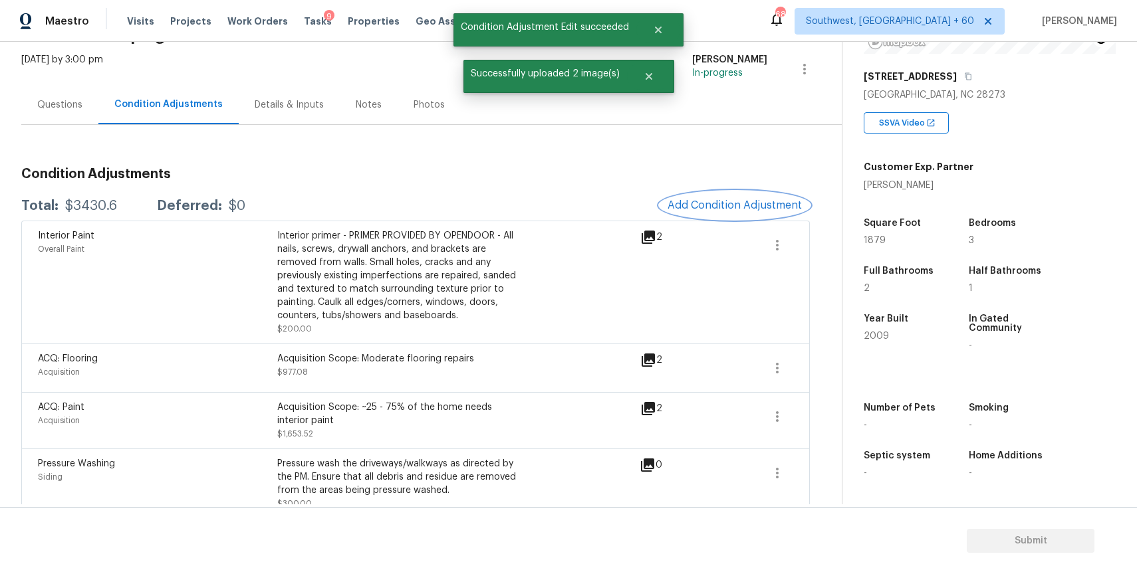
scroll to position [0, 0]
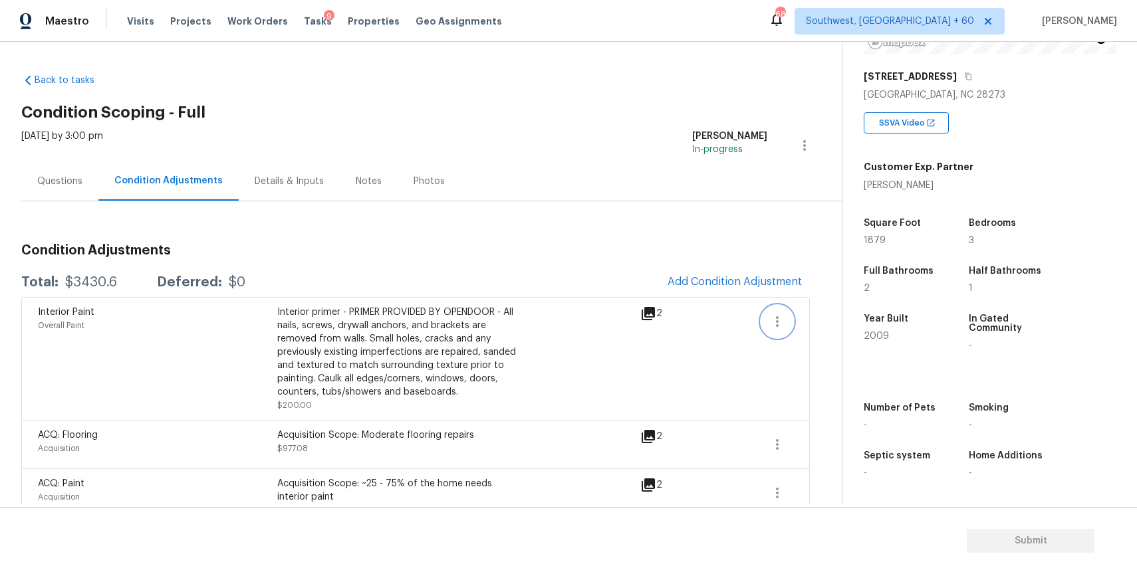
click at [774, 332] on button "button" at bounding box center [777, 322] width 32 height 32
click at [799, 235] on div "Condition Adjustments Total: $3430.6 Deferred: $0 Add Condition Adjustment Inte…" at bounding box center [415, 475] width 788 height 485
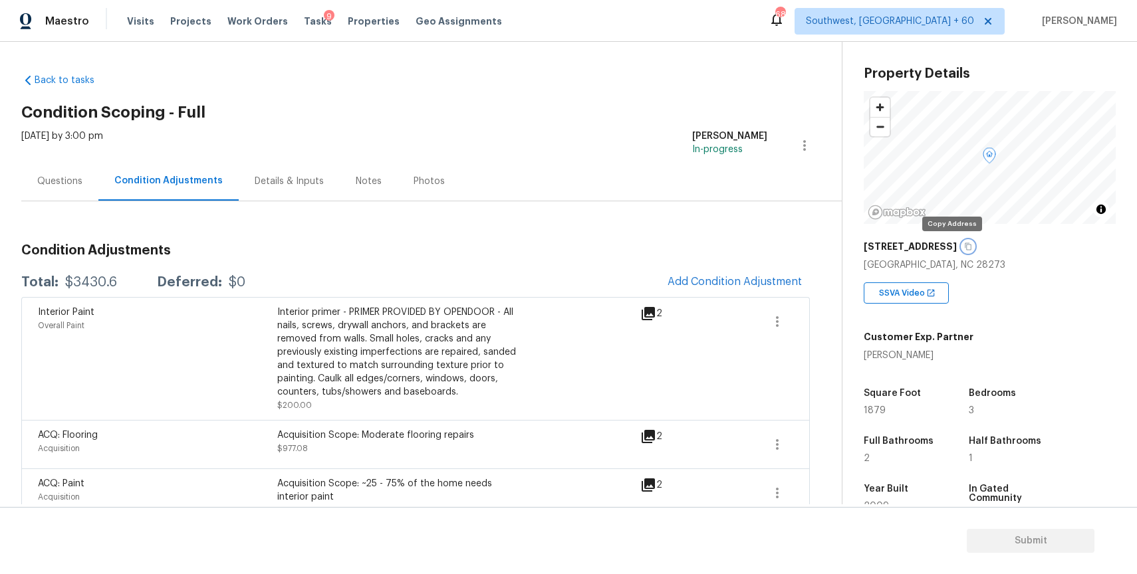
click at [965, 244] on icon "button" at bounding box center [968, 246] width 7 height 7
click at [818, 232] on div "Back to tasks Condition Scoping - Full Tue, Oct 14 2025 by 3:00 pm Ranjith Kuma…" at bounding box center [431, 392] width 820 height 659
click at [47, 185] on div "Questions" at bounding box center [59, 181] width 45 height 13
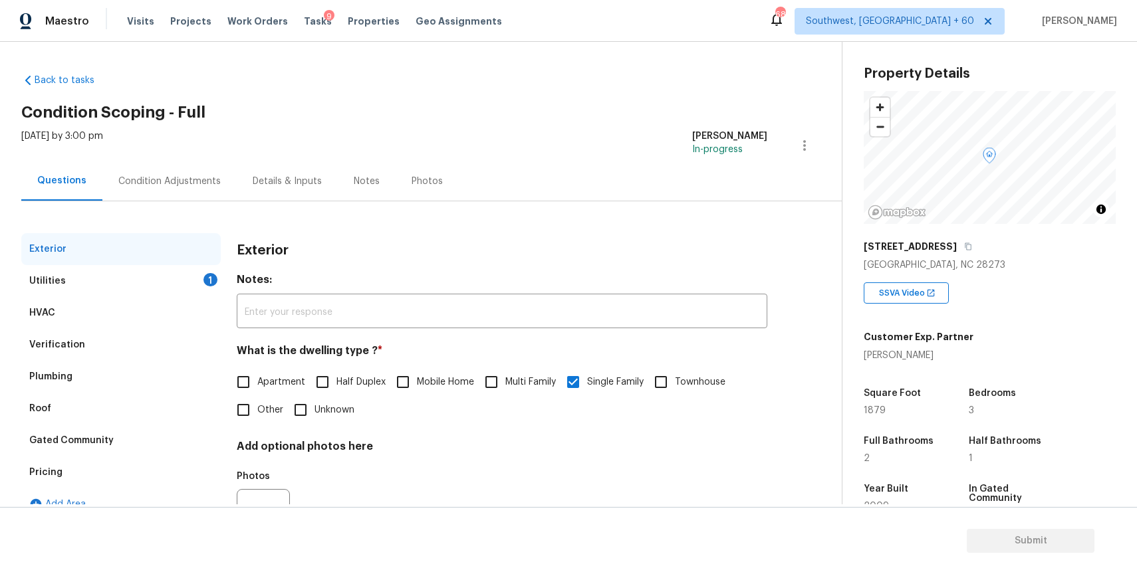
click at [162, 283] on div "Utilities 1" at bounding box center [120, 281] width 199 height 32
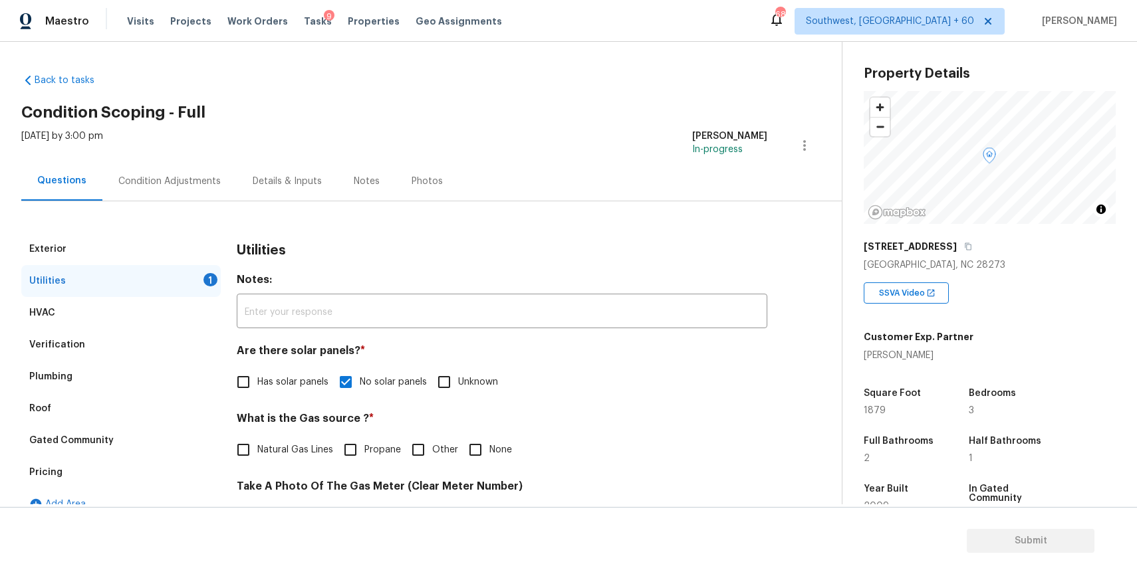
click at [289, 425] on h4 "What is the Gas source ? *" at bounding box center [502, 421] width 530 height 19
click at [291, 445] on span "Natural Gas Lines" at bounding box center [295, 450] width 76 height 14
click at [257, 445] on input "Natural Gas Lines" at bounding box center [243, 450] width 28 height 28
checkbox input "true"
click at [190, 165] on div "Condition Adjustments" at bounding box center [169, 181] width 134 height 39
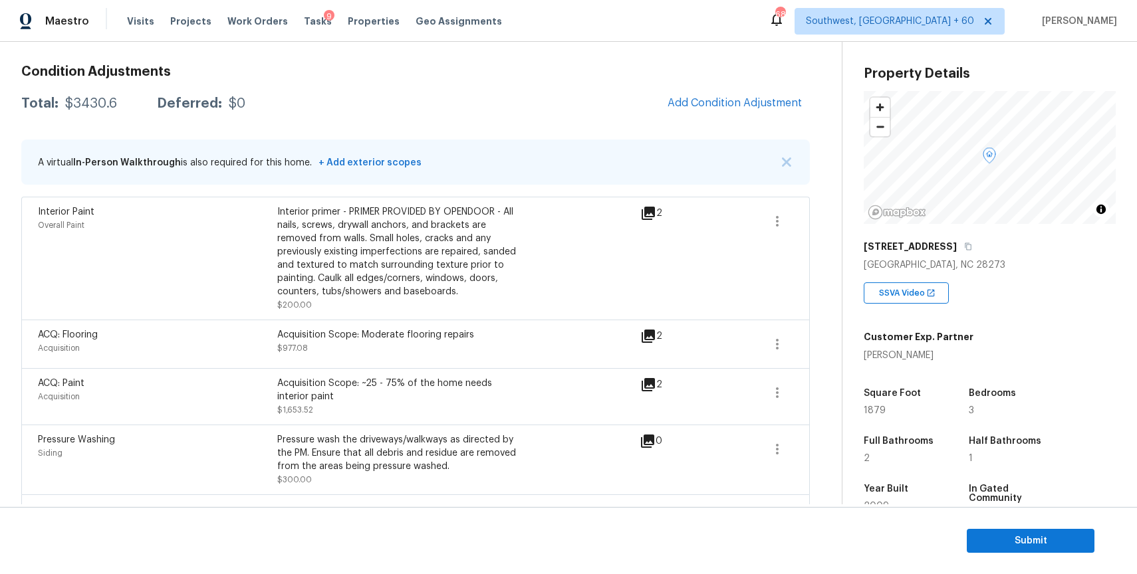
scroll to position [298, 0]
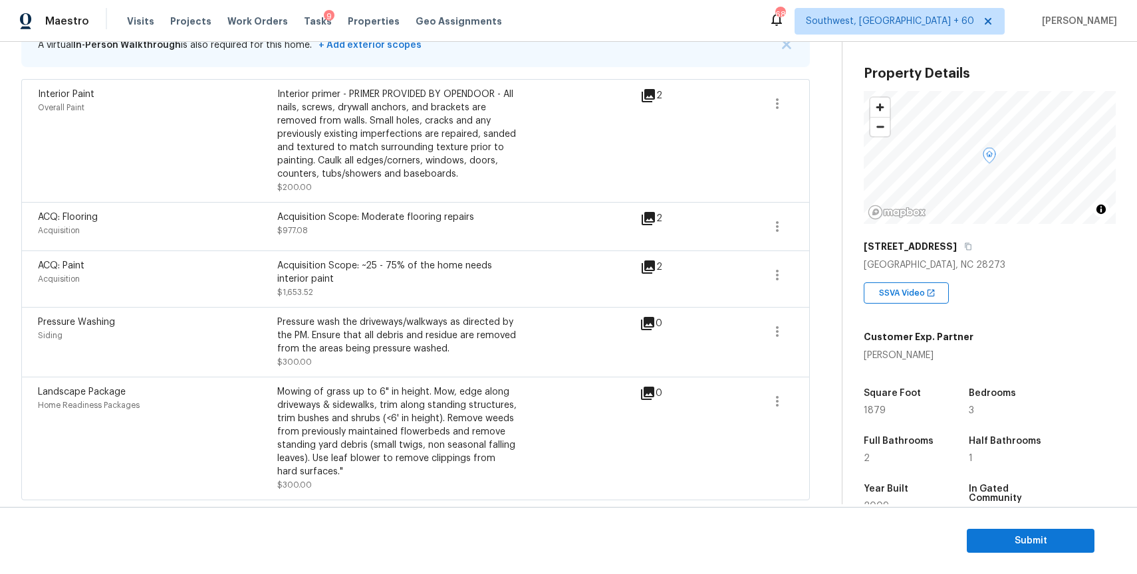
click at [815, 77] on div "Back to tasks Condition Scoping - Full Tue, Oct 14 2025 by 3:00 pm Ranjith Kuma…" at bounding box center [431, 136] width 820 height 738
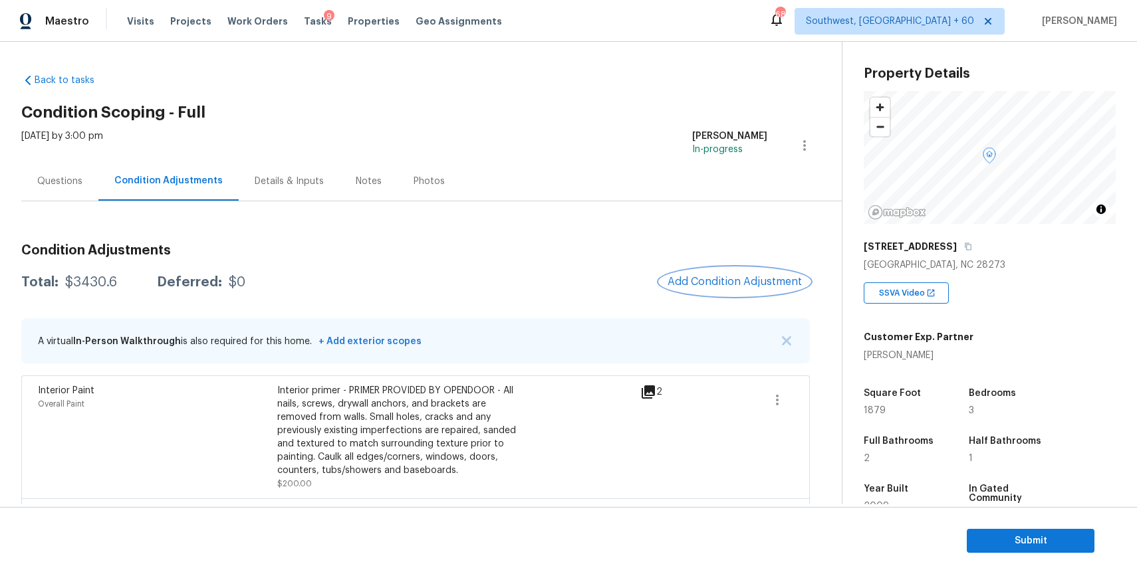
click at [744, 272] on button "Add Condition Adjustment" at bounding box center [734, 282] width 150 height 28
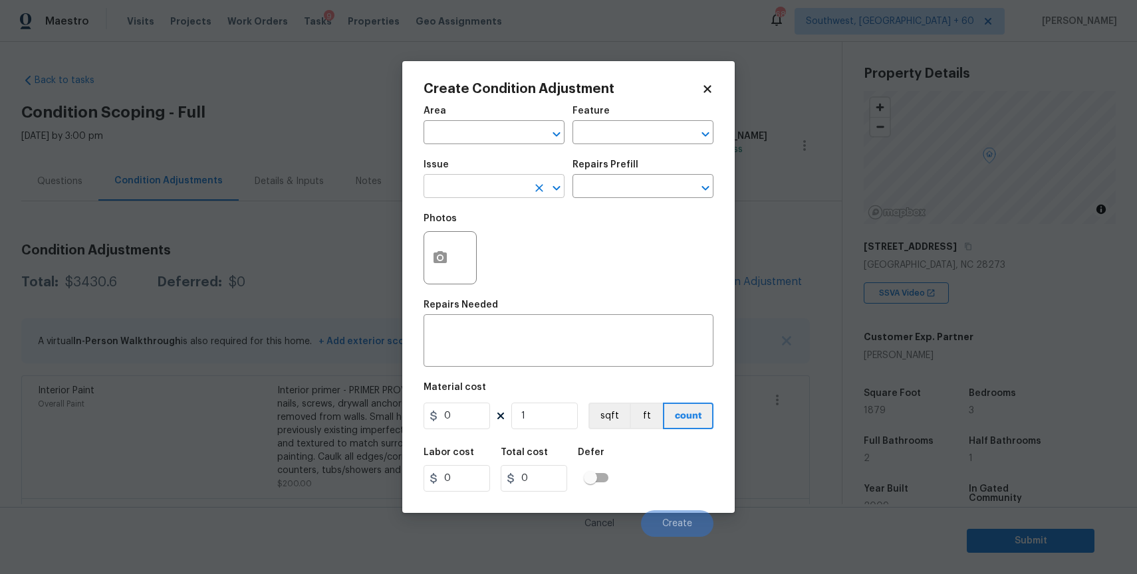
click at [492, 189] on input "text" at bounding box center [475, 187] width 104 height 21
click at [513, 263] on ul "Other Debris/garbage on site" at bounding box center [493, 233] width 141 height 64
click at [521, 257] on li "Debris/garbage on site" at bounding box center [493, 250] width 141 height 22
type input "Debris/garbage on site"
click at [536, 325] on div "x ​" at bounding box center [568, 342] width 290 height 49
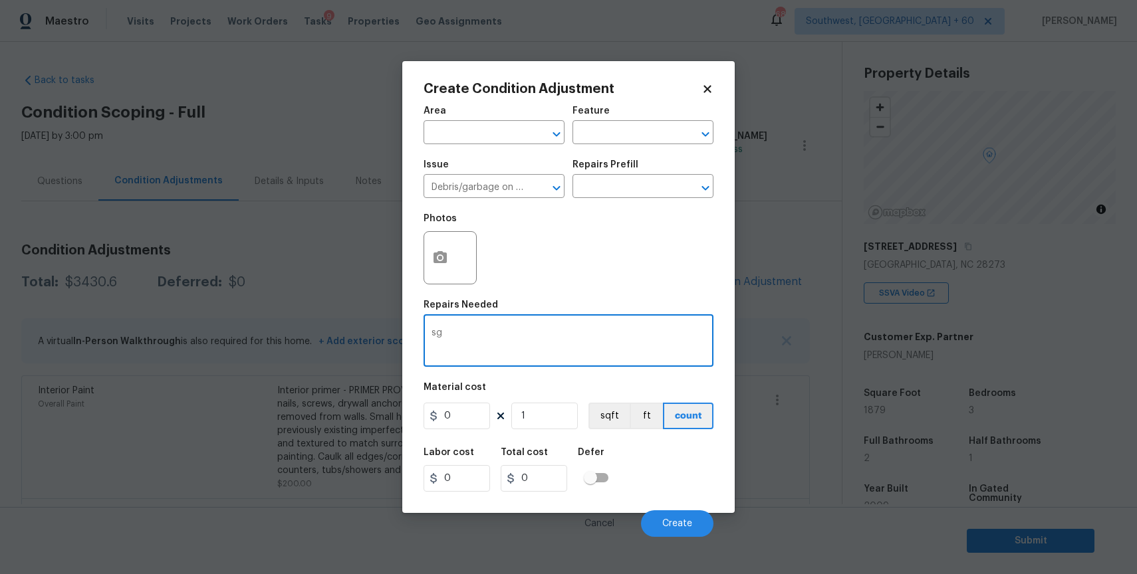
type textarea "s"
type textarea "shed removal"
click at [482, 419] on input "0" at bounding box center [456, 416] width 66 height 27
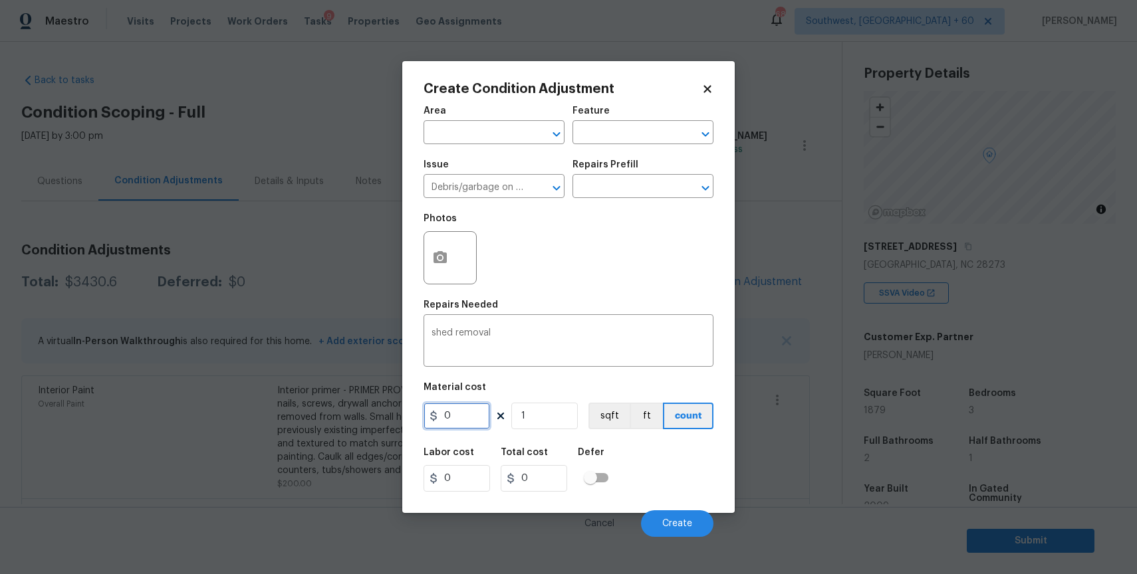
click at [482, 419] on input "0" at bounding box center [456, 416] width 66 height 27
type input "500"
click at [438, 257] on circle "button" at bounding box center [440, 258] width 4 height 4
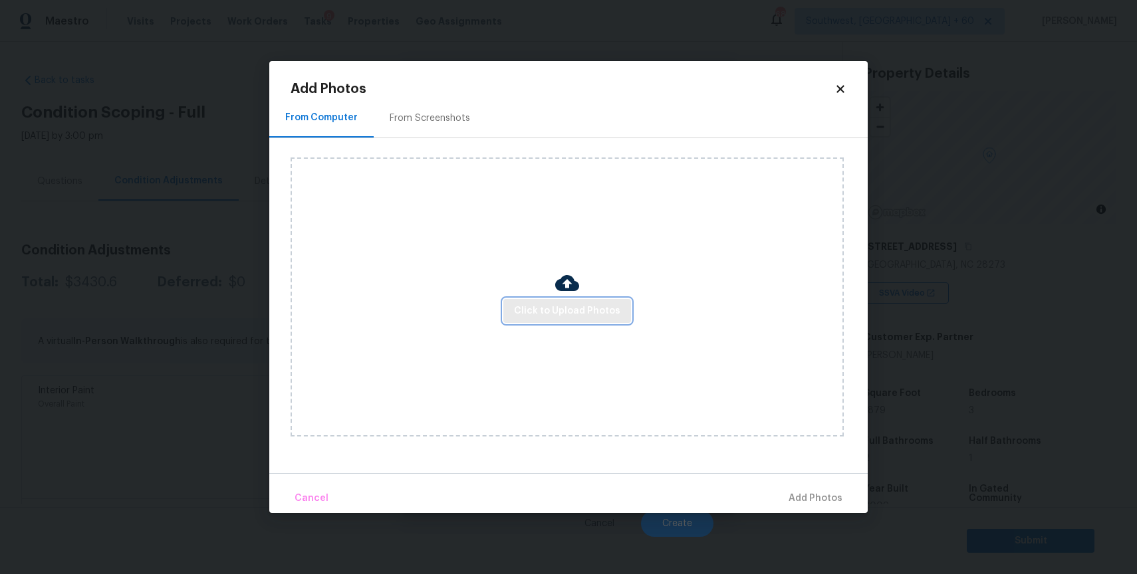
click at [548, 303] on span "Click to Upload Photos" at bounding box center [567, 311] width 106 height 17
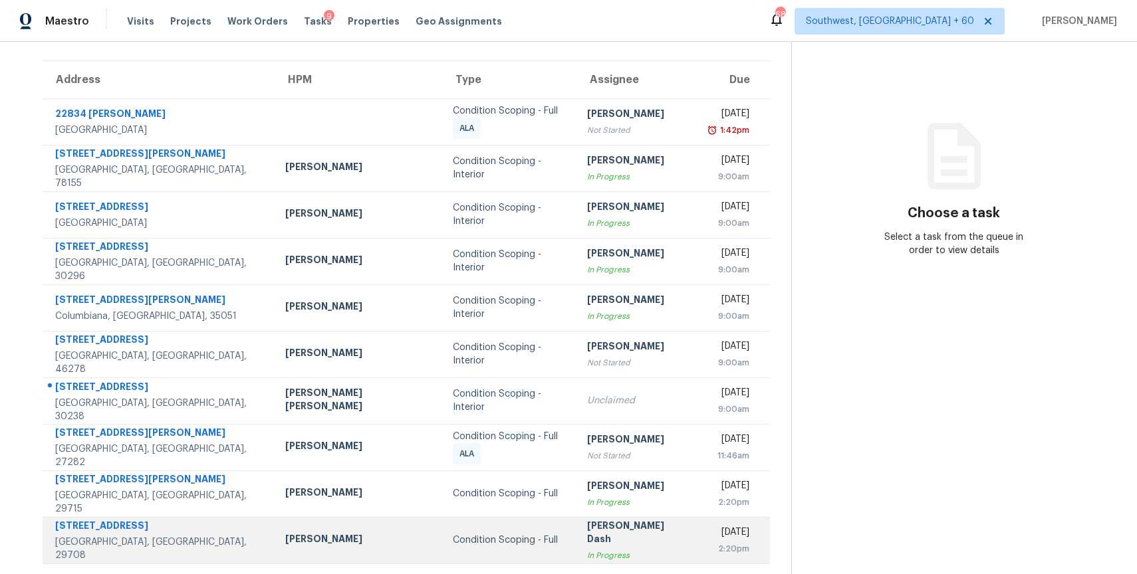
scroll to position [118, 0]
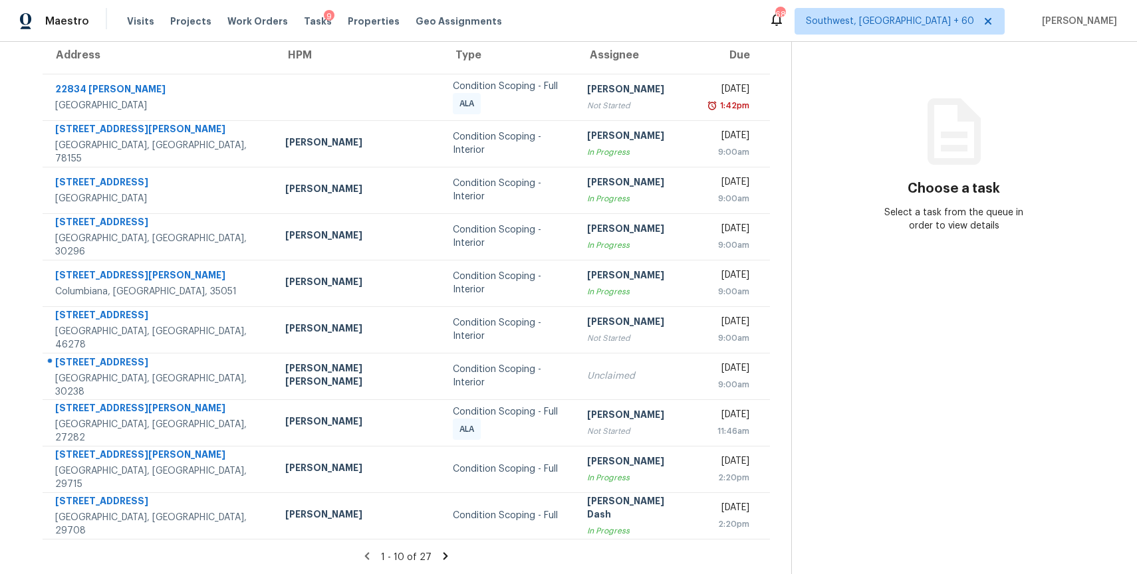
click at [443, 559] on icon at bounding box center [445, 555] width 5 height 7
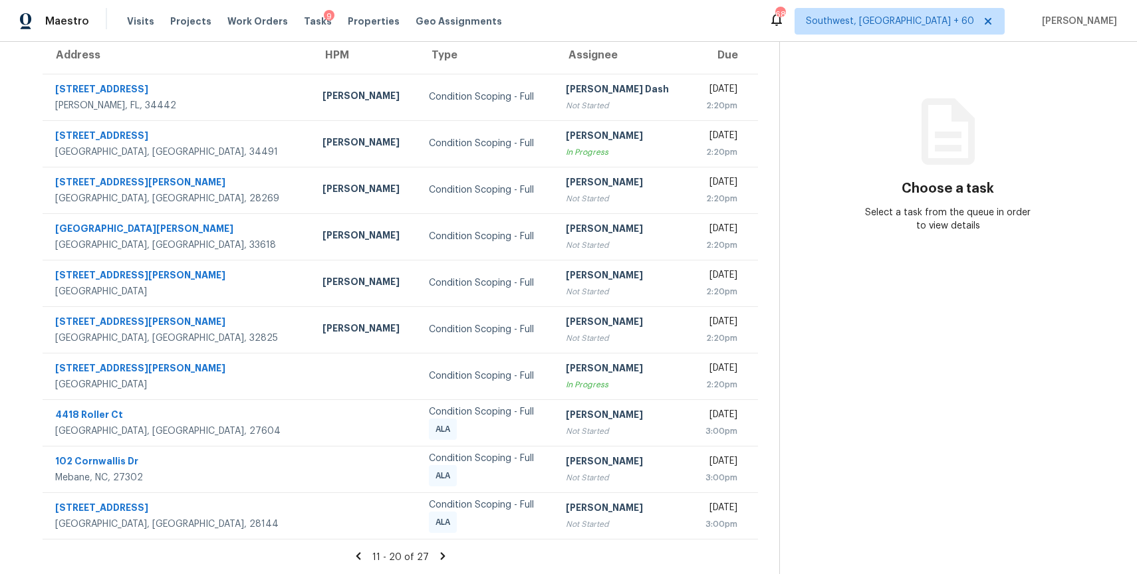
click at [437, 551] on icon at bounding box center [443, 556] width 12 height 12
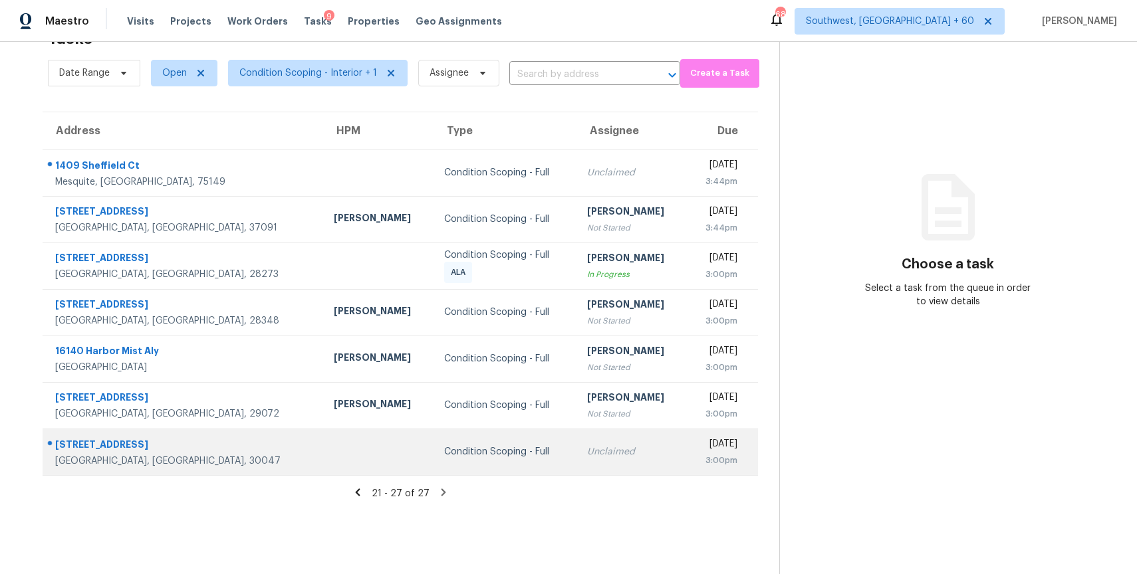
click at [576, 461] on td "Unclaimed" at bounding box center [631, 452] width 111 height 47
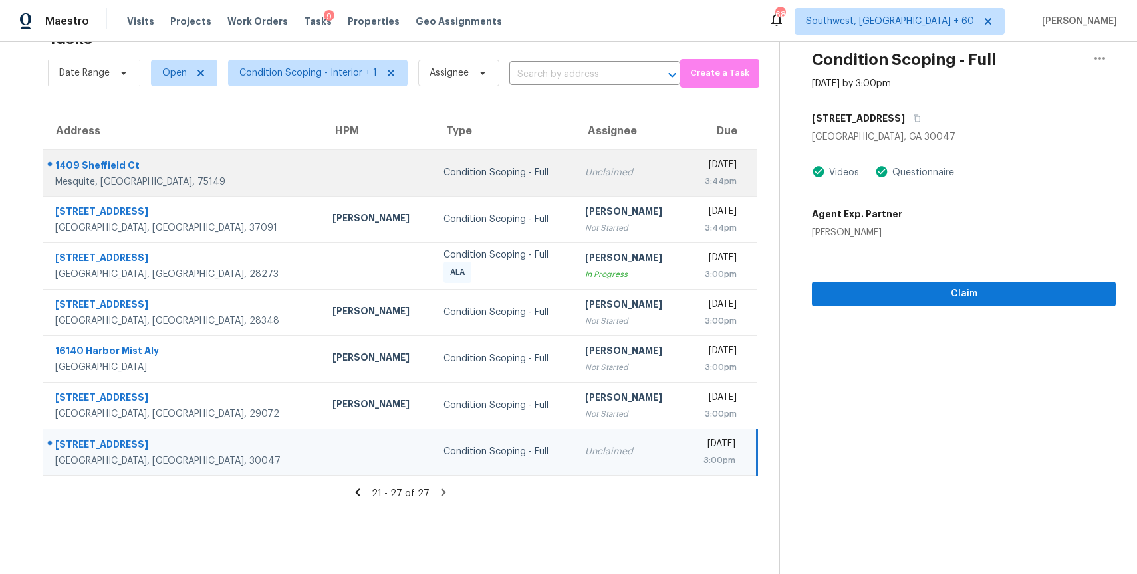
click at [443, 168] on div "Condition Scoping - Full" at bounding box center [503, 172] width 121 height 13
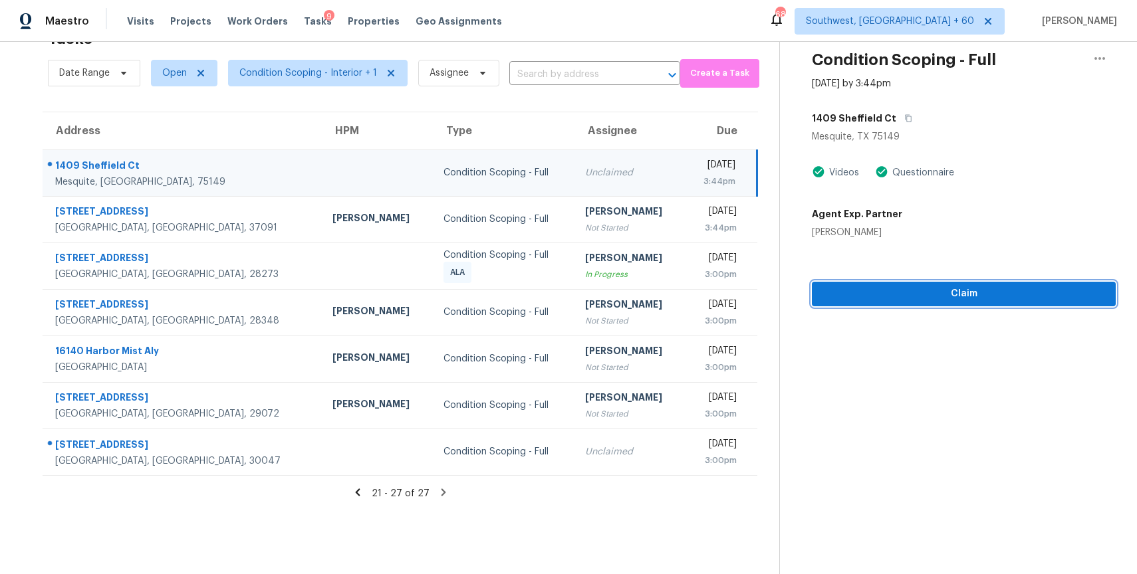
click at [1000, 293] on span "Claim" at bounding box center [963, 294] width 283 height 17
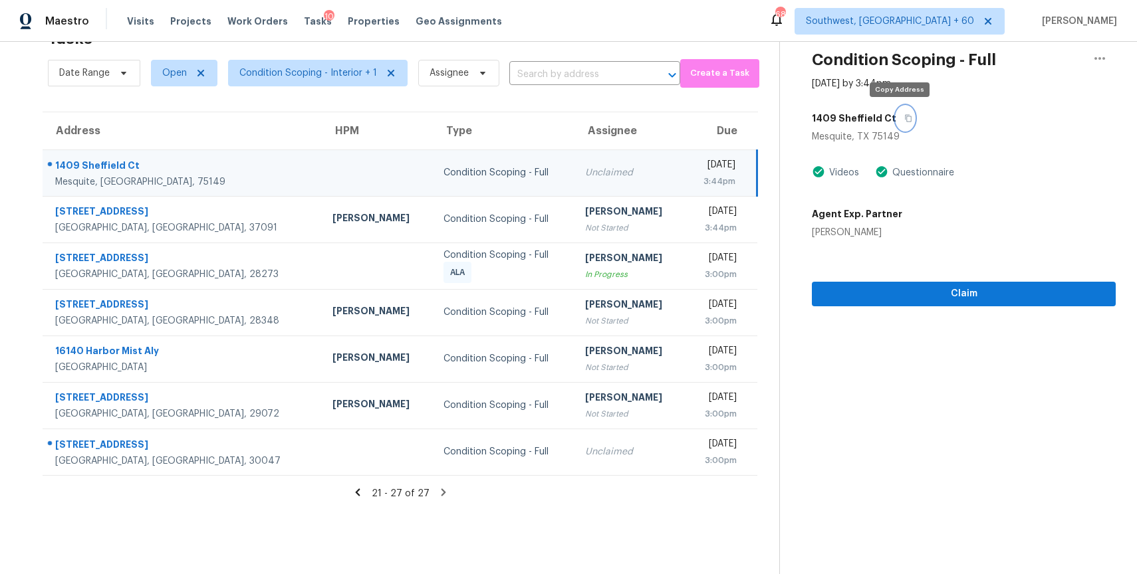
click at [898, 124] on button "button" at bounding box center [905, 118] width 18 height 24
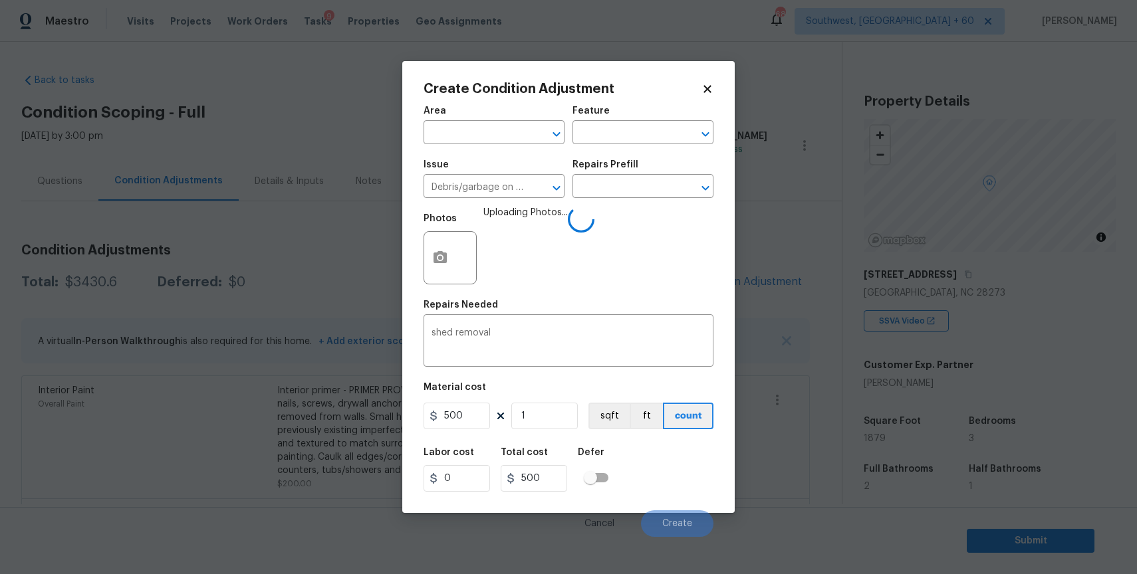
scroll to position [28, 0]
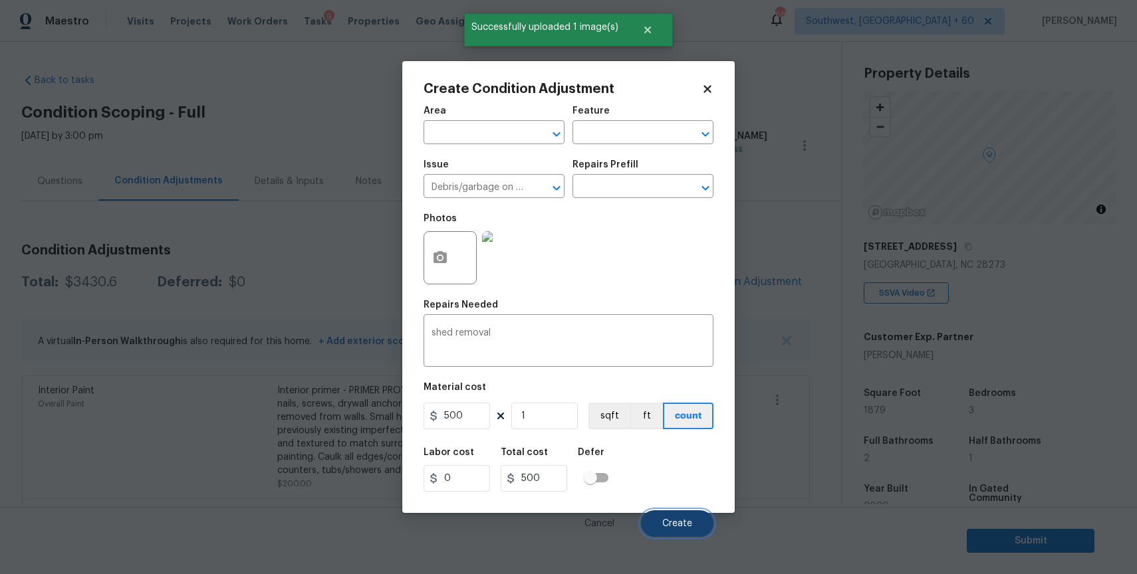
click at [670, 523] on span "Create" at bounding box center [677, 524] width 30 height 10
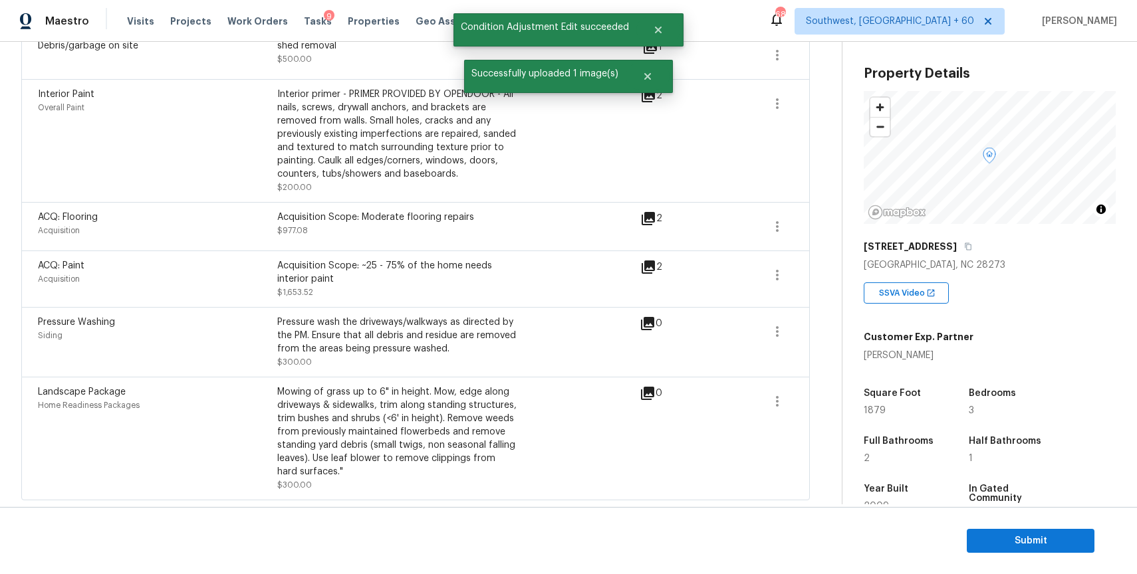
scroll to position [0, 0]
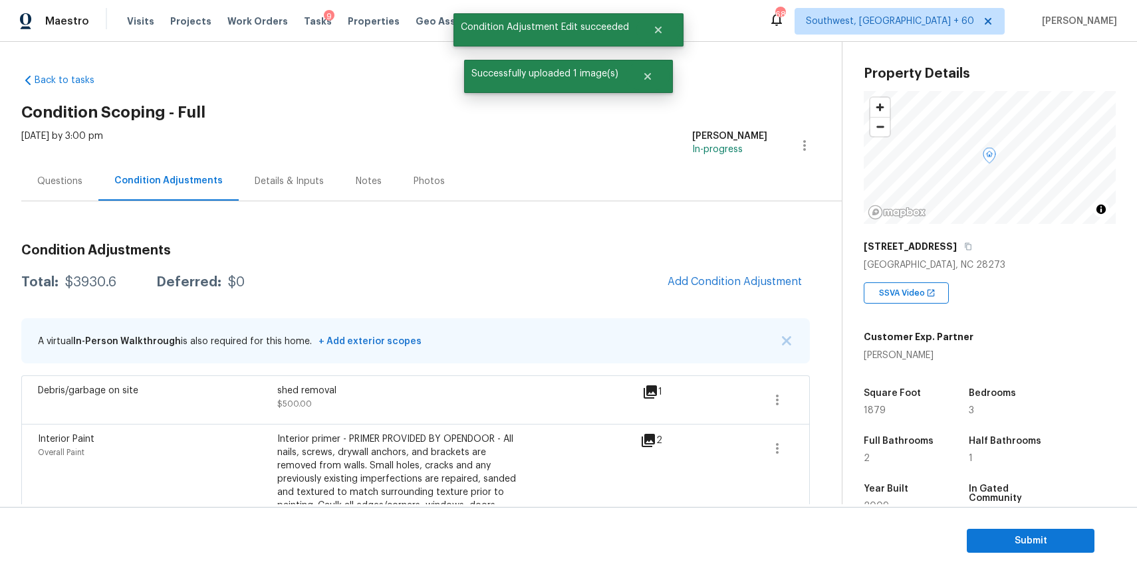
click at [94, 184] on div "Questions" at bounding box center [59, 181] width 77 height 39
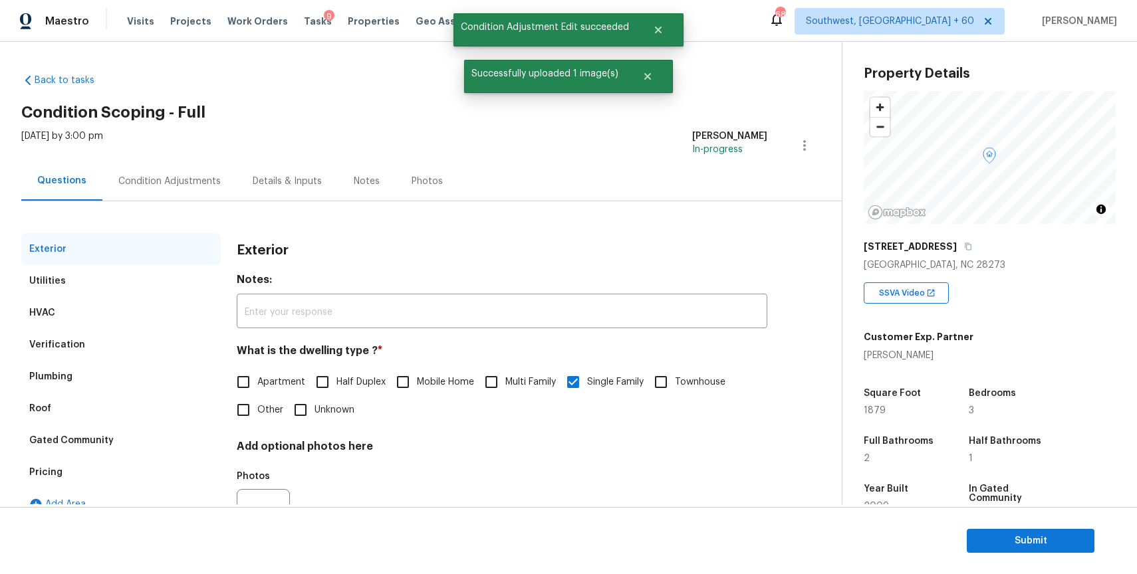
click at [130, 186] on div "Condition Adjustments" at bounding box center [169, 181] width 102 height 13
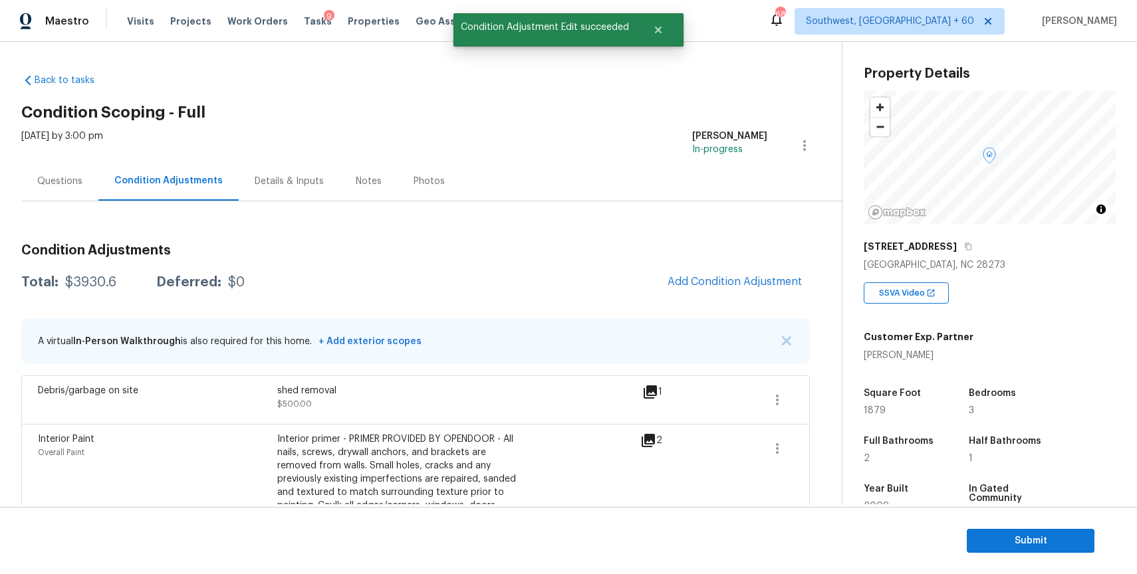
click at [93, 272] on div "Total: $3930.6 Deferred: $0 Add Condition Adjustment" at bounding box center [415, 282] width 788 height 29
copy div "$3930.6"
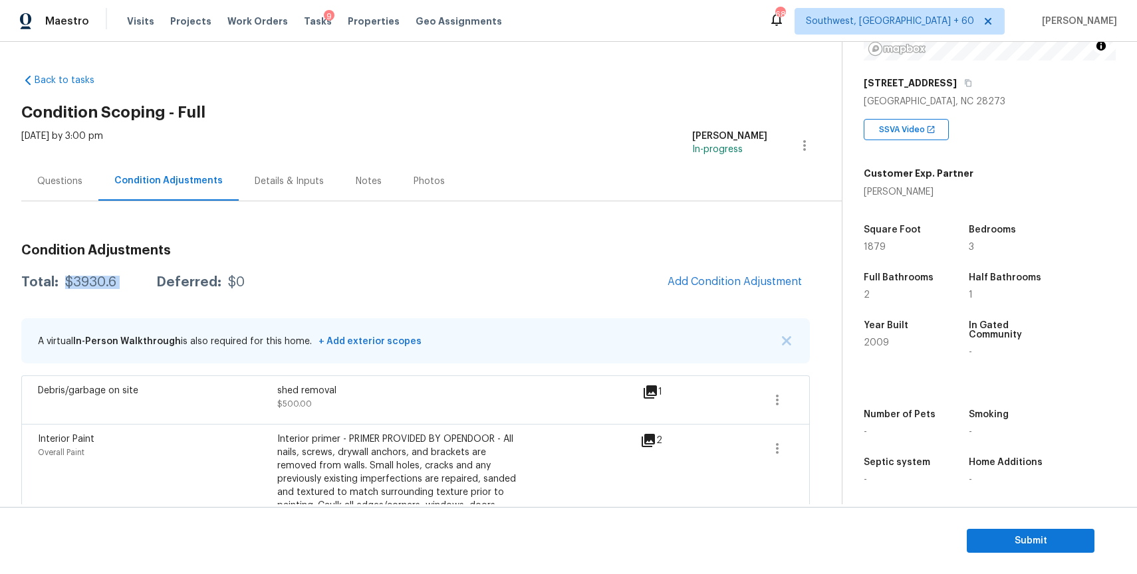
scroll to position [193, 0]
click at [64, 187] on div "Questions" at bounding box center [59, 181] width 45 height 13
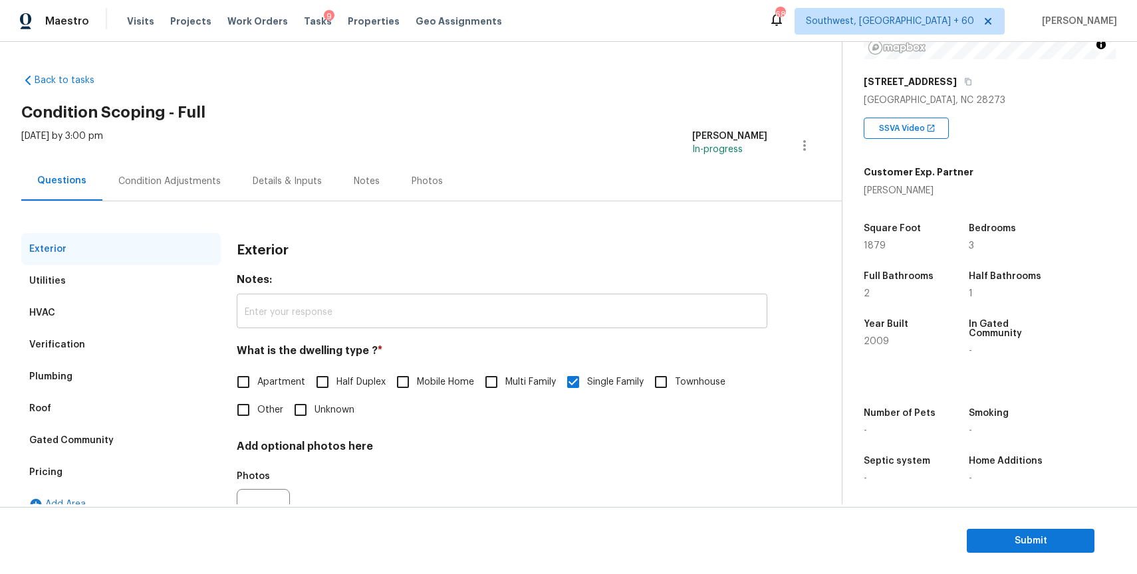
scroll to position [66, 0]
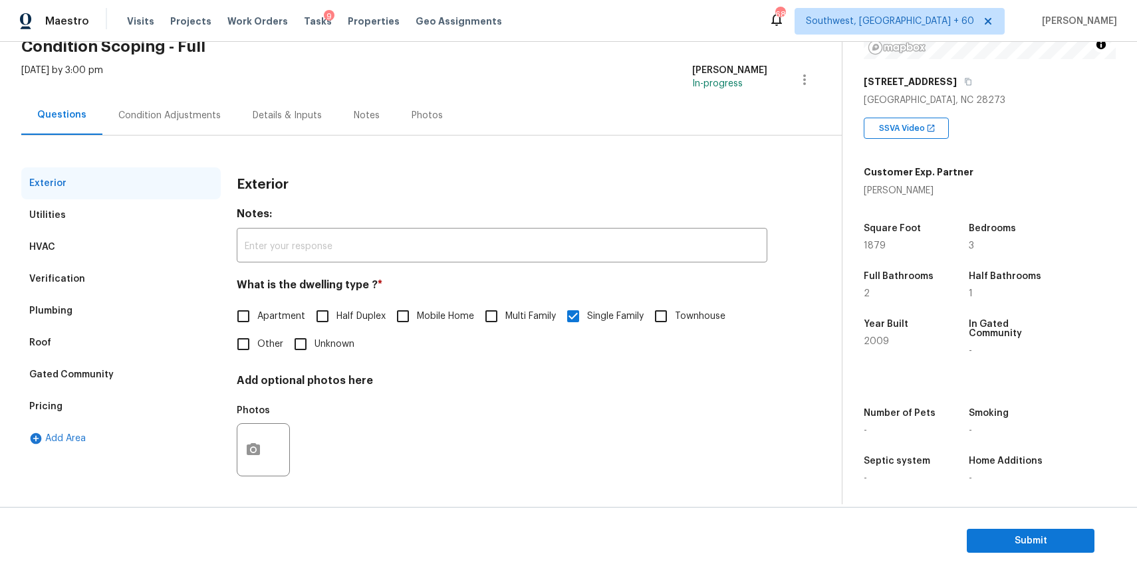
click at [187, 141] on div "Exterior Utilities HVAC Verification Plumbing Roof Gated Community Pricing Add …" at bounding box center [415, 318] width 788 height 365
click at [193, 125] on div "Condition Adjustments" at bounding box center [169, 115] width 134 height 39
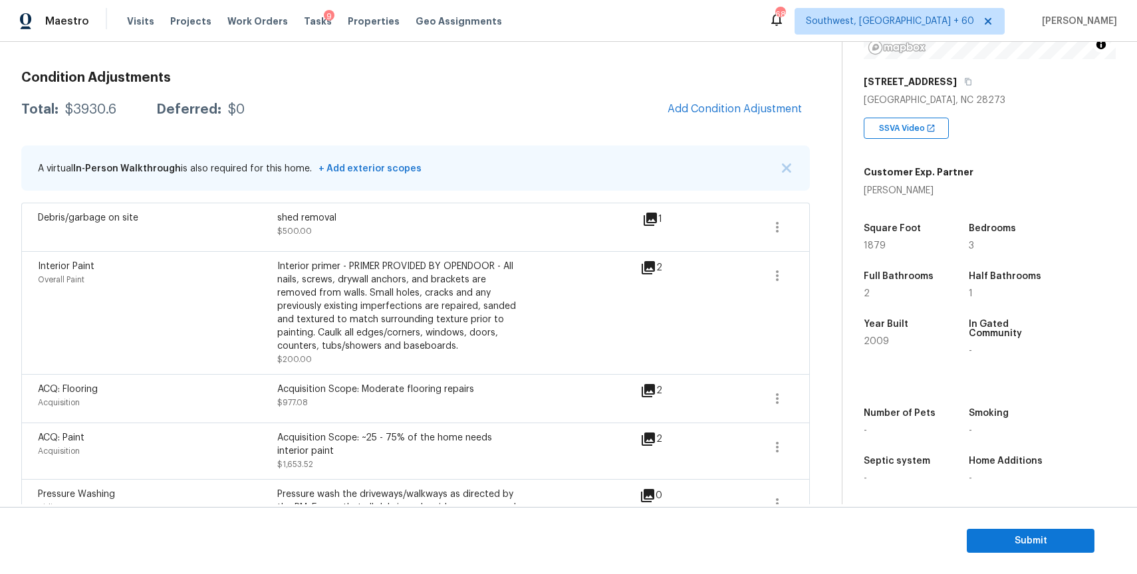
scroll to position [346, 0]
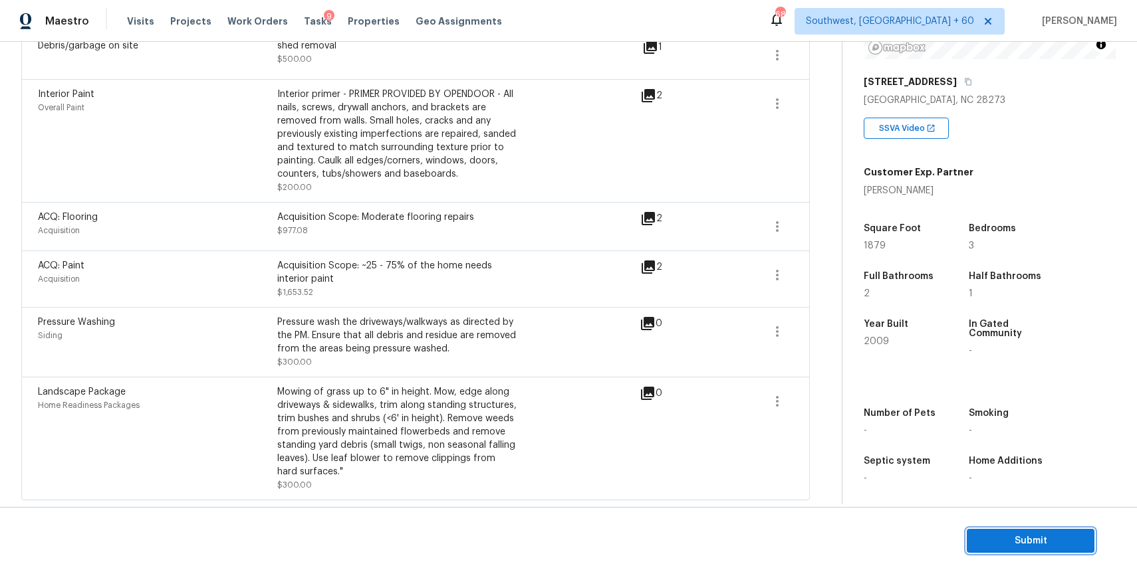
click at [998, 545] on span "Submit" at bounding box center [1030, 541] width 106 height 17
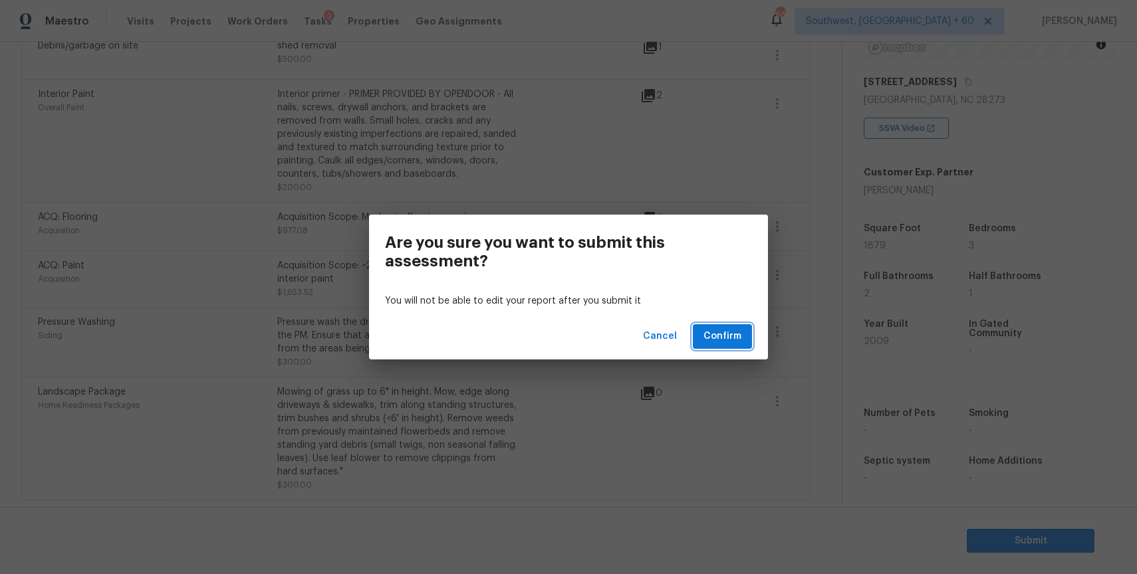
click at [720, 330] on span "Confirm" at bounding box center [722, 336] width 38 height 17
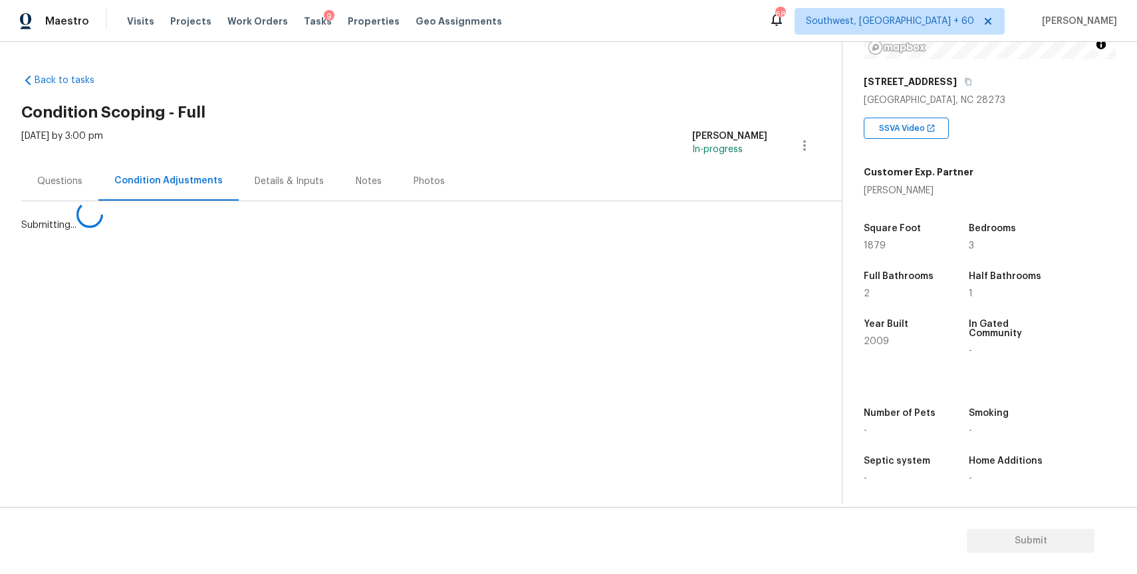
scroll to position [0, 0]
